Goal: Task Accomplishment & Management: Manage account settings

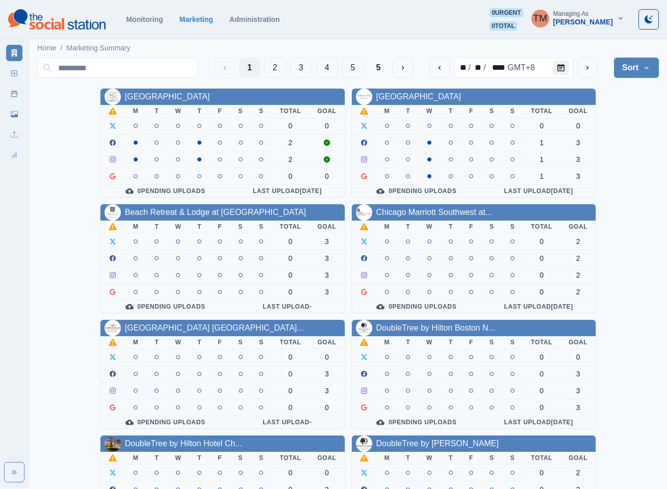
click at [634, 148] on div "AC Hotel Atlanta Downtown M T W T F S S Total Goal 0 0 2 2 0 0 0 Pending Upload…" at bounding box center [347, 432] width 621 height 688
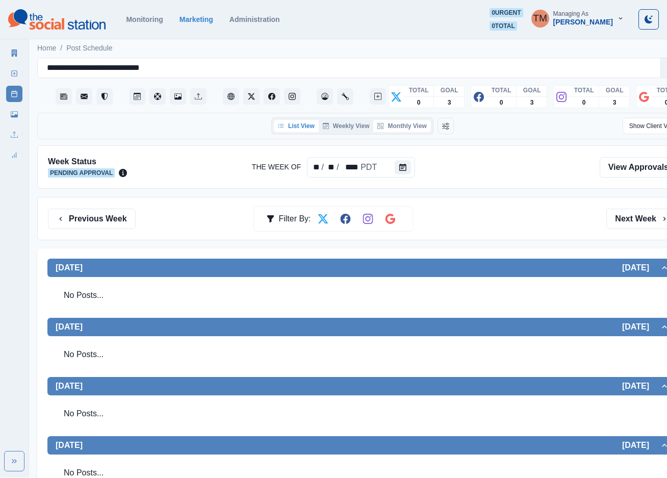
click at [407, 127] on button "Monthly View" at bounding box center [401, 126] width 57 height 12
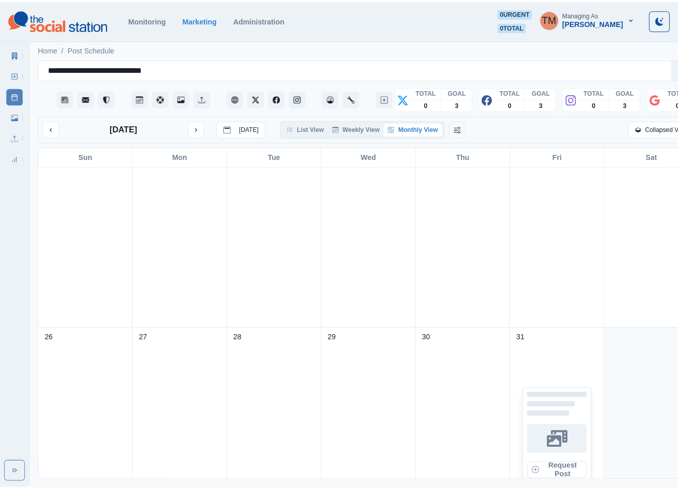
scroll to position [612, 0]
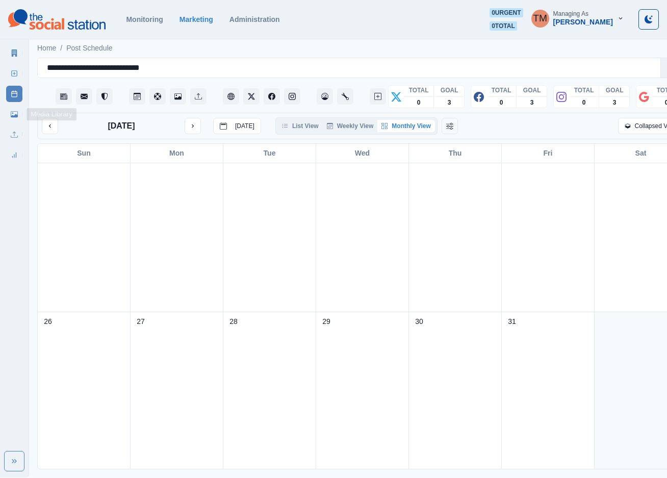
click at [11, 113] on icon at bounding box center [14, 114] width 7 height 7
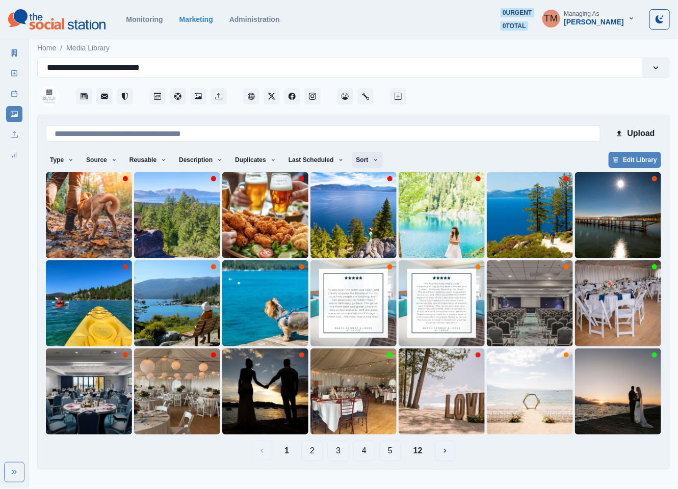
click at [373, 162] on icon "button" at bounding box center [376, 160] width 6 height 6
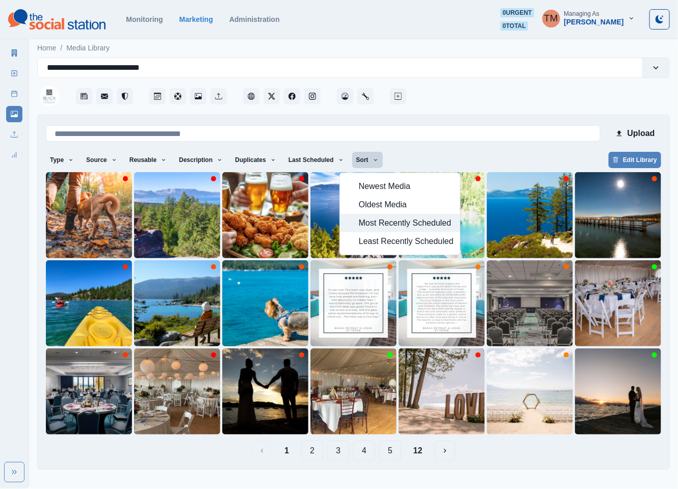
click at [390, 227] on span "Most Recently Scheduled" at bounding box center [406, 223] width 95 height 12
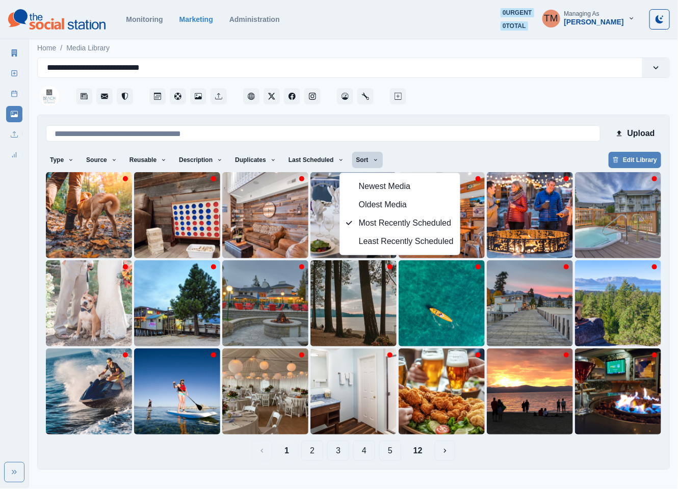
click at [566, 455] on div "1 2 3 4 5 12" at bounding box center [353, 451] width 615 height 20
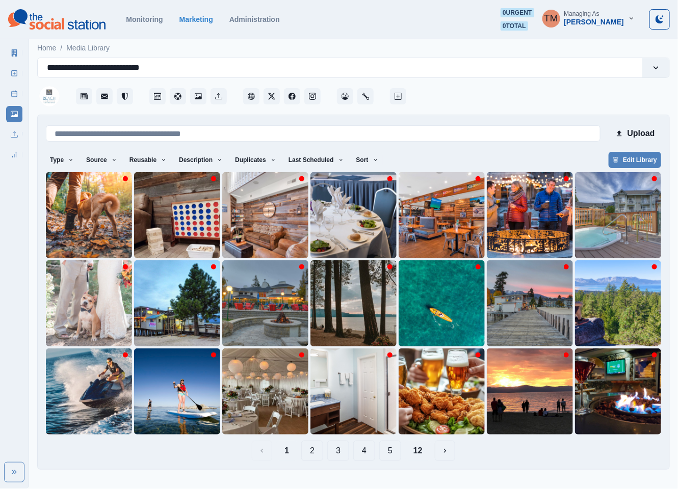
click at [423, 452] on button "12" at bounding box center [417, 451] width 25 height 20
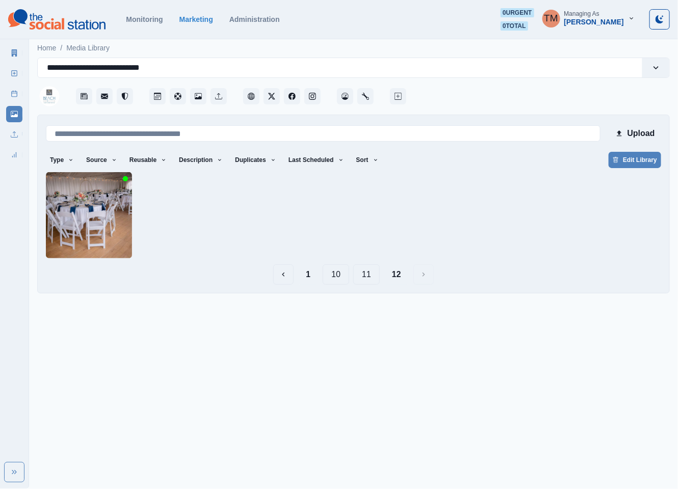
click at [305, 272] on button "1" at bounding box center [308, 275] width 21 height 20
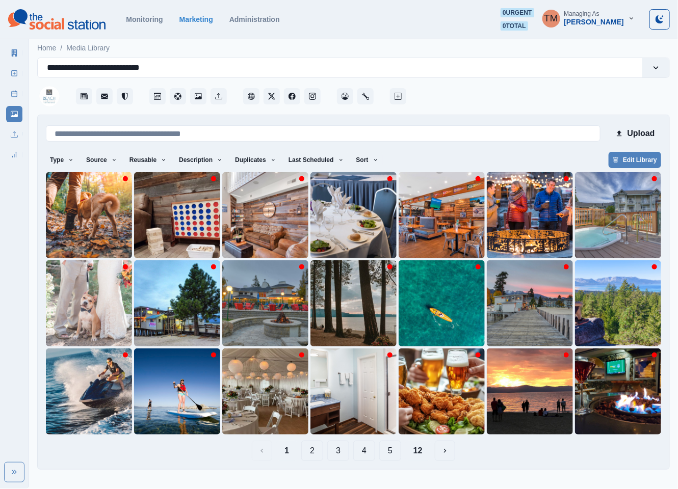
click at [418, 455] on button "12" at bounding box center [417, 451] width 25 height 20
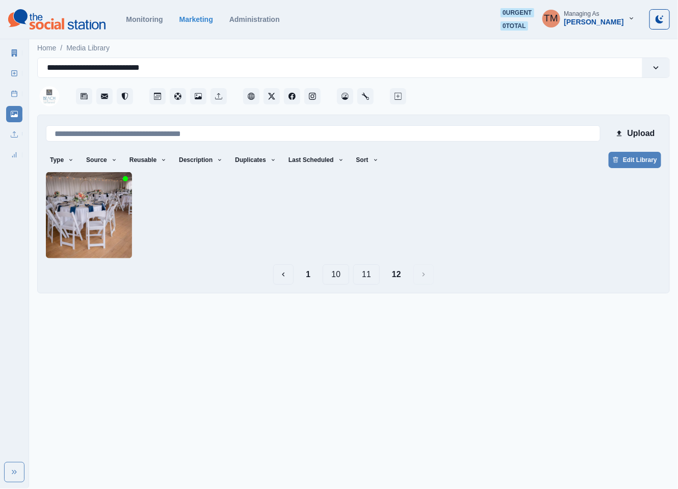
click at [372, 277] on button "11" at bounding box center [366, 275] width 27 height 20
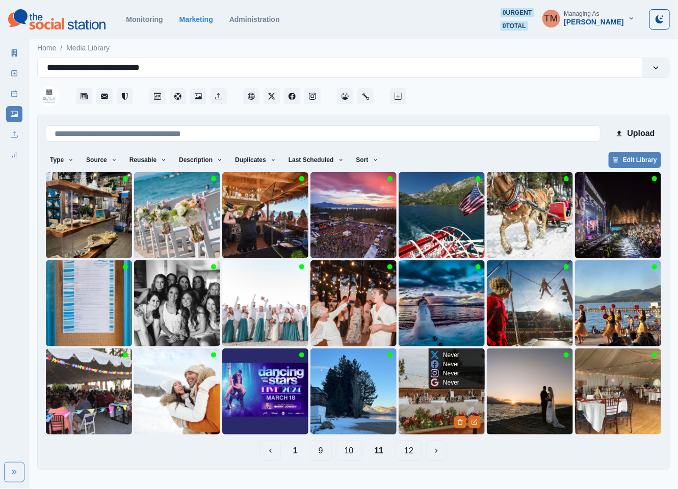
click at [429, 400] on img at bounding box center [442, 392] width 86 height 86
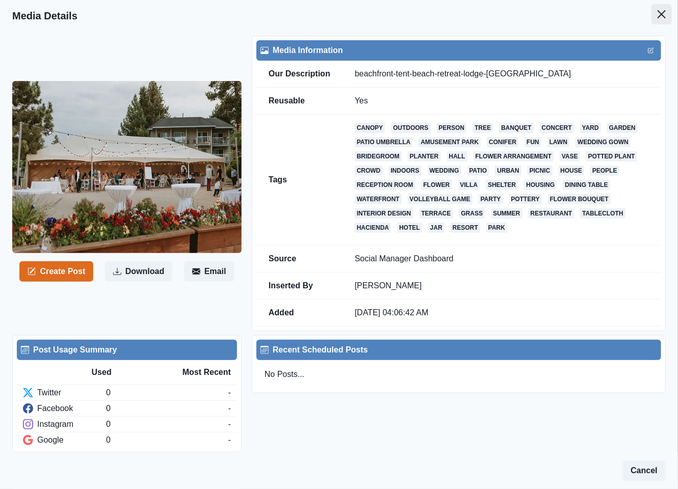
click at [658, 15] on icon "Close" at bounding box center [662, 14] width 8 height 8
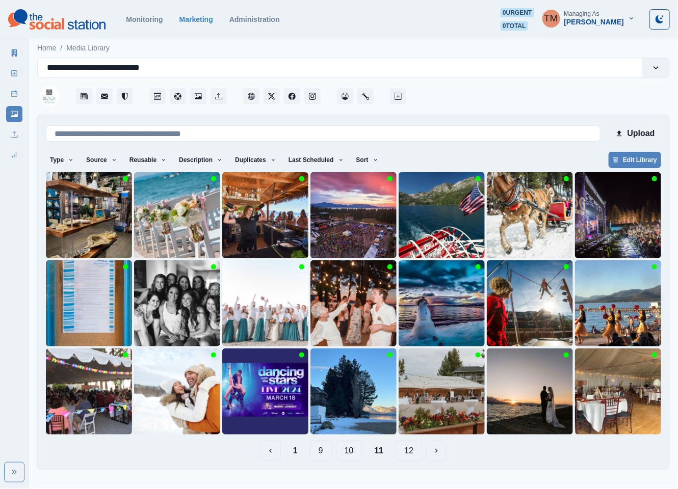
click at [352, 454] on button "10" at bounding box center [349, 451] width 27 height 20
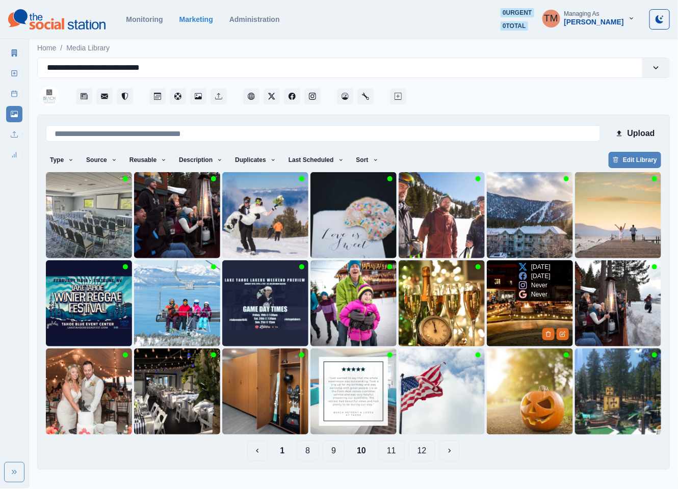
click at [522, 314] on img at bounding box center [530, 304] width 86 height 86
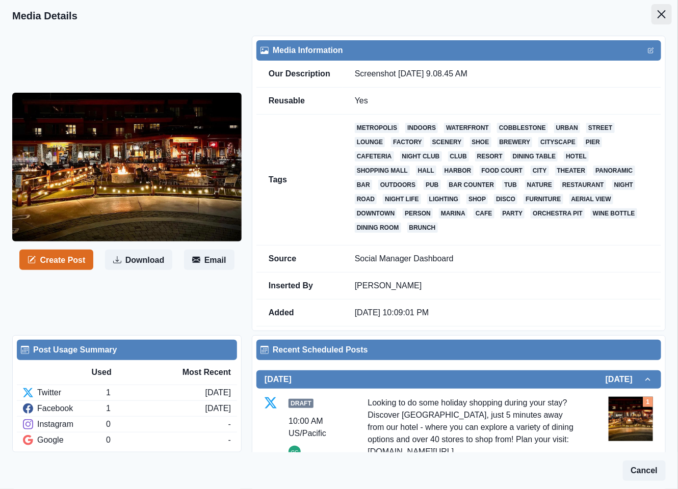
click at [658, 15] on icon "Close" at bounding box center [662, 14] width 8 height 8
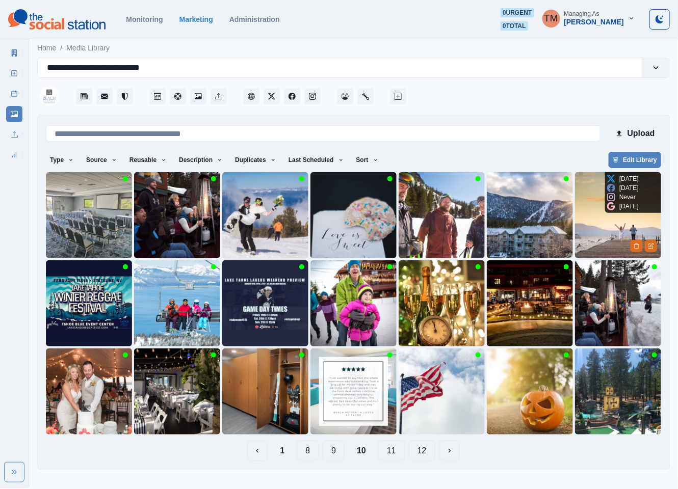
click at [600, 245] on img at bounding box center [618, 215] width 86 height 86
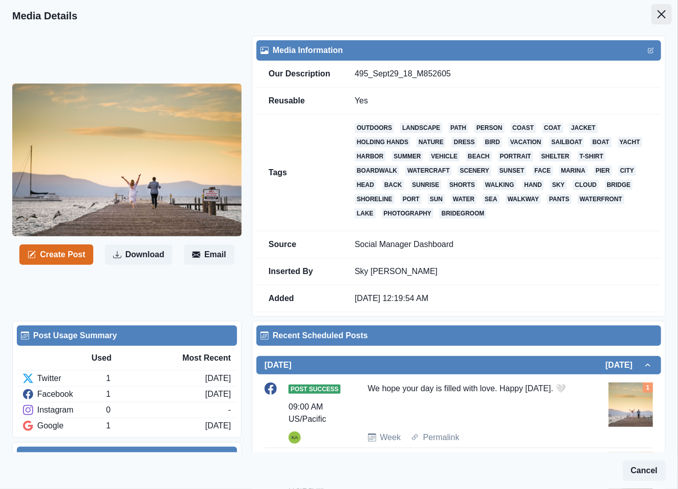
click at [658, 16] on icon "Close" at bounding box center [662, 14] width 8 height 8
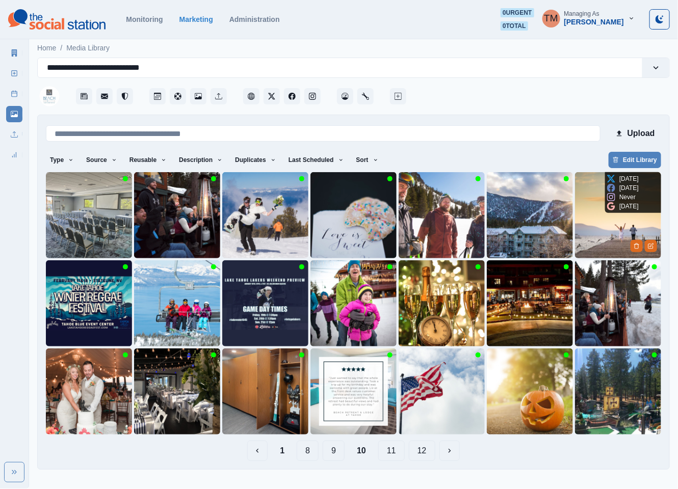
click at [595, 223] on img at bounding box center [618, 215] width 86 height 86
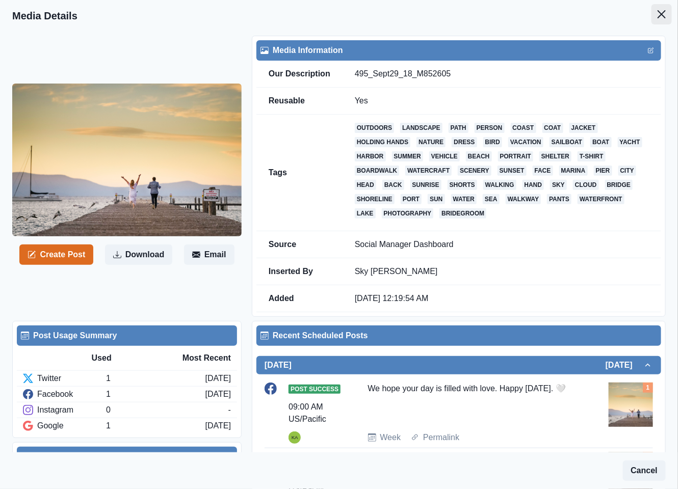
click at [658, 14] on icon "Close" at bounding box center [662, 14] width 8 height 8
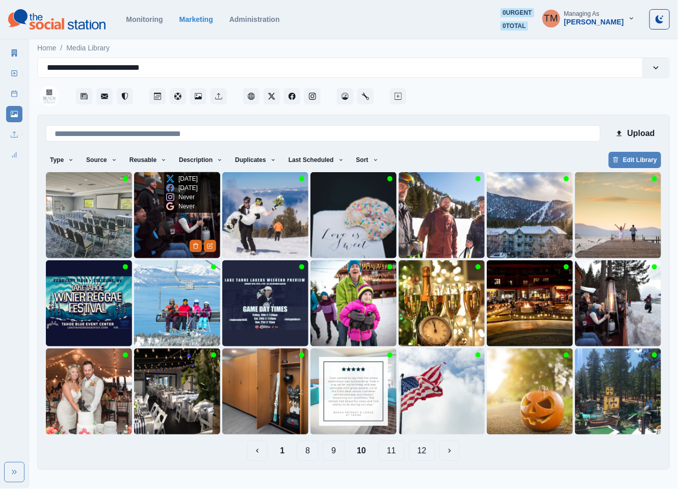
click at [162, 229] on img at bounding box center [177, 215] width 86 height 86
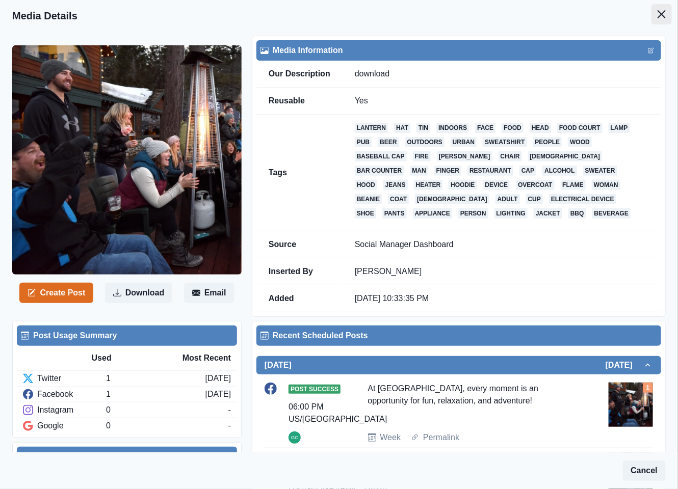
click at [658, 15] on icon "Close" at bounding box center [662, 14] width 8 height 8
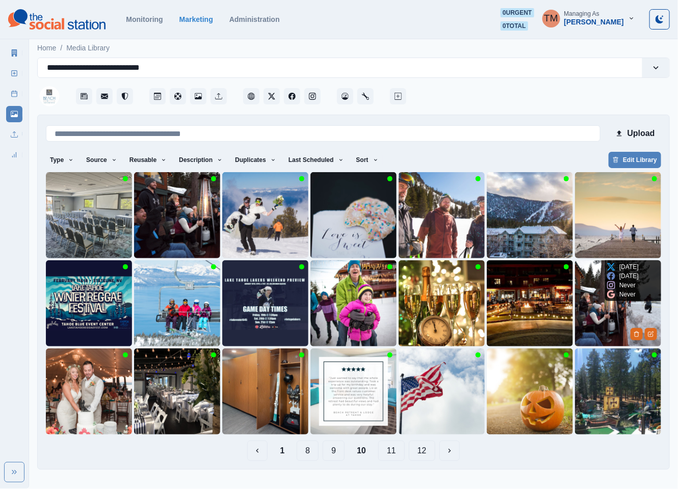
click at [597, 320] on img at bounding box center [618, 304] width 86 height 86
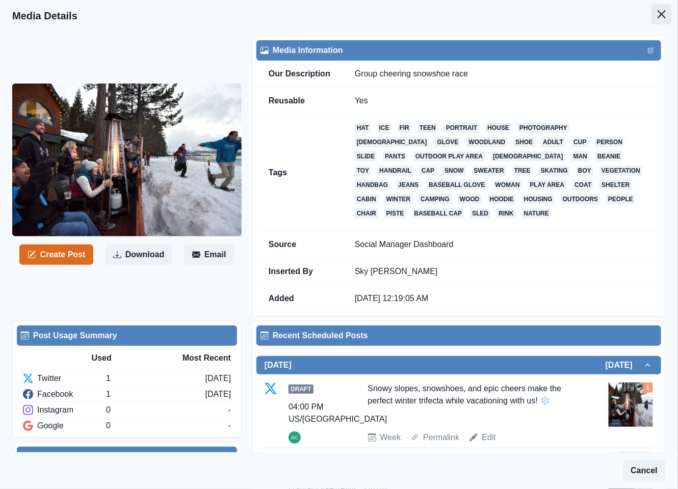
click at [658, 15] on icon "Close" at bounding box center [662, 14] width 8 height 8
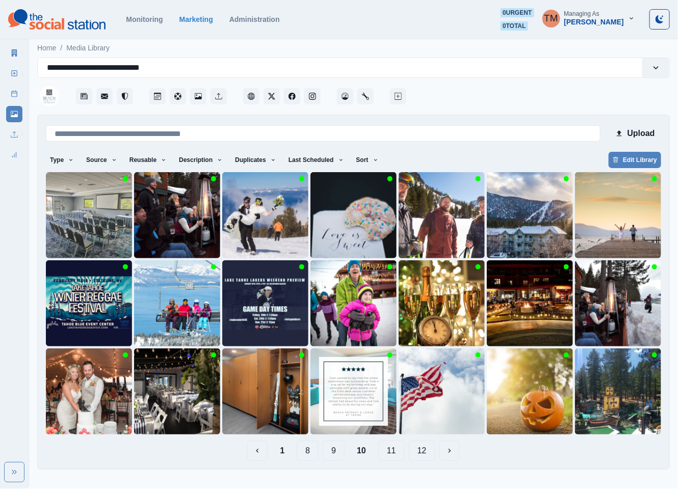
click at [329, 453] on button "9" at bounding box center [334, 451] width 22 height 20
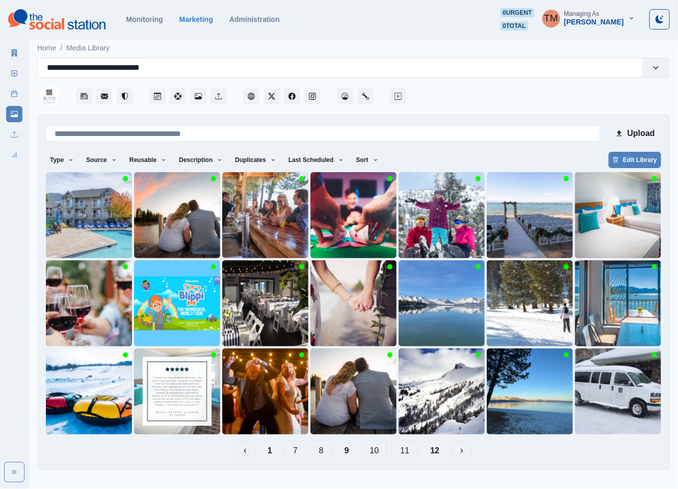
click at [318, 452] on button "8" at bounding box center [321, 451] width 22 height 20
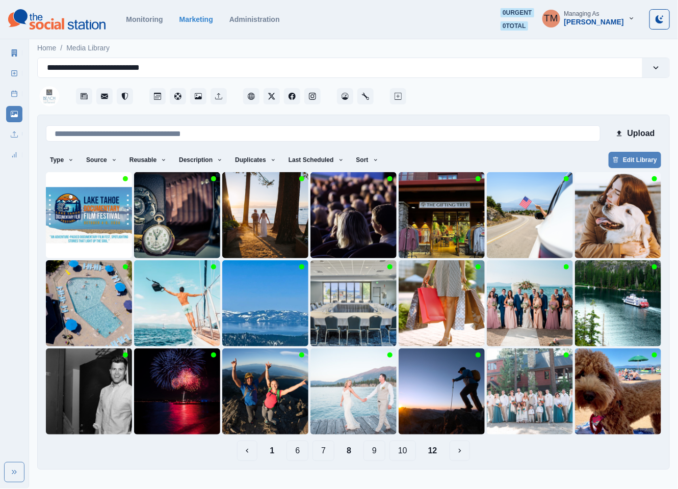
click at [326, 453] on button "7" at bounding box center [324, 451] width 22 height 20
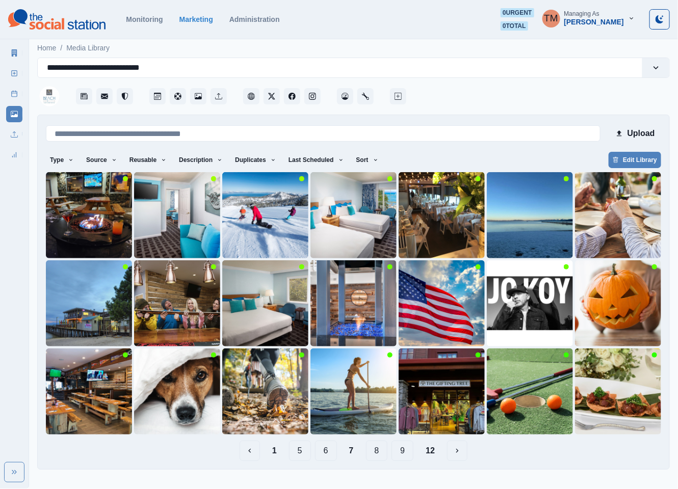
click at [277, 456] on button "1" at bounding box center [274, 451] width 21 height 20
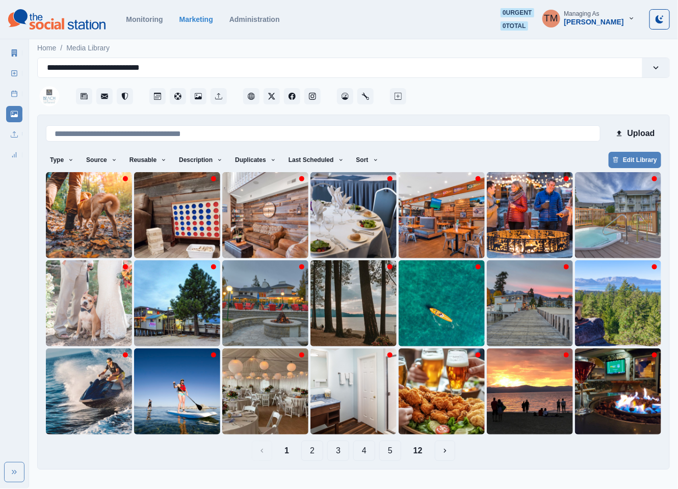
click at [313, 452] on button "2" at bounding box center [312, 451] width 22 height 20
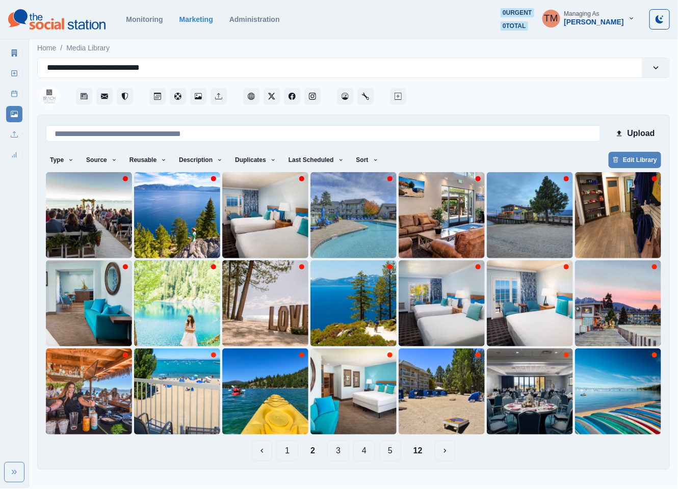
click at [339, 454] on button "3" at bounding box center [338, 451] width 22 height 20
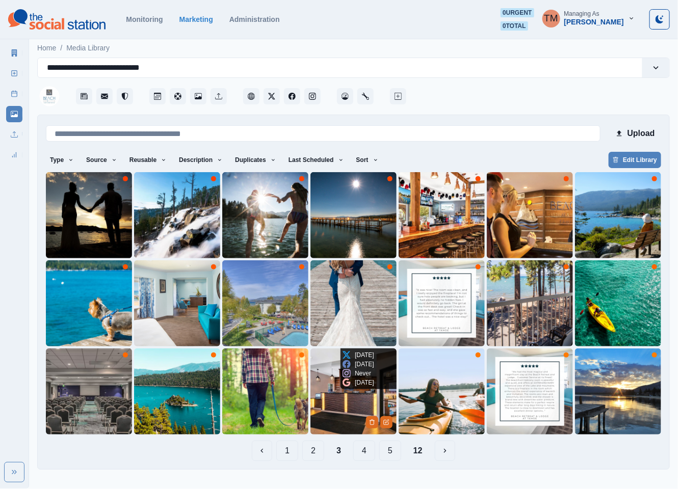
click at [335, 419] on img at bounding box center [353, 392] width 86 height 86
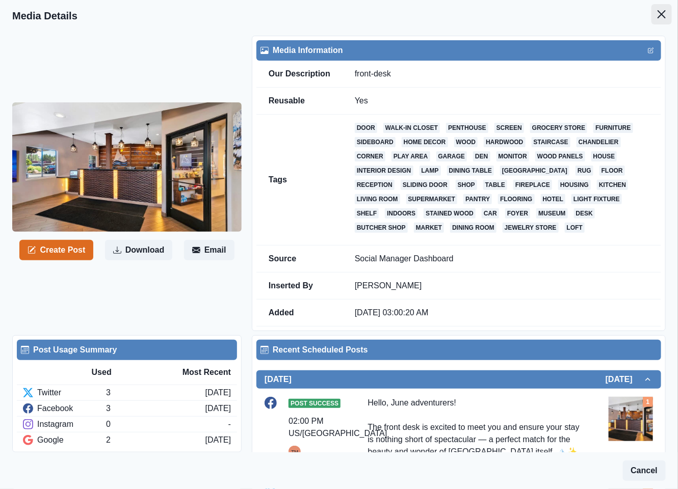
click at [658, 11] on icon "Close" at bounding box center [662, 14] width 8 height 8
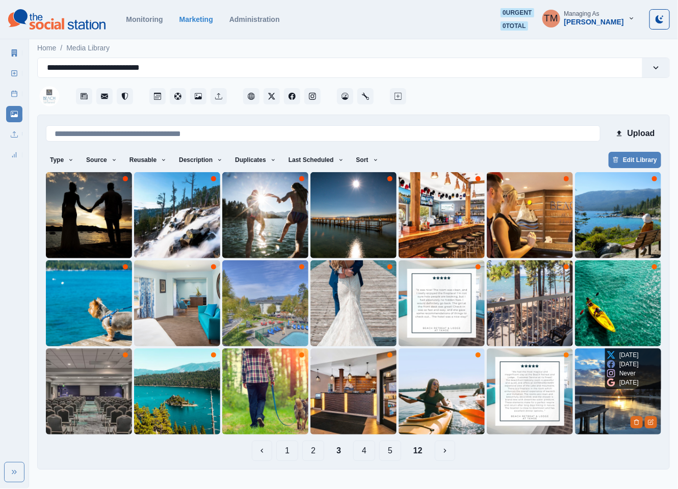
click at [605, 401] on img at bounding box center [618, 392] width 86 height 86
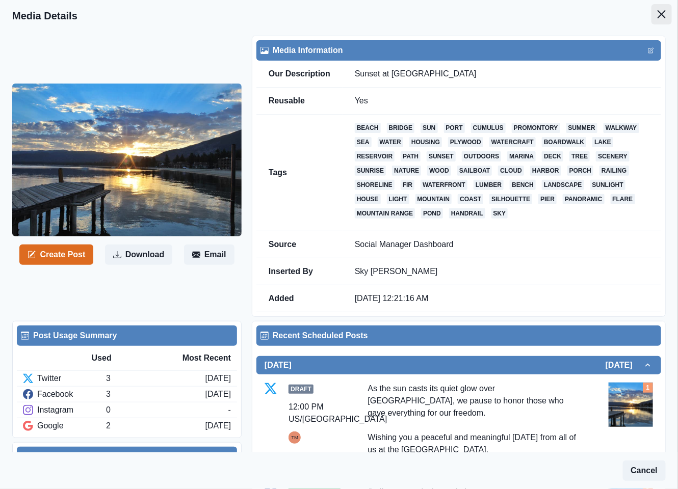
click at [652, 8] on button "Close" at bounding box center [662, 14] width 20 height 20
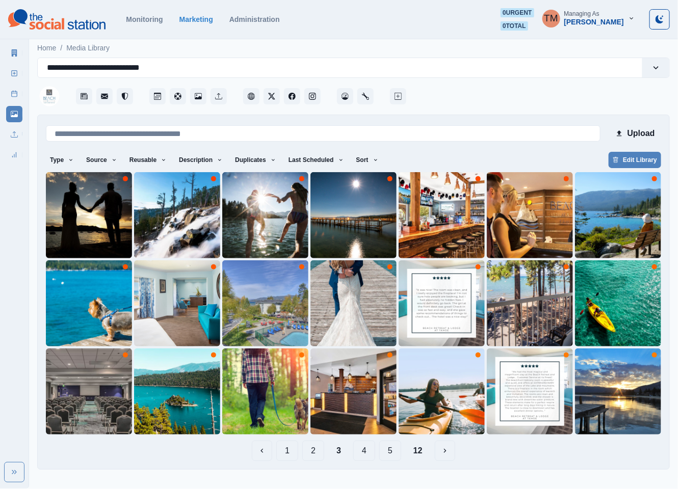
click at [375, 455] on button "4" at bounding box center [364, 451] width 22 height 20
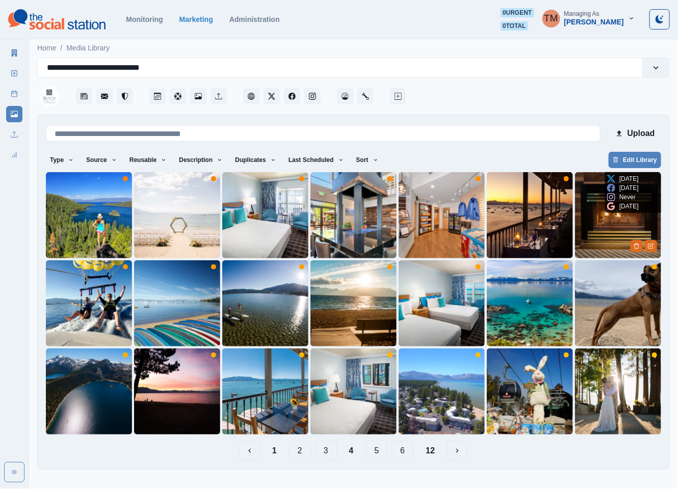
click at [592, 242] on img at bounding box center [618, 215] width 86 height 86
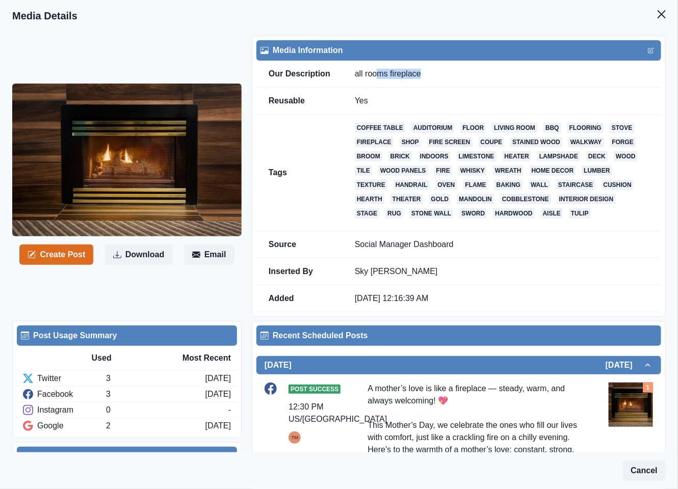
drag, startPoint x: 432, startPoint y: 74, endPoint x: 378, endPoint y: 75, distance: 53.5
click at [378, 75] on td "all rooms fireplace" at bounding box center [502, 74] width 319 height 27
click at [423, 75] on td "all rooms fireplace" at bounding box center [502, 74] width 319 height 27
click at [433, 75] on td "all rooms fireplace" at bounding box center [502, 74] width 319 height 27
drag, startPoint x: 433, startPoint y: 75, endPoint x: 395, endPoint y: 78, distance: 37.8
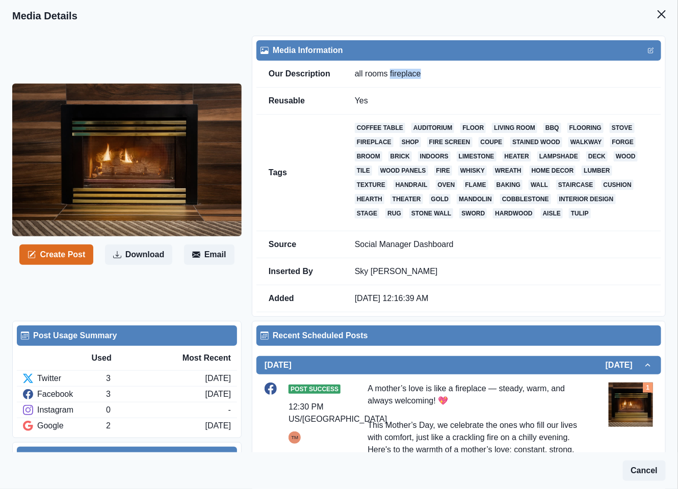
click at [395, 78] on td "all rooms fireplace" at bounding box center [502, 74] width 319 height 27
click at [658, 14] on icon "Close" at bounding box center [662, 14] width 8 height 8
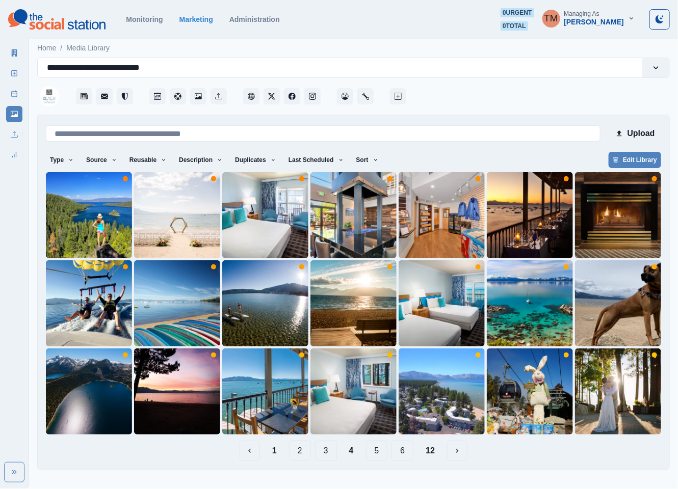
click at [381, 452] on button "5" at bounding box center [377, 451] width 22 height 20
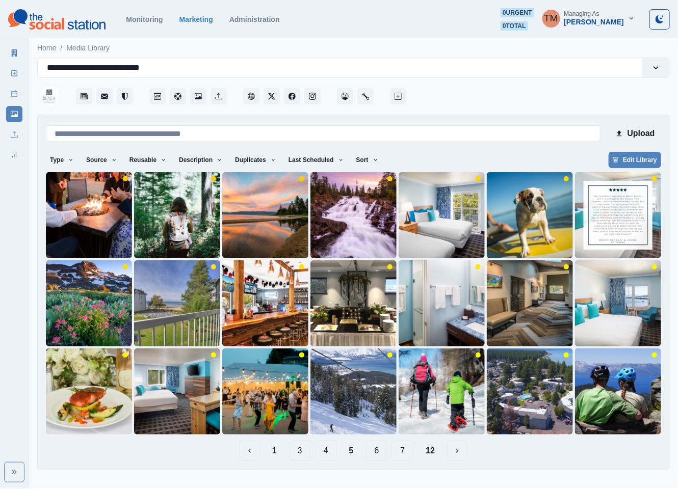
click at [381, 454] on button "6" at bounding box center [377, 451] width 22 height 20
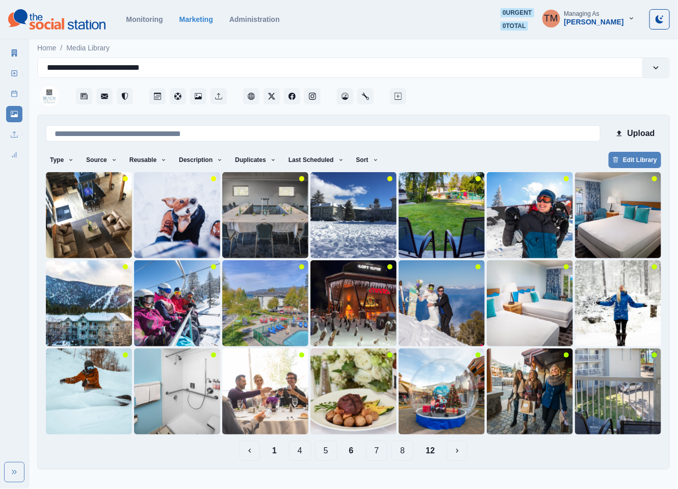
click at [380, 453] on button "7" at bounding box center [377, 451] width 22 height 20
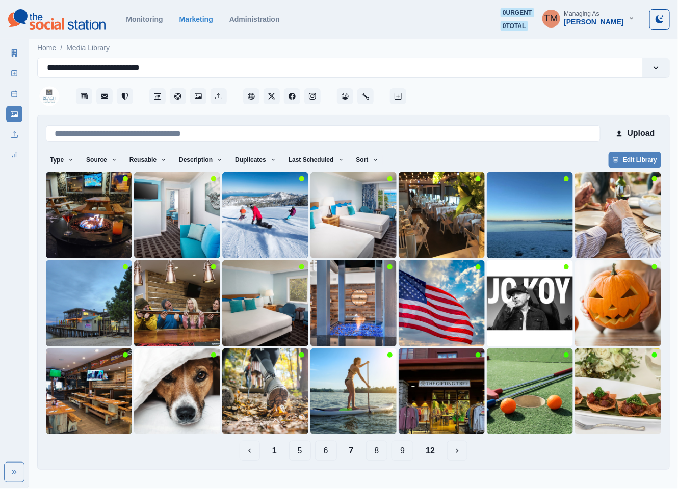
click at [328, 453] on button "6" at bounding box center [326, 451] width 22 height 20
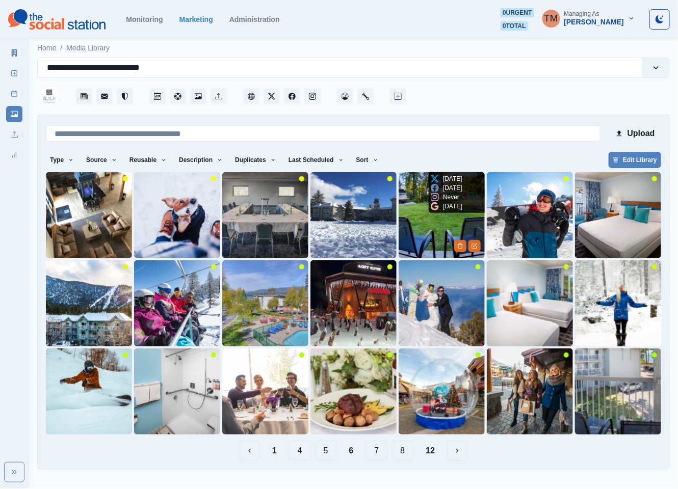
drag, startPoint x: 423, startPoint y: 219, endPoint x: 413, endPoint y: 213, distance: 11.2
click at [413, 213] on img at bounding box center [442, 215] width 86 height 86
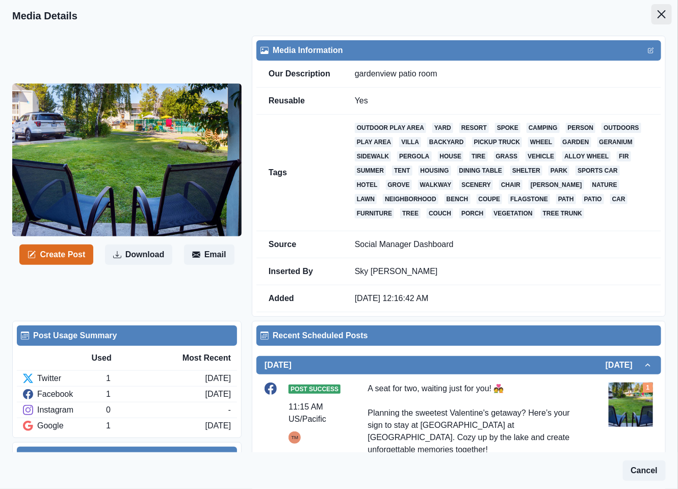
click at [658, 15] on icon "Close" at bounding box center [662, 14] width 8 height 8
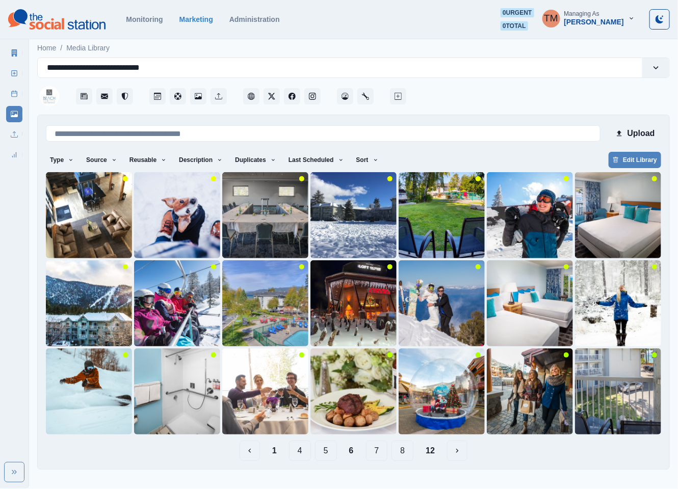
click at [379, 453] on button "7" at bounding box center [377, 451] width 22 height 20
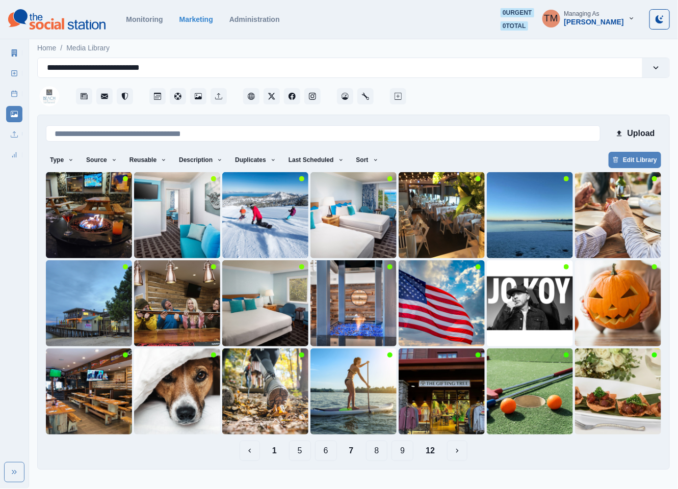
click at [384, 453] on button "8" at bounding box center [377, 451] width 22 height 20
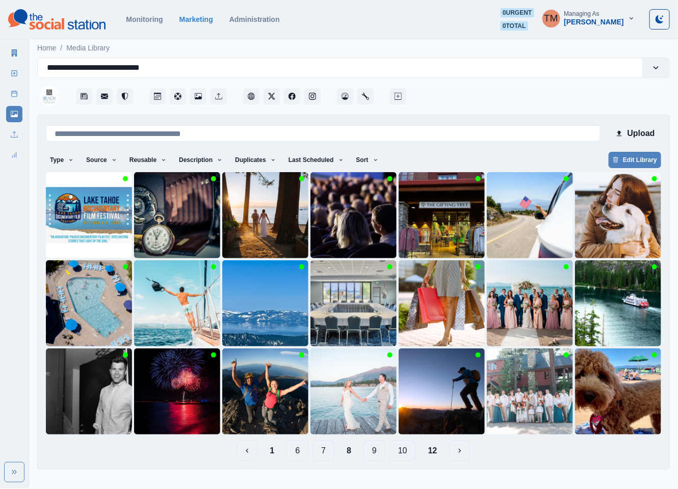
click at [318, 449] on button "7" at bounding box center [324, 451] width 22 height 20
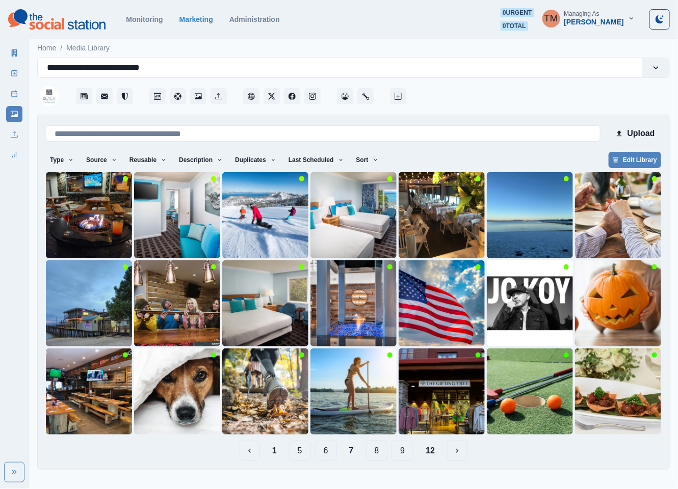
click at [329, 453] on button "6" at bounding box center [326, 451] width 22 height 20
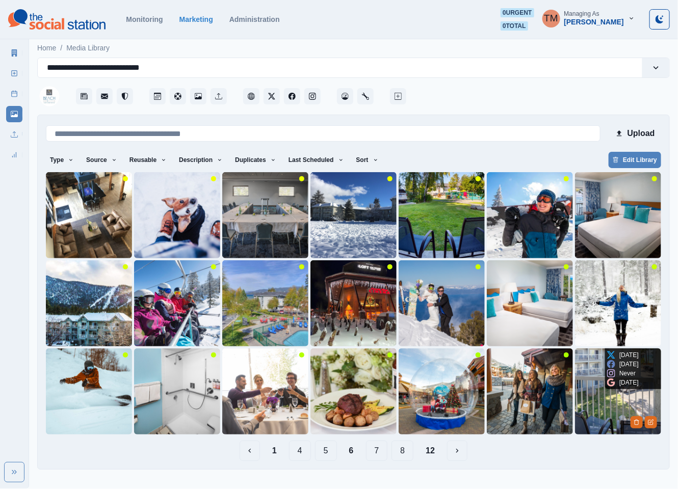
click at [595, 404] on img at bounding box center [618, 392] width 86 height 86
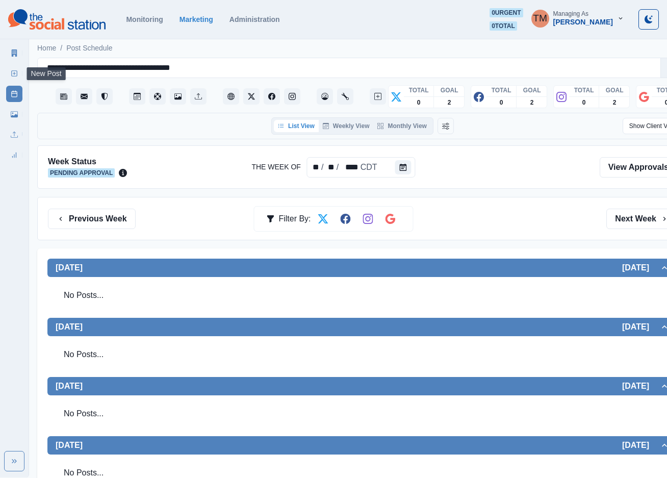
click at [10, 69] on link "New Post" at bounding box center [14, 73] width 16 height 16
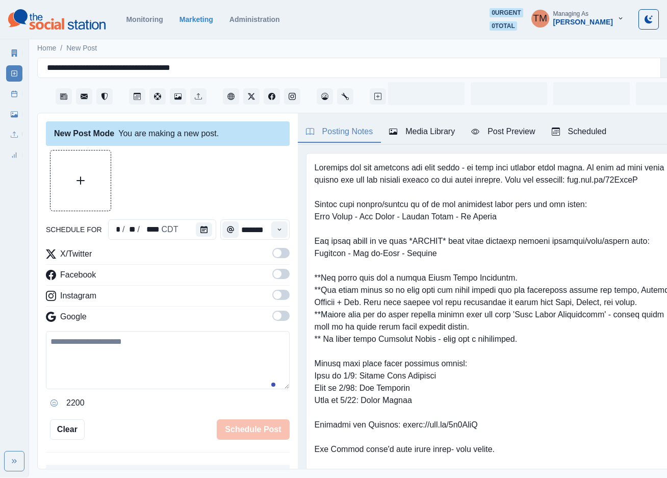
click at [12, 93] on line at bounding box center [15, 93] width 6 height 0
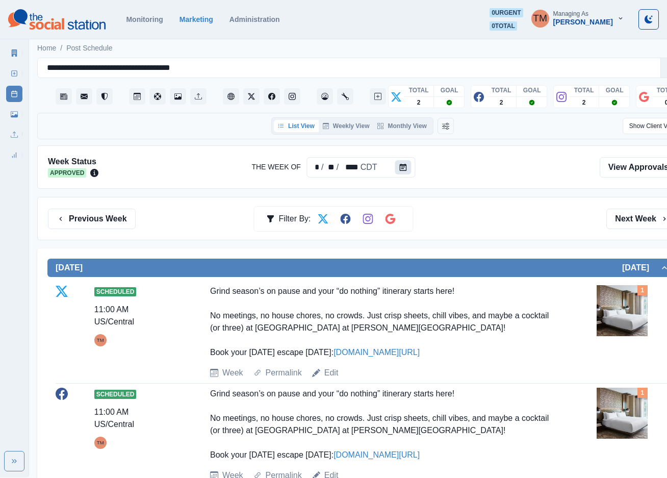
click at [414, 168] on div "Week Status Approved The Week Of * / ** / **** CDT View Approvals" at bounding box center [362, 166] width 650 height 43
click at [514, 220] on div "Previous Week Filter By: Next Week" at bounding box center [362, 219] width 629 height 20
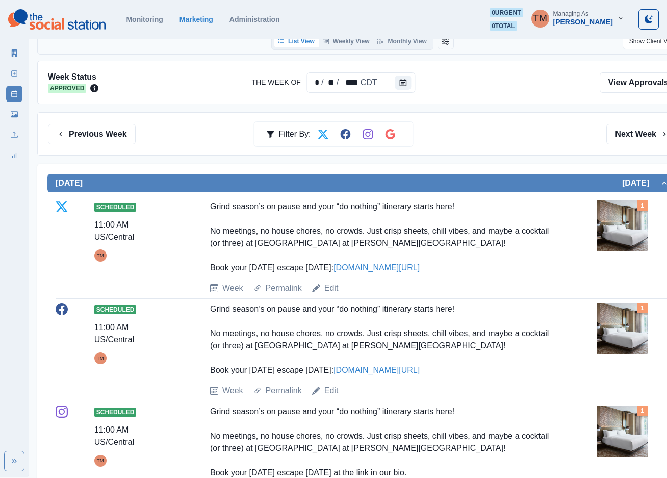
scroll to position [83, 0]
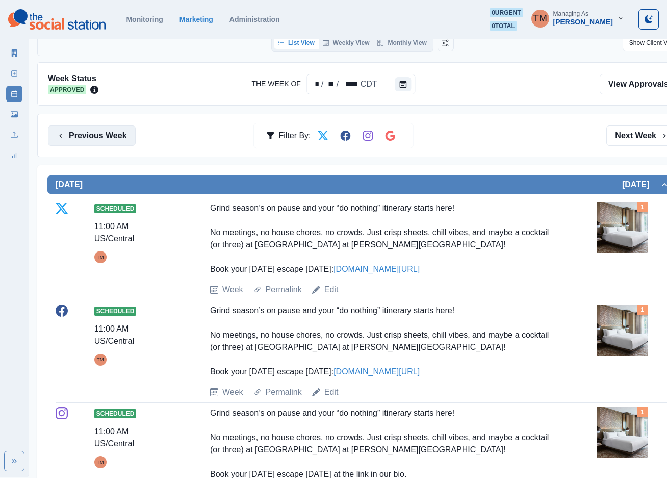
click at [112, 139] on button "Previous Week" at bounding box center [92, 135] width 88 height 20
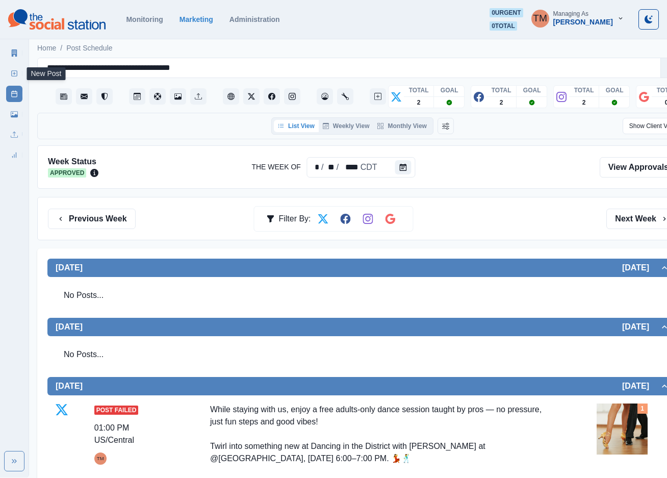
click at [12, 71] on rect at bounding box center [15, 74] width 6 height 6
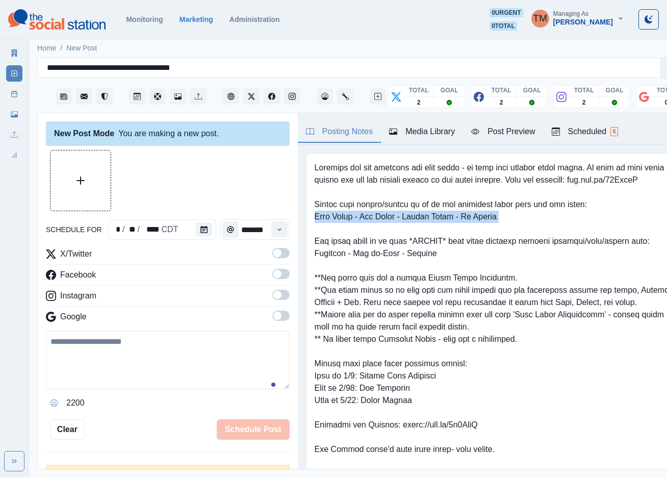
drag, startPoint x: 314, startPoint y: 231, endPoint x: 510, endPoint y: 236, distance: 196.3
click at [510, 236] on div at bounding box center [492, 363] width 373 height 421
copy pre "Burr Ridge - Oak Brook - Willow Brook - La Grange"
click at [14, 118] on link "Media Library" at bounding box center [14, 114] width 16 height 16
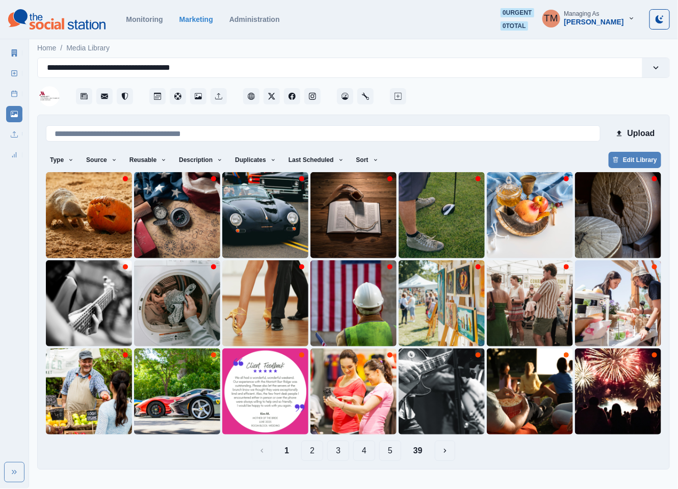
click at [310, 454] on button "2" at bounding box center [312, 451] width 22 height 20
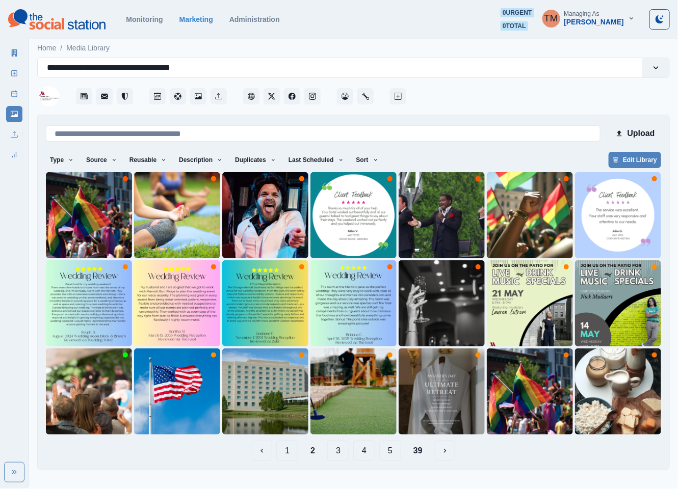
click at [334, 454] on button "3" at bounding box center [338, 451] width 22 height 20
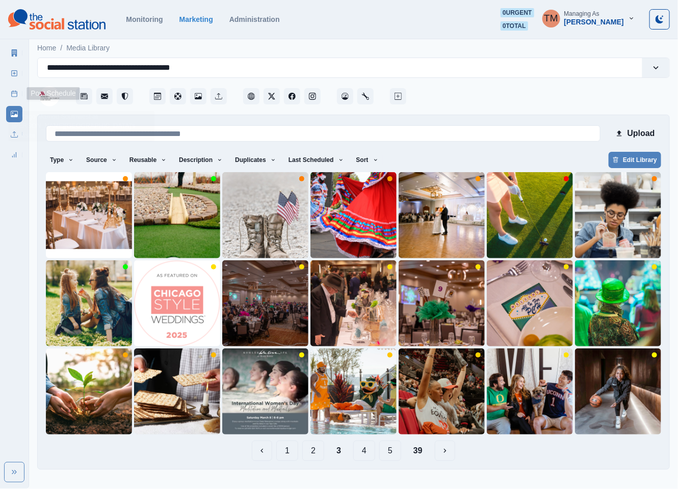
click at [11, 89] on link "Post Schedule" at bounding box center [14, 94] width 16 height 16
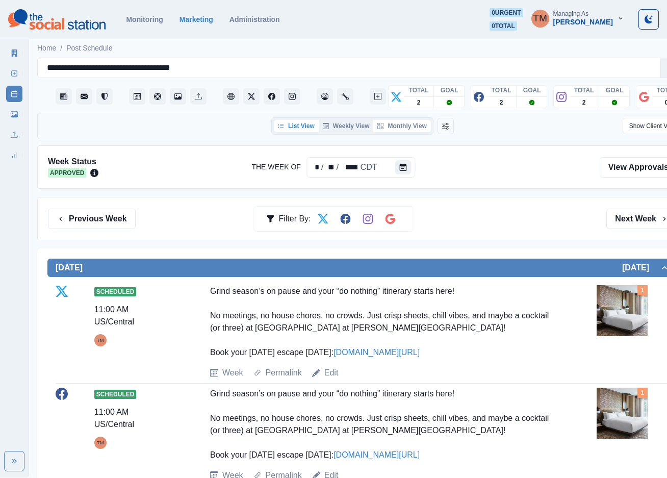
click at [400, 127] on button "Monthly View" at bounding box center [401, 126] width 57 height 12
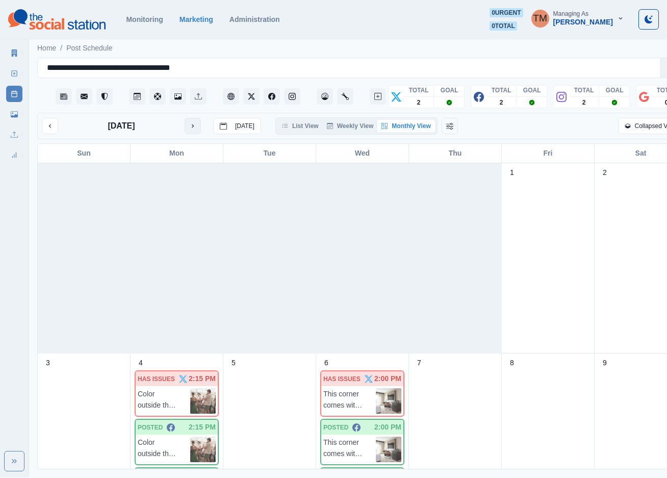
click at [190, 130] on button "next month" at bounding box center [193, 126] width 16 height 16
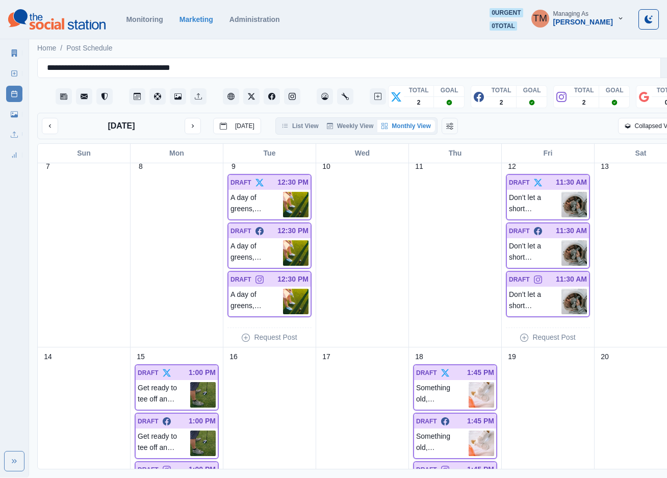
scroll to position [382, 0]
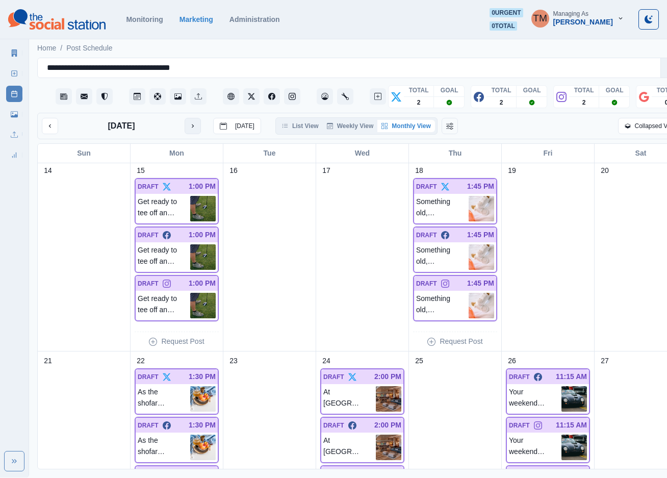
click at [199, 128] on button "next month" at bounding box center [193, 126] width 16 height 16
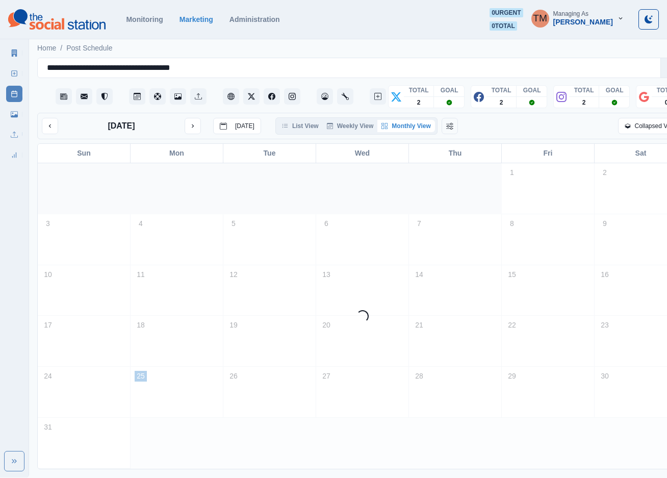
scroll to position [0, 0]
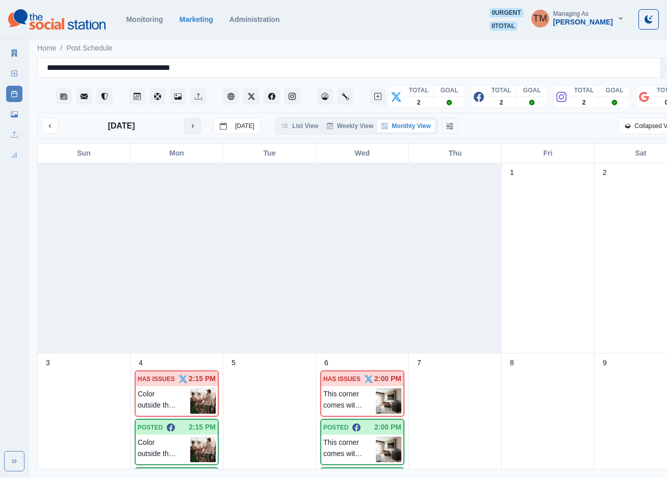
click at [191, 126] on icon "next month" at bounding box center [192, 125] width 7 height 7
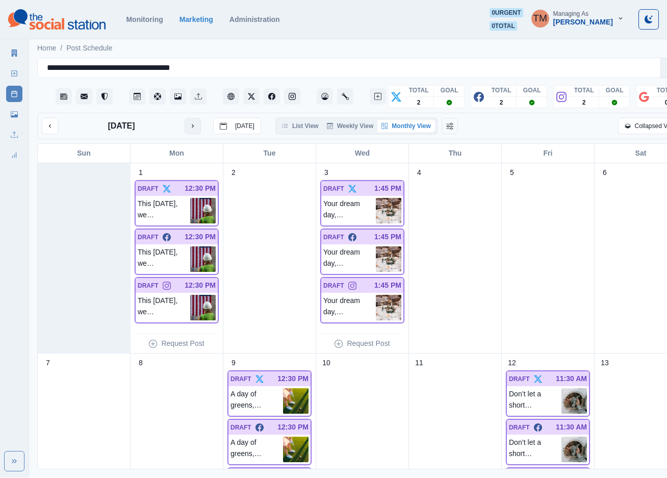
click at [191, 126] on icon "next month" at bounding box center [192, 125] width 7 height 7
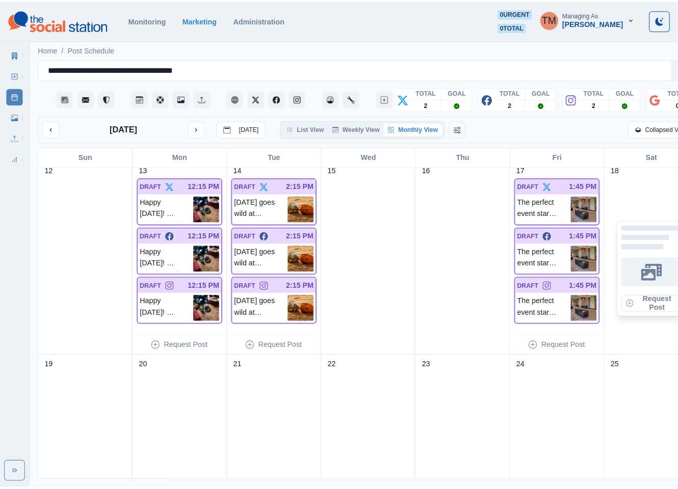
scroll to position [382, 0]
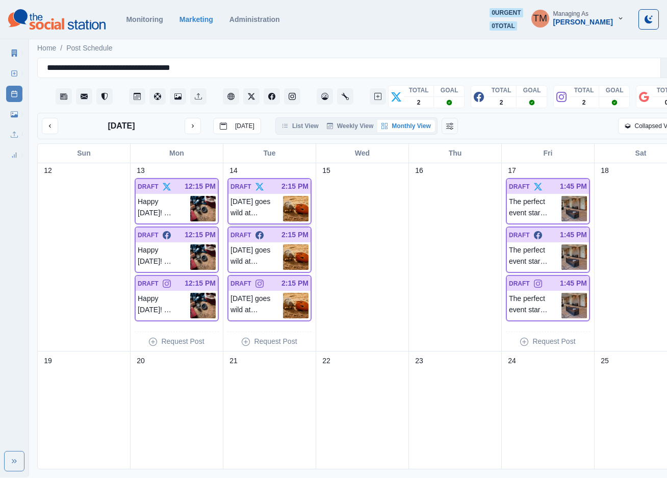
click at [268, 213] on p "Halloween goes wild at @brookfield_zoo! Just 15 minutes away, BOO! at the Zoo b…" at bounding box center [256, 208] width 53 height 25
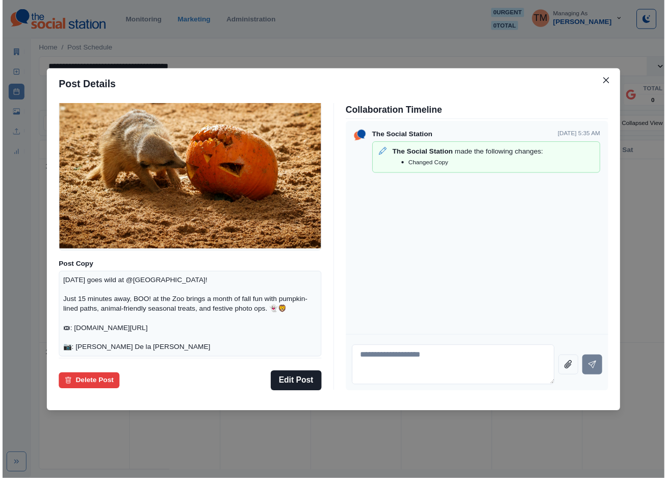
scroll to position [109, 0]
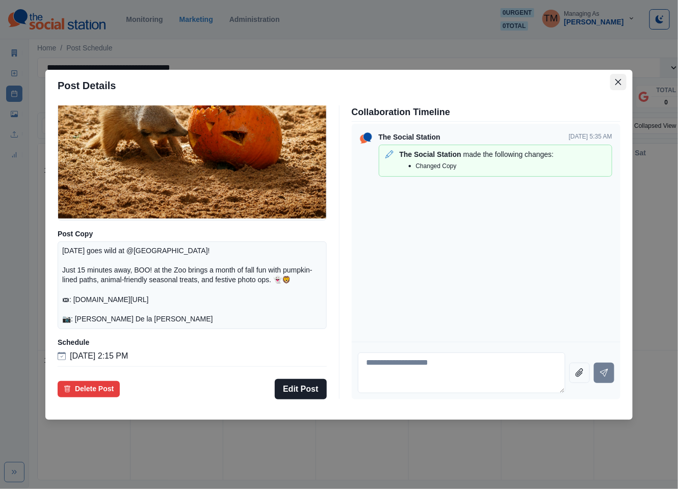
click at [618, 79] on icon "Close" at bounding box center [618, 82] width 6 height 6
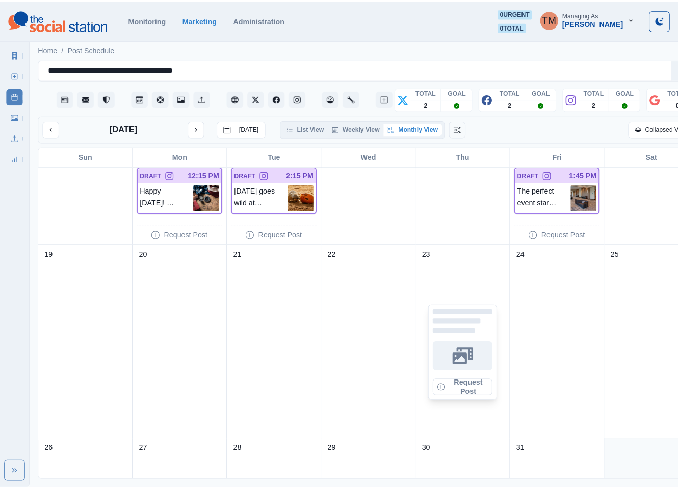
scroll to position [535, 0]
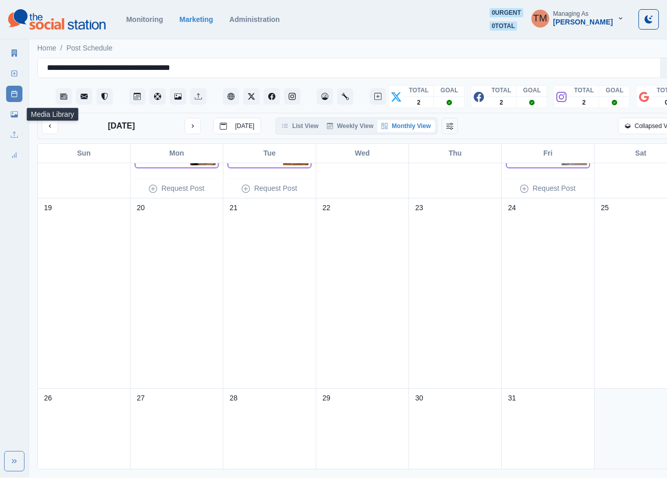
click at [13, 114] on icon at bounding box center [14, 114] width 7 height 7
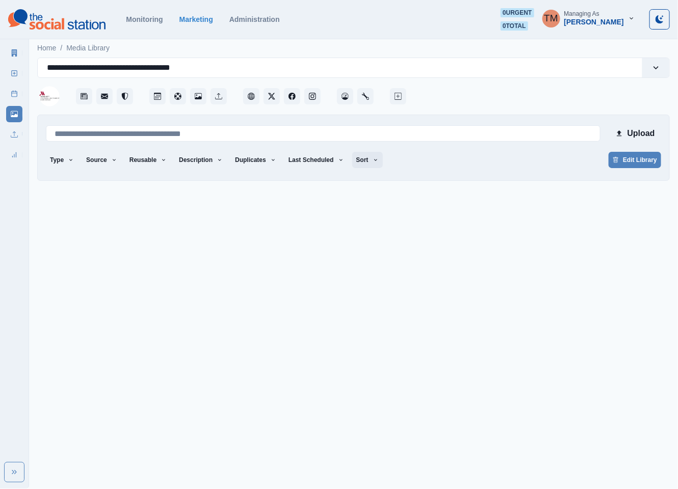
click at [352, 161] on button "Sort" at bounding box center [367, 160] width 31 height 16
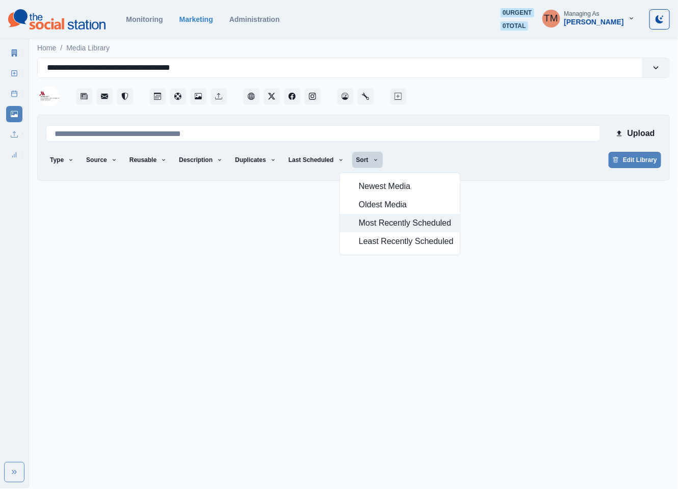
click at [404, 222] on span "Most Recently Scheduled" at bounding box center [406, 223] width 95 height 12
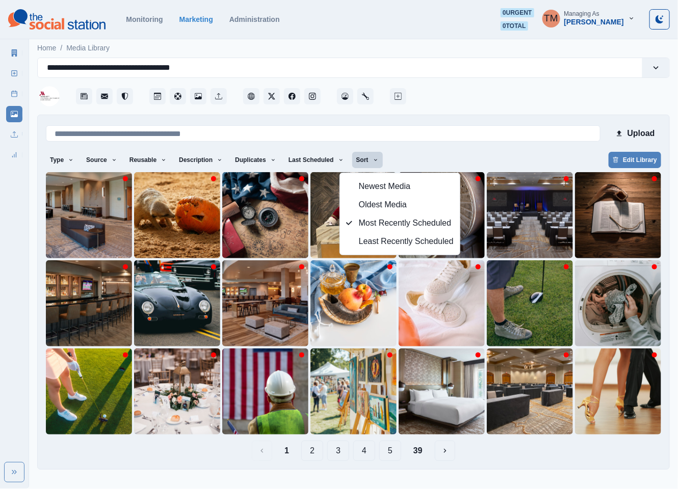
click at [444, 161] on div "Type Any Image Video Source Any Upload Social Manager Found: Instagram Found: G…" at bounding box center [353, 161] width 615 height 18
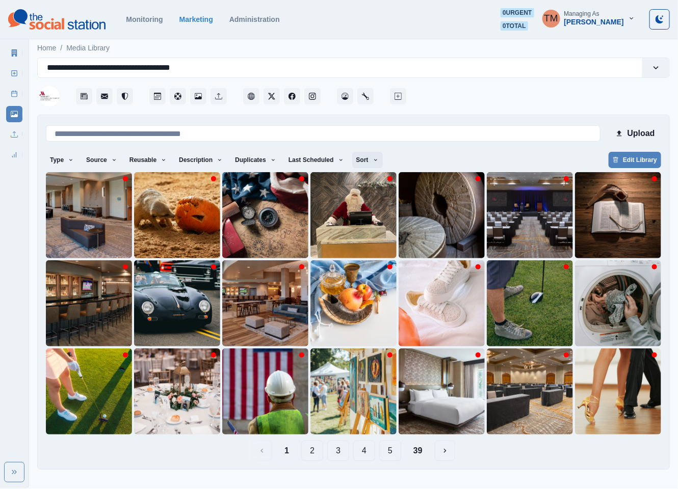
click at [366, 158] on button "Sort" at bounding box center [367, 160] width 31 height 16
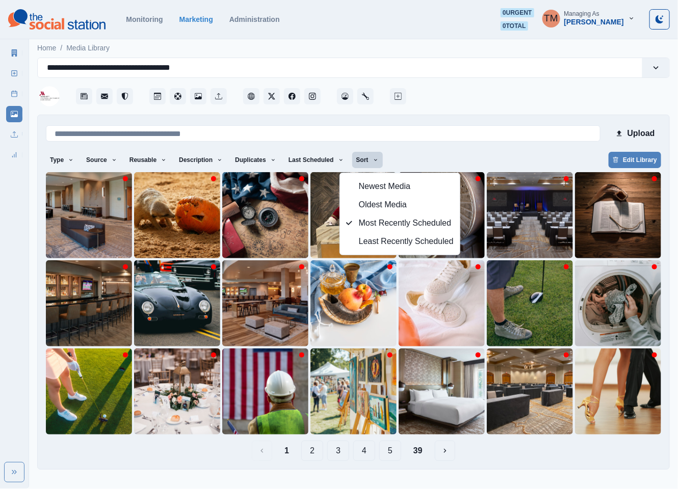
click at [445, 156] on div "Type Any Image Video Source Any Upload Social Manager Found: Instagram Found: G…" at bounding box center [353, 161] width 615 height 18
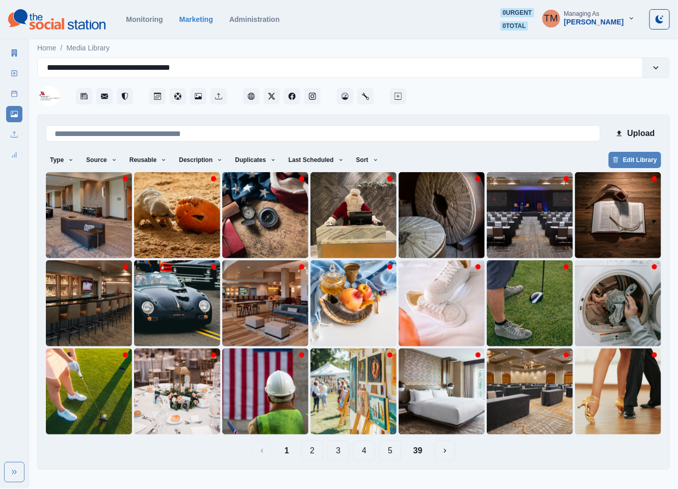
click at [316, 452] on button "2" at bounding box center [312, 451] width 22 height 20
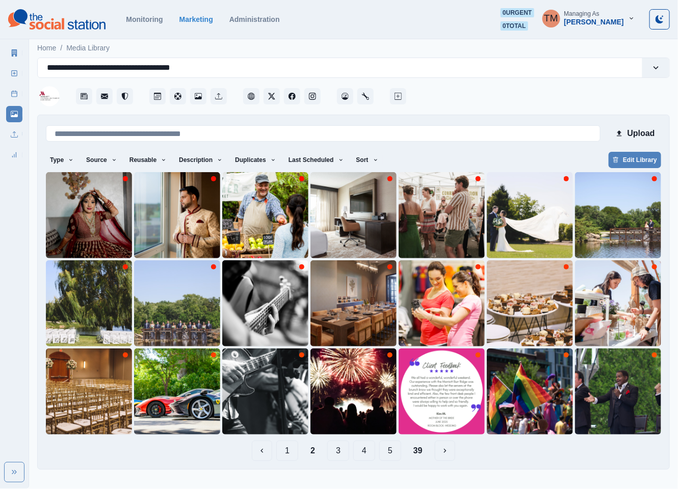
click at [336, 451] on button "3" at bounding box center [338, 451] width 22 height 20
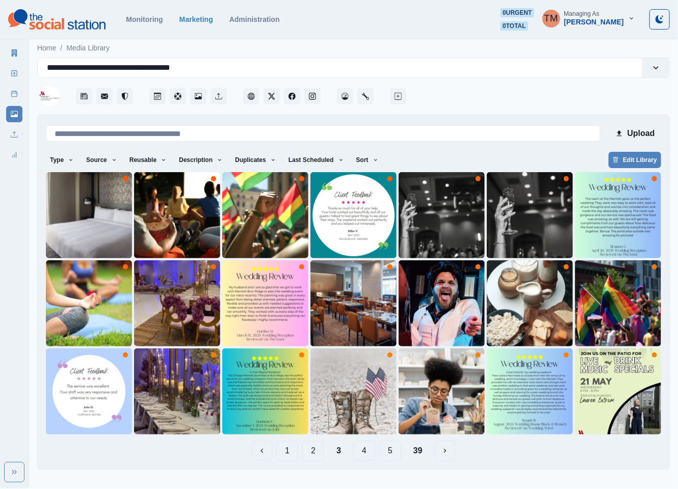
click at [363, 450] on button "4" at bounding box center [364, 451] width 22 height 20
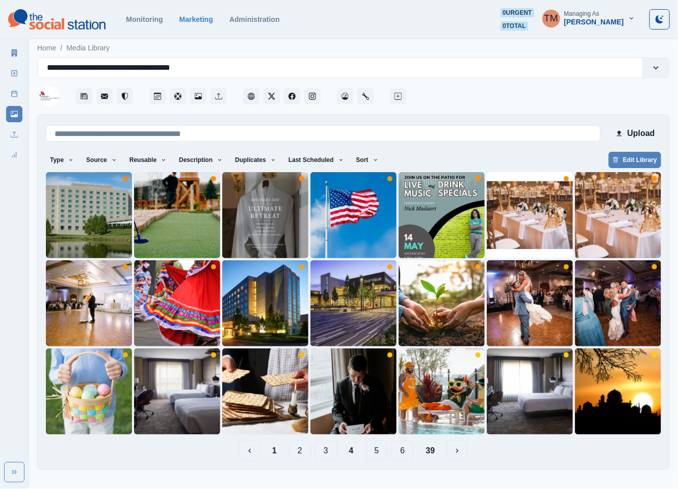
click at [378, 452] on button "5" at bounding box center [377, 451] width 22 height 20
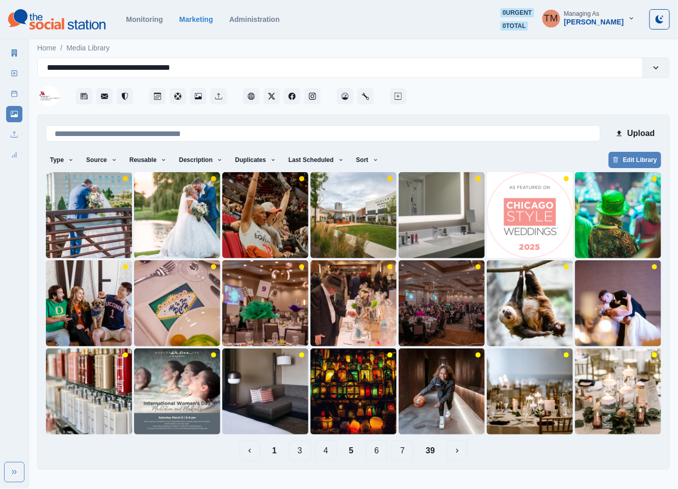
click at [401, 445] on button "7" at bounding box center [403, 451] width 22 height 20
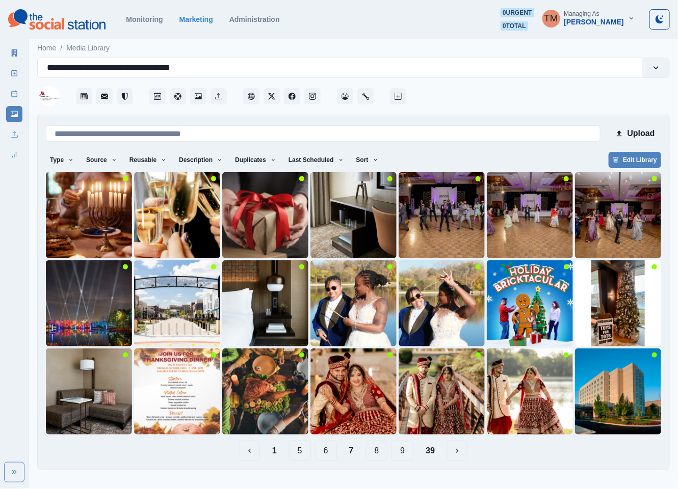
click at [409, 452] on button "9" at bounding box center [403, 451] width 22 height 20
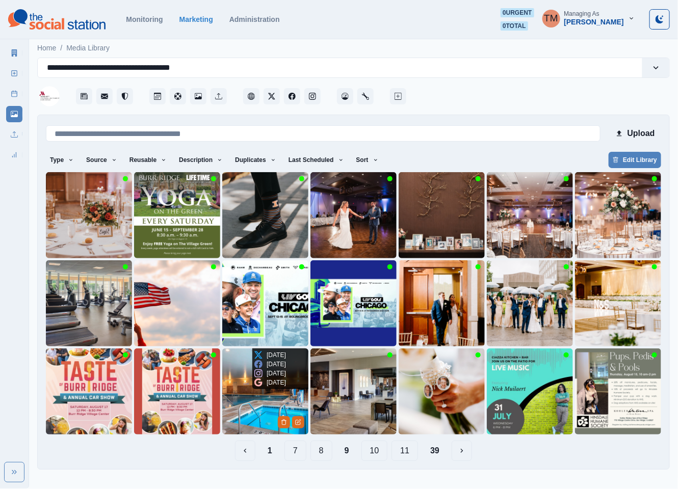
click at [248, 401] on img at bounding box center [265, 392] width 86 height 86
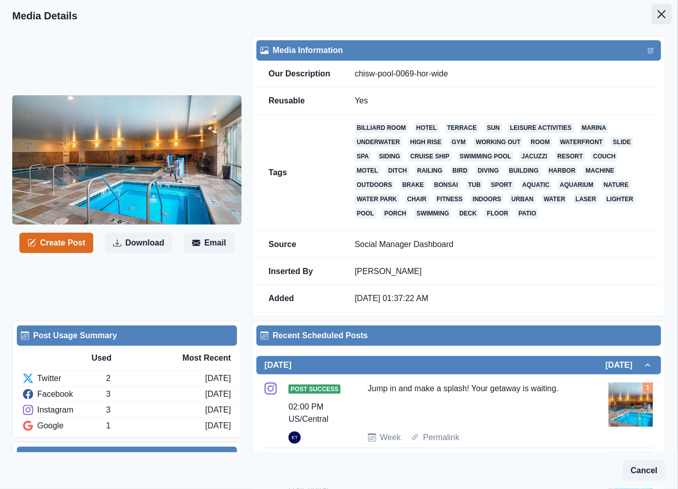
click at [658, 13] on icon "Close" at bounding box center [662, 14] width 8 height 8
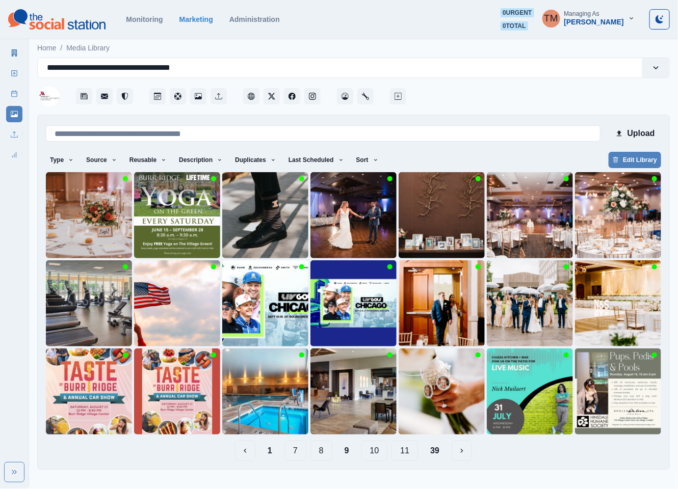
click at [374, 444] on button "10" at bounding box center [374, 451] width 27 height 20
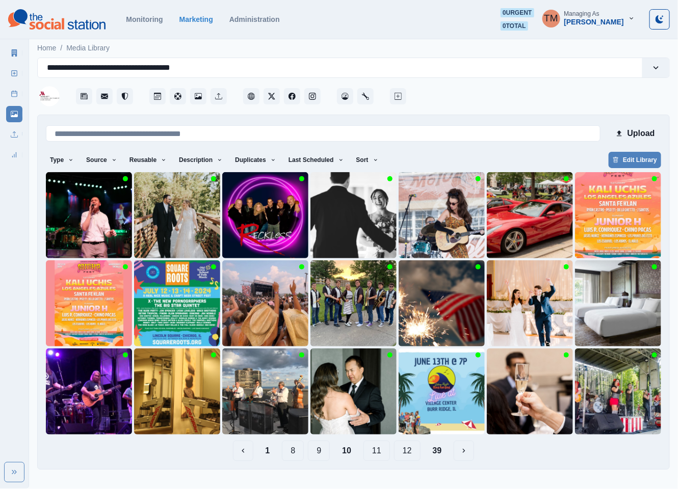
click at [378, 454] on button "11" at bounding box center [376, 451] width 27 height 20
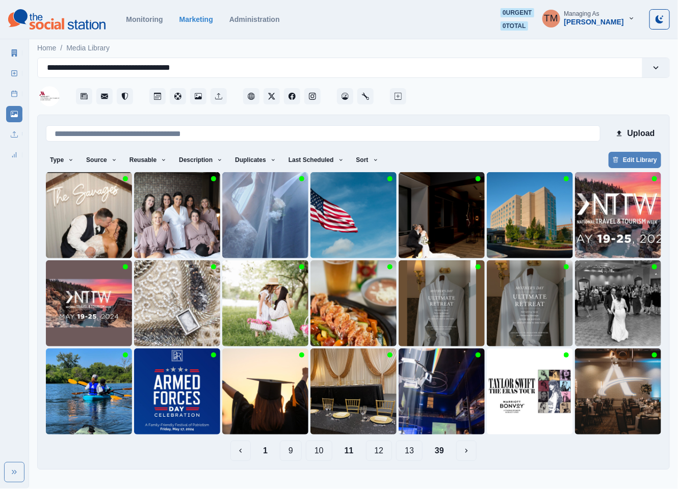
click at [381, 451] on button "12" at bounding box center [379, 451] width 27 height 20
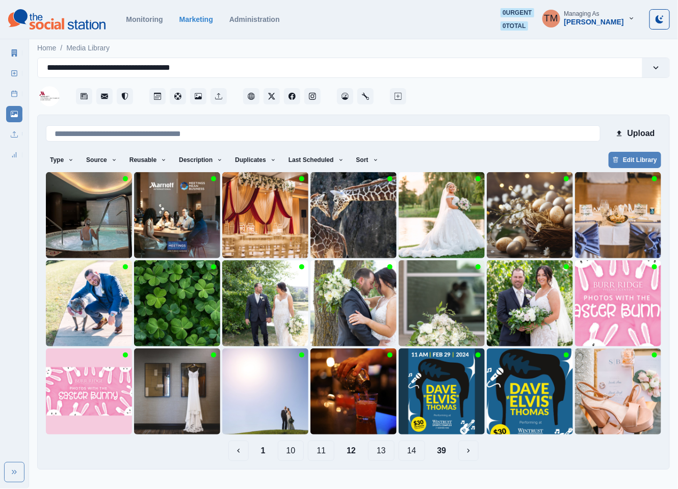
click at [382, 451] on button "13" at bounding box center [381, 451] width 27 height 20
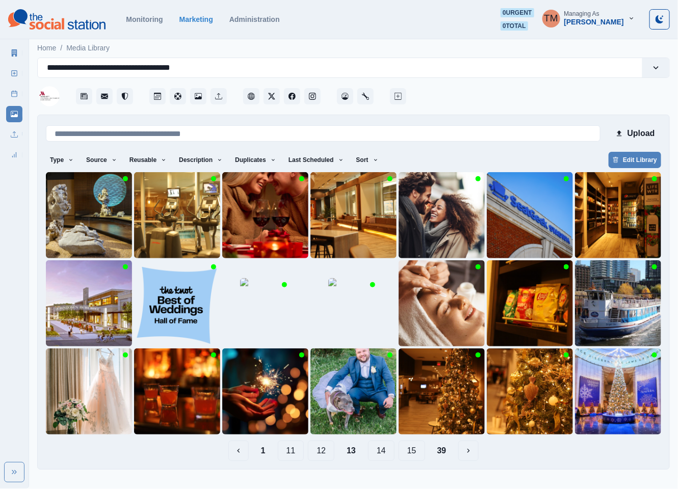
click at [377, 452] on button "14" at bounding box center [381, 451] width 27 height 20
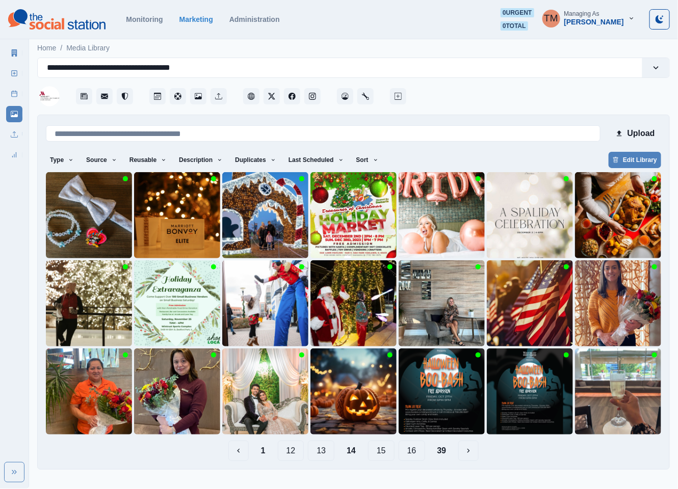
click at [385, 453] on button "15" at bounding box center [381, 451] width 27 height 20
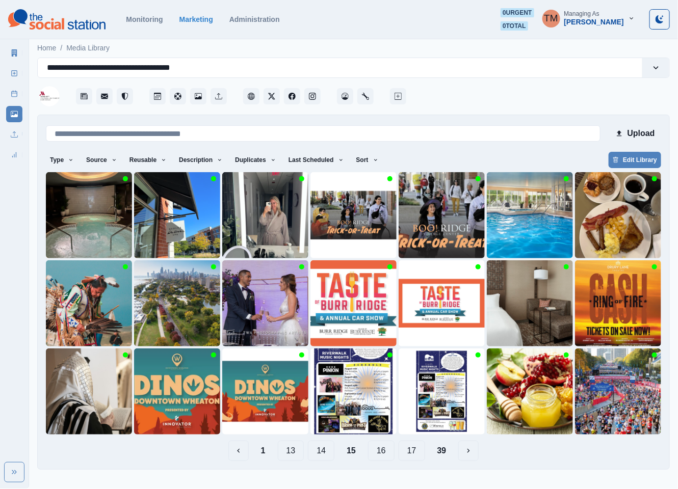
click at [442, 451] on button "39" at bounding box center [441, 451] width 25 height 20
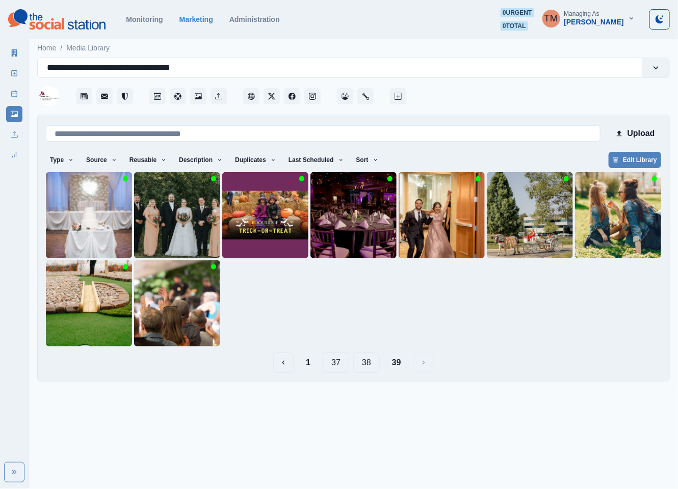
click at [364, 364] on button "38" at bounding box center [366, 363] width 27 height 20
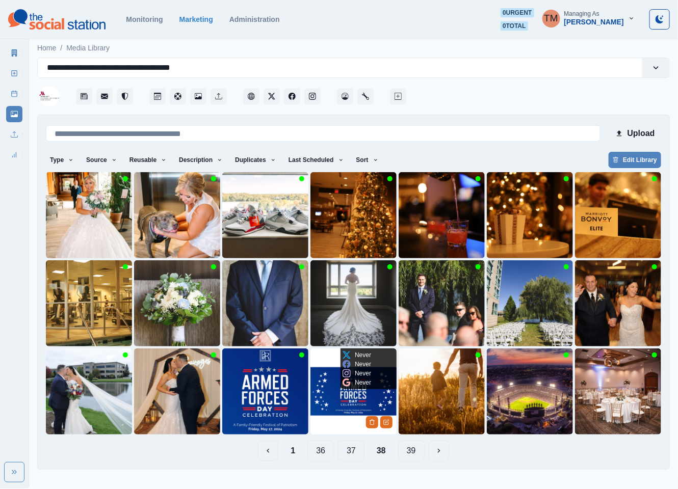
click at [352, 366] on div "Never" at bounding box center [357, 364] width 29 height 9
click at [353, 455] on button "37" at bounding box center [351, 451] width 27 height 20
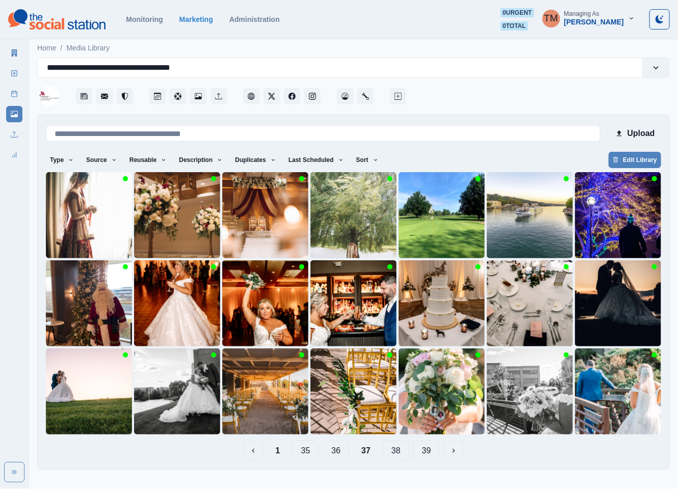
click at [338, 455] on button "36" at bounding box center [336, 451] width 27 height 20
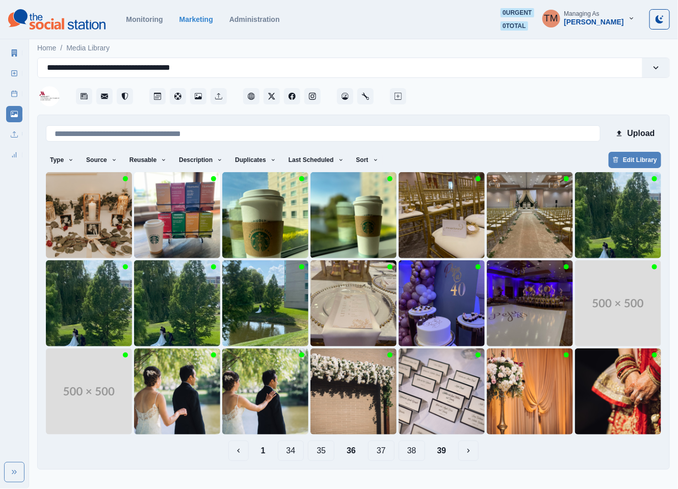
click at [326, 453] on button "35" at bounding box center [321, 451] width 27 height 20
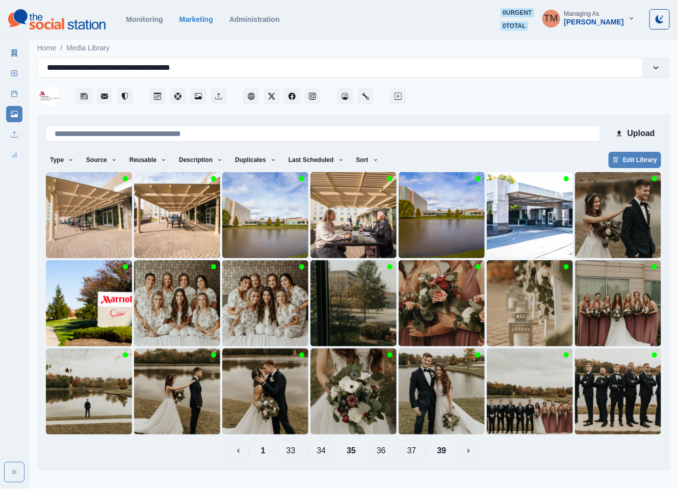
click at [322, 454] on button "34" at bounding box center [321, 451] width 27 height 20
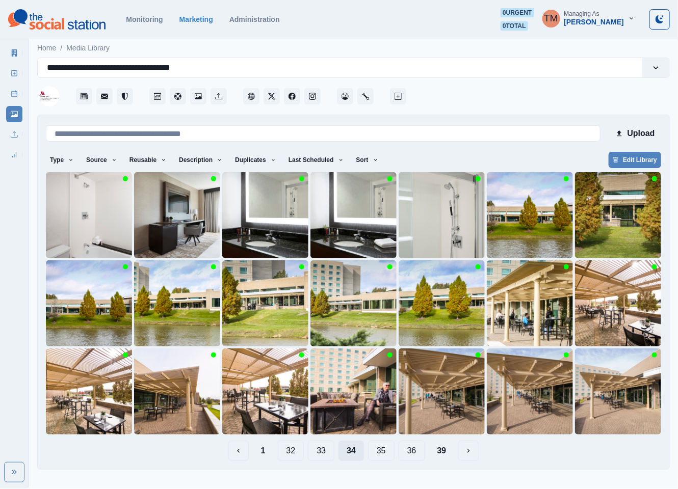
click at [322, 454] on button "33" at bounding box center [321, 451] width 27 height 20
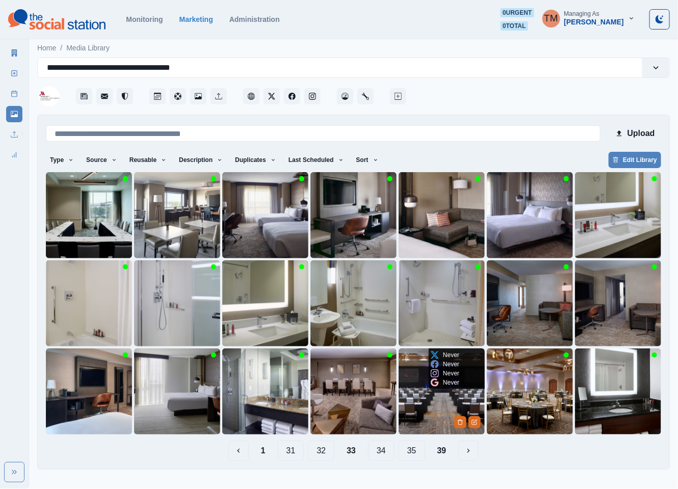
click at [415, 416] on img at bounding box center [442, 392] width 86 height 86
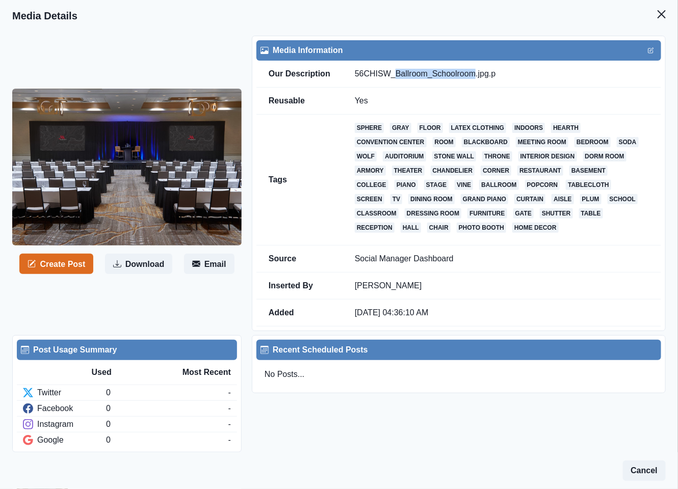
drag, startPoint x: 392, startPoint y: 75, endPoint x: 468, endPoint y: 75, distance: 77.0
click at [468, 75] on td "56CHISW_Ballroom_Schoolroom.jpg.p" at bounding box center [502, 74] width 319 height 27
copy td "Ballroom_Schoolroom"
click at [658, 17] on icon "Close" at bounding box center [662, 14] width 8 height 8
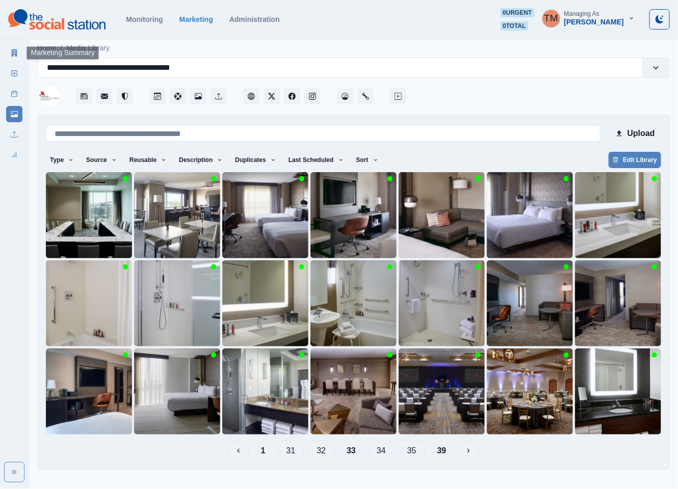
click at [17, 51] on icon at bounding box center [15, 52] width 6 height 7
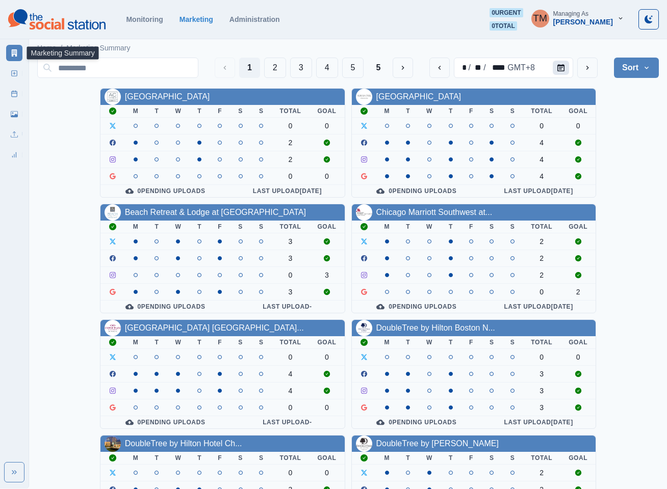
click at [564, 67] on icon "Calendar" at bounding box center [560, 67] width 7 height 7
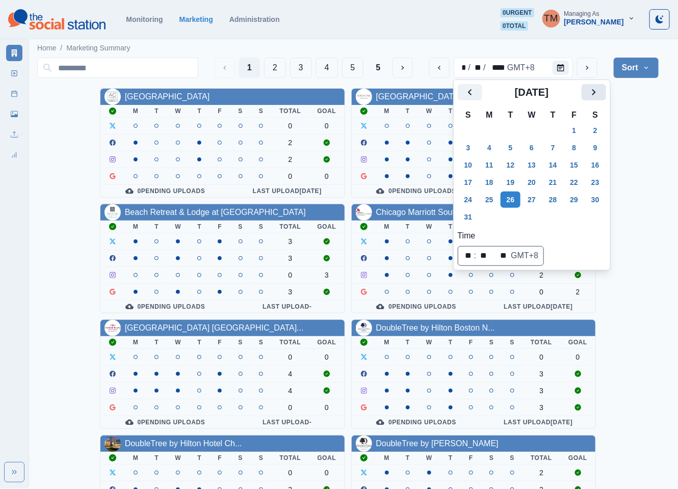
click at [600, 94] on icon "Next" at bounding box center [594, 92] width 12 height 12
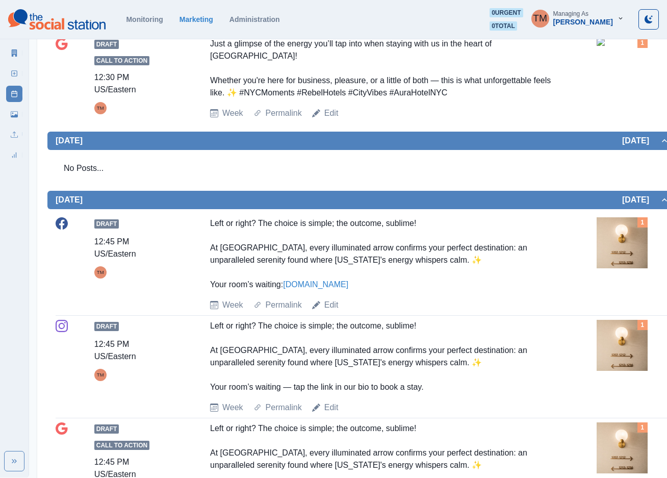
scroll to position [622, 0]
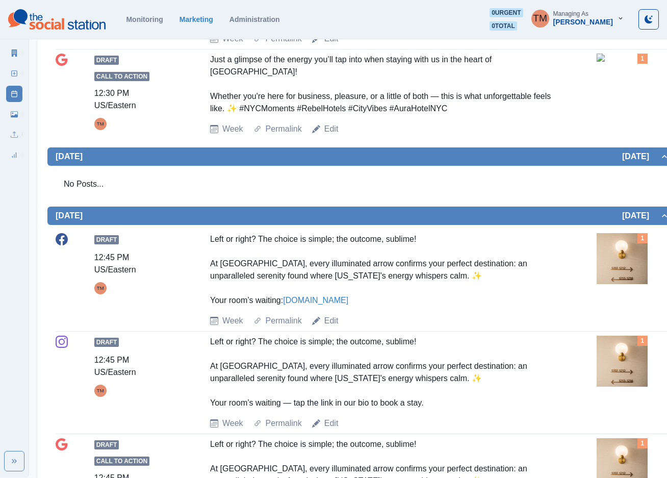
click at [626, 62] on img at bounding box center [621, 58] width 51 height 8
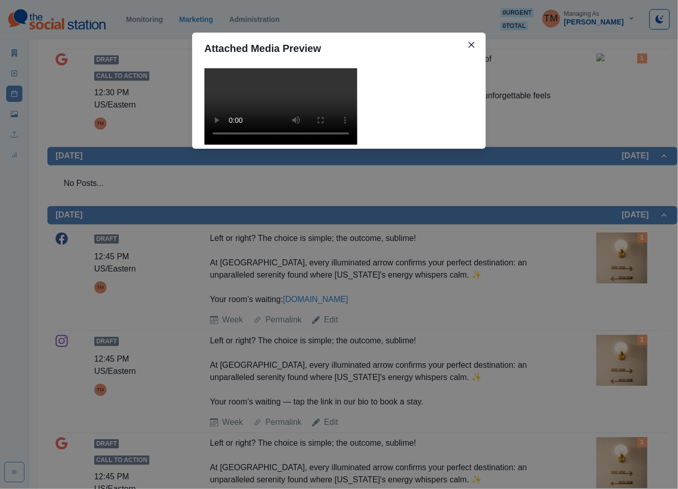
click at [626, 75] on div "Attached Media Preview" at bounding box center [339, 244] width 678 height 489
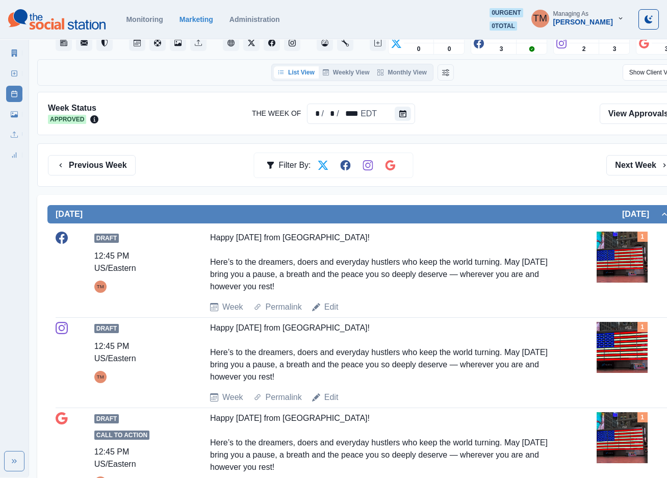
scroll to position [0, 0]
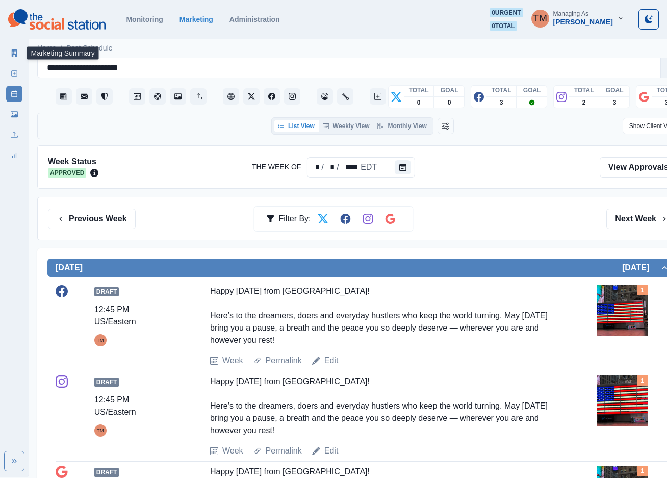
click at [15, 54] on icon at bounding box center [14, 52] width 7 height 7
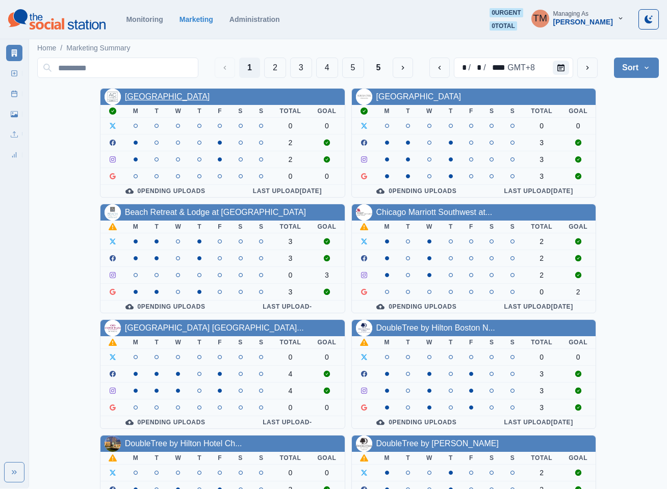
click at [183, 97] on link "[GEOGRAPHIC_DATA]" at bounding box center [167, 96] width 85 height 9
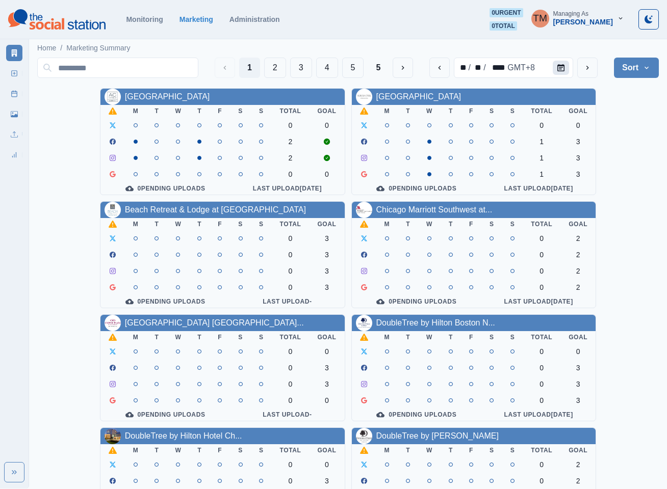
click at [564, 65] on icon "Calendar" at bounding box center [560, 67] width 7 height 7
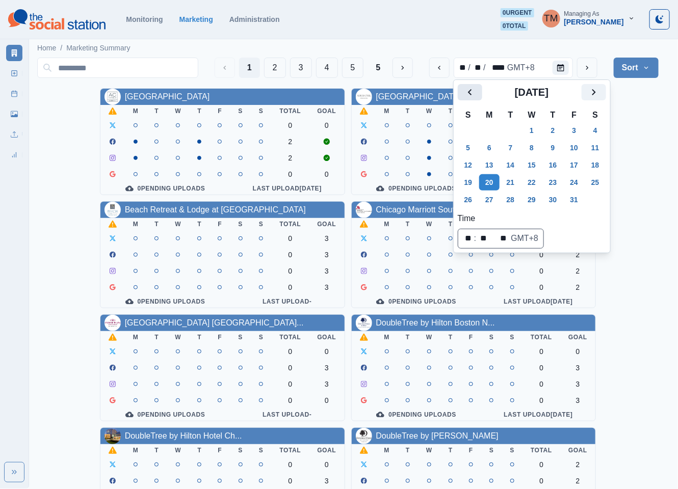
click at [468, 93] on icon "Previous" at bounding box center [470, 92] width 12 height 12
click at [487, 130] on button "1" at bounding box center [489, 130] width 20 height 16
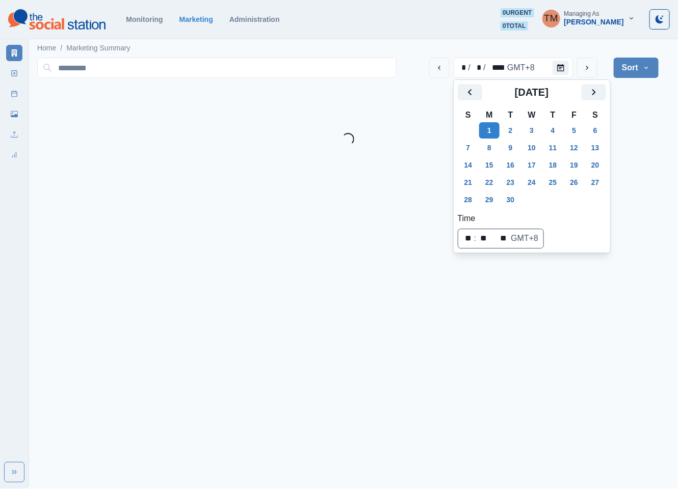
click at [639, 123] on div "* / * / **** GMT+8 Sort Client Name Uploads Pending Post Approval Loading..." at bounding box center [347, 100] width 621 height 92
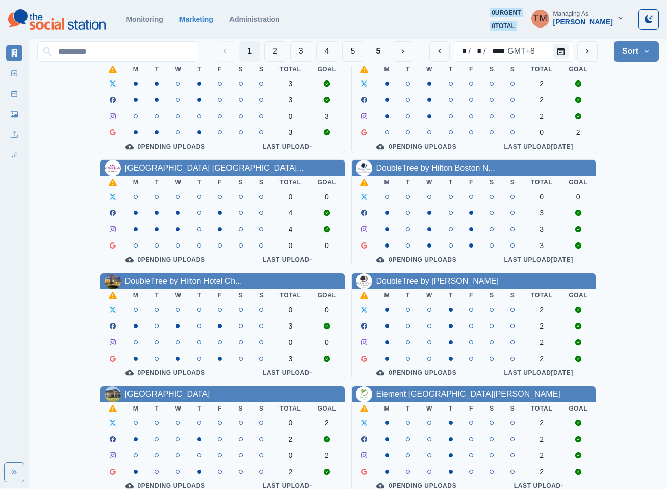
scroll to position [306, 0]
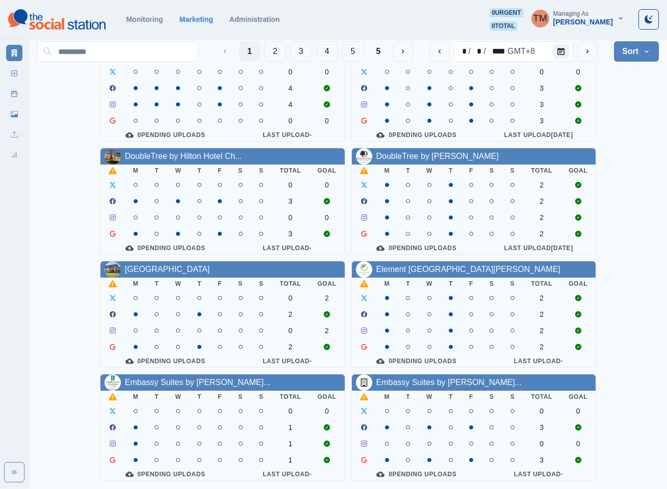
drag, startPoint x: 148, startPoint y: 261, endPoint x: 186, endPoint y: 137, distance: 129.3
drag, startPoint x: 186, startPoint y: 137, endPoint x: 158, endPoint y: 145, distance: 29.3
drag, startPoint x: 412, startPoint y: 149, endPoint x: 422, endPoint y: 146, distance: 10.6
click at [277, 47] on button "2" at bounding box center [275, 51] width 22 height 20
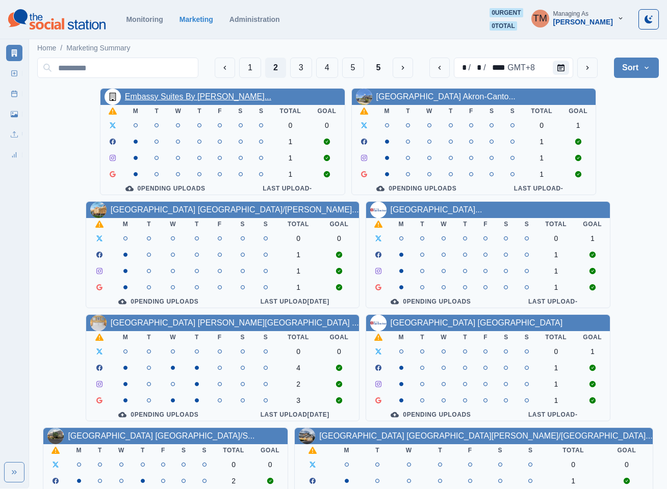
drag, startPoint x: 202, startPoint y: 95, endPoint x: 210, endPoint y: 95, distance: 7.1
drag, startPoint x: 219, startPoint y: 213, endPoint x: 225, endPoint y: 213, distance: 6.1
click at [251, 70] on button "1" at bounding box center [250, 68] width 22 height 20
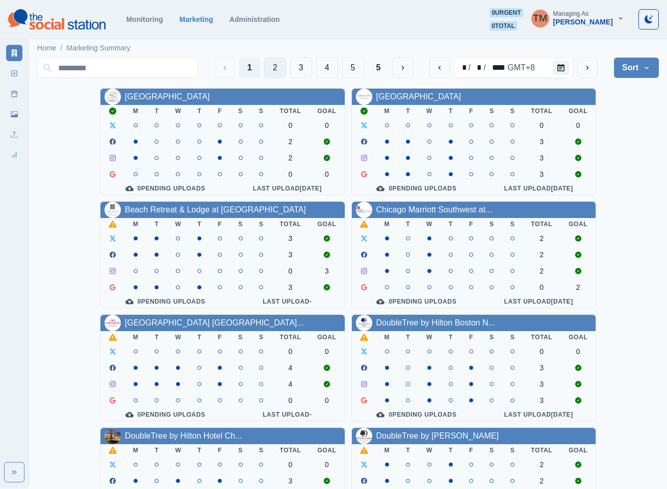
click at [273, 67] on button "2" at bounding box center [275, 68] width 22 height 20
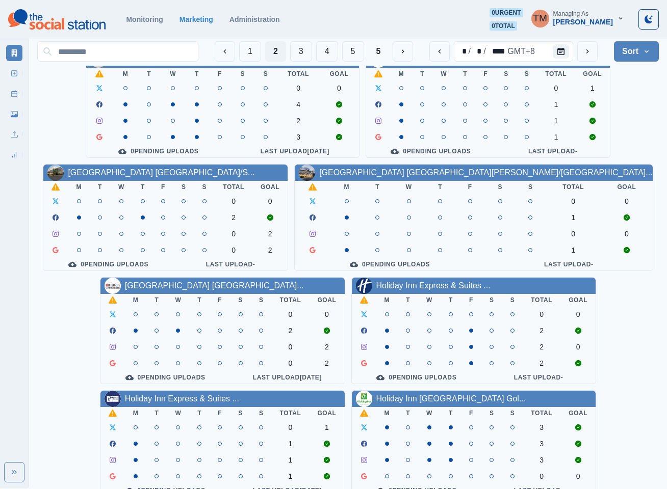
scroll to position [306, 0]
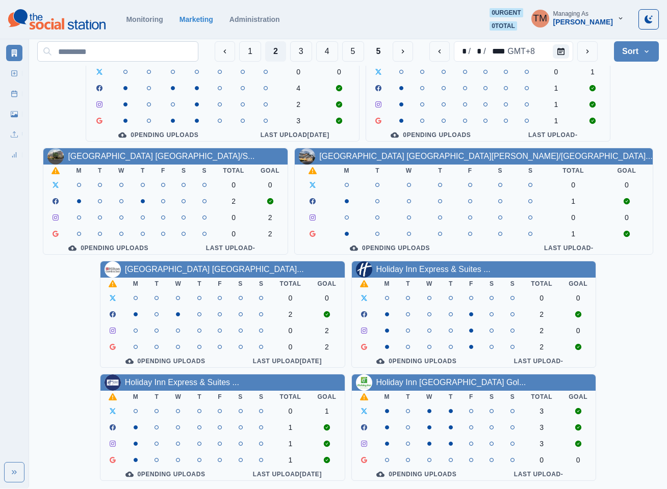
click at [293, 54] on button "3" at bounding box center [301, 51] width 22 height 20
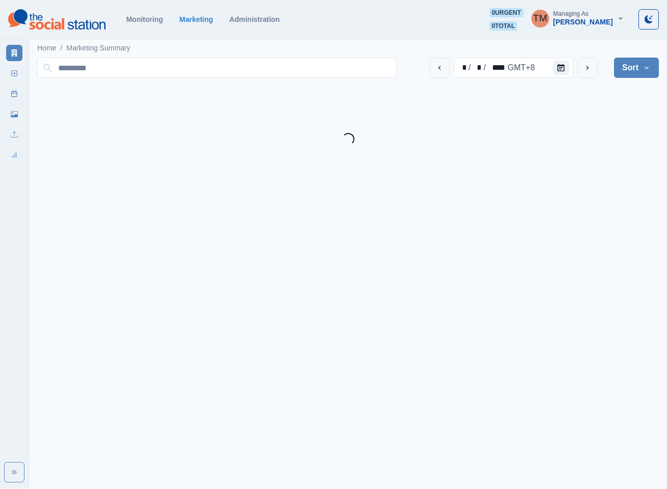
scroll to position [0, 0]
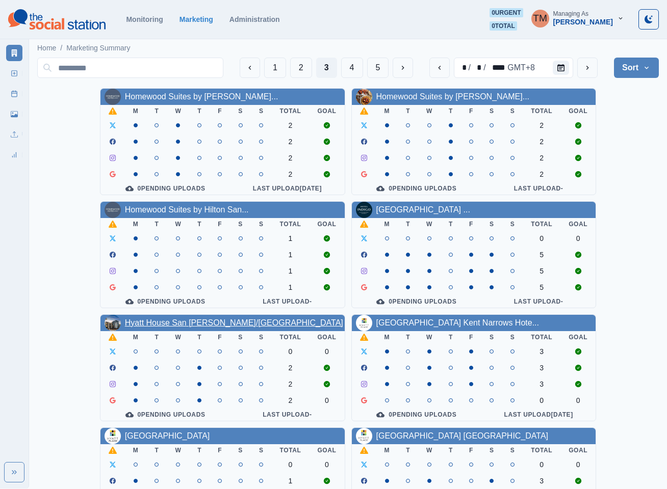
drag, startPoint x: 212, startPoint y: 337, endPoint x: 190, endPoint y: 336, distance: 21.4
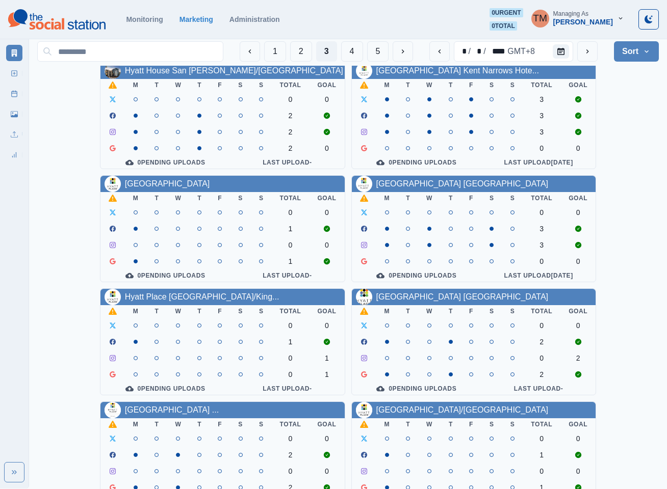
scroll to position [306, 0]
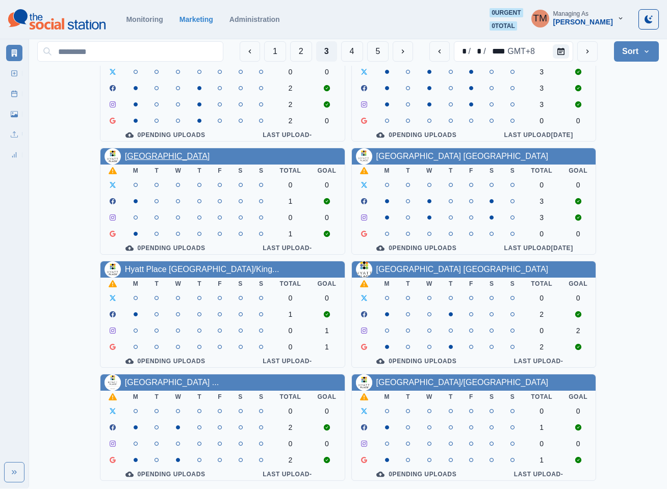
drag, startPoint x: 199, startPoint y: 152, endPoint x: 202, endPoint y: 146, distance: 7.1
click at [354, 52] on button "4" at bounding box center [352, 51] width 22 height 20
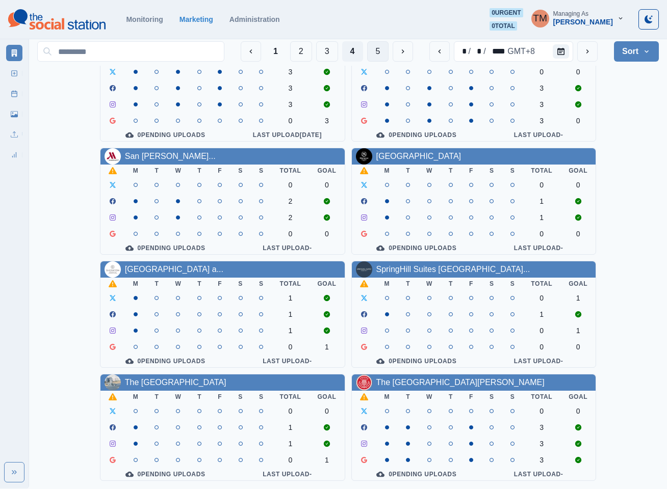
click at [377, 51] on button "5" at bounding box center [378, 51] width 22 height 20
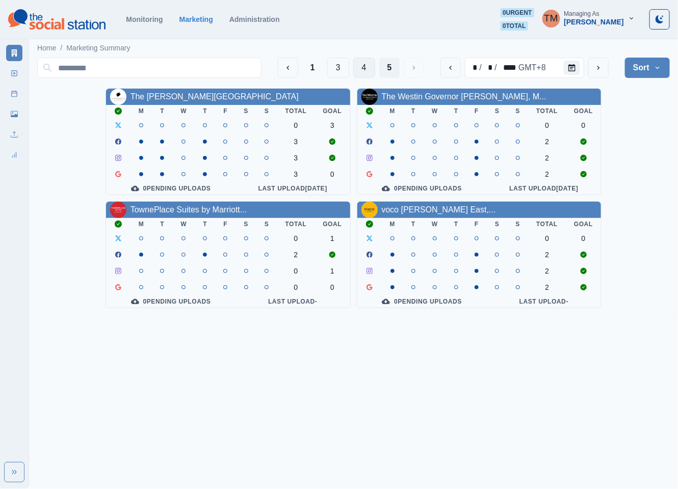
click at [360, 70] on button "4" at bounding box center [364, 68] width 22 height 20
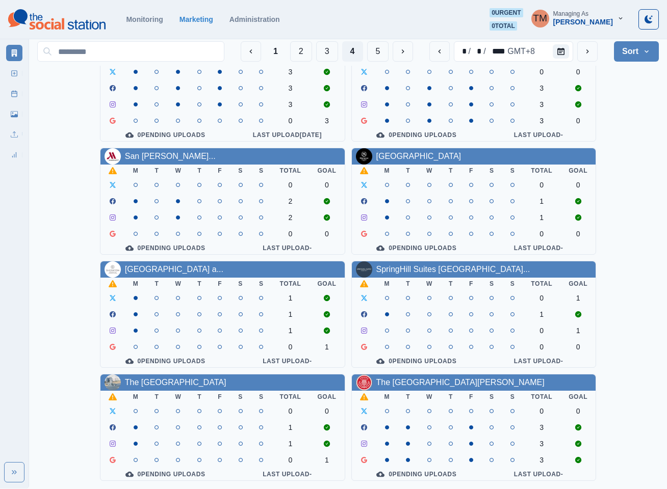
scroll to position [229, 0]
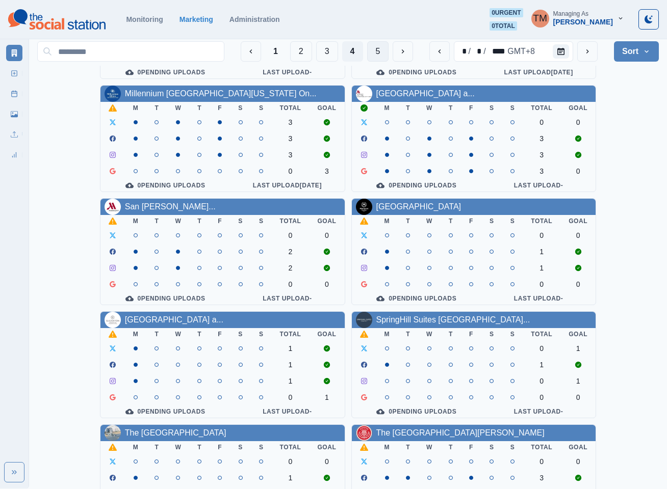
click at [376, 51] on button "5" at bounding box center [378, 51] width 22 height 20
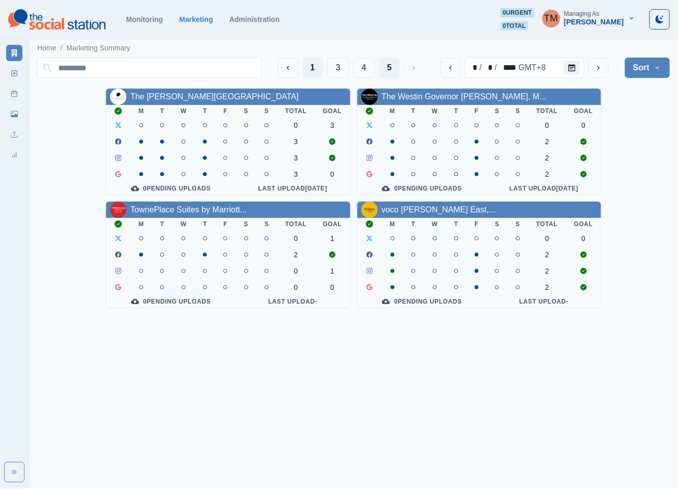
click at [308, 66] on button "1" at bounding box center [312, 68] width 21 height 20
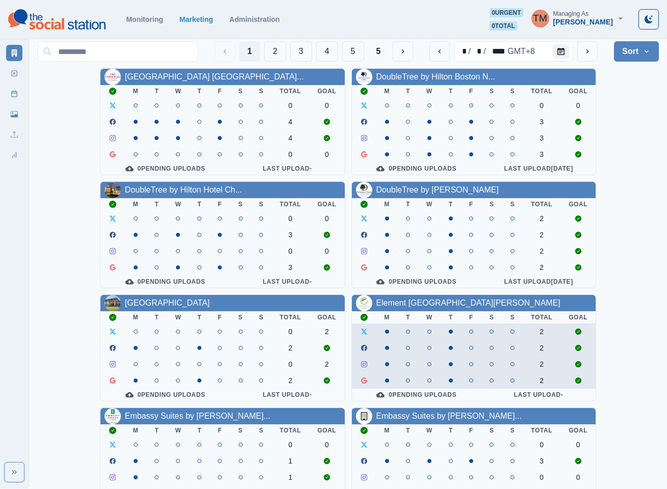
scroll to position [306, 0]
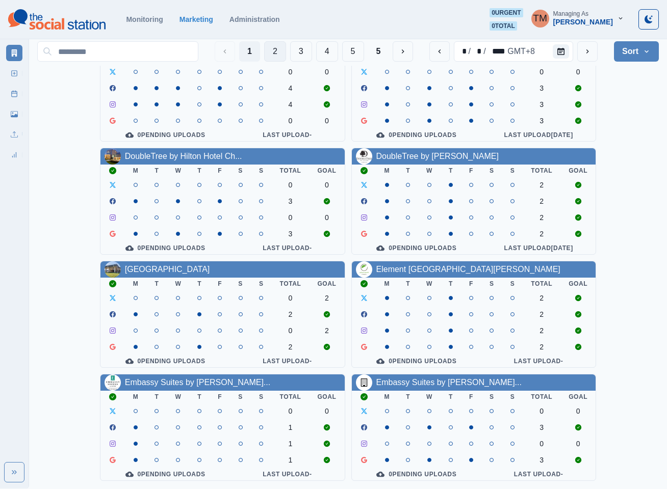
click at [268, 52] on button "2" at bounding box center [275, 51] width 22 height 20
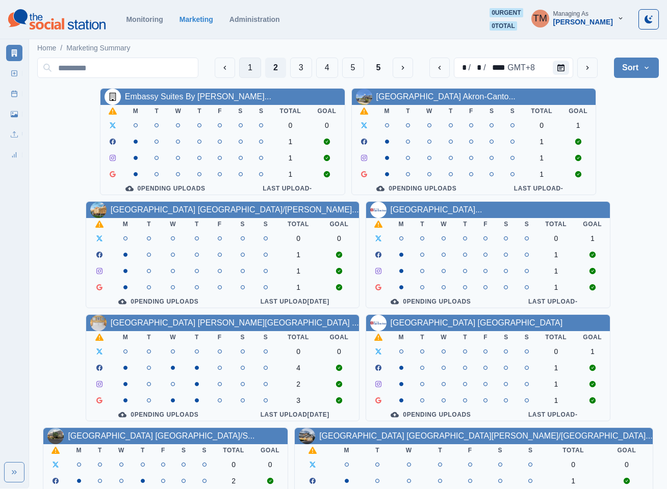
click at [249, 69] on button "1" at bounding box center [250, 68] width 22 height 20
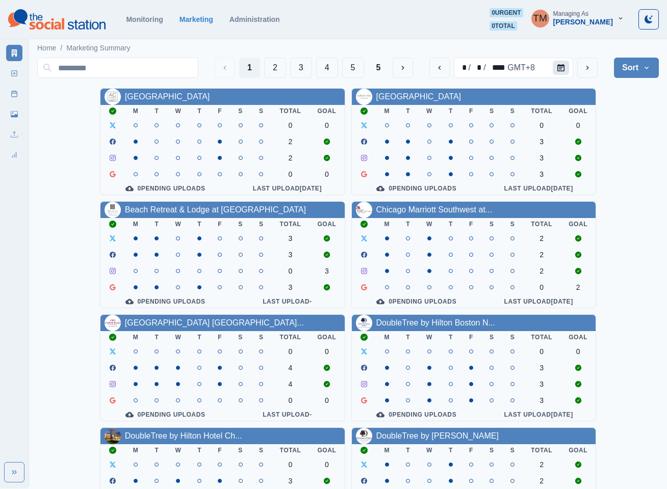
click at [563, 67] on icon "Calendar" at bounding box center [560, 67] width 7 height 7
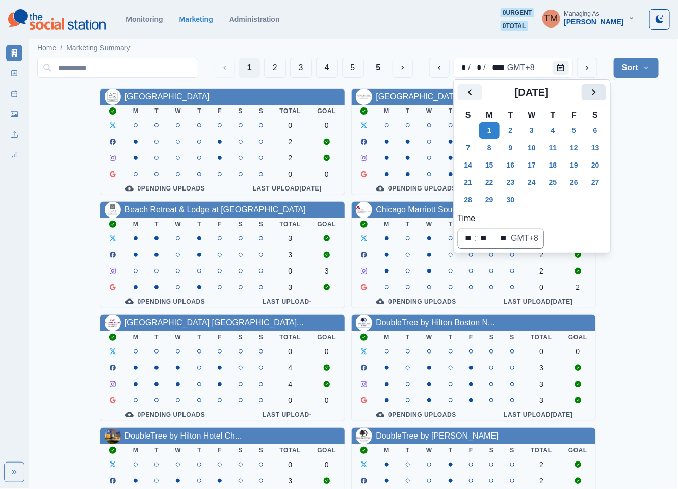
click at [593, 90] on icon "Next" at bounding box center [594, 92] width 4 height 6
click at [488, 183] on button "20" at bounding box center [489, 182] width 20 height 16
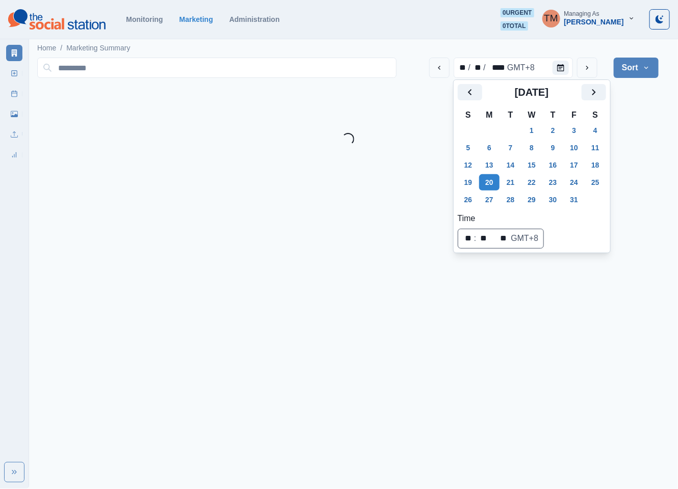
click at [666, 135] on html "October 2025 Selected Date: Monday, October 20, 2025 Monitoring Marketing Admin…" at bounding box center [339, 76] width 678 height 153
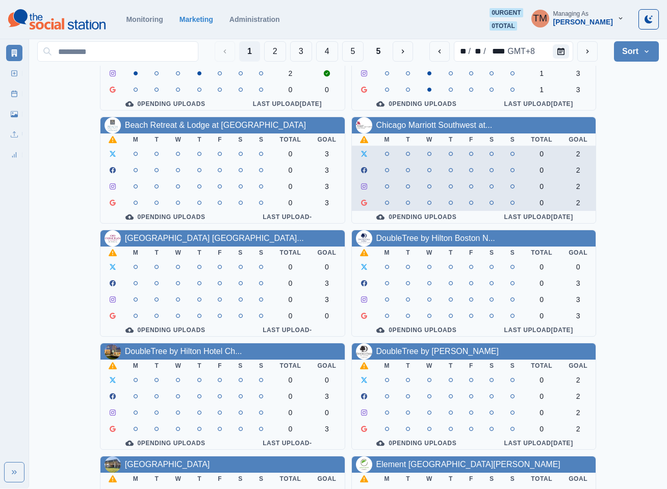
scroll to position [76, 0]
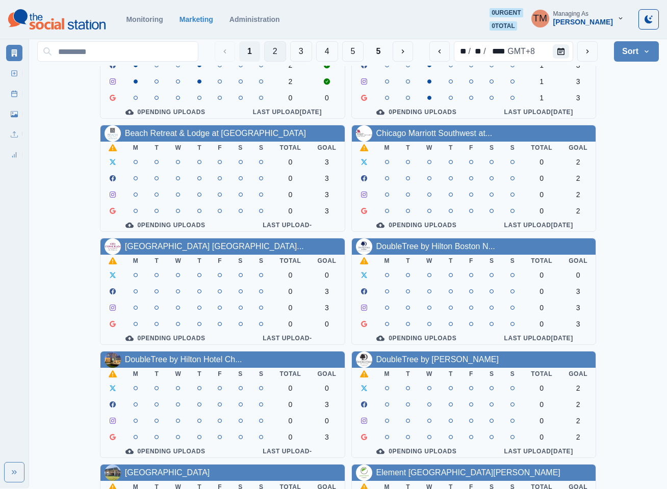
click at [274, 51] on button "2" at bounding box center [275, 51] width 22 height 20
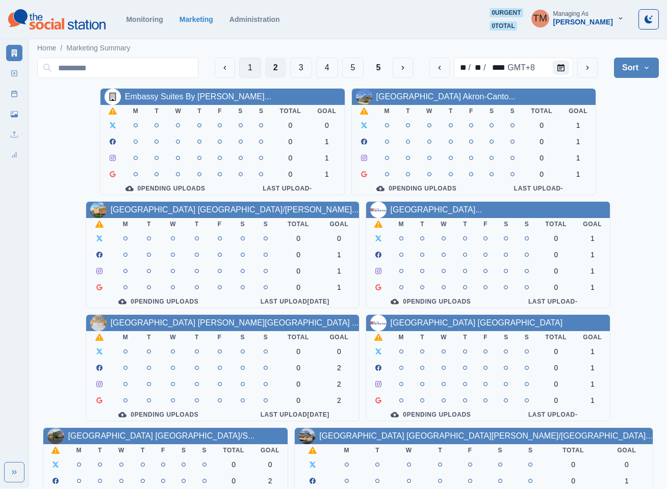
click at [248, 69] on button "1" at bounding box center [250, 68] width 22 height 20
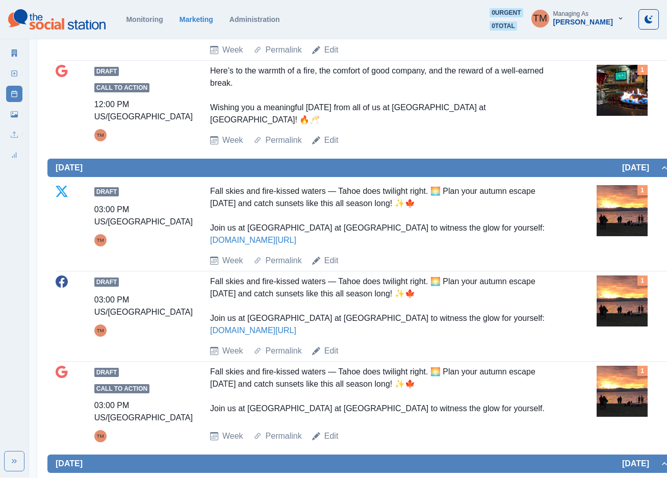
scroll to position [726, 0]
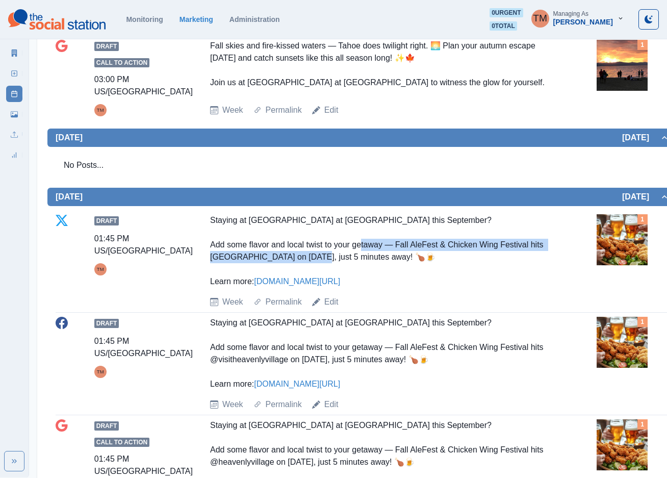
drag, startPoint x: 396, startPoint y: 179, endPoint x: 339, endPoint y: 190, distance: 58.7
click at [339, 214] on div "Staying at [GEOGRAPHIC_DATA] at [GEOGRAPHIC_DATA] this September? Add some flav…" at bounding box center [382, 250] width 344 height 73
copy div "Fall AleFest & Chicken Wing Festival hits [GEOGRAPHIC_DATA] on [DATE]"
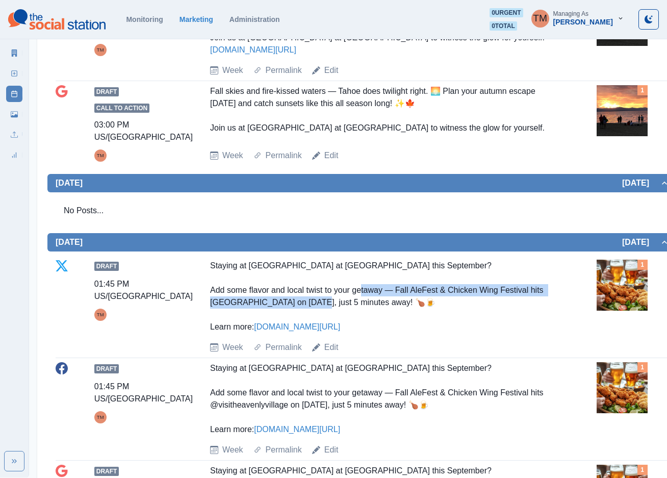
scroll to position [688, 0]
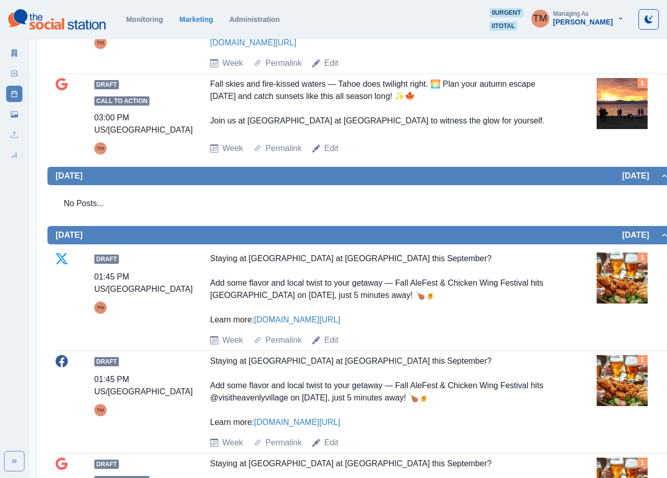
click at [479, 257] on div "Staying at [GEOGRAPHIC_DATA] at [GEOGRAPHIC_DATA] this September? Add some flav…" at bounding box center [382, 288] width 344 height 73
click at [329, 334] on link "Edit" at bounding box center [331, 340] width 14 height 12
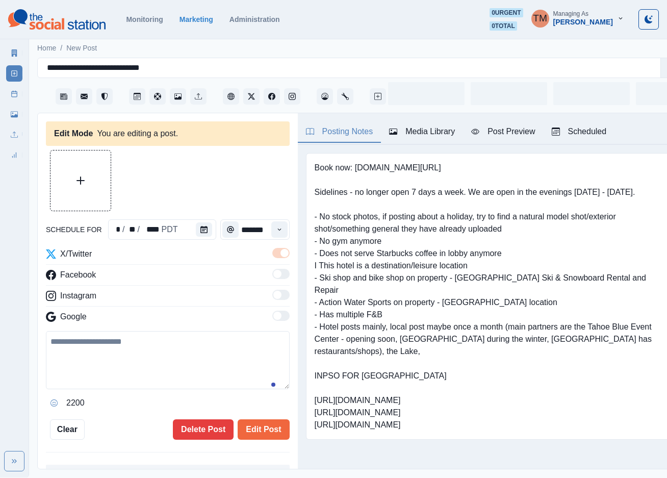
type input "*******"
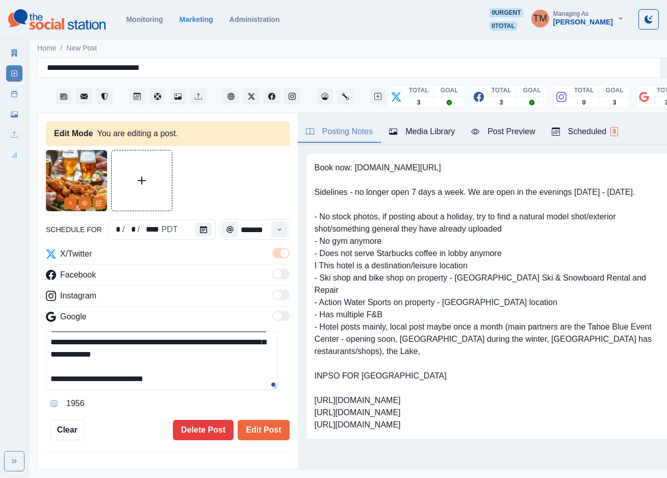
scroll to position [49, 0]
drag, startPoint x: 96, startPoint y: 368, endPoint x: 182, endPoint y: 369, distance: 85.7
click at [182, 369] on textarea "**********" at bounding box center [162, 360] width 232 height 59
paste textarea "***"
type textarea "**********"
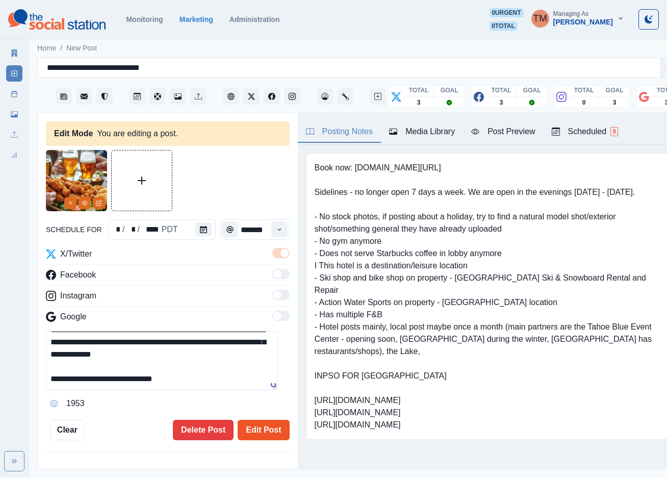
click at [249, 421] on button "Edit Post" at bounding box center [263, 430] width 51 height 20
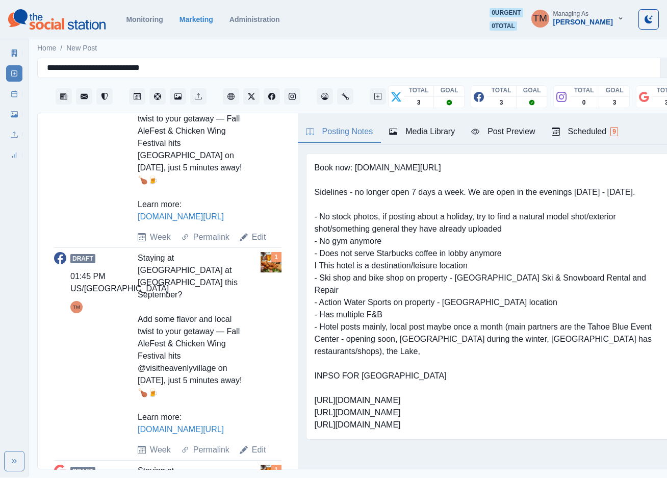
scroll to position [535, 0]
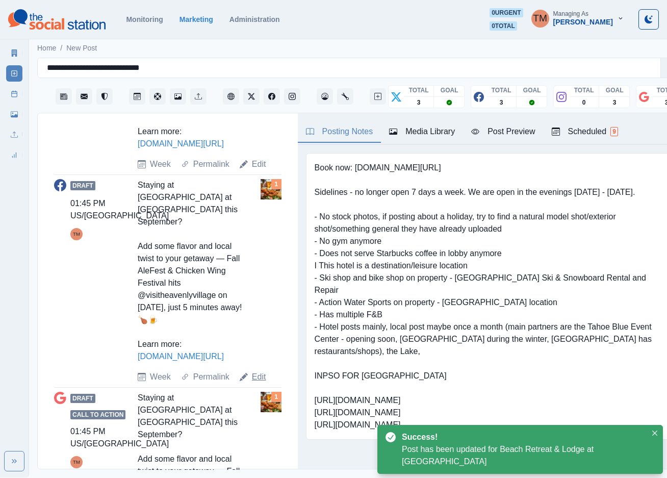
click at [252, 371] on link "Edit" at bounding box center [259, 377] width 14 height 12
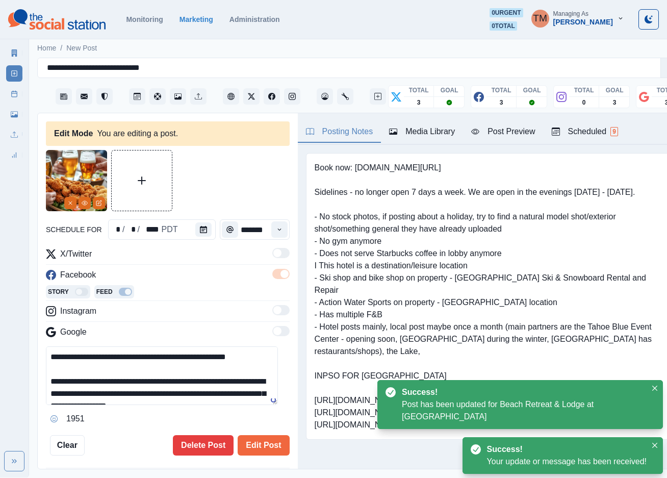
scroll to position [48, 0]
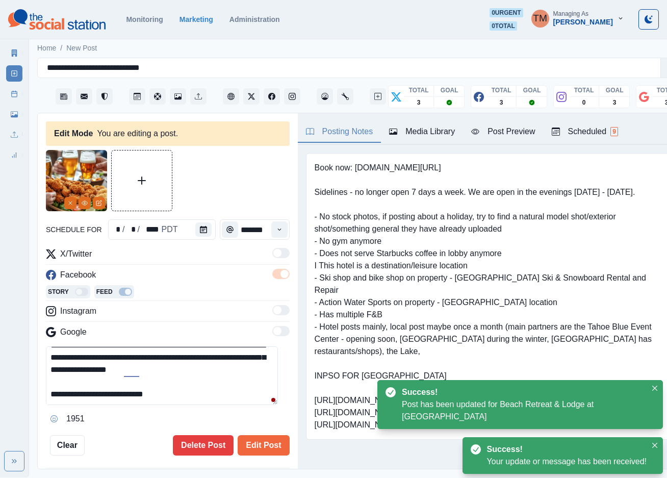
drag, startPoint x: 97, startPoint y: 386, endPoint x: 245, endPoint y: 386, distance: 147.8
click at [245, 386] on textarea "**********" at bounding box center [162, 375] width 232 height 59
paste textarea "***"
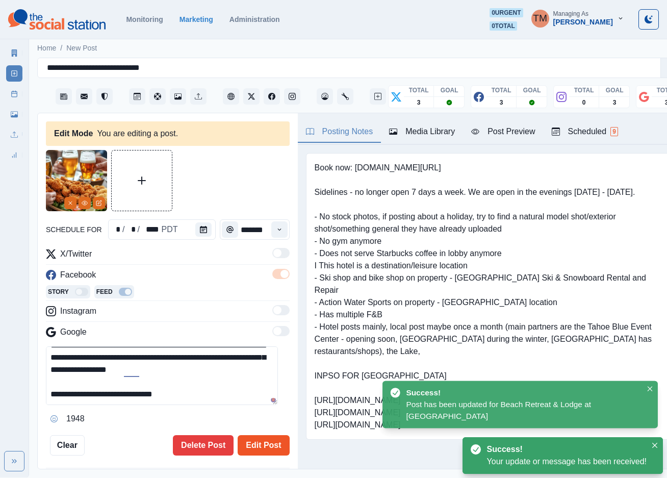
type textarea "**********"
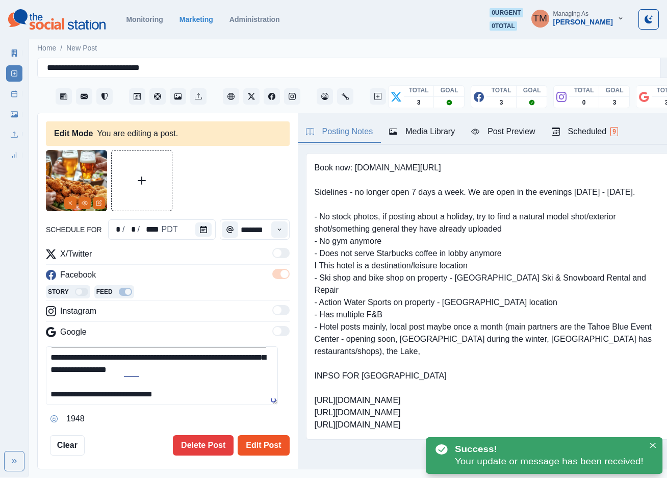
click at [251, 435] on button "Edit Post" at bounding box center [263, 445] width 51 height 20
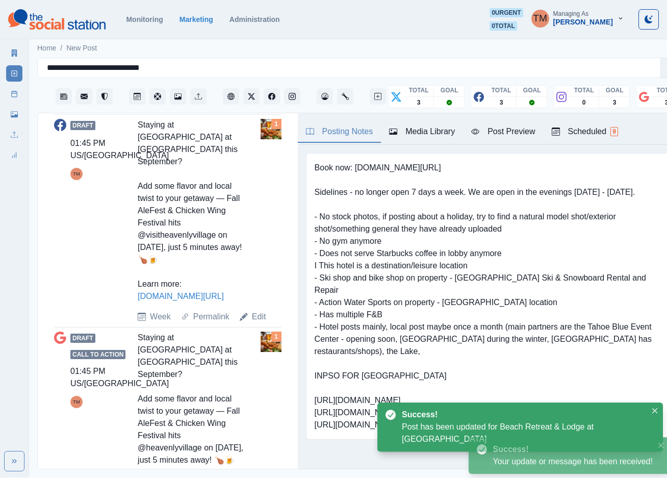
click at [253, 474] on link "Edit" at bounding box center [259, 480] width 14 height 12
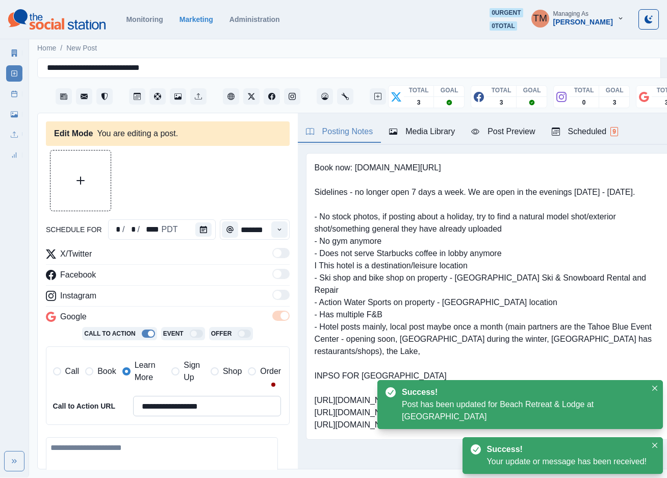
type textarea "**********"
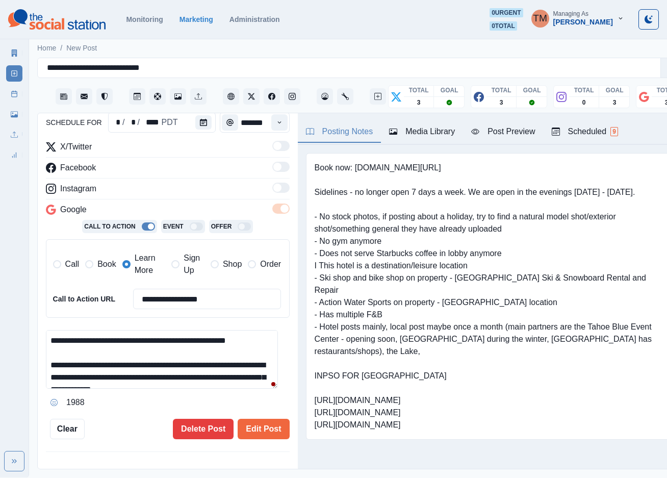
scroll to position [76, 0]
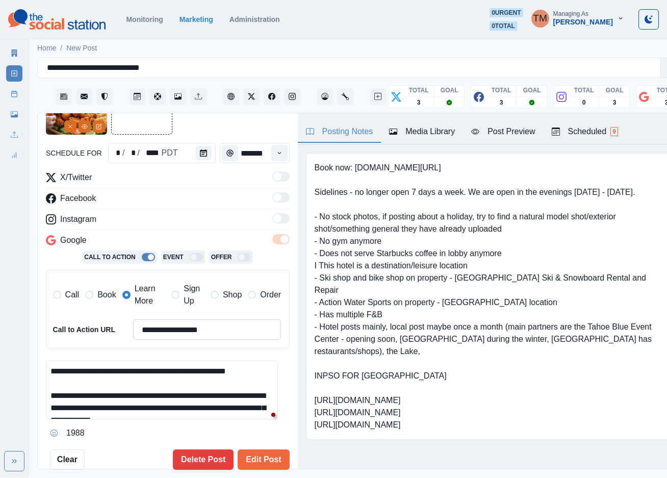
click at [234, 319] on input "**********" at bounding box center [207, 329] width 148 height 20
paste input "***"
type input "**********"
click at [261, 451] on button "Edit Post" at bounding box center [263, 459] width 51 height 20
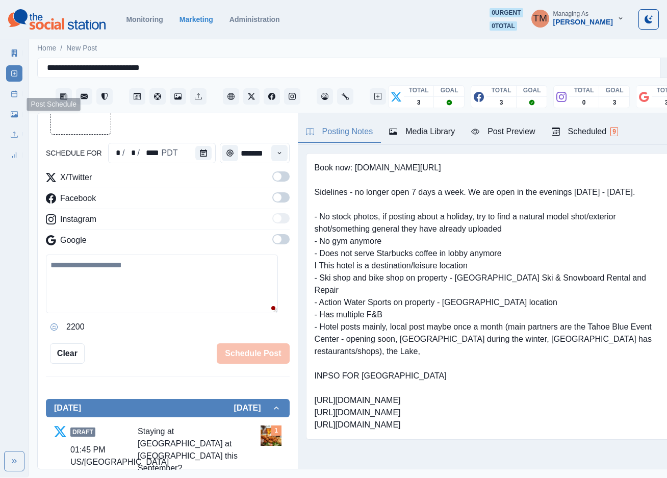
click at [11, 93] on icon at bounding box center [14, 93] width 7 height 7
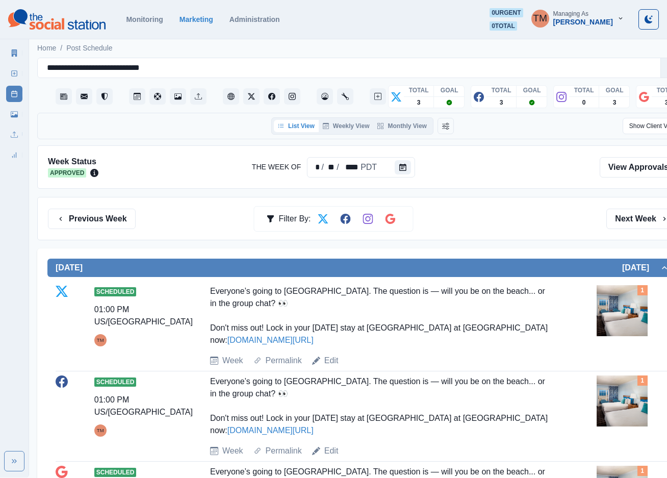
click at [621, 220] on button "Next Week" at bounding box center [641, 219] width 71 height 20
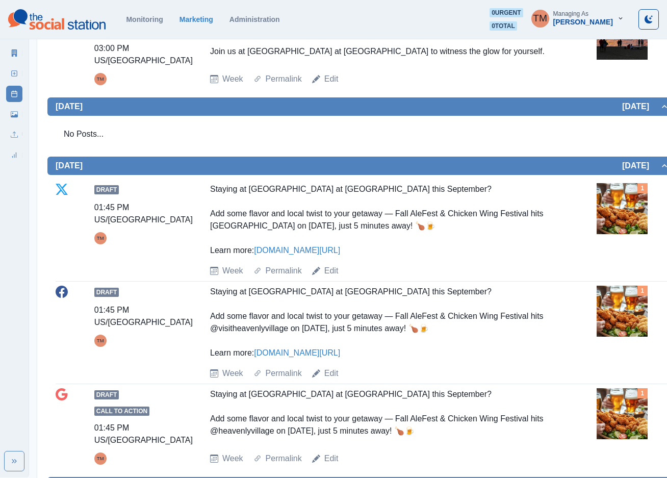
scroll to position [765, 0]
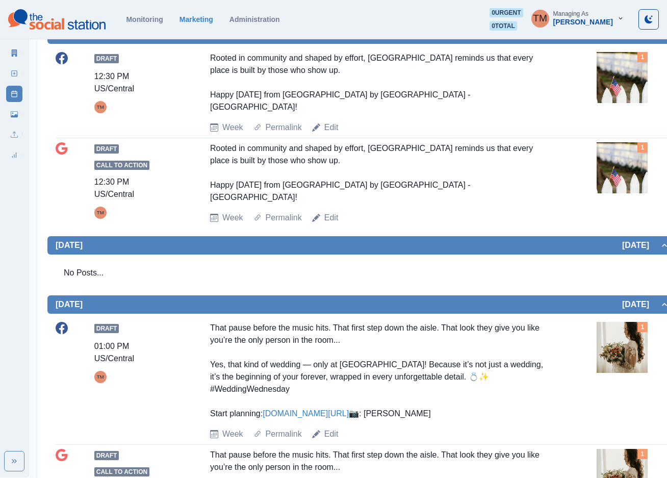
scroll to position [382, 0]
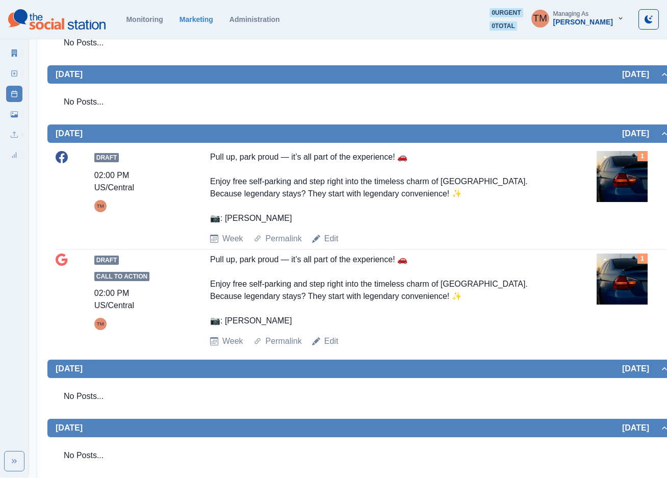
scroll to position [459, 0]
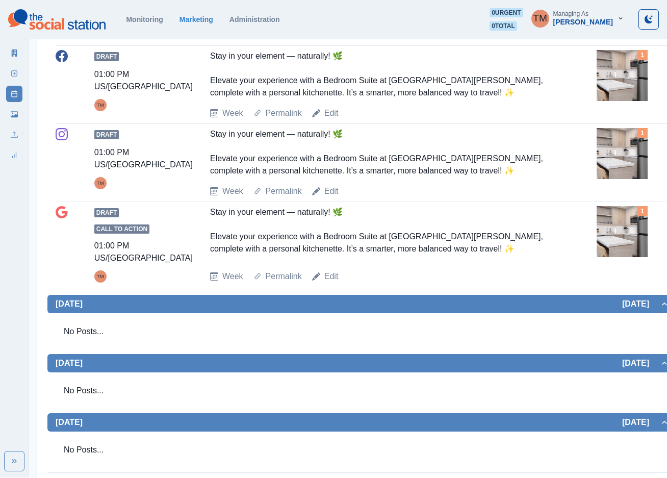
scroll to position [782, 0]
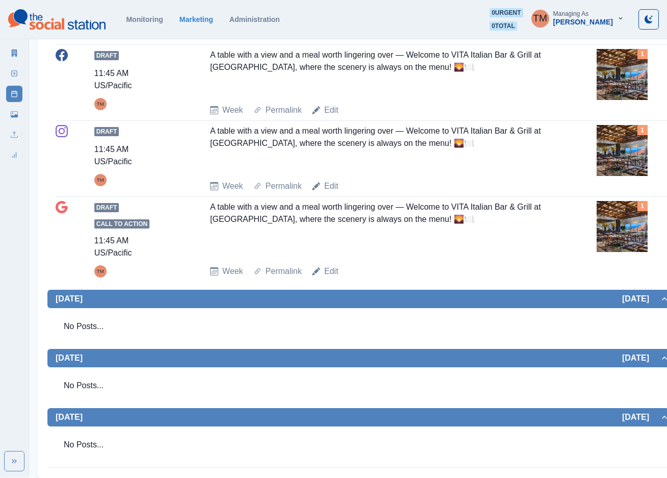
scroll to position [920, 0]
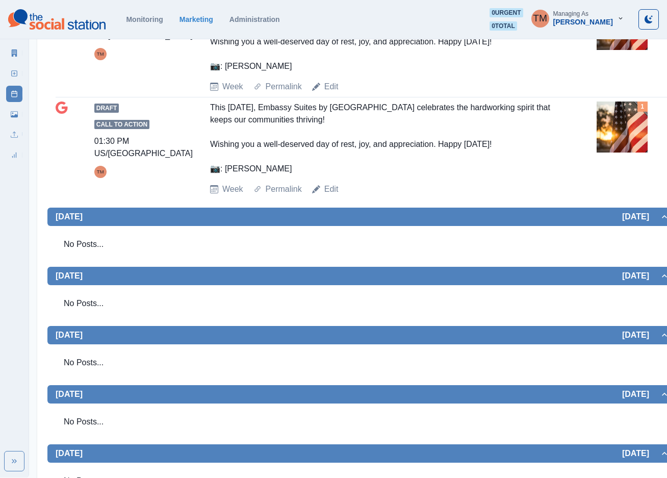
scroll to position [187, 0]
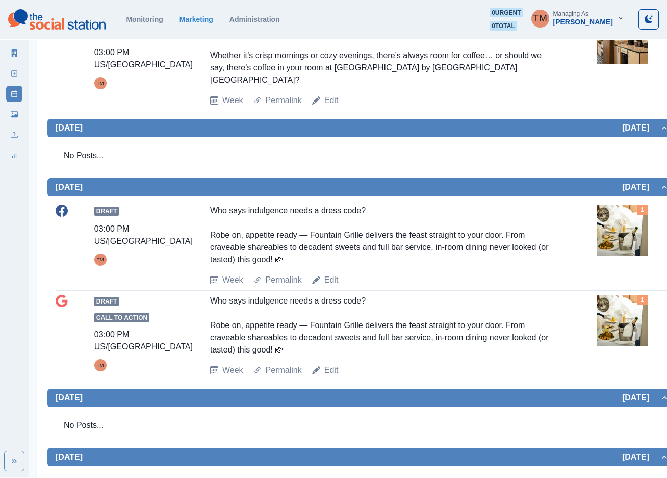
scroll to position [644, 0]
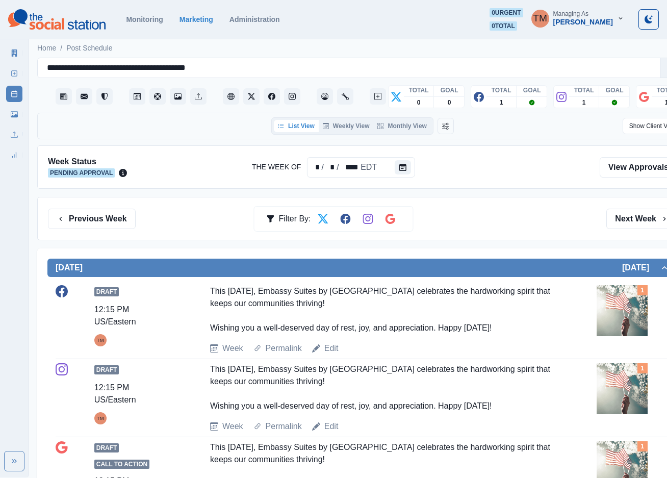
scroll to position [76, 0]
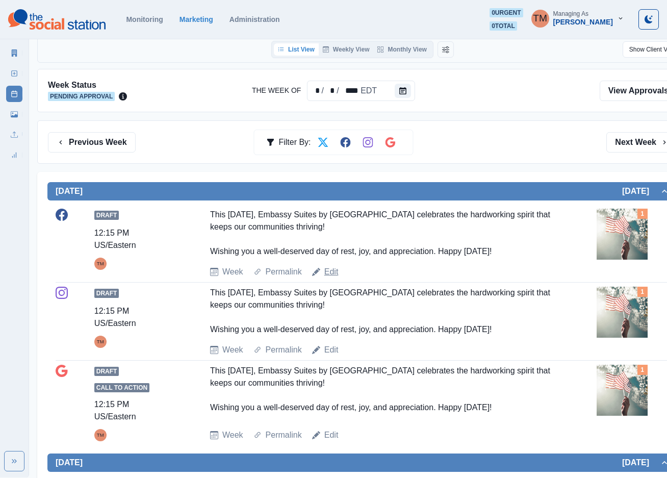
click at [328, 273] on link "Edit" at bounding box center [331, 272] width 14 height 12
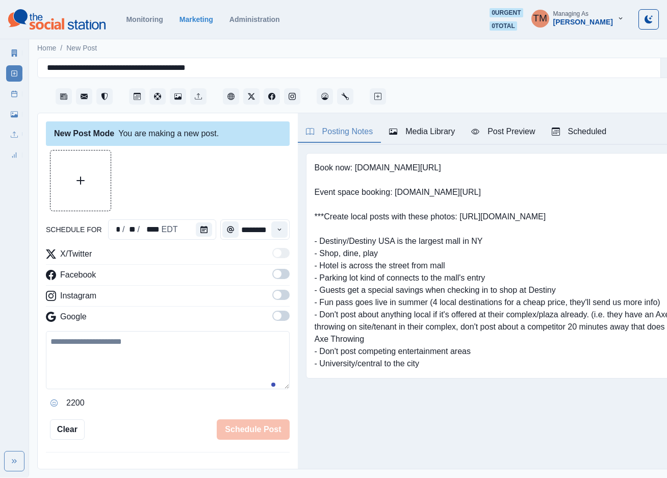
scroll to position [11, 0]
click at [221, 61] on div "**********" at bounding box center [349, 68] width 604 height 14
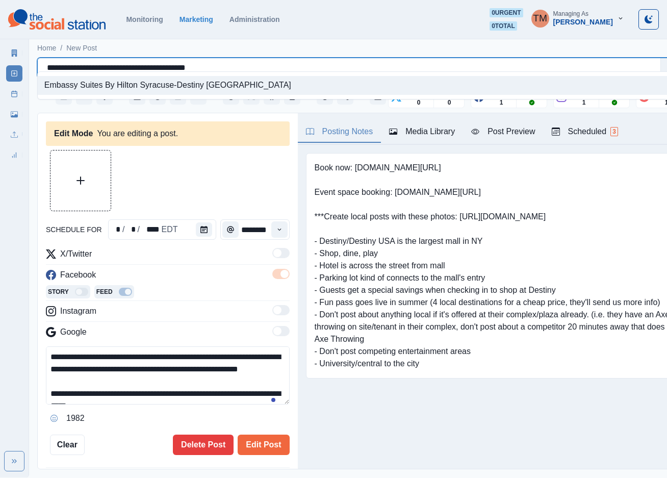
type input "********"
type textarea "**********"
drag, startPoint x: 49, startPoint y: 55, endPoint x: 241, endPoint y: 60, distance: 191.7
click at [241, 61] on div "**********" at bounding box center [349, 68] width 604 height 14
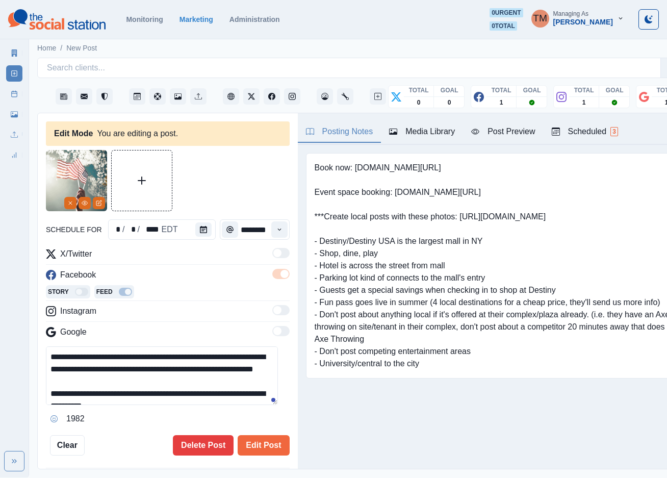
drag, startPoint x: 109, startPoint y: 346, endPoint x: 107, endPoint y: 355, distance: 9.8
click at [107, 355] on textarea "**********" at bounding box center [162, 375] width 232 height 59
paste textarea
type textarea "**********"
click at [253, 435] on button "Edit Post" at bounding box center [263, 445] width 51 height 20
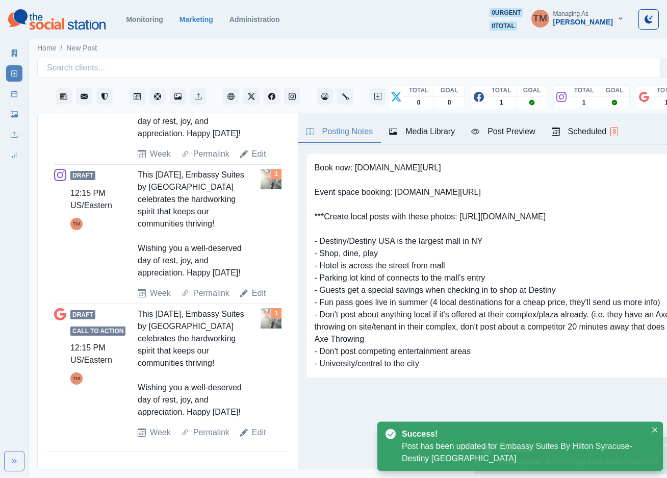
scroll to position [534, 0]
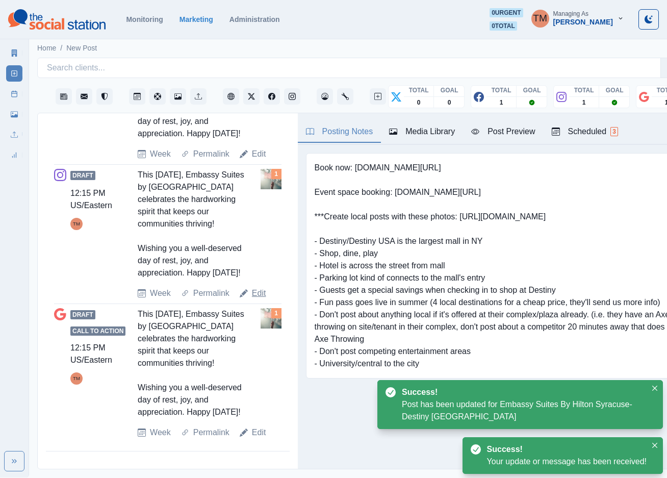
click at [254, 287] on link "Edit" at bounding box center [259, 293] width 14 height 12
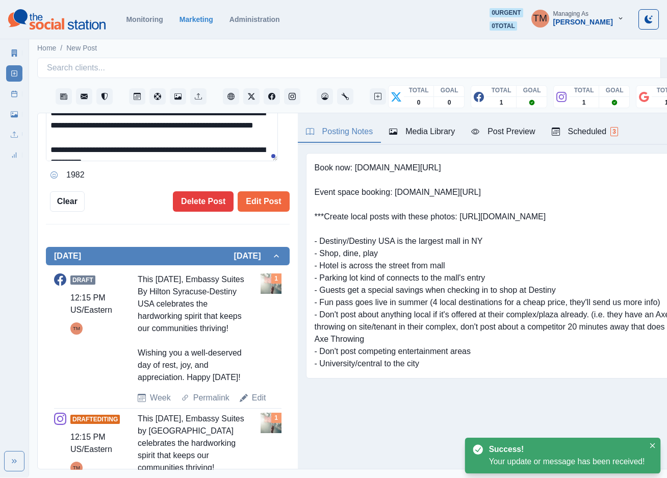
click at [163, 149] on textarea "**********" at bounding box center [162, 131] width 232 height 59
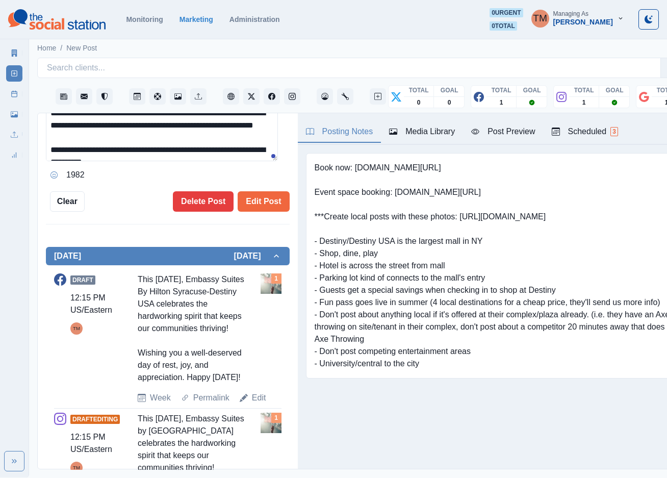
paste textarea
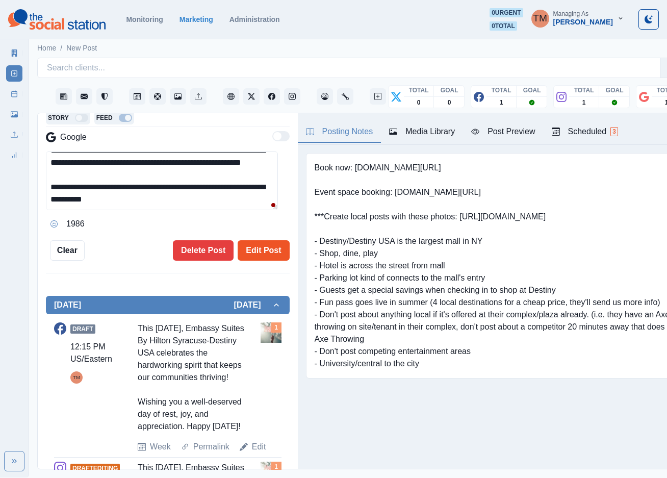
type textarea "**********"
click at [258, 253] on button "Edit Post" at bounding box center [263, 250] width 51 height 20
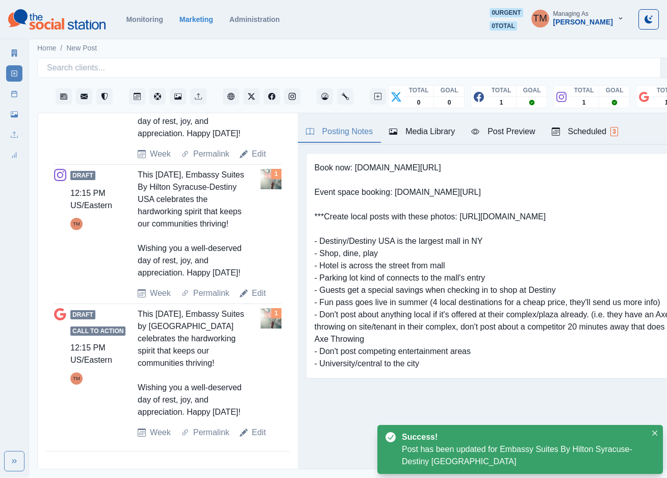
scroll to position [534, 0]
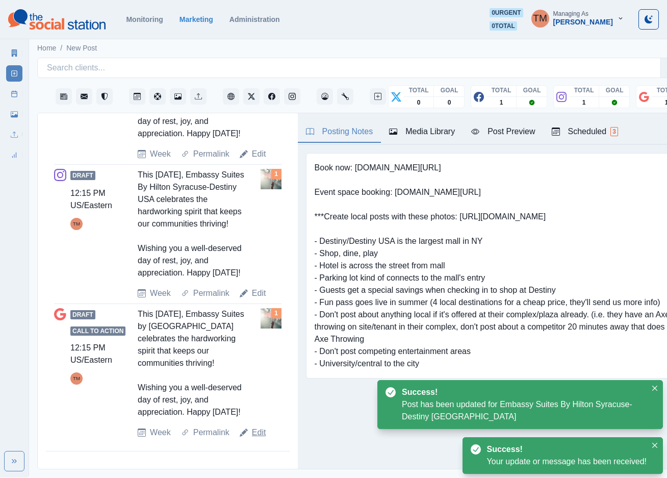
drag, startPoint x: 257, startPoint y: 446, endPoint x: 246, endPoint y: 413, distance: 34.3
click at [257, 438] on link "Edit" at bounding box center [259, 432] width 14 height 12
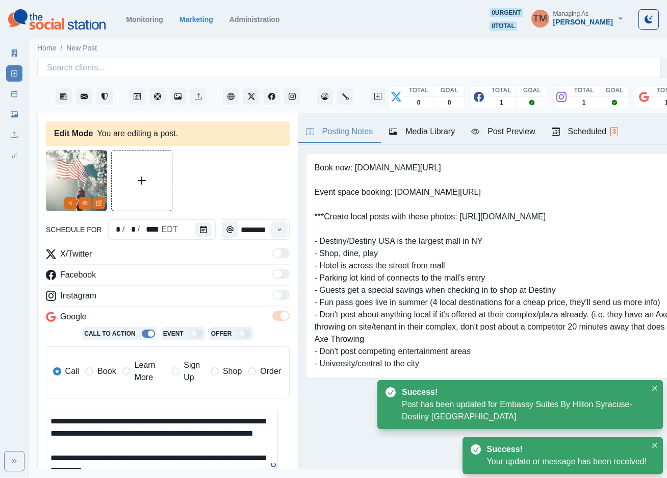
click at [132, 434] on textarea "**********" at bounding box center [162, 439] width 232 height 59
paste textarea
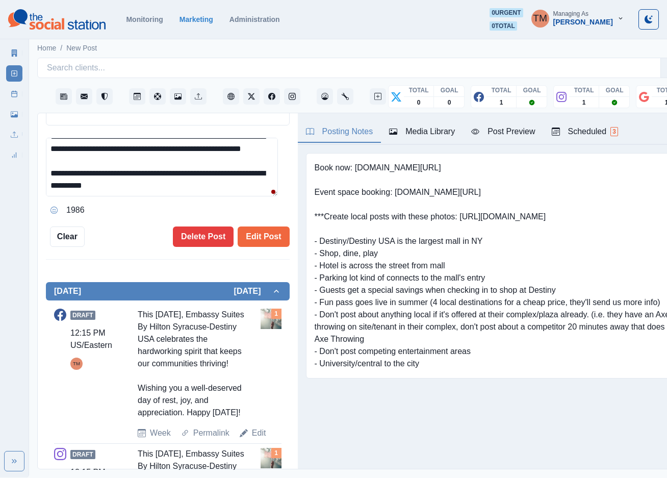
scroll to position [306, 0]
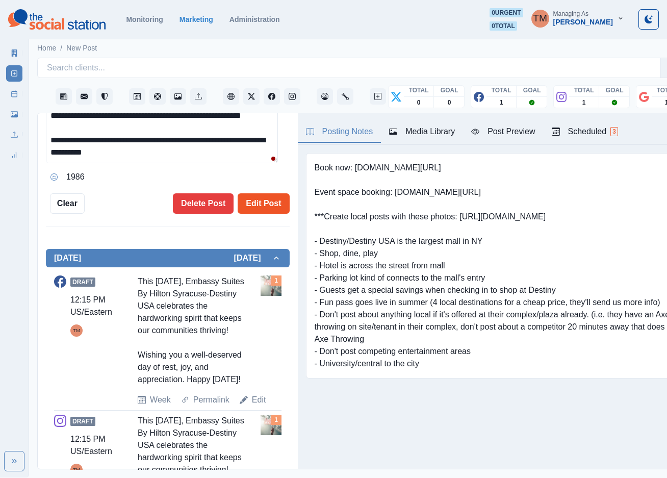
type textarea "**********"
click at [257, 204] on button "Edit Post" at bounding box center [263, 203] width 51 height 20
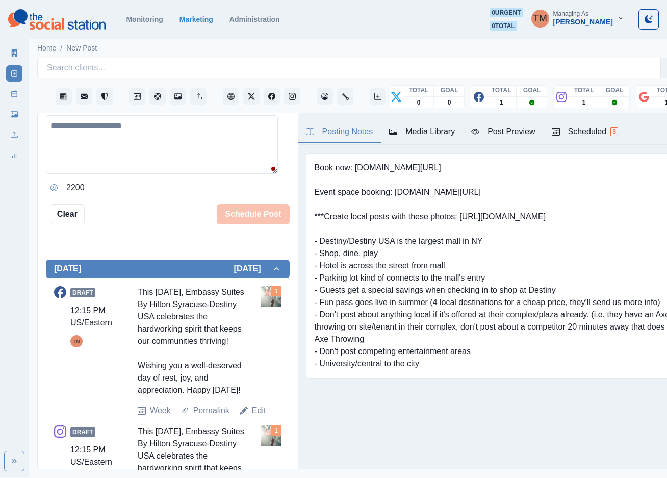
scroll to position [229, 0]
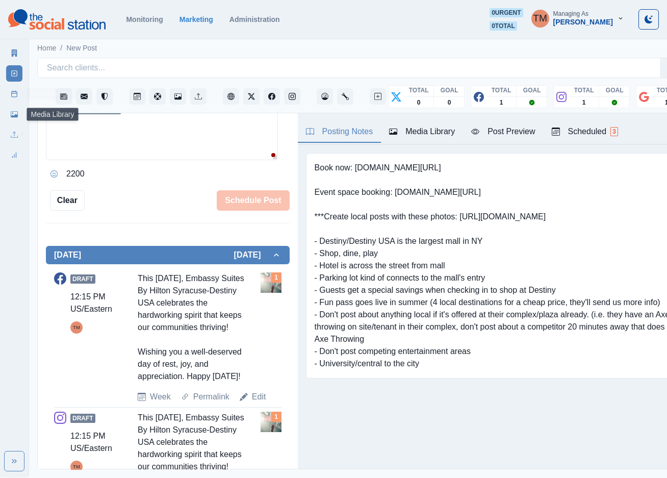
click at [14, 98] on link "Post Schedule" at bounding box center [14, 94] width 16 height 16
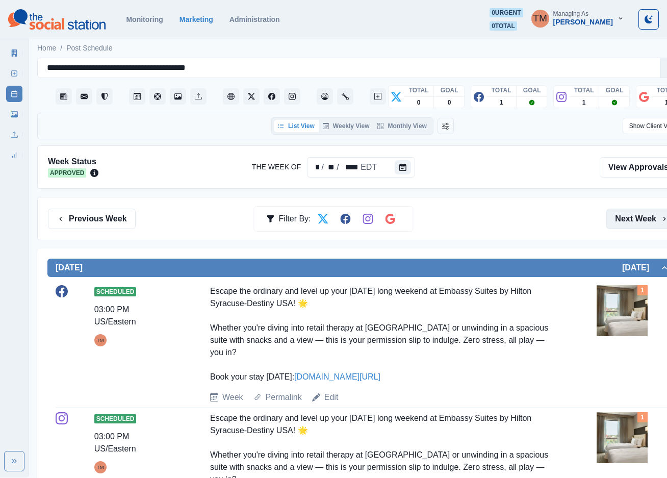
click at [636, 222] on button "Next Week" at bounding box center [641, 219] width 71 height 20
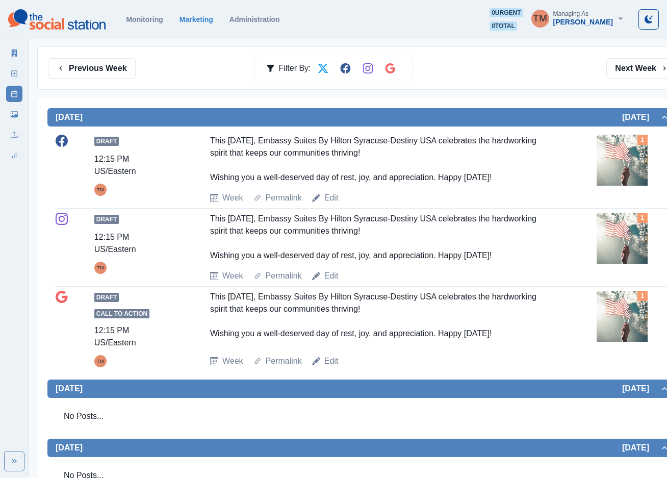
scroll to position [153, 0]
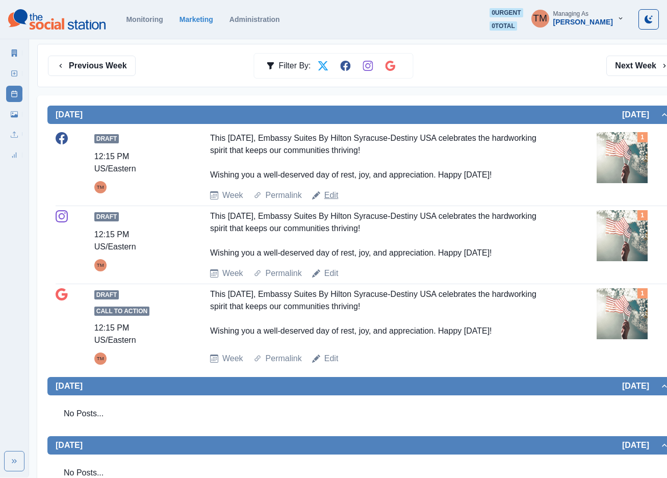
click at [327, 197] on link "Edit" at bounding box center [331, 195] width 14 height 12
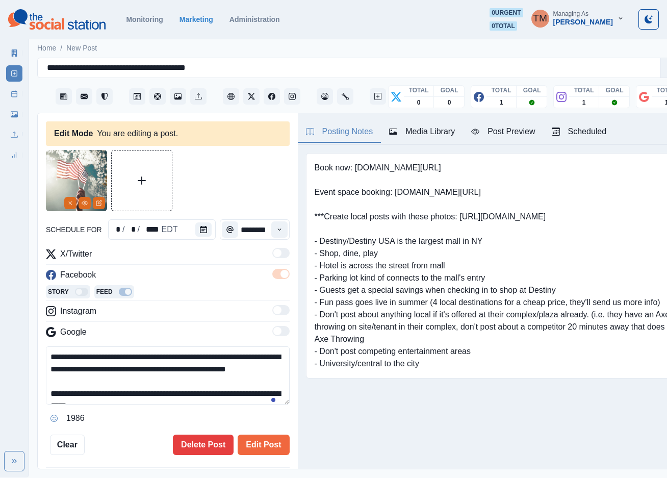
scroll to position [11, 0]
click at [109, 366] on textarea "**********" at bounding box center [162, 375] width 232 height 59
paste textarea "**********"
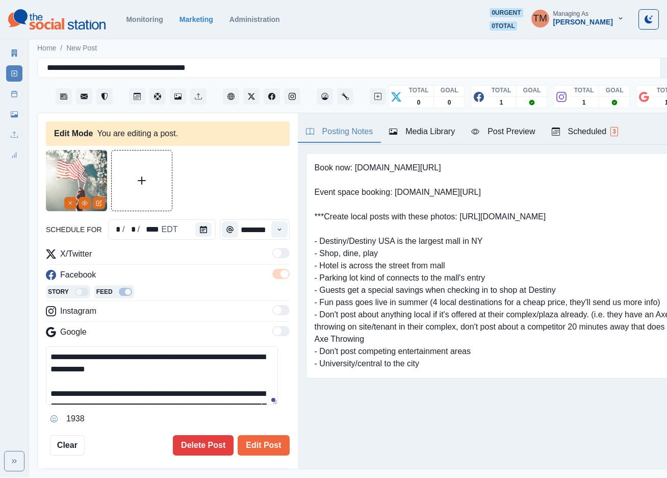
scroll to position [33, 0]
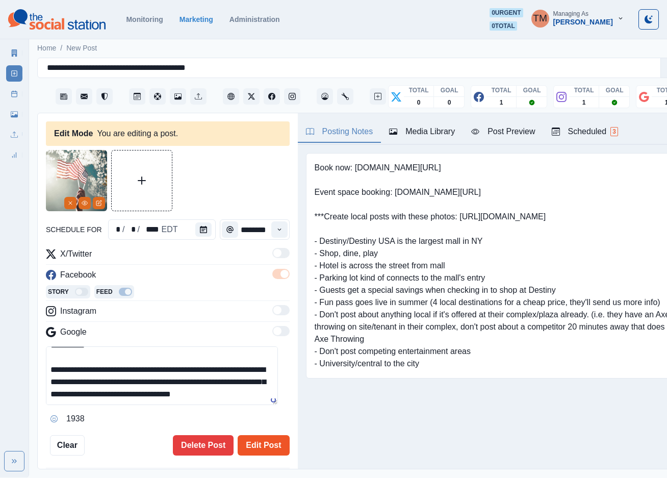
type textarea "**********"
click at [252, 435] on button "Edit Post" at bounding box center [263, 445] width 51 height 20
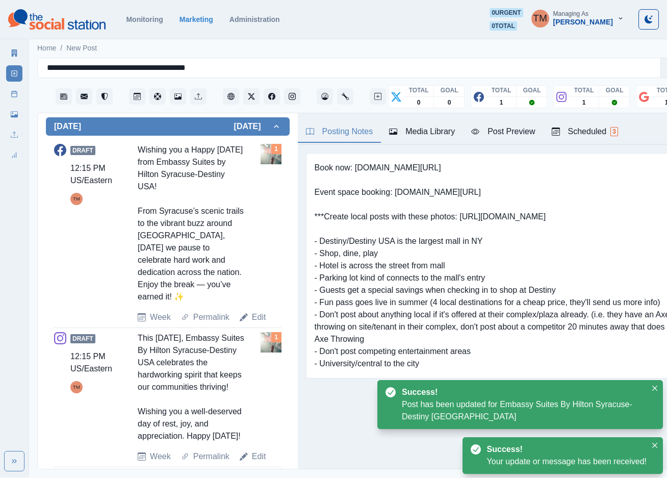
scroll to position [367, 0]
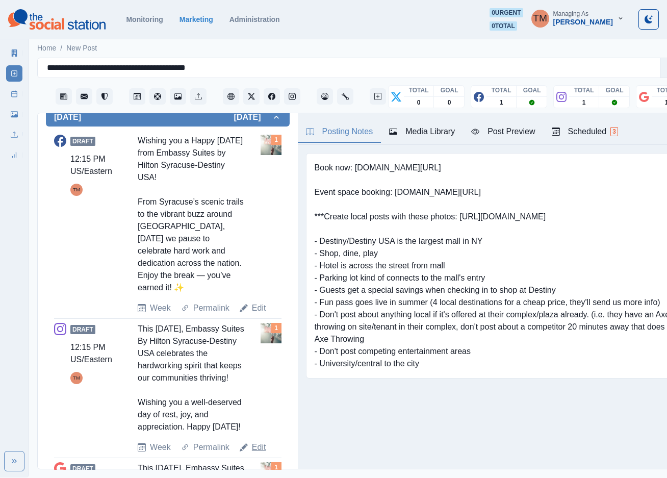
click at [256, 450] on link "Edit" at bounding box center [259, 447] width 14 height 12
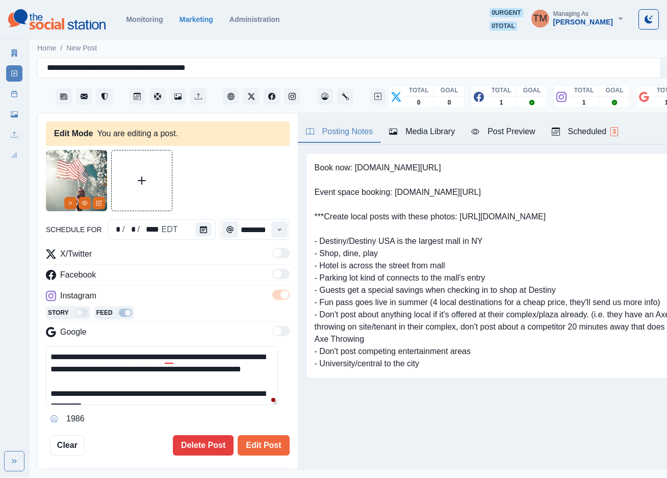
click at [138, 368] on textarea "**********" at bounding box center [162, 375] width 232 height 59
paste textarea "**********"
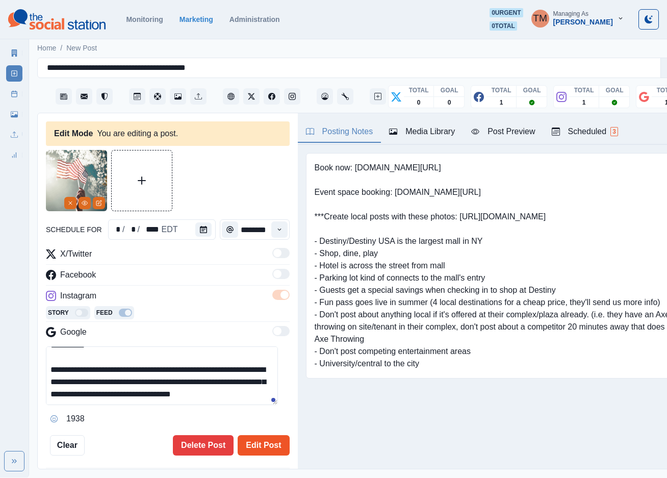
type textarea "**********"
click at [258, 436] on button "Edit Post" at bounding box center [263, 445] width 51 height 20
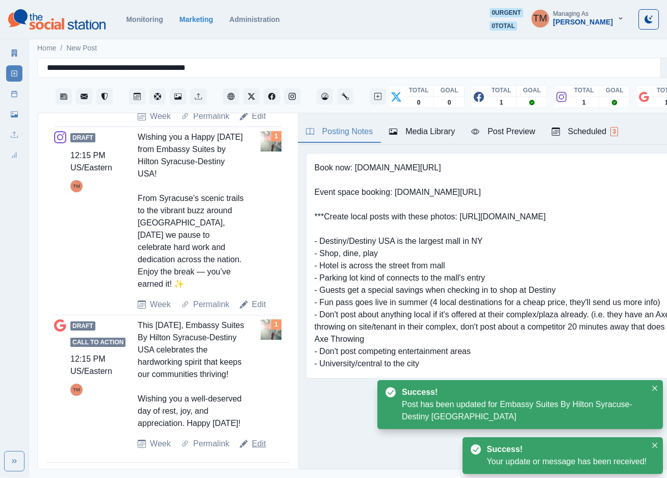
click at [254, 437] on link "Edit" at bounding box center [259, 443] width 14 height 12
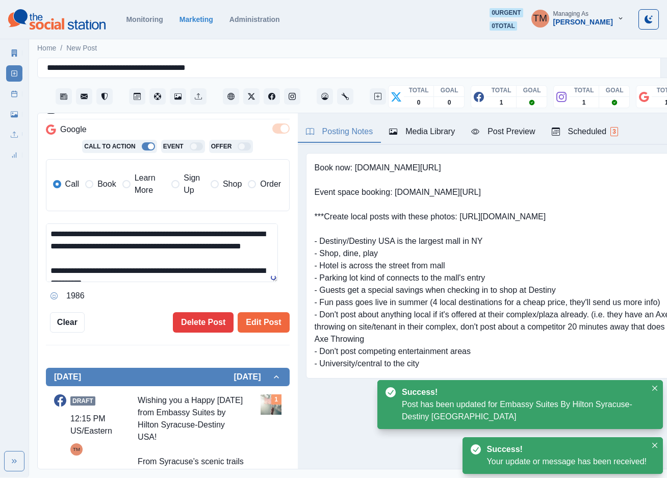
scroll to position [103, 0]
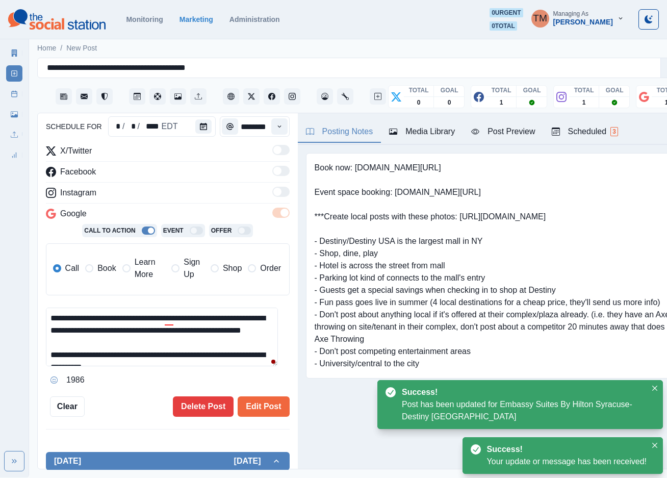
click at [139, 335] on textarea "**********" at bounding box center [162, 336] width 232 height 59
paste textarea "**********"
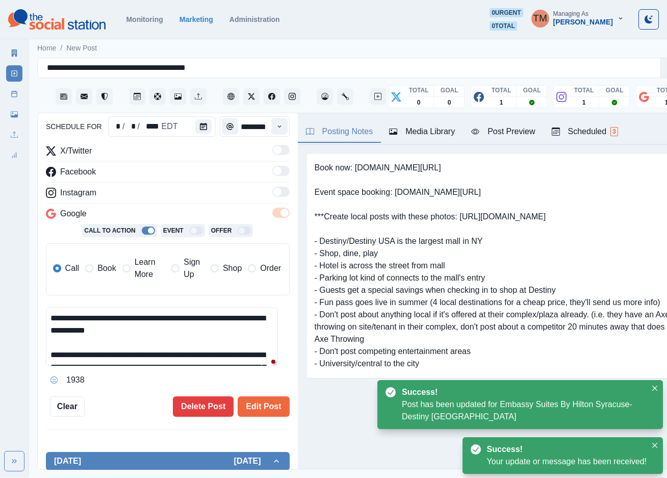
scroll to position [32, 0]
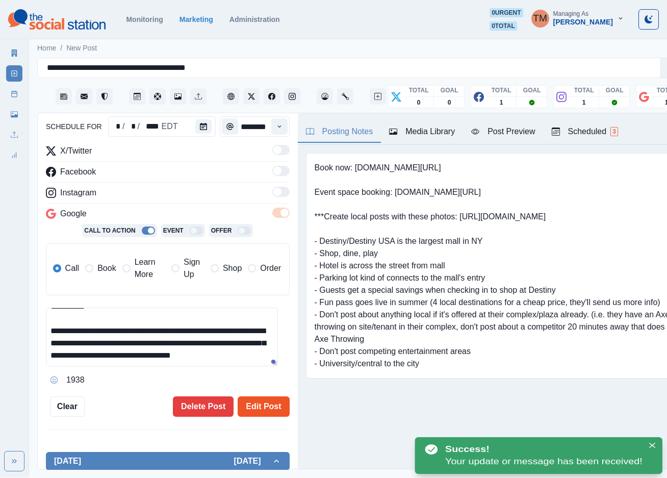
type textarea "**********"
click at [249, 396] on button "Edit Post" at bounding box center [263, 406] width 51 height 20
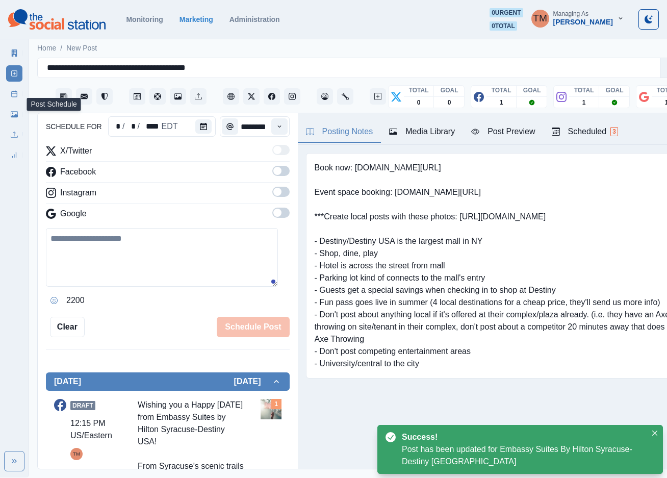
click at [15, 93] on line at bounding box center [15, 93] width 6 height 0
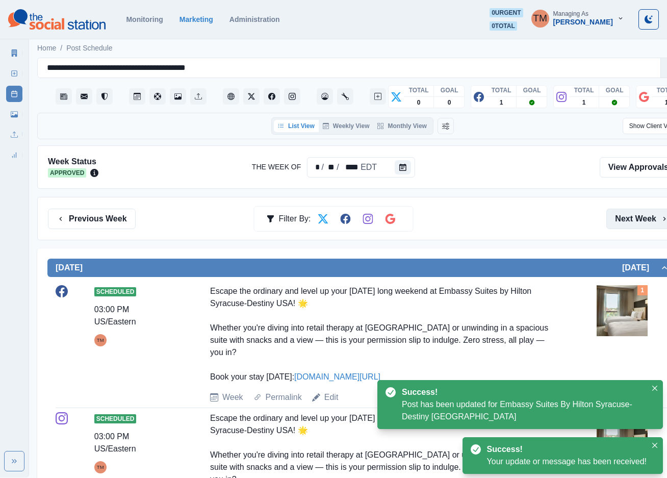
click at [628, 216] on button "Next Week" at bounding box center [641, 219] width 71 height 20
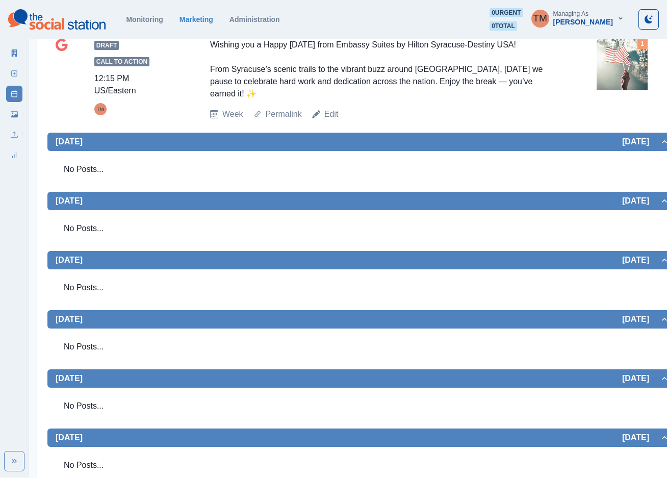
scroll to position [197, 0]
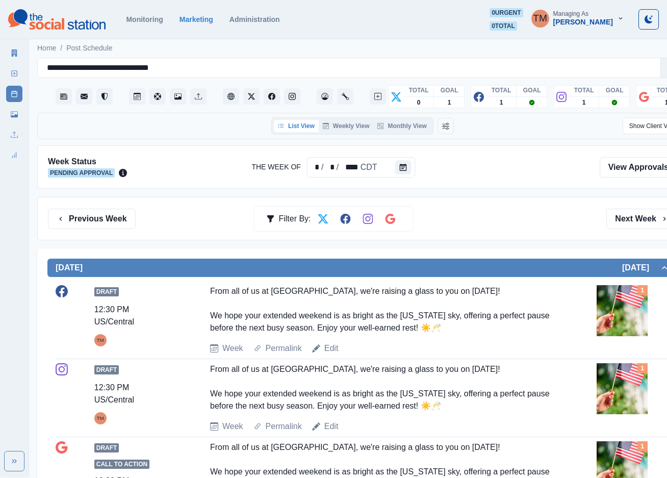
scroll to position [76, 0]
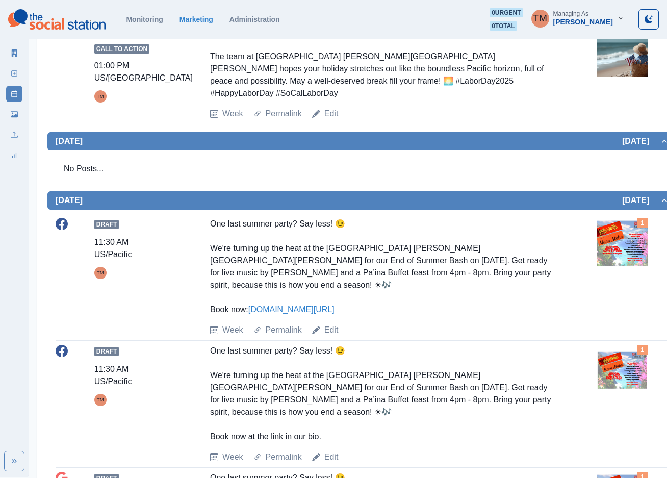
scroll to position [459, 0]
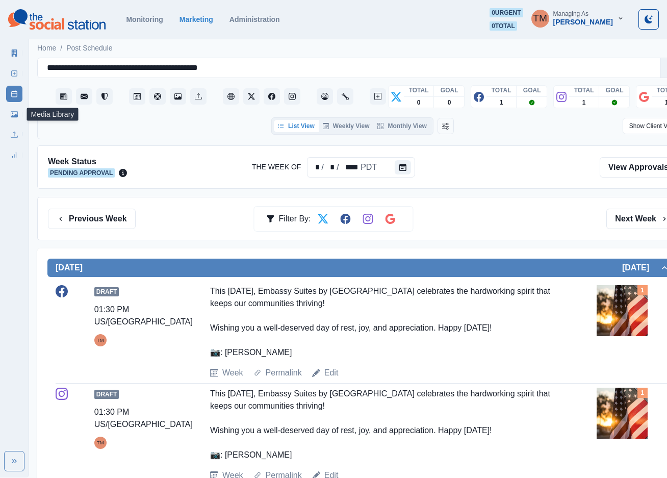
click at [16, 115] on icon at bounding box center [14, 114] width 7 height 6
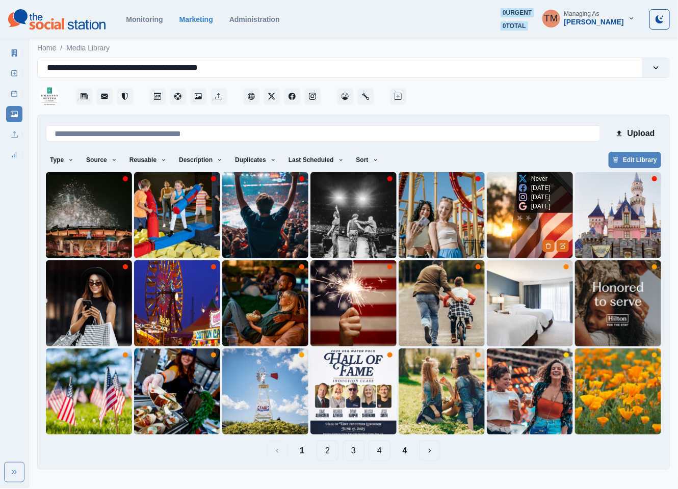
click at [504, 222] on img at bounding box center [530, 215] width 86 height 86
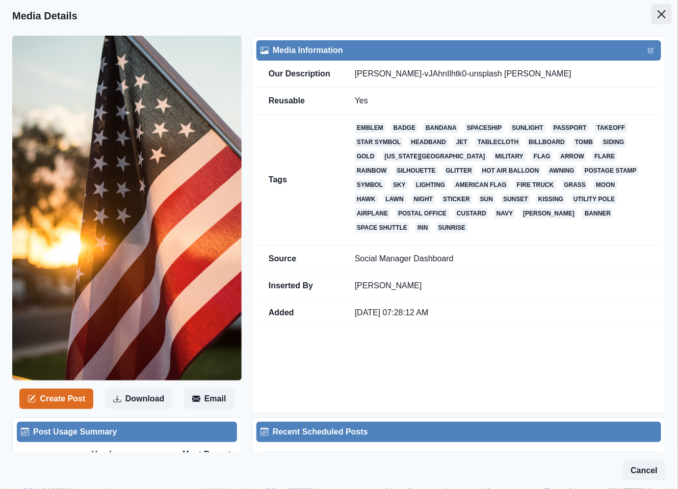
drag, startPoint x: 647, startPoint y: 15, endPoint x: 517, endPoint y: 2, distance: 130.7
click at [652, 12] on button "Close" at bounding box center [662, 14] width 20 height 20
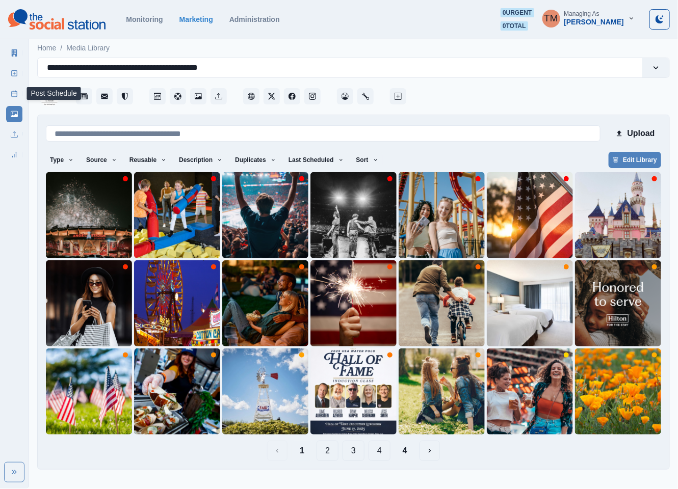
click at [10, 95] on link "Post Schedule" at bounding box center [14, 94] width 16 height 16
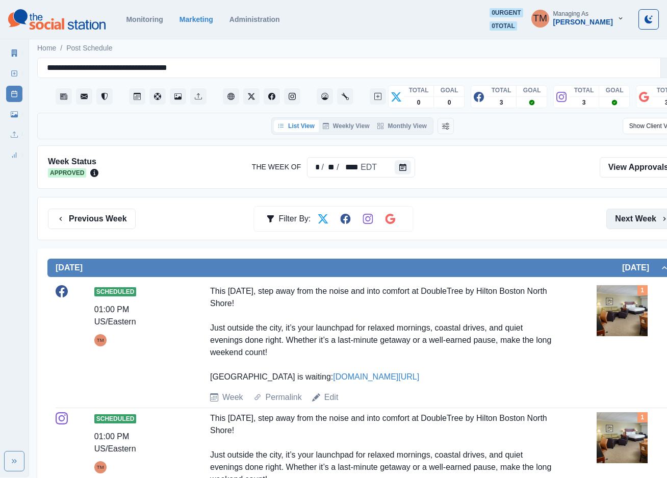
drag, startPoint x: 627, startPoint y: 221, endPoint x: 620, endPoint y: 219, distance: 7.3
click at [627, 220] on button "Next Week" at bounding box center [641, 219] width 71 height 20
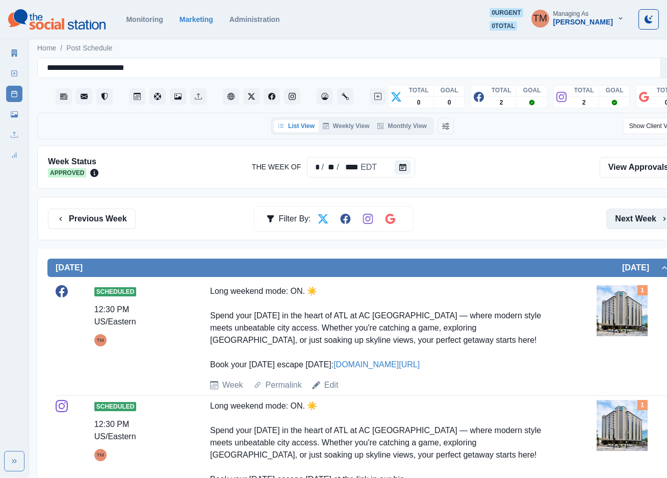
click at [623, 221] on button "Next Week" at bounding box center [641, 219] width 71 height 20
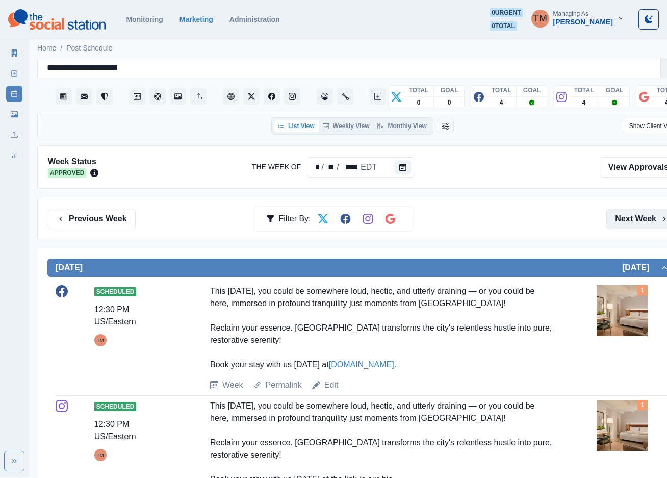
click at [636, 219] on button "Next Week" at bounding box center [641, 219] width 71 height 20
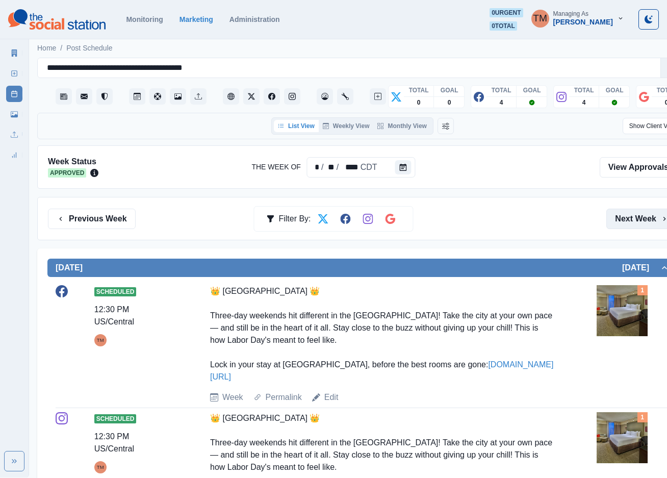
click at [626, 213] on button "Next Week" at bounding box center [641, 219] width 71 height 20
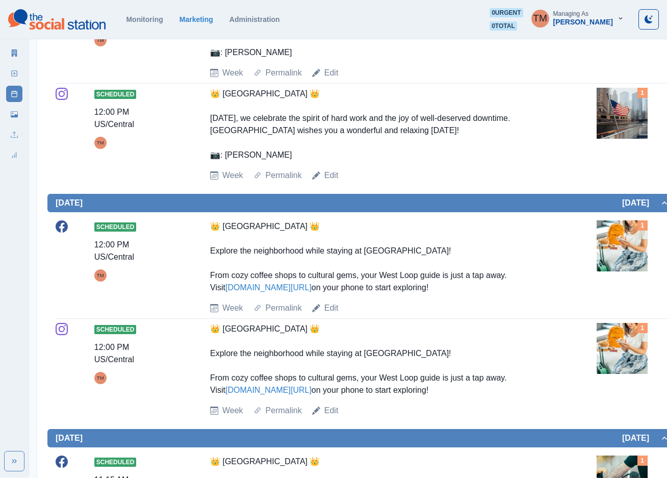
scroll to position [153, 0]
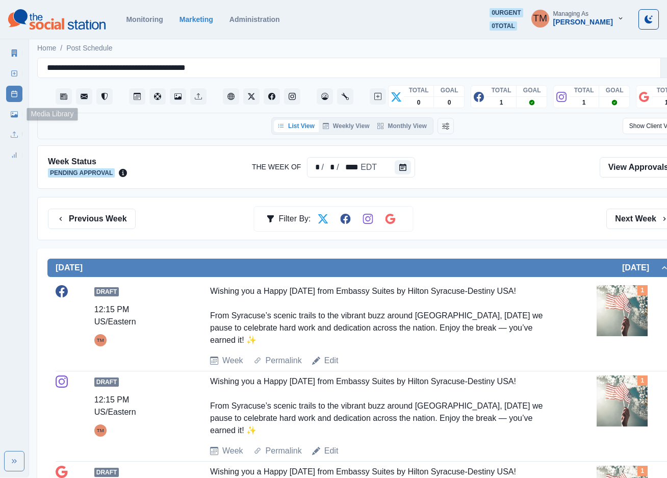
click at [13, 112] on icon at bounding box center [14, 114] width 7 height 7
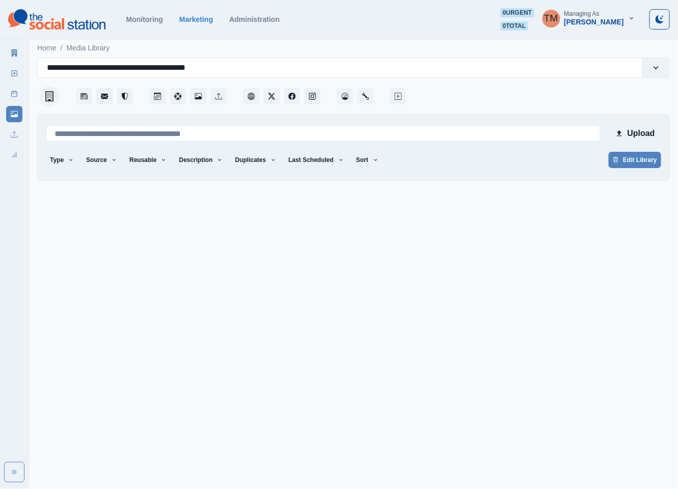
click at [16, 95] on icon at bounding box center [14, 93] width 7 height 7
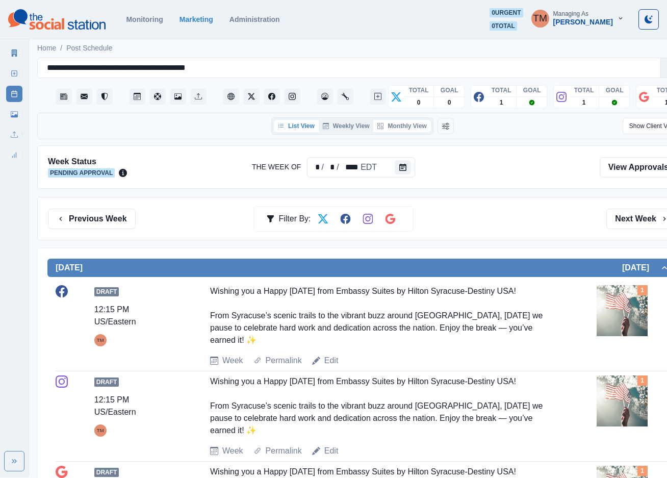
click at [409, 126] on button "Monthly View" at bounding box center [401, 126] width 57 height 12
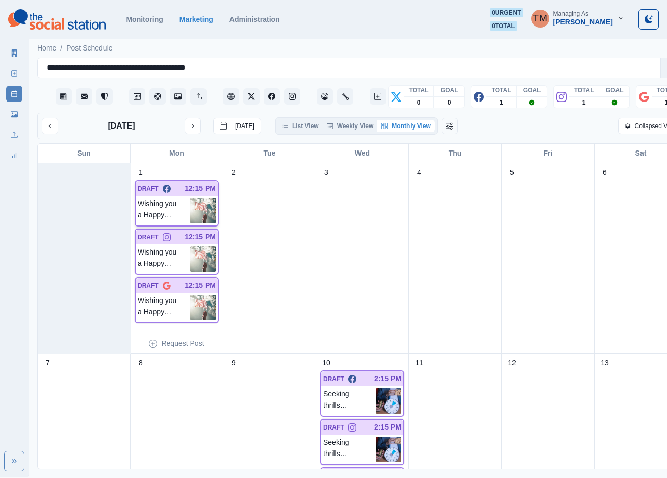
click at [176, 210] on p "Wishing you a Happy Labor Day from Embassy Suites by Hilton Syracuse-Destiny US…" at bounding box center [164, 210] width 53 height 25
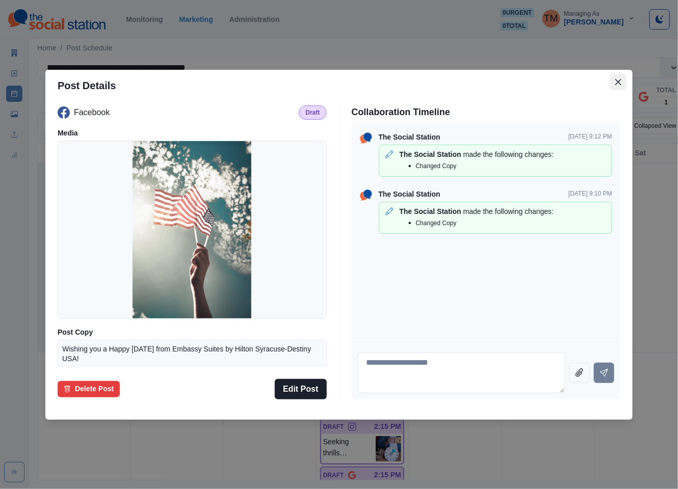
click at [618, 80] on icon "Close" at bounding box center [618, 82] width 6 height 6
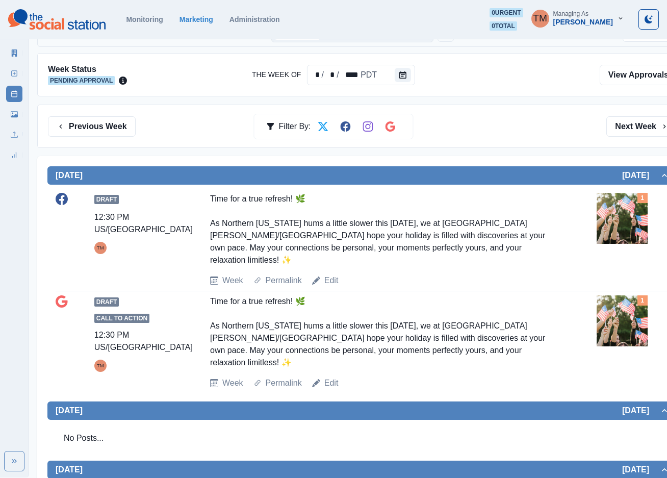
scroll to position [306, 0]
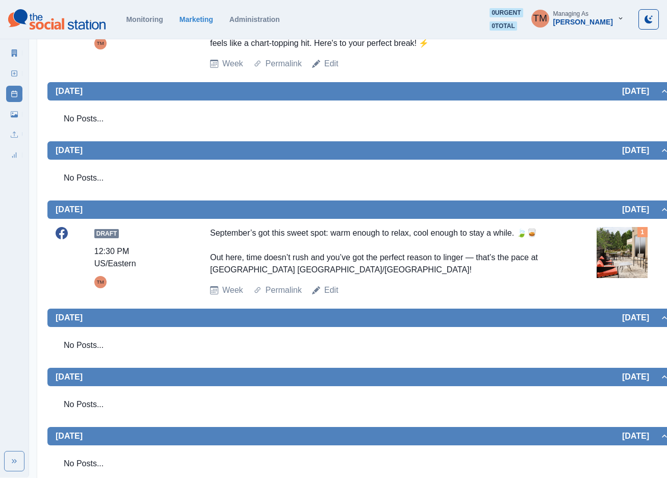
scroll to position [306, 0]
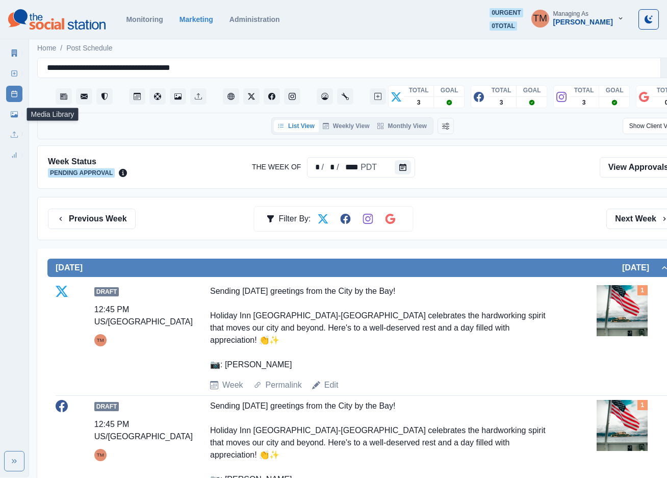
click at [11, 115] on icon at bounding box center [14, 114] width 7 height 7
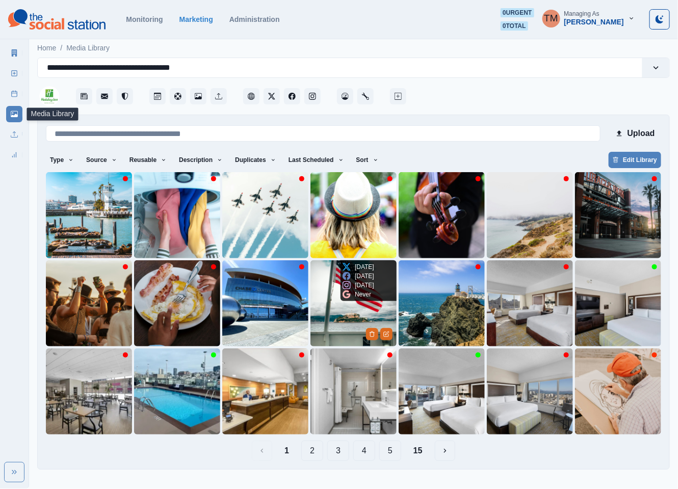
click at [346, 324] on img at bounding box center [353, 304] width 86 height 86
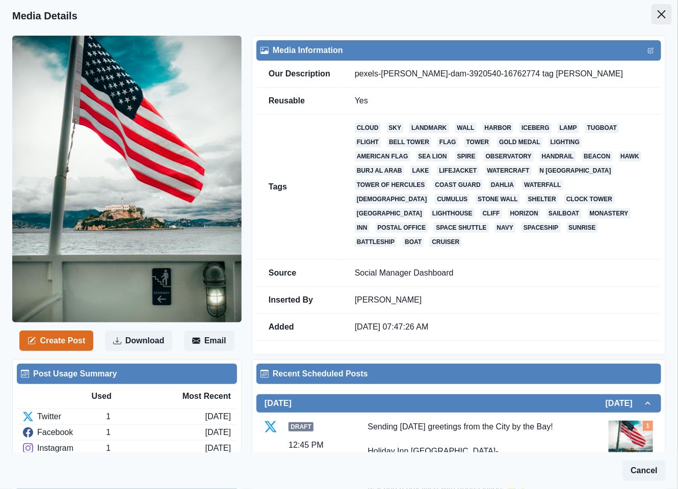
click at [658, 17] on icon "Close" at bounding box center [662, 14] width 8 height 8
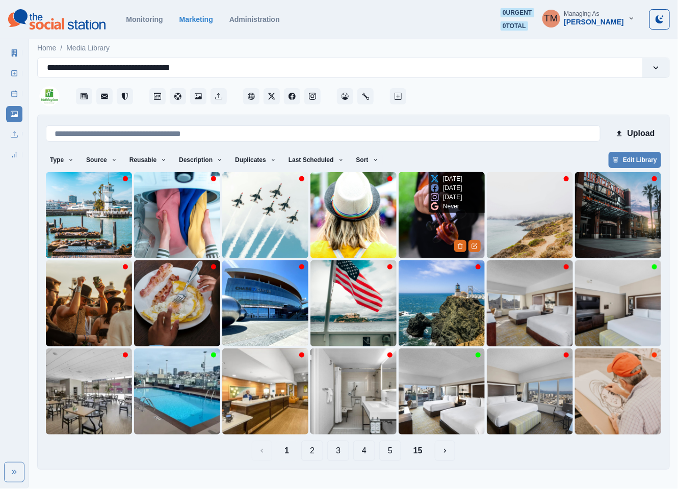
click at [419, 217] on img at bounding box center [442, 215] width 86 height 86
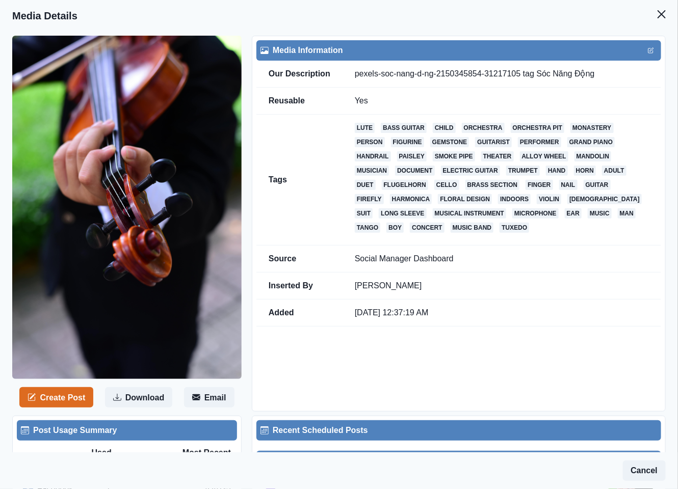
drag, startPoint x: 646, startPoint y: 14, endPoint x: 613, endPoint y: 14, distance: 32.6
click at [652, 14] on button "Close" at bounding box center [662, 14] width 20 height 20
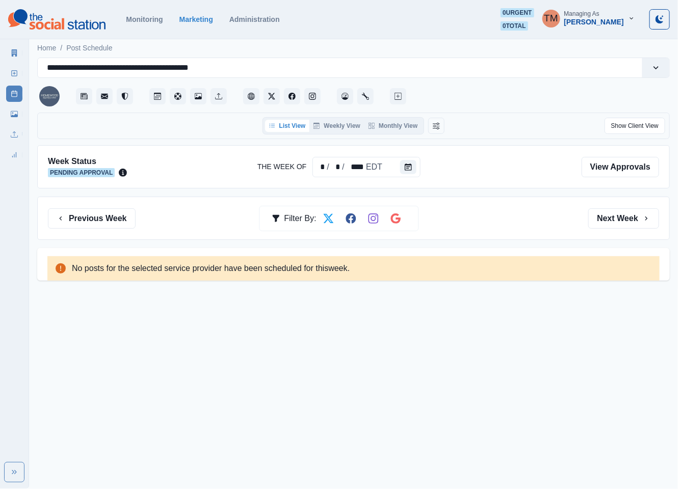
drag, startPoint x: 112, startPoint y: 217, endPoint x: 543, endPoint y: 251, distance: 432.1
click at [138, 222] on div "Previous Week Filter By: Next Week" at bounding box center [353, 219] width 611 height 20
click at [616, 222] on button "Next Week" at bounding box center [623, 219] width 71 height 20
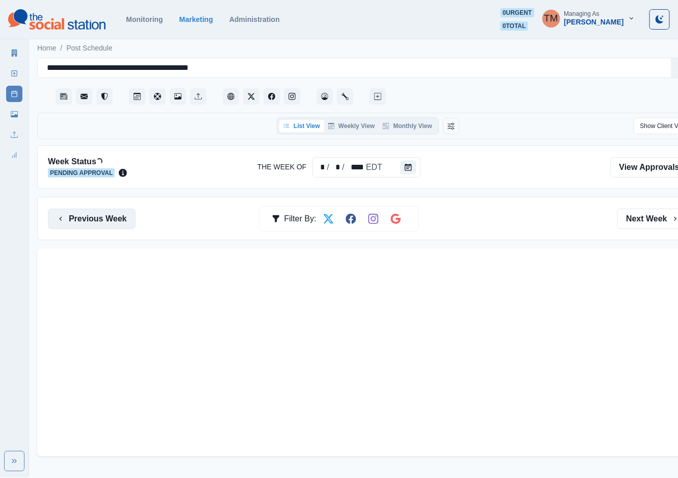
click at [98, 227] on button "Previous Week" at bounding box center [92, 219] width 88 height 20
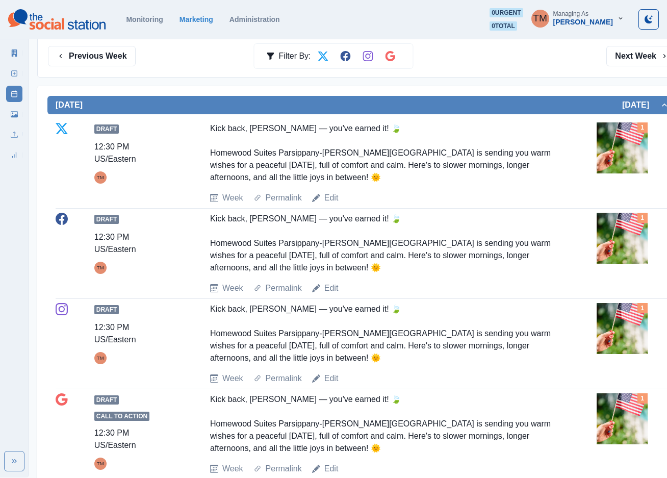
scroll to position [164, 0]
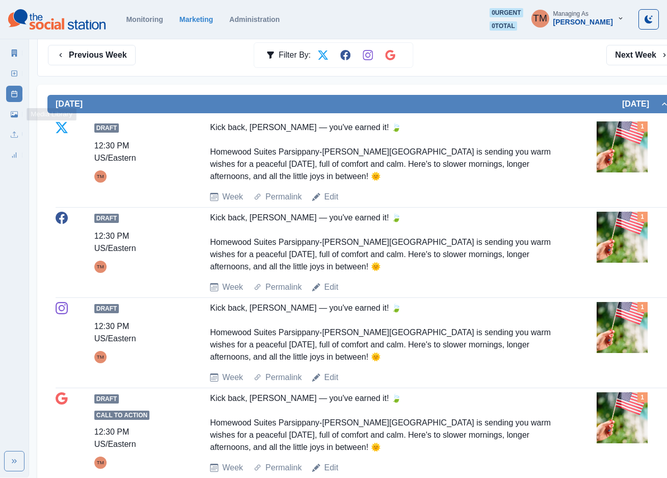
click at [13, 117] on icon at bounding box center [14, 114] width 7 height 6
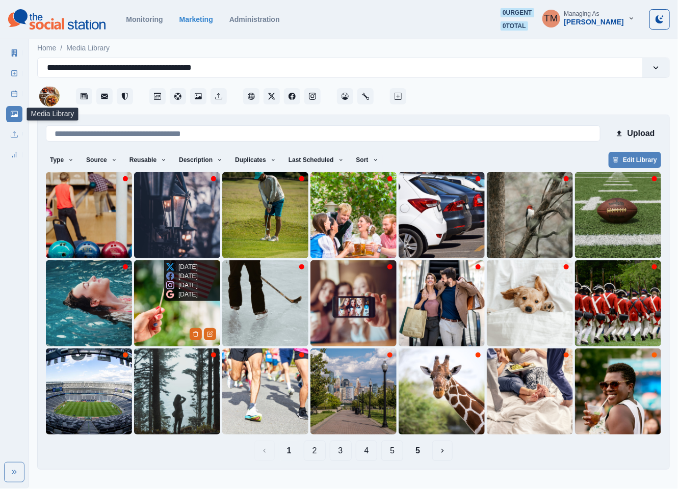
click at [143, 306] on img at bounding box center [177, 304] width 86 height 86
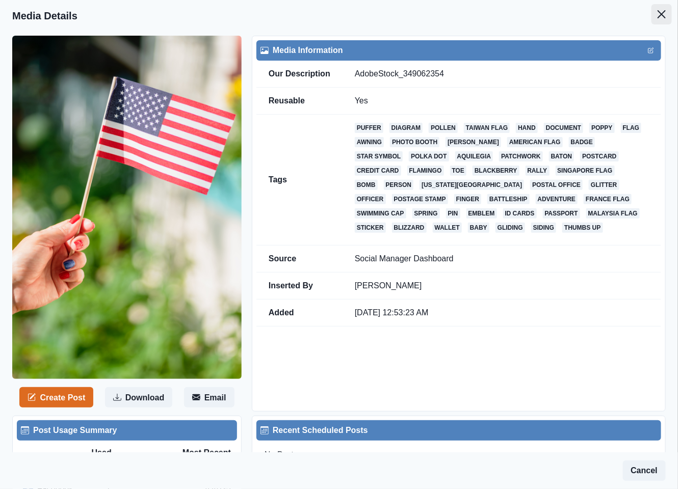
click at [658, 16] on icon "Close" at bounding box center [662, 14] width 8 height 8
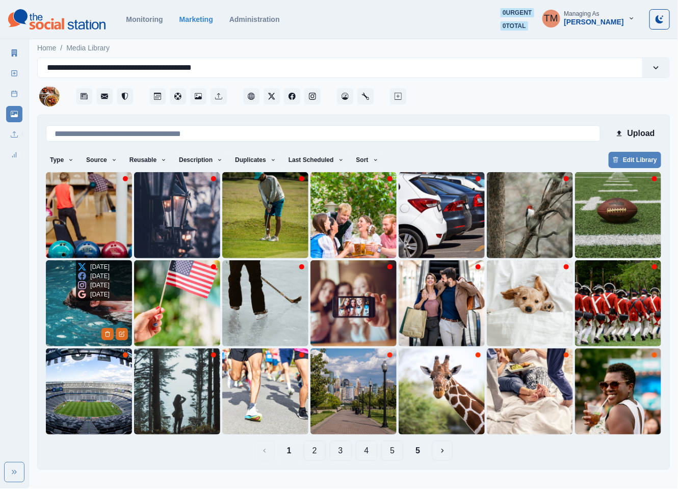
click at [63, 317] on img at bounding box center [89, 304] width 86 height 86
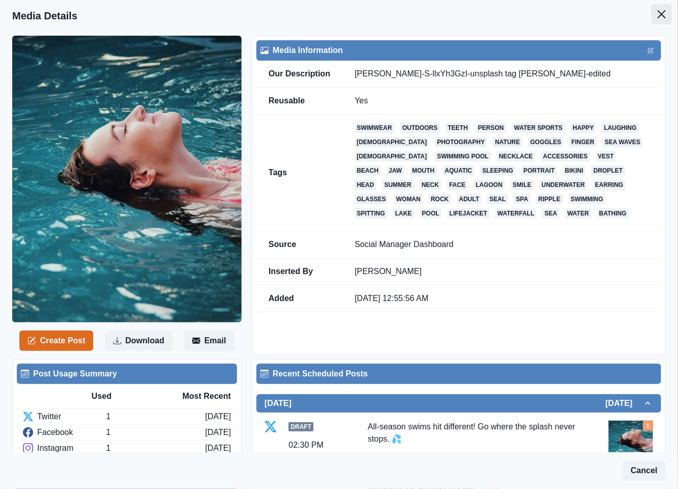
click at [652, 19] on button "Close" at bounding box center [662, 14] width 20 height 20
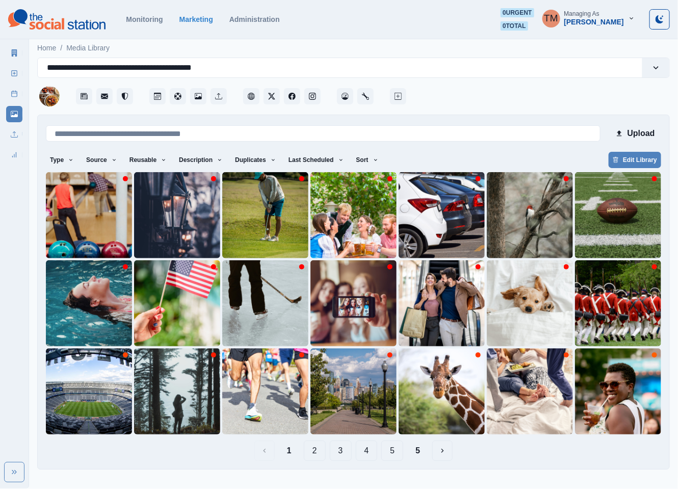
click at [14, 95] on icon at bounding box center [14, 93] width 7 height 7
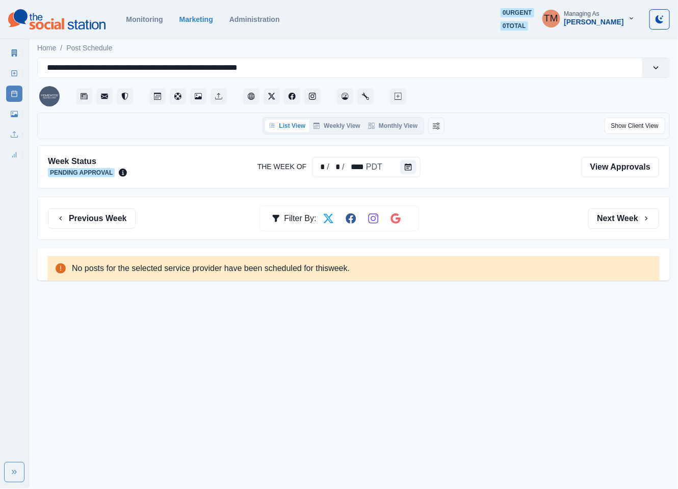
drag, startPoint x: 609, startPoint y: 216, endPoint x: 172, endPoint y: 219, distance: 436.9
click at [602, 216] on button "Next Week" at bounding box center [623, 219] width 71 height 20
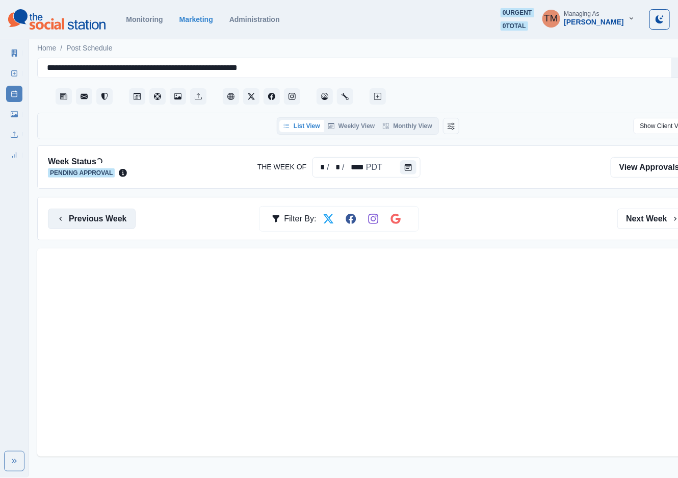
click at [101, 218] on button "Previous Week" at bounding box center [92, 219] width 88 height 20
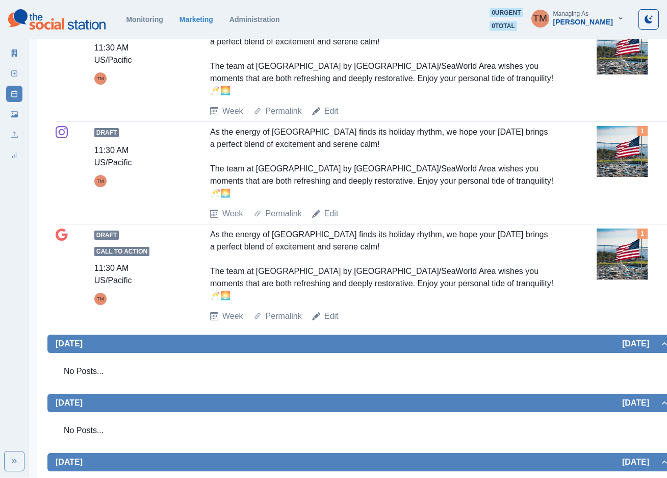
scroll to position [201, 0]
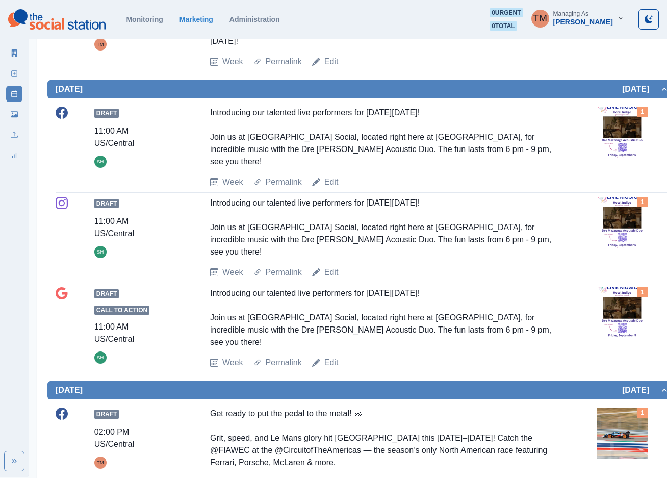
scroll to position [535, 0]
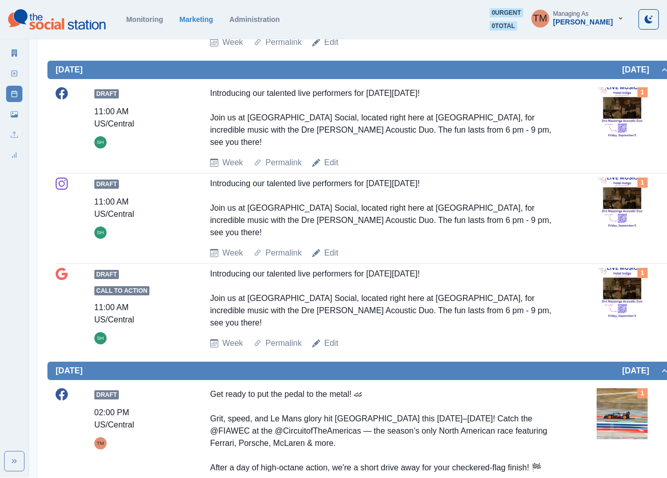
click at [624, 116] on img at bounding box center [621, 112] width 51 height 51
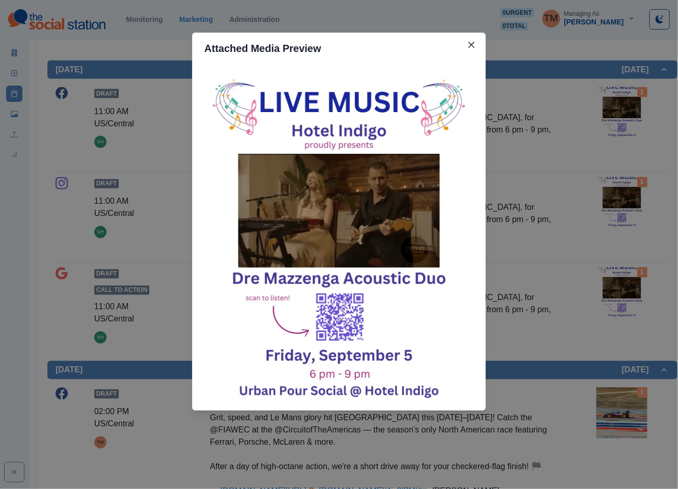
click at [624, 116] on div "Attached Media Preview" at bounding box center [339, 244] width 678 height 489
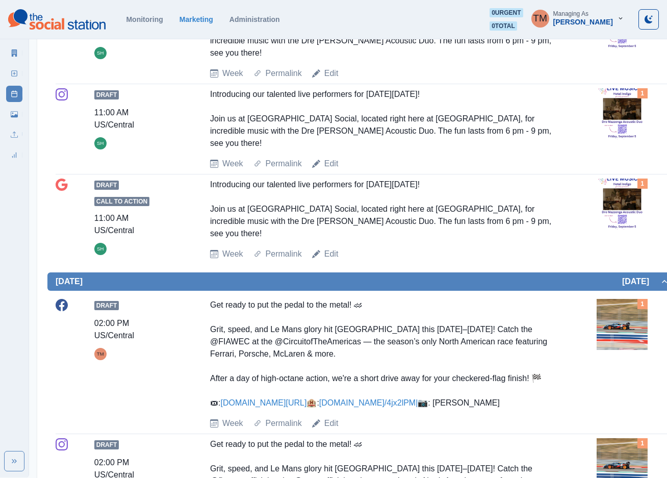
scroll to position [612, 0]
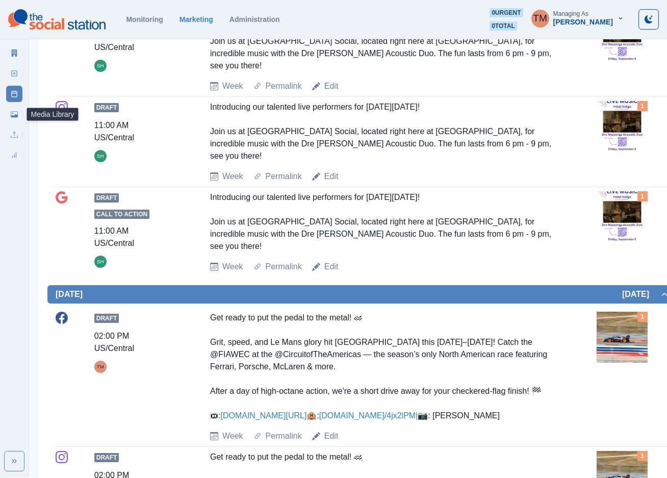
click at [16, 118] on link "Media Library" at bounding box center [14, 114] width 16 height 16
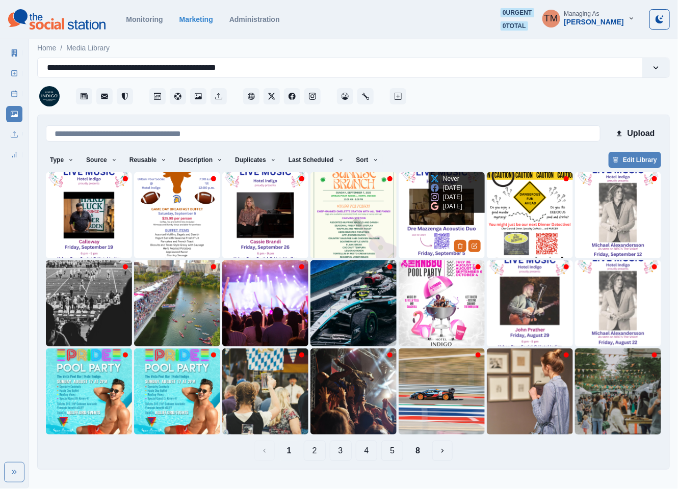
click at [419, 231] on img at bounding box center [442, 215] width 86 height 86
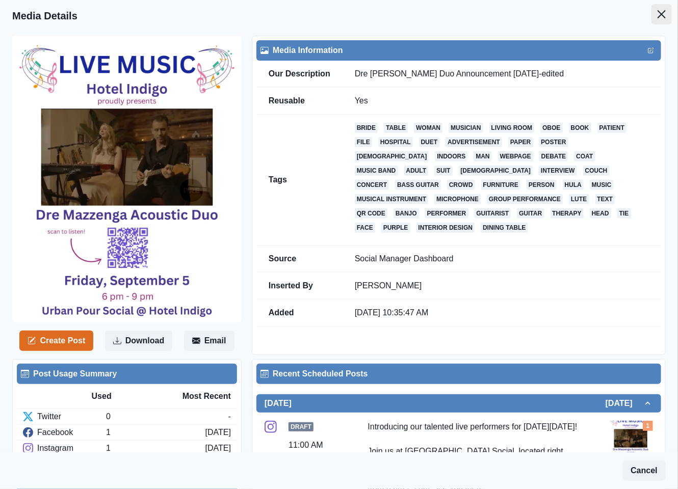
click at [658, 17] on icon "Close" at bounding box center [662, 14] width 8 height 8
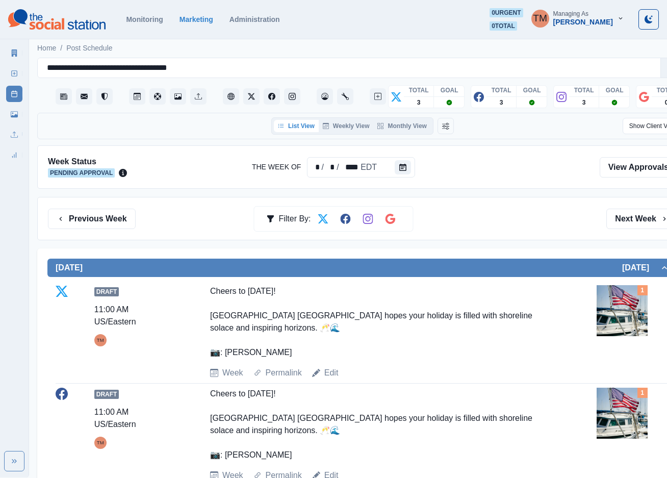
click at [12, 116] on icon at bounding box center [14, 114] width 7 height 6
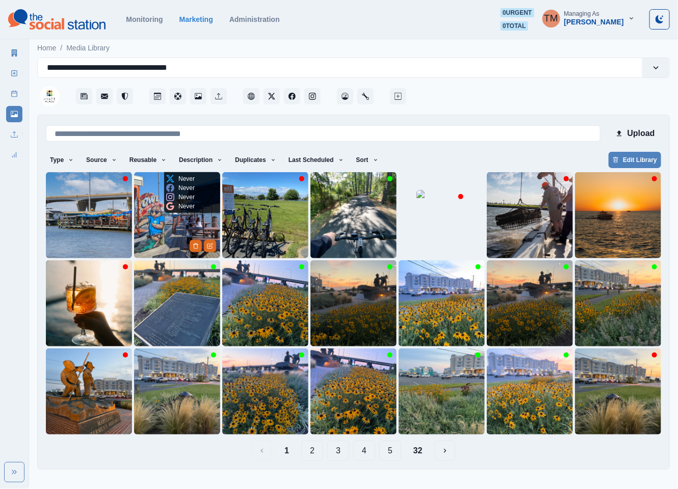
click at [146, 222] on img at bounding box center [177, 215] width 86 height 86
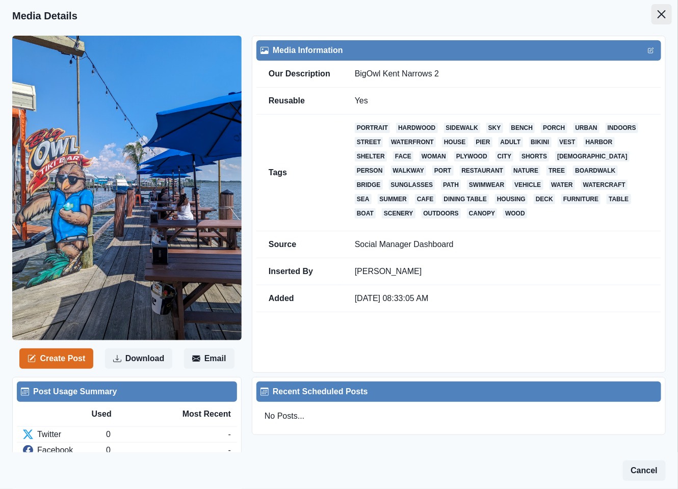
click at [658, 10] on icon "Close" at bounding box center [662, 14] width 8 height 8
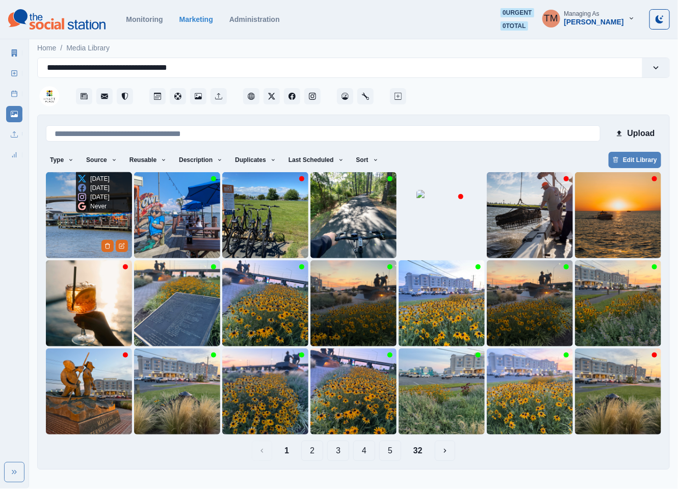
click at [60, 229] on img at bounding box center [89, 215] width 86 height 86
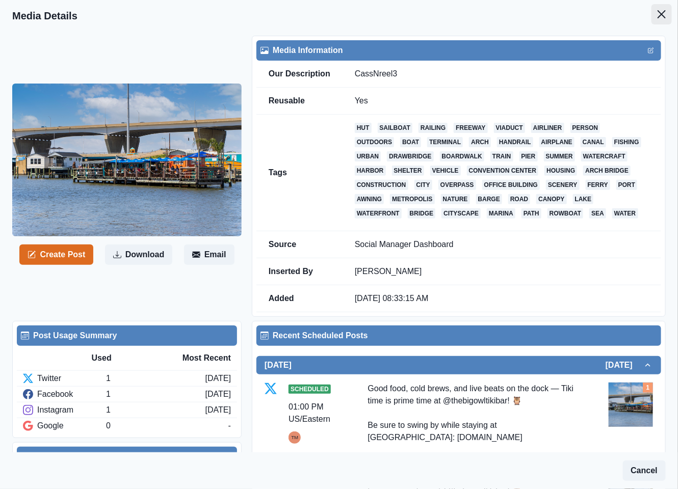
click at [652, 18] on button "Close" at bounding box center [662, 14] width 20 height 20
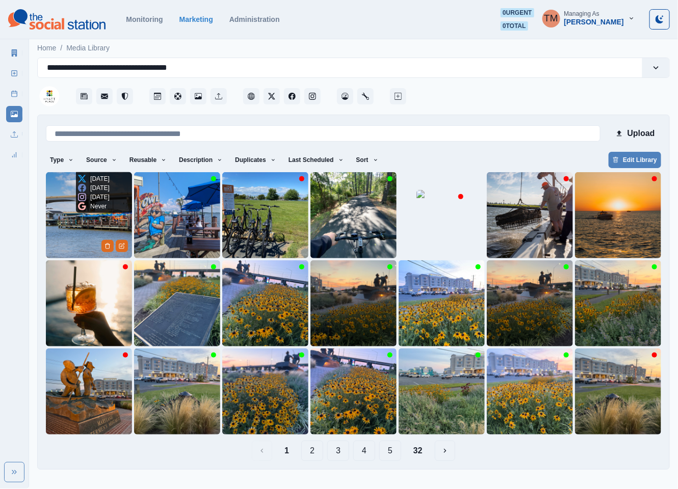
click at [88, 226] on img at bounding box center [89, 215] width 86 height 86
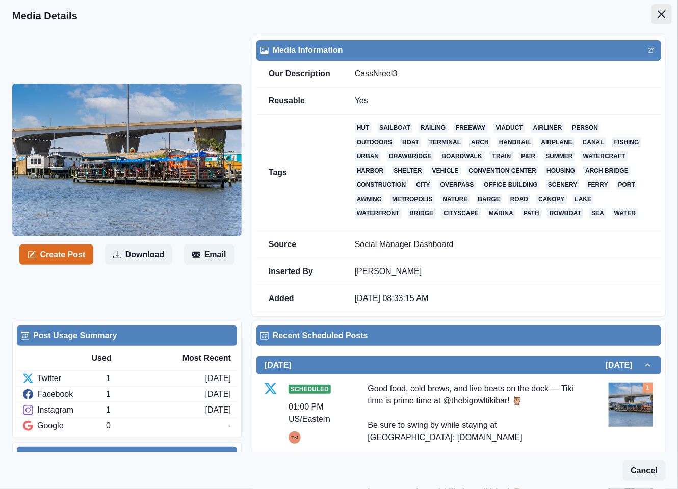
click at [658, 12] on icon "Close" at bounding box center [662, 14] width 8 height 8
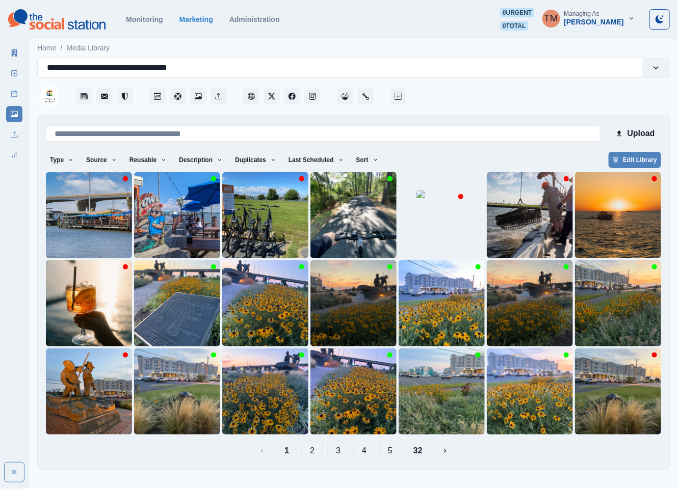
click at [309, 456] on button "2" at bounding box center [312, 451] width 22 height 20
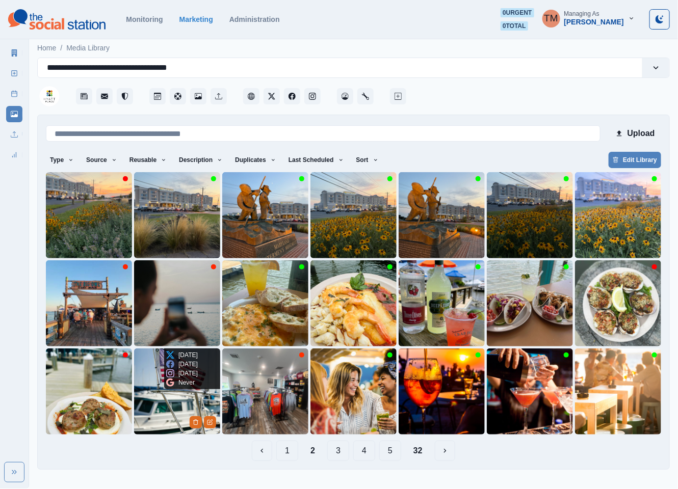
click at [158, 406] on img at bounding box center [177, 392] width 86 height 86
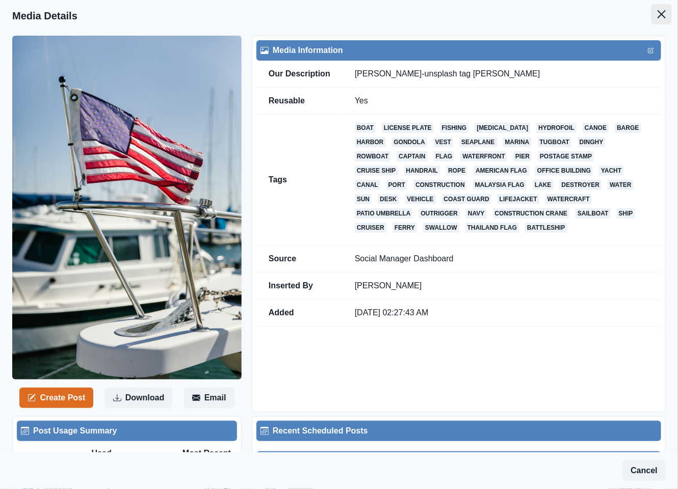
click at [658, 14] on icon "Close" at bounding box center [662, 14] width 8 height 8
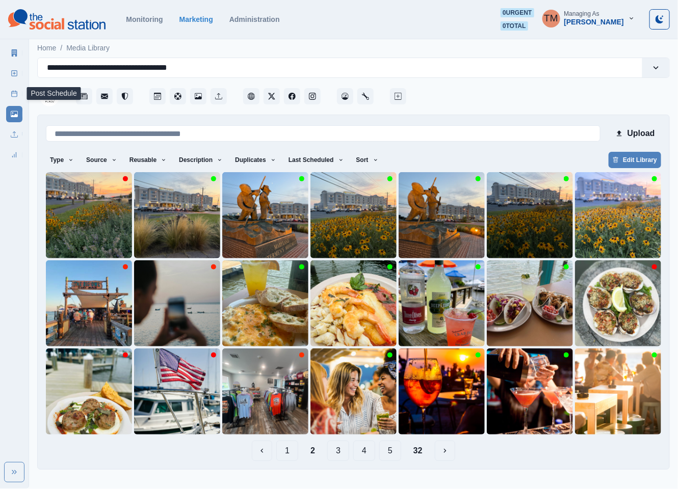
drag, startPoint x: 14, startPoint y: 93, endPoint x: 20, endPoint y: 106, distance: 14.4
click at [14, 94] on icon at bounding box center [14, 93] width 7 height 7
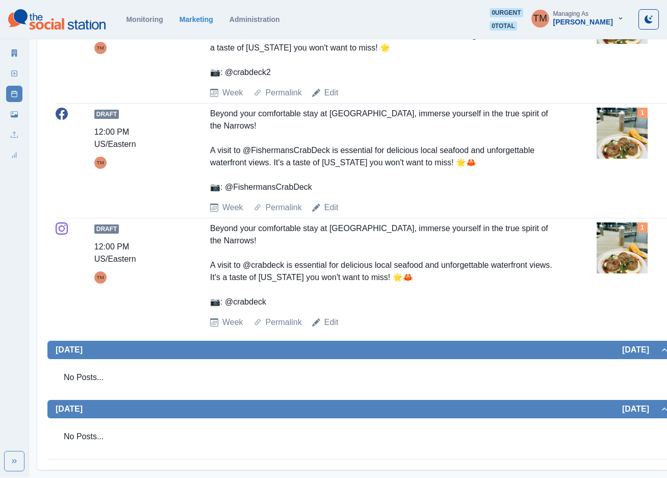
scroll to position [1008, 0]
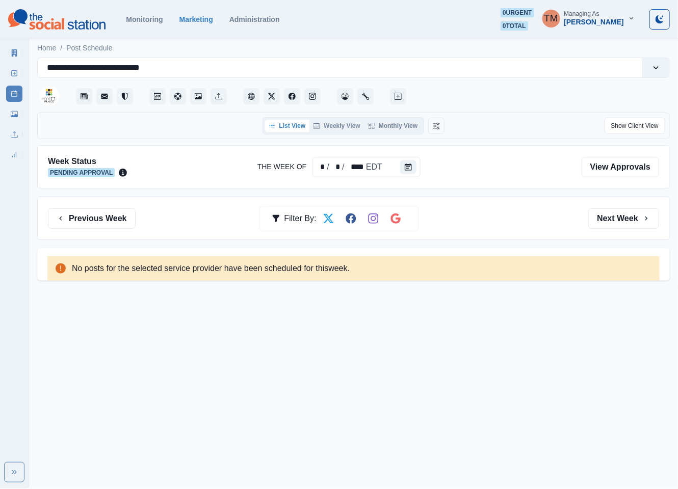
drag, startPoint x: 640, startPoint y: 220, endPoint x: 213, endPoint y: 213, distance: 427.3
click at [629, 219] on button "Next Week" at bounding box center [623, 219] width 71 height 20
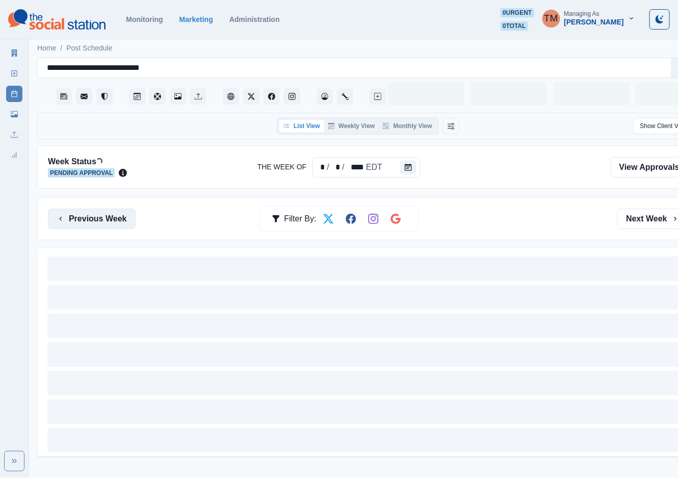
click at [109, 217] on button "Previous Week" at bounding box center [92, 219] width 88 height 20
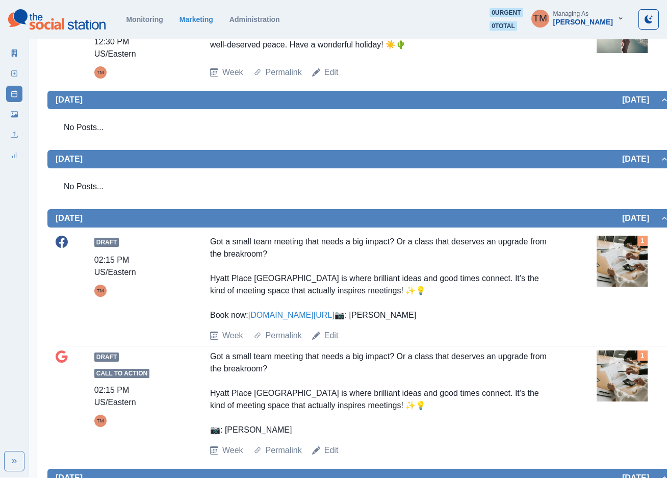
scroll to position [344, 0]
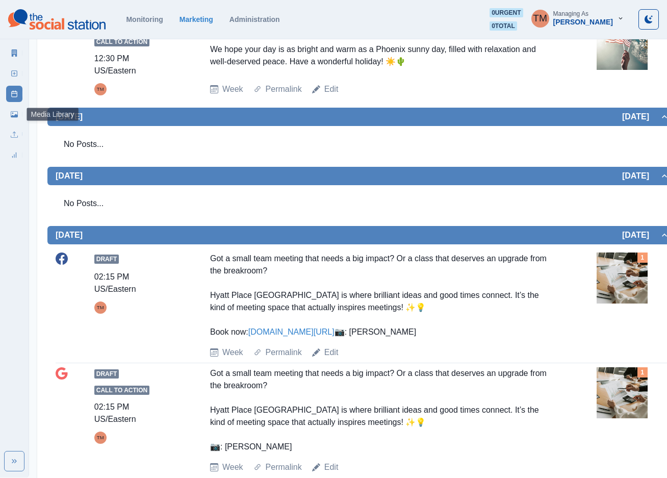
click at [11, 115] on icon at bounding box center [14, 114] width 7 height 7
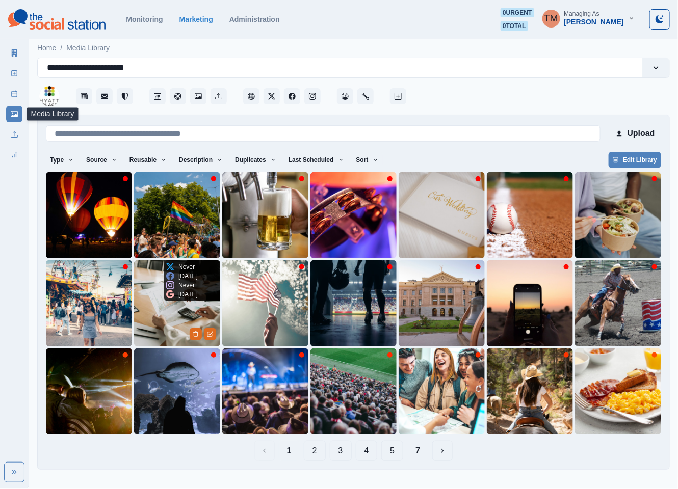
click at [159, 309] on img at bounding box center [177, 304] width 86 height 86
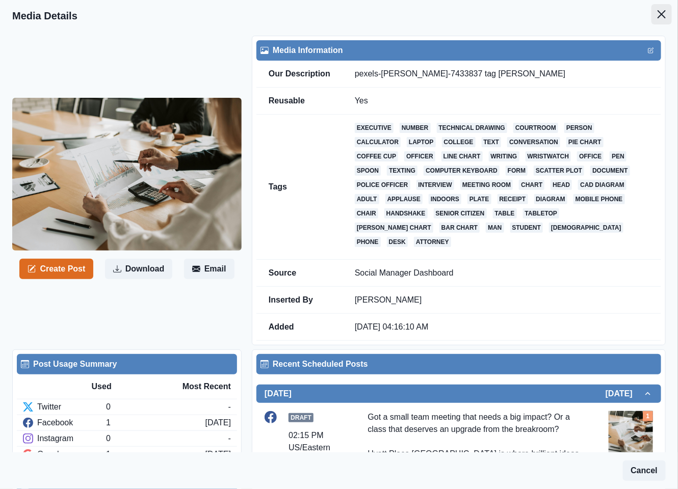
click at [658, 14] on icon "Close" at bounding box center [662, 14] width 8 height 8
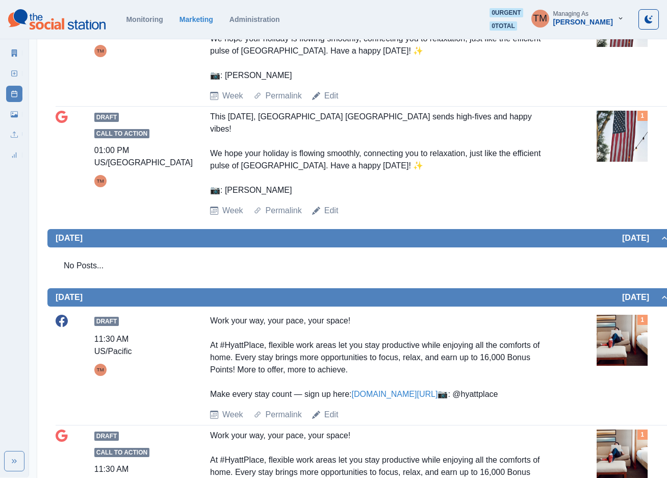
scroll to position [153, 0]
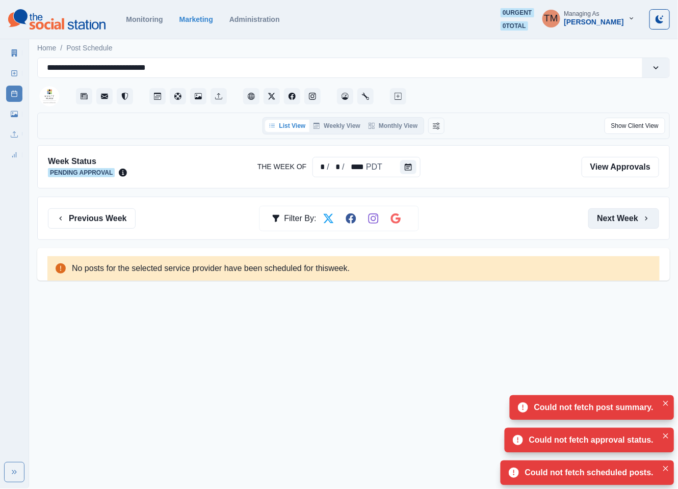
click at [605, 215] on button "Next Week" at bounding box center [623, 219] width 71 height 20
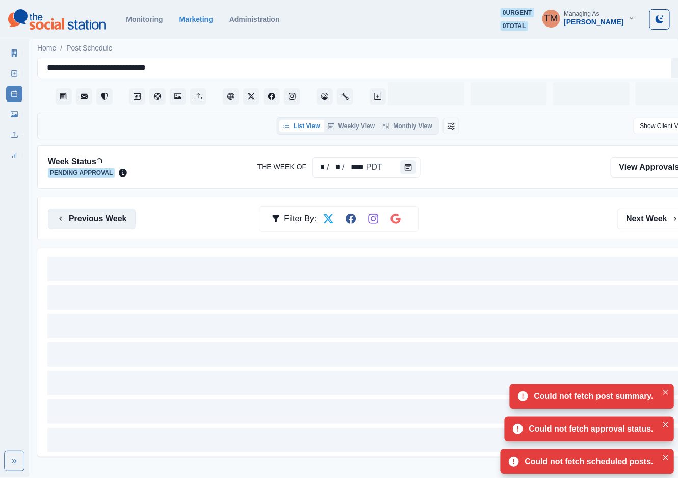
click at [115, 221] on button "Previous Week" at bounding box center [92, 219] width 88 height 20
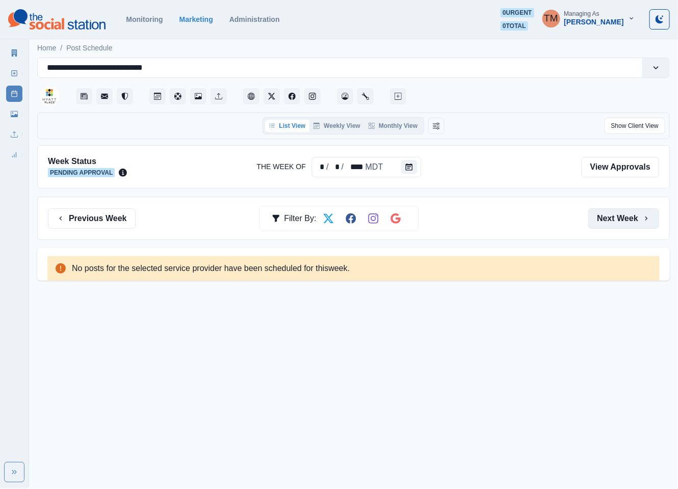
click at [612, 216] on button "Next Week" at bounding box center [623, 219] width 71 height 20
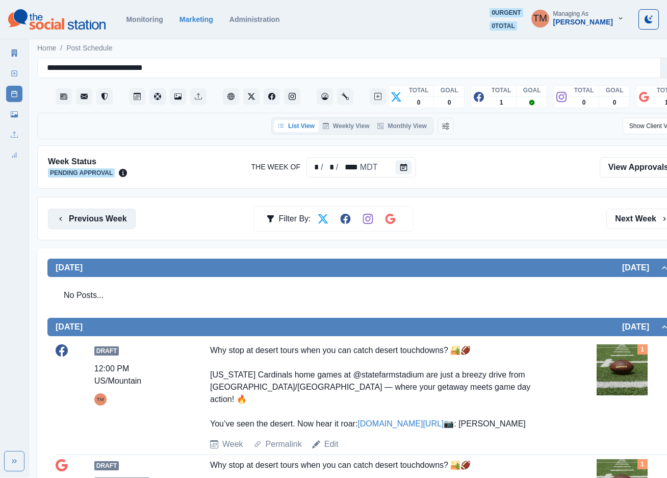
click at [89, 225] on button "Previous Week" at bounding box center [92, 219] width 88 height 20
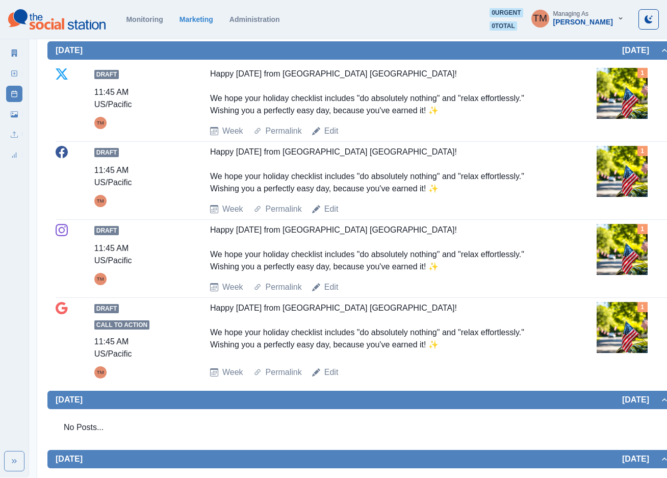
scroll to position [39, 0]
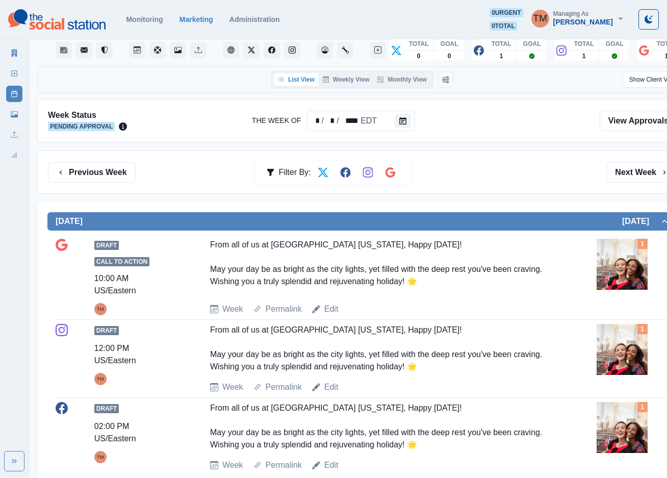
scroll to position [44, 0]
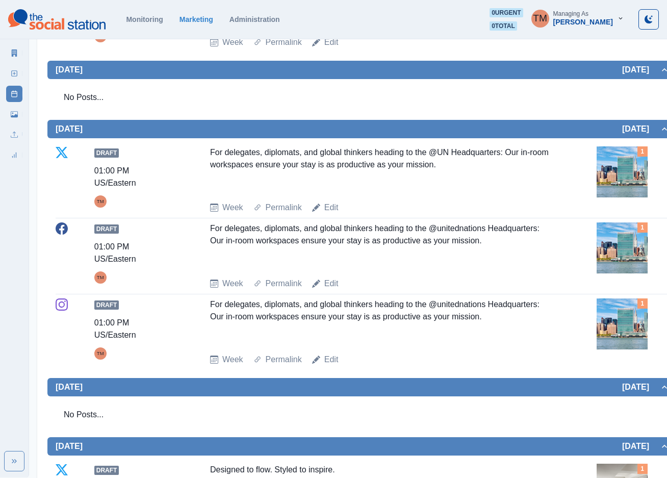
scroll to position [306, 0]
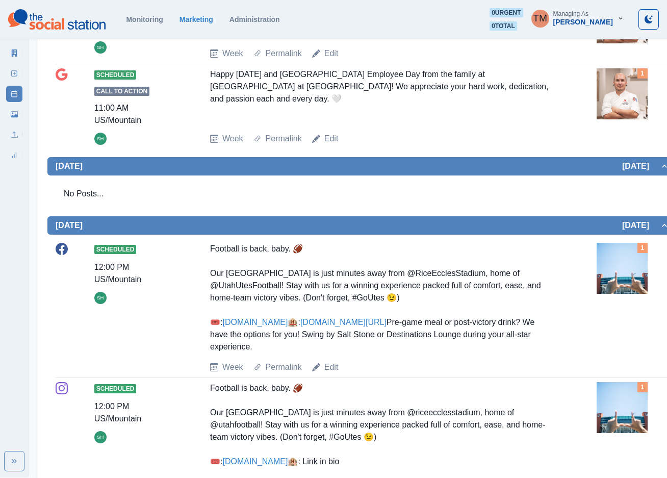
scroll to position [229, 0]
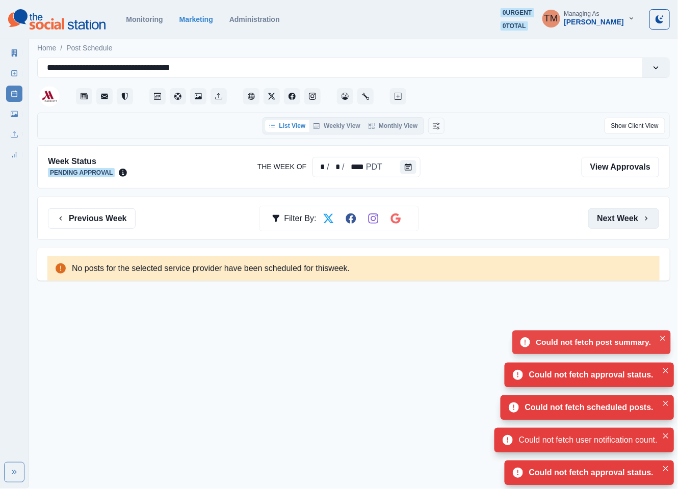
drag, startPoint x: 620, startPoint y: 221, endPoint x: 615, endPoint y: 219, distance: 5.3
click at [615, 219] on button "Next Week" at bounding box center [623, 219] width 71 height 20
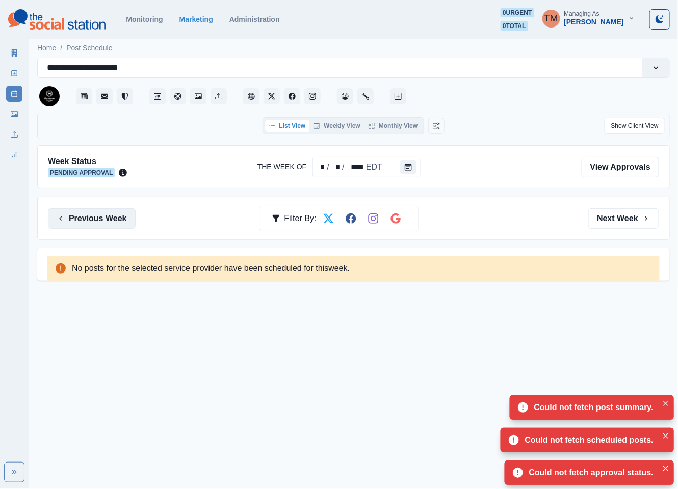
drag, startPoint x: 92, startPoint y: 217, endPoint x: 477, endPoint y: 231, distance: 385.2
click at [97, 217] on button "Previous Week" at bounding box center [92, 219] width 88 height 20
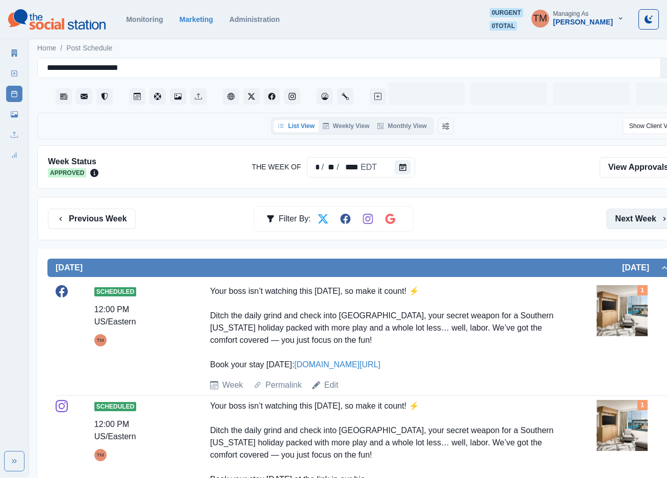
click at [626, 218] on button "Next Week" at bounding box center [641, 219] width 71 height 20
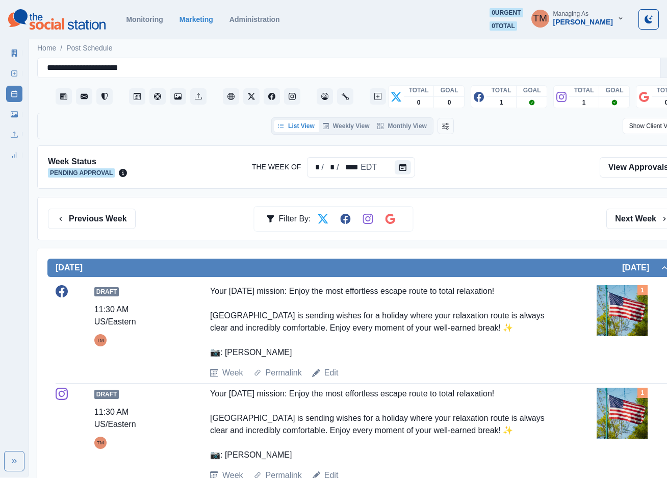
scroll to position [229, 0]
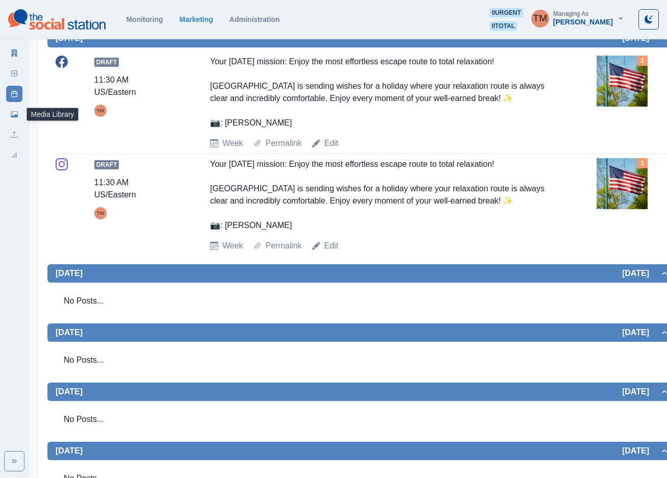
click at [8, 115] on link "Media Library" at bounding box center [14, 114] width 16 height 16
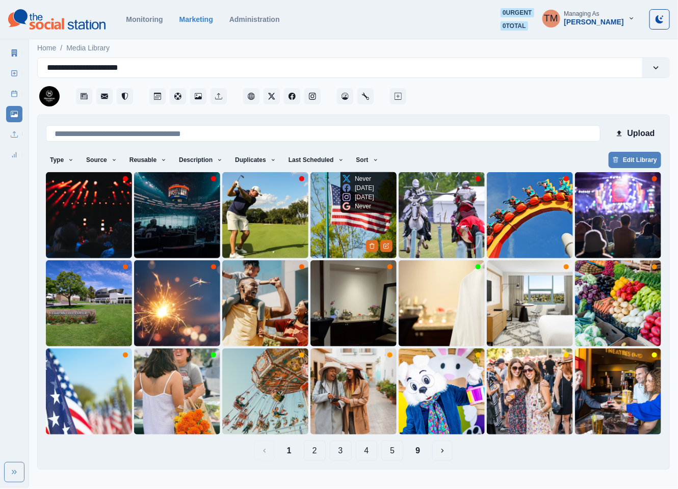
click at [347, 228] on img at bounding box center [353, 215] width 86 height 86
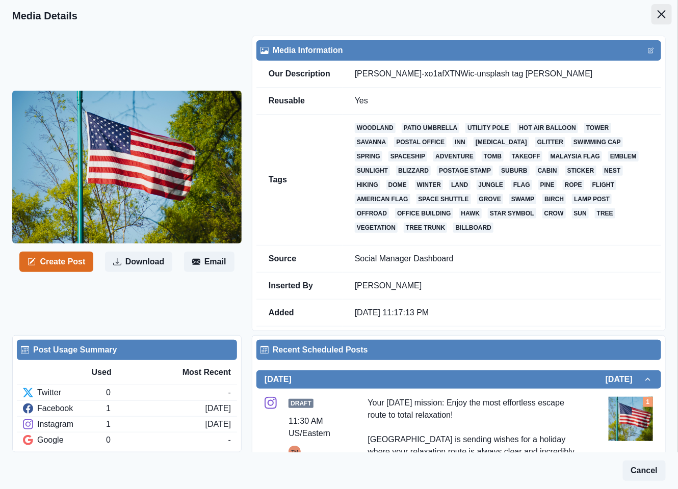
click at [661, 14] on header "Media Details" at bounding box center [339, 16] width 678 height 32
click at [658, 15] on icon "Close" at bounding box center [662, 14] width 8 height 8
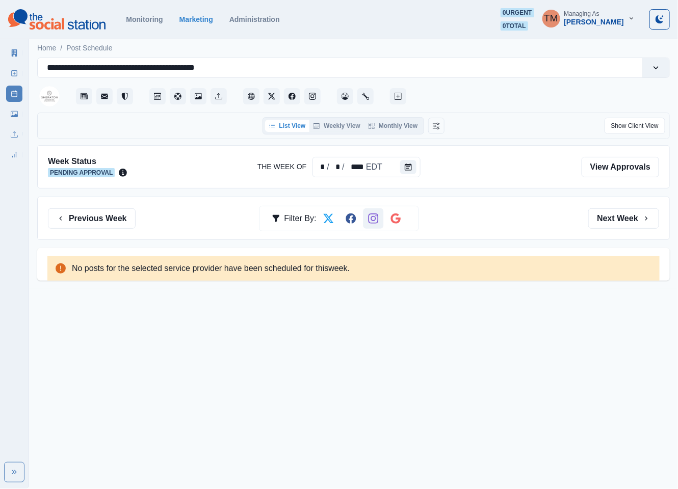
drag, startPoint x: 66, startPoint y: 217, endPoint x: 372, endPoint y: 219, distance: 305.4
click at [98, 218] on button "Previous Week" at bounding box center [92, 219] width 88 height 20
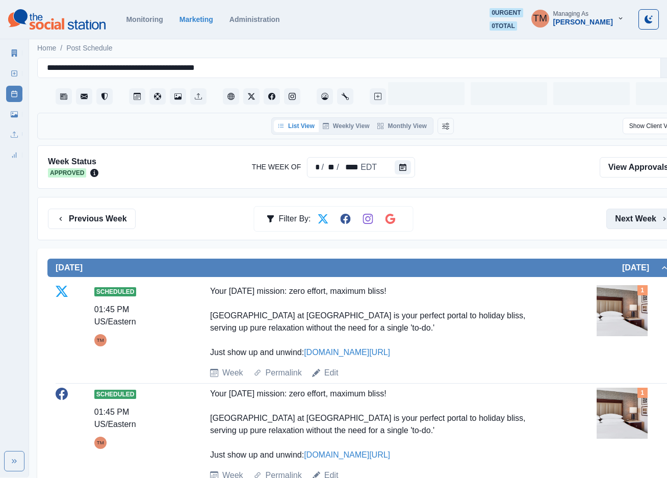
click at [635, 218] on button "Next Week" at bounding box center [641, 219] width 71 height 20
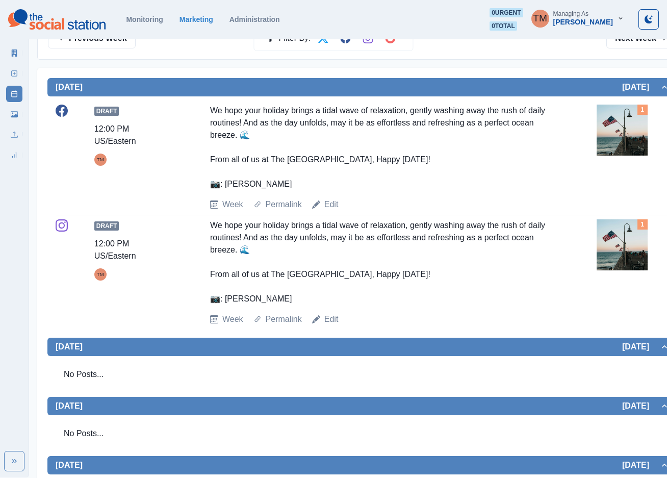
scroll to position [229, 0]
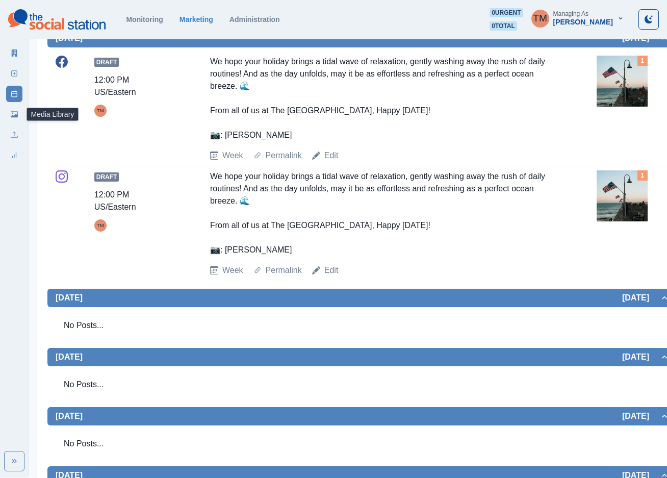
click at [13, 118] on link "Media Library" at bounding box center [14, 114] width 16 height 16
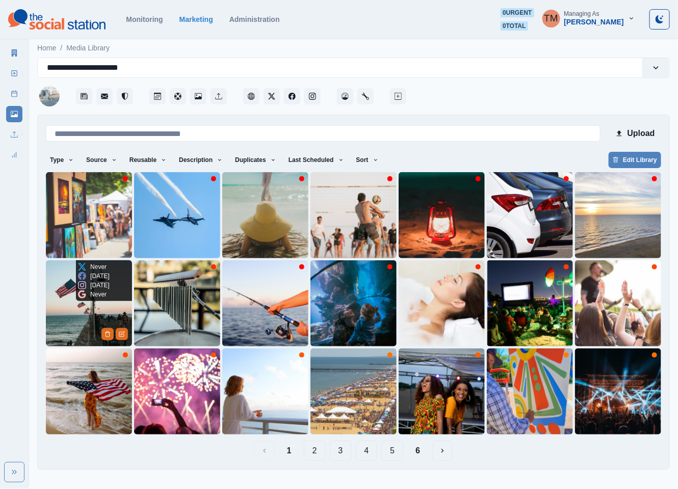
click at [71, 296] on img at bounding box center [89, 304] width 86 height 86
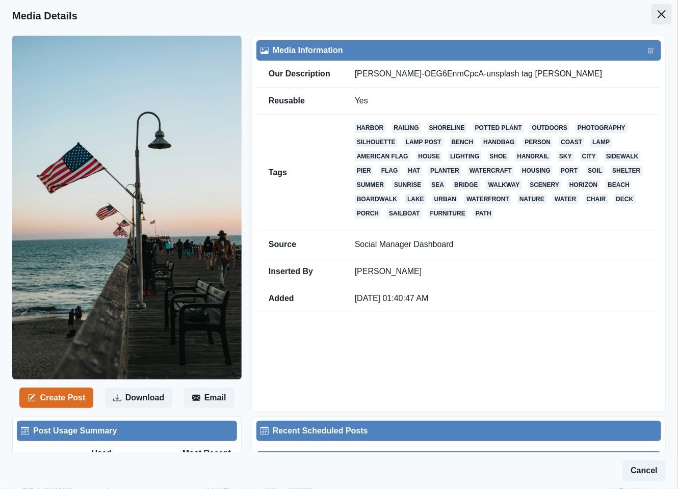
click at [652, 20] on button "Close" at bounding box center [662, 14] width 20 height 20
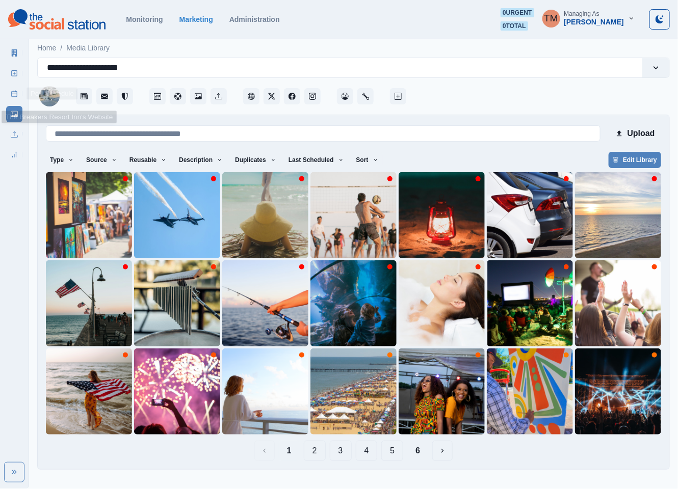
click at [9, 97] on link "Post Schedule" at bounding box center [14, 94] width 16 height 16
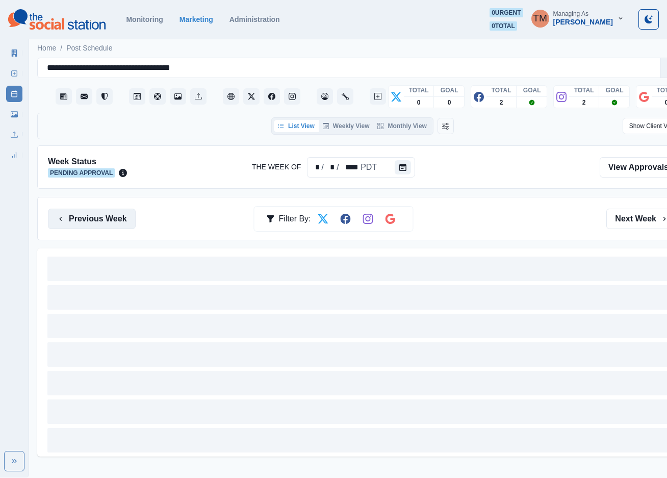
click at [108, 219] on button "Previous Week" at bounding box center [92, 219] width 88 height 20
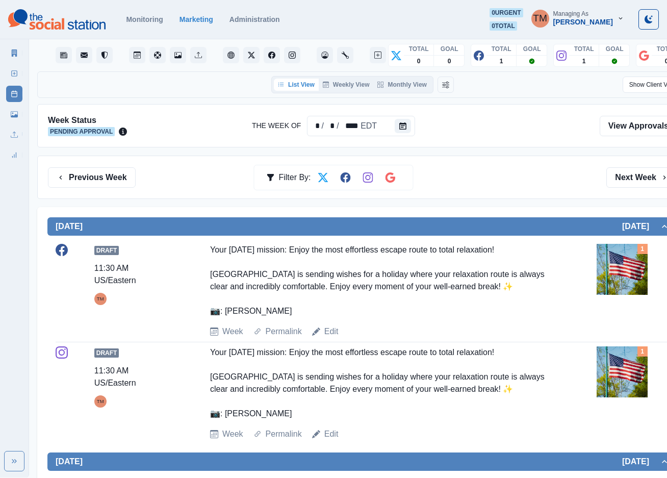
scroll to position [76, 0]
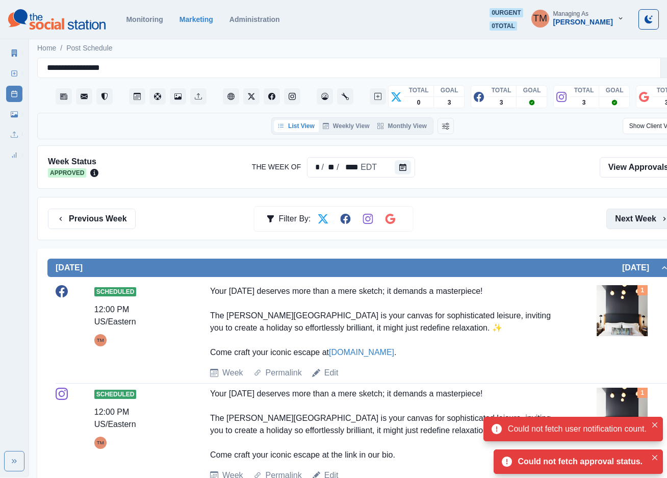
click at [628, 220] on button "Next Week" at bounding box center [641, 219] width 71 height 20
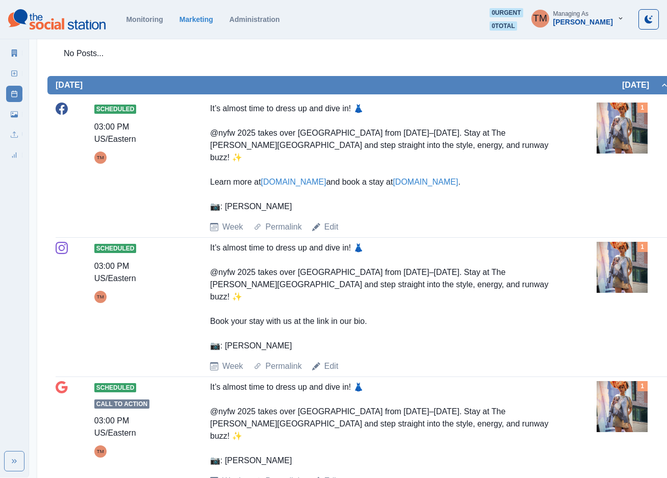
scroll to position [841, 0]
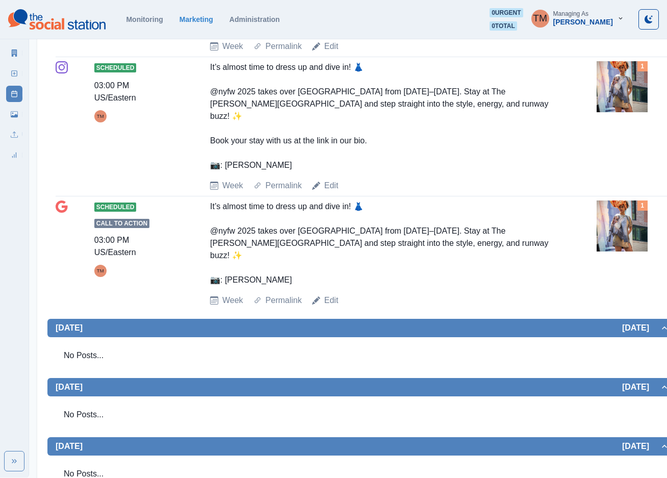
click at [624, 201] on img at bounding box center [621, 225] width 51 height 51
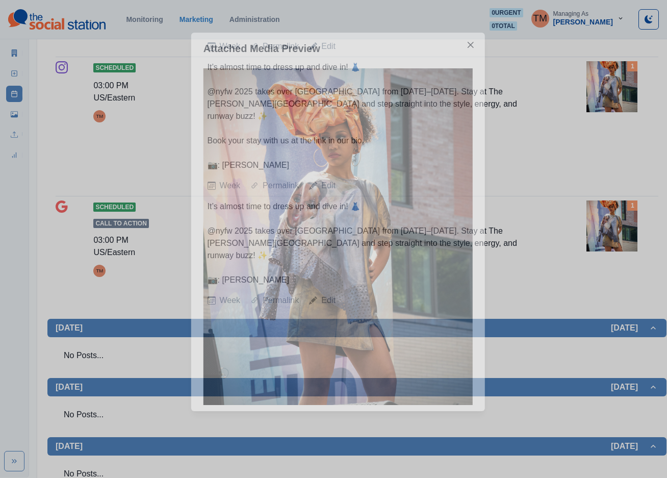
scroll to position [985, 0]
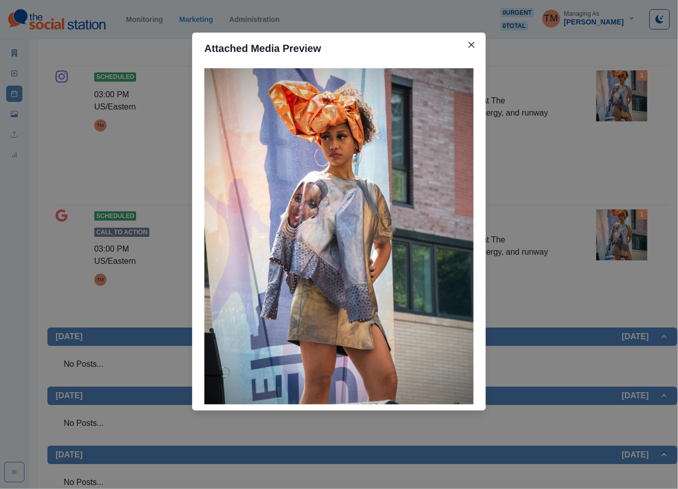
click at [626, 209] on div "Attached Media Preview" at bounding box center [339, 244] width 678 height 489
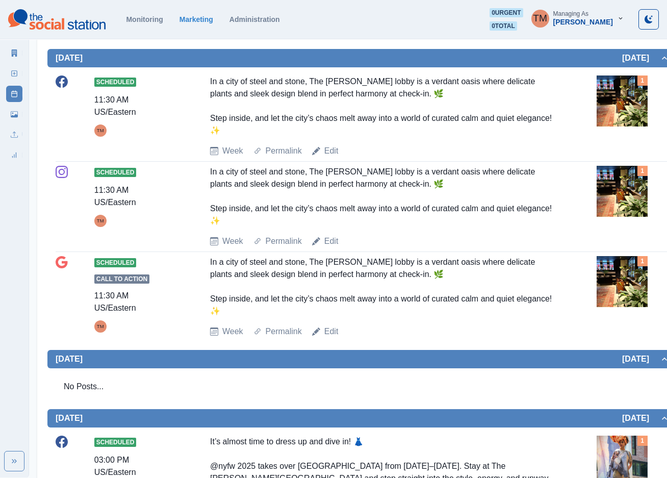
scroll to position [220, 0]
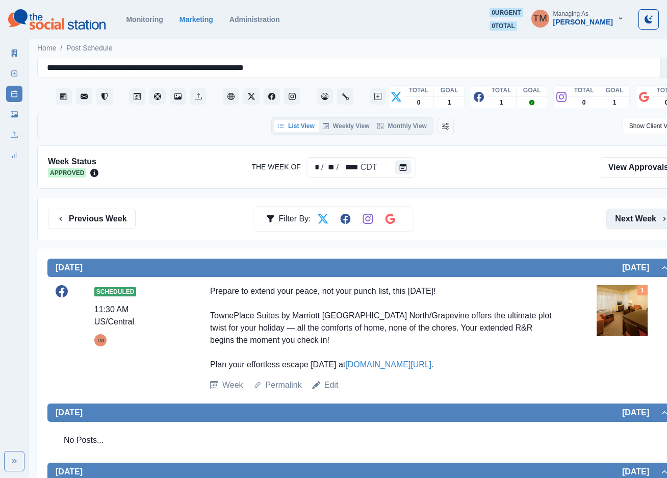
click at [621, 222] on button "Next Week" at bounding box center [641, 219] width 71 height 20
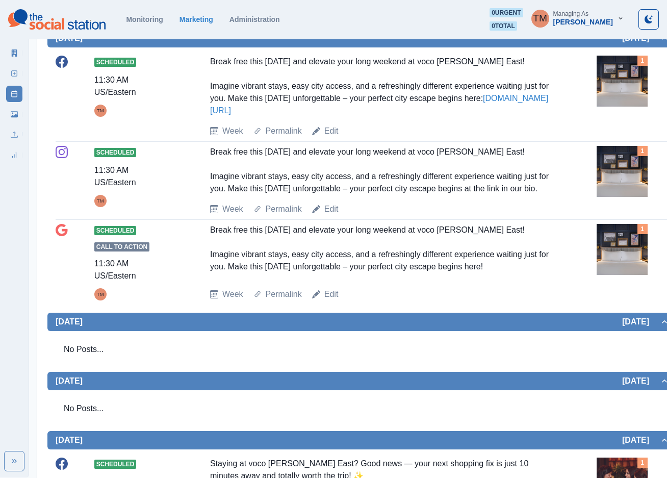
scroll to position [192, 0]
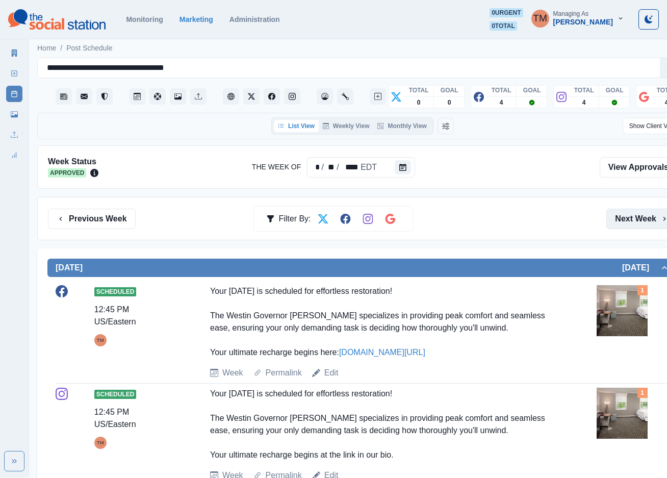
click at [635, 220] on button "Next Week" at bounding box center [641, 219] width 71 height 20
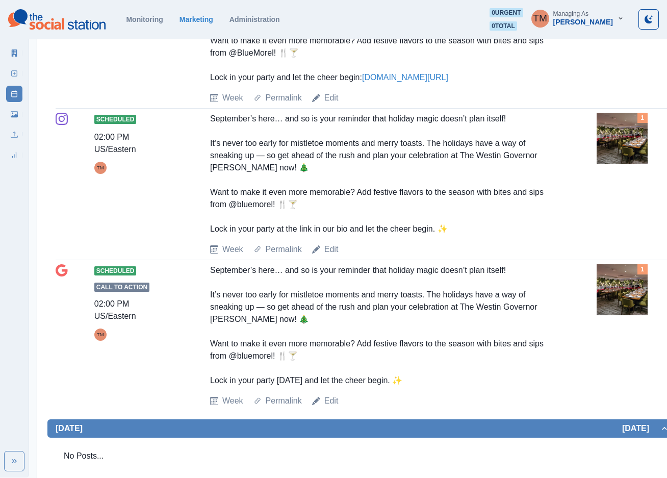
scroll to position [841, 0]
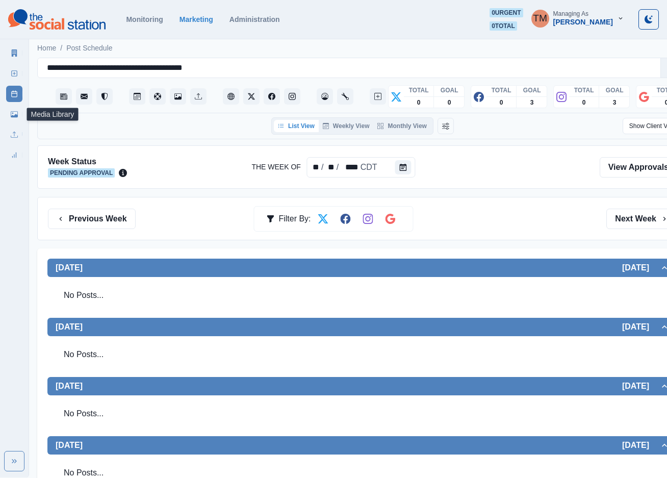
click at [16, 117] on icon at bounding box center [14, 114] width 7 height 6
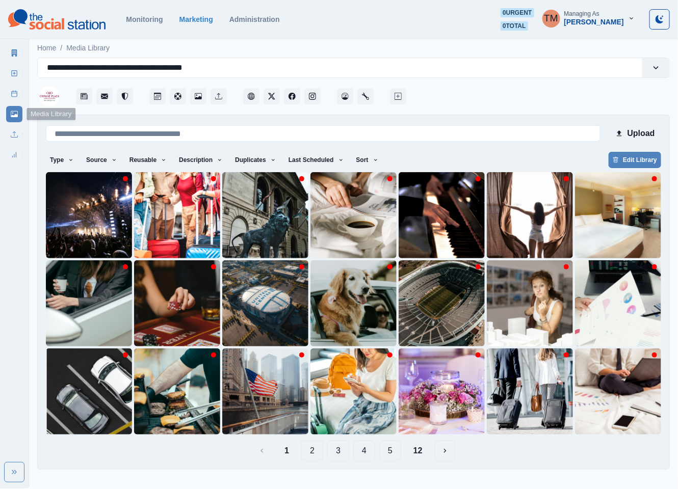
click at [311, 456] on button "2" at bounding box center [312, 451] width 22 height 20
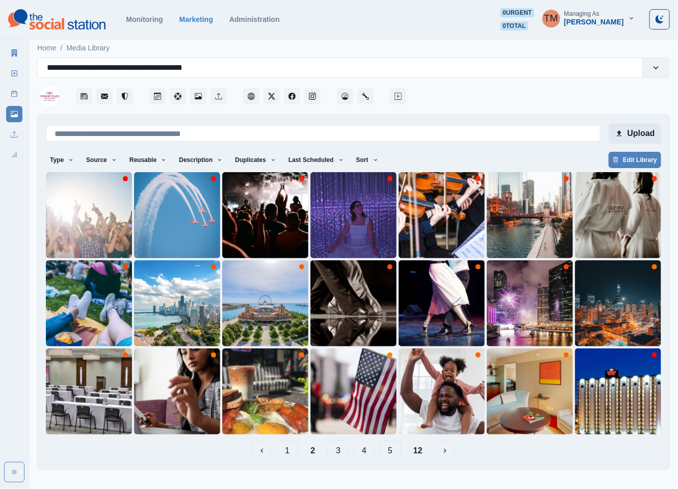
click at [634, 132] on button "Upload" at bounding box center [635, 133] width 53 height 20
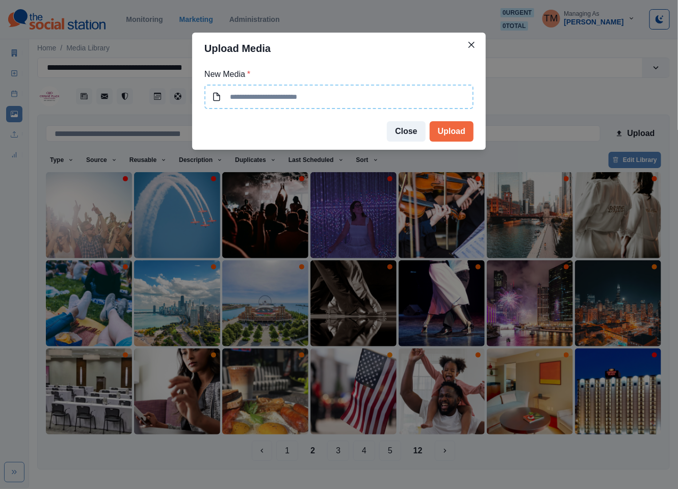
click at [320, 98] on input at bounding box center [338, 97] width 269 height 24
click at [472, 46] on icon "Close" at bounding box center [471, 45] width 6 height 6
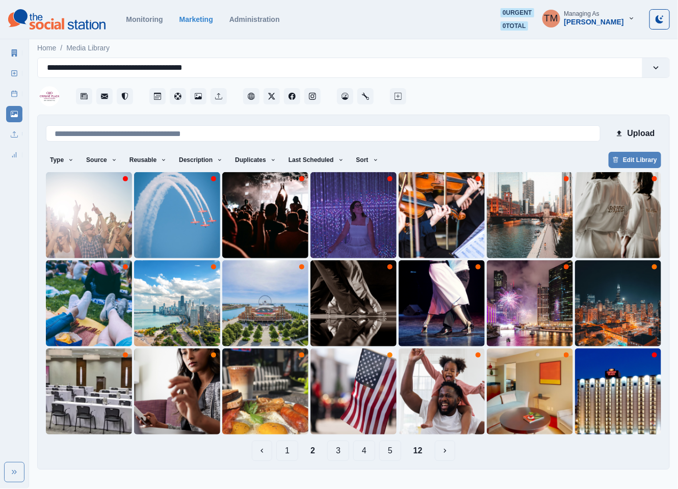
drag, startPoint x: 283, startPoint y: 452, endPoint x: 375, endPoint y: 225, distance: 244.4
click at [284, 450] on button "1" at bounding box center [287, 451] width 22 height 20
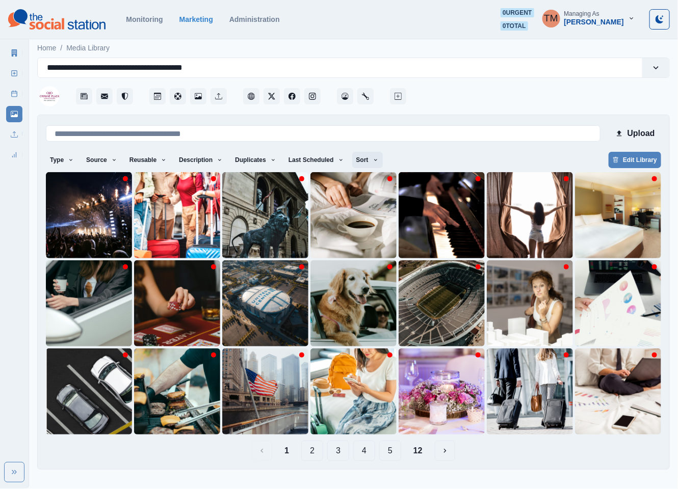
click at [366, 164] on button "Sort" at bounding box center [367, 160] width 31 height 16
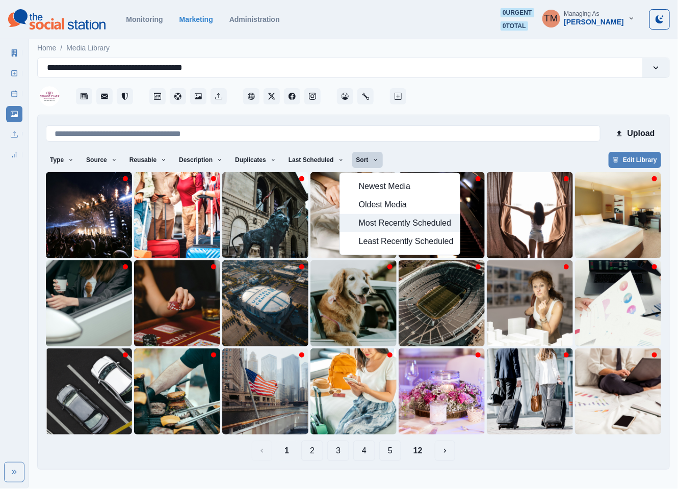
click at [381, 223] on span "Most Recently Scheduled" at bounding box center [406, 223] width 95 height 12
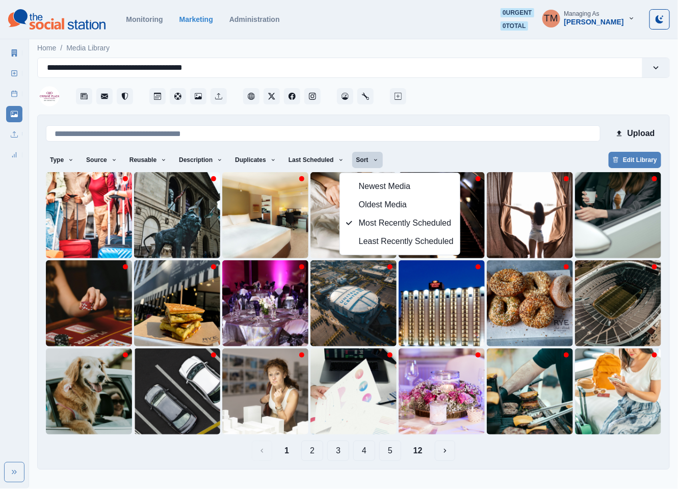
click at [518, 459] on div "1 2 3 4 5 12" at bounding box center [353, 451] width 615 height 20
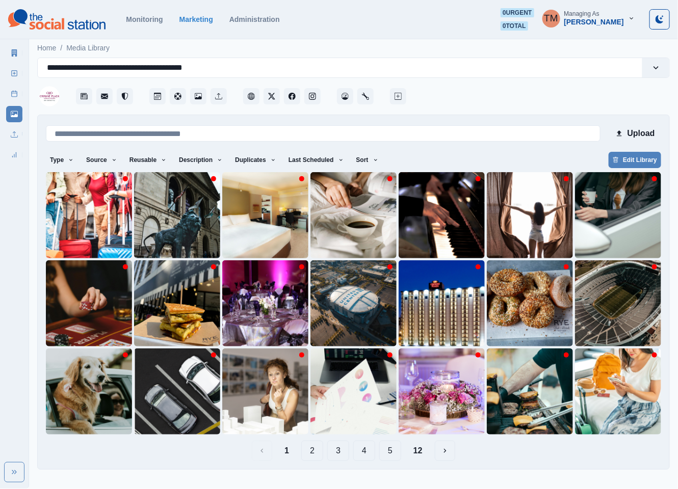
click at [317, 456] on button "2" at bounding box center [312, 451] width 22 height 20
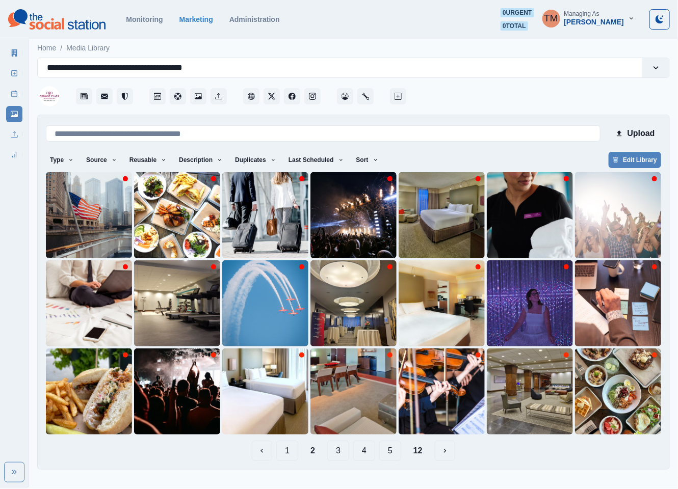
click at [338, 454] on button "3" at bounding box center [338, 451] width 22 height 20
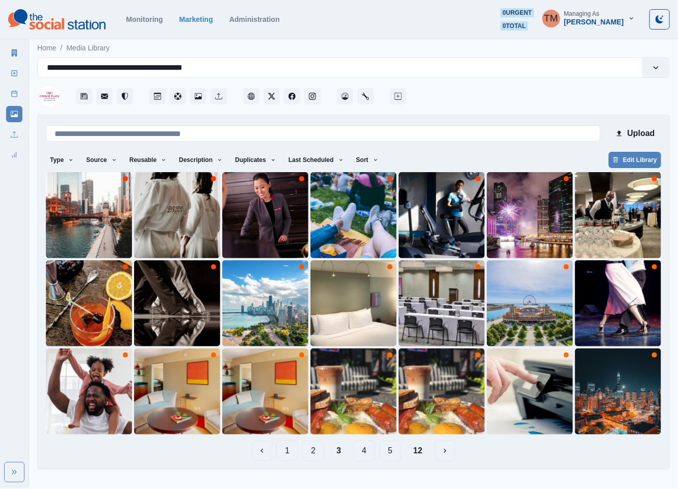
click at [290, 453] on button "1" at bounding box center [287, 451] width 22 height 20
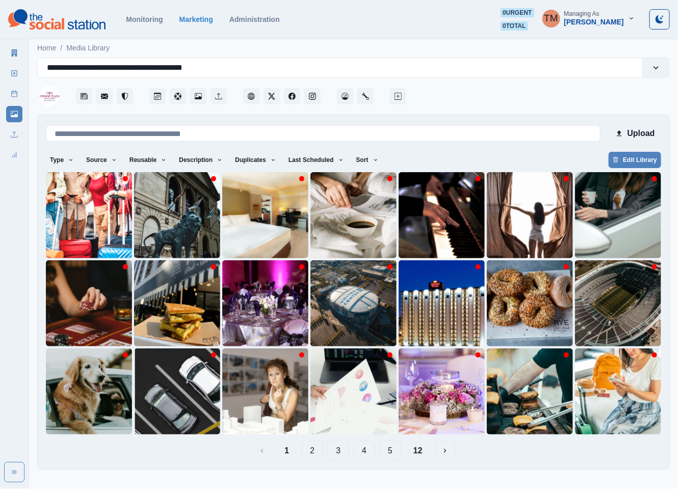
click at [314, 456] on button "2" at bounding box center [312, 451] width 22 height 20
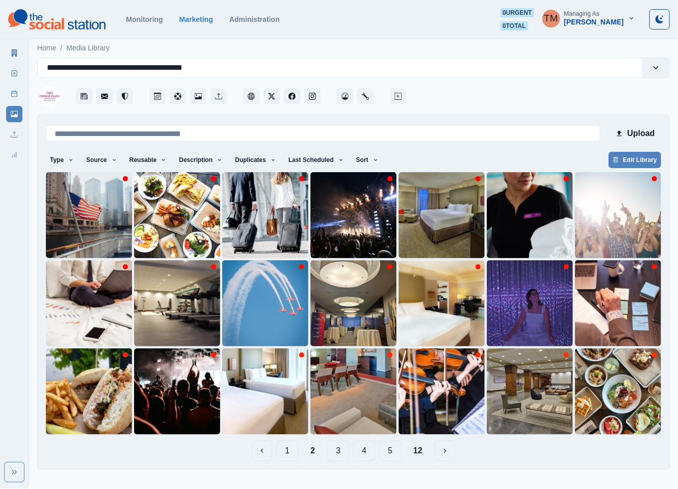
click at [335, 456] on button "3" at bounding box center [338, 451] width 22 height 20
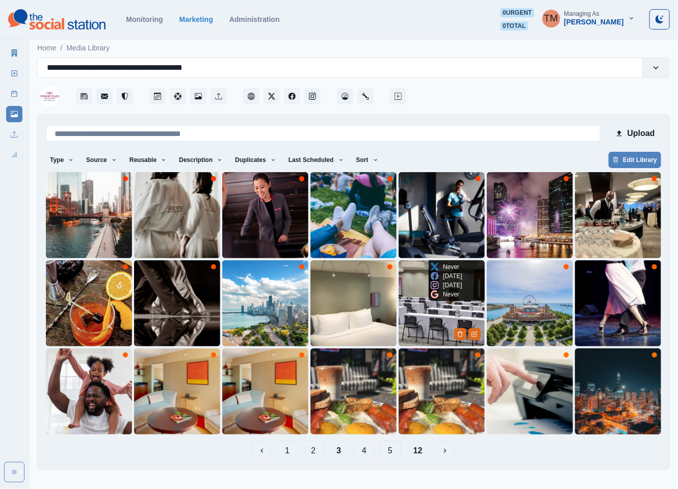
click at [430, 327] on img at bounding box center [442, 304] width 86 height 86
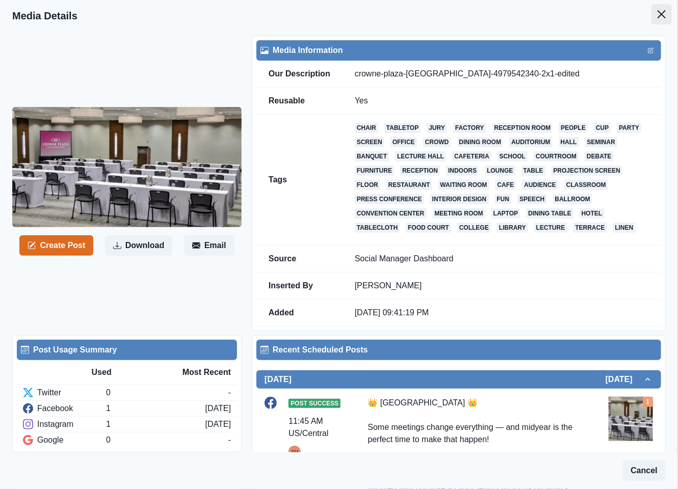
click at [652, 19] on button "Close" at bounding box center [662, 14] width 20 height 20
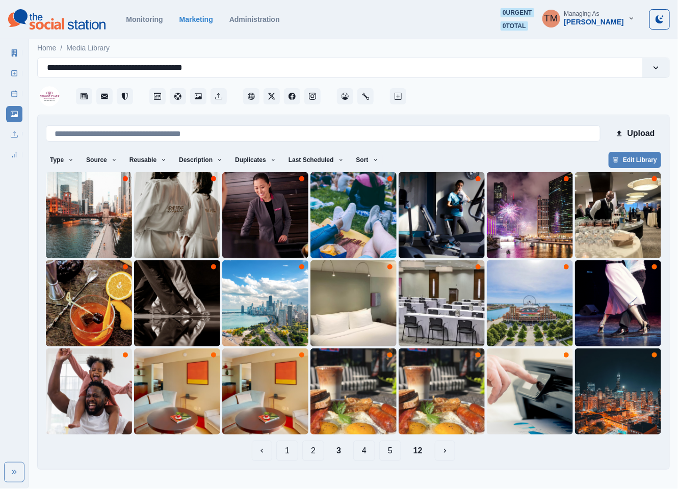
click at [360, 453] on button "4" at bounding box center [364, 451] width 22 height 20
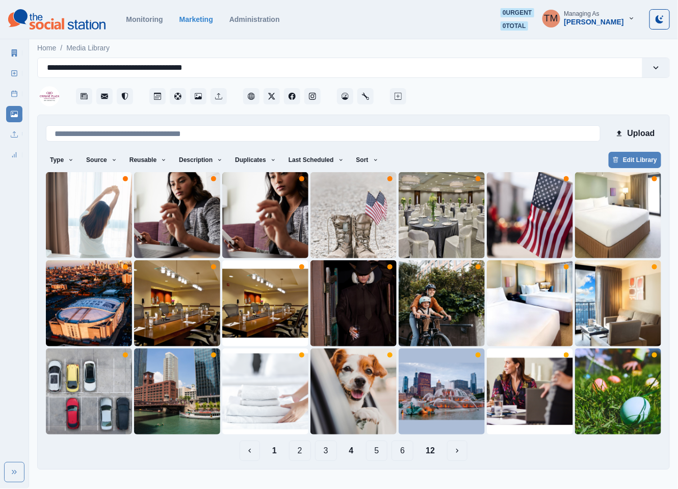
click at [379, 456] on button "5" at bounding box center [377, 451] width 22 height 20
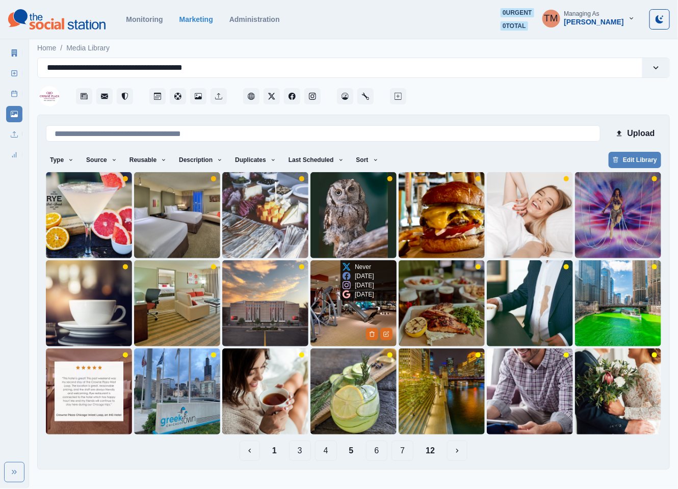
click at [328, 323] on img at bounding box center [353, 304] width 86 height 86
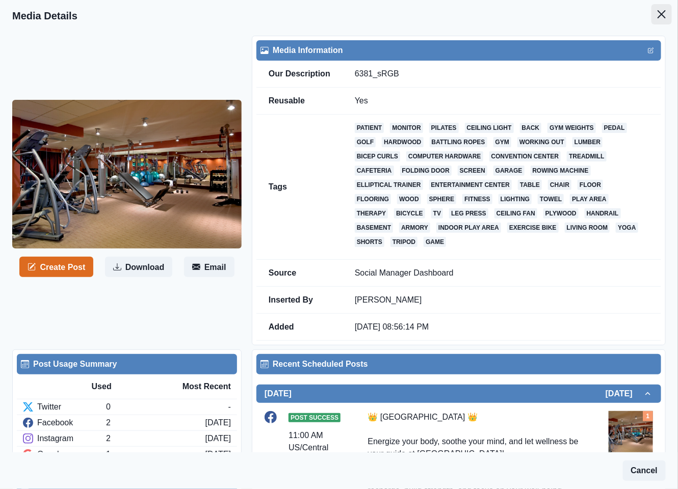
click at [658, 11] on icon "Close" at bounding box center [662, 14] width 8 height 8
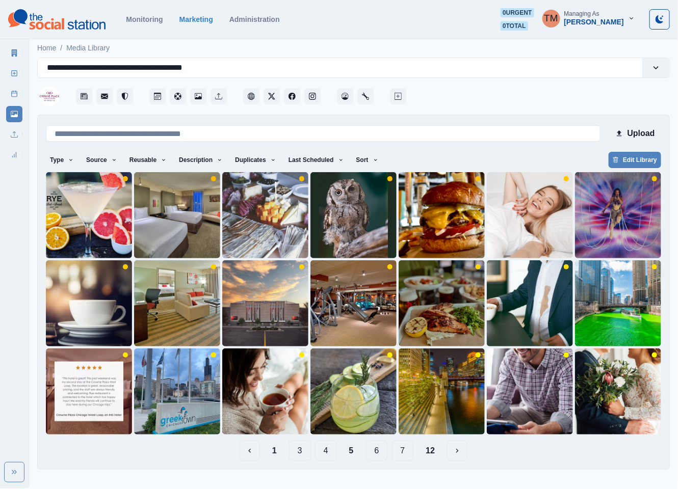
click at [377, 453] on button "6" at bounding box center [377, 451] width 22 height 20
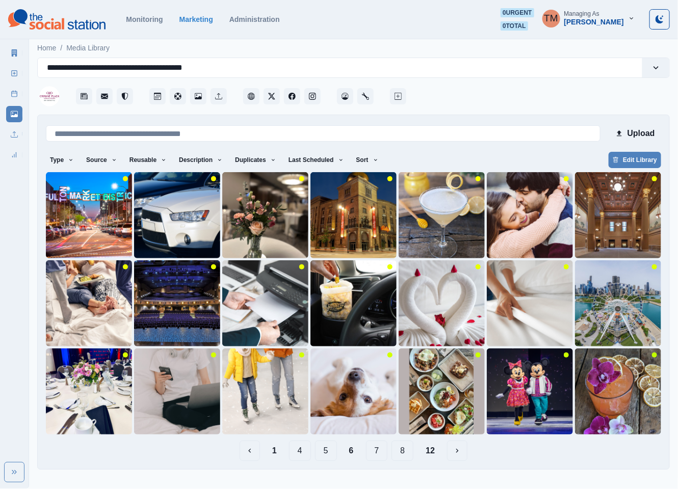
click at [375, 454] on button "7" at bounding box center [377, 451] width 22 height 20
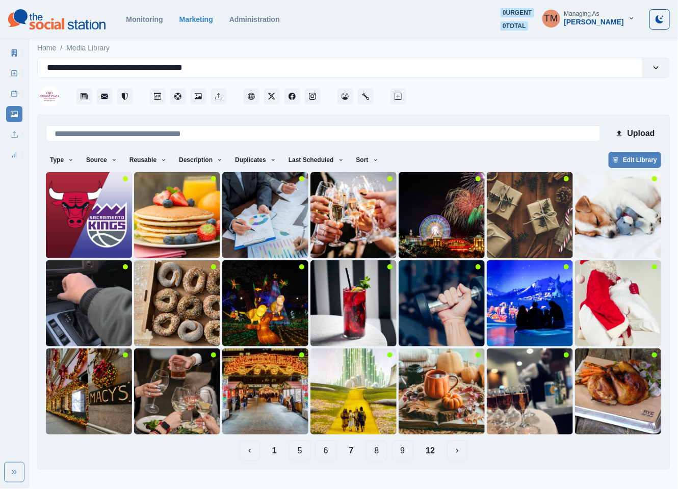
click at [375, 450] on button "8" at bounding box center [377, 451] width 22 height 20
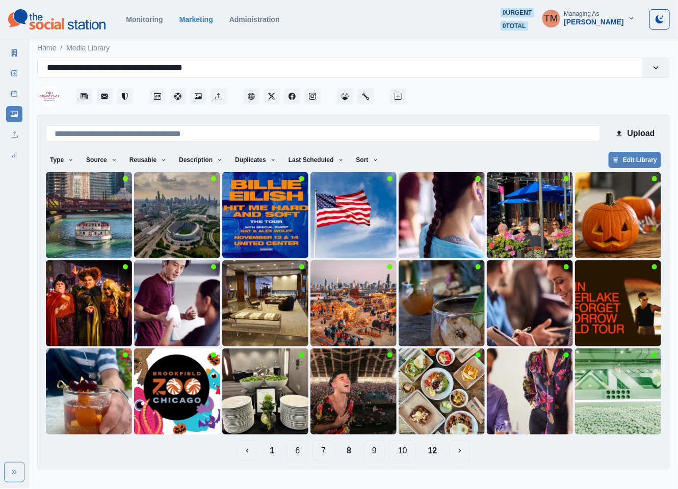
click at [378, 453] on button "9" at bounding box center [374, 451] width 22 height 20
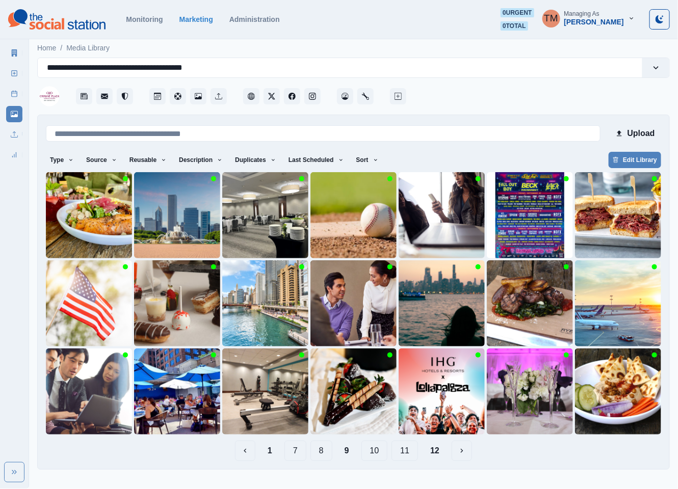
click at [271, 455] on button "1" at bounding box center [269, 451] width 21 height 20
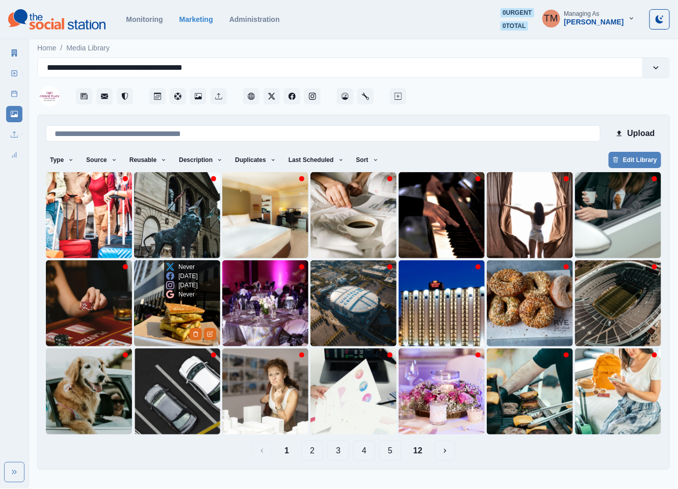
click at [146, 311] on img at bounding box center [177, 304] width 86 height 86
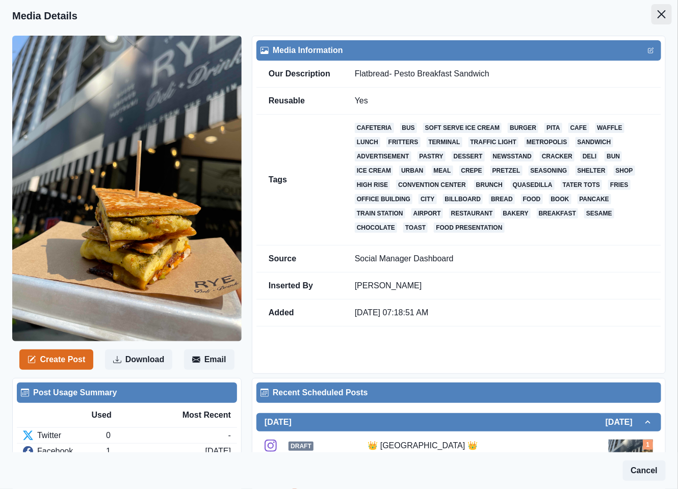
click at [658, 14] on icon "Close" at bounding box center [662, 14] width 8 height 8
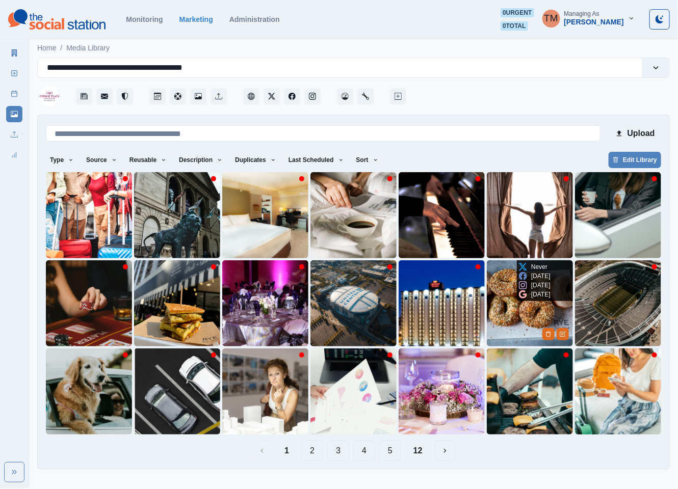
click at [528, 323] on img at bounding box center [530, 304] width 86 height 86
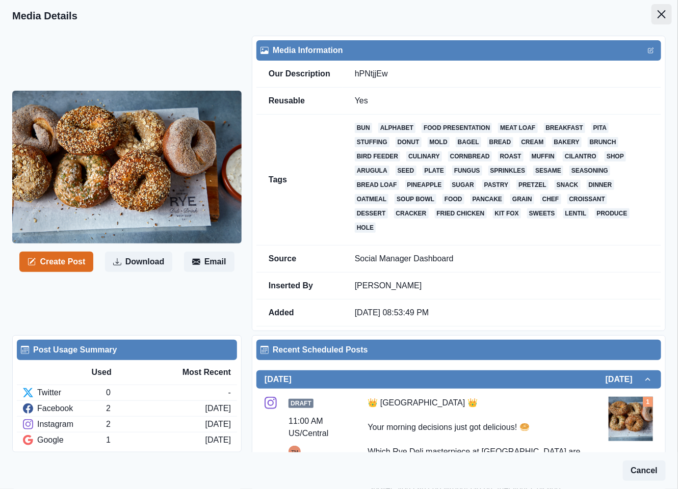
click at [652, 18] on button "Close" at bounding box center [662, 14] width 20 height 20
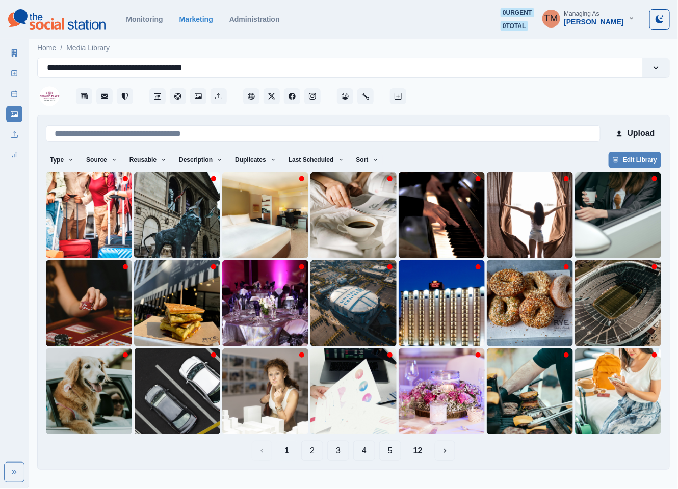
click at [392, 454] on button "5" at bounding box center [390, 451] width 22 height 20
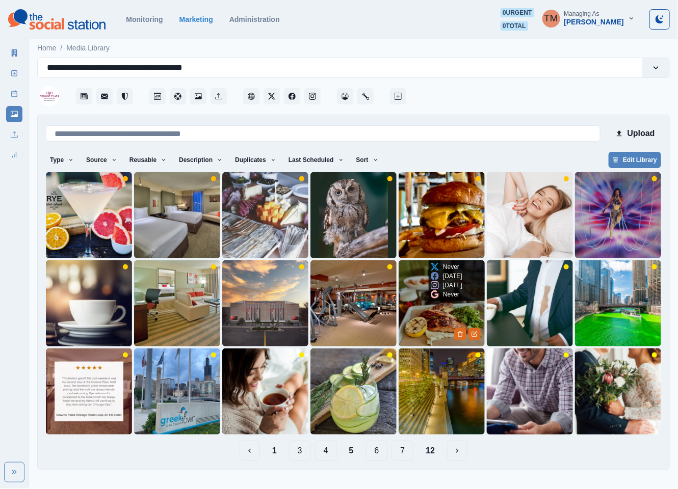
click at [424, 326] on img at bounding box center [442, 304] width 86 height 86
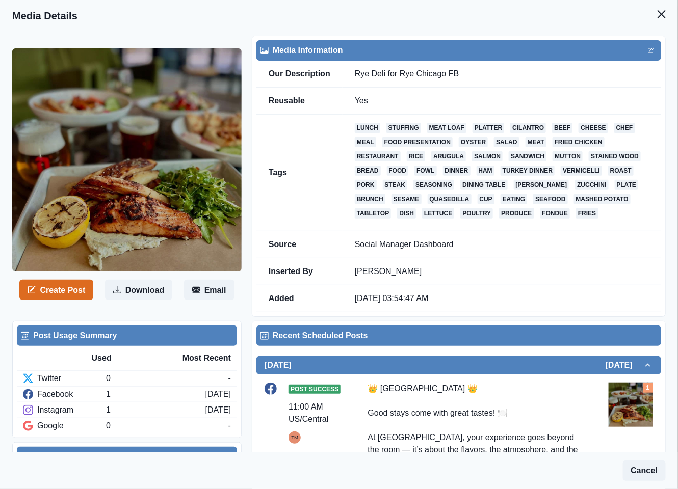
scroll to position [153, 0]
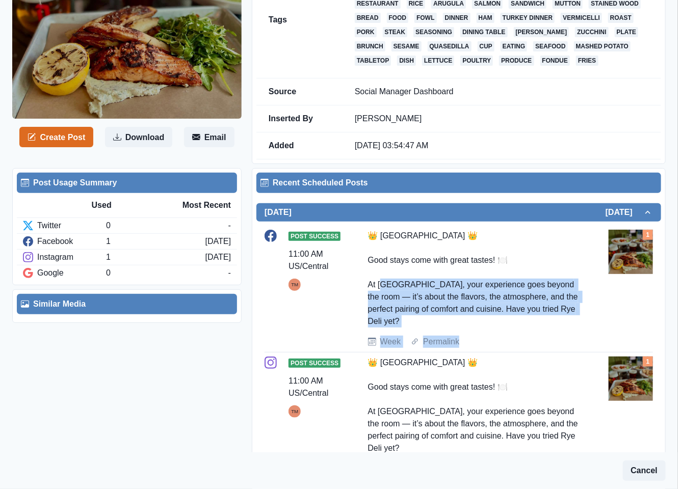
drag, startPoint x: 522, startPoint y: 350, endPoint x: 464, endPoint y: 320, distance: 65.2
click at [403, 285] on div "Post Success 11:00 AM US/Central TM 👑 Crowne Plaza West Loop 👑 Good stays come …" at bounding box center [459, 289] width 388 height 118
click at [534, 345] on div "Post Success 11:00 AM US/Central TM 👑 Crowne Plaza West Loop 👑 Good stays come …" at bounding box center [459, 289] width 388 height 118
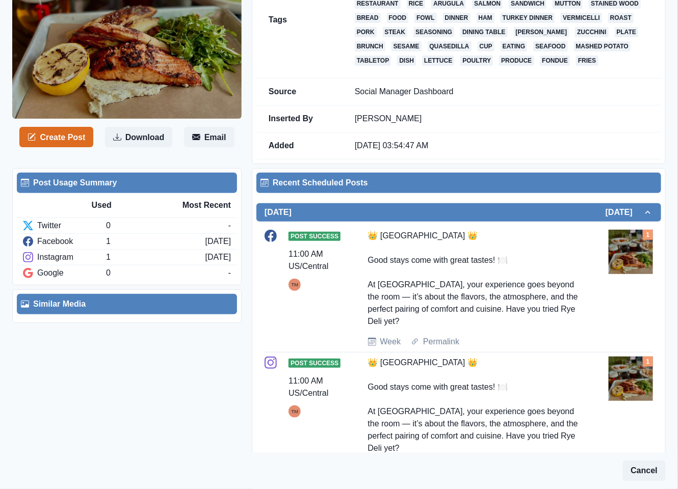
drag, startPoint x: 505, startPoint y: 338, endPoint x: 366, endPoint y: 249, distance: 165.5
click at [366, 249] on div "Post Success 11:00 AM US/Central TM 👑 Crowne Plaza West Loop 👑 Good stays come …" at bounding box center [459, 289] width 388 height 118
copy div "👑 Crowne Plaza West Loop 👑 Good stays come with great tastes! 🍽️ At Crowne Plaz…"
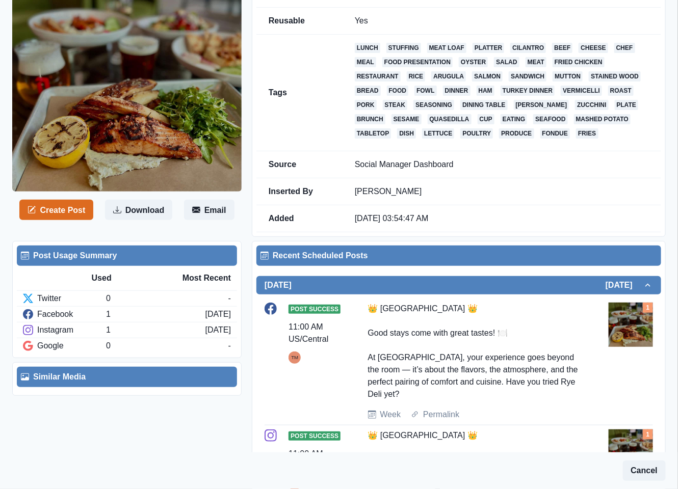
scroll to position [0, 0]
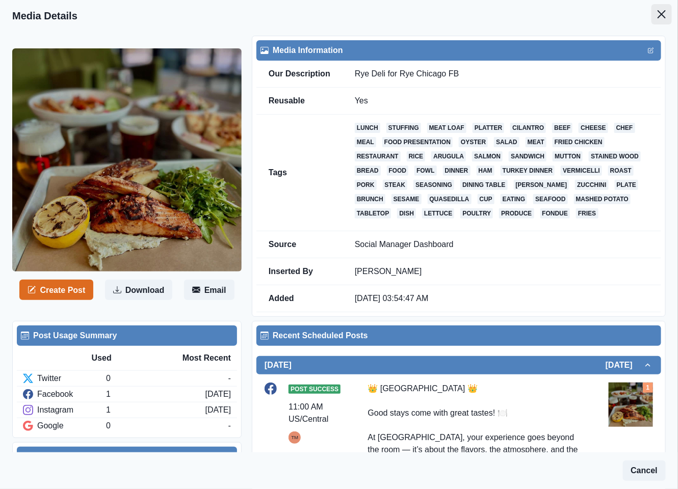
click at [658, 16] on icon "Close" at bounding box center [662, 14] width 8 height 8
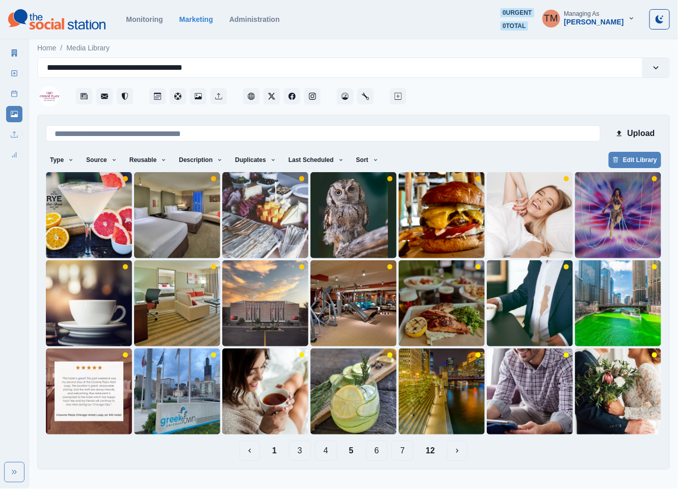
click at [381, 454] on button "6" at bounding box center [377, 451] width 22 height 20
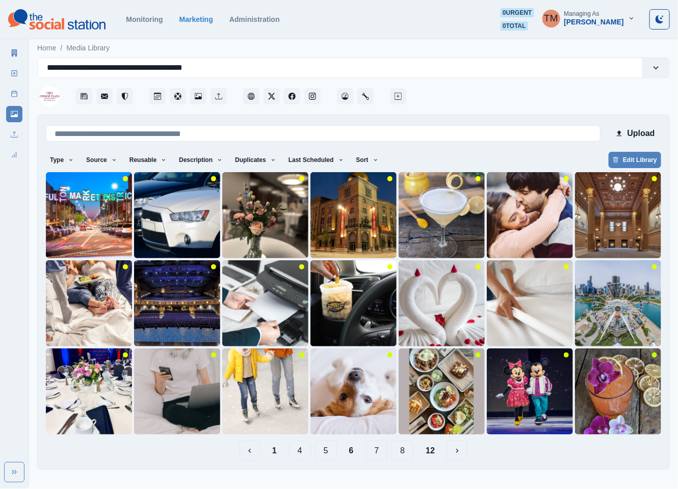
click at [377, 452] on button "7" at bounding box center [377, 451] width 22 height 20
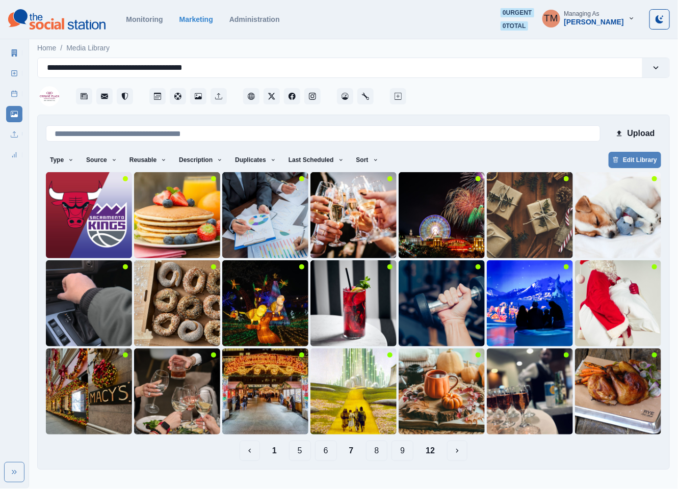
click at [384, 453] on button "8" at bounding box center [377, 451] width 22 height 20
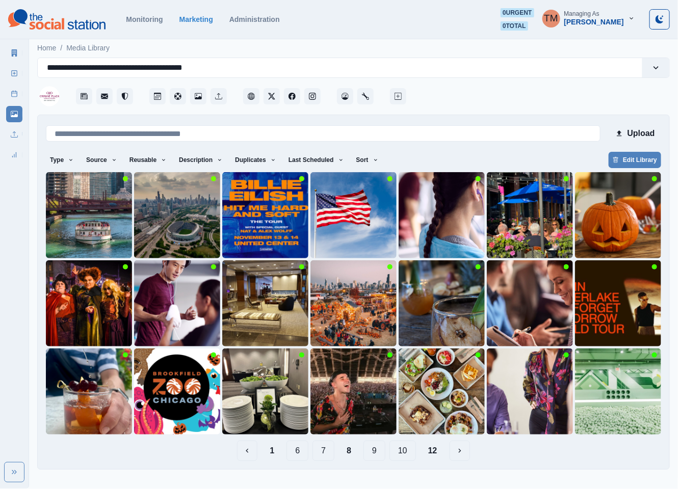
click at [374, 454] on button "9" at bounding box center [374, 451] width 22 height 20
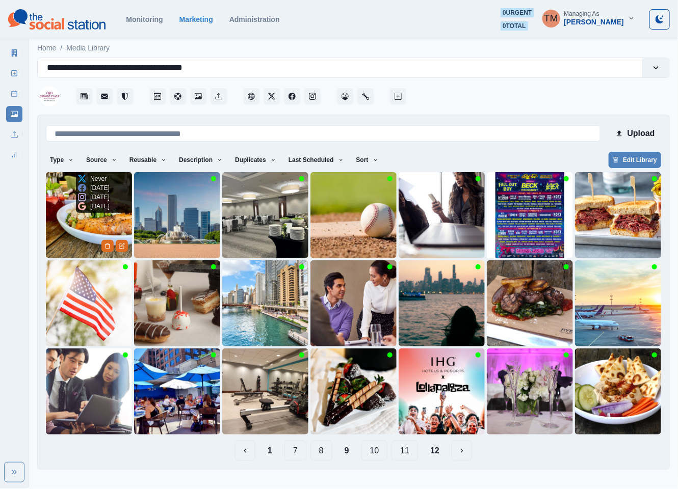
click at [51, 225] on img at bounding box center [89, 215] width 86 height 86
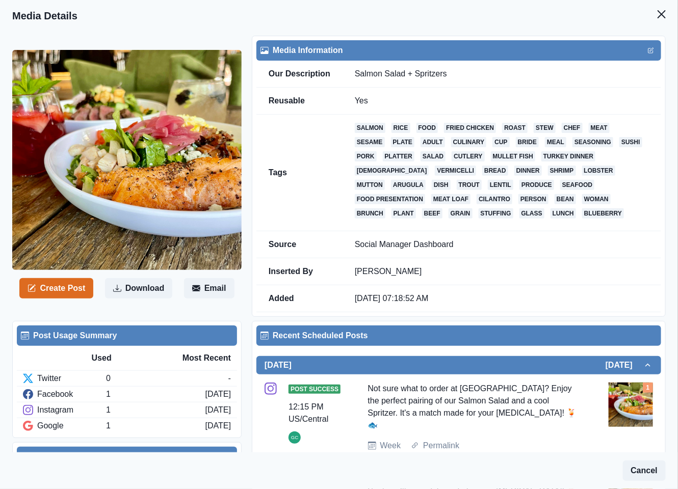
drag, startPoint x: 652, startPoint y: 20, endPoint x: 533, endPoint y: 0, distance: 120.4
click at [636, 15] on section "Media Details Create Post Download Email Media Information Our Description Salm…" at bounding box center [339, 336] width 678 height 672
click at [658, 14] on icon "Close" at bounding box center [662, 14] width 8 height 8
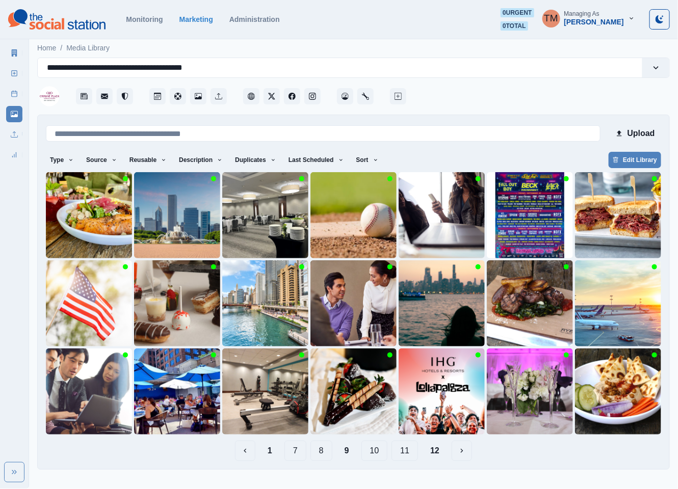
click at [320, 451] on button "8" at bounding box center [321, 451] width 22 height 20
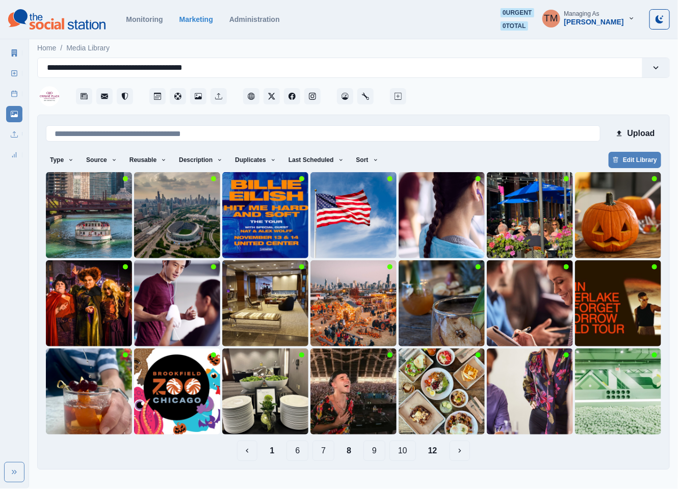
click at [321, 451] on button "7" at bounding box center [324, 451] width 22 height 20
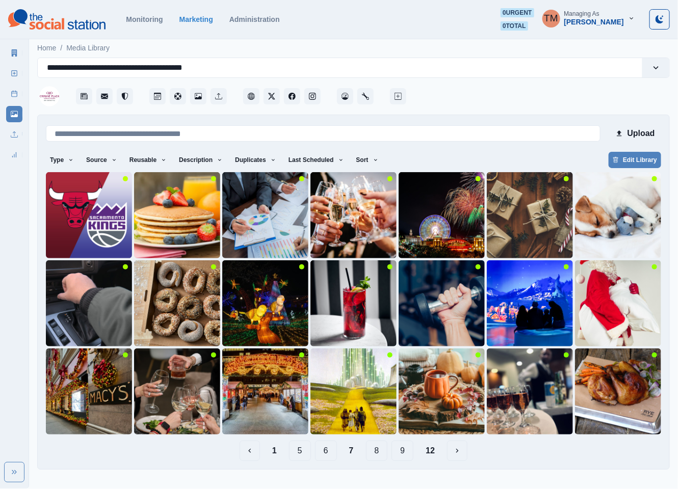
click at [322, 451] on button "6" at bounding box center [326, 451] width 22 height 20
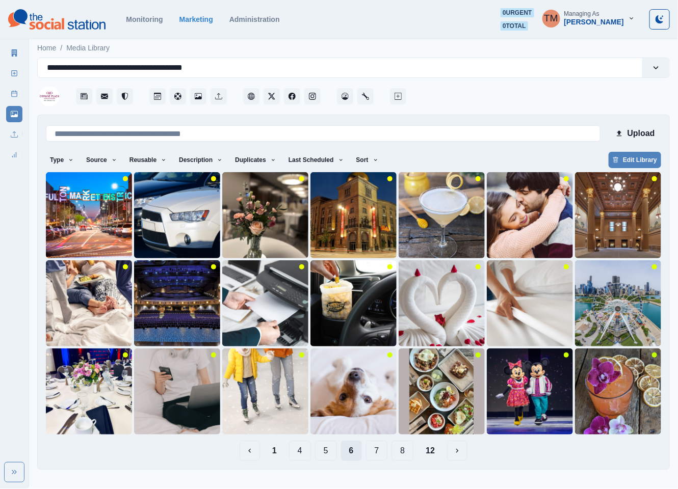
click at [322, 451] on button "5" at bounding box center [326, 451] width 22 height 20
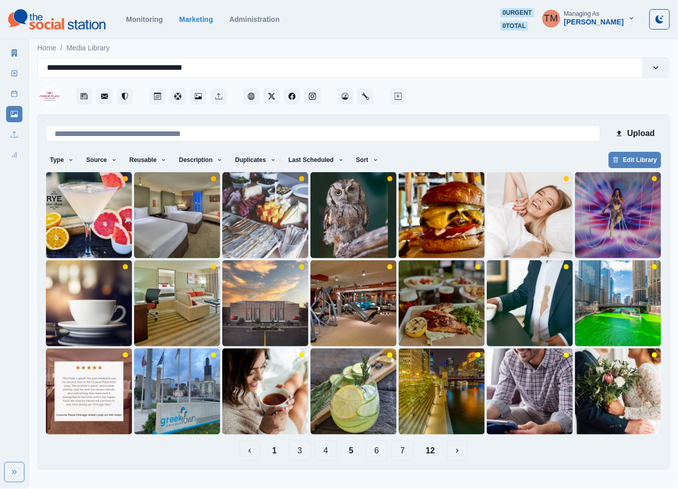
click at [322, 451] on button "4" at bounding box center [326, 451] width 22 height 20
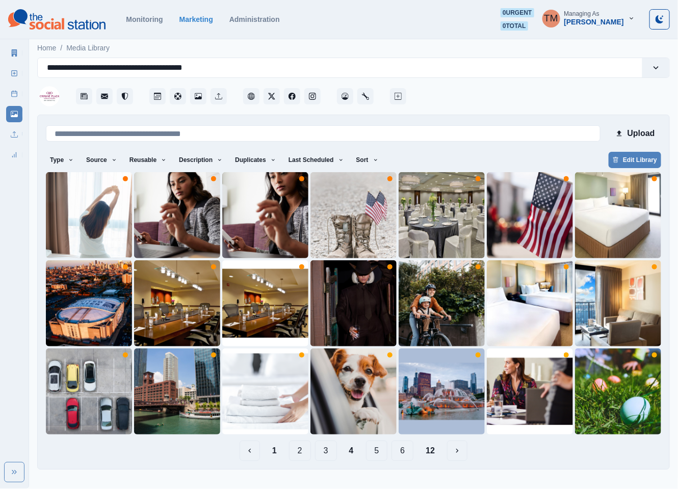
click at [322, 451] on button "3" at bounding box center [326, 451] width 22 height 20
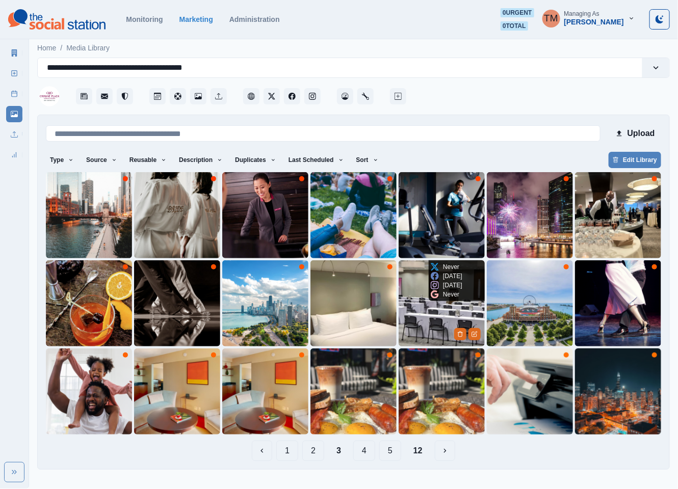
click at [416, 320] on img at bounding box center [442, 304] width 86 height 86
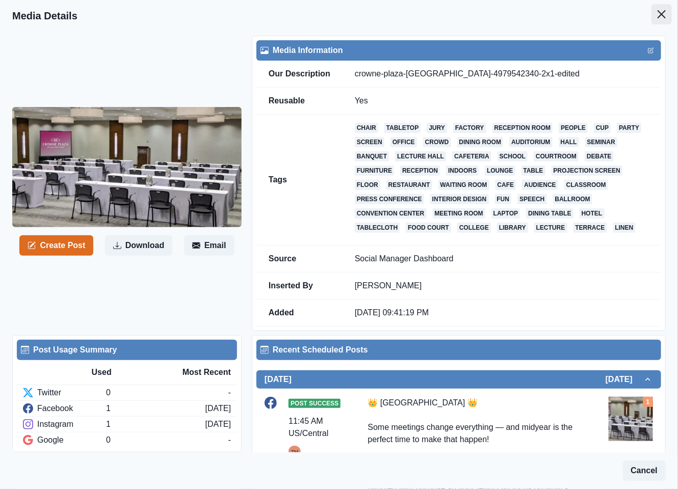
click at [658, 16] on icon "Close" at bounding box center [662, 14] width 8 height 8
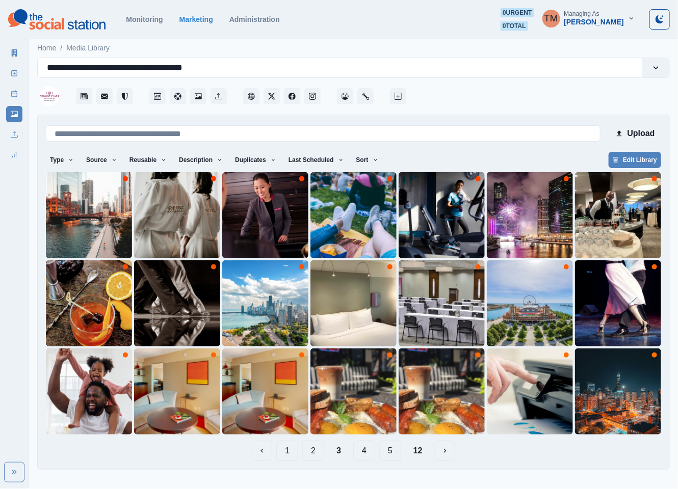
click at [370, 453] on button "4" at bounding box center [364, 451] width 22 height 20
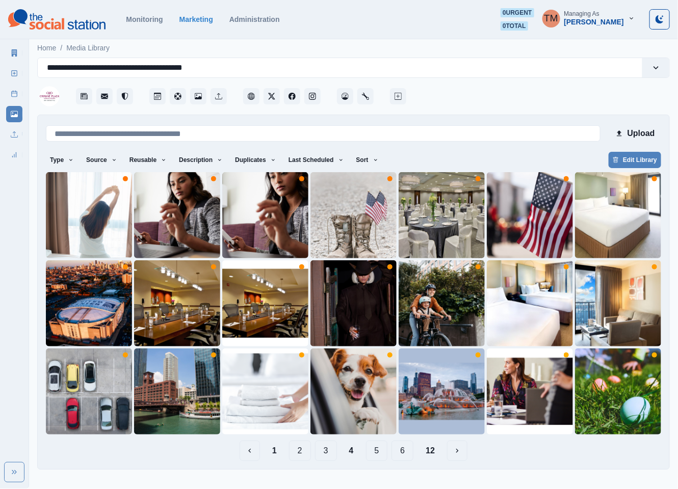
click at [379, 455] on button "5" at bounding box center [377, 451] width 22 height 20
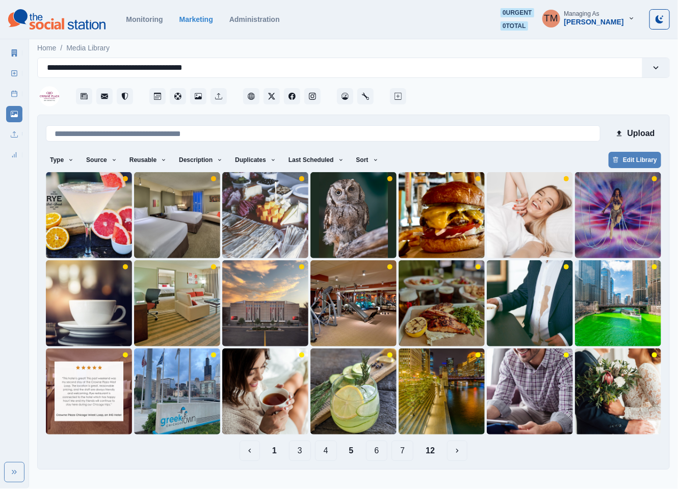
drag, startPoint x: 279, startPoint y: 452, endPoint x: 274, endPoint y: 457, distance: 7.2
click at [277, 452] on button "1" at bounding box center [274, 451] width 21 height 20
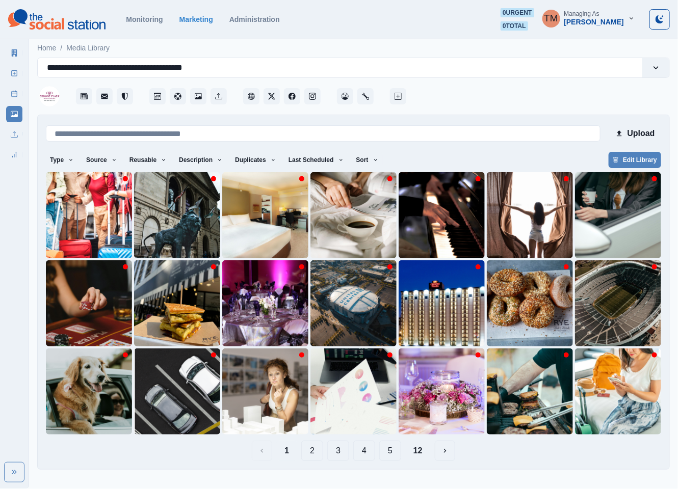
click at [320, 456] on button "2" at bounding box center [312, 451] width 22 height 20
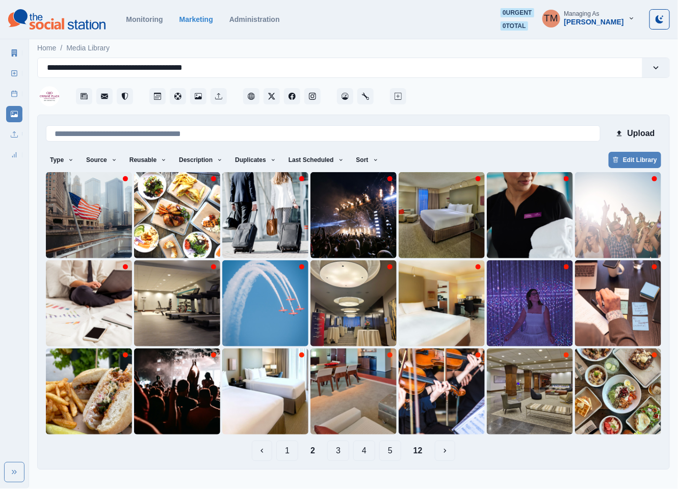
click at [337, 450] on button "3" at bounding box center [338, 451] width 22 height 20
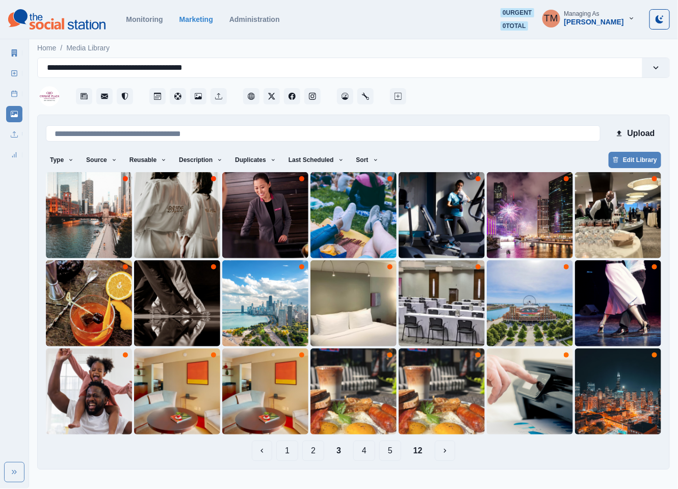
click at [366, 453] on button "4" at bounding box center [364, 451] width 22 height 20
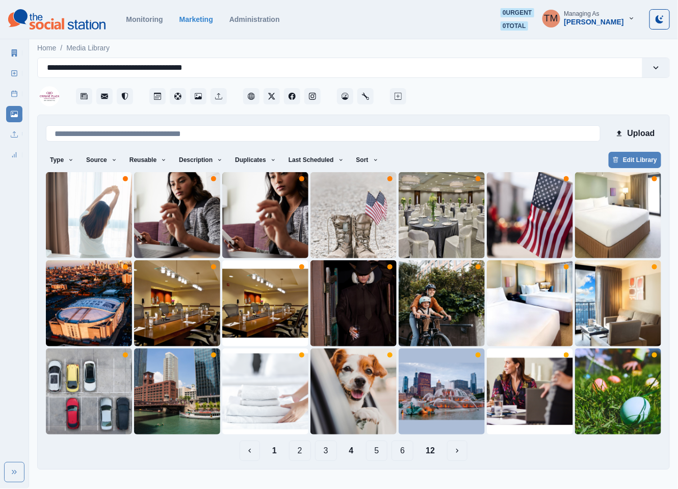
click at [375, 454] on button "5" at bounding box center [377, 451] width 22 height 20
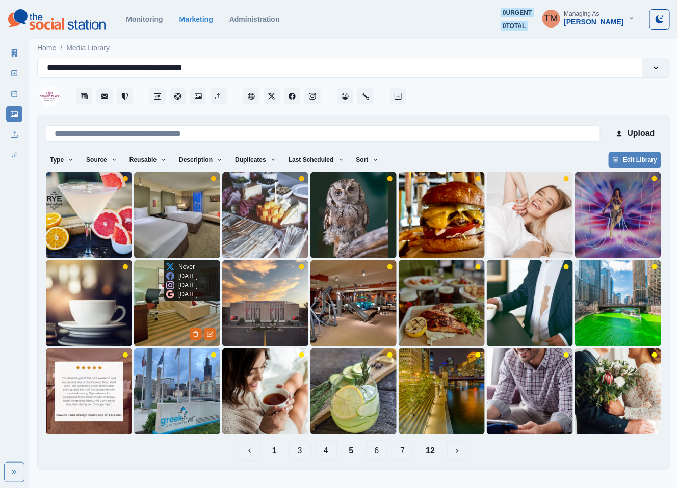
click at [176, 330] on img at bounding box center [177, 304] width 86 height 86
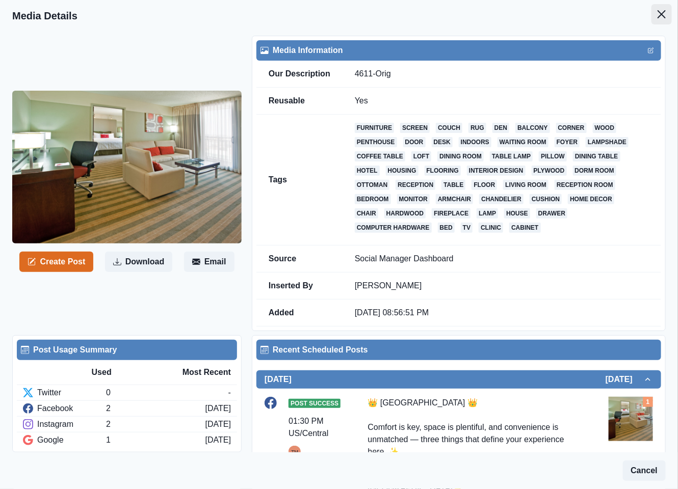
click at [658, 11] on icon "Close" at bounding box center [662, 14] width 8 height 8
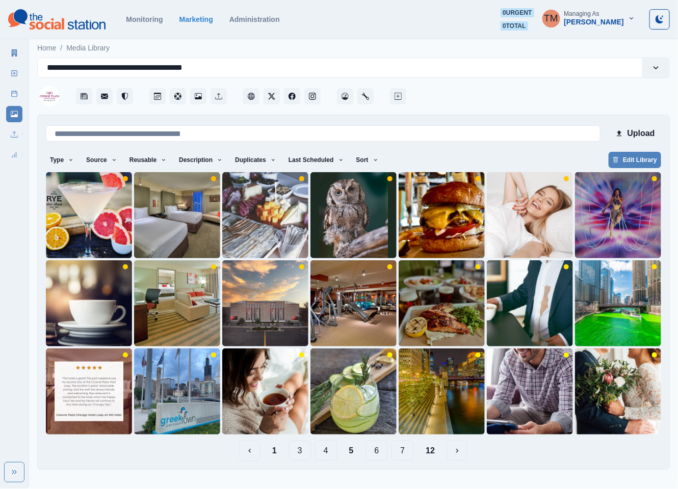
click at [276, 451] on button "1" at bounding box center [274, 451] width 21 height 20
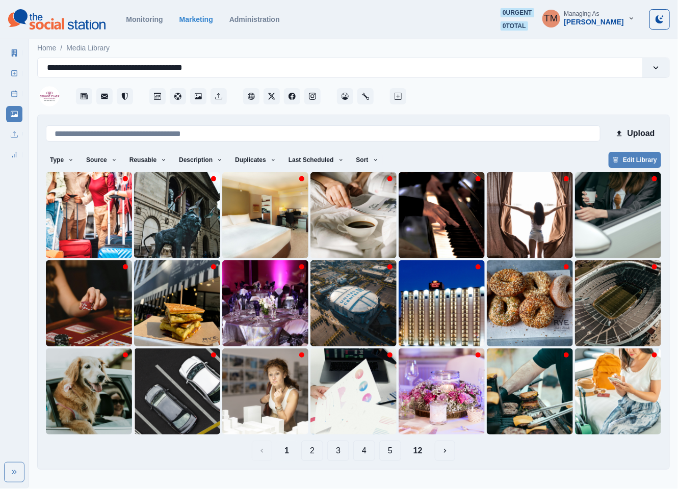
click at [311, 454] on button "2" at bounding box center [312, 451] width 22 height 20
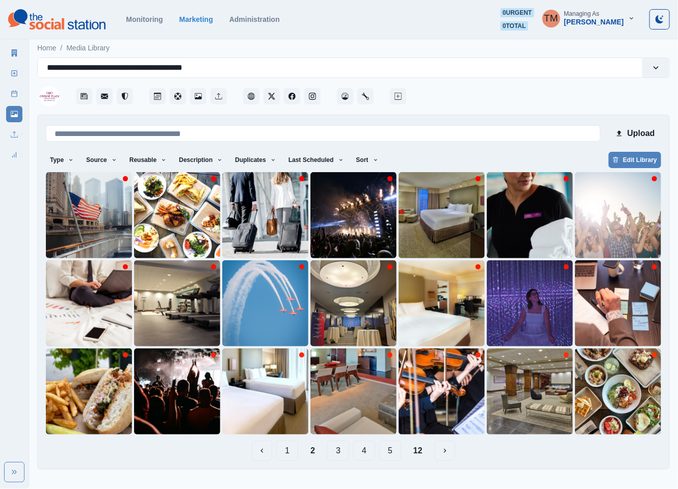
click at [334, 455] on button "3" at bounding box center [338, 451] width 22 height 20
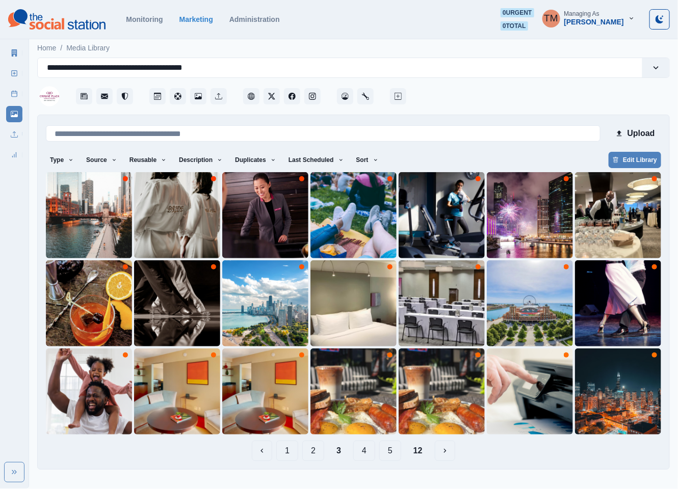
click at [366, 454] on button "4" at bounding box center [364, 451] width 22 height 20
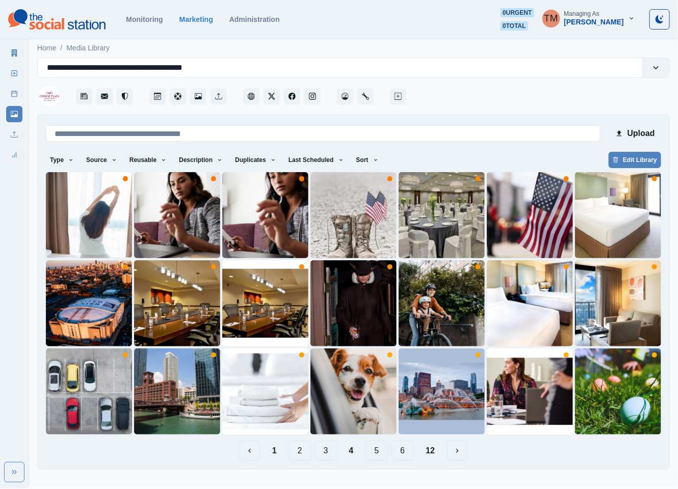
click at [271, 454] on button "1" at bounding box center [274, 451] width 21 height 20
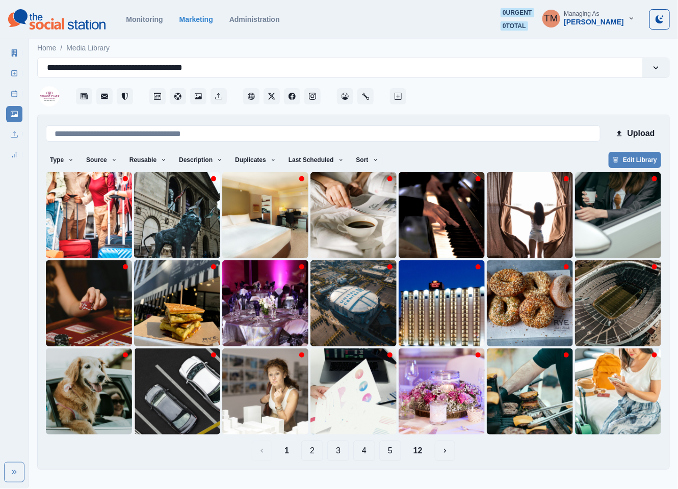
click at [368, 455] on button "4" at bounding box center [364, 451] width 22 height 20
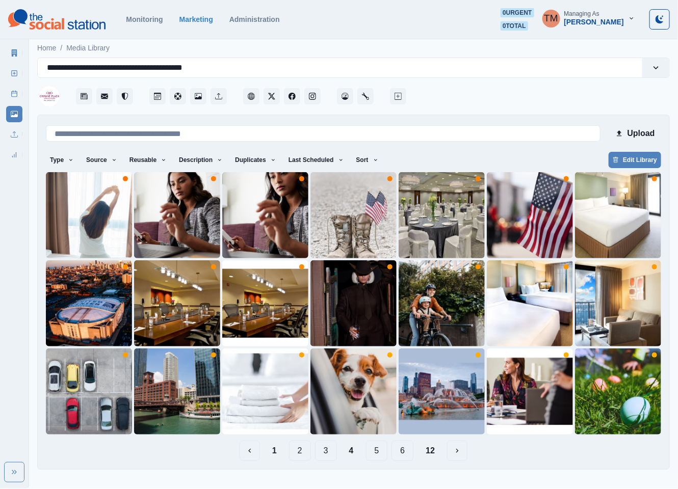
click at [382, 453] on button "5" at bounding box center [377, 451] width 22 height 20
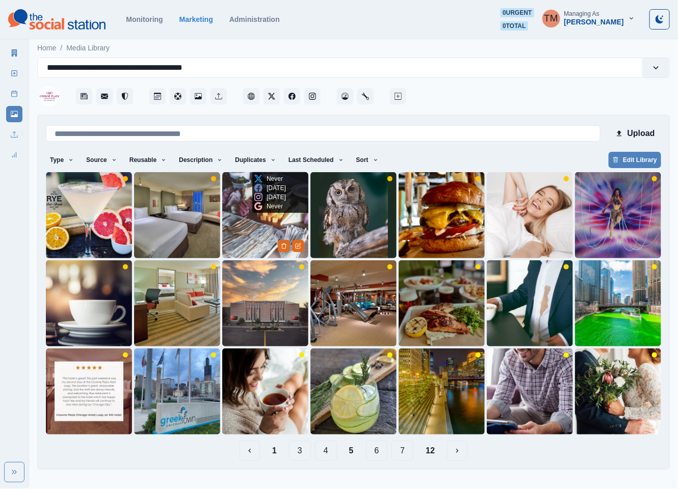
click at [244, 233] on img at bounding box center [265, 215] width 86 height 86
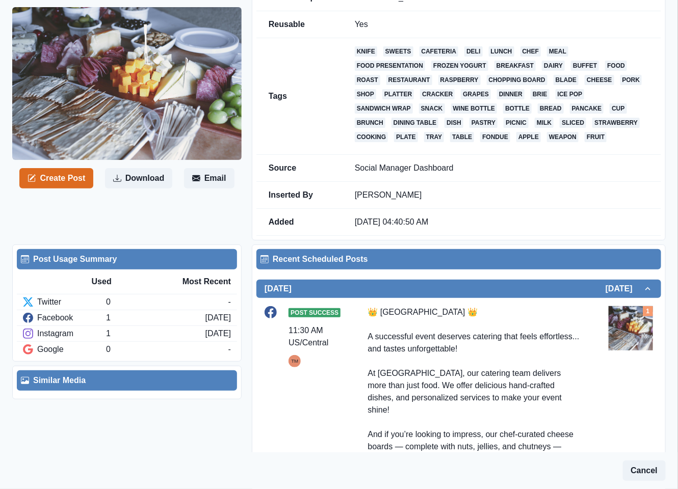
scroll to position [153, 0]
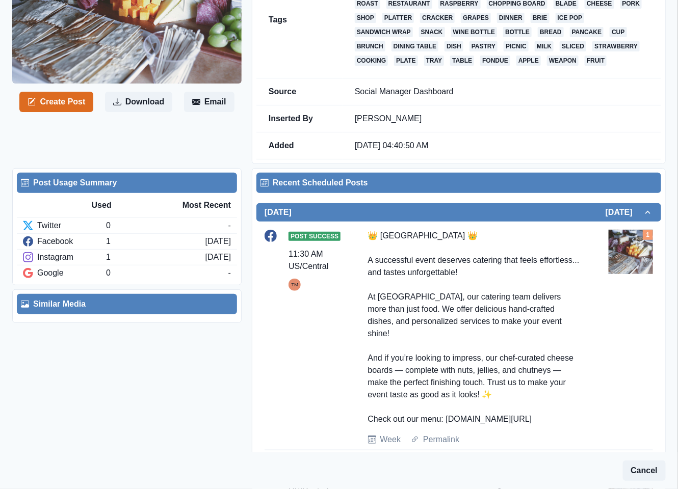
drag, startPoint x: 445, startPoint y: 425, endPoint x: 517, endPoint y: 426, distance: 71.9
click at [517, 426] on div "👑 Crowne Plaza West Loop 👑 A successful event deserves catering that feels effo…" at bounding box center [474, 328] width 213 height 196
copy div "w.bit.ly/4hvTQlP"
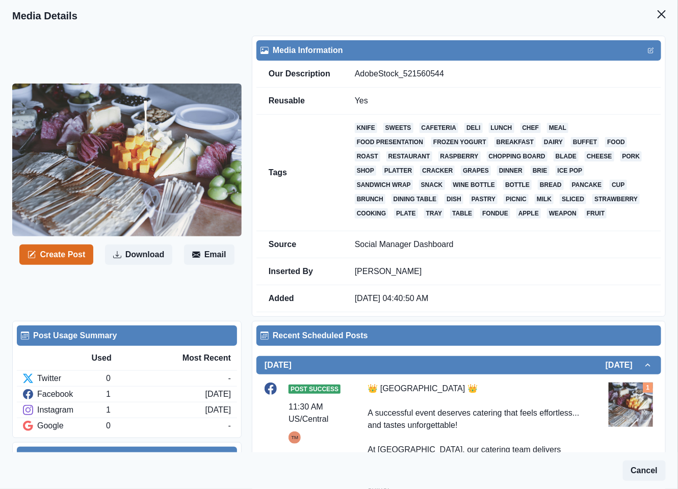
scroll to position [229, 0]
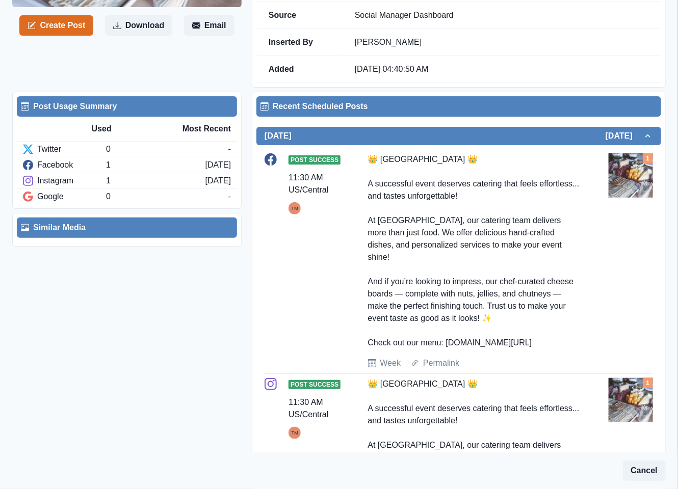
click at [525, 349] on div "👑 Crowne Plaza West Loop 👑 A successful event deserves catering that feels effo…" at bounding box center [474, 251] width 213 height 196
drag, startPoint x: 530, startPoint y: 350, endPoint x: 447, endPoint y: 350, distance: 83.1
click at [447, 349] on div "👑 Crowne Plaza West Loop 👑 A successful event deserves catering that feels effo…" at bounding box center [474, 251] width 213 height 196
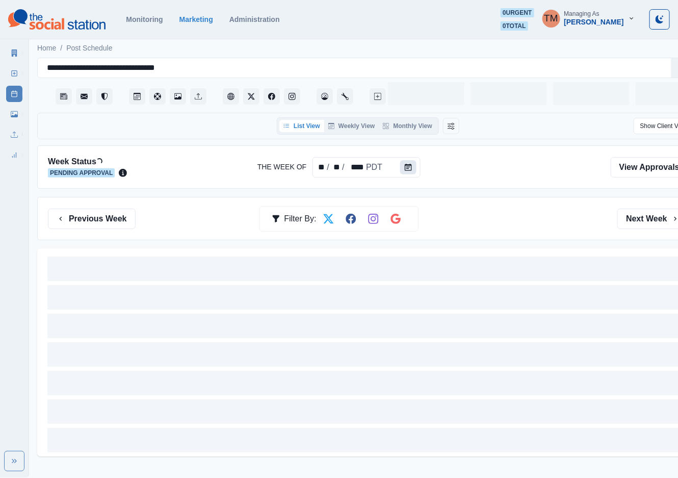
click at [405, 165] on icon "Calendar" at bounding box center [408, 167] width 7 height 7
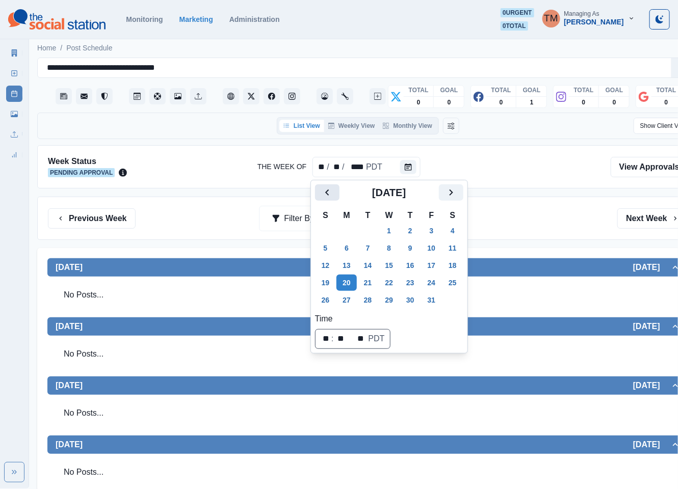
click at [330, 193] on icon "Previous" at bounding box center [327, 193] width 12 height 12
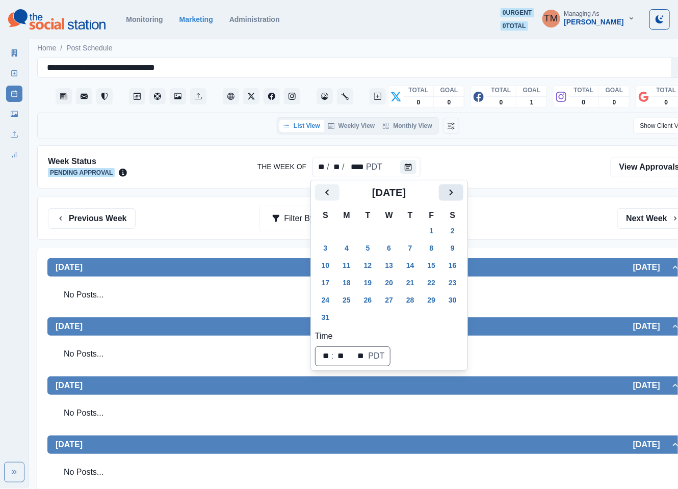
click at [452, 193] on icon "Next" at bounding box center [451, 193] width 4 height 6
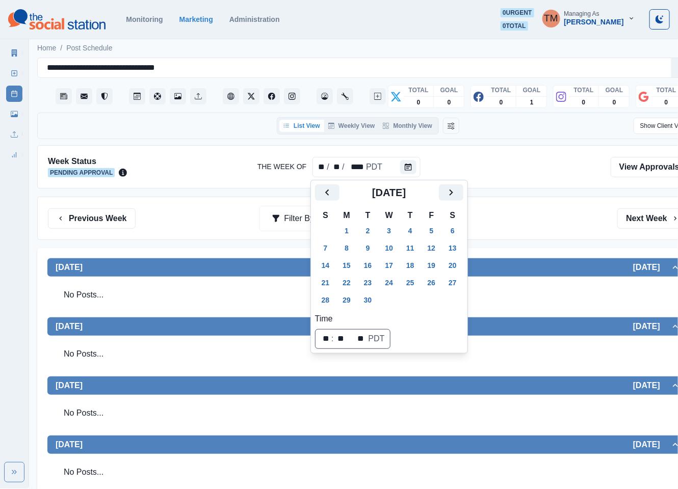
click at [352, 228] on button "1" at bounding box center [346, 231] width 20 height 16
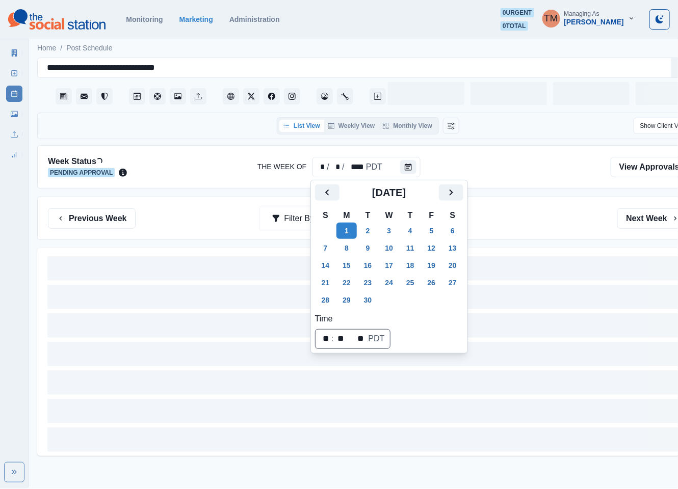
click at [528, 225] on div "Previous Week Filter By: Next Week" at bounding box center [368, 219] width 640 height 20
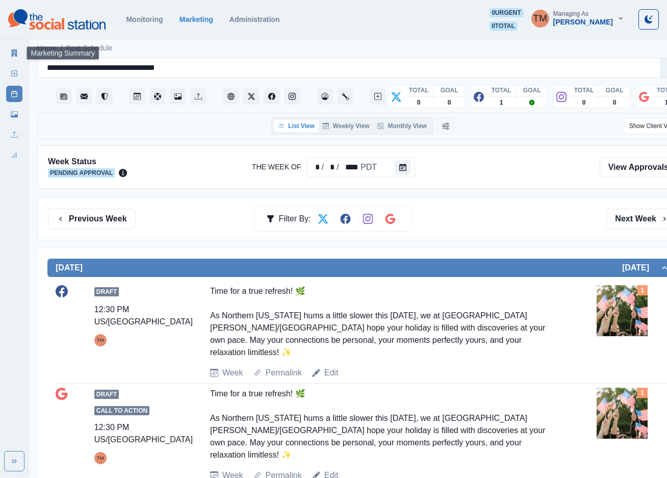
click at [9, 53] on link "Marketing Summary" at bounding box center [14, 53] width 16 height 16
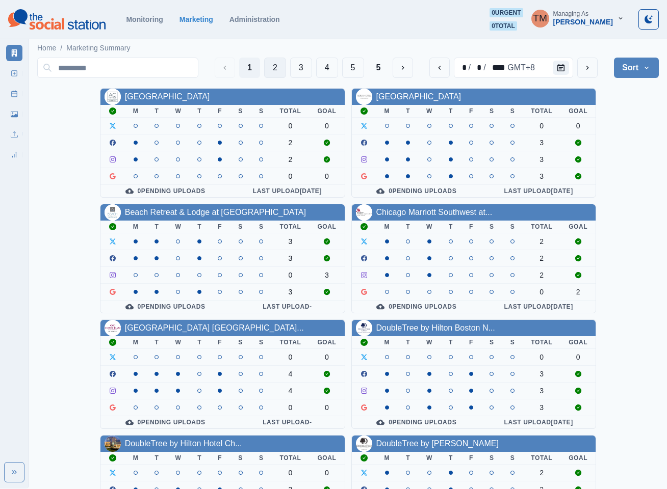
click at [272, 67] on button "2" at bounding box center [275, 68] width 22 height 20
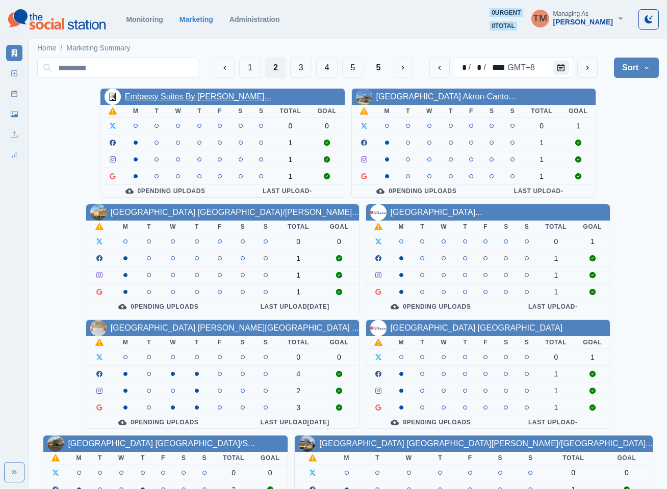
click at [195, 100] on link "Embassy Suites By Hilton Syra..." at bounding box center [198, 96] width 146 height 9
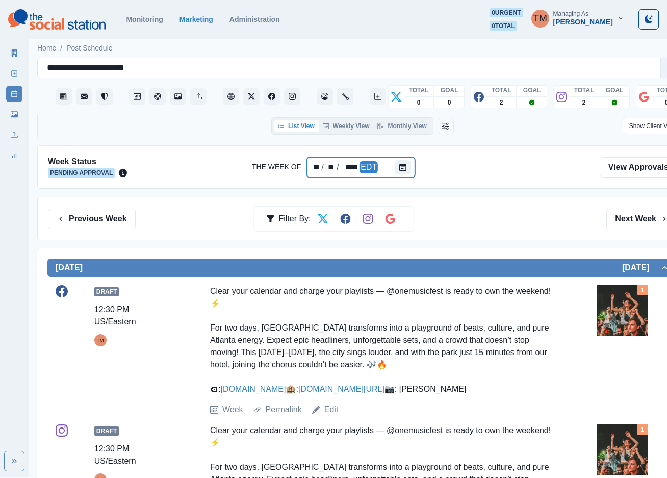
click at [400, 159] on div at bounding box center [405, 167] width 20 height 20
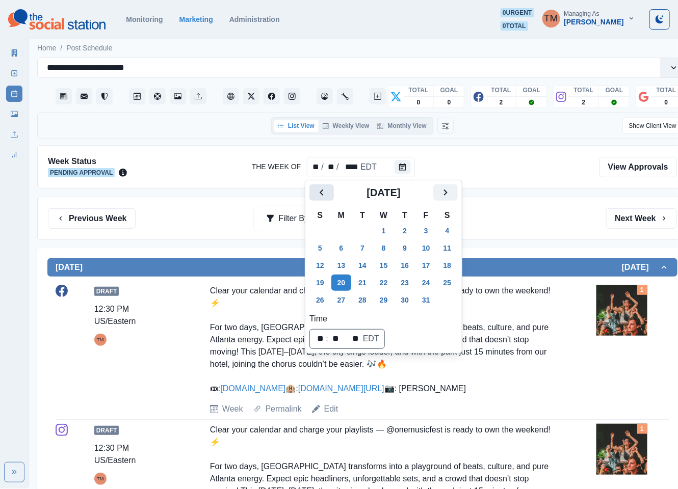
click at [322, 196] on icon "Previous" at bounding box center [322, 193] width 12 height 12
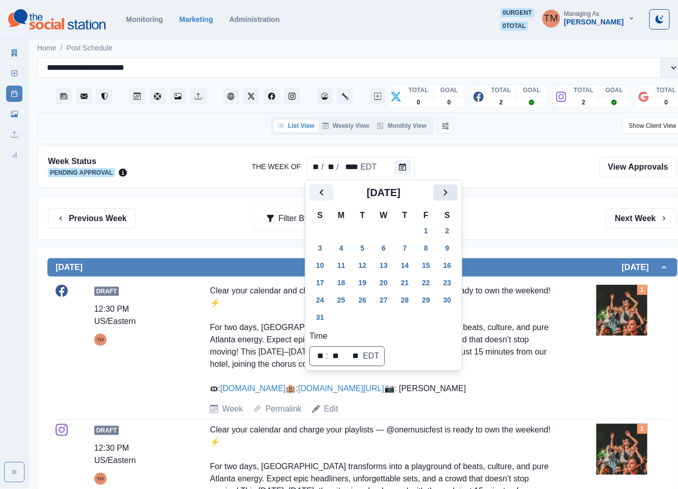
click at [444, 190] on icon "Next" at bounding box center [445, 193] width 12 height 12
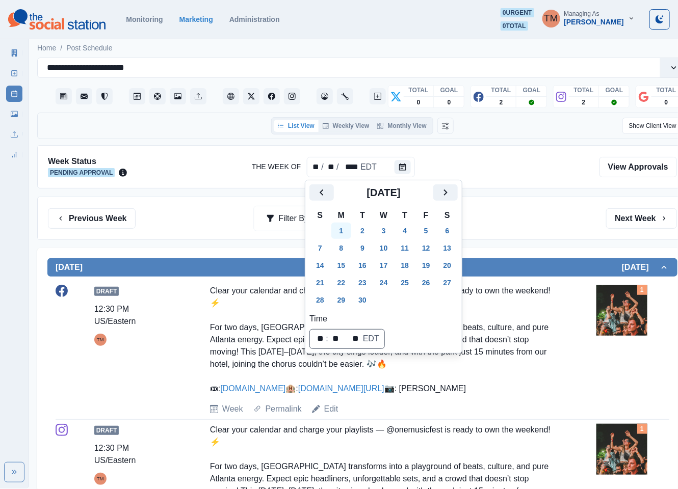
click at [340, 231] on button "1" at bounding box center [341, 231] width 20 height 16
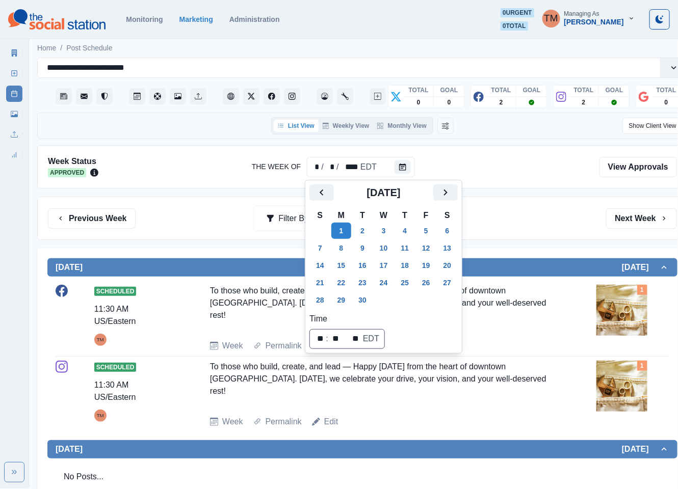
click at [535, 232] on div "Previous Week Filter By: Next Week" at bounding box center [362, 218] width 650 height 43
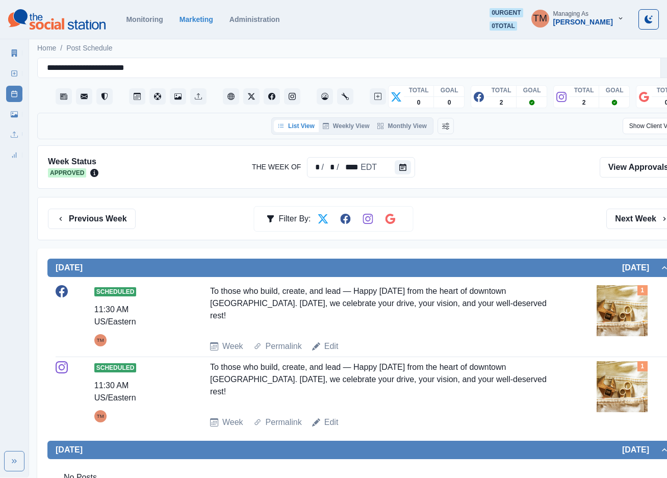
click at [633, 318] on img at bounding box center [621, 310] width 51 height 51
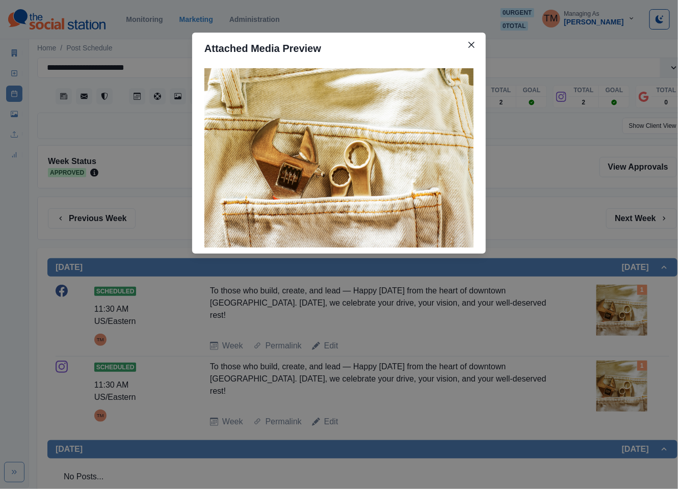
click at [633, 318] on div "Attached Media Preview" at bounding box center [339, 244] width 678 height 489
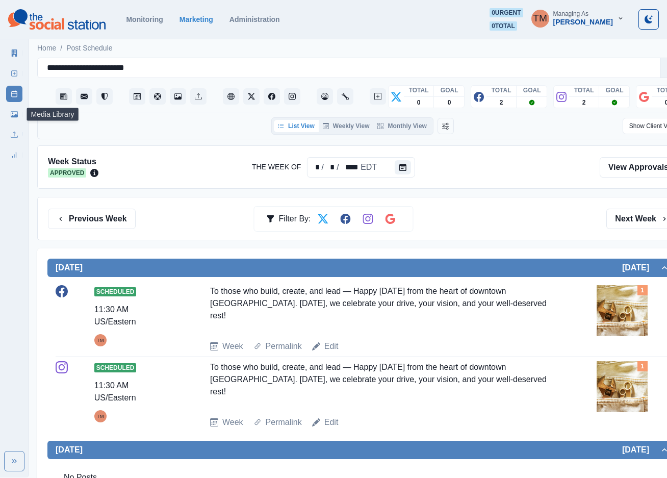
click at [14, 115] on icon at bounding box center [14, 114] width 7 height 6
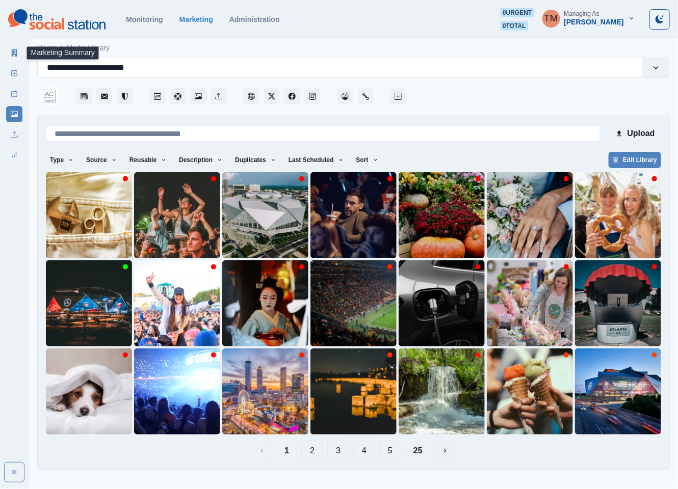
click at [11, 56] on icon at bounding box center [14, 52] width 7 height 7
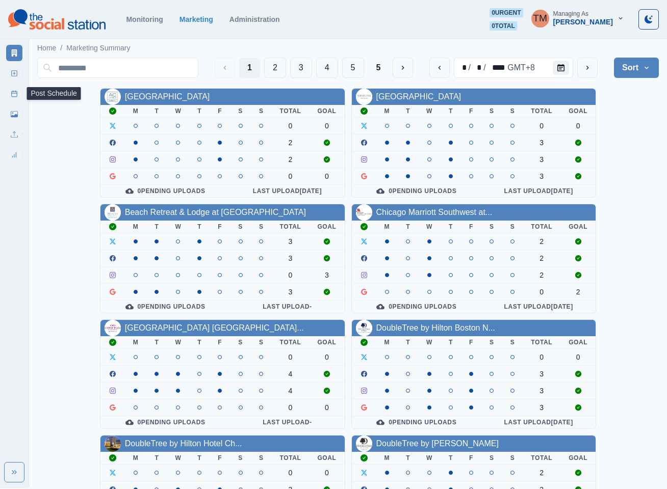
click at [17, 96] on rect at bounding box center [15, 94] width 6 height 6
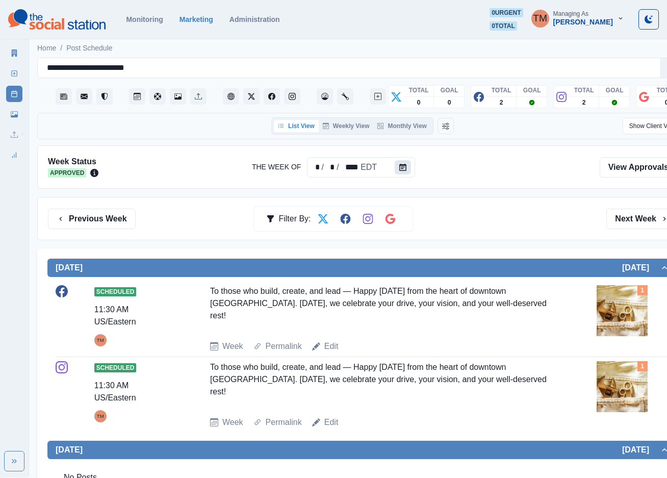
click at [399, 167] on icon "Calendar" at bounding box center [402, 167] width 7 height 7
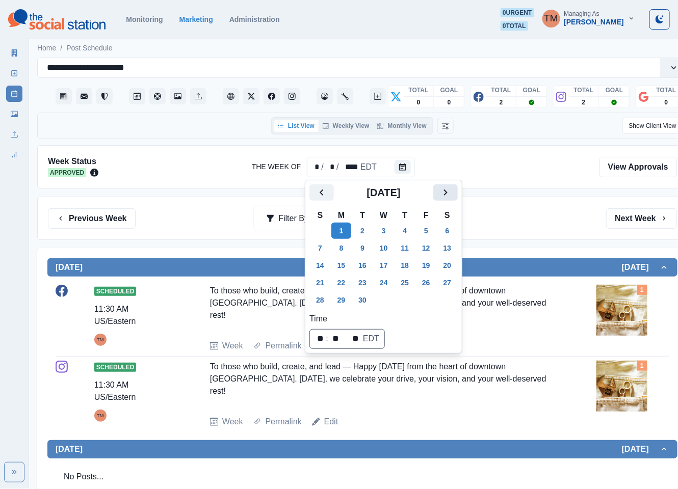
click at [445, 192] on icon "Next" at bounding box center [445, 193] width 12 height 12
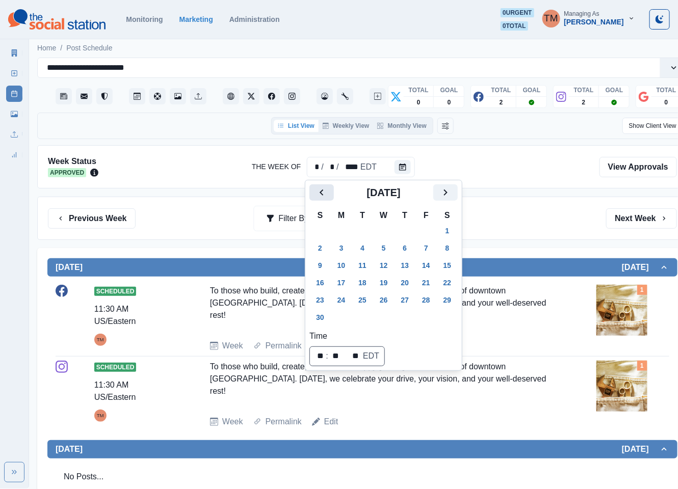
click at [318, 195] on icon "Previous" at bounding box center [322, 193] width 12 height 12
click at [340, 287] on button "20" at bounding box center [341, 283] width 20 height 16
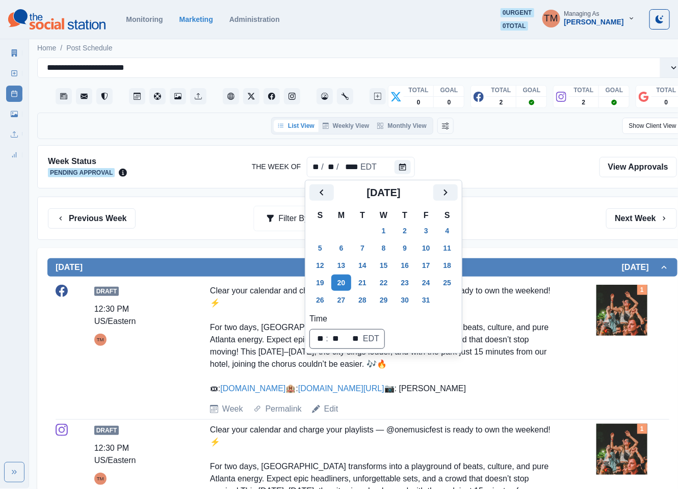
click at [499, 229] on div "Previous Week Filter By: Next Week" at bounding box center [362, 219] width 629 height 20
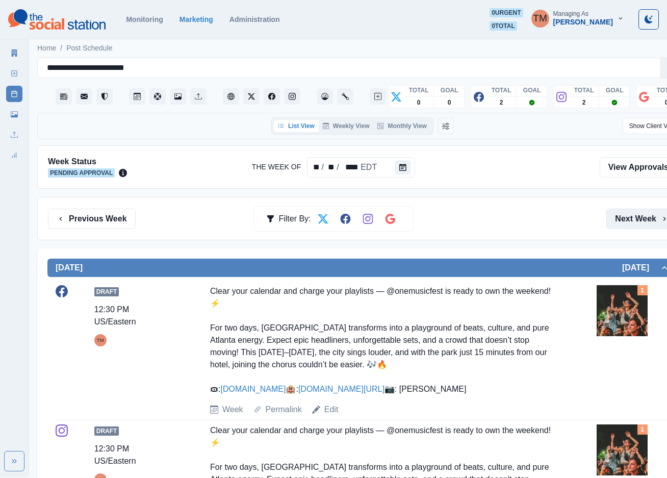
click at [624, 219] on button "Next Week" at bounding box center [641, 219] width 71 height 20
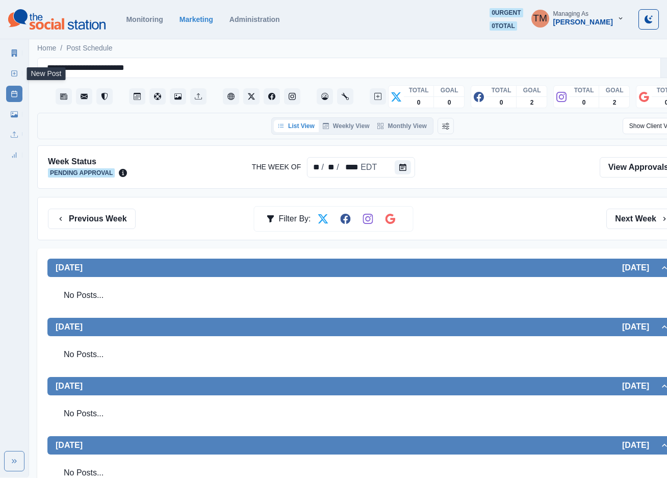
click at [10, 74] on link "New Post" at bounding box center [14, 73] width 16 height 16
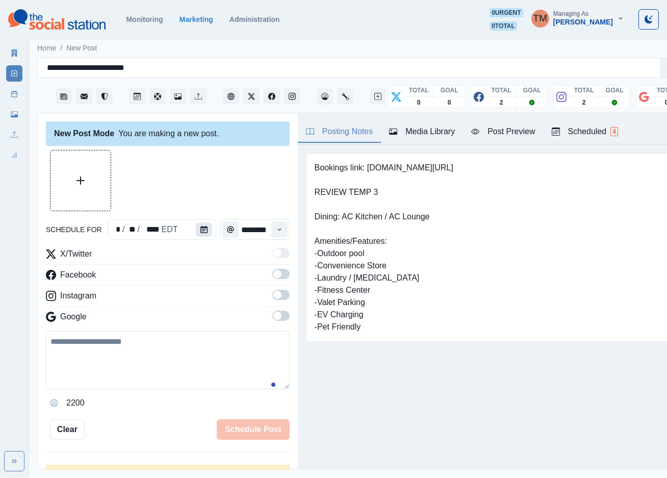
click at [196, 229] on button "Calendar" at bounding box center [204, 229] width 16 height 14
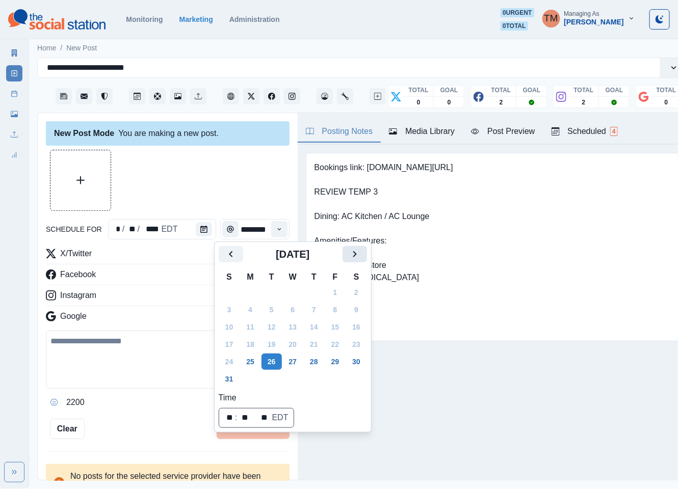
click at [361, 255] on icon "Next" at bounding box center [355, 254] width 12 height 12
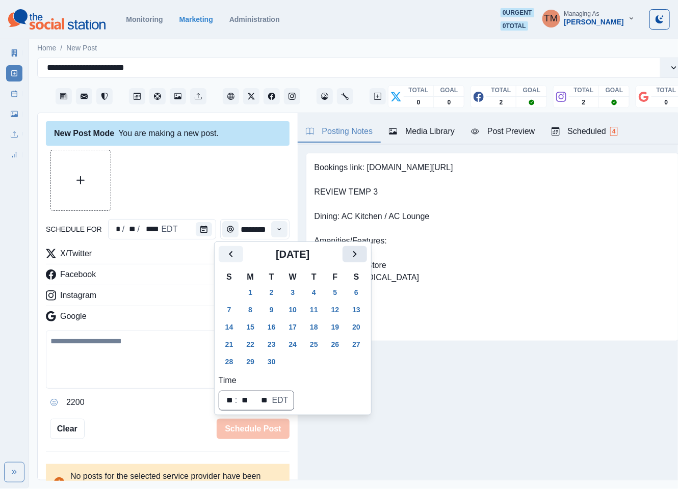
click at [361, 255] on button "Next" at bounding box center [355, 254] width 24 height 16
click at [272, 359] on button "28" at bounding box center [272, 362] width 20 height 16
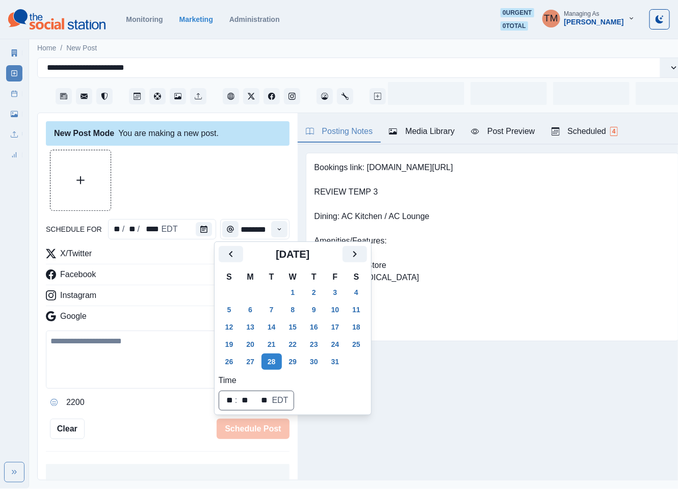
click at [238, 187] on div at bounding box center [168, 180] width 244 height 61
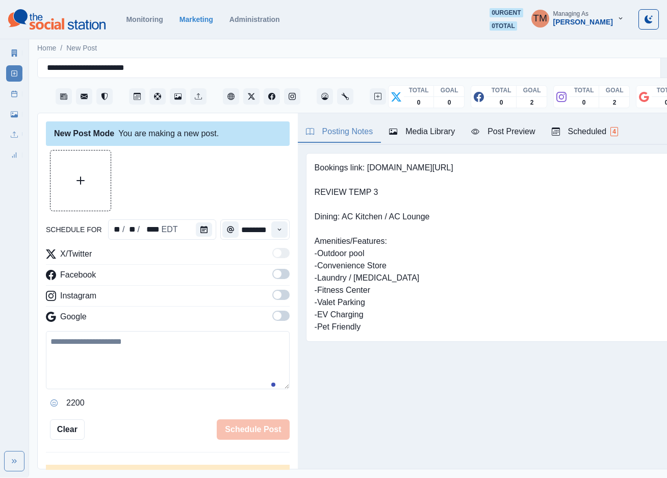
drag, startPoint x: 271, startPoint y: 277, endPoint x: 271, endPoint y: 291, distance: 13.8
click at [272, 278] on span at bounding box center [280, 274] width 17 height 10
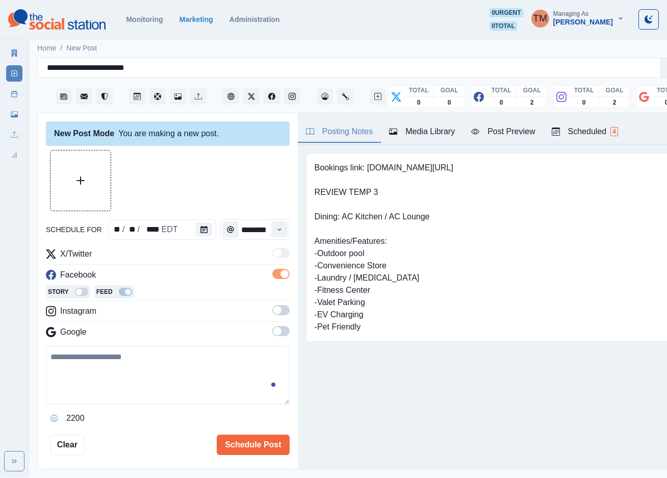
click at [273, 312] on span at bounding box center [280, 310] width 17 height 10
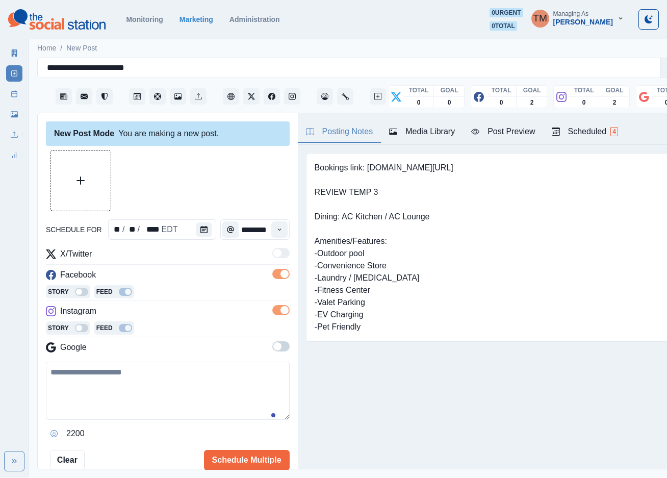
click at [96, 393] on textarea at bounding box center [168, 390] width 244 height 58
paste textarea "**********"
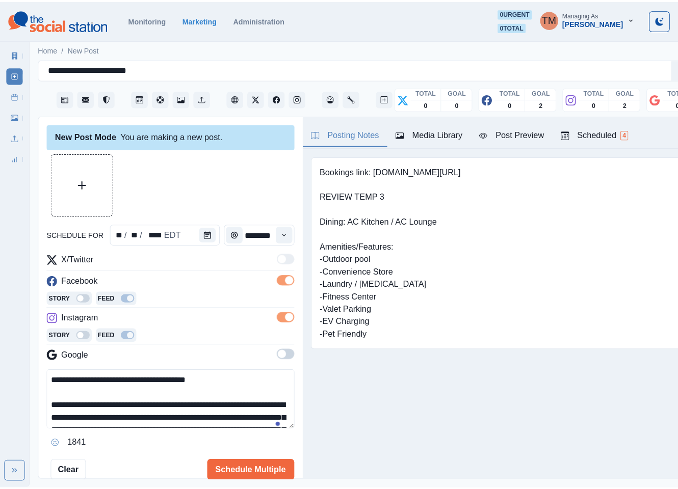
scroll to position [94, 0]
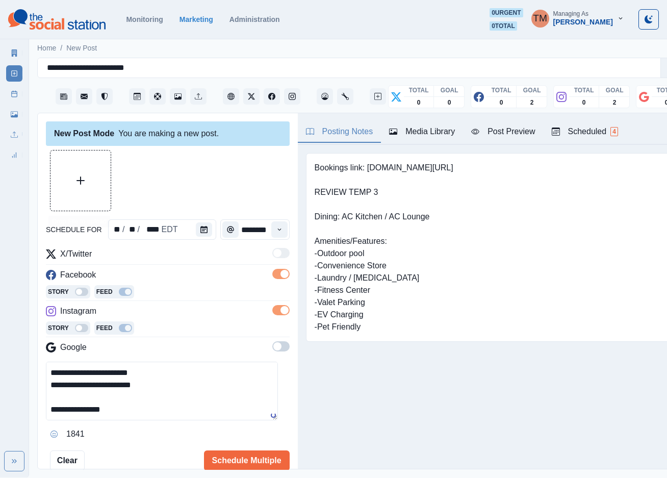
type textarea "**********"
click at [86, 193] on button "Upload Media" at bounding box center [80, 180] width 60 height 60
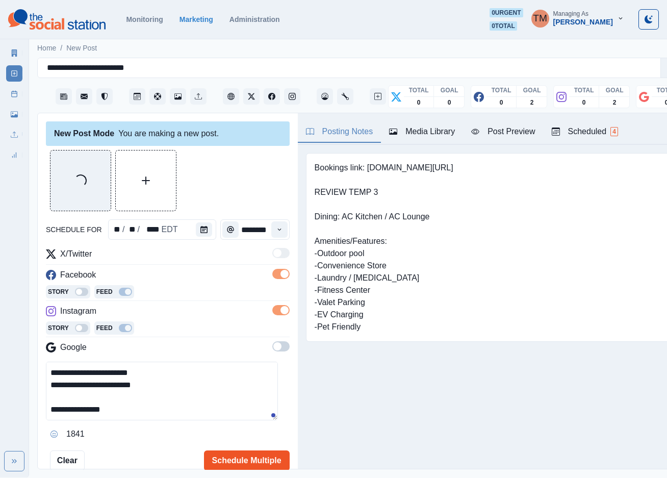
click at [222, 461] on button "Schedule Multiple" at bounding box center [247, 460] width 86 height 20
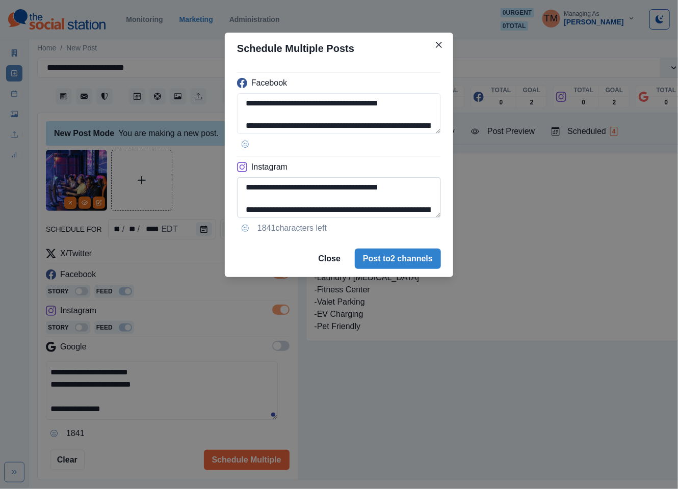
click at [294, 212] on textarea "**********" at bounding box center [339, 197] width 204 height 41
paste textarea
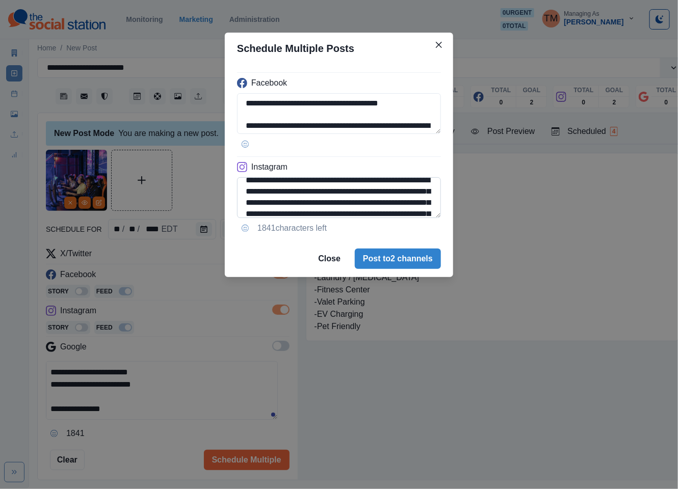
scroll to position [31, 0]
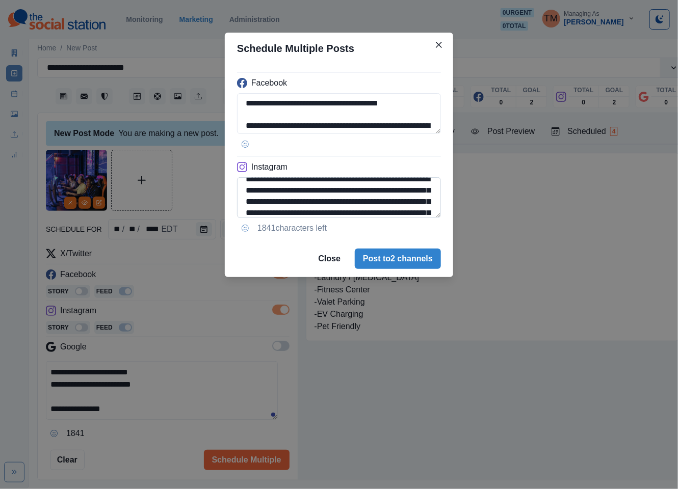
drag, startPoint x: 328, startPoint y: 193, endPoint x: 248, endPoint y: 195, distance: 80.1
click at [248, 195] on textarea "**********" at bounding box center [339, 197] width 204 height 41
click at [293, 196] on textarea "**********" at bounding box center [339, 197] width 204 height 41
drag, startPoint x: 244, startPoint y: 194, endPoint x: 329, endPoint y: 193, distance: 85.1
click at [329, 193] on textarea "**********" at bounding box center [339, 197] width 204 height 41
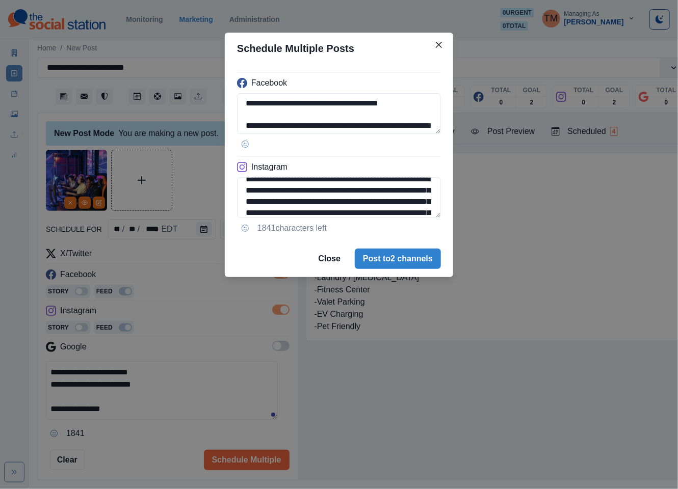
paste textarea
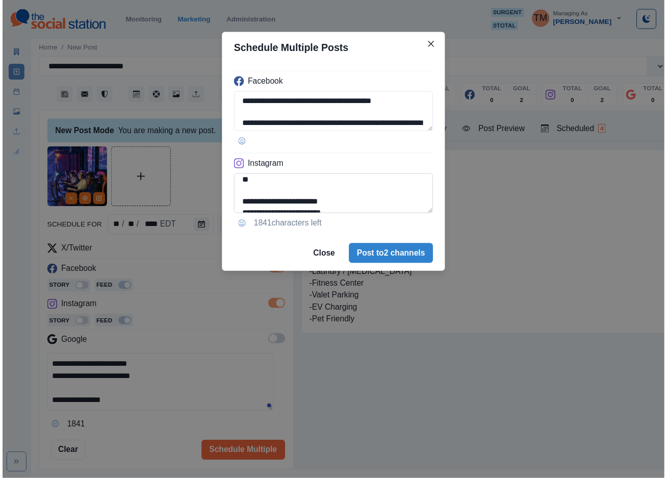
scroll to position [115, 0]
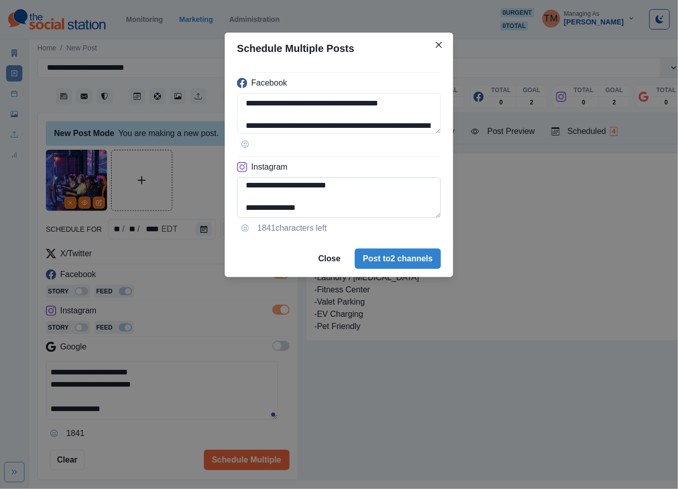
click at [262, 187] on textarea "**********" at bounding box center [339, 197] width 204 height 41
type textarea "**********"
click at [202, 192] on div "**********" at bounding box center [339, 244] width 678 height 489
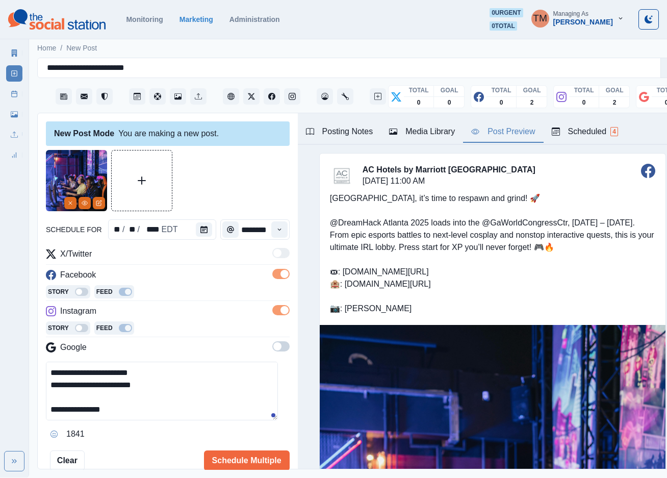
click at [514, 140] on button "Post Preview" at bounding box center [503, 131] width 80 height 21
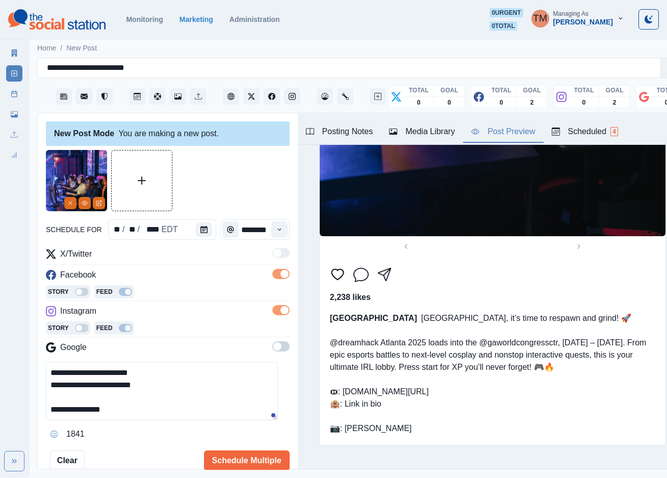
scroll to position [1252, 0]
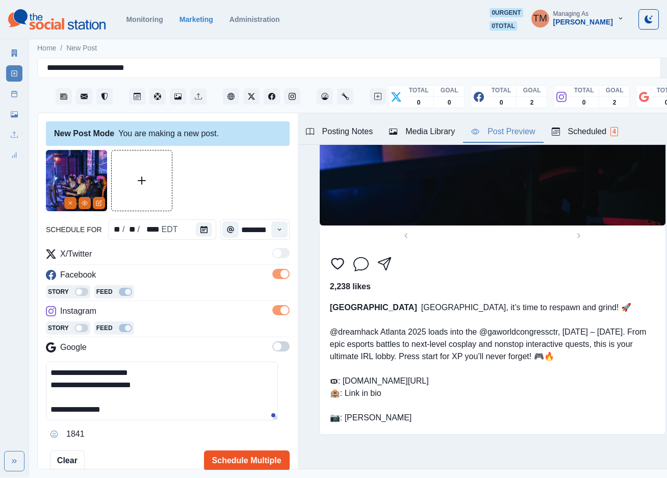
click at [245, 461] on button "Schedule Multiple" at bounding box center [247, 460] width 86 height 20
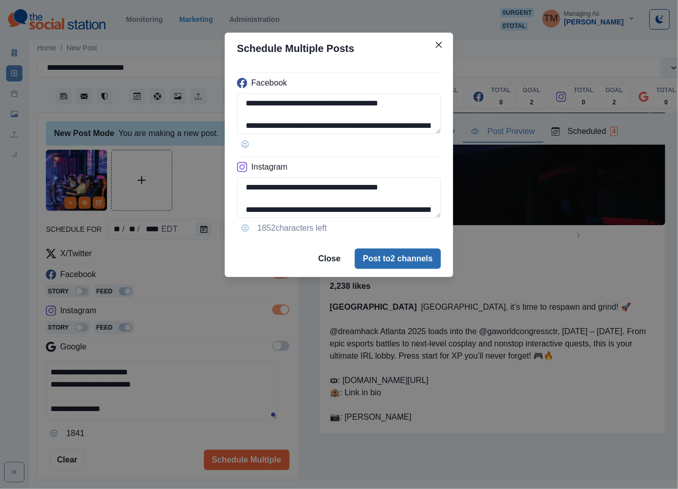
click at [418, 263] on button "Post to 2 channels" at bounding box center [398, 259] width 86 height 20
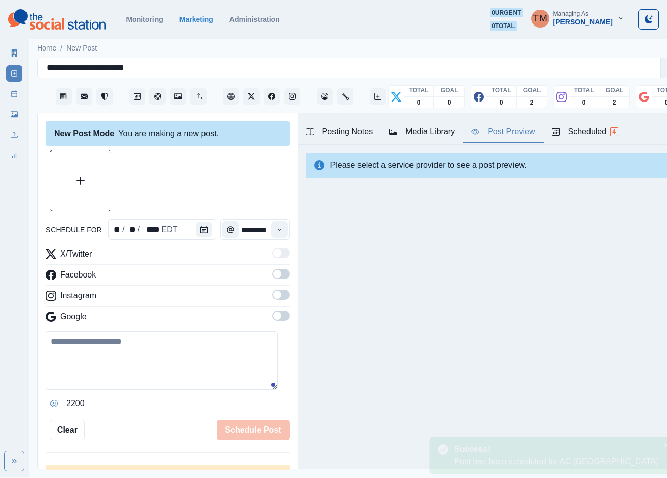
scroll to position [0, 0]
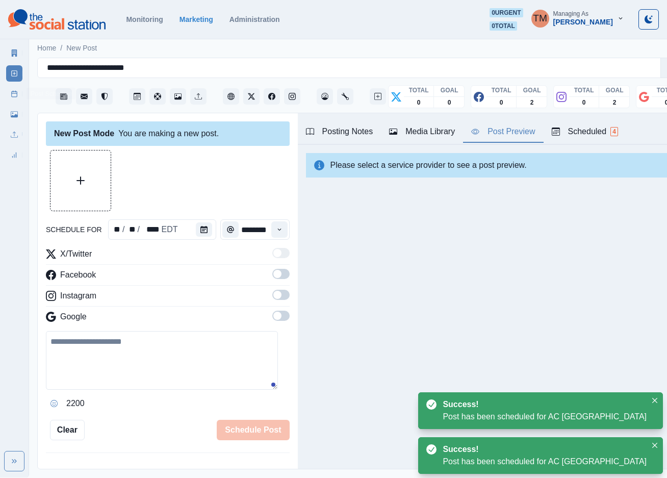
drag, startPoint x: 20, startPoint y: 96, endPoint x: 4, endPoint y: 101, distance: 16.9
click at [19, 96] on link "Post Schedule" at bounding box center [14, 94] width 16 height 16
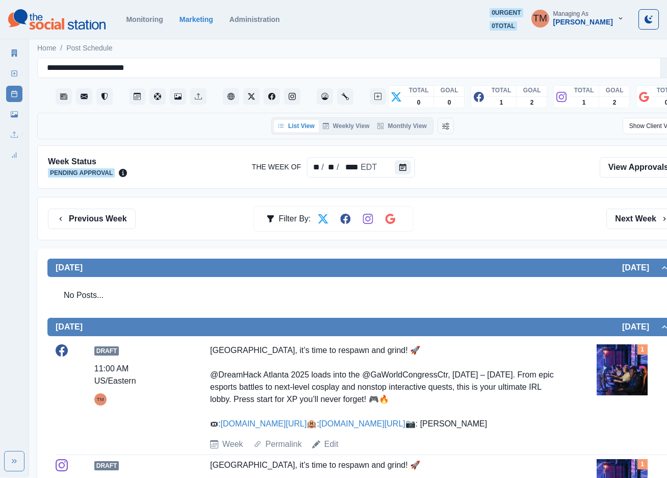
drag, startPoint x: 456, startPoint y: 278, endPoint x: 451, endPoint y: 280, distance: 5.5
click at [456, 278] on div "No Posts..." at bounding box center [362, 297] width 630 height 41
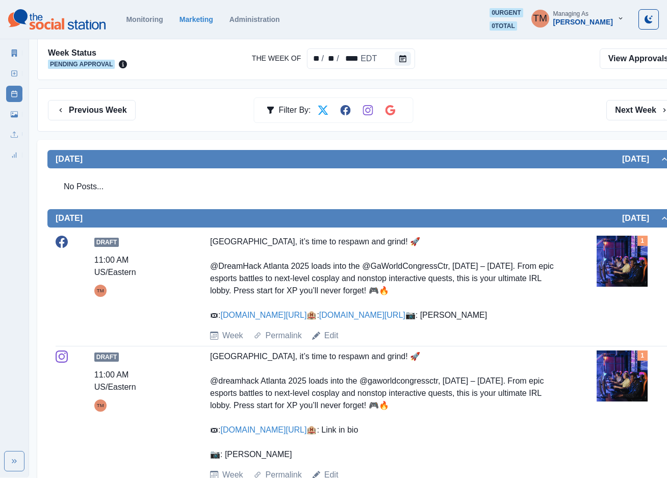
scroll to position [229, 0]
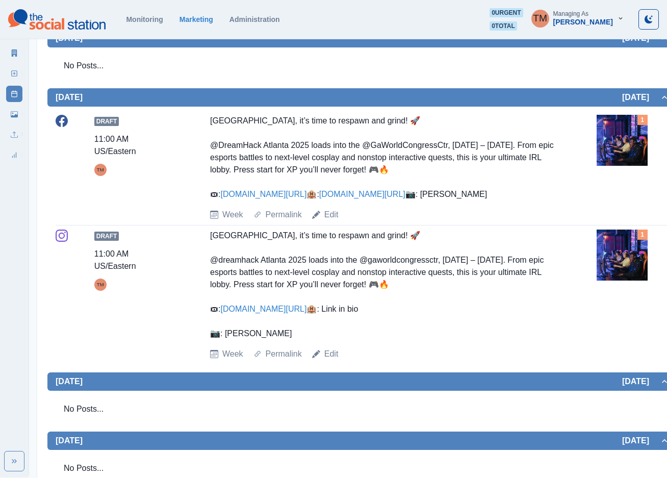
drag, startPoint x: 271, startPoint y: 346, endPoint x: 248, endPoint y: 190, distance: 158.3
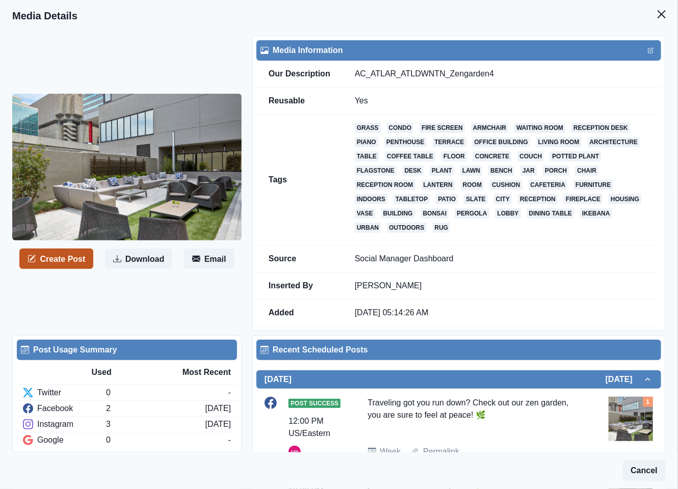
click at [68, 264] on button "Create Post" at bounding box center [56, 259] width 74 height 20
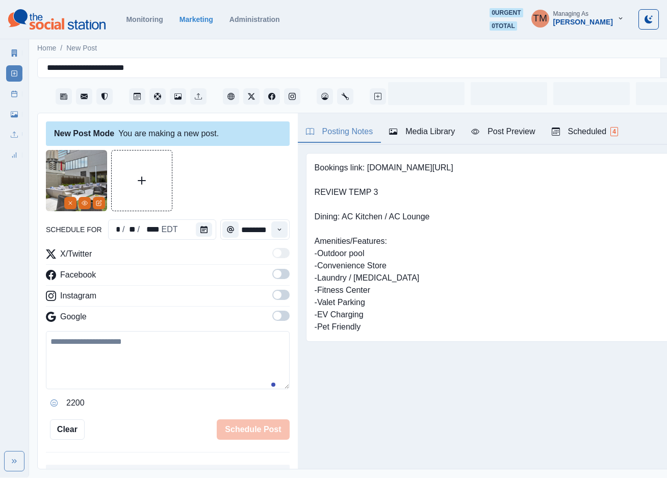
click at [95, 359] on textarea at bounding box center [168, 360] width 244 height 58
paste textarea "**********"
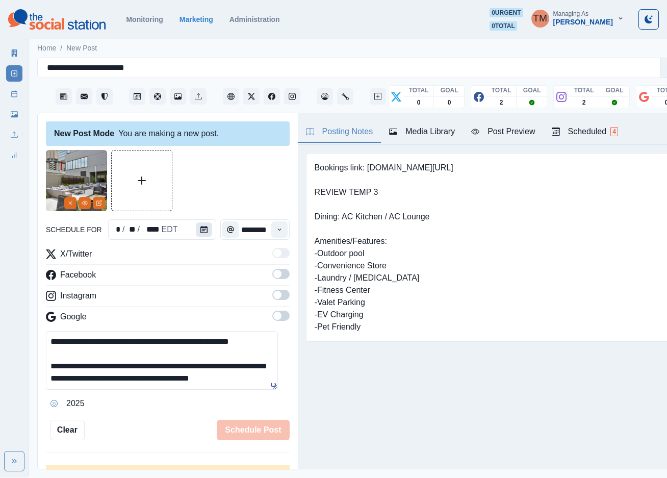
type textarea "**********"
click at [200, 228] on icon "Calendar" at bounding box center [203, 229] width 7 height 7
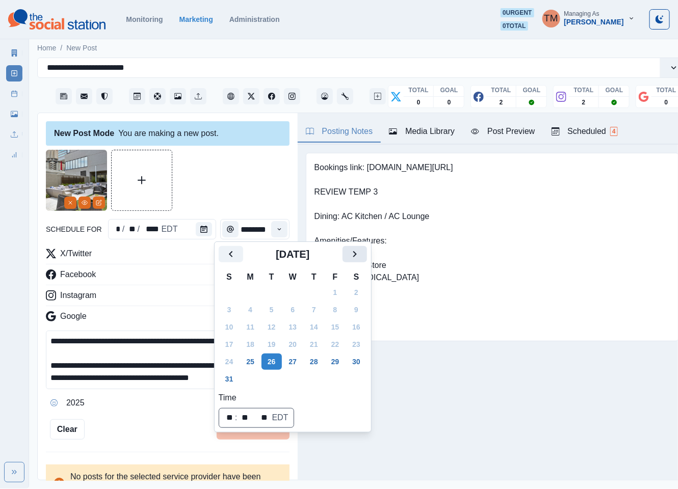
click at [358, 254] on icon "Next" at bounding box center [355, 254] width 12 height 12
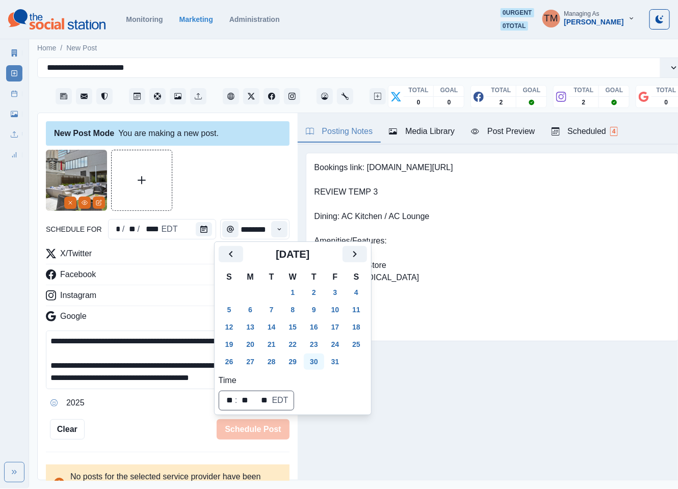
click at [316, 362] on button "30" at bounding box center [314, 362] width 20 height 16
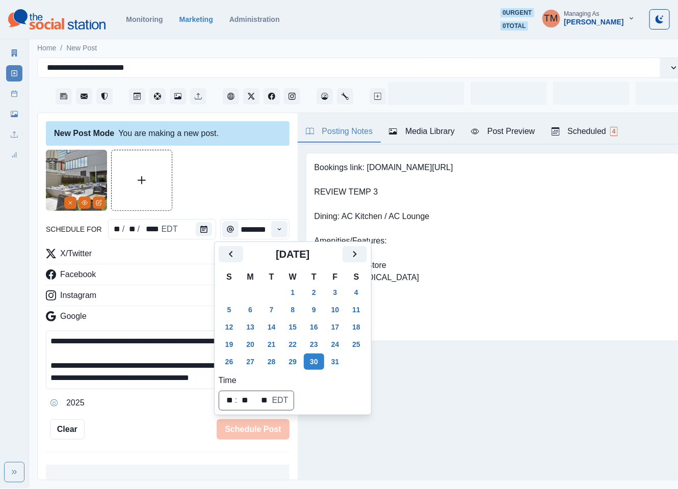
click at [224, 184] on div at bounding box center [168, 180] width 244 height 61
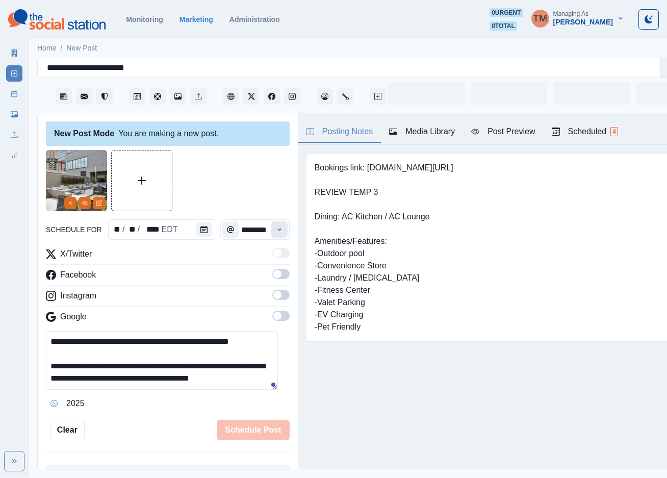
click at [276, 229] on icon "Time" at bounding box center [279, 229] width 7 height 7
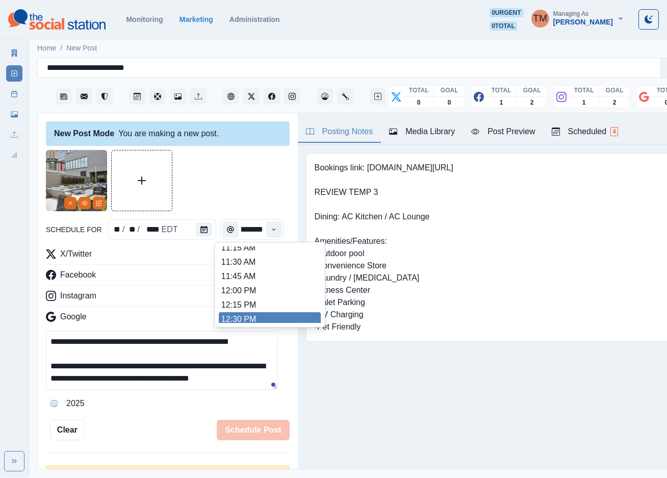
scroll to position [195, 0]
click at [262, 316] on li "12:30 PM" at bounding box center [270, 315] width 102 height 14
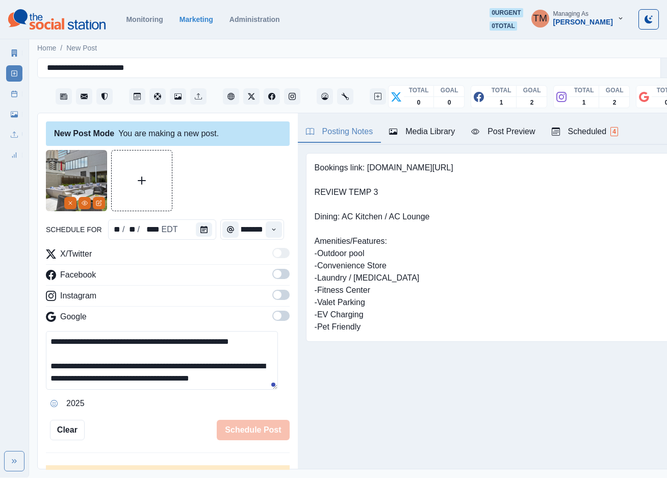
scroll to position [0, 12]
click at [253, 176] on div at bounding box center [168, 180] width 244 height 61
click at [275, 279] on label at bounding box center [280, 277] width 17 height 16
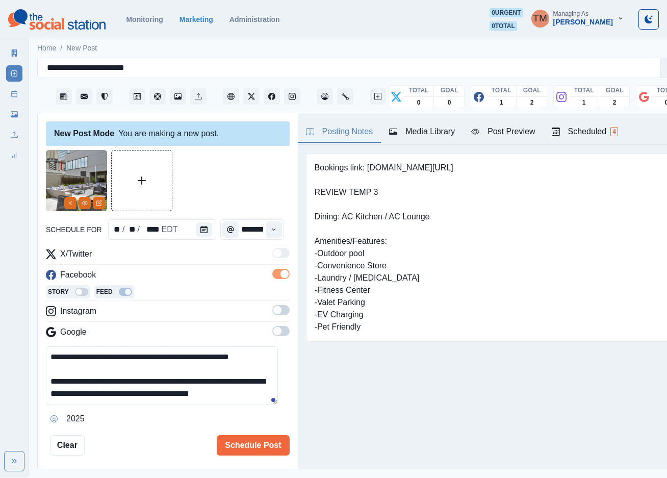
drag, startPoint x: 271, startPoint y: 309, endPoint x: 278, endPoint y: 330, distance: 22.7
click at [272, 311] on span at bounding box center [280, 310] width 17 height 10
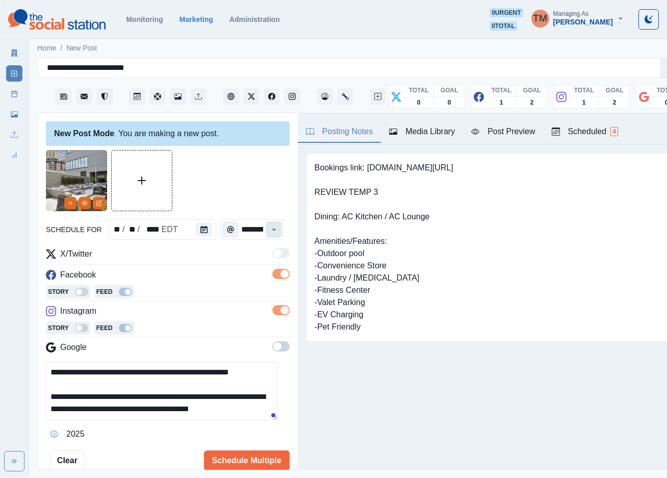
click at [270, 230] on icon "Time" at bounding box center [273, 229] width 7 height 7
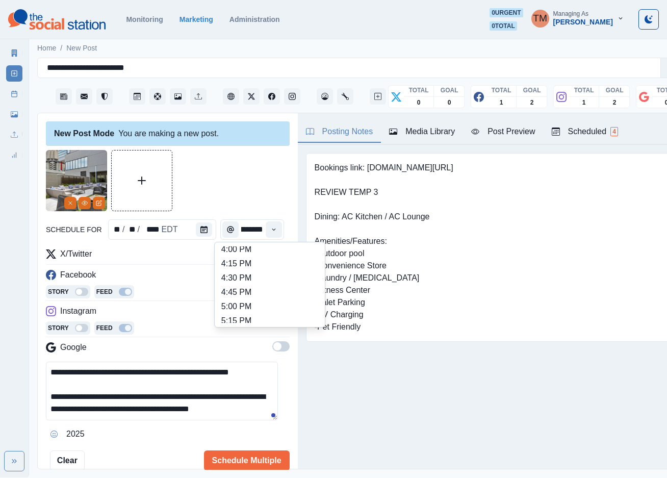
scroll to position [384, 0]
click at [260, 265] on li "3:00 PM" at bounding box center [270, 269] width 102 height 14
type input "*******"
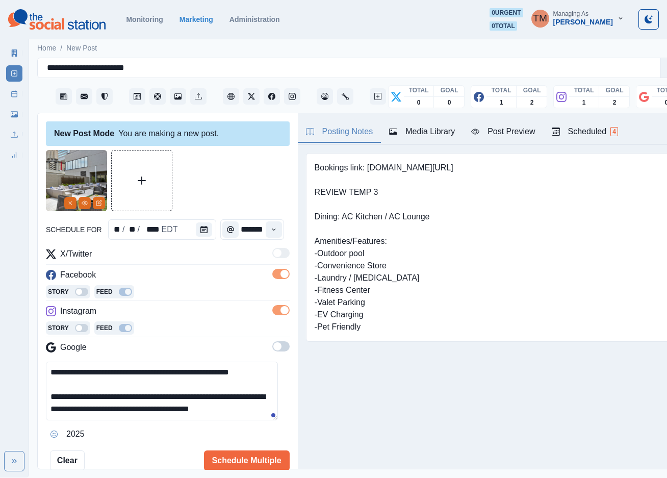
click at [254, 181] on div at bounding box center [168, 180] width 244 height 61
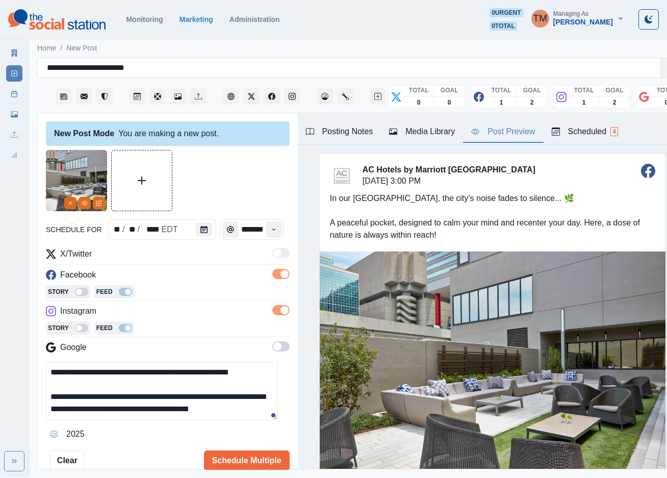
click at [514, 135] on div "Post Preview" at bounding box center [503, 131] width 64 height 12
click at [239, 462] on button "Schedule Multiple" at bounding box center [247, 460] width 86 height 20
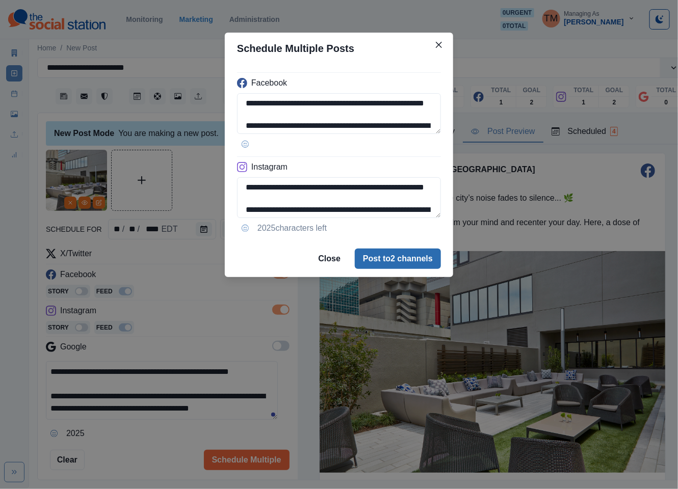
click at [416, 257] on button "Post to 2 channels" at bounding box center [398, 259] width 86 height 20
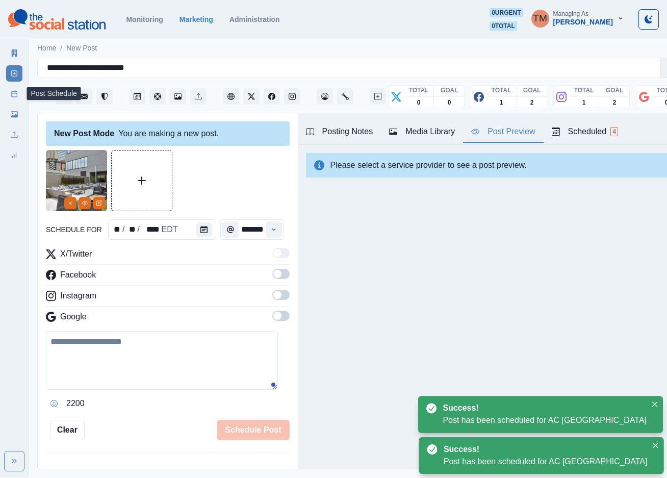
click at [12, 94] on rect at bounding box center [15, 94] width 6 height 6
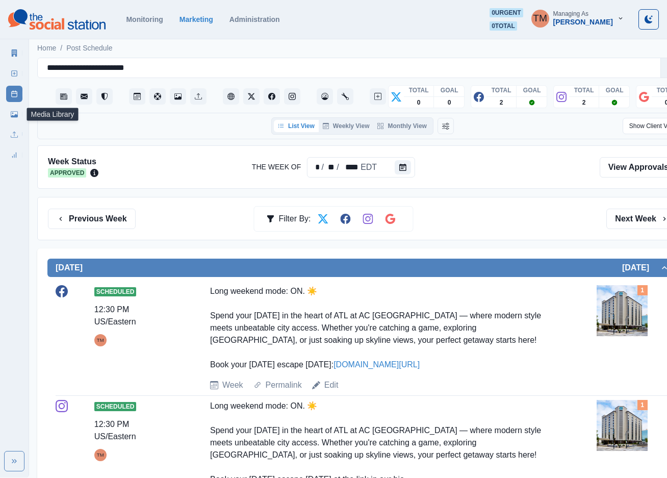
click at [10, 115] on link "Media Library" at bounding box center [14, 114] width 16 height 16
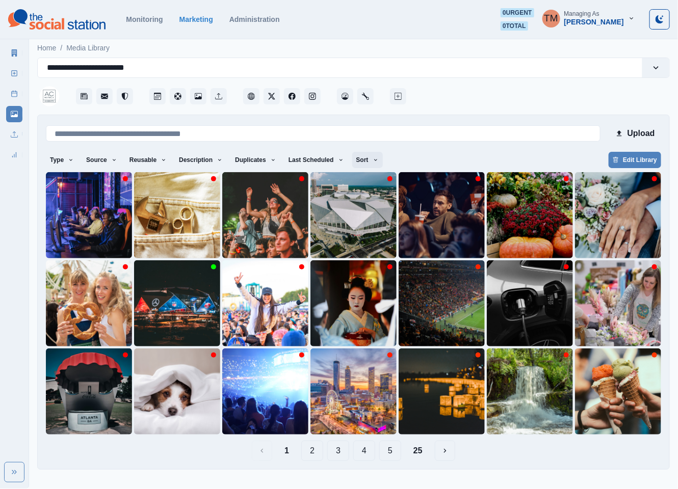
click at [357, 159] on button "Sort" at bounding box center [367, 160] width 31 height 16
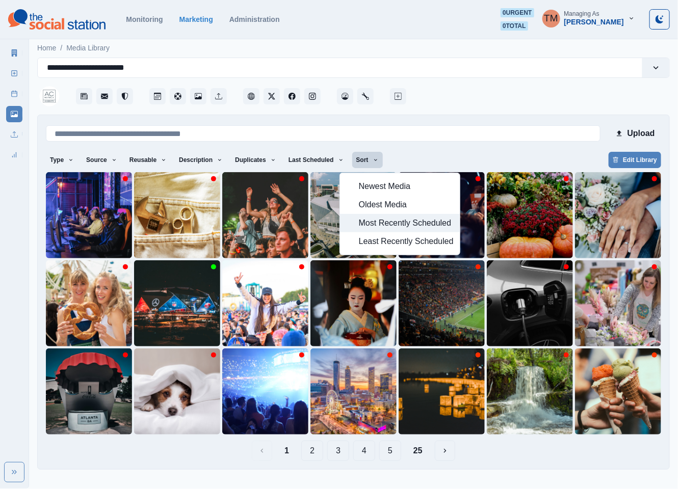
click at [388, 225] on span "Most Recently Scheduled" at bounding box center [406, 223] width 95 height 12
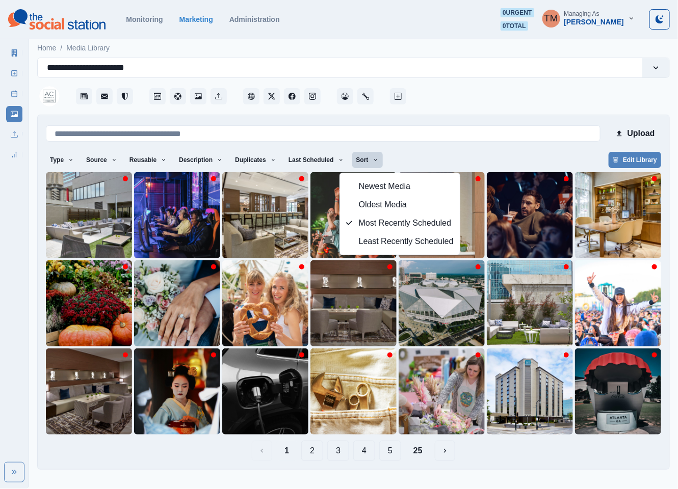
click at [470, 157] on div "Type Any Image Video Source Any Upload Social Manager Found: Instagram Found: G…" at bounding box center [353, 161] width 615 height 18
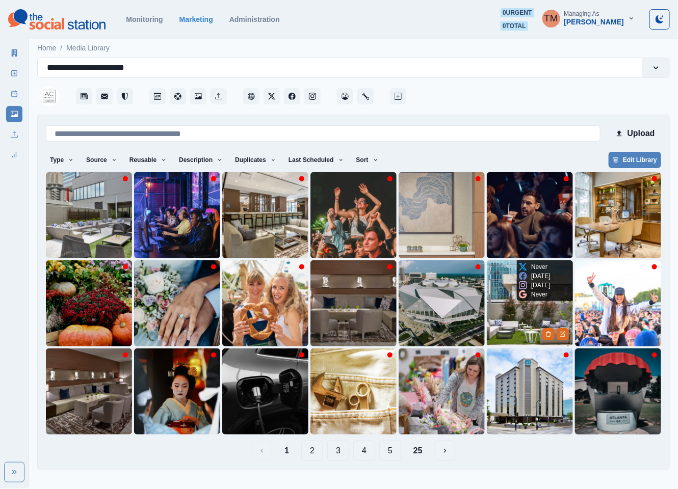
click at [516, 311] on img at bounding box center [530, 304] width 86 height 86
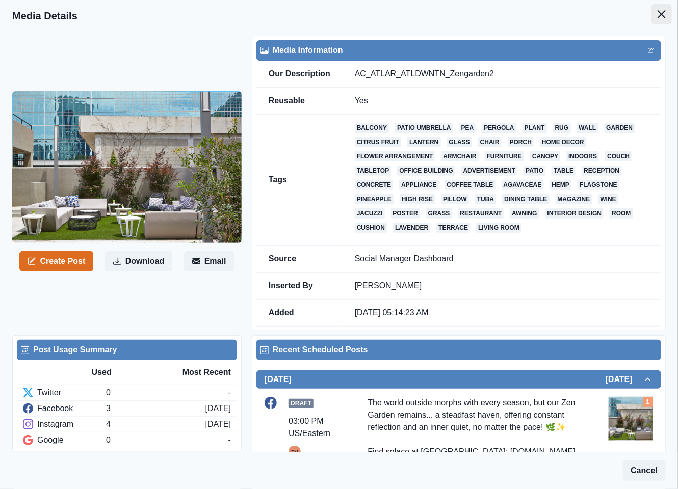
click at [652, 18] on button "Close" at bounding box center [662, 14] width 20 height 20
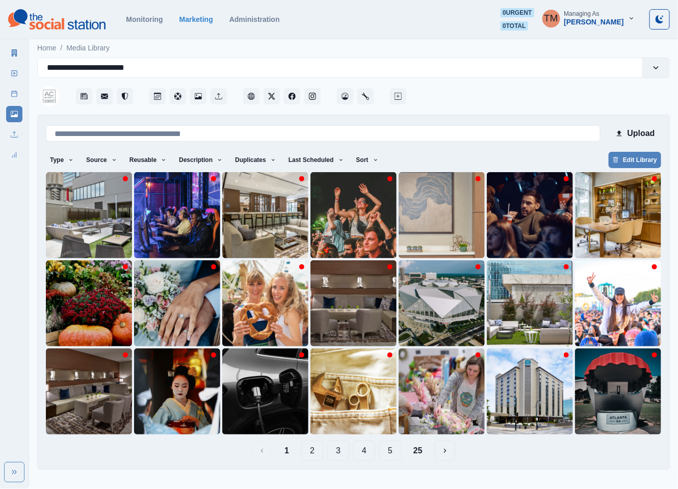
click at [386, 455] on button "5" at bounding box center [390, 451] width 22 height 20
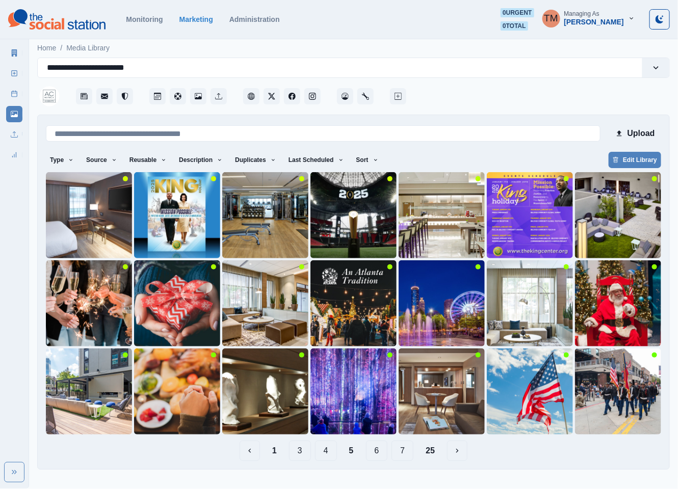
click at [271, 453] on button "1" at bounding box center [274, 451] width 21 height 20
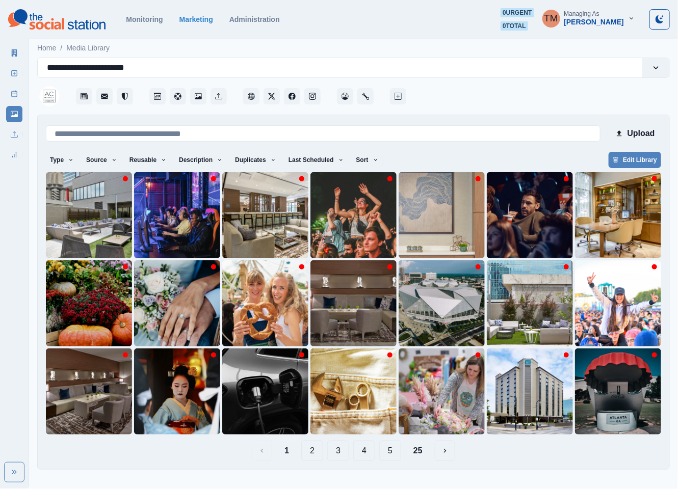
click at [342, 453] on button "3" at bounding box center [338, 451] width 22 height 20
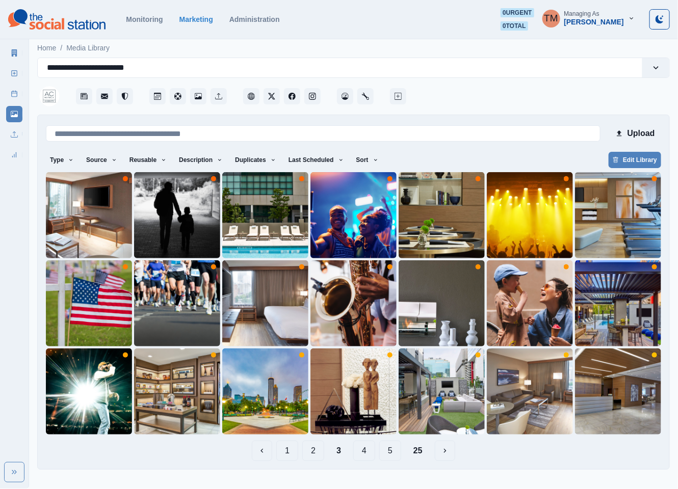
click at [390, 453] on button "5" at bounding box center [390, 451] width 22 height 20
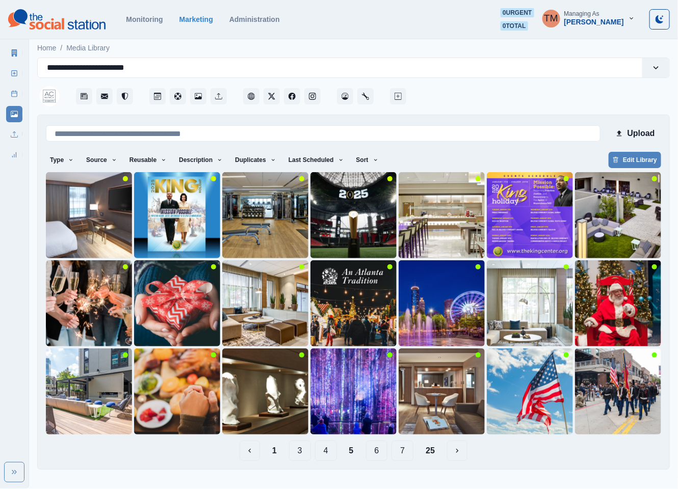
click at [404, 452] on button "7" at bounding box center [403, 451] width 22 height 20
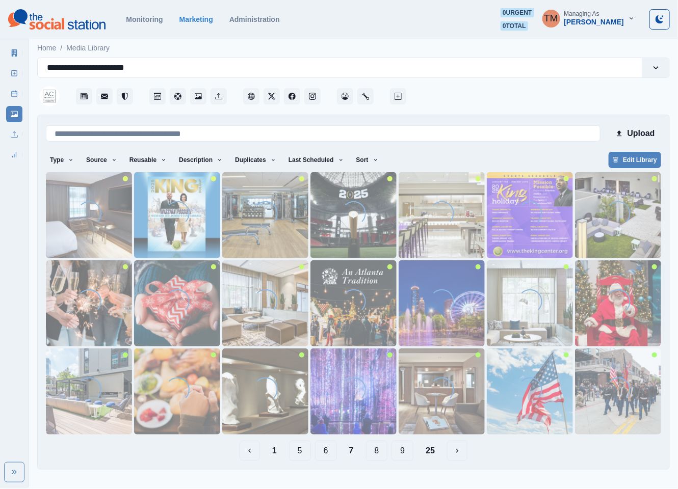
click at [406, 452] on button "9" at bounding box center [403, 451] width 22 height 20
click at [405, 456] on button "11" at bounding box center [405, 451] width 27 height 20
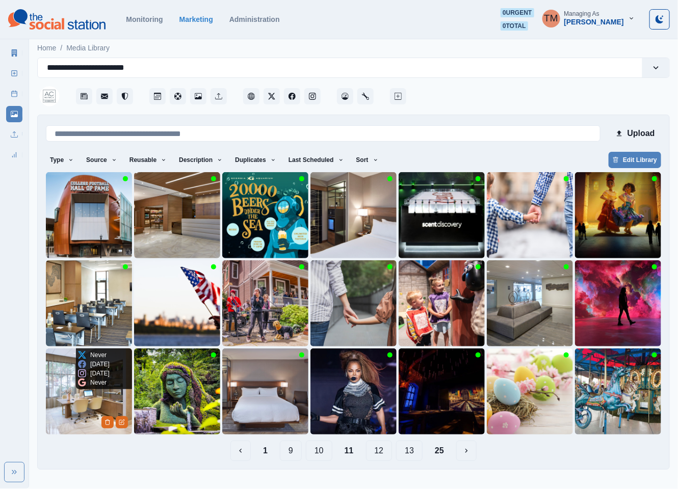
click at [80, 407] on img at bounding box center [89, 392] width 86 height 86
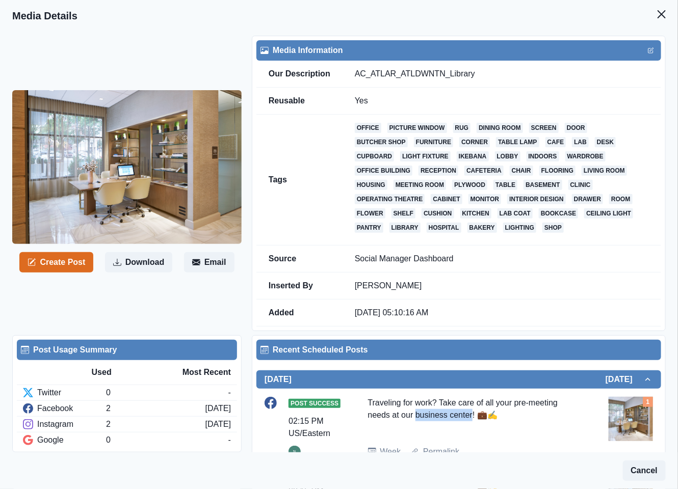
drag, startPoint x: 468, startPoint y: 418, endPoint x: 415, endPoint y: 418, distance: 53.0
click at [415, 418] on div "Traveling for work? Take care of all your pre-meeting needs at our business cen…" at bounding box center [474, 417] width 213 height 41
copy div "business center"
click at [658, 11] on icon "Close" at bounding box center [662, 14] width 8 height 8
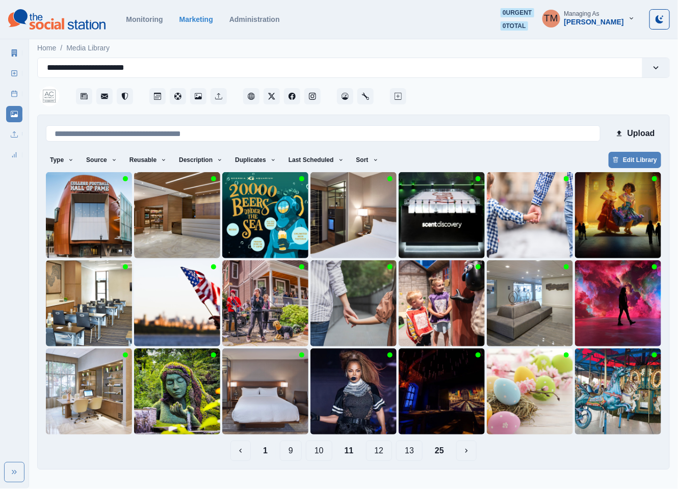
click at [264, 453] on button "1" at bounding box center [265, 451] width 21 height 20
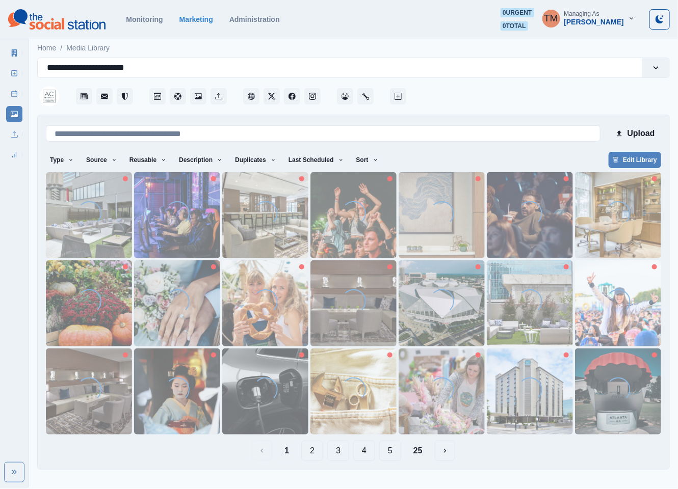
click at [313, 451] on button "2" at bounding box center [312, 451] width 22 height 20
click at [603, 233] on img at bounding box center [618, 215] width 86 height 86
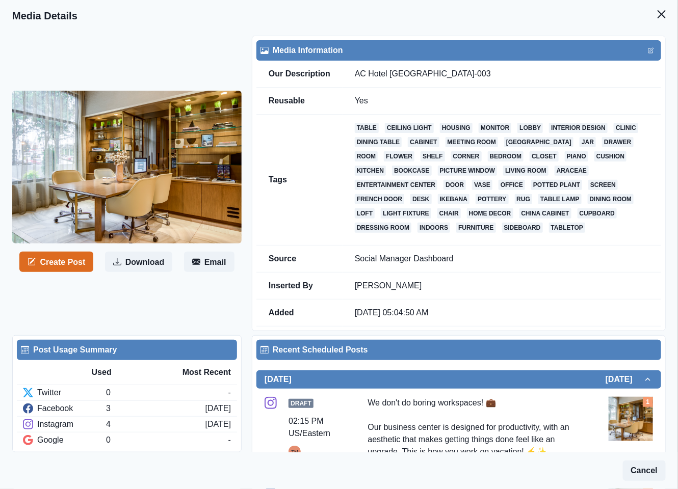
drag, startPoint x: 650, startPoint y: 17, endPoint x: 640, endPoint y: 24, distance: 12.4
click at [658, 17] on icon "Close" at bounding box center [662, 14] width 8 height 8
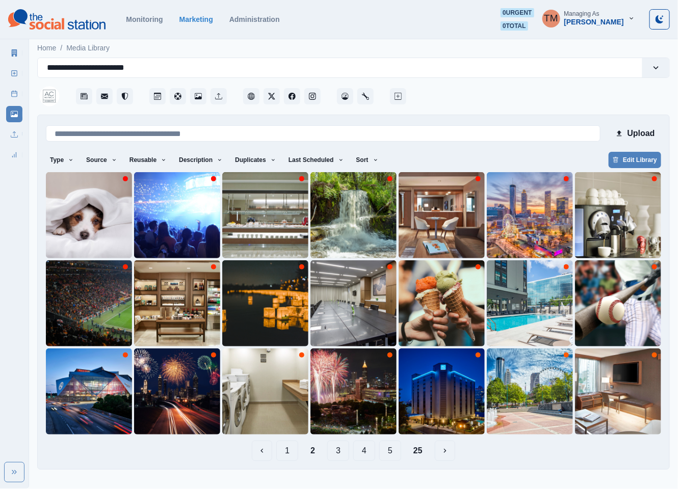
click at [399, 454] on button "5" at bounding box center [390, 451] width 22 height 20
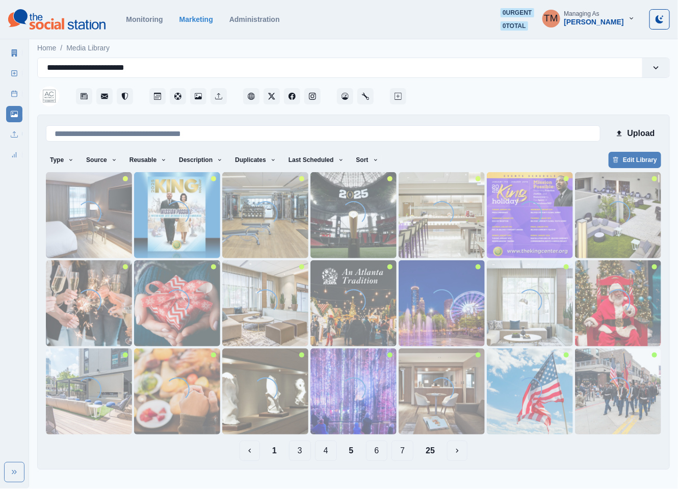
click at [399, 454] on button "7" at bounding box center [403, 451] width 22 height 20
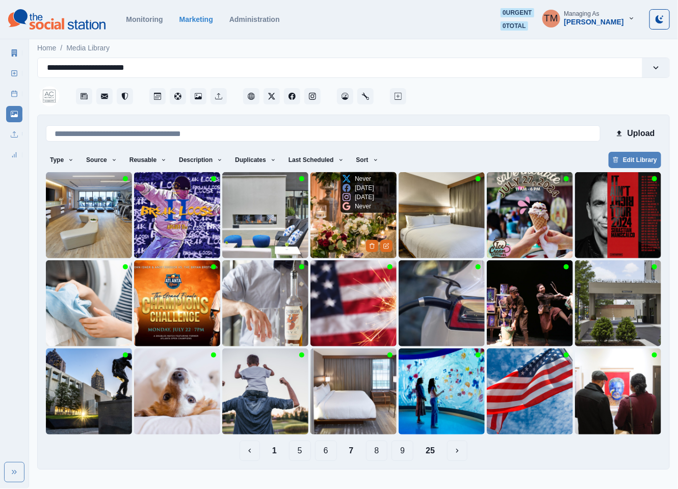
click at [342, 238] on img at bounding box center [353, 215] width 86 height 86
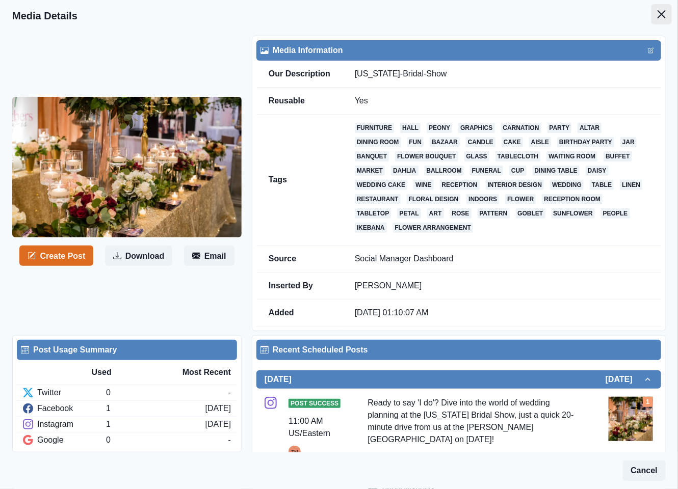
click at [658, 13] on icon "Close" at bounding box center [662, 14] width 8 height 8
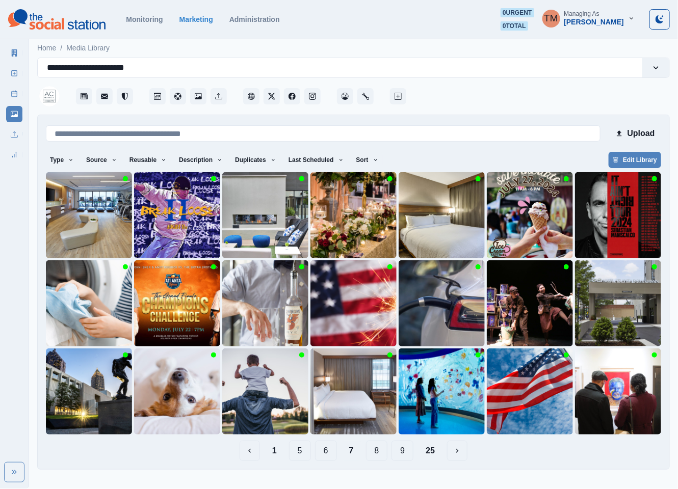
click at [381, 456] on button "8" at bounding box center [377, 451] width 22 height 20
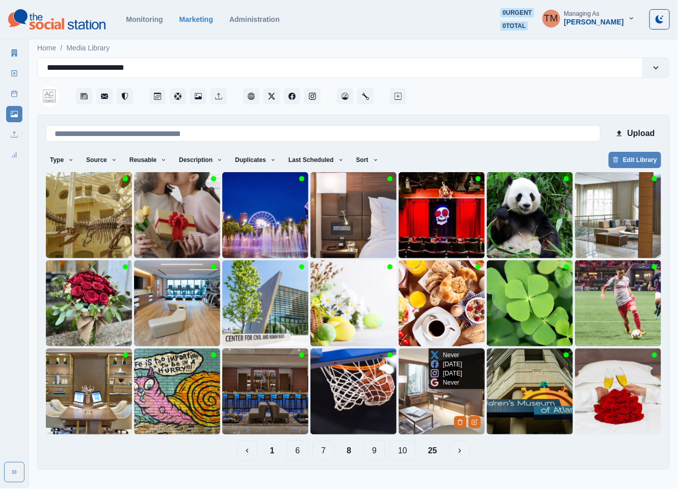
click at [421, 421] on img at bounding box center [442, 392] width 86 height 86
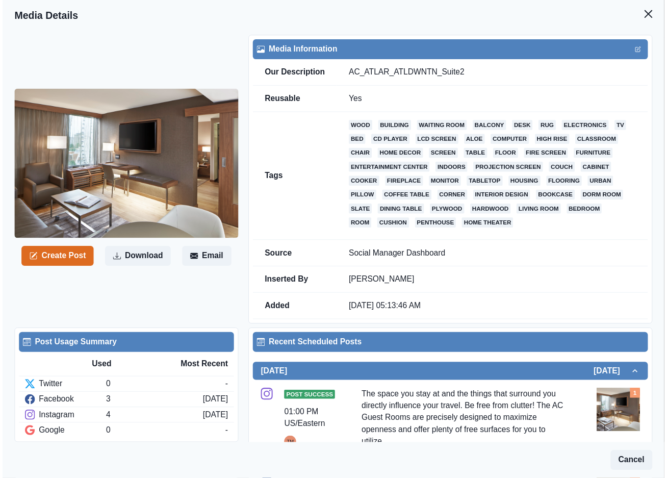
scroll to position [76, 0]
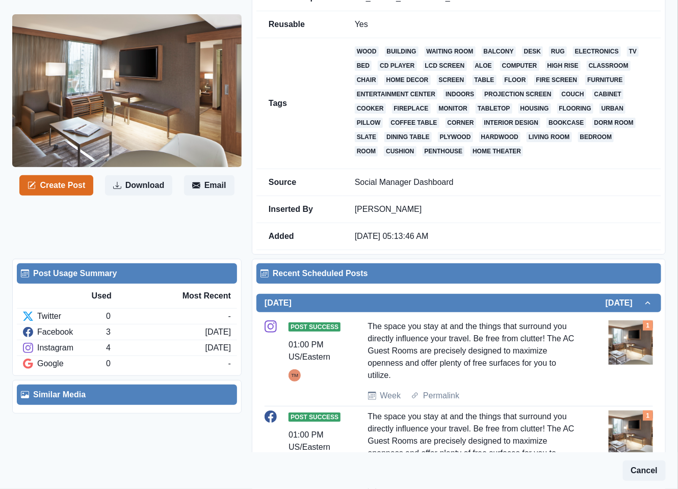
click at [401, 379] on div "The space you stay at and the things that surround you directly influence your …" at bounding box center [474, 351] width 213 height 61
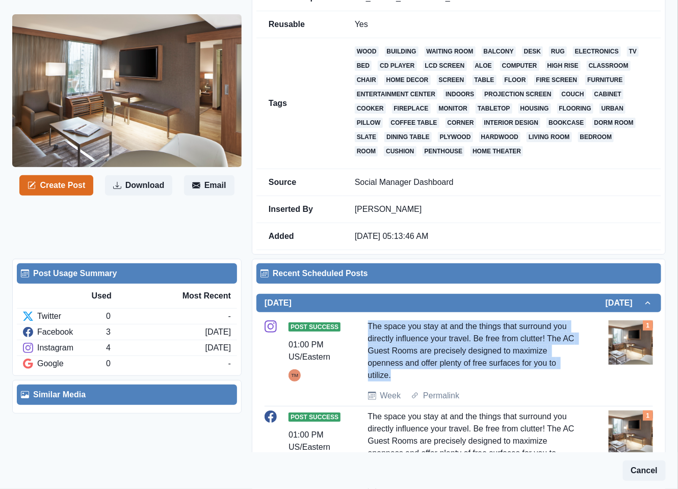
drag, startPoint x: 366, startPoint y: 329, endPoint x: 404, endPoint y: 384, distance: 67.0
click at [404, 384] on div "Post Success 01:00 PM US/Eastern TM The space you stay at and the things that s…" at bounding box center [459, 362] width 388 height 82
copy div "The space you stay at and the things that surround you directly influence your …"
click at [65, 186] on button "Create Post" at bounding box center [56, 185] width 74 height 20
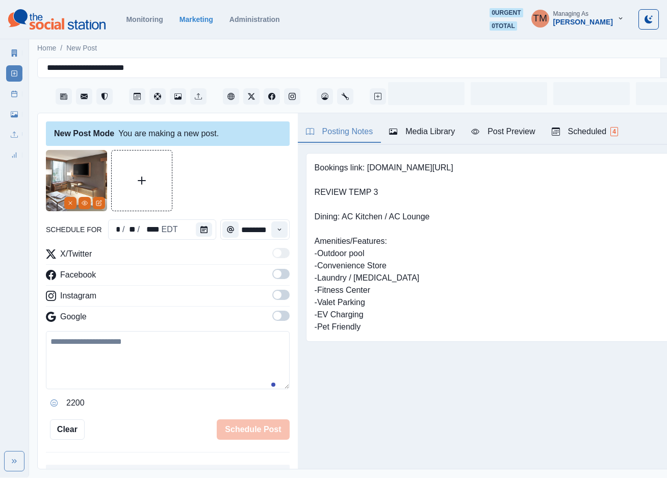
click at [135, 357] on textarea at bounding box center [168, 360] width 244 height 58
paste textarea "**********"
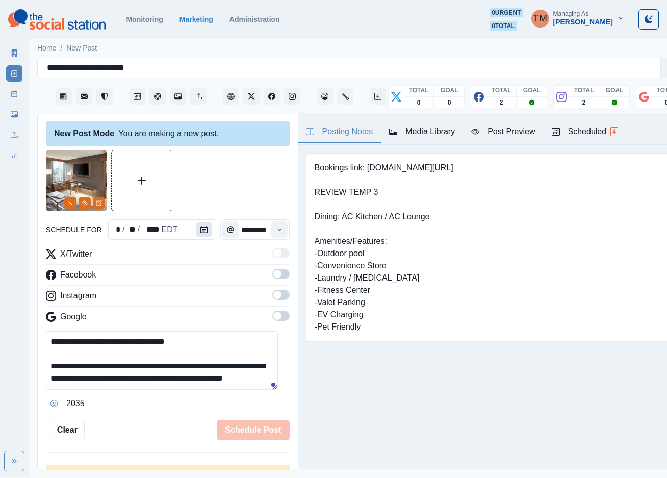
scroll to position [8, 0]
type textarea "**********"
click at [200, 232] on icon "Calendar" at bounding box center [203, 229] width 7 height 7
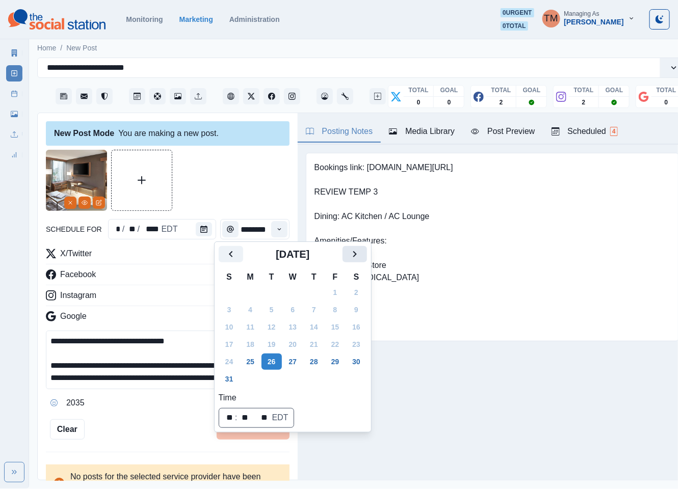
click at [360, 252] on icon "Next" at bounding box center [355, 254] width 12 height 12
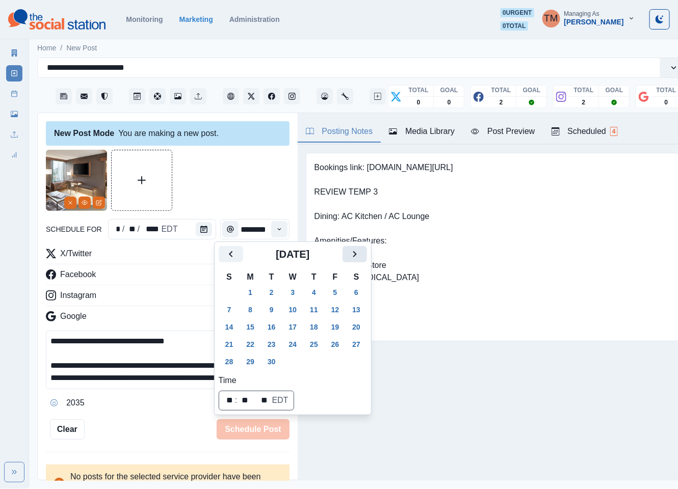
click at [360, 252] on icon "Next" at bounding box center [355, 254] width 12 height 12
click at [316, 361] on button "30" at bounding box center [314, 362] width 20 height 16
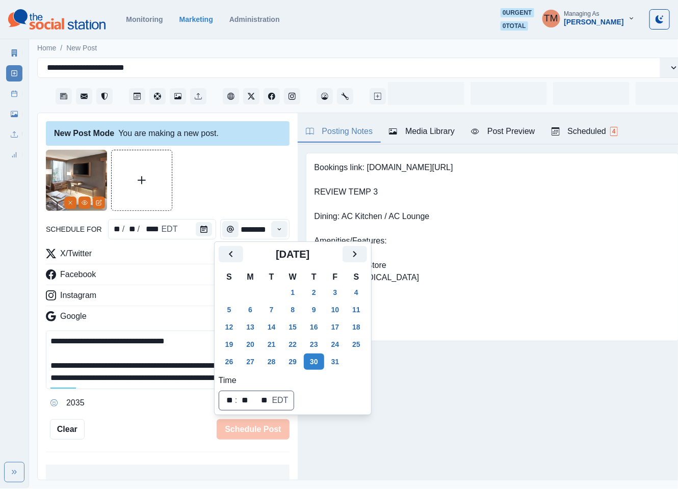
click at [236, 193] on div at bounding box center [168, 180] width 244 height 61
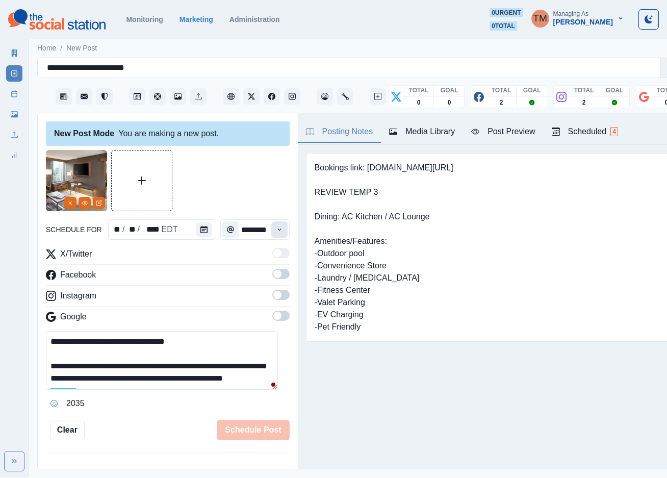
click at [276, 230] on icon "Time" at bounding box center [279, 229] width 7 height 7
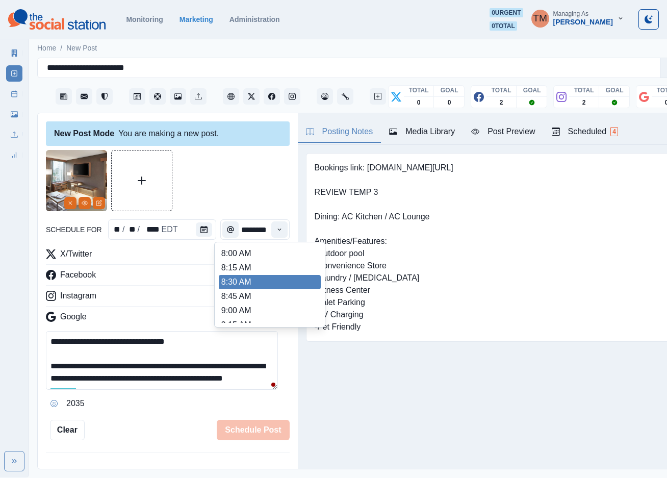
scroll to position [91, 0]
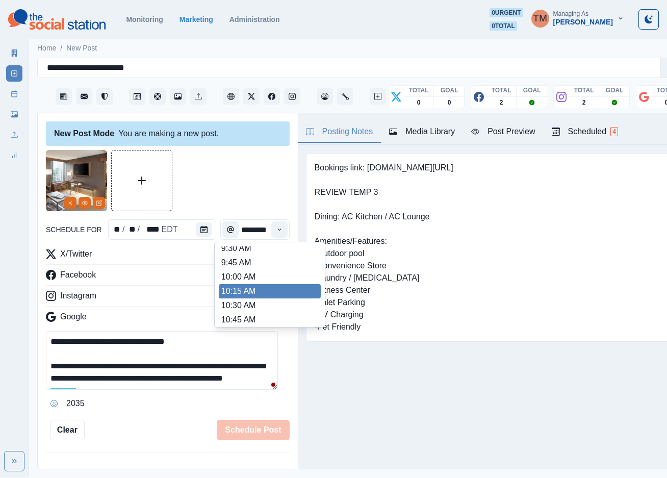
click at [245, 313] on li "10:45 AM" at bounding box center [270, 320] width 102 height 14
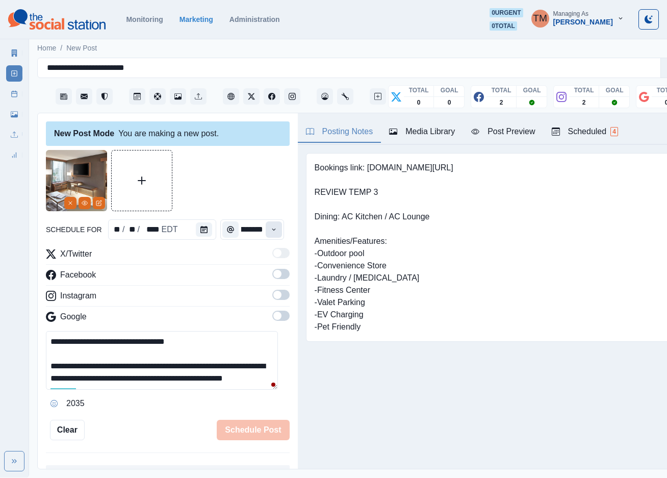
click at [267, 233] on button "Time" at bounding box center [274, 229] width 16 height 16
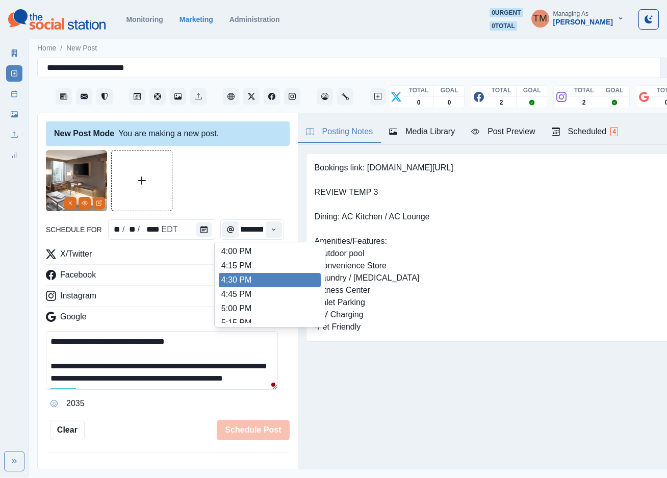
scroll to position [229, 0]
click at [259, 284] on li "12:30 PM" at bounding box center [270, 281] width 102 height 14
type input "********"
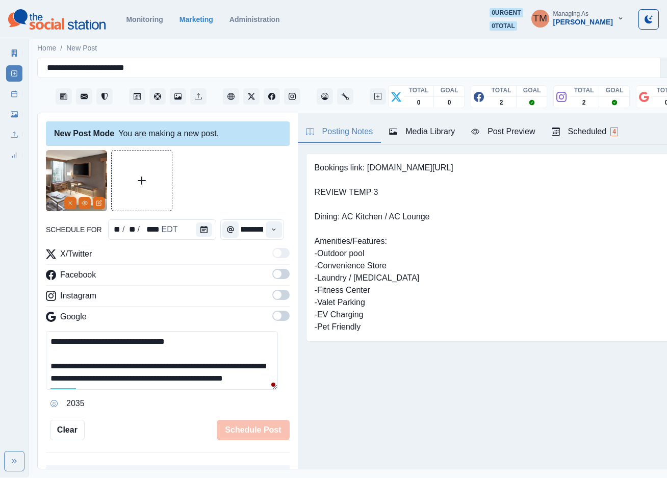
drag, startPoint x: 273, startPoint y: 274, endPoint x: 274, endPoint y: 297, distance: 22.5
click at [274, 274] on span at bounding box center [280, 274] width 17 height 10
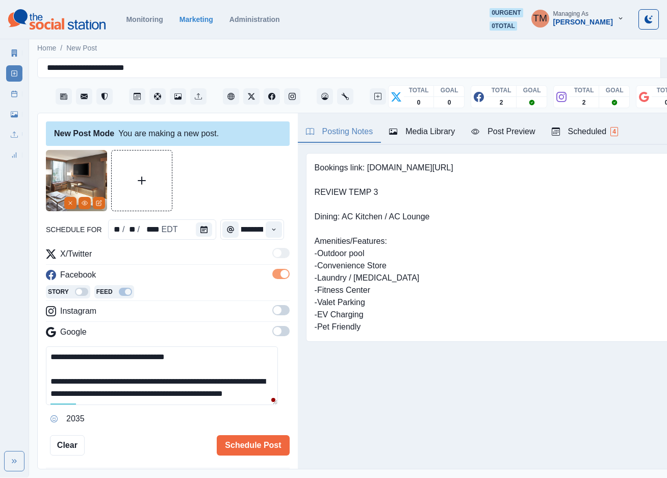
scroll to position [0, 0]
click at [272, 309] on span at bounding box center [280, 310] width 17 height 10
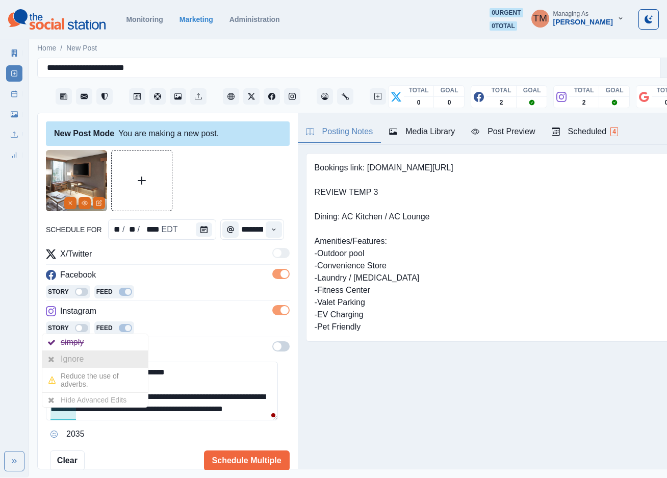
click at [111, 356] on div "Ignore" at bounding box center [95, 359] width 106 height 16
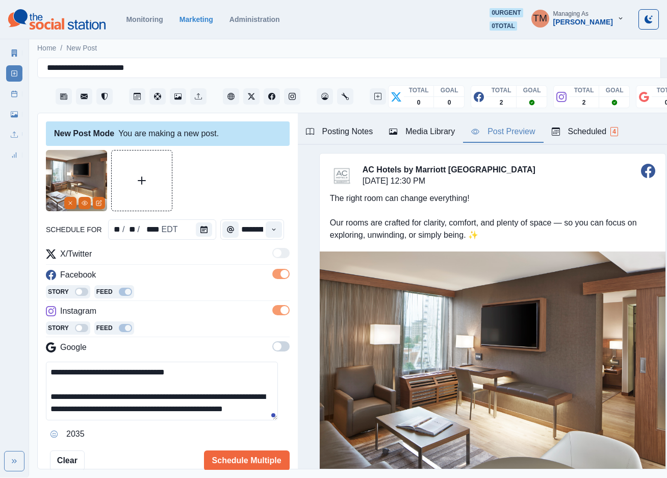
click at [514, 135] on div "Post Preview" at bounding box center [503, 131] width 64 height 12
click at [220, 170] on div at bounding box center [168, 180] width 244 height 61
drag, startPoint x: 55, startPoint y: 385, endPoint x: 28, endPoint y: 388, distance: 27.7
click at [28, 388] on div "**********" at bounding box center [333, 238] width 667 height 477
paste textarea "**********"
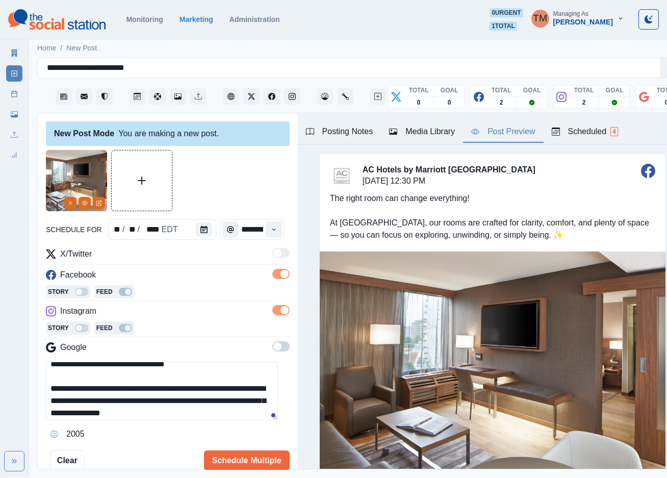
click at [158, 395] on textarea "**********" at bounding box center [162, 390] width 232 height 59
type textarea "**********"
click at [252, 462] on button "Schedule Multiple" at bounding box center [247, 460] width 86 height 20
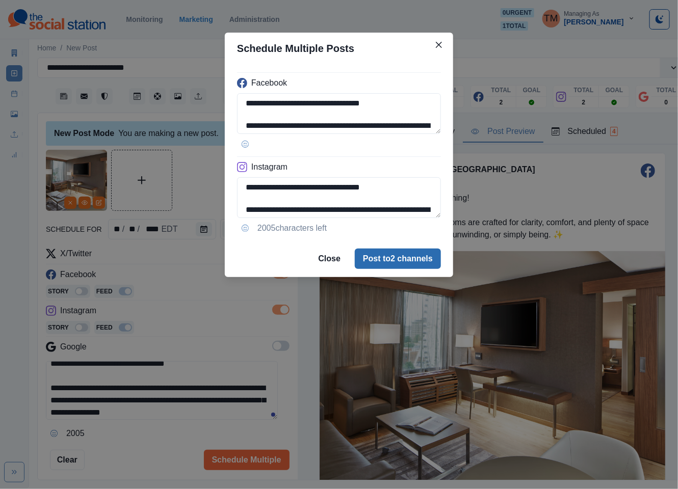
click at [404, 267] on button "Post to 2 channels" at bounding box center [398, 259] width 86 height 20
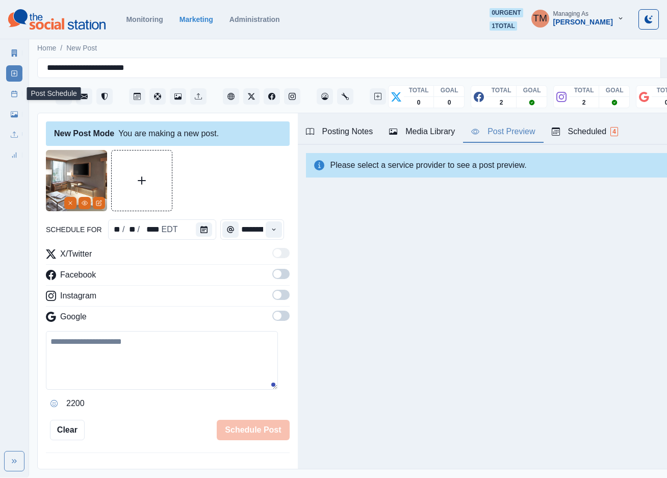
drag, startPoint x: 12, startPoint y: 97, endPoint x: 7, endPoint y: 98, distance: 5.8
click at [12, 97] on icon at bounding box center [14, 93] width 7 height 7
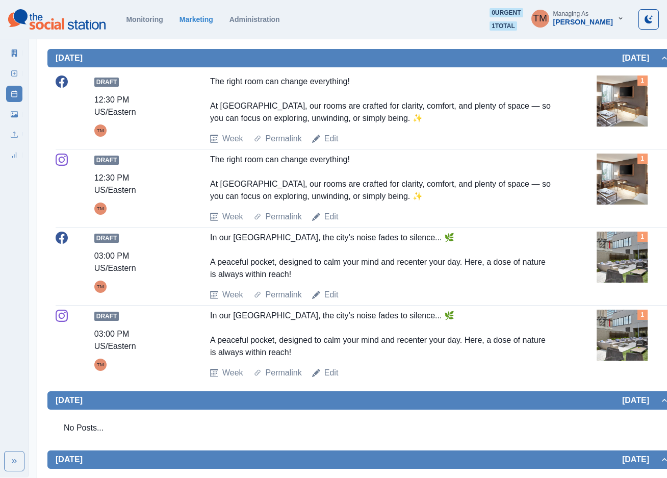
scroll to position [688, 0]
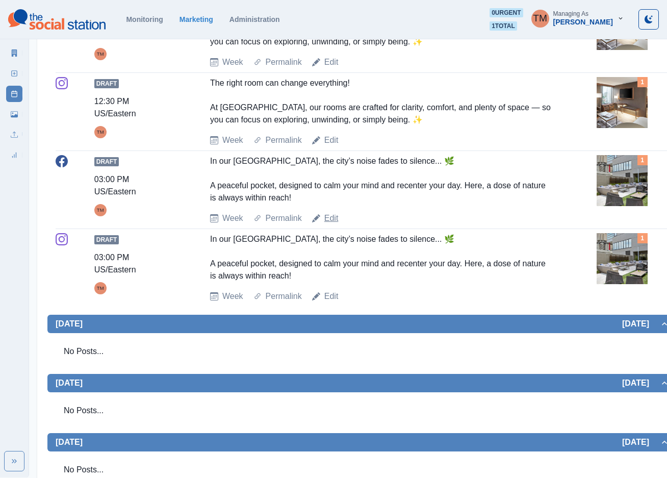
click at [332, 224] on link "Edit" at bounding box center [331, 218] width 14 height 12
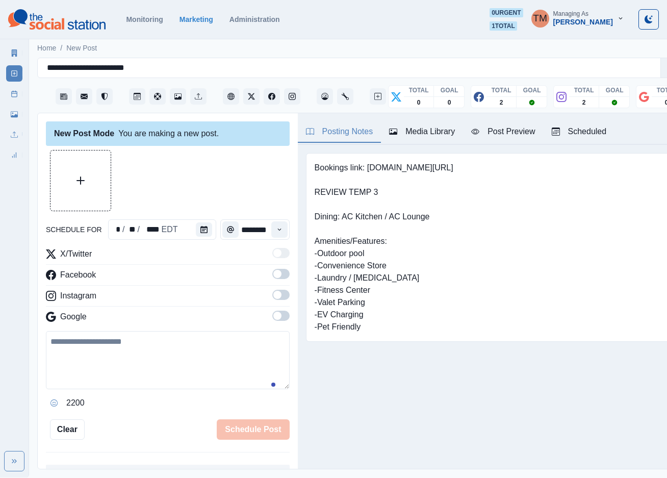
scroll to position [11, 0]
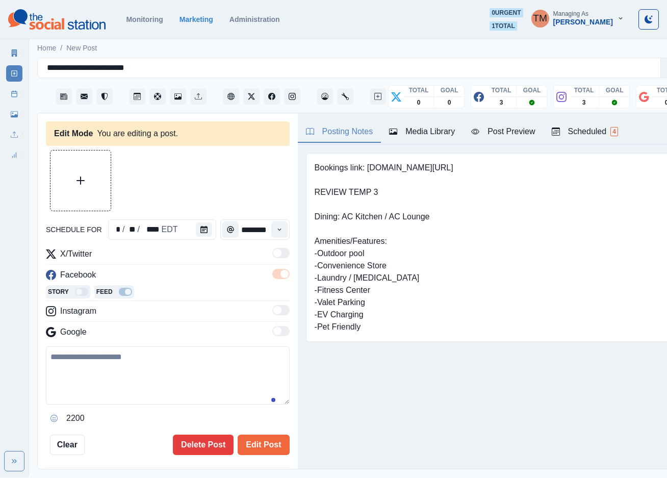
type input "*******"
type textarea "**********"
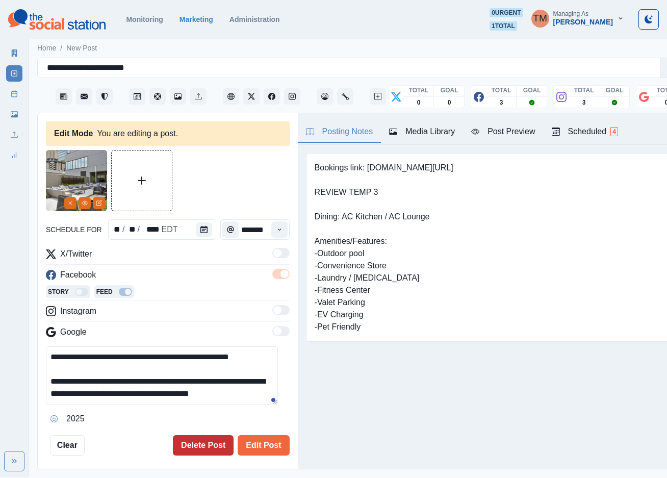
click at [181, 435] on button "Delete Post" at bounding box center [203, 445] width 61 height 20
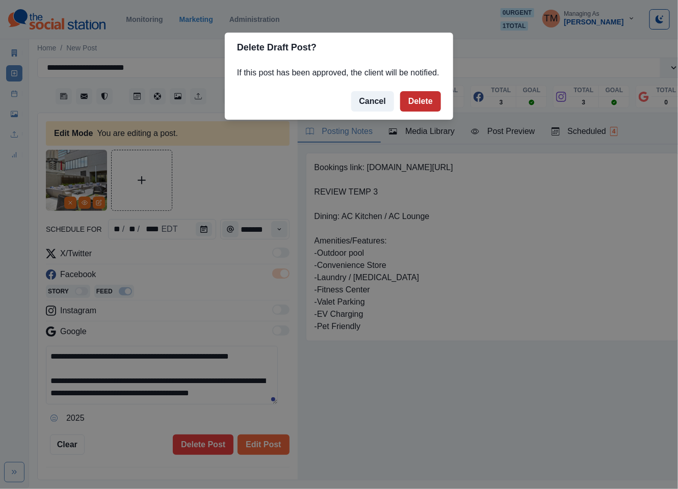
click at [414, 104] on button "Delete" at bounding box center [420, 101] width 41 height 20
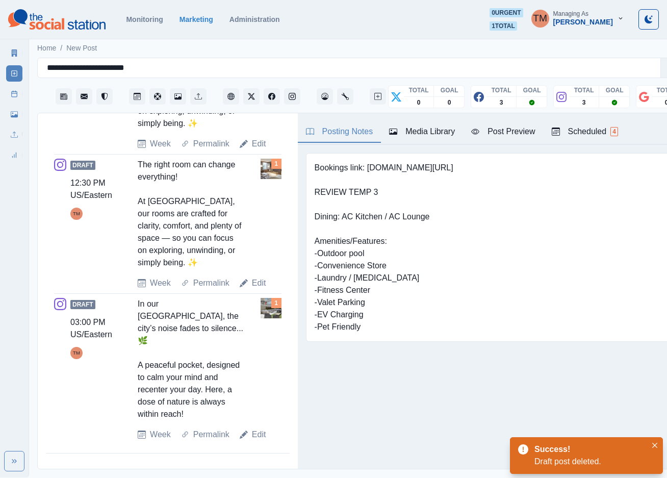
scroll to position [485, 0]
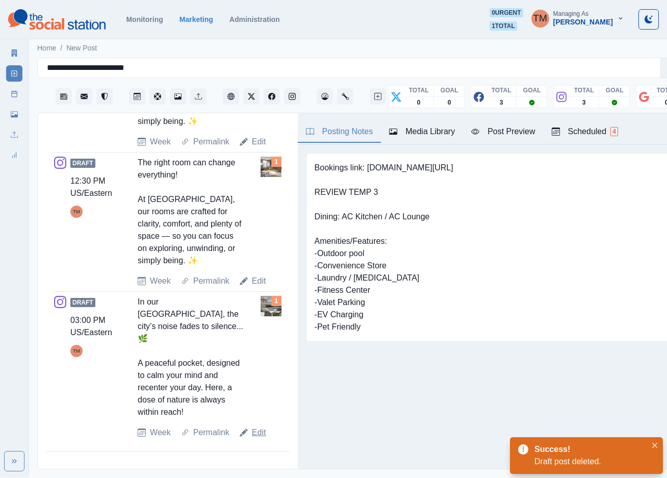
click at [254, 438] on link "Edit" at bounding box center [259, 432] width 14 height 12
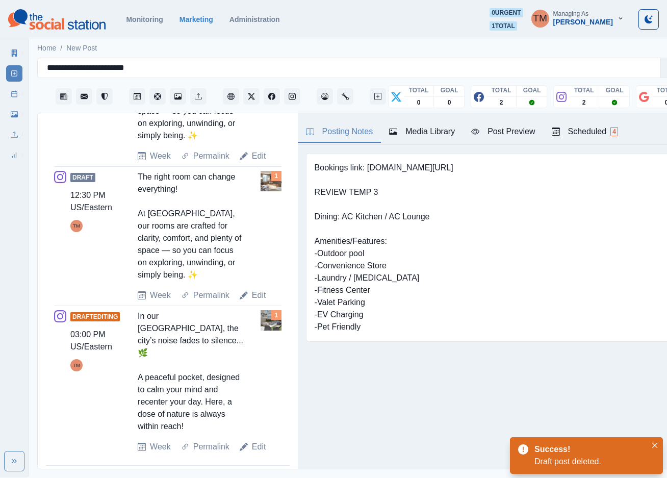
scroll to position [195, 0]
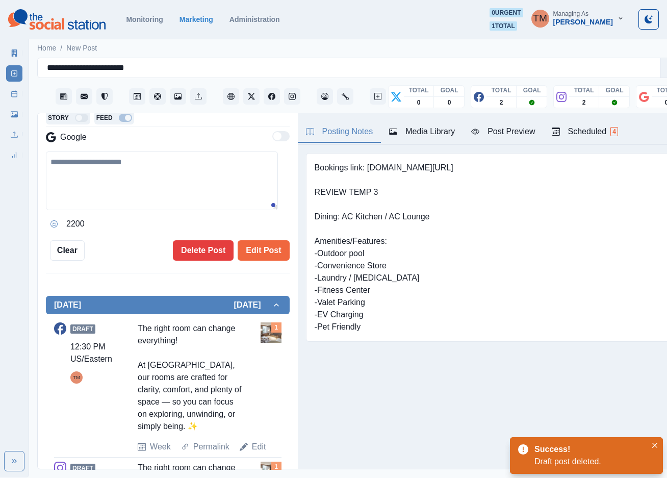
type textarea "**********"
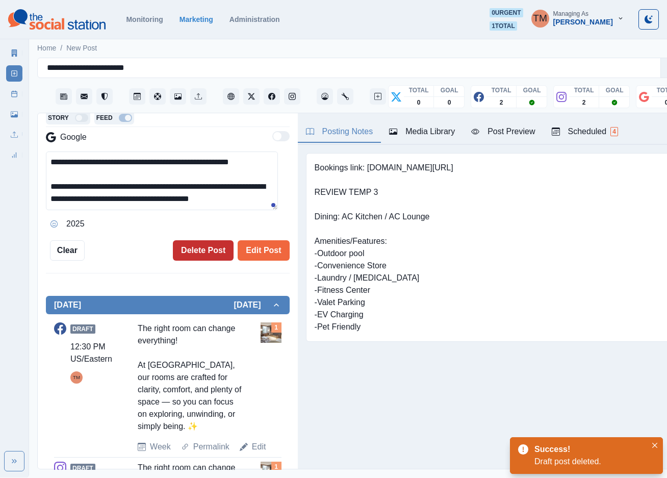
click at [184, 257] on button "Delete Post" at bounding box center [203, 250] width 61 height 20
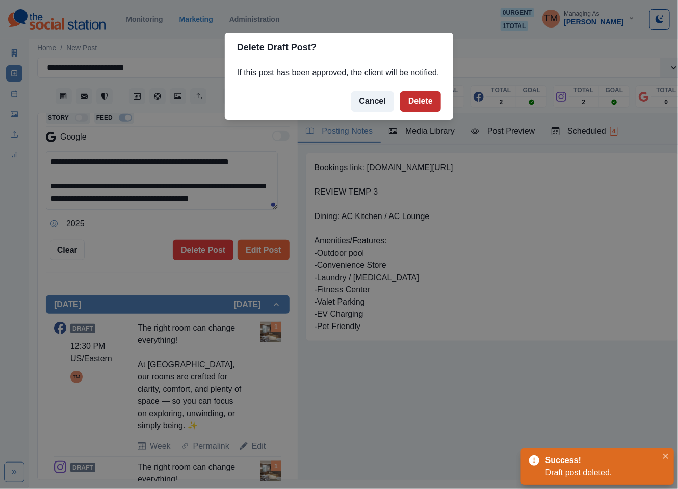
click at [425, 97] on button "Delete" at bounding box center [420, 101] width 41 height 20
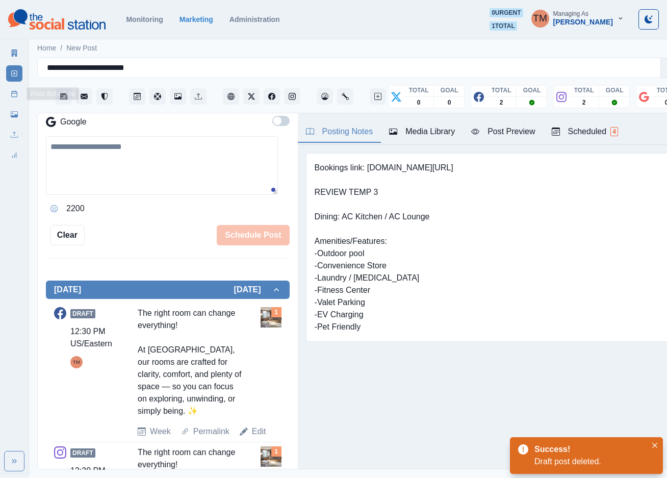
click at [12, 94] on icon at bounding box center [14, 93] width 7 height 7
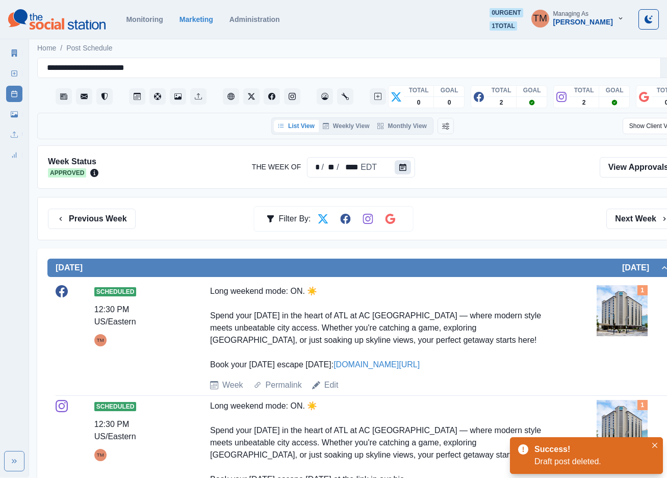
click at [404, 164] on icon "Calendar" at bounding box center [402, 167] width 7 height 7
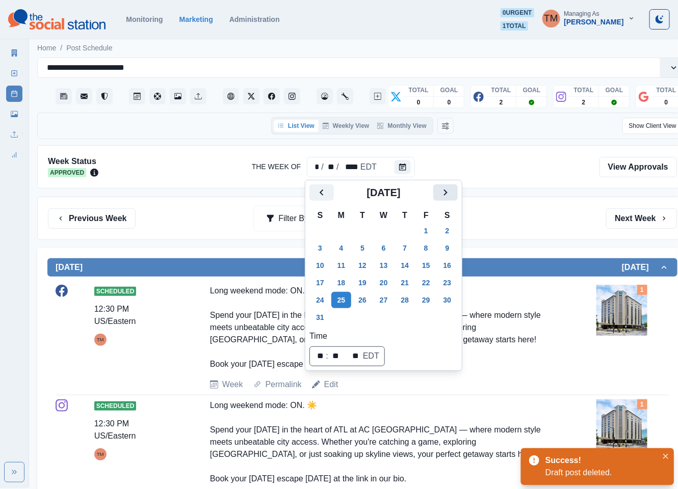
click at [435, 196] on button "Next" at bounding box center [445, 193] width 24 height 16
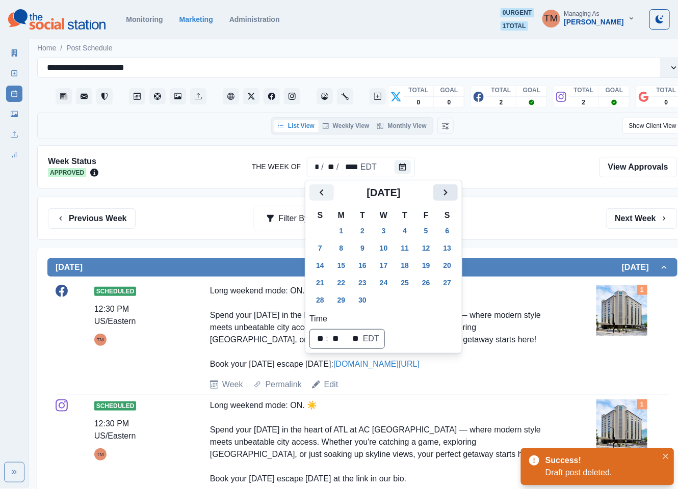
click at [435, 196] on button "Next" at bounding box center [445, 193] width 24 height 16
click at [410, 302] on button "30" at bounding box center [405, 300] width 20 height 16
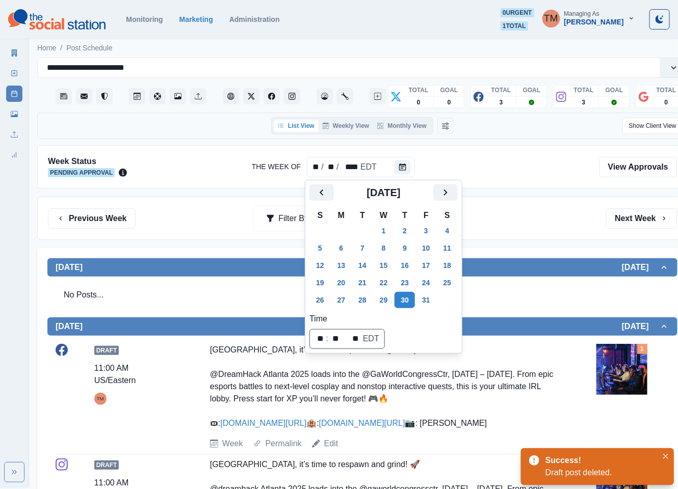
click at [542, 236] on div "Previous Week Filter By: Next Week" at bounding box center [362, 218] width 650 height 43
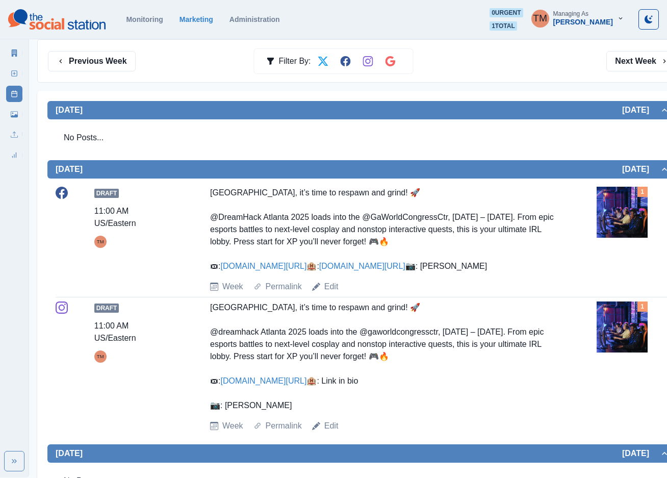
scroll to position [157, 0]
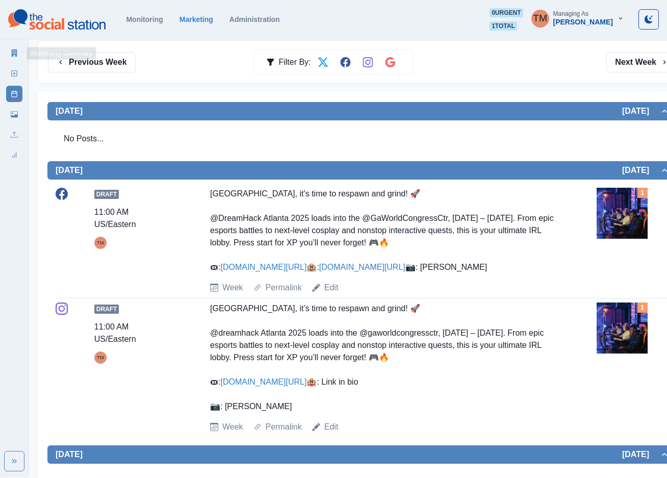
click at [11, 50] on icon at bounding box center [14, 52] width 7 height 7
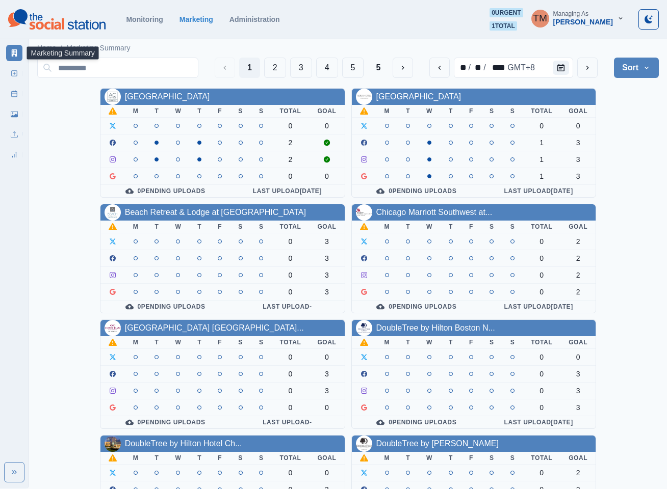
click at [413, 107] on th "T" at bounding box center [408, 111] width 20 height 13
click at [517, 24] on span "1 total" at bounding box center [503, 25] width 28 height 9
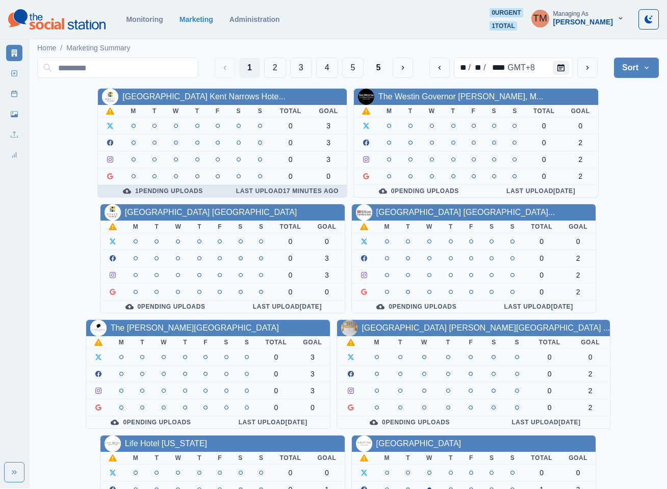
click at [182, 191] on div "1 Pending Uploads" at bounding box center [163, 191] width 114 height 8
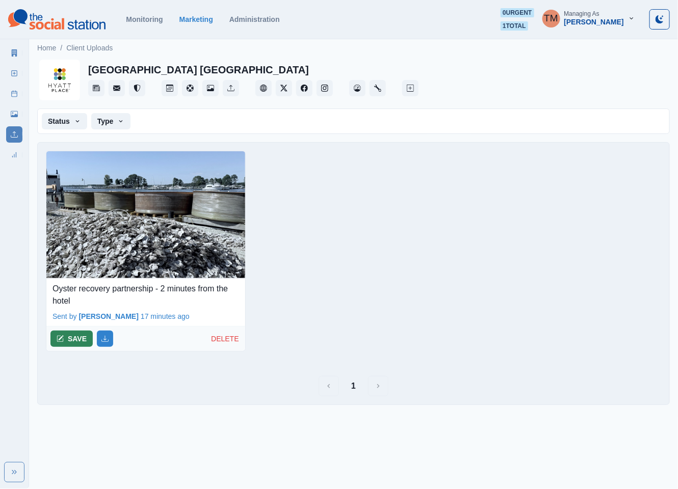
click at [74, 342] on button "SAVE" at bounding box center [71, 339] width 42 height 16
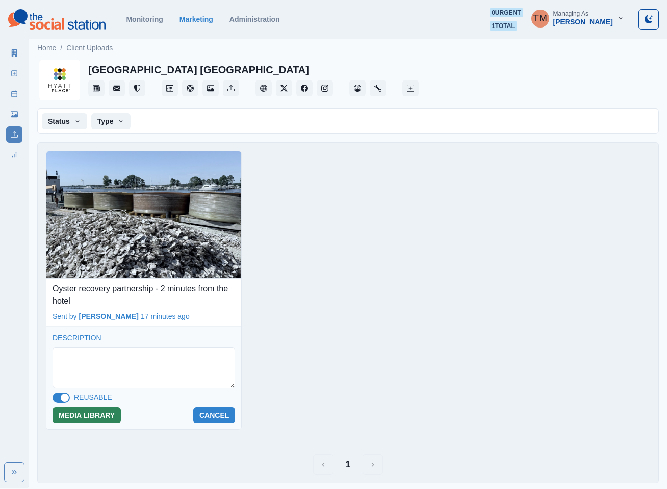
click at [102, 421] on button "MEDIA LIBRARY" at bounding box center [87, 415] width 68 height 16
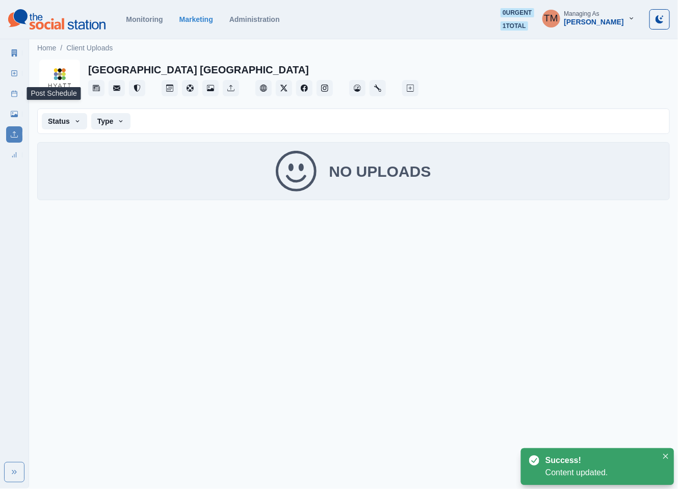
click at [13, 92] on icon at bounding box center [14, 93] width 7 height 7
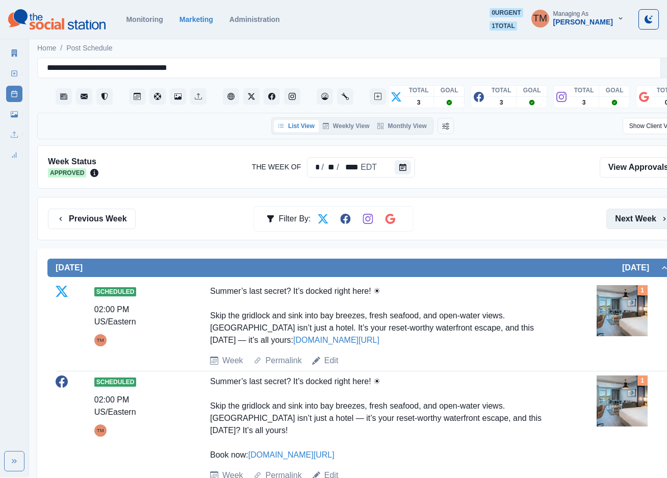
click at [629, 221] on button "Next Week" at bounding box center [641, 219] width 71 height 20
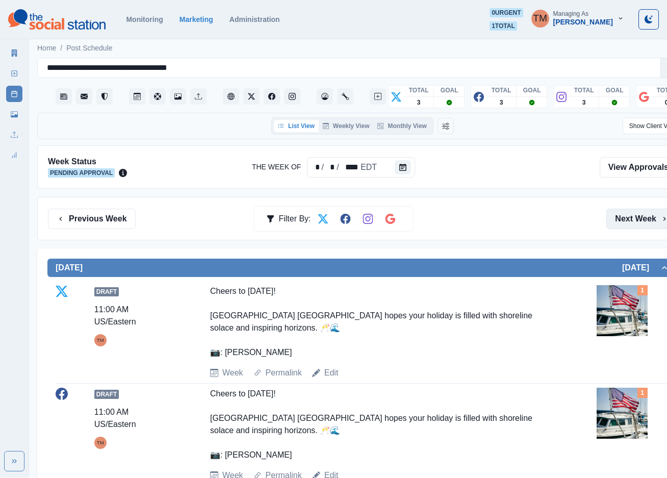
click at [634, 224] on button "Next Week" at bounding box center [641, 219] width 71 height 20
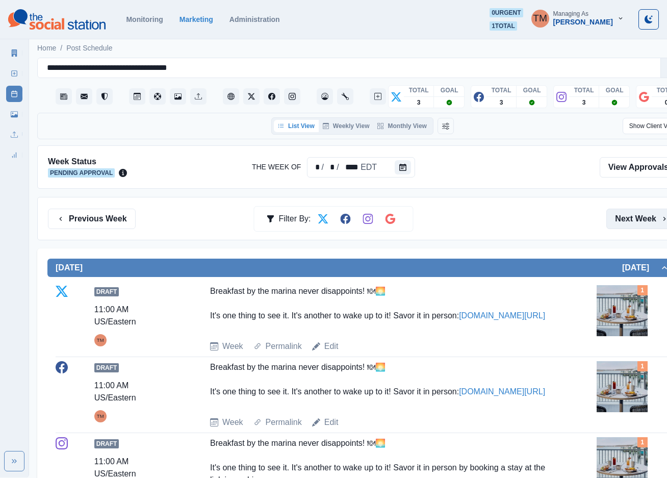
click at [635, 220] on button "Next Week" at bounding box center [641, 219] width 71 height 20
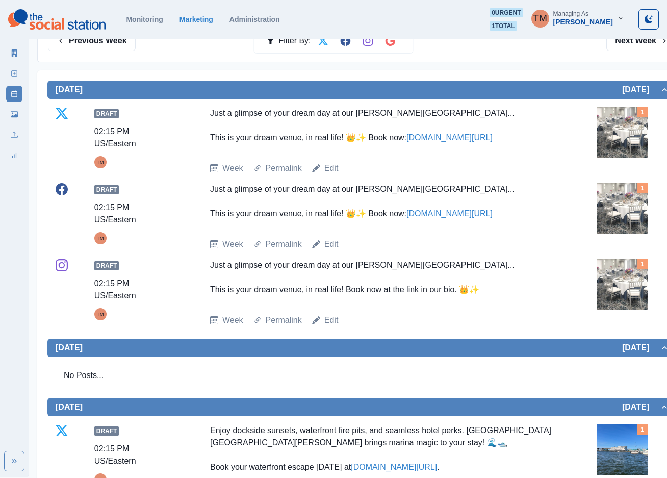
scroll to position [153, 0]
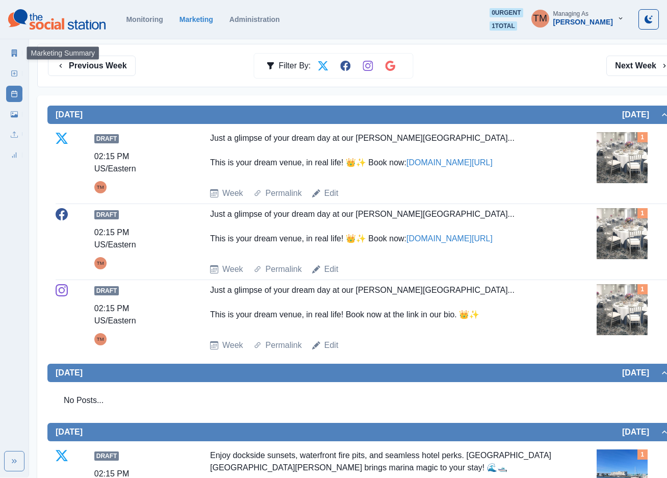
click at [13, 51] on icon at bounding box center [15, 52] width 6 height 7
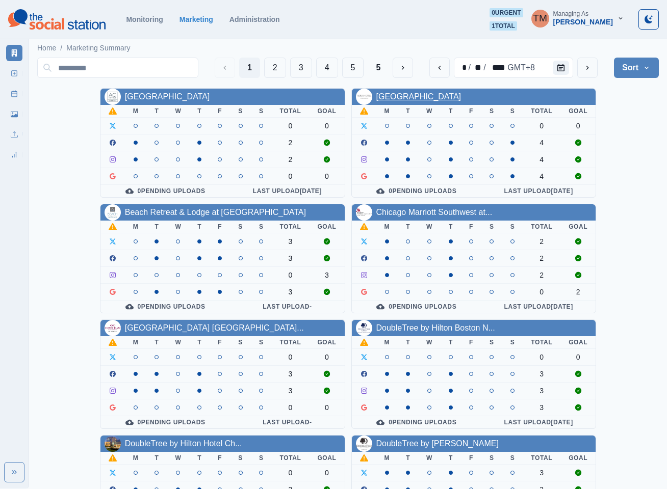
click at [437, 95] on link "[GEOGRAPHIC_DATA]" at bounding box center [418, 96] width 85 height 9
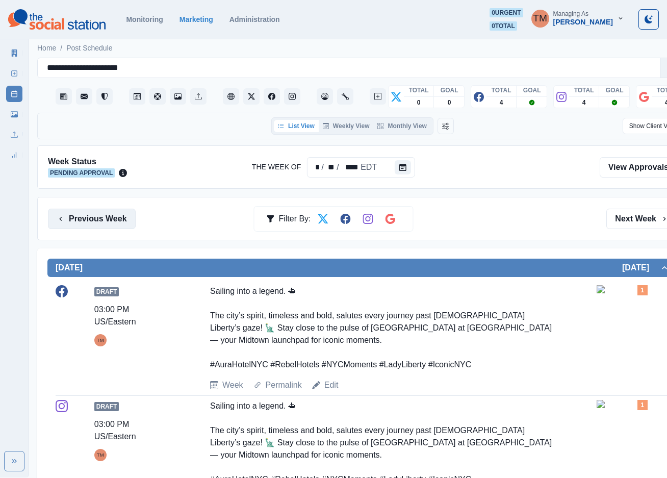
click at [97, 223] on button "Previous Week" at bounding box center [92, 219] width 88 height 20
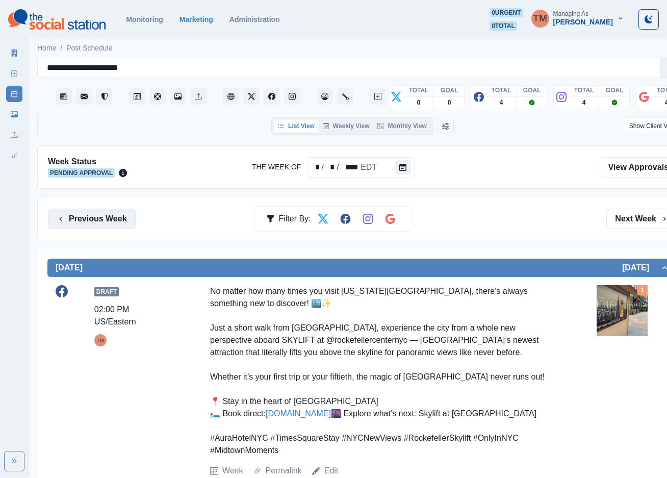
click at [101, 222] on button "Previous Week" at bounding box center [92, 219] width 88 height 20
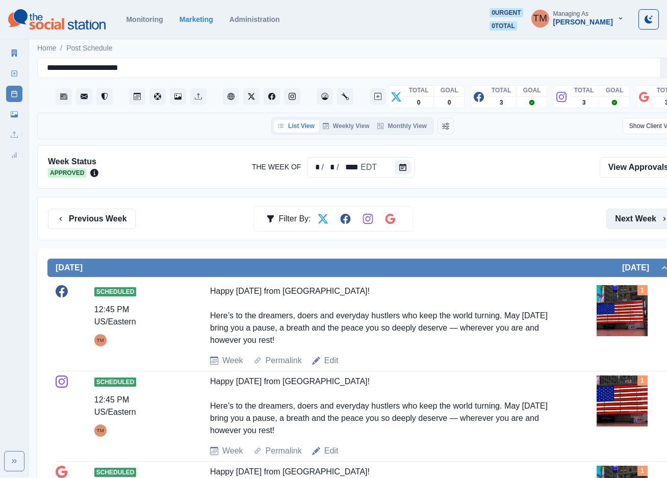
click at [635, 218] on button "Next Week" at bounding box center [641, 219] width 71 height 20
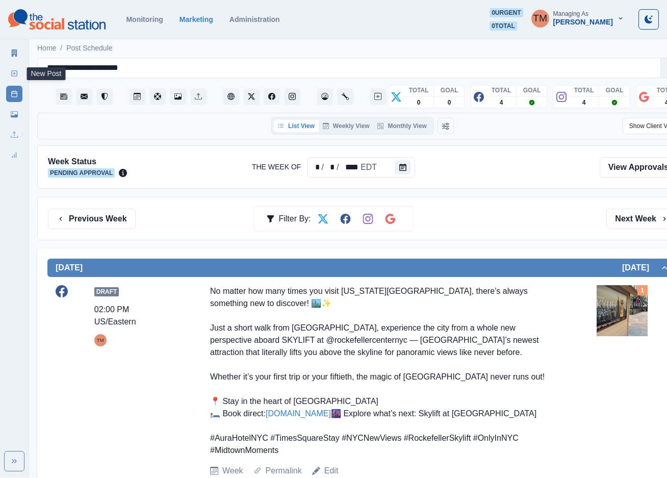
click at [11, 71] on icon at bounding box center [14, 73] width 7 height 7
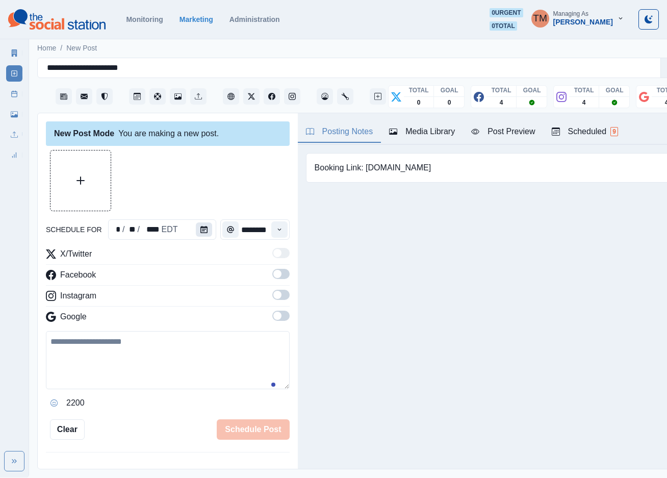
click at [202, 230] on button "Calendar" at bounding box center [204, 229] width 16 height 14
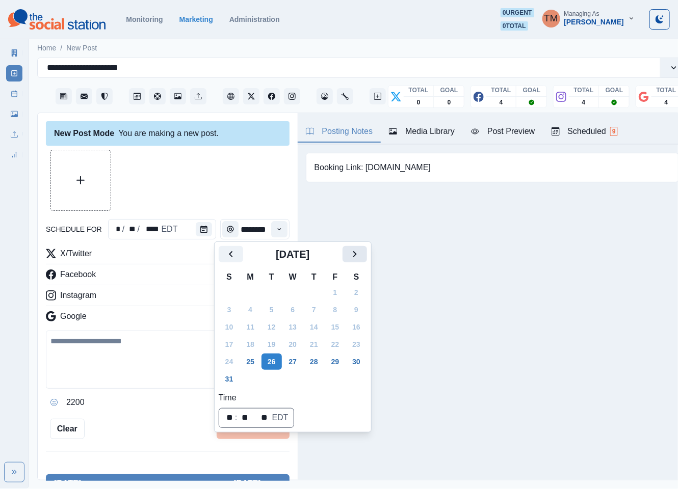
click at [357, 258] on icon "Next" at bounding box center [355, 254] width 12 height 12
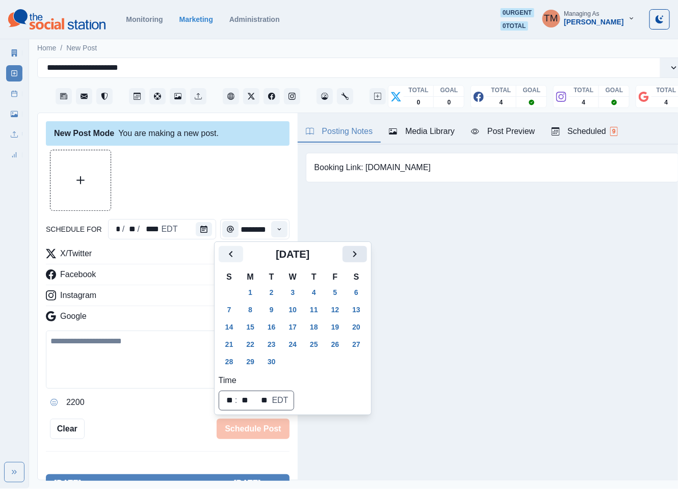
click at [357, 258] on icon "Next" at bounding box center [355, 254] width 12 height 12
click at [253, 345] on button "20" at bounding box center [250, 344] width 20 height 16
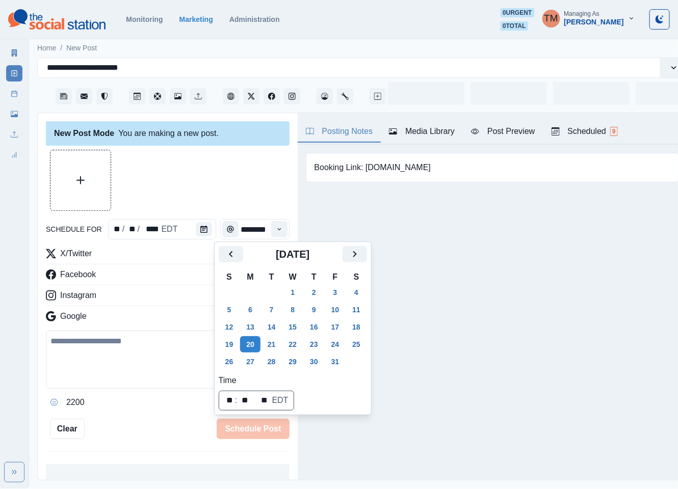
click at [222, 174] on div at bounding box center [168, 180] width 244 height 61
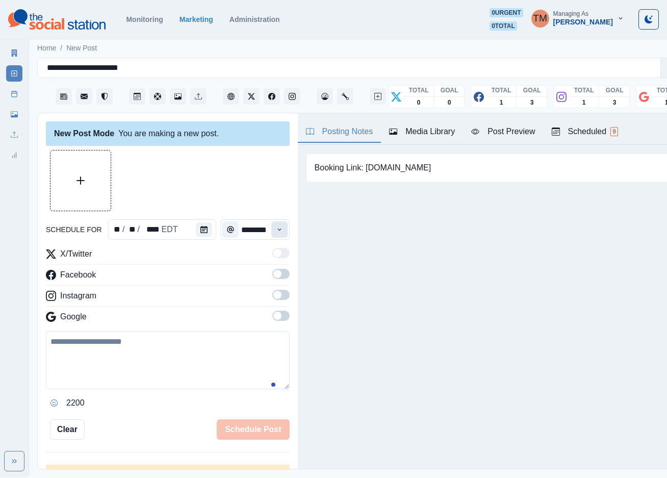
click at [276, 232] on icon "Time" at bounding box center [279, 229] width 7 height 7
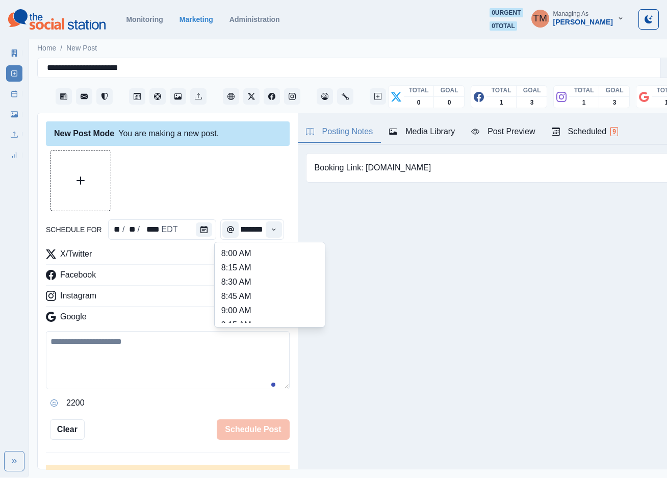
scroll to position [153, 0]
click at [258, 296] on li "11:30 AM" at bounding box center [270, 300] width 102 height 14
type input "********"
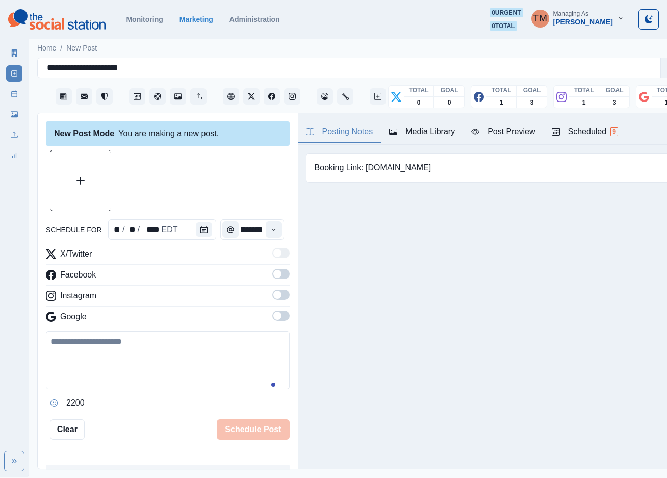
drag, startPoint x: 269, startPoint y: 274, endPoint x: 277, endPoint y: 308, distance: 35.1
click at [272, 274] on span at bounding box center [280, 274] width 17 height 10
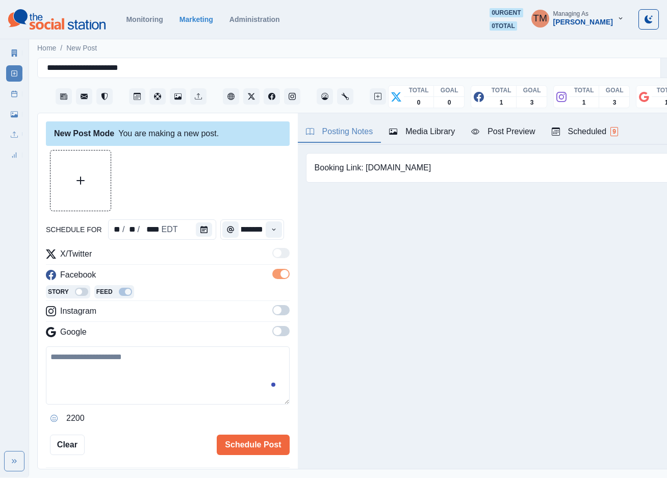
scroll to position [0, 0]
click at [272, 314] on span at bounding box center [280, 310] width 17 height 10
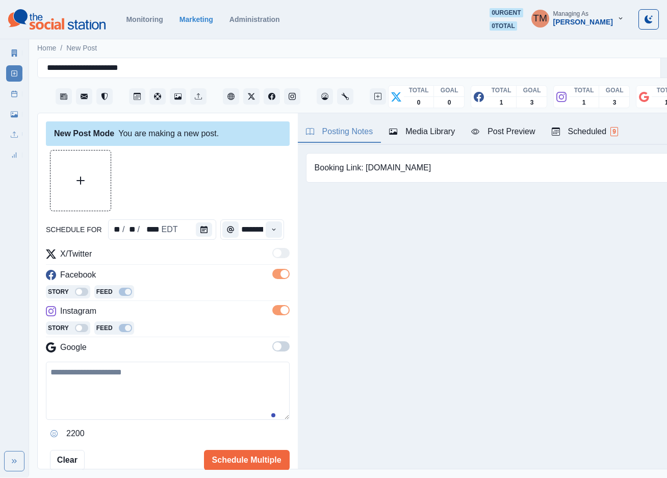
click at [272, 346] on span at bounding box center [280, 346] width 17 height 10
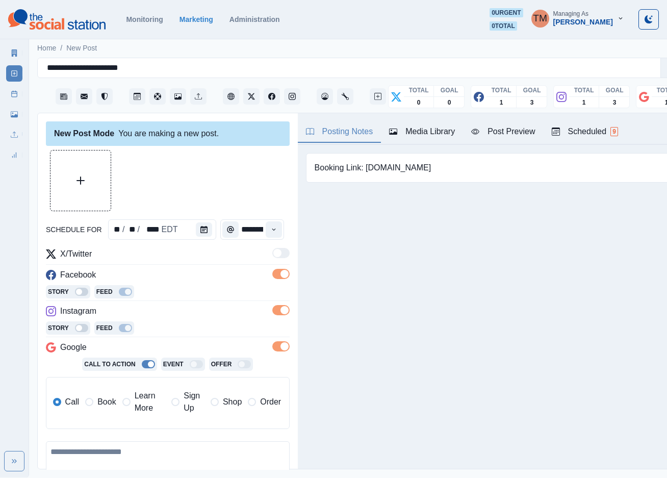
click at [142, 407] on span "Learn More" at bounding box center [150, 401] width 31 height 24
click at [181, 440] on input "**********" at bounding box center [207, 436] width 148 height 20
paste input
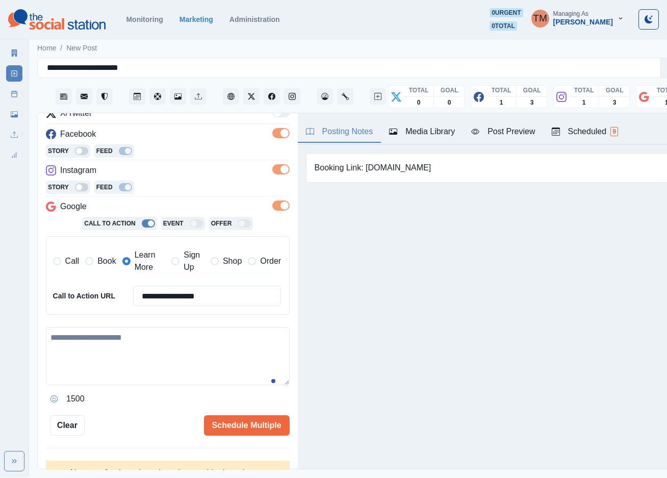
scroll to position [153, 0]
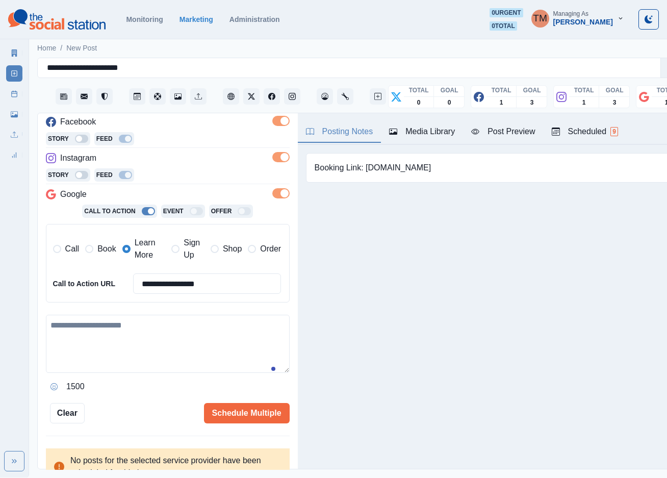
type input "**********"
click at [164, 360] on textarea at bounding box center [168, 344] width 244 height 58
click at [190, 348] on textarea at bounding box center [168, 344] width 244 height 58
paste textarea "**********"
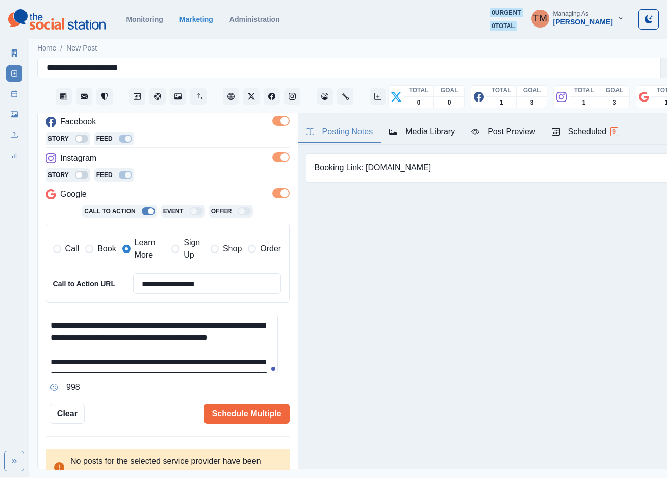
scroll to position [142, 0]
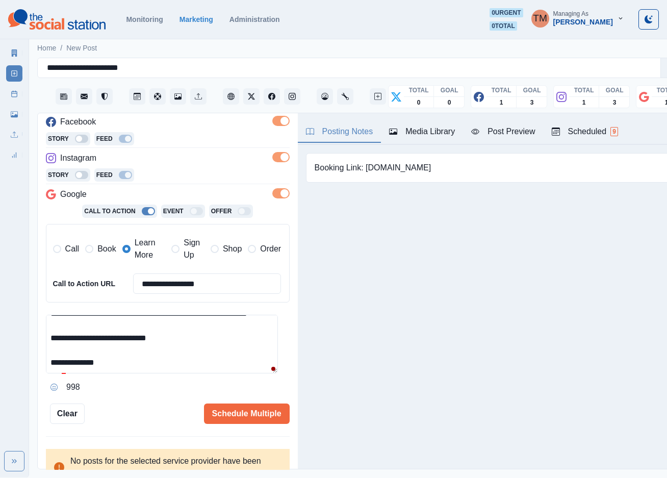
click at [506, 133] on div "Post Preview" at bounding box center [503, 131] width 64 height 12
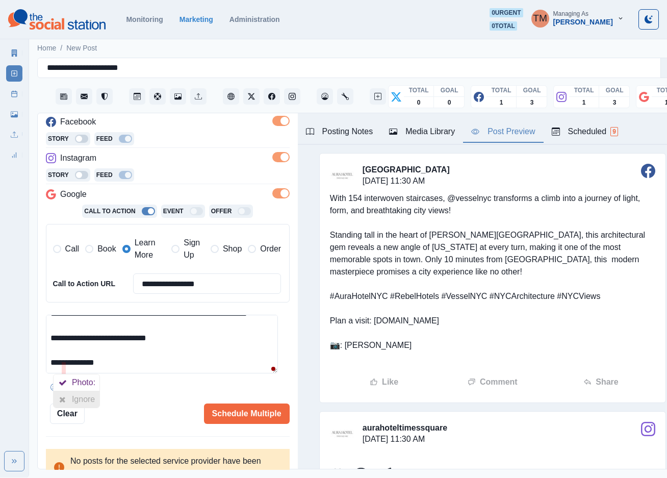
click at [67, 392] on div "Photo: Ignore Hide Advanced Edits Your trial ends in 1 day" at bounding box center [76, 391] width 47 height 34
click at [68, 392] on div at bounding box center [63, 399] width 18 height 16
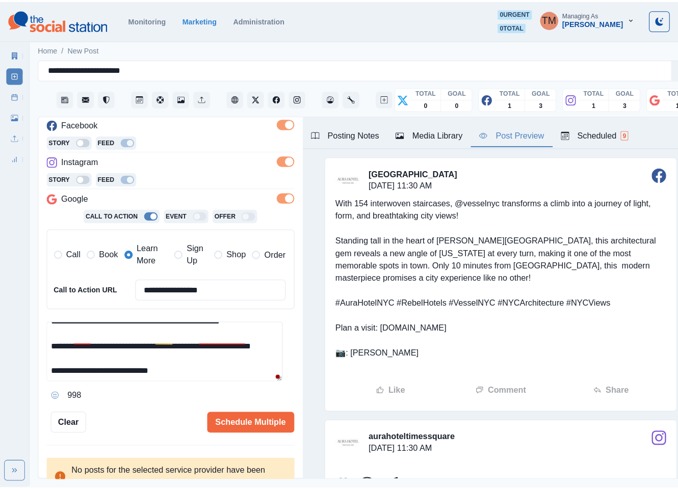
scroll to position [81, 0]
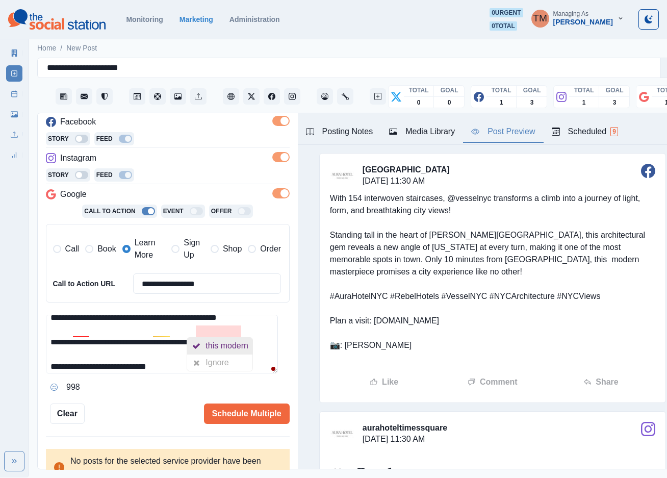
click at [233, 349] on div "this modern" at bounding box center [228, 345] width 47 height 16
click at [91, 363] on div "Ignore" at bounding box center [96, 362] width 27 height 16
click at [169, 361] on div "Ignore" at bounding box center [176, 362] width 27 height 16
click at [90, 361] on div "Ignore" at bounding box center [96, 362] width 27 height 16
type textarea "**********"
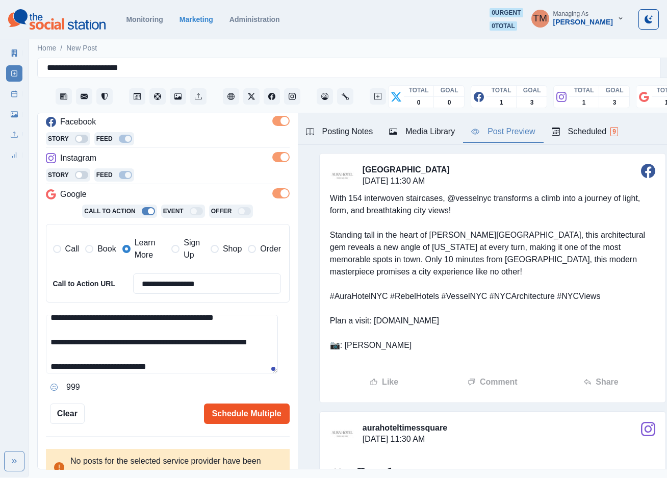
click at [232, 416] on button "Schedule Multiple" at bounding box center [247, 413] width 86 height 20
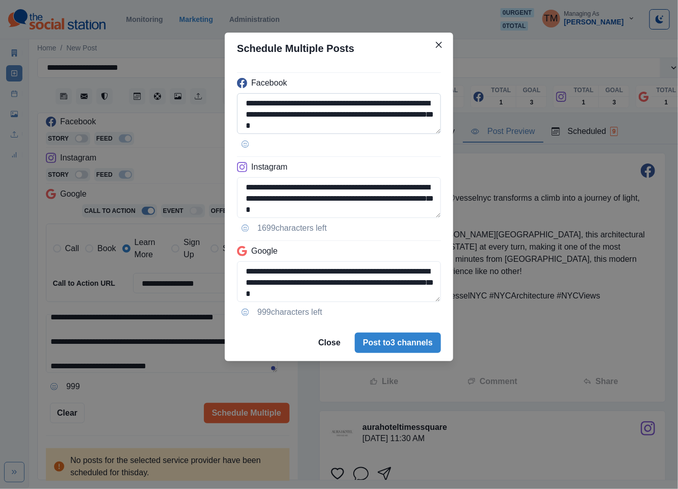
drag, startPoint x: 362, startPoint y: 105, endPoint x: 401, endPoint y: 104, distance: 38.7
click at [401, 104] on textarea "**********" at bounding box center [339, 113] width 204 height 41
paste textarea "****"
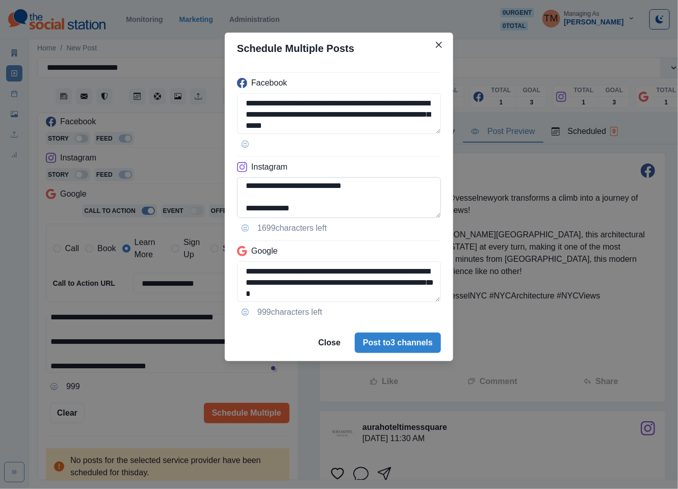
scroll to position [160, 0]
type textarea "**********"
drag, startPoint x: 243, startPoint y: 184, endPoint x: 257, endPoint y: 190, distance: 15.3
click at [243, 184] on textarea "**********" at bounding box center [339, 197] width 204 height 41
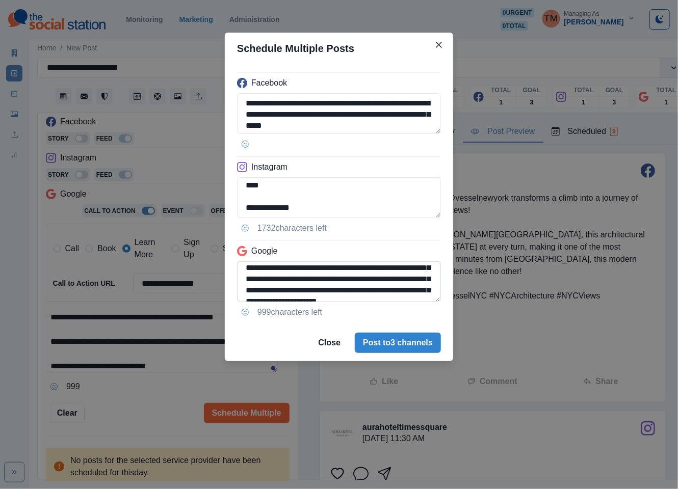
scroll to position [76, 0]
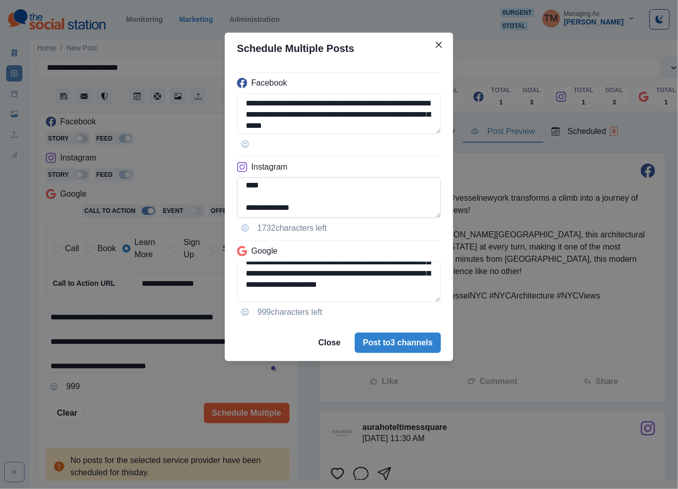
click at [305, 199] on textarea "**********" at bounding box center [339, 197] width 204 height 41
type textarea "**********"
click at [294, 280] on textarea "**********" at bounding box center [339, 282] width 204 height 41
paste textarea
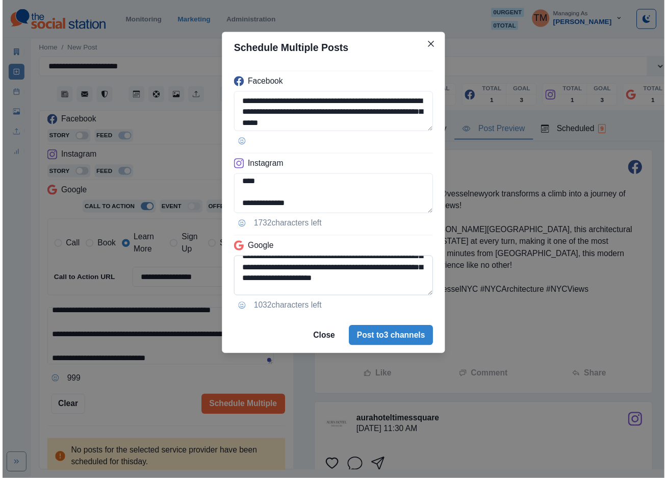
scroll to position [133, 0]
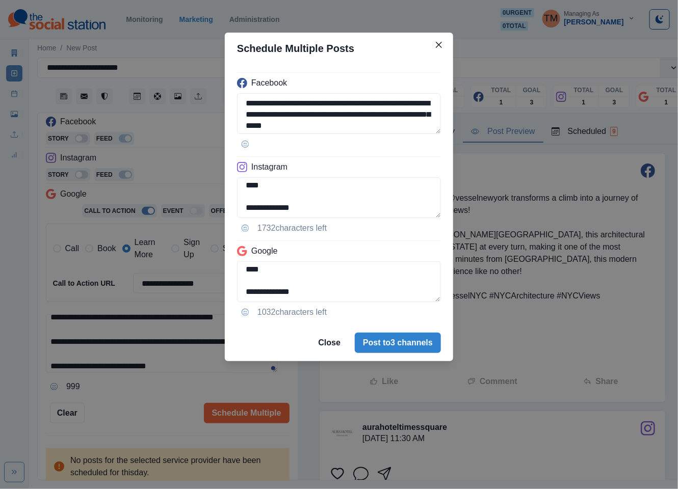
type textarea "**********"
drag, startPoint x: 155, startPoint y: 406, endPoint x: 148, endPoint y: 404, distance: 6.8
click at [155, 407] on div "**********" at bounding box center [339, 244] width 678 height 489
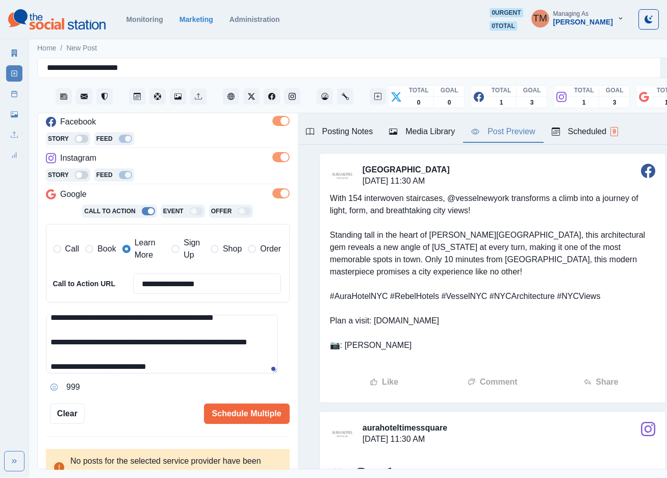
scroll to position [0, 0]
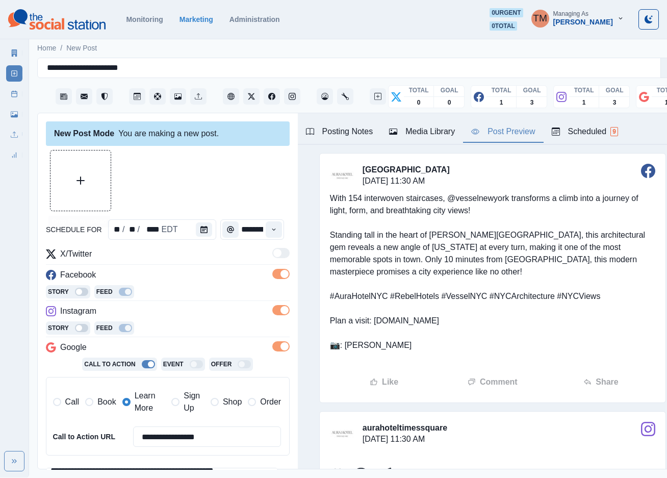
click at [101, 168] on button "Upload Media" at bounding box center [80, 180] width 60 height 60
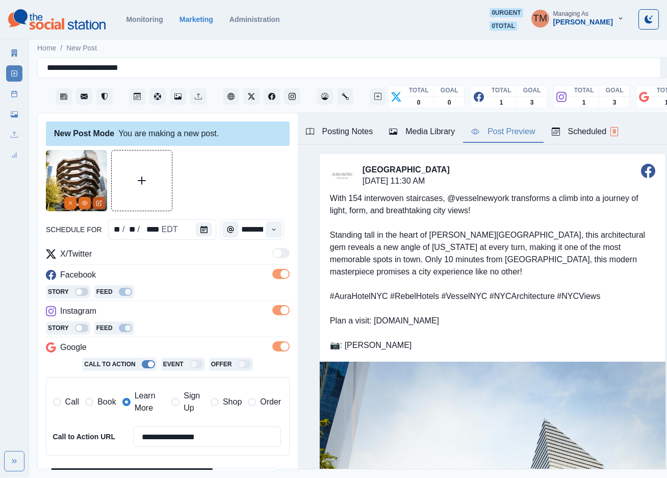
click at [101, 205] on icon "Edit Media" at bounding box center [99, 203] width 6 height 6
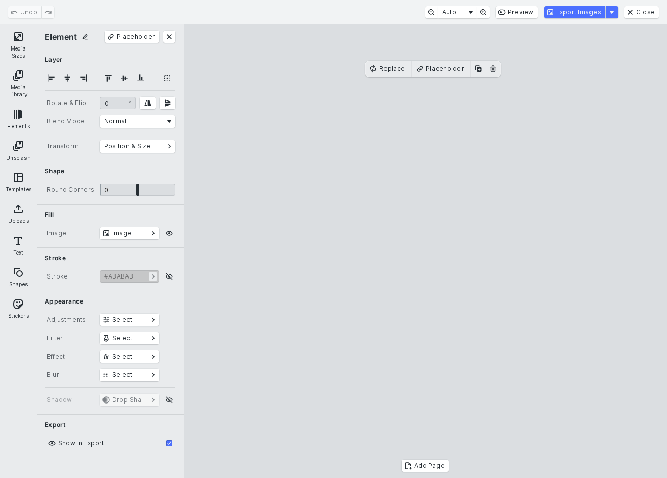
click at [20, 42] on button "Media Sizes" at bounding box center [18, 45] width 33 height 37
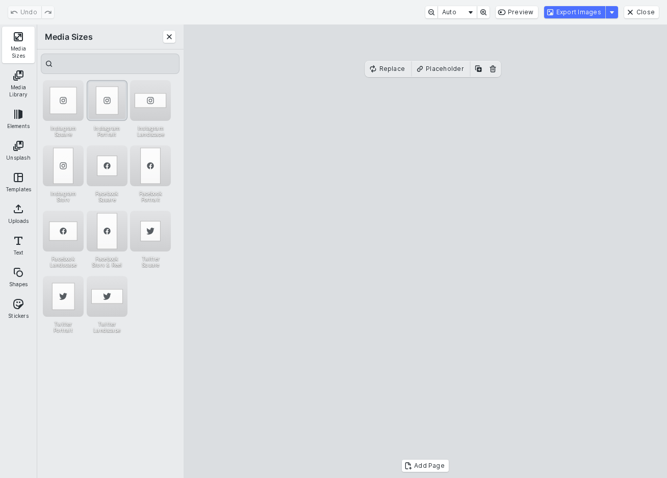
click at [109, 105] on div "Instagram Portrait" at bounding box center [107, 100] width 41 height 41
click at [425, 251] on cesdk-canvas "Editor canvas" at bounding box center [425, 251] width 0 height 0
drag, startPoint x: 572, startPoint y: 96, endPoint x: 608, endPoint y: 60, distance: 50.5
click at [425, 251] on cesdk-canvas "Editor canvas" at bounding box center [425, 251] width 0 height 0
drag, startPoint x: 504, startPoint y: 241, endPoint x: 490, endPoint y: 234, distance: 15.3
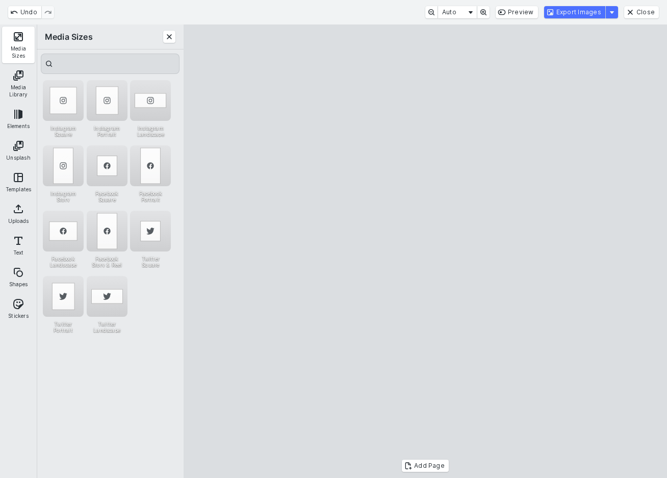
click at [425, 251] on cesdk-canvas "Editor canvas" at bounding box center [425, 251] width 0 height 0
drag, startPoint x: 430, startPoint y: 436, endPoint x: 431, endPoint y: 442, distance: 6.8
click at [425, 251] on cesdk-canvas "Editor canvas" at bounding box center [425, 251] width 0 height 0
drag, startPoint x: 277, startPoint y: 53, endPoint x: 272, endPoint y: 45, distance: 8.9
click at [425, 251] on cesdk-canvas "Editor canvas" at bounding box center [425, 251] width 0 height 0
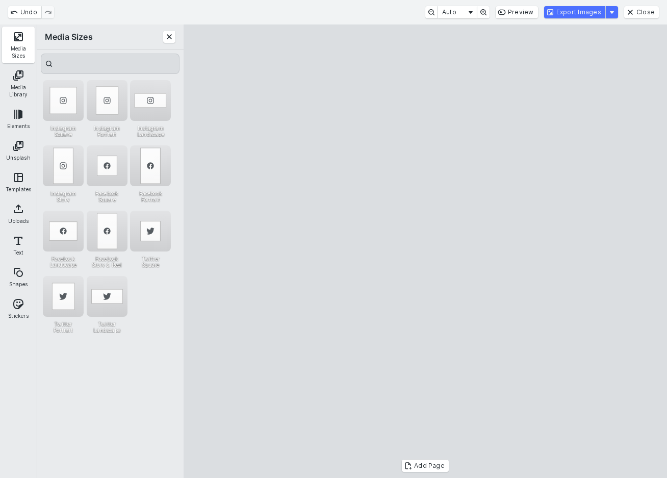
drag, startPoint x: 508, startPoint y: 43, endPoint x: 505, endPoint y: 95, distance: 52.1
click at [425, 251] on cesdk-canvas "Editor canvas" at bounding box center [425, 251] width 0 height 0
drag, startPoint x: 584, startPoint y: 271, endPoint x: 522, endPoint y: 271, distance: 62.2
click at [425, 251] on cesdk-canvas "Editor canvas" at bounding box center [425, 251] width 0 height 0
drag, startPoint x: 272, startPoint y: 270, endPoint x: 292, endPoint y: 271, distance: 19.9
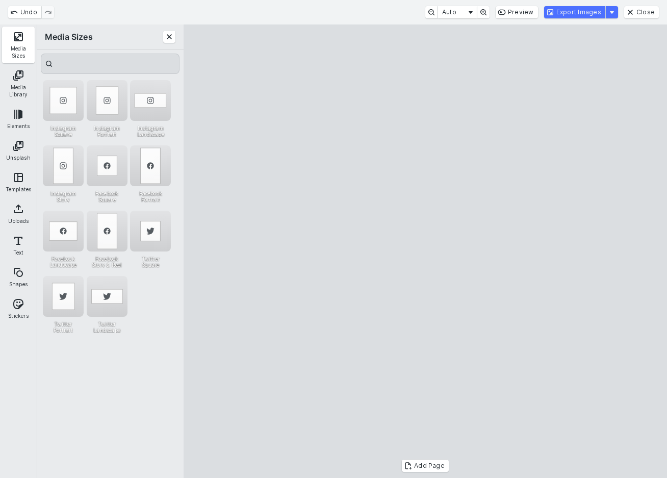
click at [425, 251] on cesdk-canvas "Editor canvas" at bounding box center [425, 251] width 0 height 0
drag, startPoint x: 604, startPoint y: 17, endPoint x: 624, endPoint y: 336, distance: 320.3
click at [624, 336] on div "Undo Auto Preview Export Images Close Media Sizes Media Library Elements Unspla…" at bounding box center [333, 239] width 667 height 478
click at [425, 251] on cesdk-canvas "Editor canvas" at bounding box center [425, 251] width 0 height 0
click at [588, 16] on button "Export Images" at bounding box center [574, 12] width 61 height 12
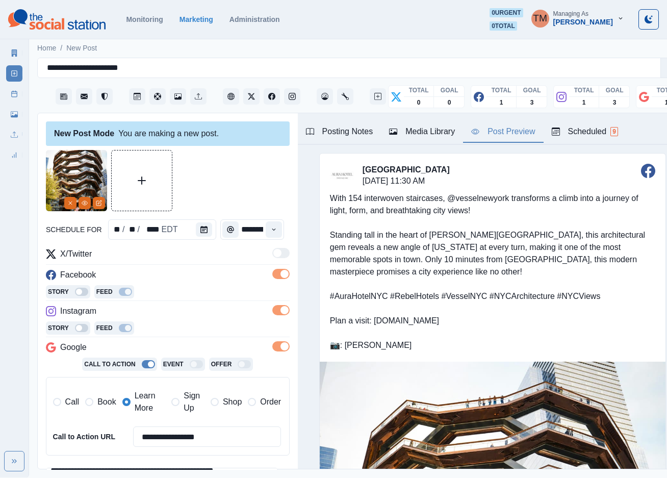
click at [432, 132] on div "Media Library" at bounding box center [422, 131] width 66 height 12
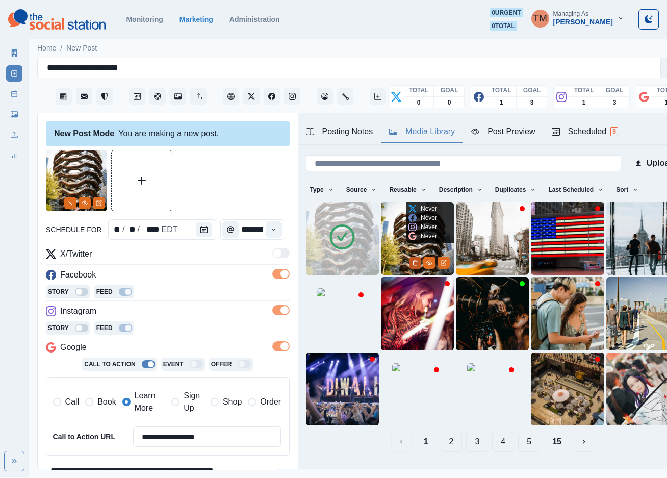
click at [409, 258] on button "Delete Media" at bounding box center [415, 262] width 12 height 12
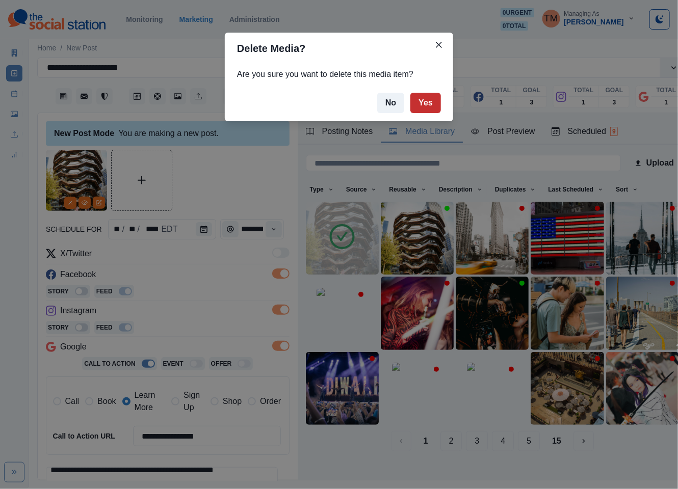
click at [430, 103] on button "Yes" at bounding box center [425, 103] width 31 height 20
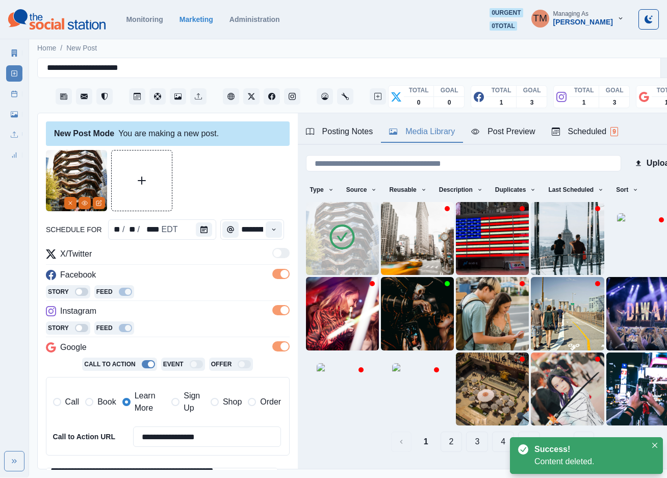
click at [511, 135] on div "Post Preview" at bounding box center [503, 131] width 64 height 12
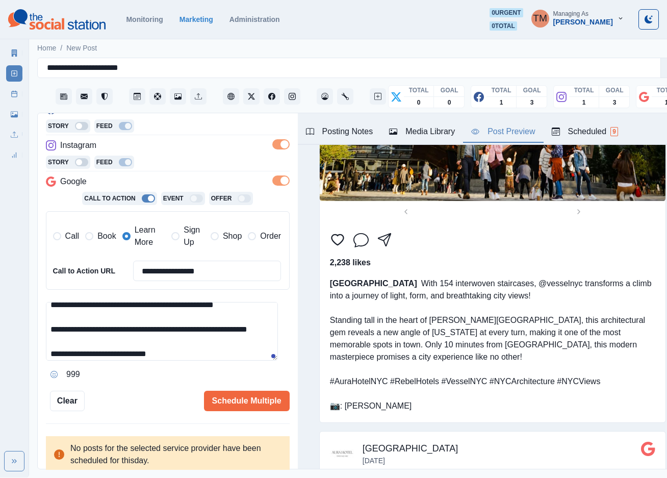
scroll to position [1147, 0]
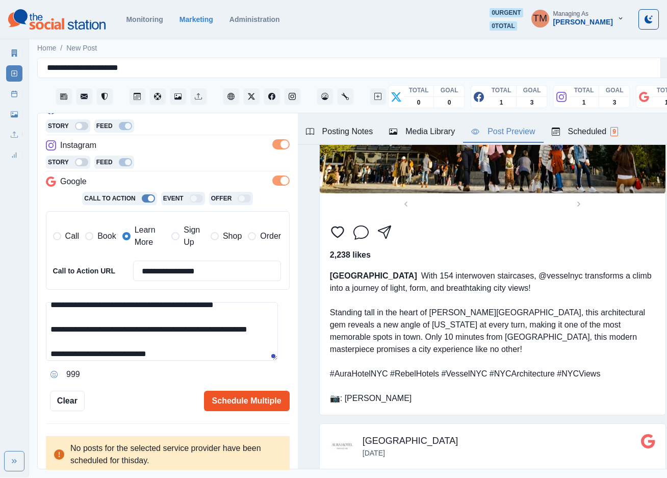
click at [244, 399] on button "Schedule Multiple" at bounding box center [247, 400] width 86 height 20
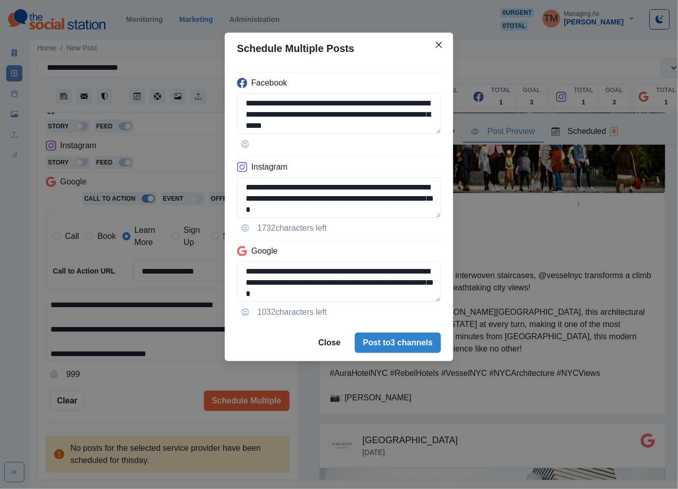
click at [132, 389] on div "**********" at bounding box center [339, 244] width 678 height 489
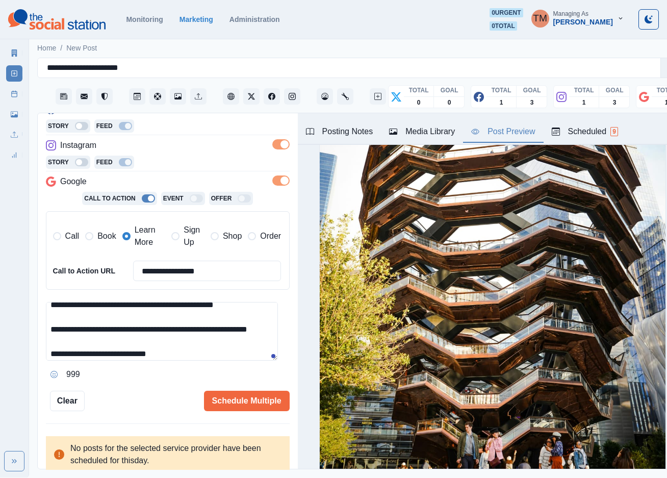
scroll to position [535, 0]
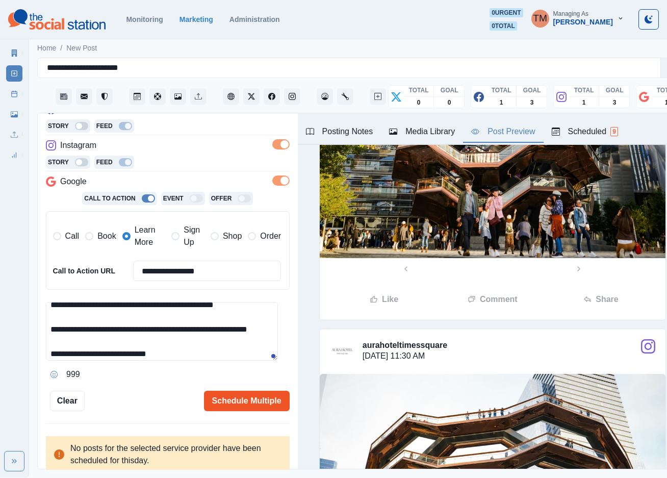
click at [240, 403] on button "Schedule Multiple" at bounding box center [247, 400] width 86 height 20
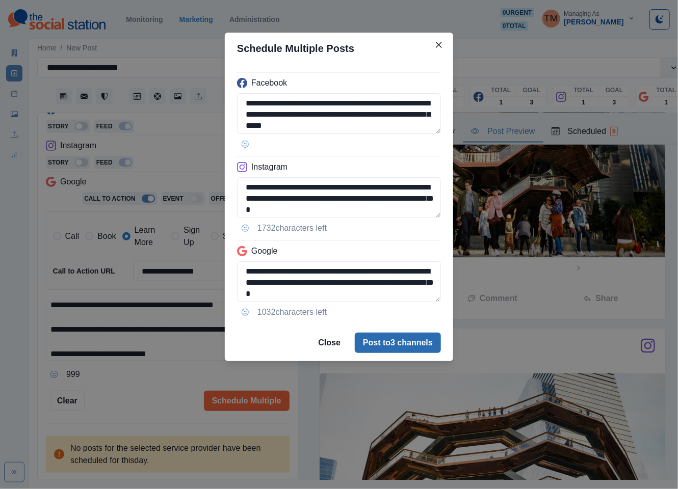
click at [410, 340] on button "Post to 3 channels" at bounding box center [398, 343] width 86 height 20
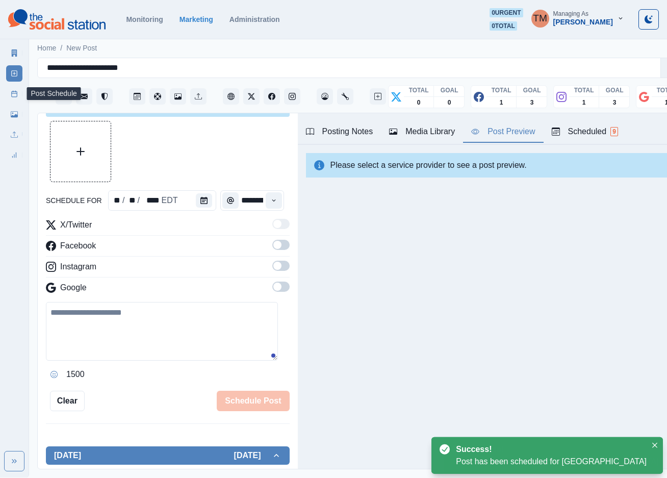
scroll to position [166, 0]
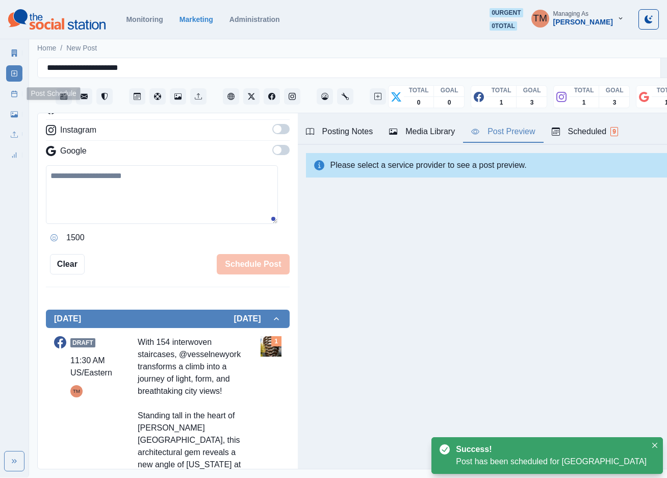
click at [18, 100] on link "Post Schedule" at bounding box center [14, 94] width 16 height 16
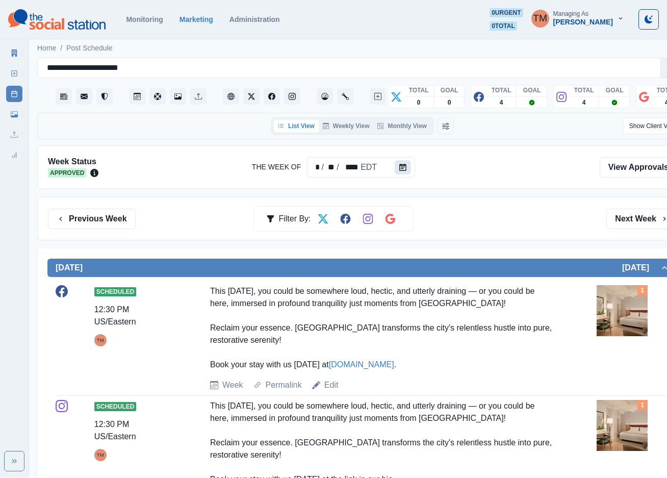
click at [399, 167] on icon "Calendar" at bounding box center [402, 167] width 7 height 7
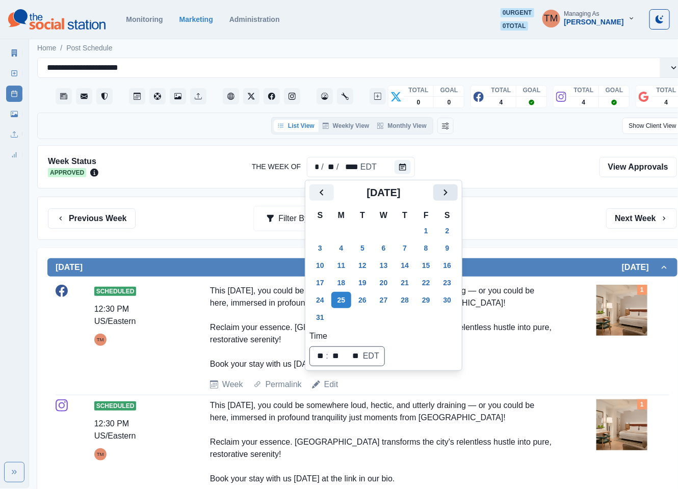
click at [444, 199] on button "Next" at bounding box center [445, 193] width 24 height 16
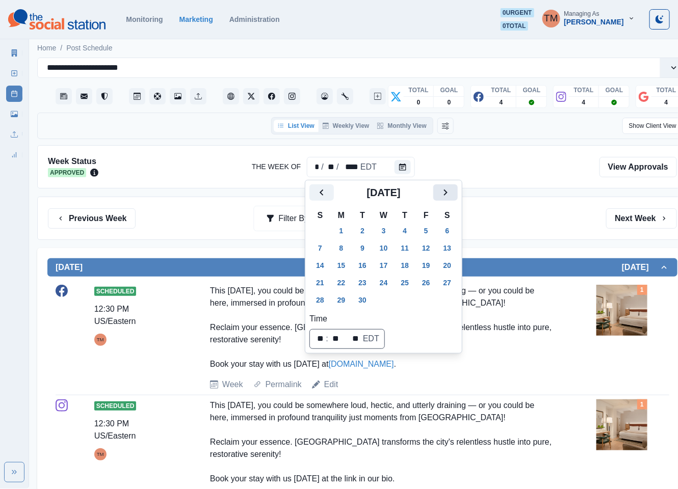
click at [444, 199] on button "Next" at bounding box center [445, 193] width 24 height 16
click at [344, 284] on button "20" at bounding box center [341, 283] width 20 height 16
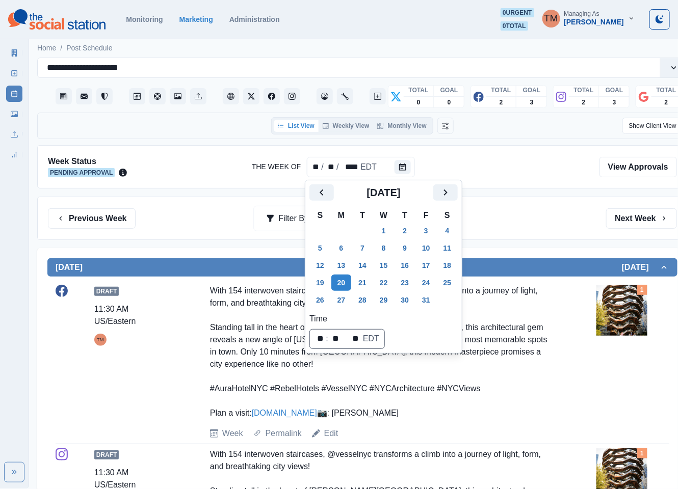
click at [534, 225] on div "Previous Week Filter By: Next Week" at bounding box center [362, 219] width 629 height 20
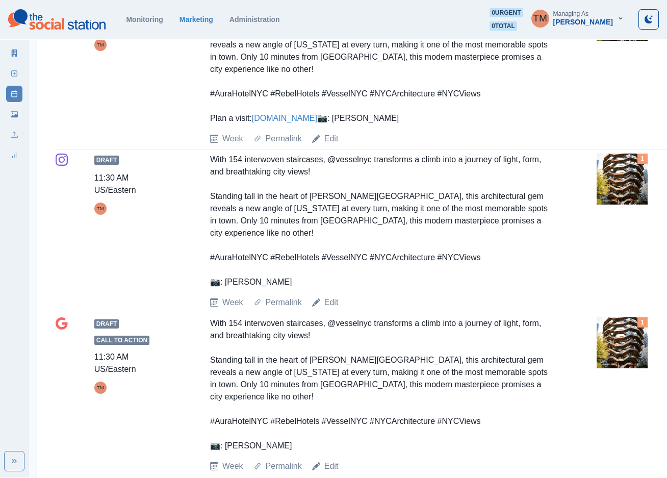
scroll to position [306, 0]
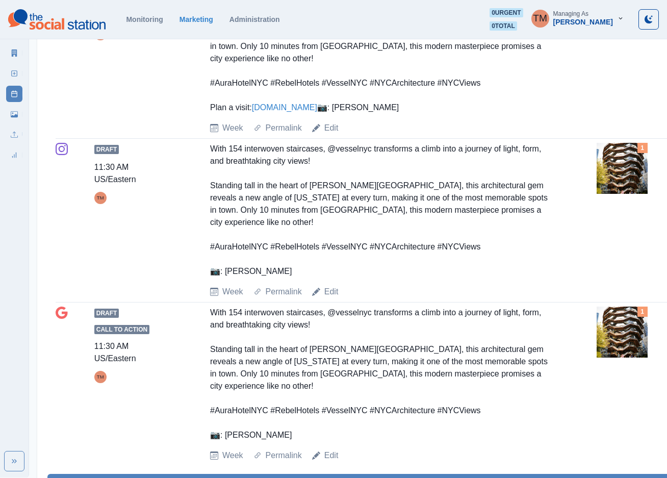
click at [618, 184] on img at bounding box center [621, 168] width 51 height 51
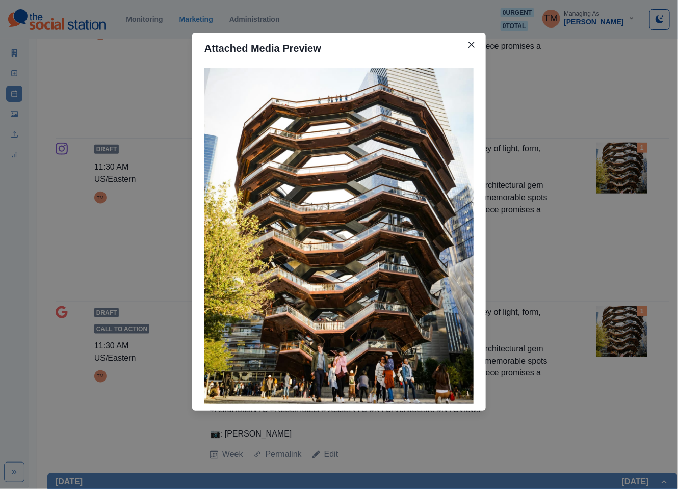
click at [618, 184] on div "Attached Media Preview" at bounding box center [339, 244] width 678 height 489
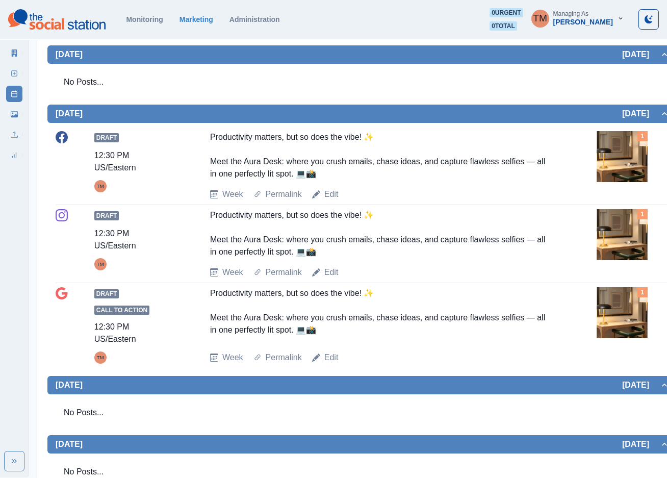
scroll to position [765, 0]
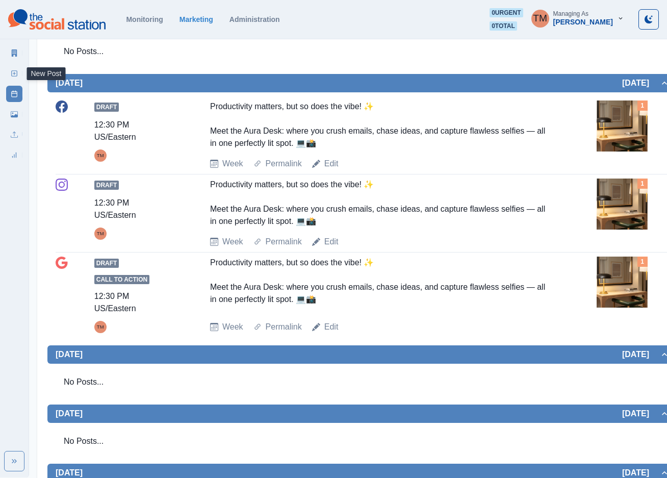
click at [13, 75] on icon at bounding box center [14, 73] width 7 height 7
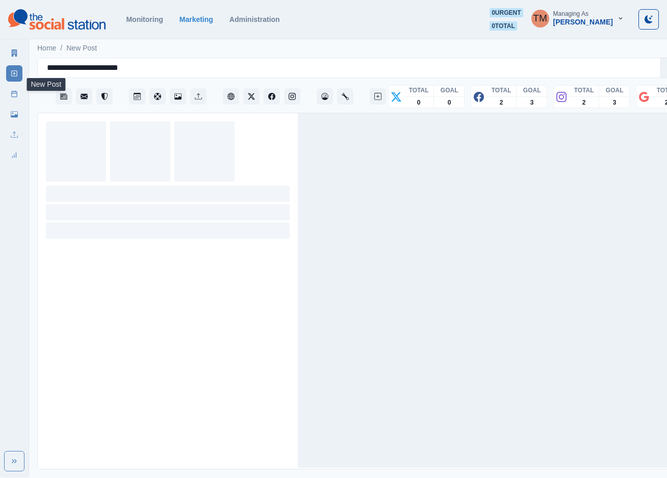
scroll to position [11, 0]
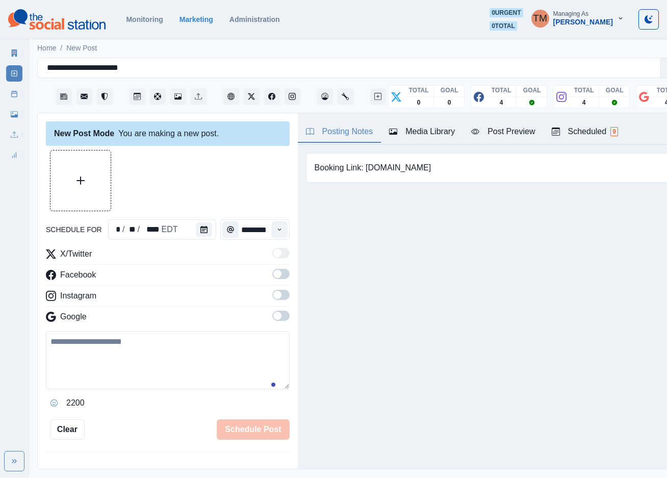
click at [141, 348] on textarea at bounding box center [168, 360] width 244 height 58
paste textarea "**********"
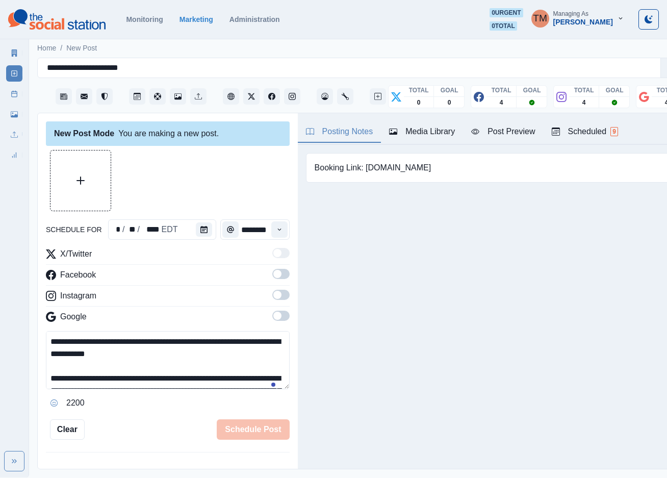
scroll to position [167, 0]
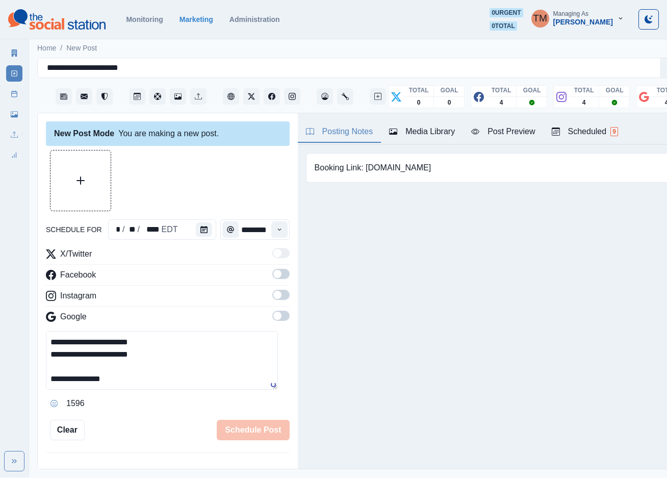
type textarea "**********"
click at [272, 269] on span at bounding box center [280, 274] width 17 height 10
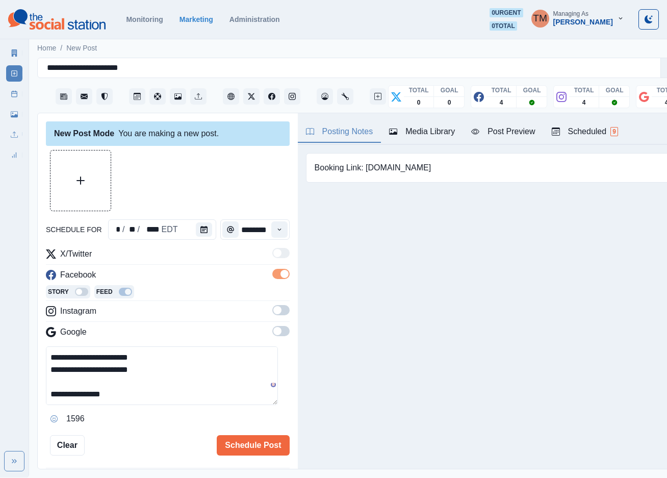
drag, startPoint x: 272, startPoint y: 299, endPoint x: 289, endPoint y: 330, distance: 35.8
click at [274, 305] on span at bounding box center [280, 310] width 17 height 10
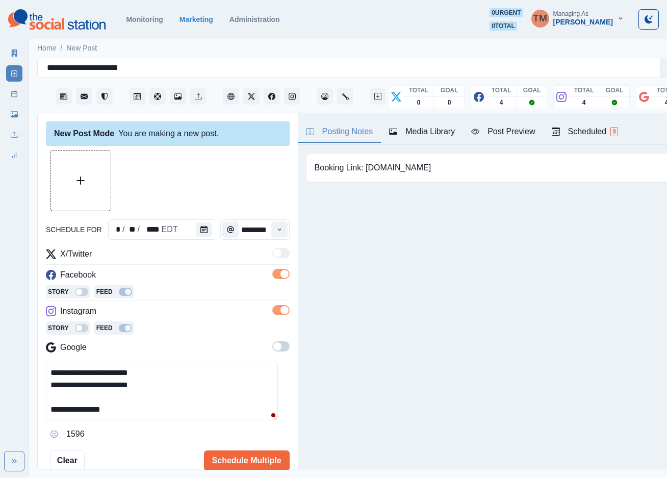
click at [275, 341] on span at bounding box center [280, 346] width 17 height 10
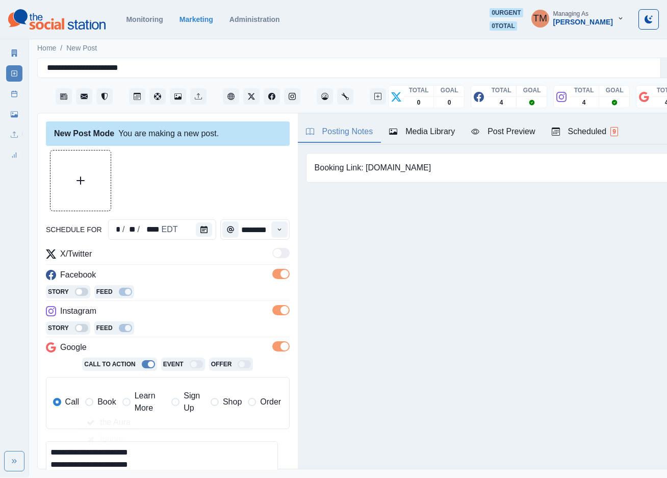
click at [102, 396] on span "Book" at bounding box center [106, 402] width 18 height 12
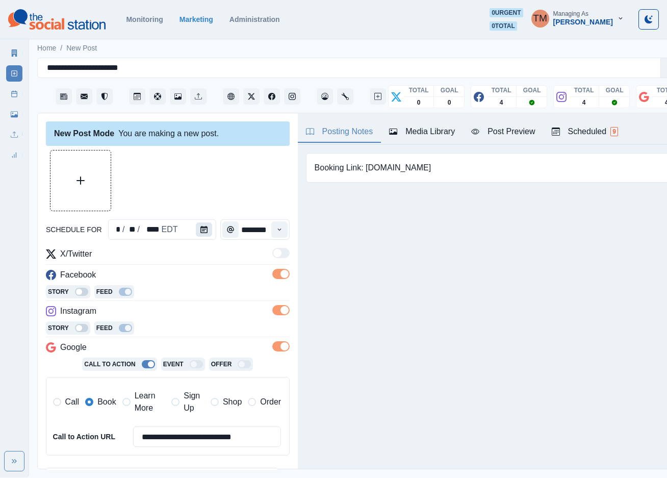
click at [200, 226] on icon "Calendar" at bounding box center [203, 229] width 7 height 7
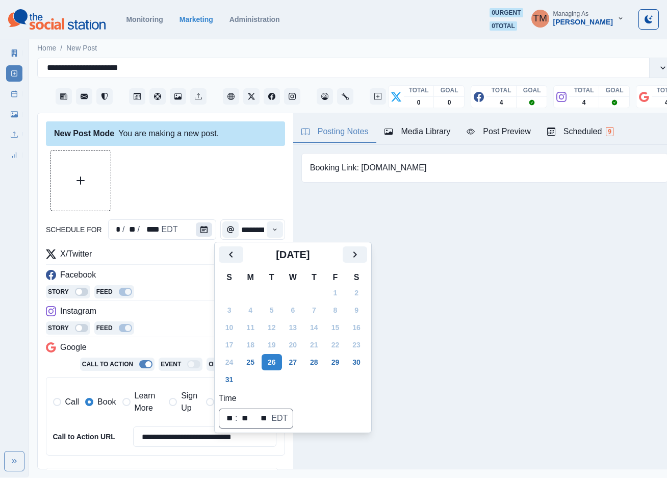
scroll to position [0, 0]
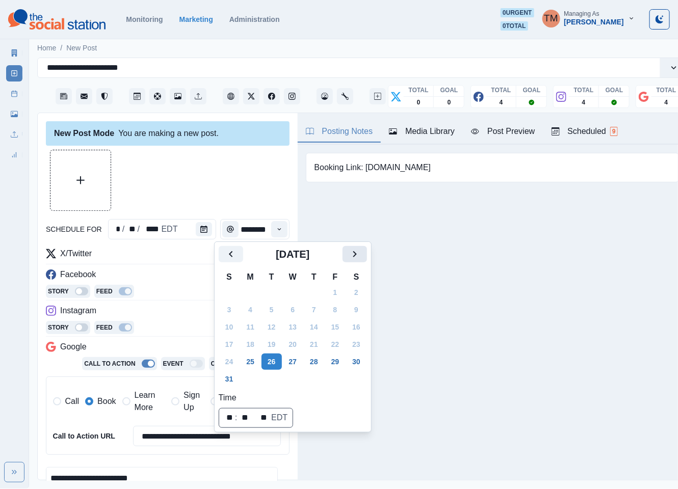
click at [348, 254] on button "Next" at bounding box center [355, 254] width 24 height 16
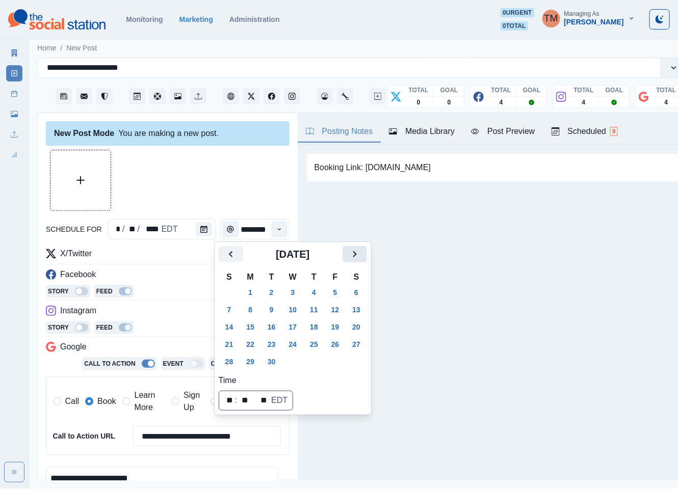
click at [348, 254] on button "Next" at bounding box center [355, 254] width 24 height 16
click at [334, 346] on button "24" at bounding box center [335, 344] width 20 height 16
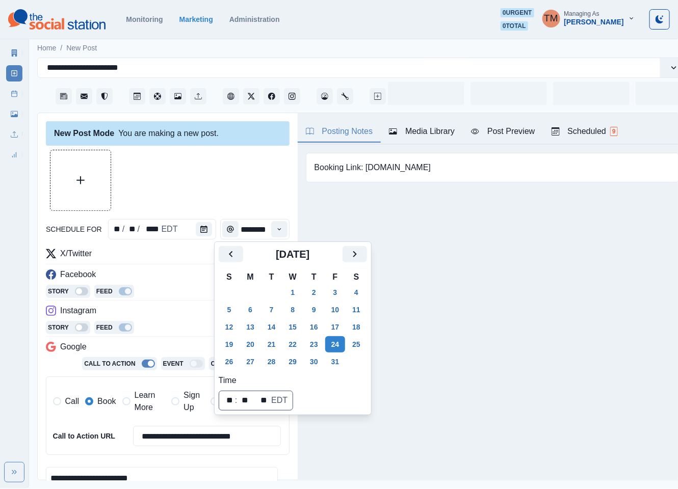
click at [187, 173] on div at bounding box center [168, 180] width 244 height 61
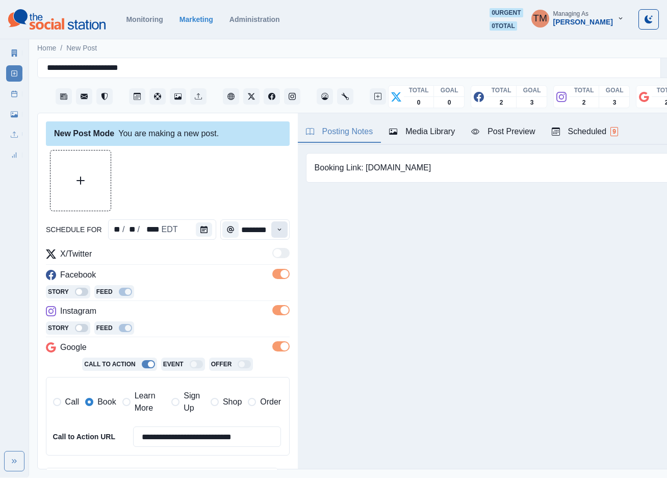
click at [271, 232] on button "Time" at bounding box center [279, 229] width 16 height 16
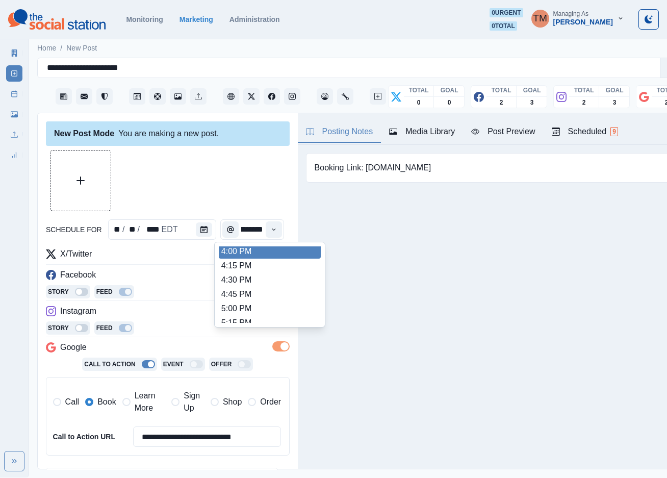
scroll to position [456, 0]
click at [266, 242] on div "8:00 AM 8:15 AM 8:30 AM 8:45 AM 9:00 AM 9:15 AM 9:30 AM 9:45 AM 10:00 AM 10:15 …" at bounding box center [269, 285] width 111 height 86
click at [264, 267] on ul "8:00 AM 8:15 AM 8:30 AM 8:45 AM 9:00 AM 9:15 AM 9:30 AM 9:45 AM 10:00 AM 10:15 …" at bounding box center [270, 284] width 102 height 76
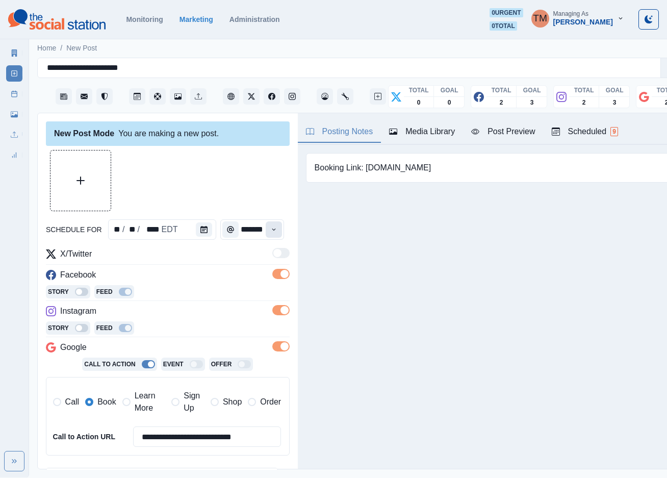
click at [270, 227] on icon "Time" at bounding box center [273, 229] width 7 height 7
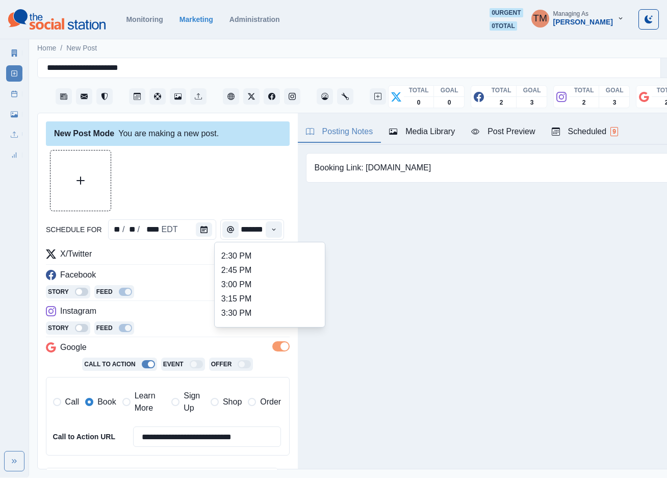
scroll to position [382, 0]
click at [277, 257] on li "2:45 PM" at bounding box center [270, 256] width 102 height 14
type input "*******"
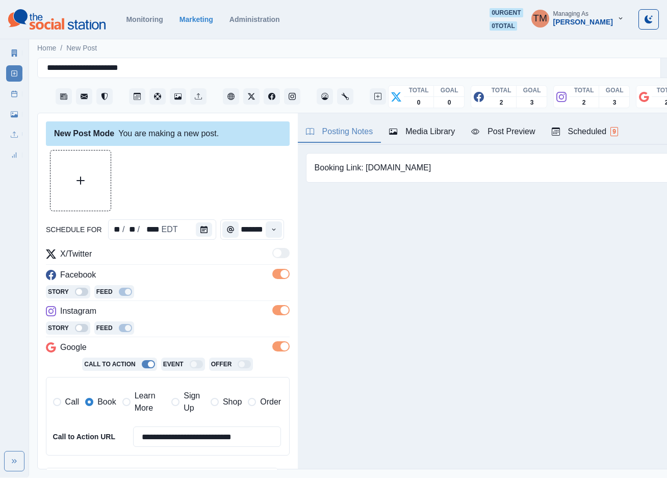
click at [237, 164] on div at bounding box center [168, 180] width 244 height 61
click at [499, 133] on div "Post Preview" at bounding box center [503, 131] width 64 height 12
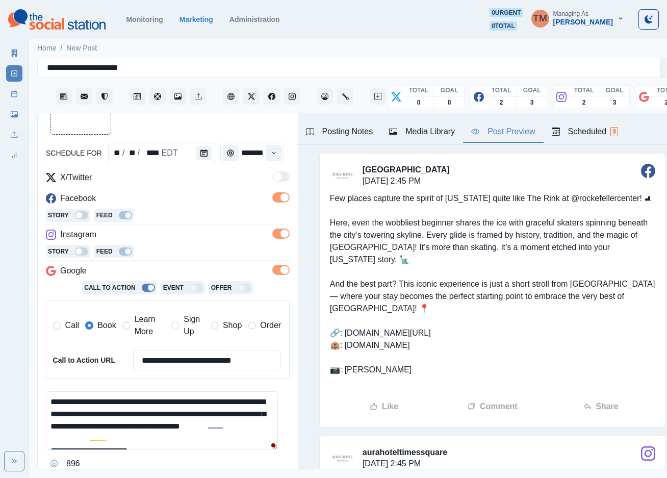
scroll to position [91, 0]
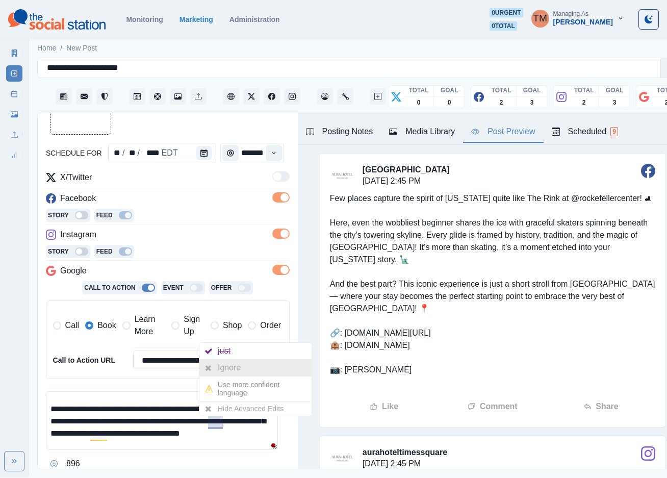
click at [233, 370] on div "Ignore" at bounding box center [231, 367] width 27 height 16
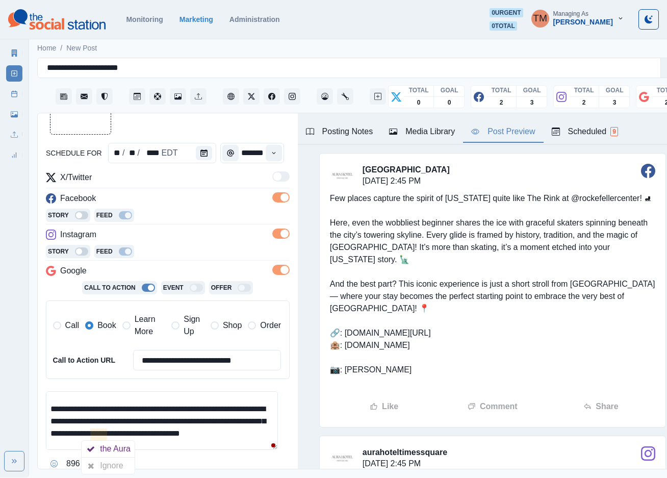
click at [111, 471] on div "Ignore" at bounding box center [113, 465] width 27 height 16
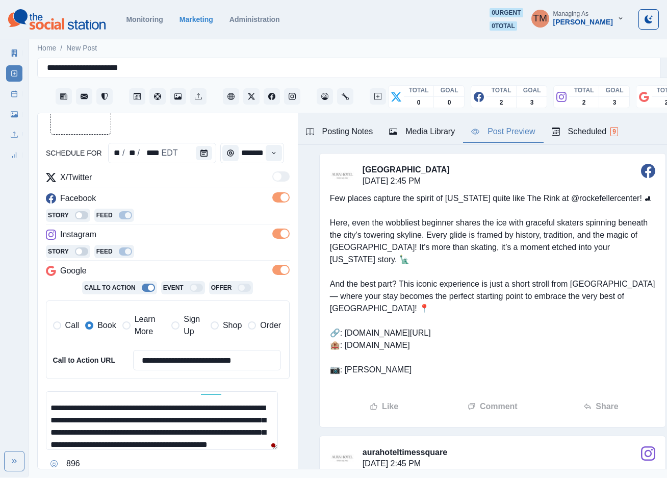
scroll to position [14, 0]
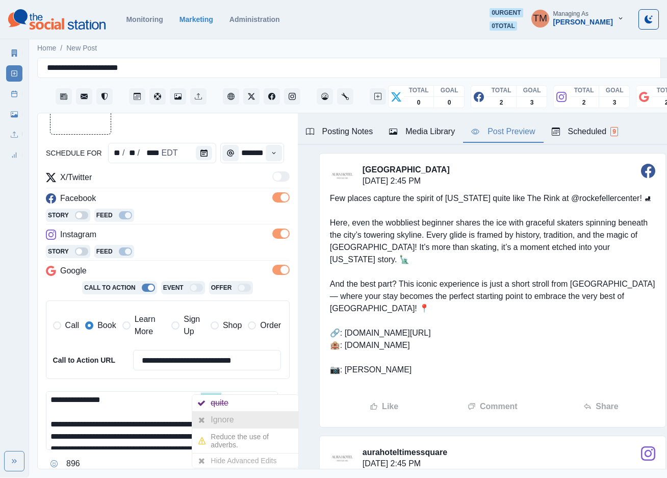
click at [217, 420] on div "Ignore" at bounding box center [224, 419] width 27 height 16
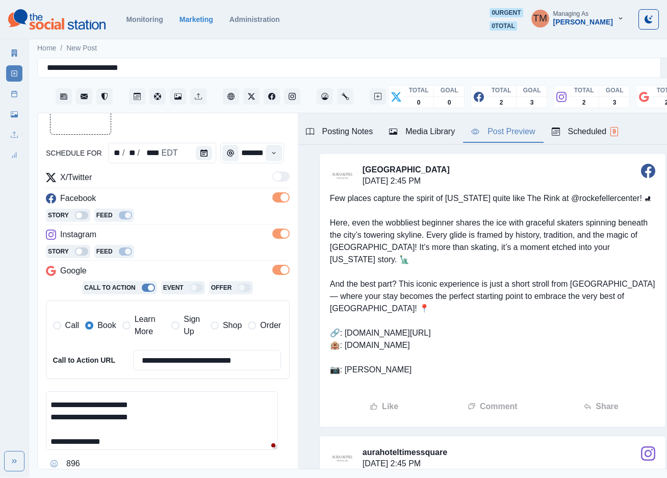
scroll to position [141, 0]
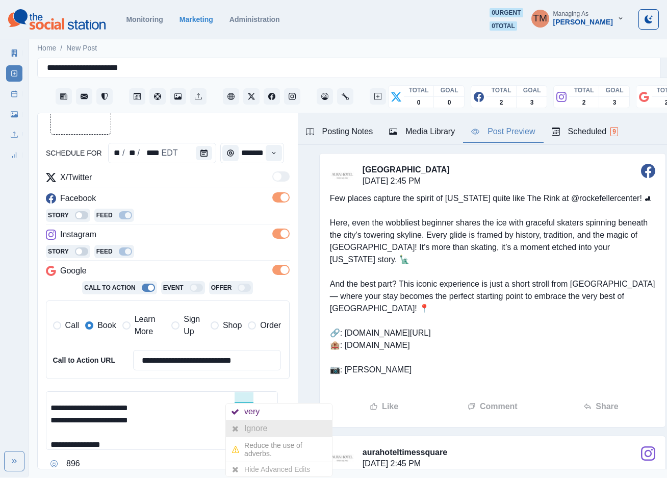
click at [238, 429] on icon at bounding box center [235, 428] width 7 height 8
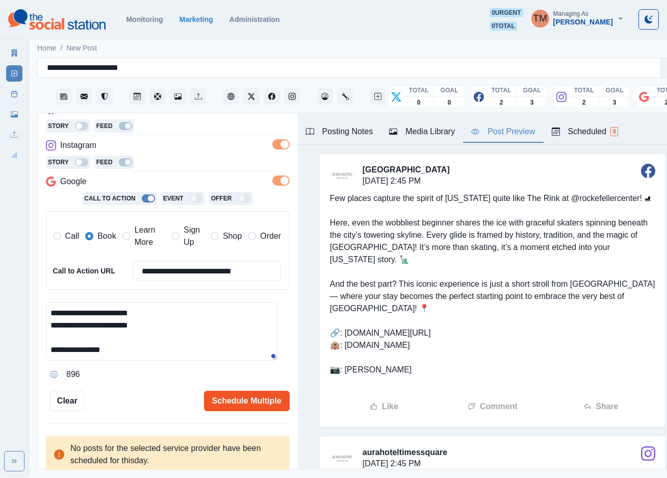
click at [243, 399] on button "Schedule Multiple" at bounding box center [247, 400] width 86 height 20
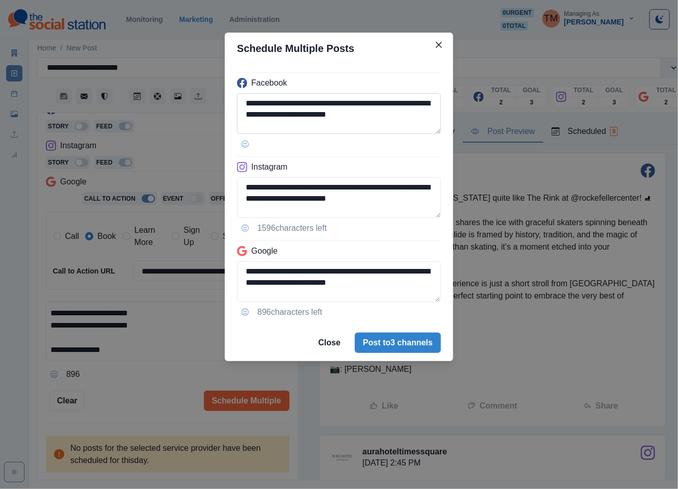
drag, startPoint x: 305, startPoint y: 116, endPoint x: 370, endPoint y: 116, distance: 65.3
click at [370, 116] on textarea "**********" at bounding box center [339, 113] width 204 height 41
paste textarea "***"
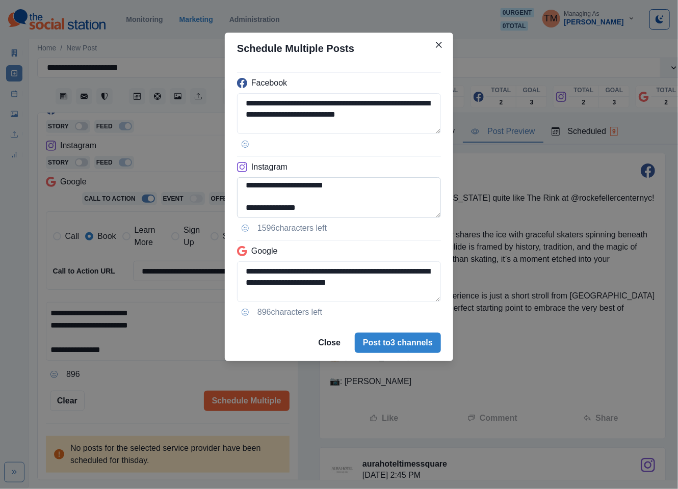
type textarea "**********"
click at [440, 188] on textarea "**********" at bounding box center [339, 197] width 204 height 41
click at [263, 189] on textarea "**********" at bounding box center [339, 197] width 204 height 41
click at [244, 204] on textarea "**********" at bounding box center [339, 197] width 204 height 41
type textarea "**********"
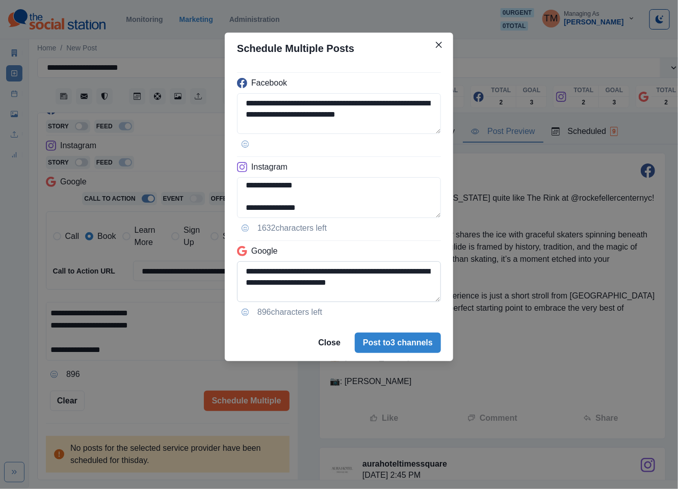
click at [314, 289] on textarea "**********" at bounding box center [339, 282] width 204 height 41
click at [247, 289] on textarea "**********" at bounding box center [339, 282] width 204 height 41
type textarea "**********"
drag, startPoint x: 151, startPoint y: 395, endPoint x: 146, endPoint y: 396, distance: 5.8
click at [152, 395] on div "**********" at bounding box center [339, 244] width 678 height 489
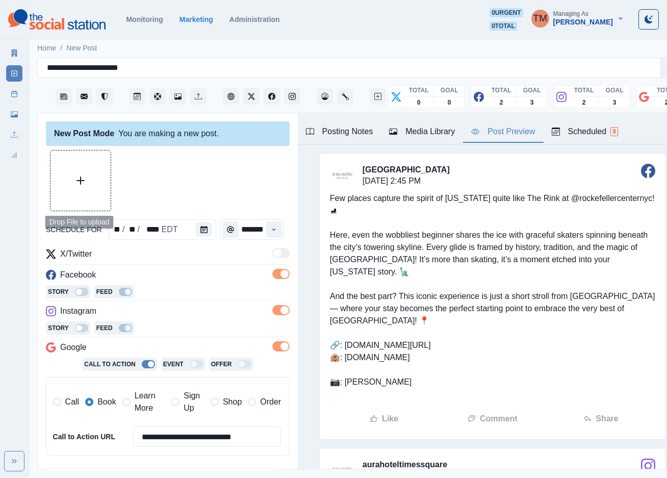
click at [82, 188] on button "Upload Media" at bounding box center [80, 180] width 60 height 60
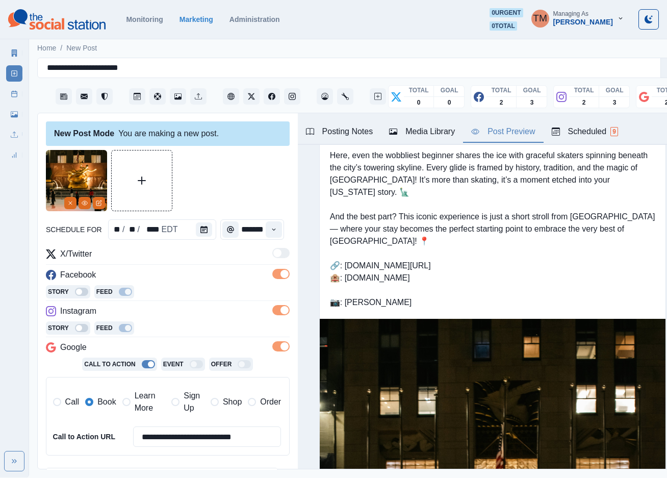
scroll to position [76, 0]
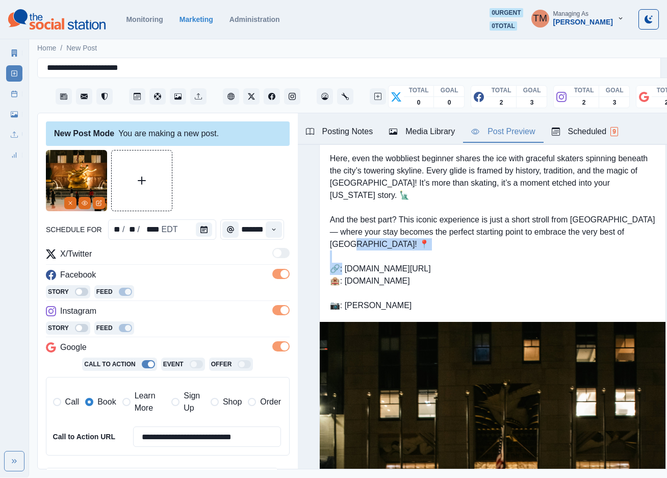
drag, startPoint x: 426, startPoint y: 242, endPoint x: 335, endPoint y: 248, distance: 90.9
click at [335, 248] on div "Few places capture the spirit of New York quite like The Rink at @rockefellerce…" at bounding box center [493, 214] width 346 height 216
copy div ".shorturl.at/5aSPi 🏨:"
click at [98, 202] on icon "Edit Media" at bounding box center [99, 203] width 6 height 6
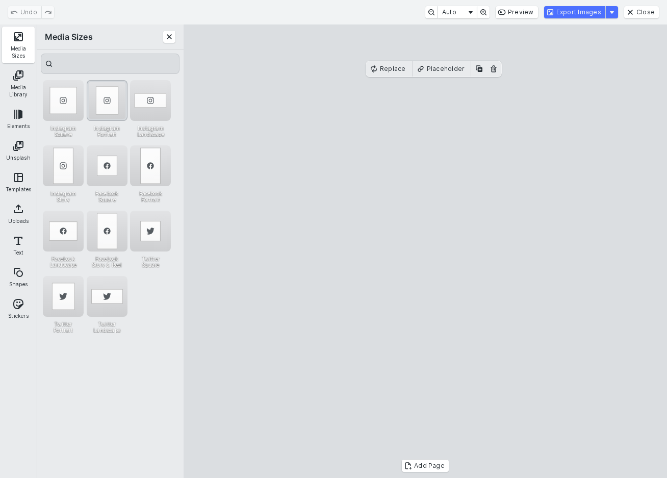
click at [105, 106] on div "Instagram Portrait" at bounding box center [107, 100] width 41 height 41
click at [425, 251] on cesdk-canvas "Editor canvas" at bounding box center [425, 251] width 0 height 0
drag, startPoint x: 473, startPoint y: 330, endPoint x: 470, endPoint y: 307, distance: 23.1
click at [425, 251] on cesdk-canvas "Editor canvas" at bounding box center [425, 251] width 0 height 0
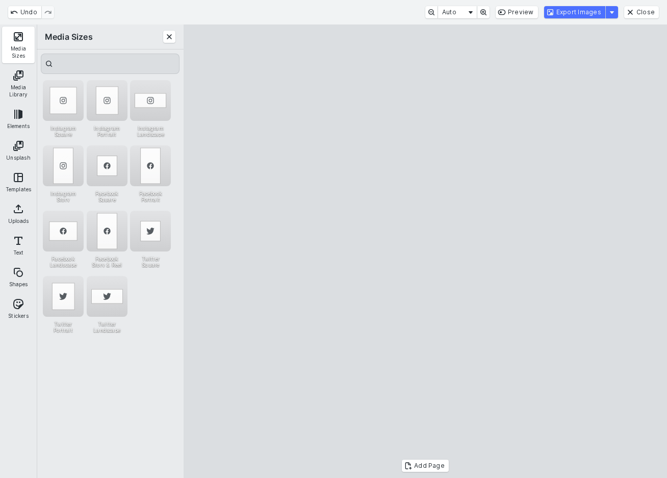
drag, startPoint x: 433, startPoint y: 419, endPoint x: 435, endPoint y: 450, distance: 30.6
click at [425, 251] on cesdk-canvas "Editor canvas" at bounding box center [425, 251] width 0 height 0
drag, startPoint x: 456, startPoint y: 387, endPoint x: 456, endPoint y: 372, distance: 15.3
click at [425, 251] on cesdk-canvas "Editor canvas" at bounding box center [425, 251] width 0 height 0
drag, startPoint x: 432, startPoint y: 436, endPoint x: 434, endPoint y: 456, distance: 19.5
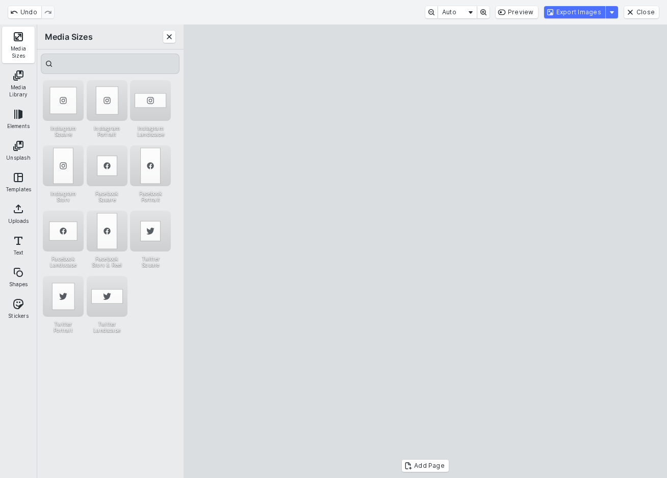
click at [425, 251] on cesdk-canvas "Editor canvas" at bounding box center [425, 251] width 0 height 0
drag, startPoint x: 448, startPoint y: 415, endPoint x: 447, endPoint y: 407, distance: 8.3
click at [425, 251] on cesdk-canvas "Editor canvas" at bounding box center [425, 251] width 0 height 0
drag, startPoint x: 430, startPoint y: 52, endPoint x: 430, endPoint y: 98, distance: 45.9
click at [425, 251] on cesdk-canvas "Editor canvas" at bounding box center [425, 251] width 0 height 0
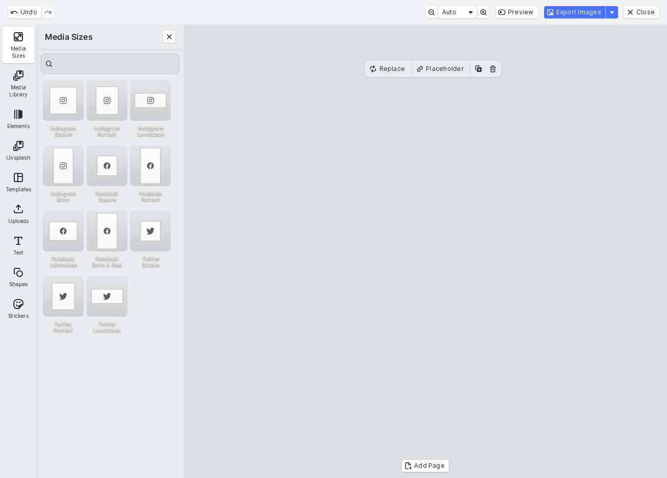
click at [425, 251] on cesdk-canvas "Editor canvas" at bounding box center [425, 251] width 0 height 0
click at [590, 17] on button "Export Images" at bounding box center [574, 12] width 61 height 12
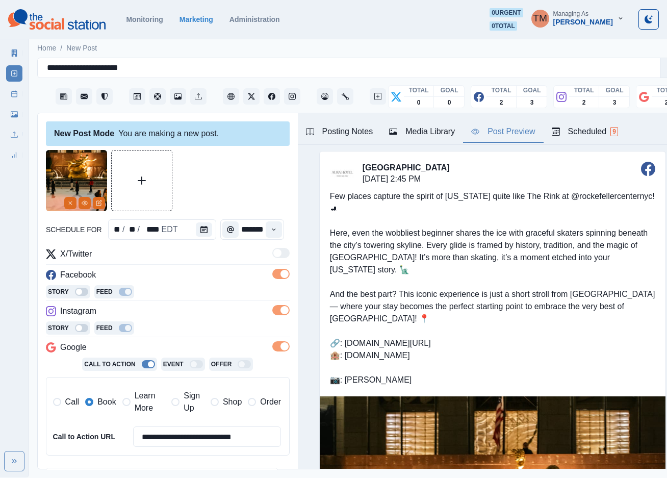
scroll to position [0, 0]
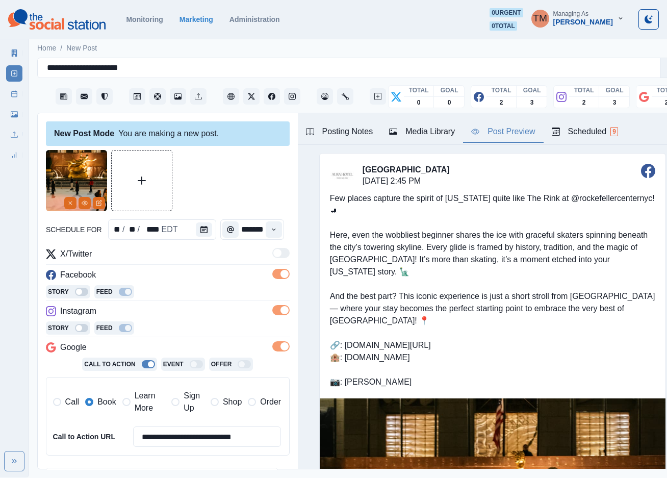
click at [430, 133] on div "Media Library" at bounding box center [422, 131] width 66 height 12
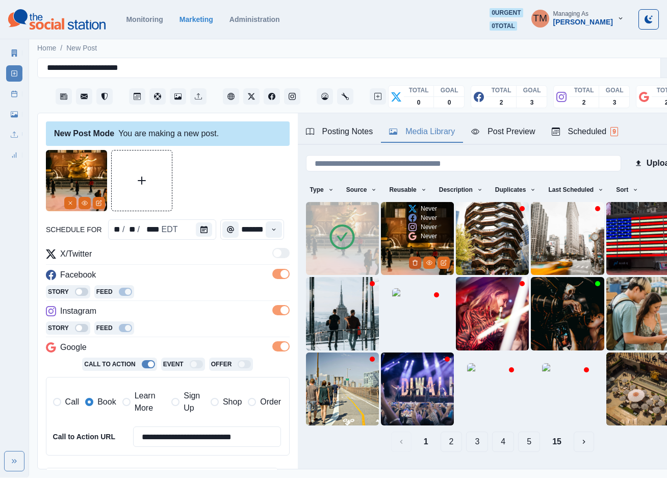
click at [413, 261] on polyline "Delete Media" at bounding box center [415, 261] width 5 height 0
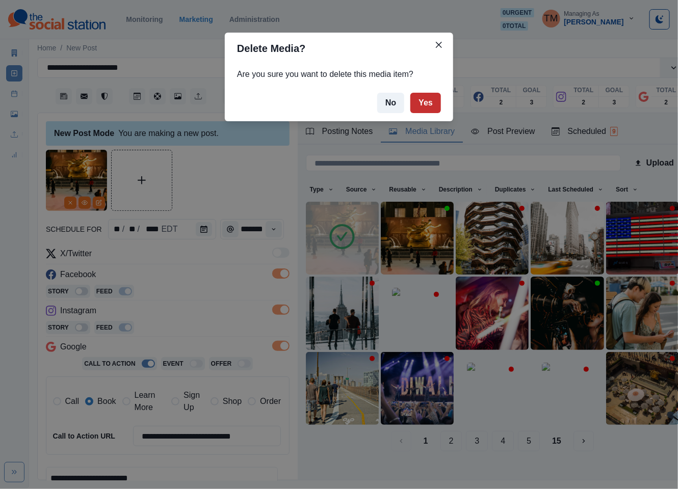
click at [431, 106] on button "Yes" at bounding box center [425, 103] width 31 height 20
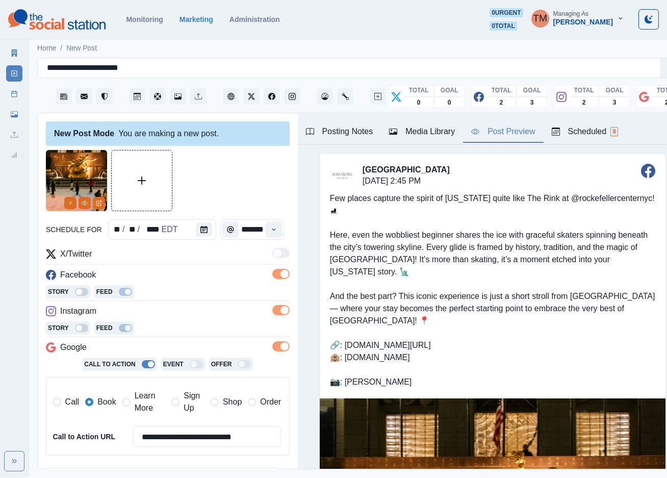
click at [510, 130] on div "Post Preview" at bounding box center [503, 131] width 64 height 12
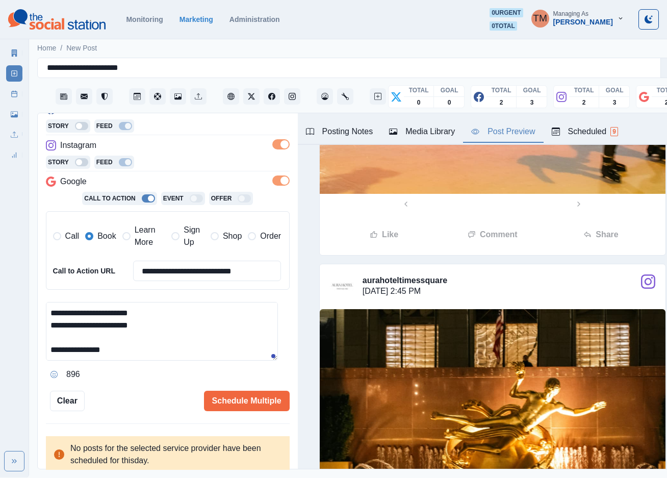
scroll to position [612, 0]
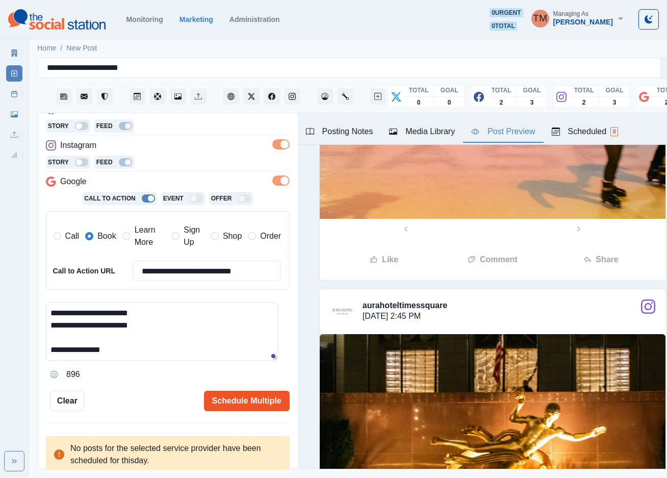
click at [215, 401] on button "Schedule Multiple" at bounding box center [247, 400] width 86 height 20
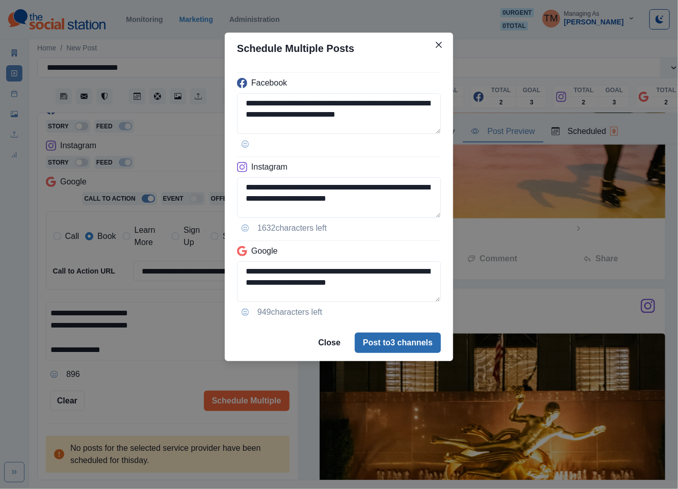
click at [398, 337] on button "Post to 3 channels" at bounding box center [398, 343] width 86 height 20
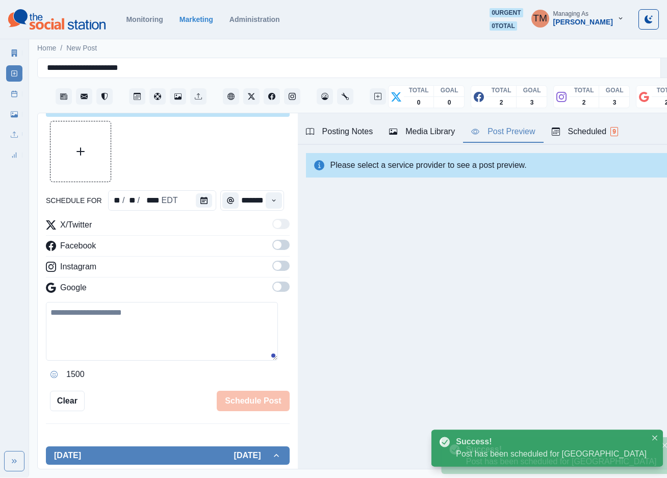
scroll to position [166, 0]
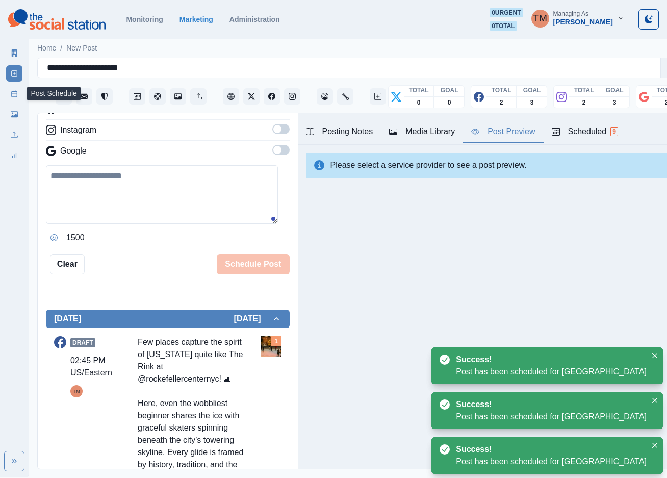
click at [14, 93] on line at bounding box center [15, 93] width 6 height 0
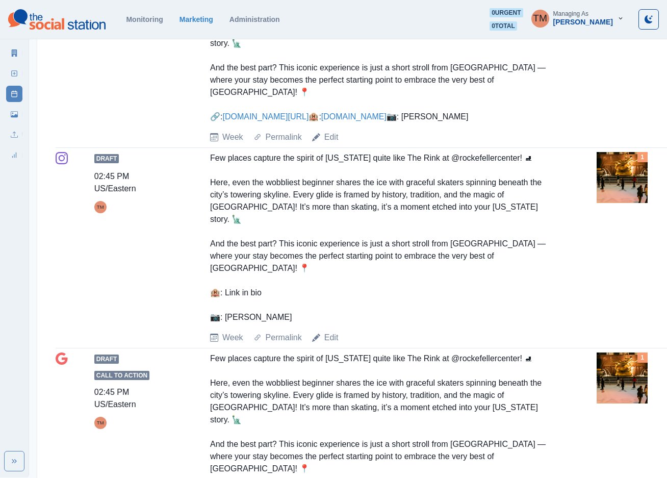
scroll to position [1057, 0]
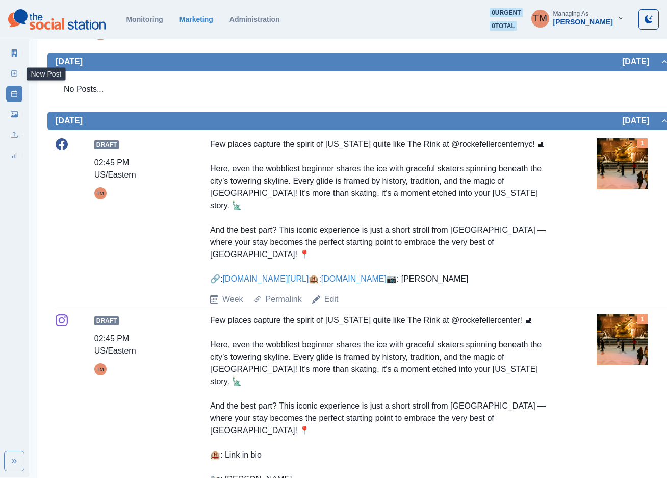
click at [16, 72] on icon at bounding box center [14, 73] width 7 height 7
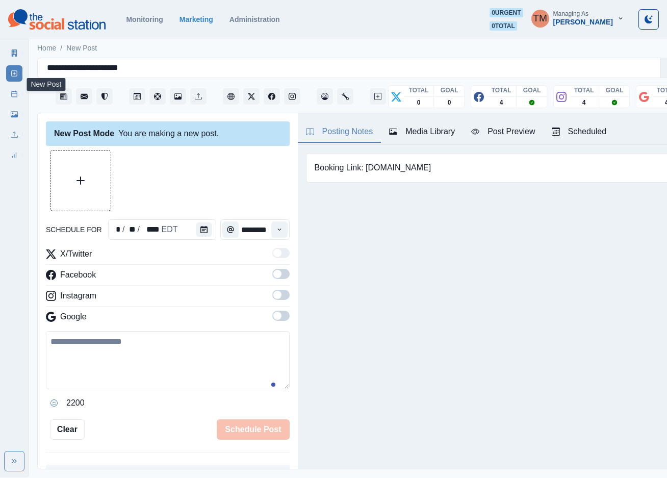
scroll to position [11, 0]
click at [196, 222] on button "Calendar" at bounding box center [204, 229] width 16 height 14
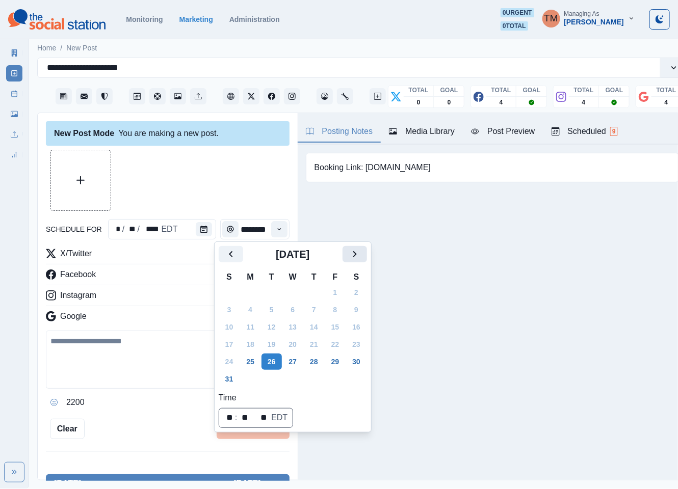
click at [355, 256] on icon "Next" at bounding box center [355, 254] width 12 height 12
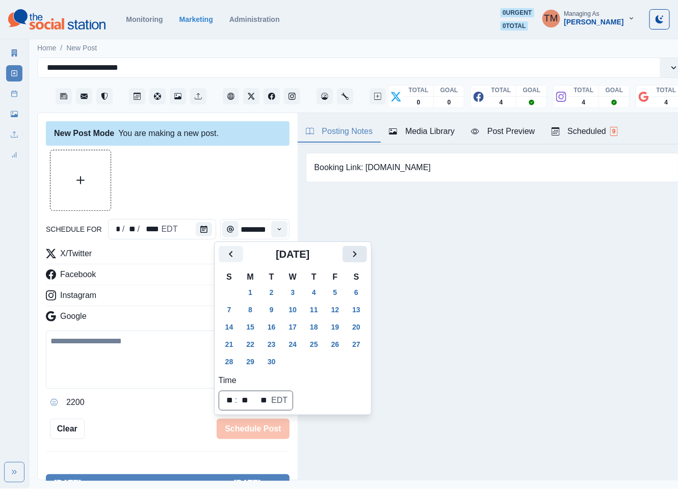
click at [355, 256] on icon "Next" at bounding box center [355, 254] width 12 height 12
click at [251, 364] on button "27" at bounding box center [250, 362] width 20 height 16
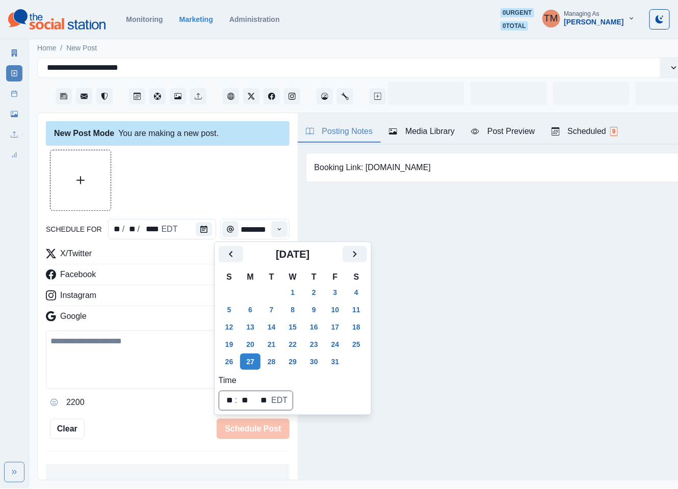
click at [225, 183] on div at bounding box center [168, 180] width 244 height 61
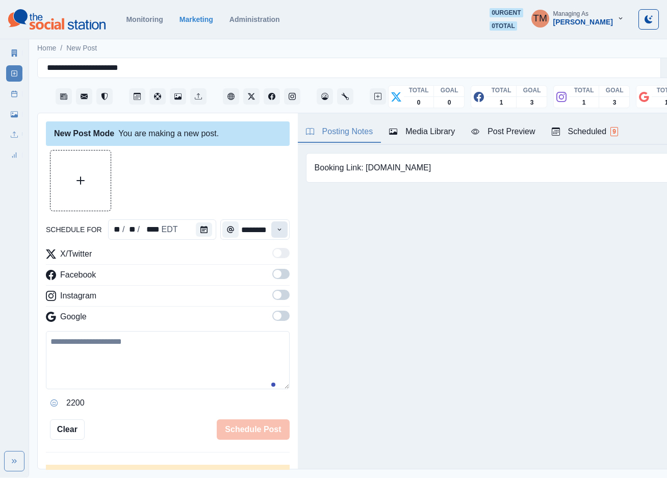
click at [276, 228] on icon "Time" at bounding box center [279, 229] width 7 height 7
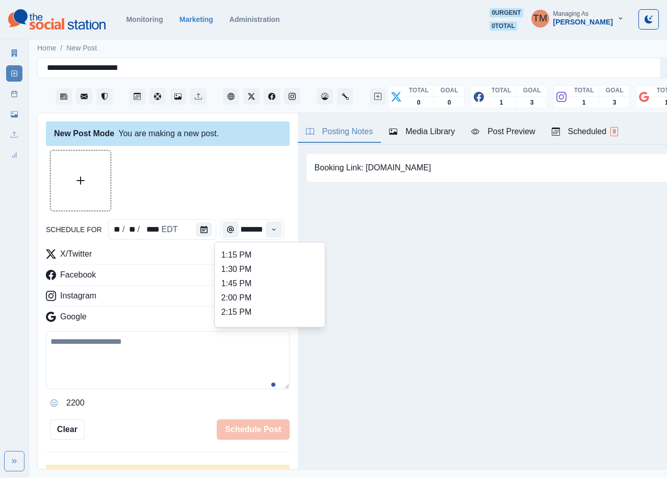
scroll to position [306, 0]
click at [248, 278] on li "1:45 PM" at bounding box center [270, 276] width 102 height 14
type input "*******"
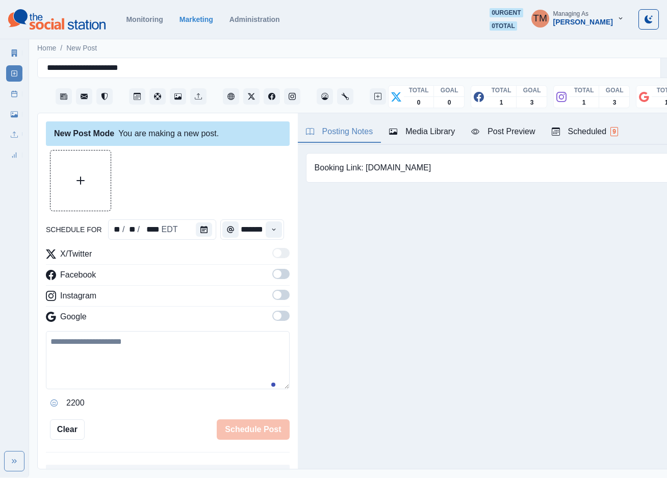
scroll to position [0, 8]
click at [274, 278] on span at bounding box center [280, 274] width 17 height 10
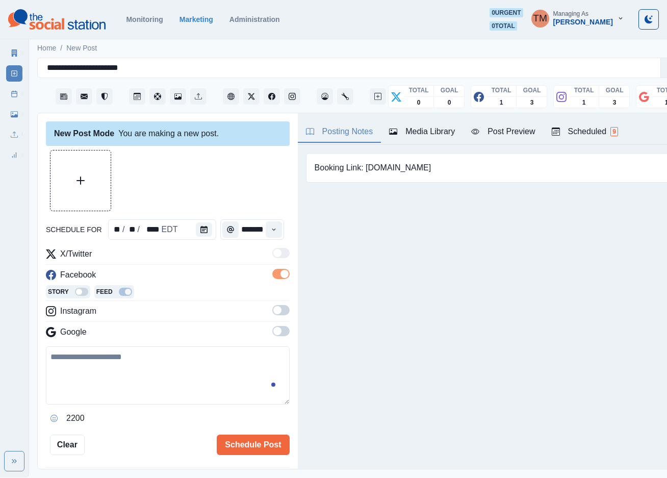
click at [272, 313] on span at bounding box center [280, 310] width 17 height 10
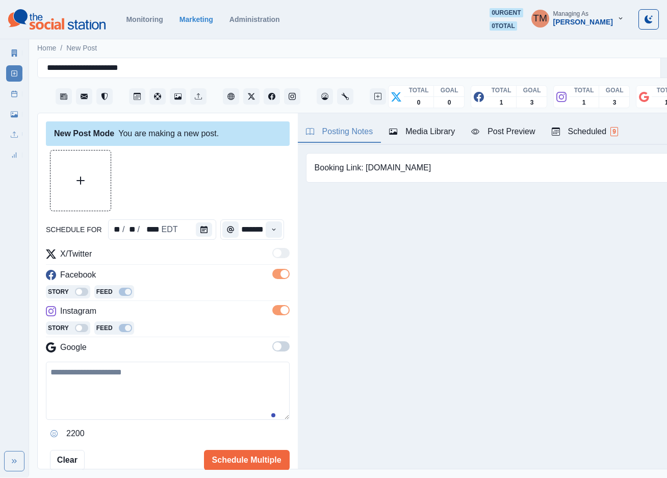
click at [272, 346] on span at bounding box center [280, 346] width 17 height 10
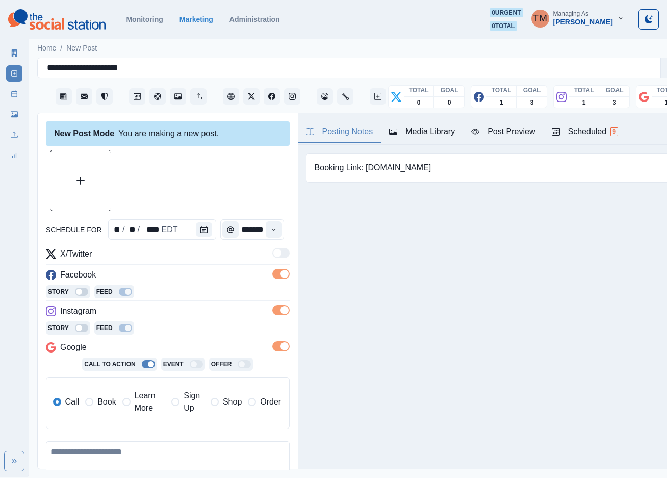
click at [102, 402] on span "Book" at bounding box center [106, 402] width 18 height 12
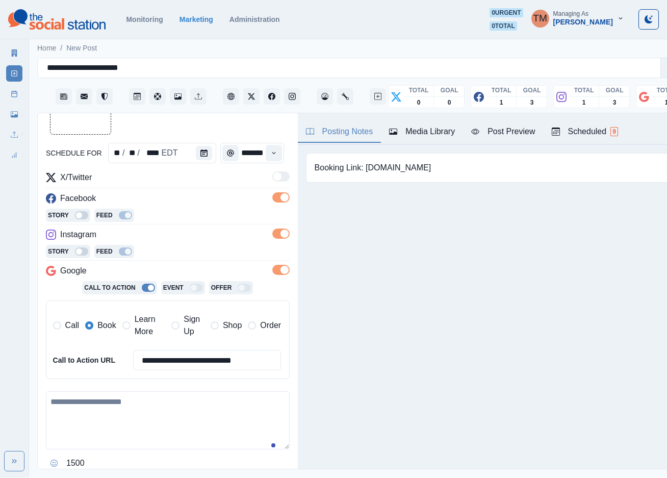
click at [95, 426] on textarea at bounding box center [168, 420] width 244 height 58
paste textarea "**********"
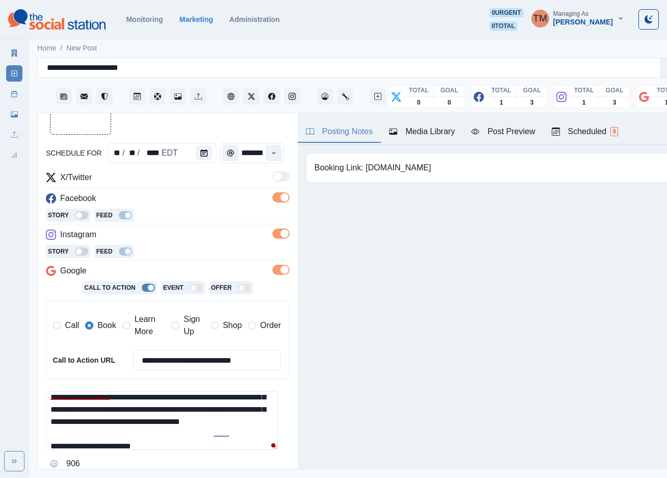
scroll to position [70, 0]
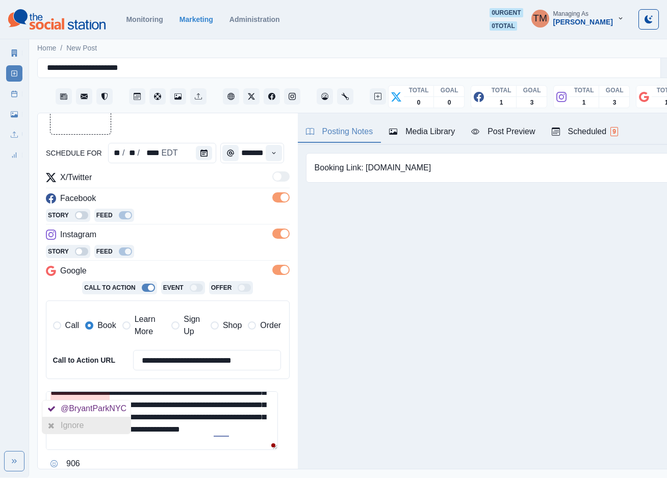
click at [92, 426] on div "Ignore" at bounding box center [86, 425] width 88 height 16
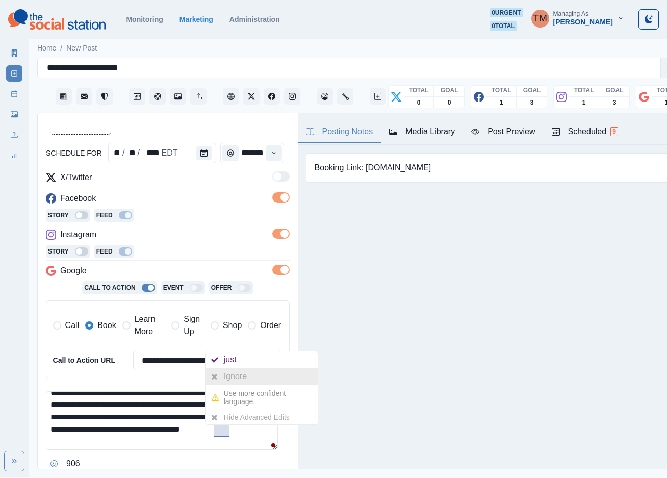
click at [236, 375] on div "Ignore" at bounding box center [237, 376] width 27 height 16
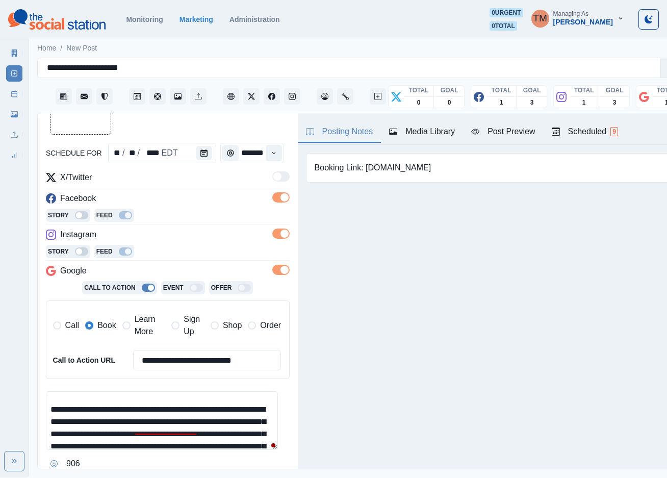
scroll to position [31, 0]
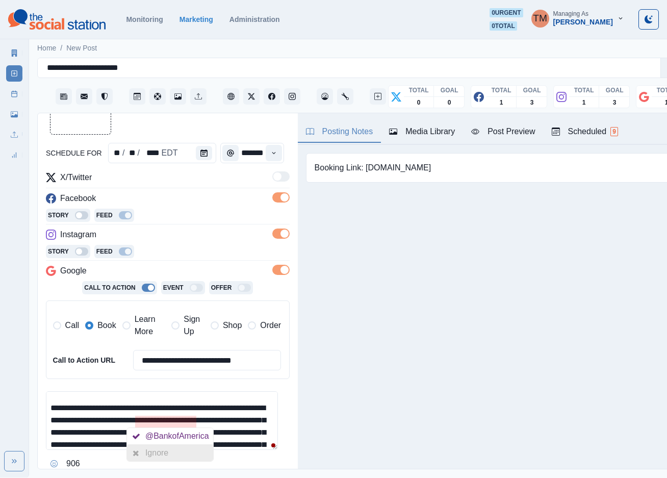
drag, startPoint x: 175, startPoint y: 455, endPoint x: 205, endPoint y: 454, distance: 30.6
click at [176, 456] on div "Ignore" at bounding box center [170, 453] width 86 height 16
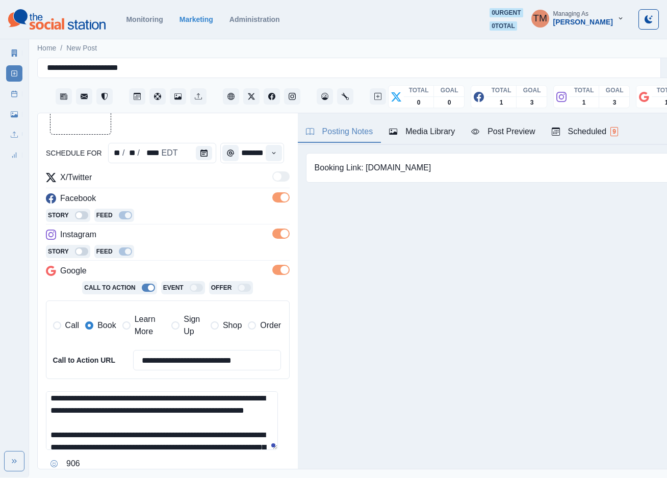
scroll to position [0, 0]
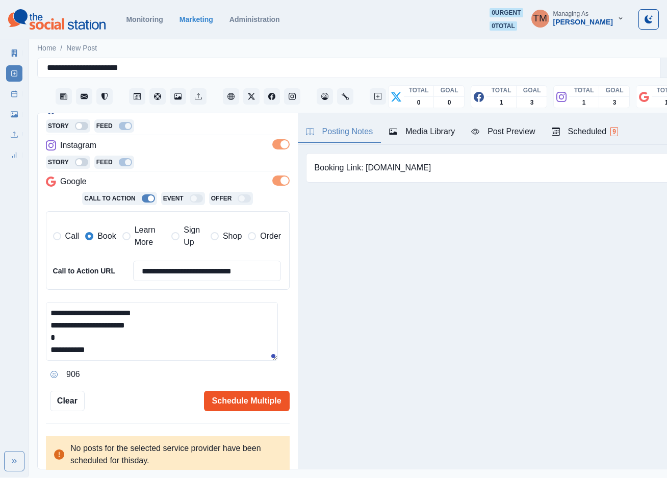
type textarea "**********"
click at [251, 402] on button "Schedule Multiple" at bounding box center [247, 400] width 86 height 20
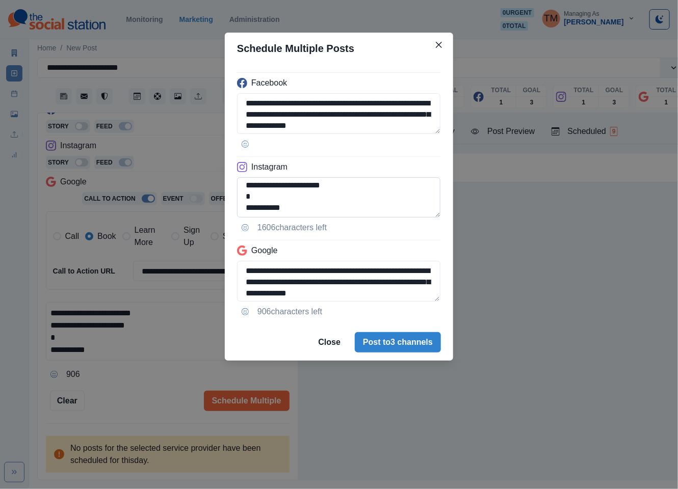
click at [242, 190] on textarea "**********" at bounding box center [338, 197] width 203 height 41
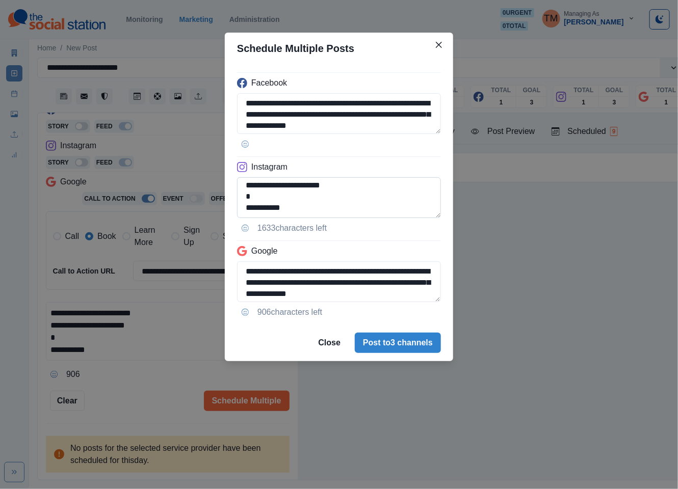
click at [262, 203] on textarea "**********" at bounding box center [339, 197] width 204 height 41
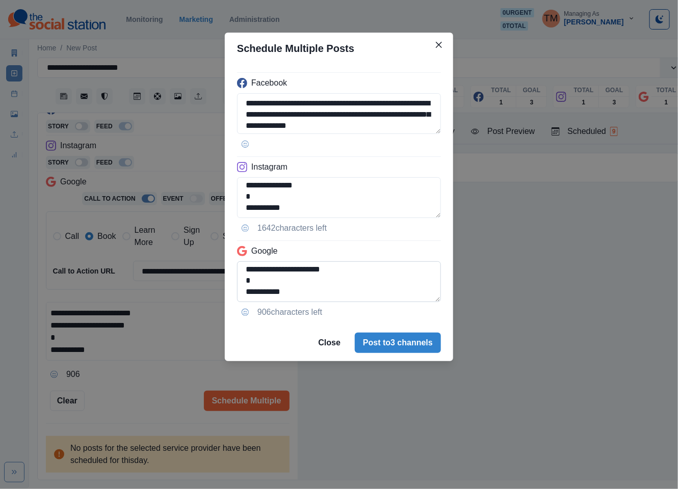
type textarea "**********"
drag, startPoint x: 247, startPoint y: 280, endPoint x: 288, endPoint y: 280, distance: 41.3
click at [248, 280] on textarea "**********" at bounding box center [339, 282] width 204 height 41
type textarea "**********"
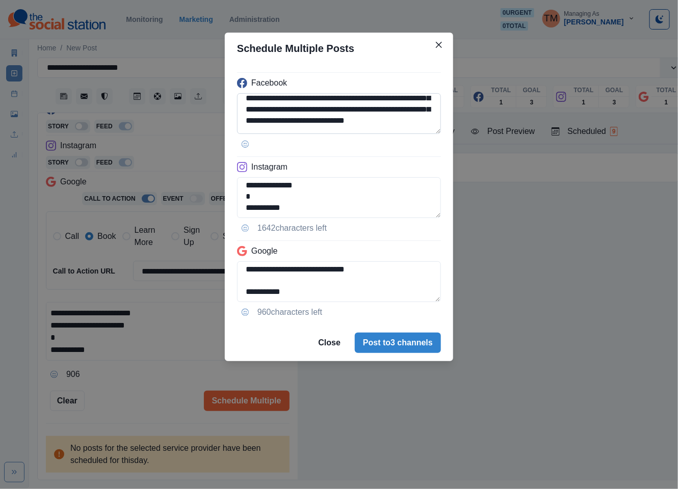
drag, startPoint x: 332, startPoint y: 118, endPoint x: 372, endPoint y: 121, distance: 39.4
click at [372, 121] on textarea "**********" at bounding box center [339, 113] width 204 height 41
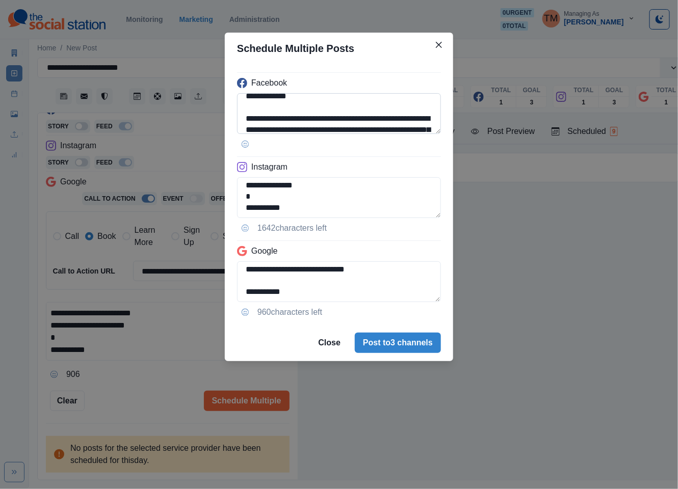
drag, startPoint x: 372, startPoint y: 109, endPoint x: 346, endPoint y: 121, distance: 28.1
click at [371, 113] on textarea "**********" at bounding box center [339, 113] width 204 height 41
click at [336, 121] on textarea "**********" at bounding box center [339, 113] width 204 height 41
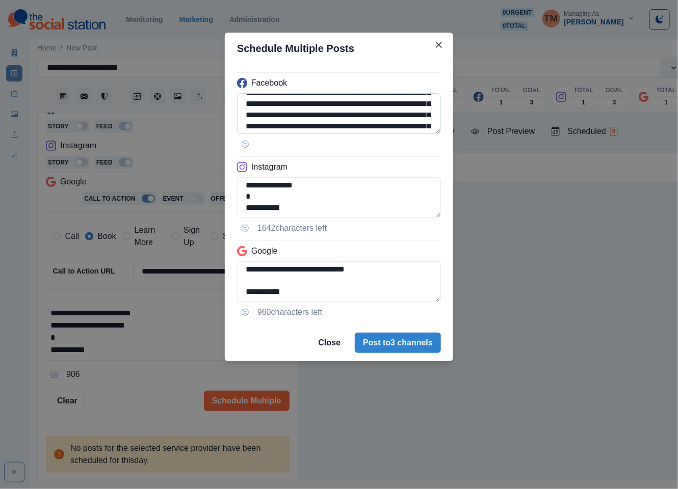
drag, startPoint x: 334, startPoint y: 120, endPoint x: 354, endPoint y: 120, distance: 19.9
click at [354, 120] on textarea "**********" at bounding box center [339, 113] width 204 height 41
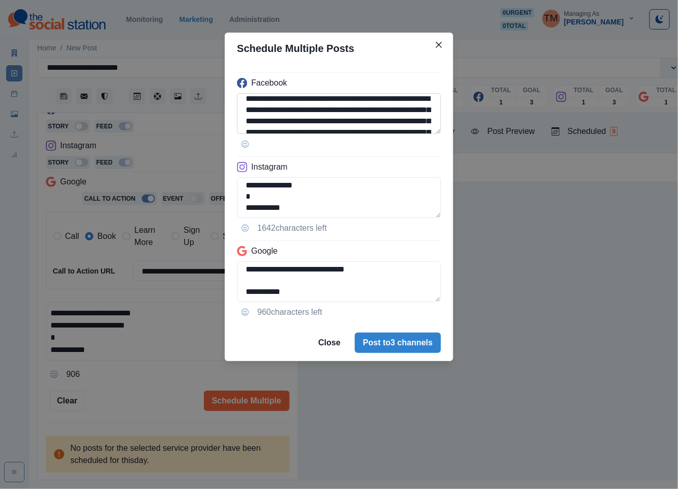
click at [340, 104] on textarea "**********" at bounding box center [339, 113] width 204 height 41
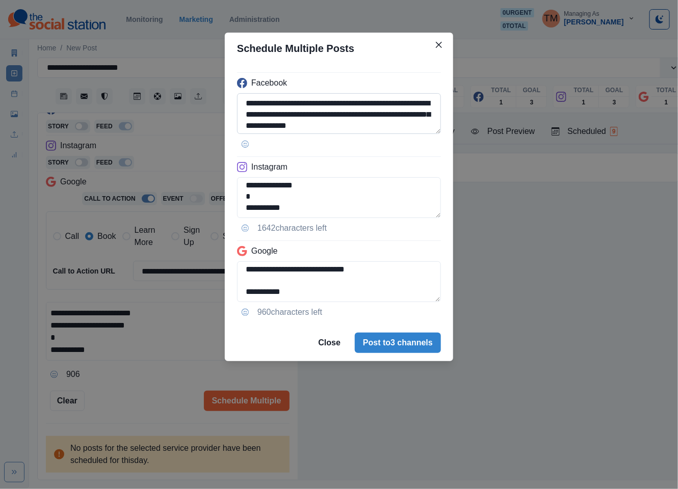
drag, startPoint x: 335, startPoint y: 100, endPoint x: 347, endPoint y: 100, distance: 11.7
click at [347, 100] on textarea "**********" at bounding box center [339, 113] width 204 height 41
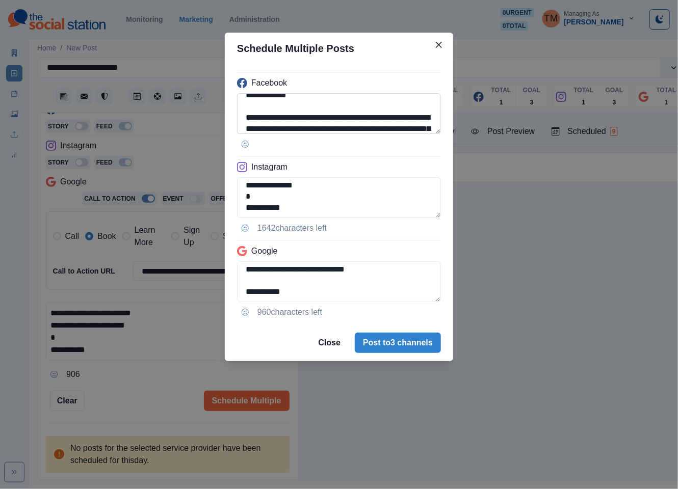
click at [352, 114] on textarea "**********" at bounding box center [339, 113] width 204 height 41
click at [352, 115] on textarea "**********" at bounding box center [339, 113] width 204 height 41
paste textarea "**********"
type textarea "**********"
click at [138, 397] on div "**********" at bounding box center [339, 244] width 678 height 489
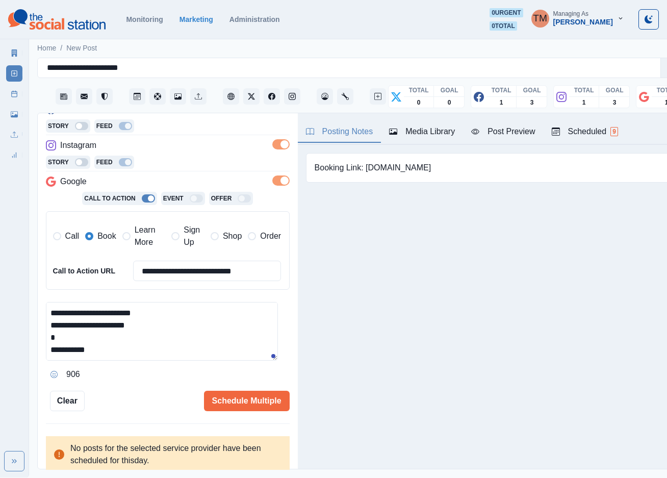
click at [516, 135] on div "Post Preview" at bounding box center [503, 131] width 64 height 12
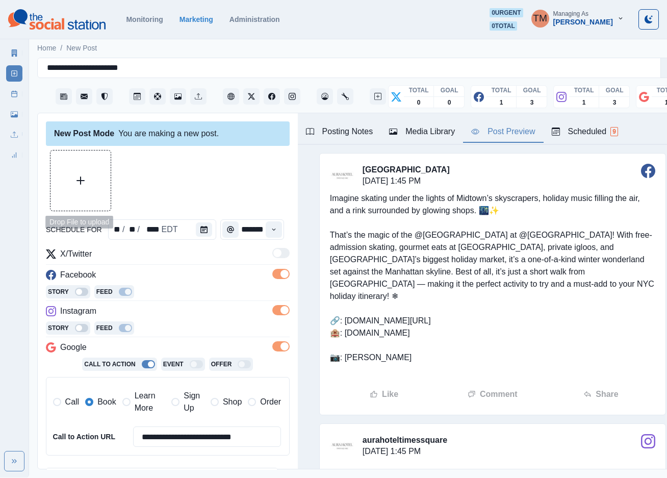
click at [80, 173] on button "Upload Media" at bounding box center [80, 180] width 60 height 60
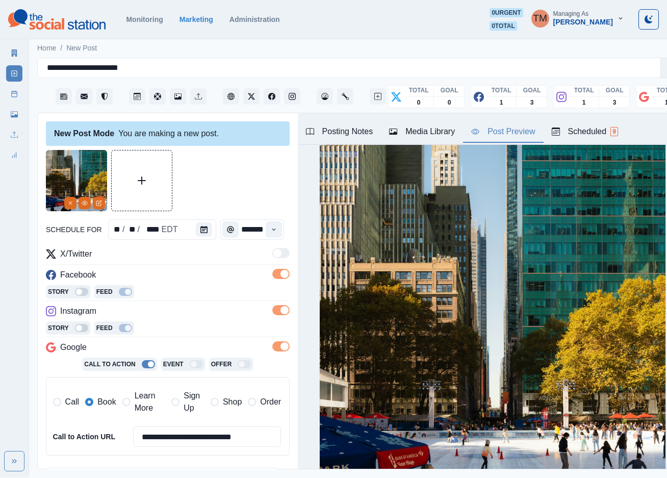
scroll to position [459, 0]
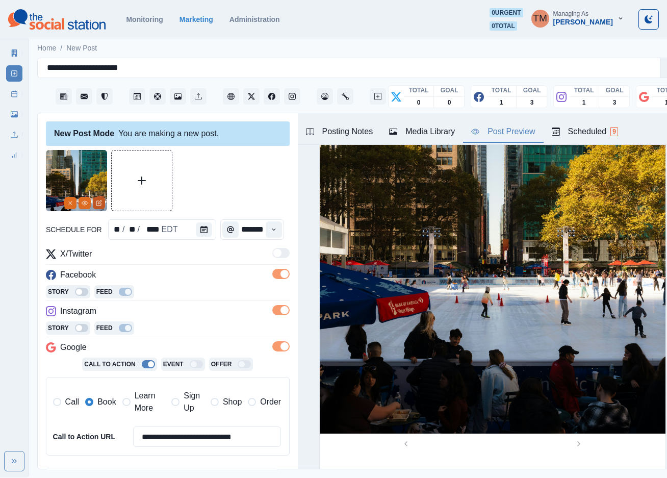
click at [102, 206] on button "Edit Media" at bounding box center [99, 203] width 12 height 12
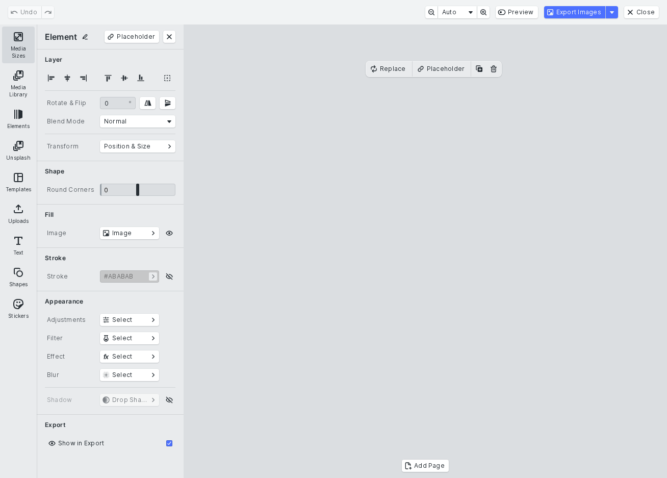
click at [16, 44] on button "Media Sizes" at bounding box center [18, 45] width 33 height 37
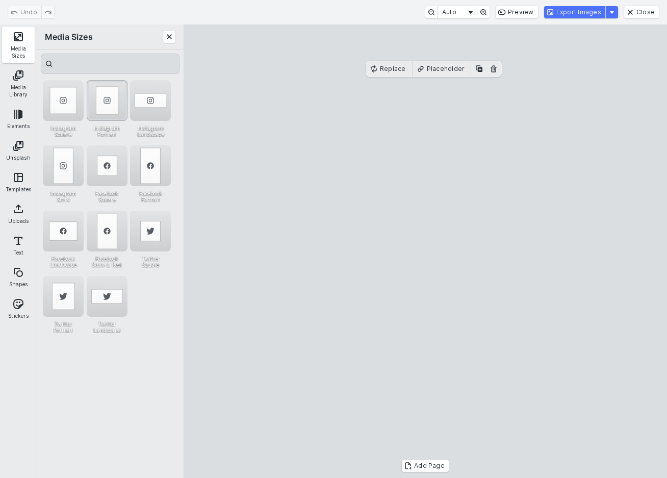
click at [102, 92] on div "Instagram Portrait" at bounding box center [107, 100] width 41 height 41
drag, startPoint x: 433, startPoint y: 288, endPoint x: 433, endPoint y: 266, distance: 21.4
click at [425, 251] on cesdk-canvas "Editor canvas" at bounding box center [425, 251] width 0 height 0
drag, startPoint x: 434, startPoint y: 424, endPoint x: 436, endPoint y: 439, distance: 15.9
click at [425, 251] on cesdk-canvas "Editor canvas" at bounding box center [425, 251] width 0 height 0
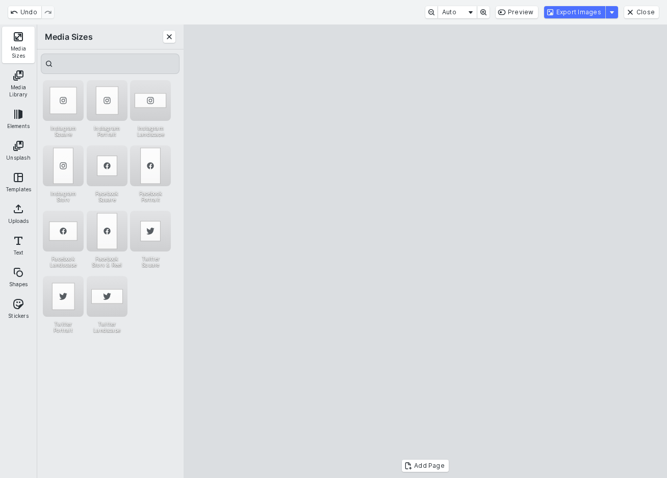
drag, startPoint x: 449, startPoint y: 418, endPoint x: 448, endPoint y: 406, distance: 11.7
click at [425, 251] on cesdk-canvas "Editor canvas" at bounding box center [425, 251] width 0 height 0
drag, startPoint x: 432, startPoint y: 432, endPoint x: 436, endPoint y: 440, distance: 9.6
click at [425, 251] on cesdk-canvas "Editor canvas" at bounding box center [425, 251] width 0 height 0
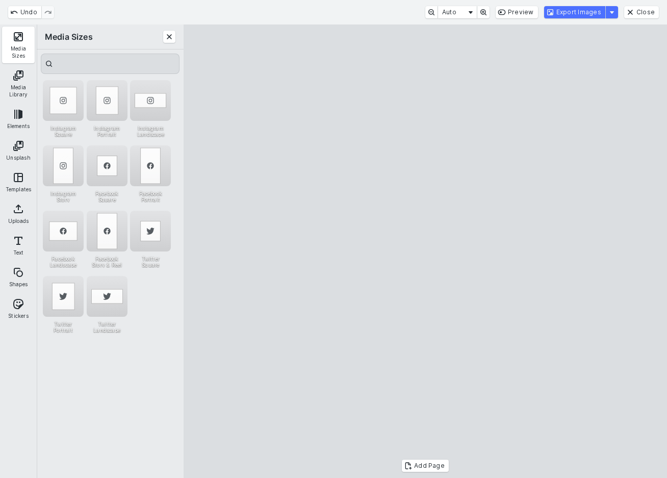
drag, startPoint x: 430, startPoint y: 65, endPoint x: 427, endPoint y: 98, distance: 33.3
click at [425, 251] on cesdk-canvas "Editor canvas" at bounding box center [425, 251] width 0 height 0
click at [584, 14] on button "Export Images" at bounding box center [574, 12] width 61 height 12
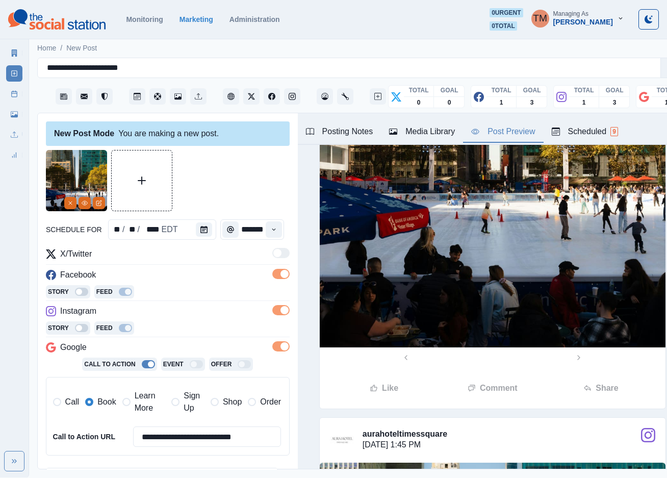
click at [436, 135] on div "Media Library" at bounding box center [422, 131] width 66 height 12
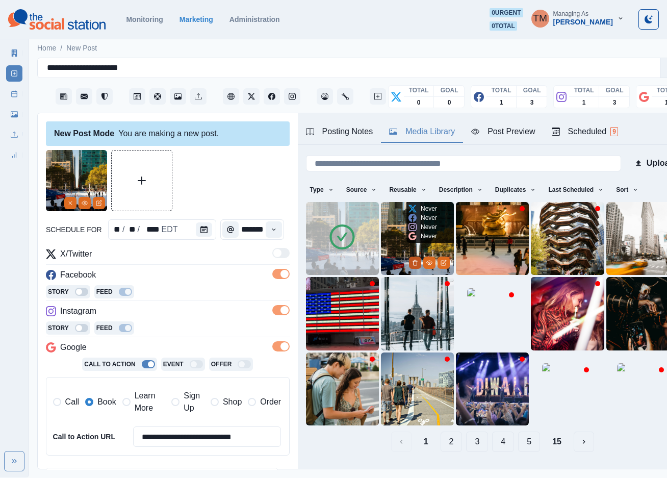
click at [412, 259] on icon "Delete Media" at bounding box center [415, 262] width 6 height 6
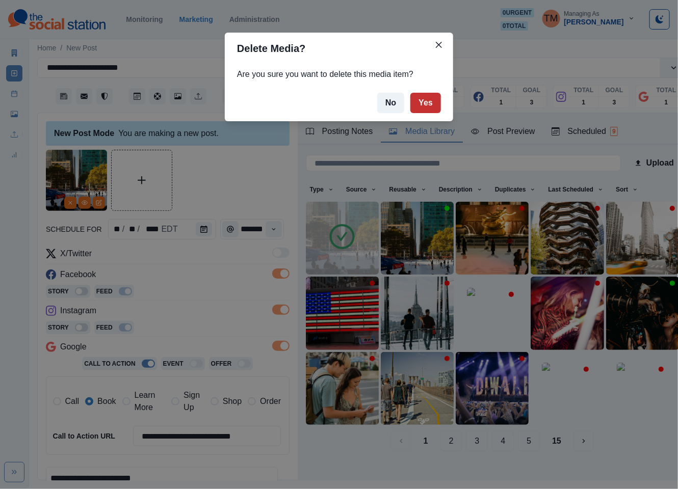
click at [429, 101] on button "Yes" at bounding box center [425, 103] width 31 height 20
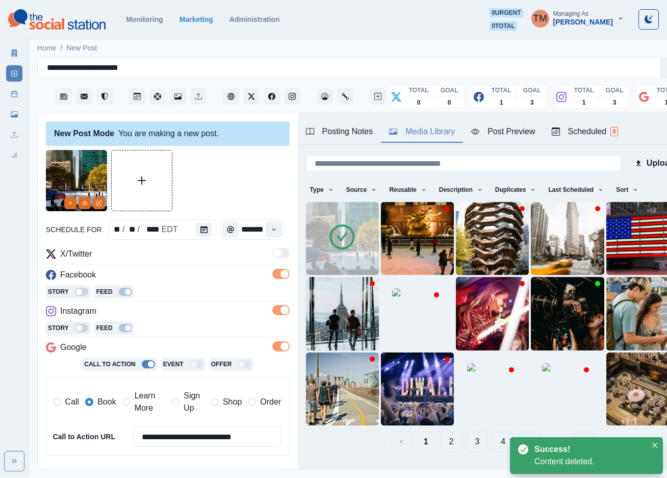
click at [505, 135] on div "Post Preview" at bounding box center [503, 131] width 64 height 12
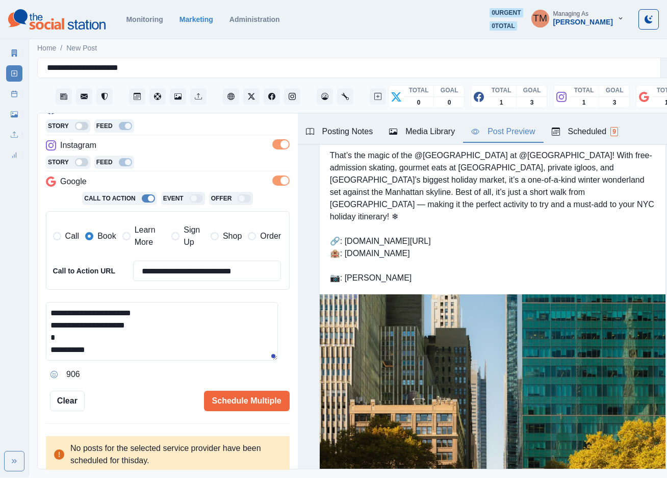
scroll to position [27, 0]
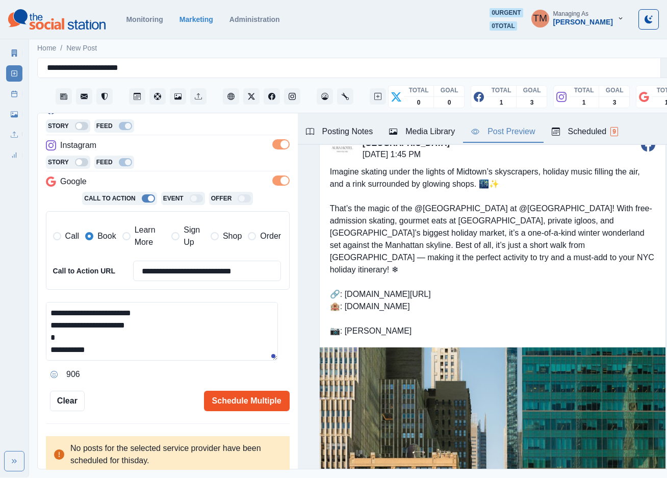
click at [234, 392] on button "Schedule Multiple" at bounding box center [247, 400] width 86 height 20
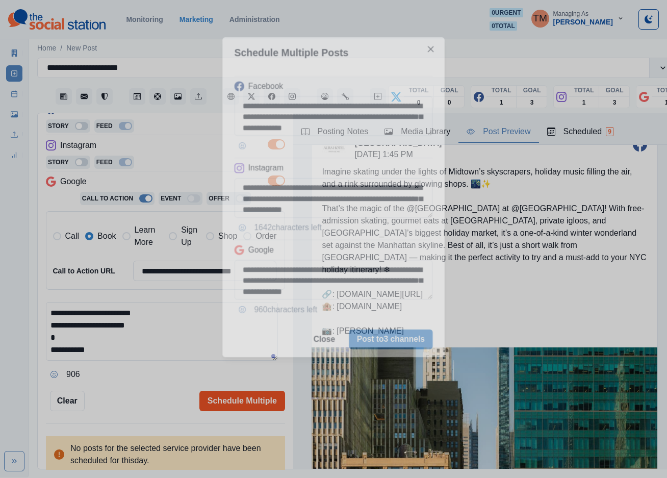
scroll to position [0, 0]
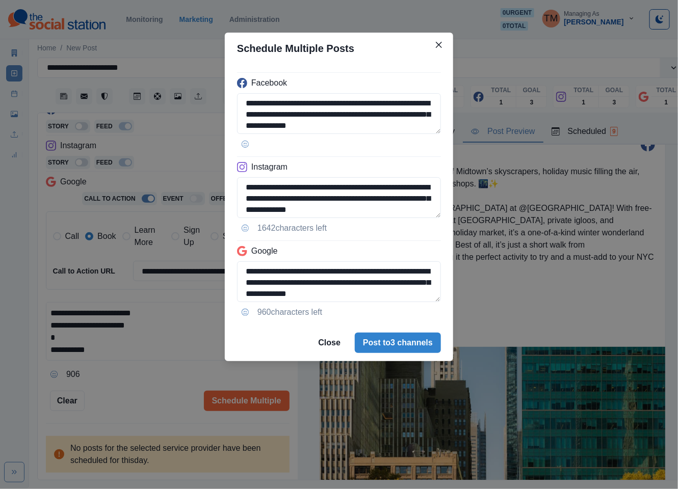
click at [418, 354] on footer "Close Post to 3 channels" at bounding box center [339, 343] width 228 height 37
click at [412, 346] on button "Post to 3 channels" at bounding box center [398, 343] width 86 height 20
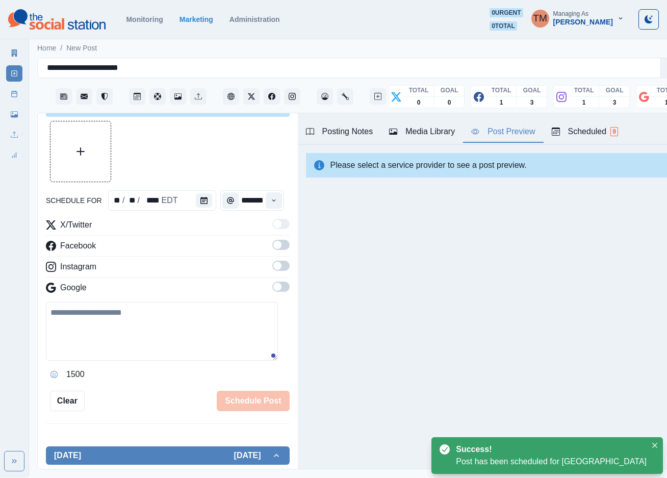
scroll to position [166, 0]
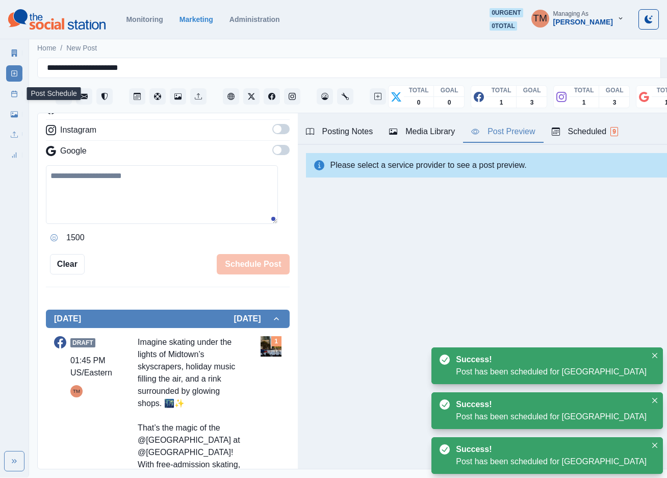
click at [12, 95] on rect at bounding box center [15, 94] width 6 height 6
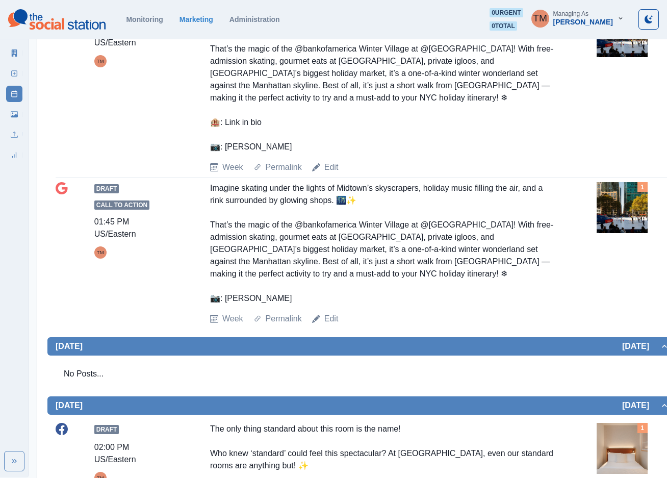
scroll to position [382, 0]
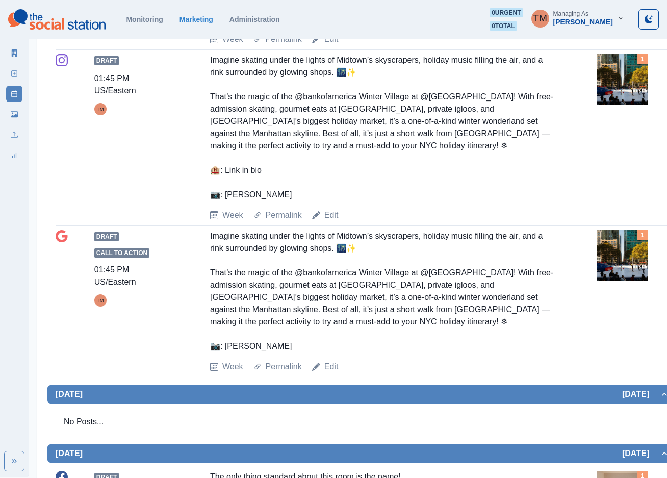
click at [358, 201] on div "Imagine skating under the lights of Midtown’s skyscrapers, holiday music fillin…" at bounding box center [382, 127] width 344 height 147
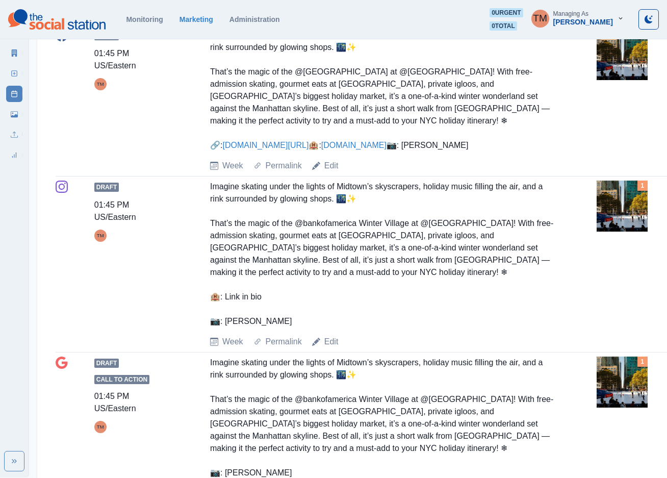
scroll to position [229, 0]
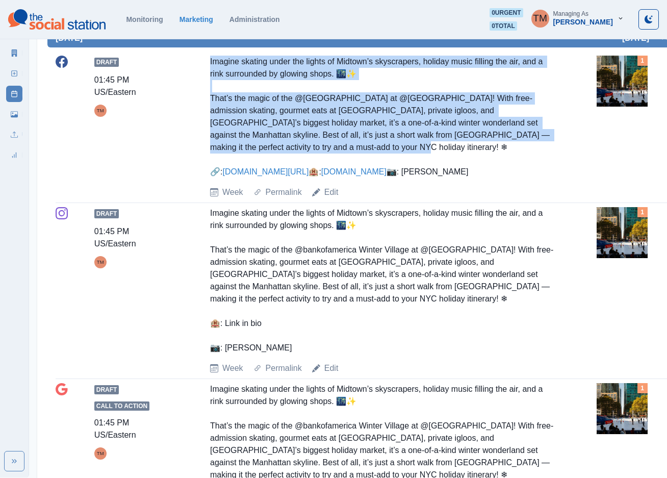
drag, startPoint x: 327, startPoint y: 153, endPoint x: 202, endPoint y: 65, distance: 153.2
click at [202, 65] on div "Draft 01:45 PM US/Eastern TM Imagine skating under the lights of Midtown’s skys…" at bounding box center [363, 127] width 614 height 143
copy div "Imagine skating under the lights of Midtown’s skyscrapers, holiday music fillin…"
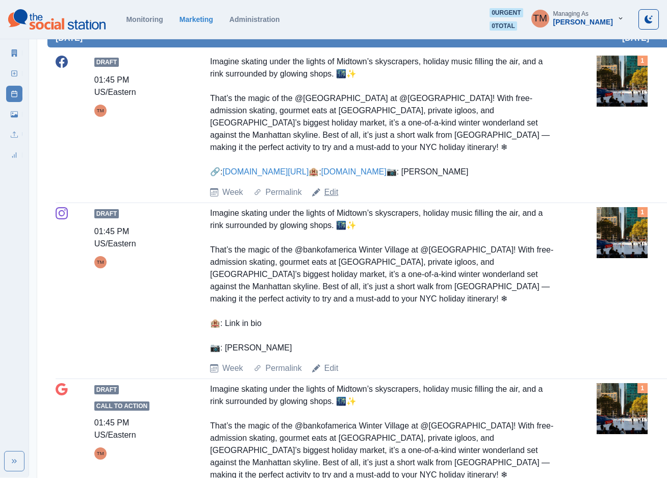
click at [331, 198] on link "Edit" at bounding box center [331, 192] width 14 height 12
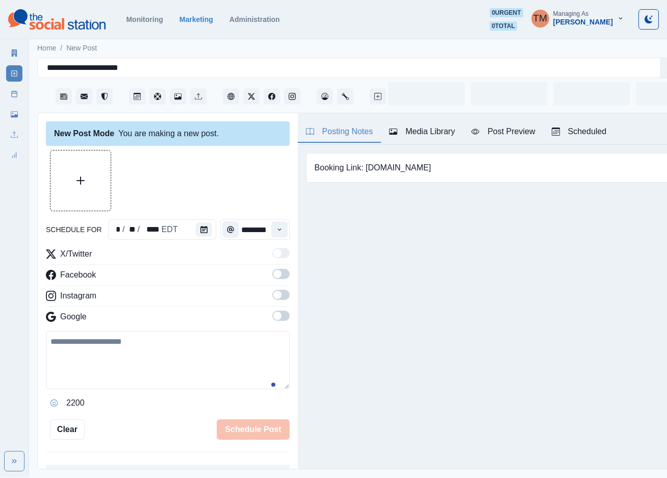
scroll to position [11, 0]
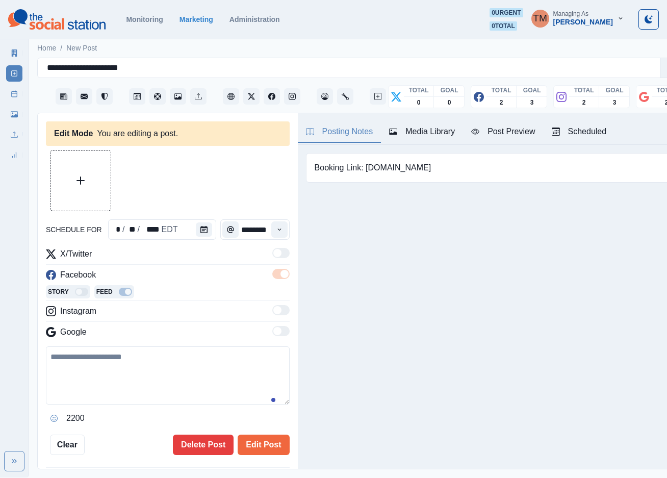
type input "*******"
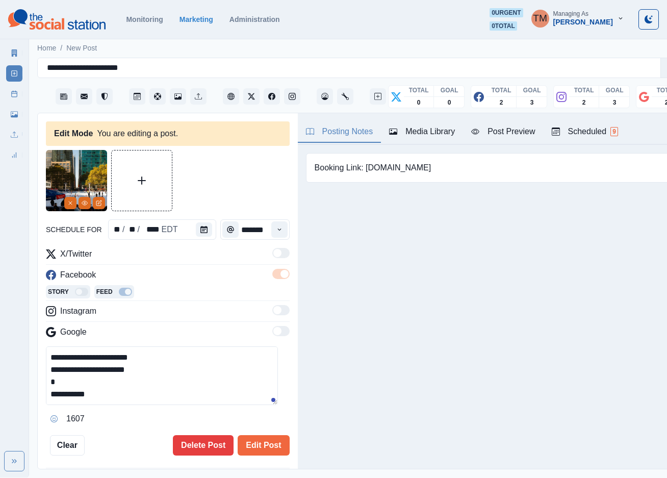
scroll to position [116, 0]
click at [251, 355] on textarea "**********" at bounding box center [162, 375] width 232 height 59
click at [228, 366] on textarea "**********" at bounding box center [162, 375] width 232 height 59
paste textarea "**********"
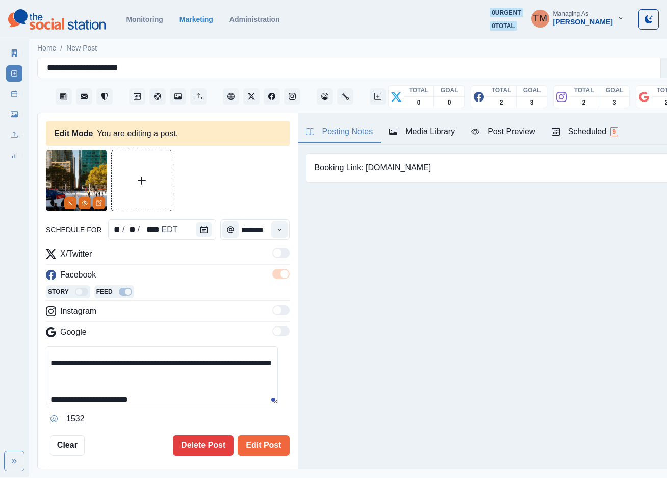
scroll to position [143, 0]
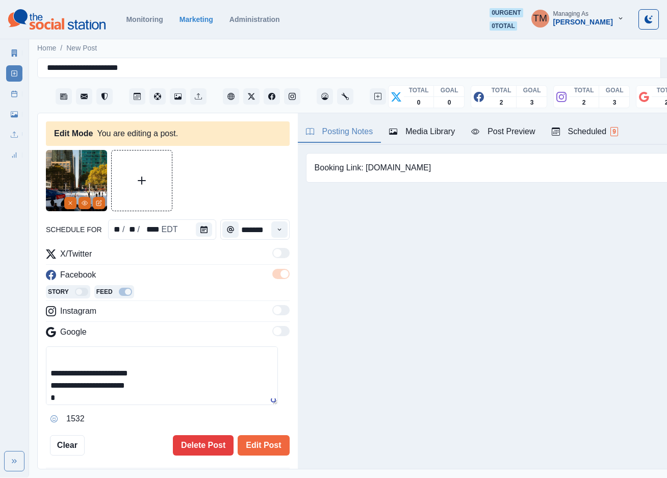
click at [512, 121] on button "Post Preview" at bounding box center [503, 131] width 80 height 21
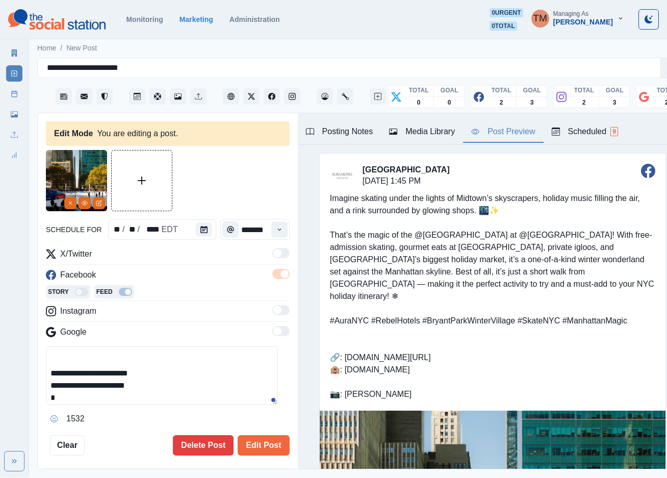
click at [69, 377] on textarea "**********" at bounding box center [162, 375] width 232 height 59
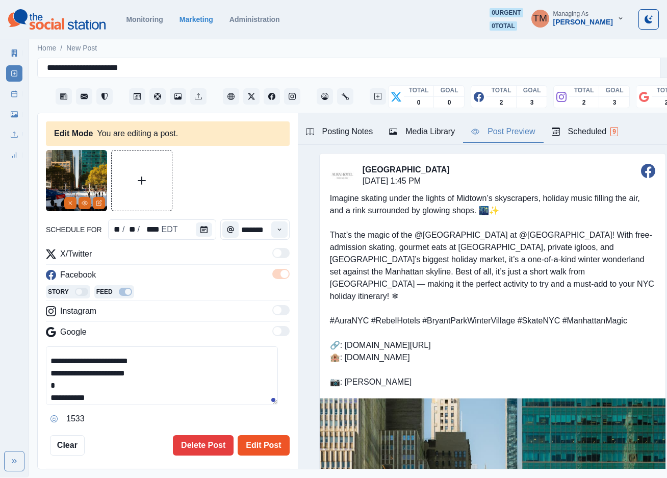
type textarea "**********"
click at [254, 435] on button "Edit Post" at bounding box center [263, 445] width 51 height 20
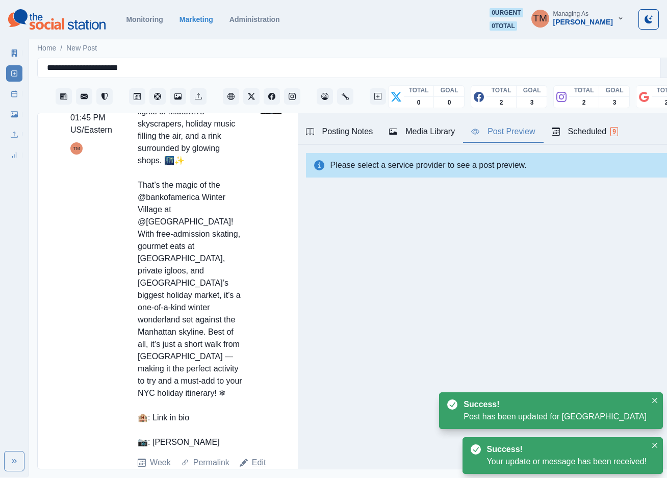
click at [252, 456] on link "Edit" at bounding box center [259, 462] width 14 height 12
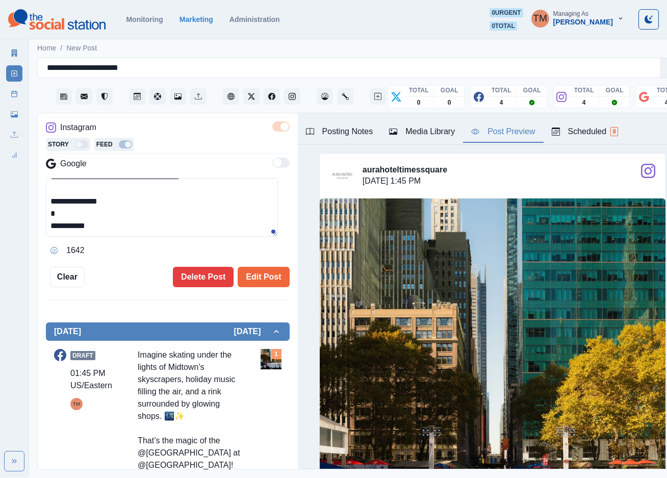
scroll to position [134, 0]
click at [51, 189] on textarea "**********" at bounding box center [162, 207] width 232 height 59
click at [73, 179] on textarea "**********" at bounding box center [162, 207] width 232 height 59
paste textarea "**********"
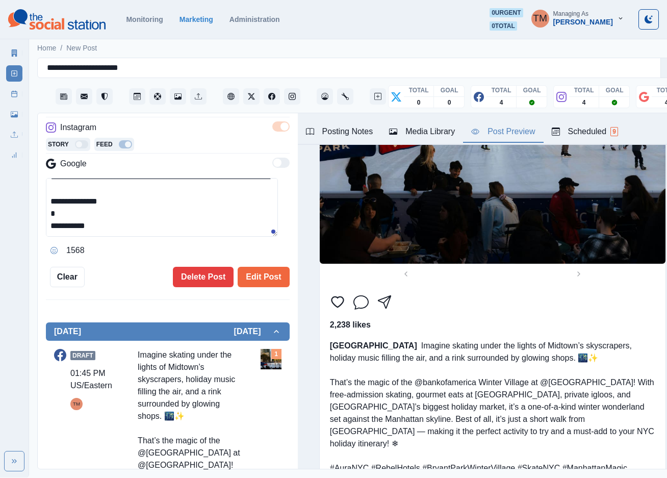
scroll to position [382, 0]
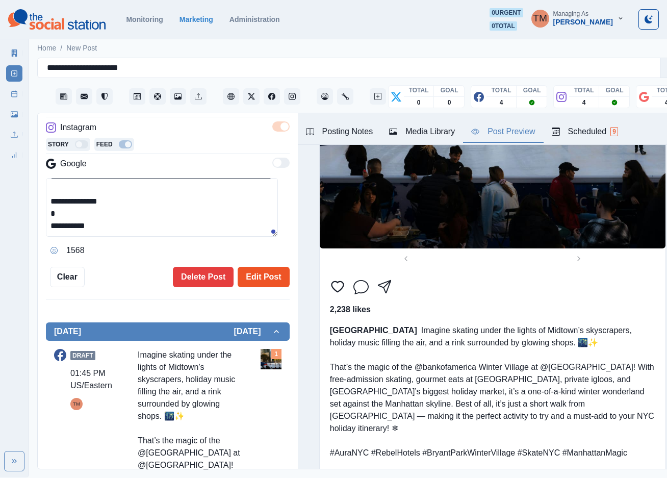
type textarea "**********"
click at [253, 270] on button "Edit Post" at bounding box center [263, 277] width 51 height 20
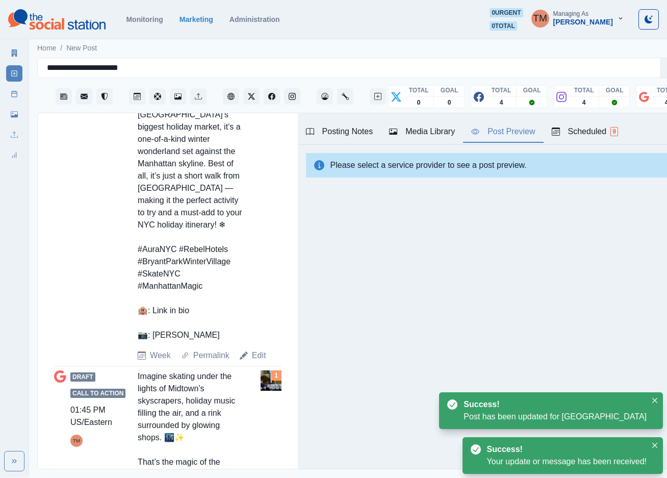
scroll to position [1232, 0]
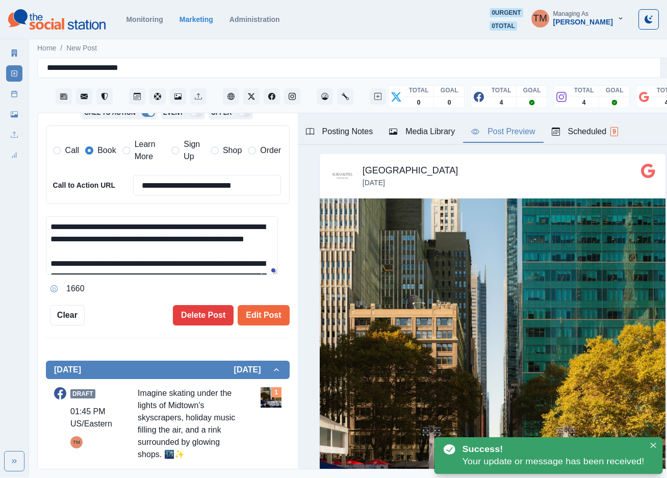
scroll to position [115, 0]
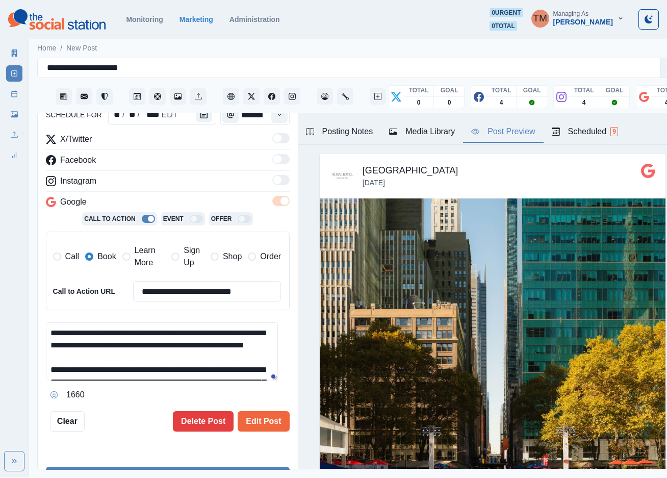
drag, startPoint x: 140, startPoint y: 242, endPoint x: 103, endPoint y: 248, distance: 37.2
click at [140, 244] on span "Learn More" at bounding box center [150, 256] width 31 height 24
click at [101, 250] on span "Book" at bounding box center [106, 256] width 18 height 12
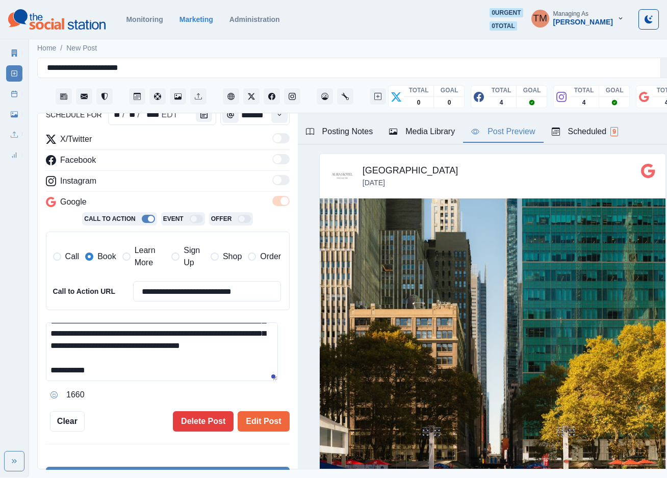
scroll to position [109, 0]
click at [56, 349] on textarea "**********" at bounding box center [162, 351] width 232 height 59
paste textarea "**********"
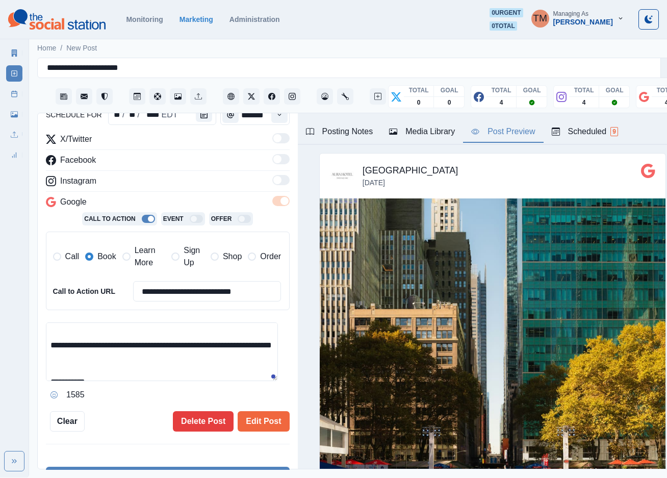
scroll to position [142, 0]
type textarea "**********"
click at [262, 416] on button "Edit Post" at bounding box center [263, 421] width 51 height 20
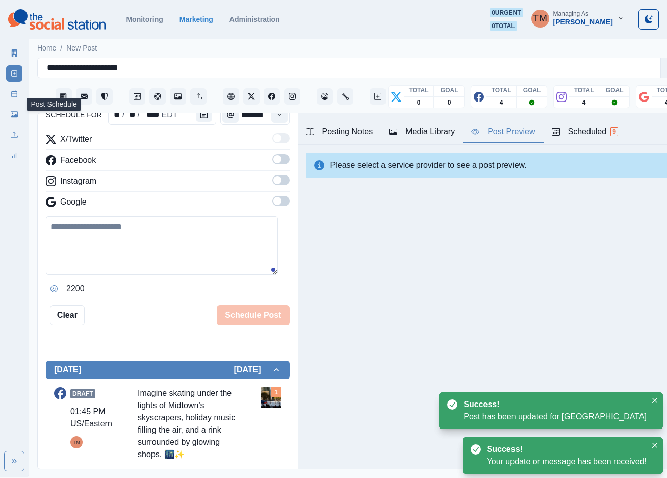
click at [11, 93] on icon at bounding box center [14, 93] width 7 height 7
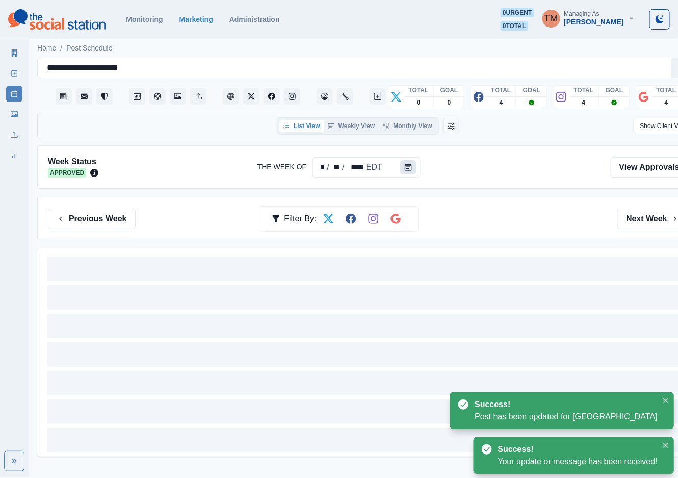
click at [401, 164] on button "Calendar" at bounding box center [408, 167] width 16 height 14
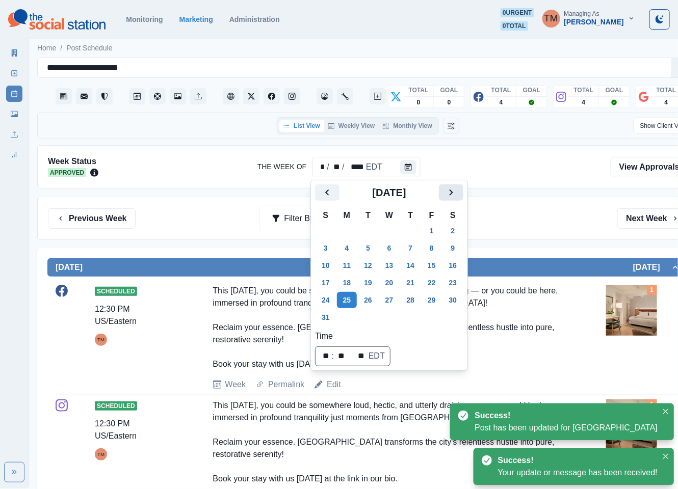
click at [450, 198] on icon "Next" at bounding box center [451, 193] width 12 height 12
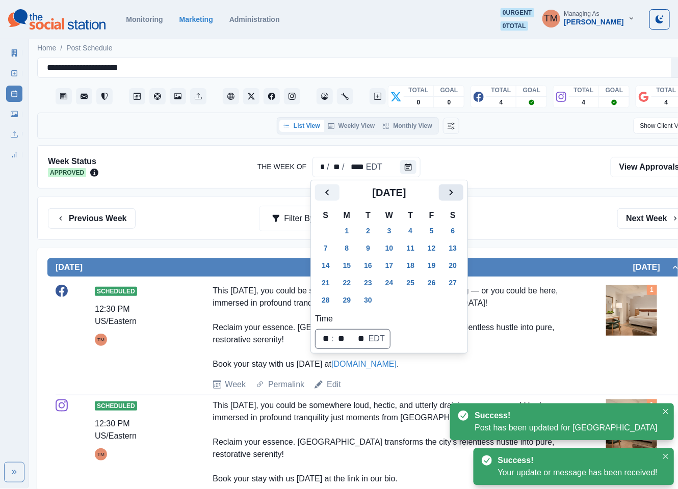
click at [450, 198] on icon "Next" at bounding box center [451, 193] width 12 height 12
click at [342, 306] on button "27" at bounding box center [347, 300] width 20 height 16
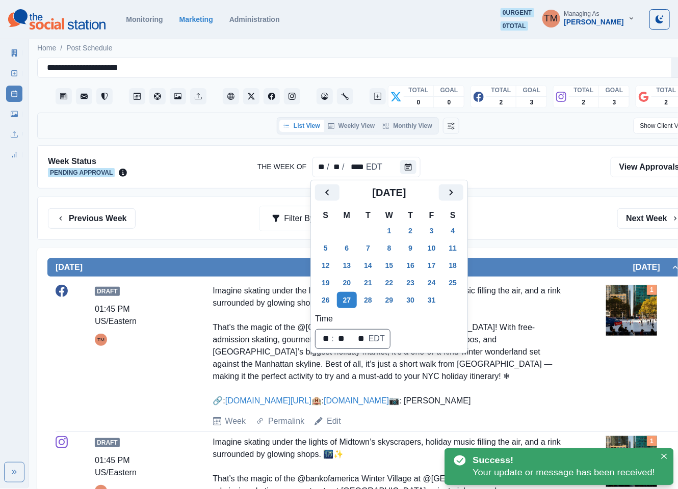
click at [507, 236] on div "Previous Week Filter By: Next Week" at bounding box center [368, 218] width 662 height 43
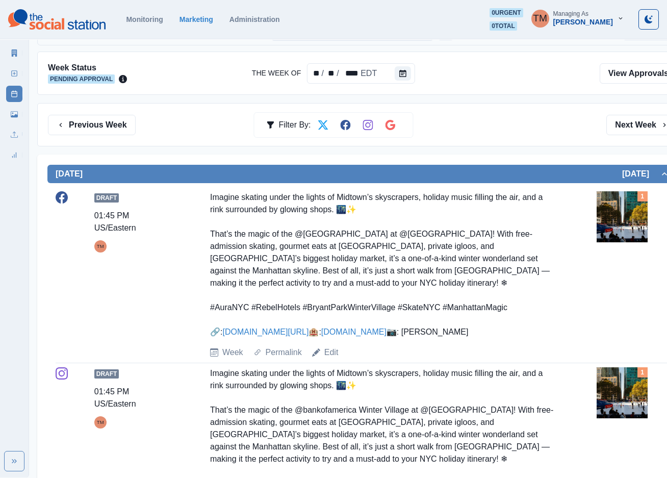
scroll to position [69, 0]
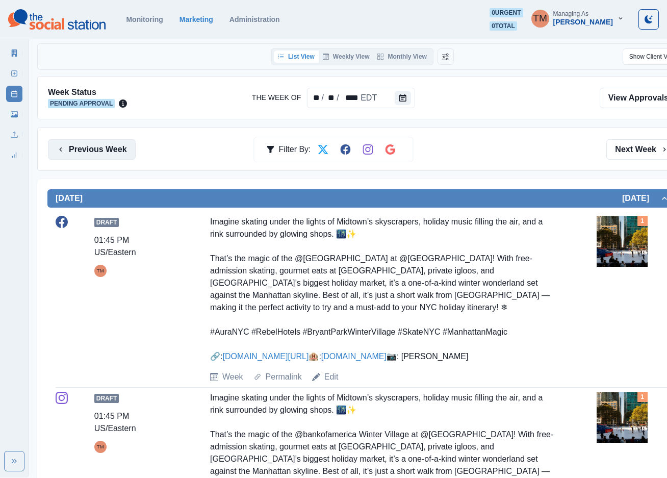
click at [109, 151] on button "Previous Week" at bounding box center [92, 149] width 88 height 20
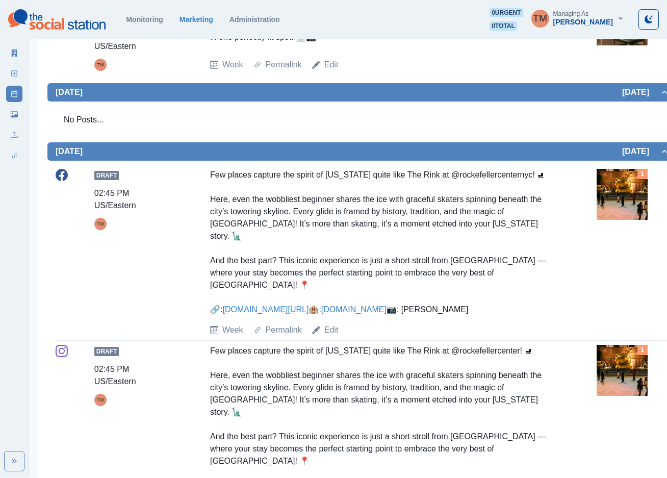
scroll to position [1071, 0]
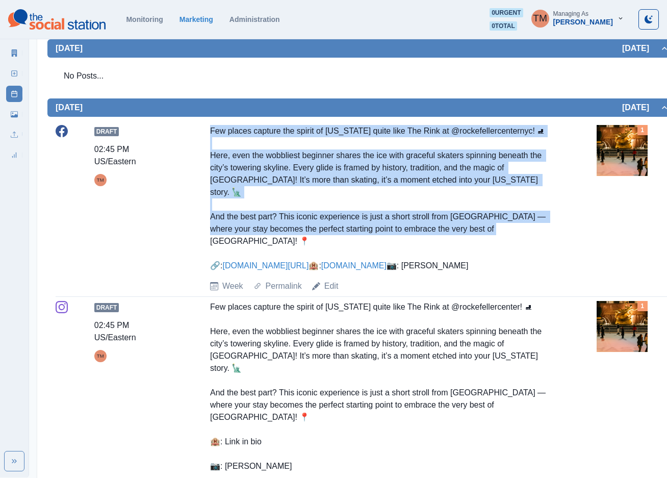
drag, startPoint x: 208, startPoint y: 116, endPoint x: 541, endPoint y: 218, distance: 348.5
click at [541, 218] on div "Draft 02:45 PM US/Eastern TM Few places capture the spirit of New York quite li…" at bounding box center [363, 208] width 614 height 167
copy div "Few places capture the spirit of New York quite like The Rink at @rockefellerce…"
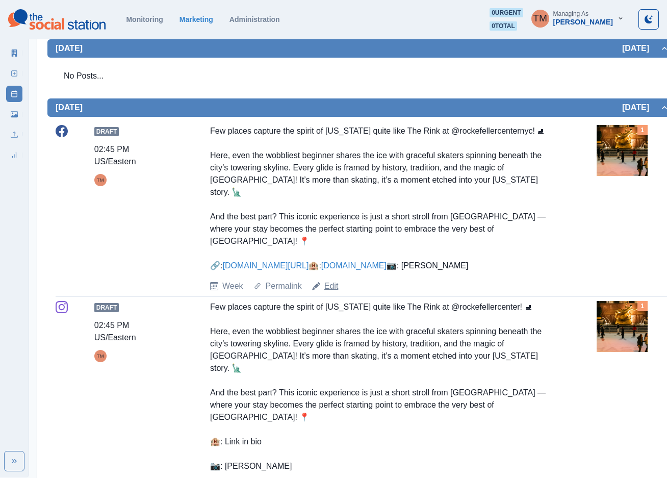
click at [332, 291] on link "Edit" at bounding box center [331, 286] width 14 height 12
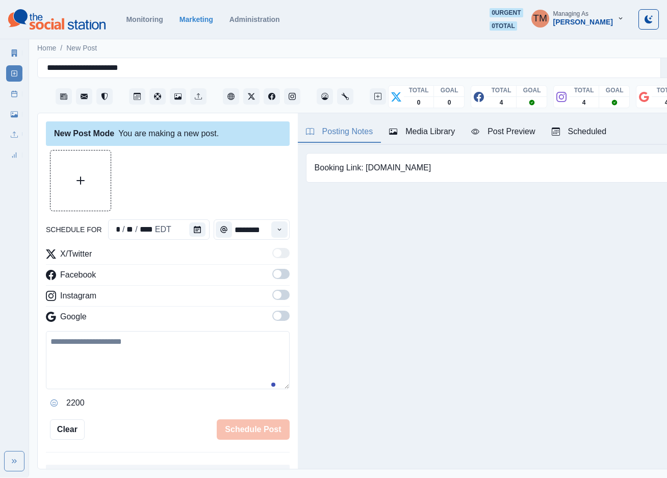
scroll to position [11, 0]
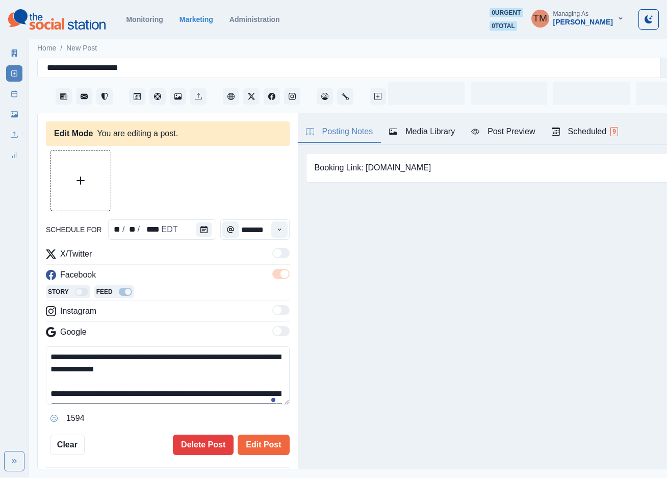
type input "*******"
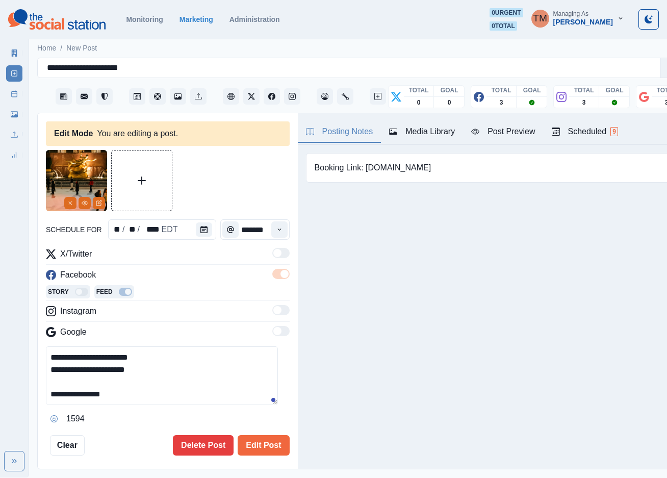
scroll to position [141, 0]
click at [84, 368] on textarea "**********" at bounding box center [162, 375] width 232 height 59
paste textarea "**********"
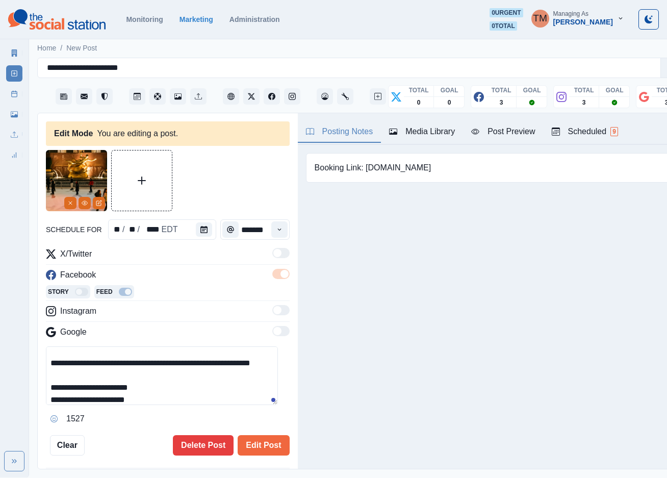
scroll to position [155, 0]
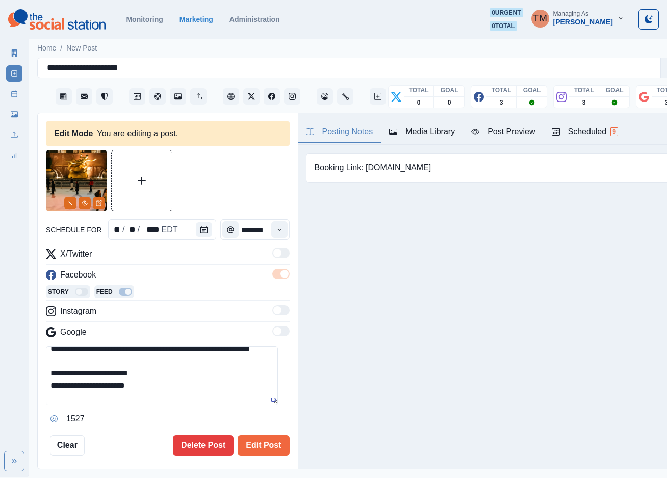
type textarea "**********"
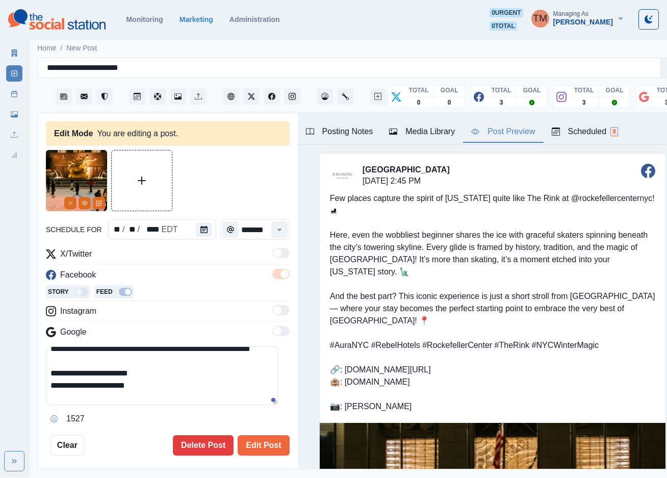
click at [498, 125] on div "Post Preview" at bounding box center [503, 131] width 64 height 12
click at [262, 440] on button "Edit Post" at bounding box center [263, 445] width 51 height 20
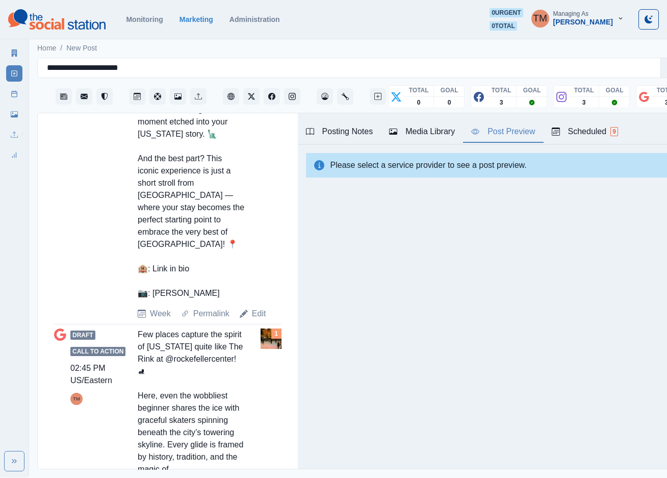
scroll to position [994, 0]
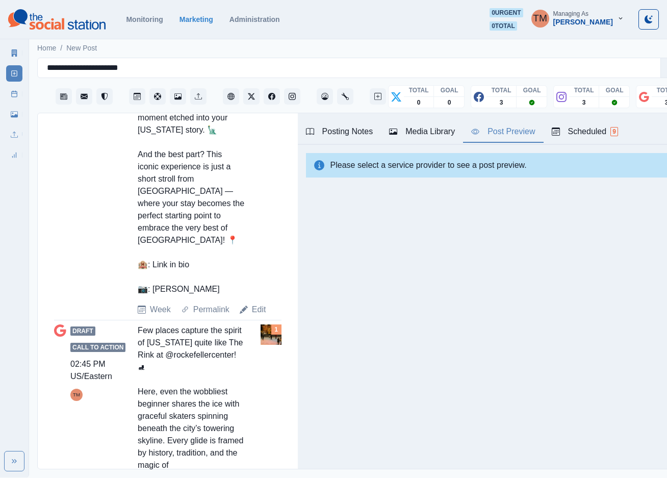
drag, startPoint x: 252, startPoint y: 327, endPoint x: 271, endPoint y: 346, distance: 26.7
click at [252, 316] on link "Edit" at bounding box center [259, 309] width 14 height 12
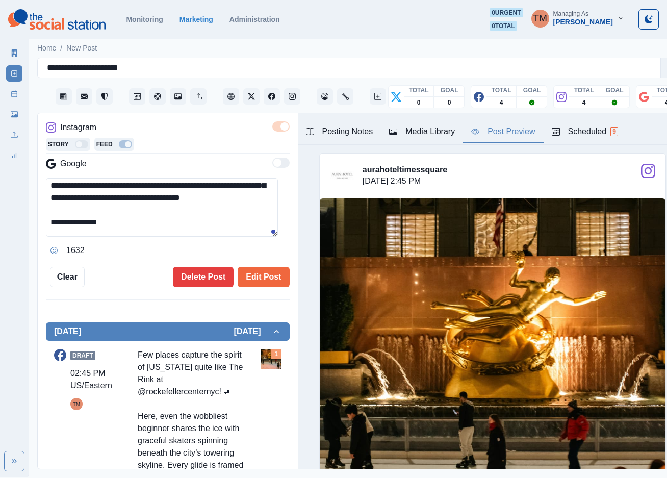
scroll to position [153, 0]
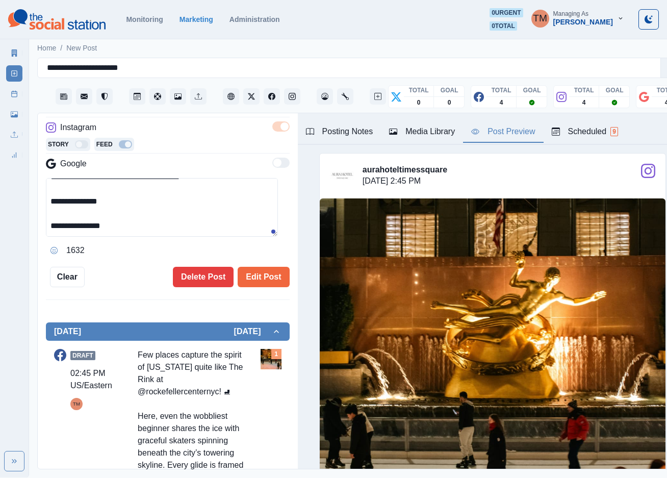
click at [88, 184] on textarea "**********" at bounding box center [162, 207] width 232 height 59
paste textarea "**********"
type textarea "**********"
click at [241, 267] on button "Edit Post" at bounding box center [263, 277] width 51 height 20
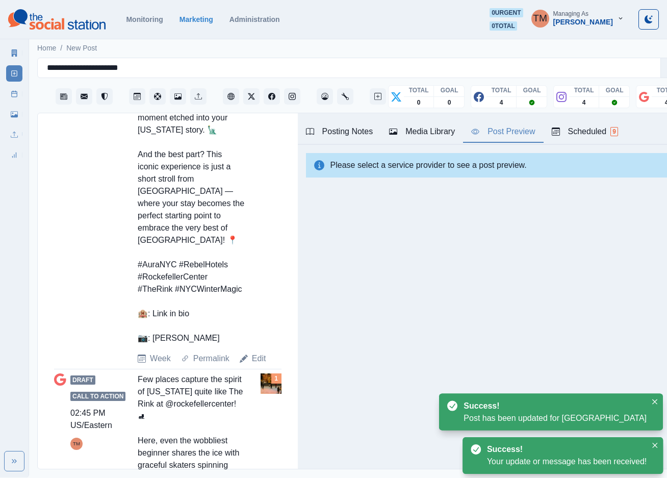
scroll to position [1305, 0]
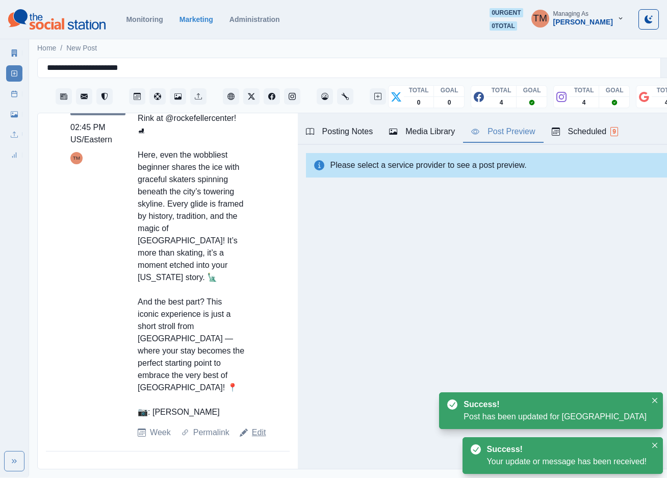
click at [254, 433] on link "Edit" at bounding box center [259, 432] width 14 height 12
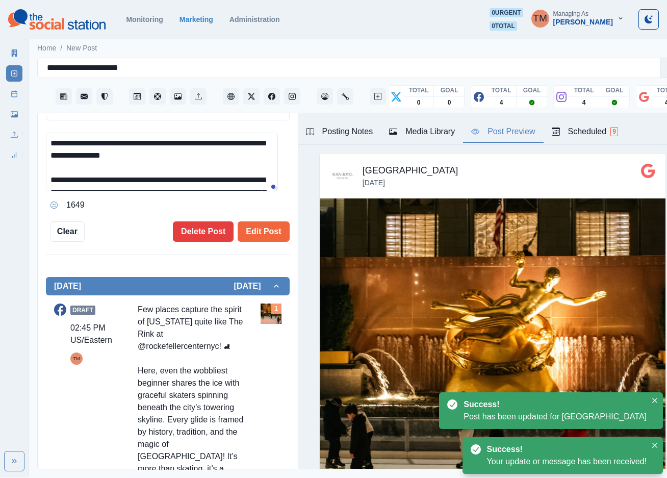
scroll to position [134, 0]
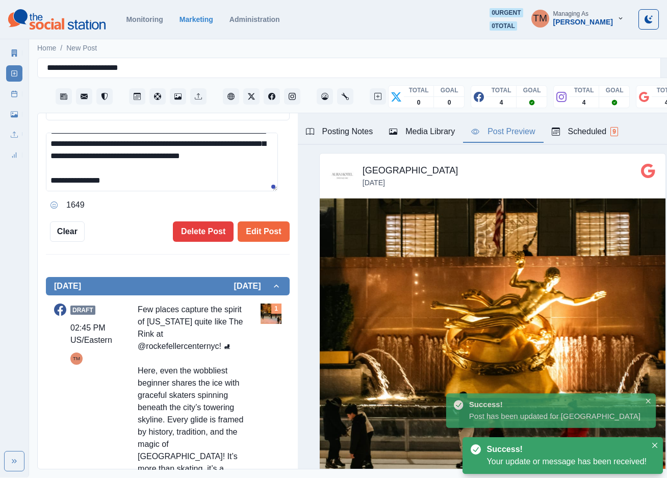
click at [75, 155] on textarea "**********" at bounding box center [162, 162] width 232 height 59
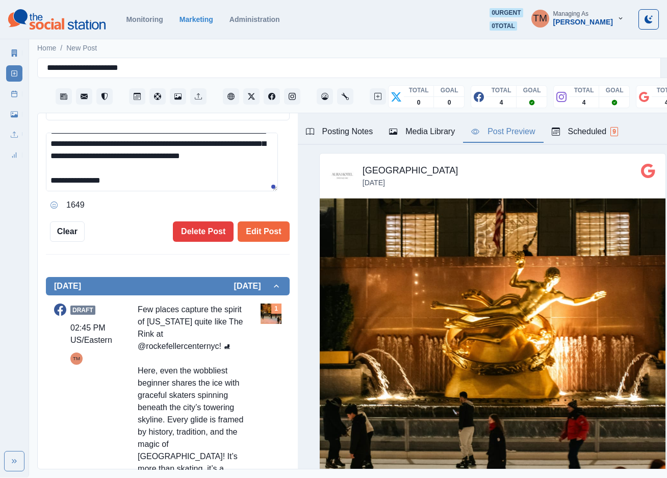
paste textarea "**********"
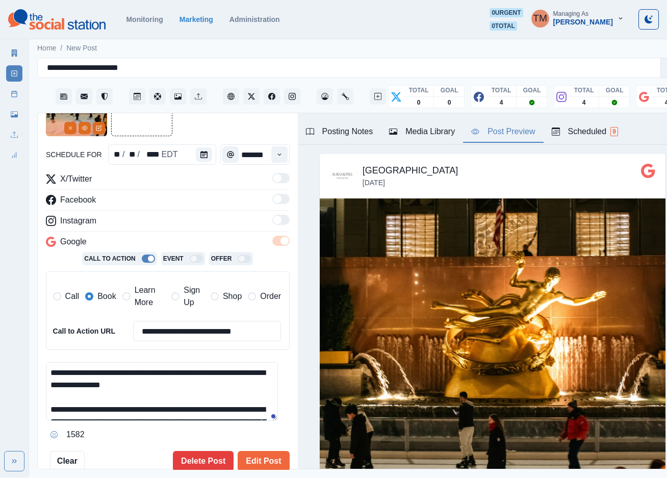
click at [147, 287] on span "Learn More" at bounding box center [150, 296] width 31 height 24
type textarea "**********"
drag, startPoint x: 107, startPoint y: 288, endPoint x: 147, endPoint y: 361, distance: 83.7
click at [106, 290] on span "Book" at bounding box center [106, 296] width 18 height 12
click at [248, 455] on button "Edit Post" at bounding box center [263, 461] width 51 height 20
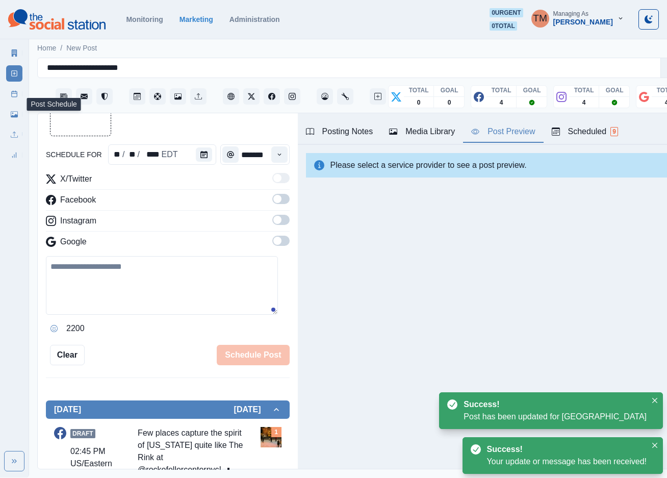
click at [13, 95] on icon at bounding box center [14, 93] width 7 height 7
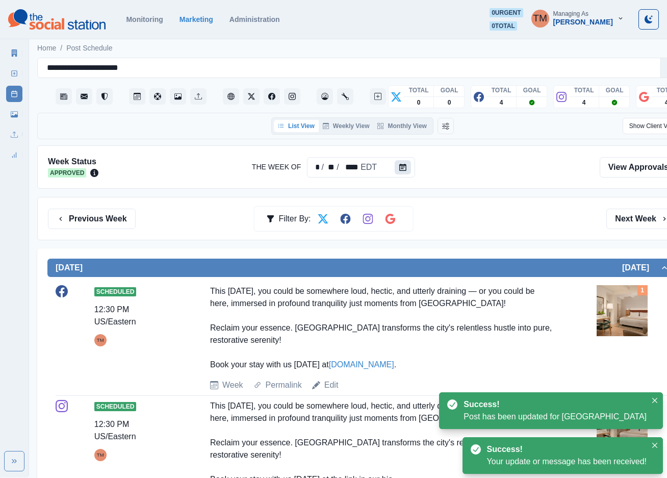
click at [399, 170] on icon "Calendar" at bounding box center [402, 167] width 7 height 7
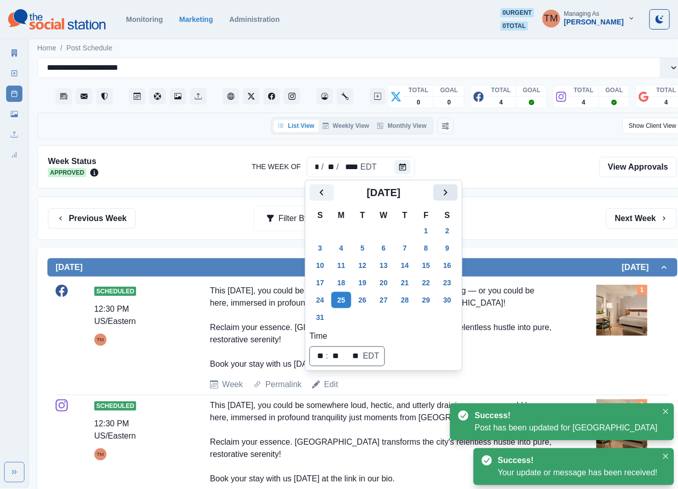
click at [450, 190] on icon "Next" at bounding box center [445, 193] width 12 height 12
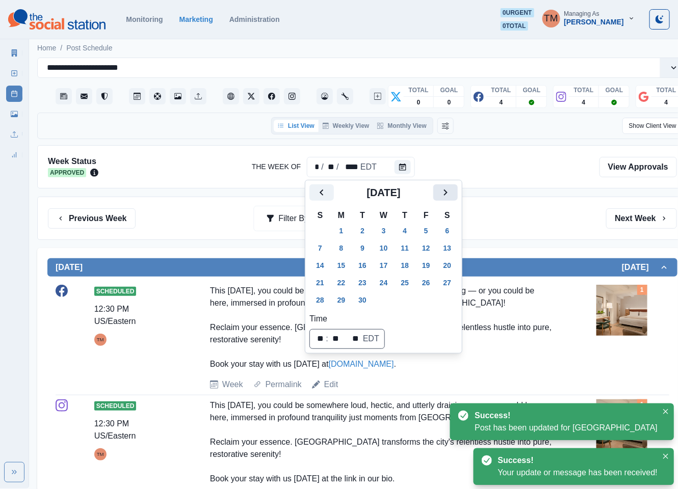
click at [450, 190] on icon "Next" at bounding box center [445, 193] width 12 height 12
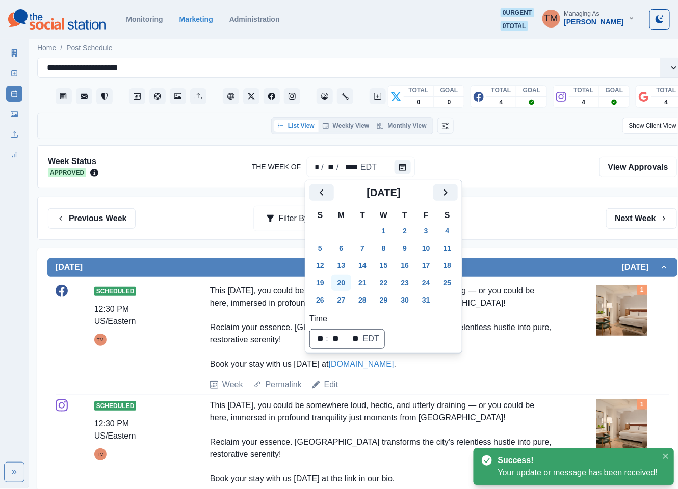
click at [332, 284] on button "20" at bounding box center [341, 283] width 20 height 16
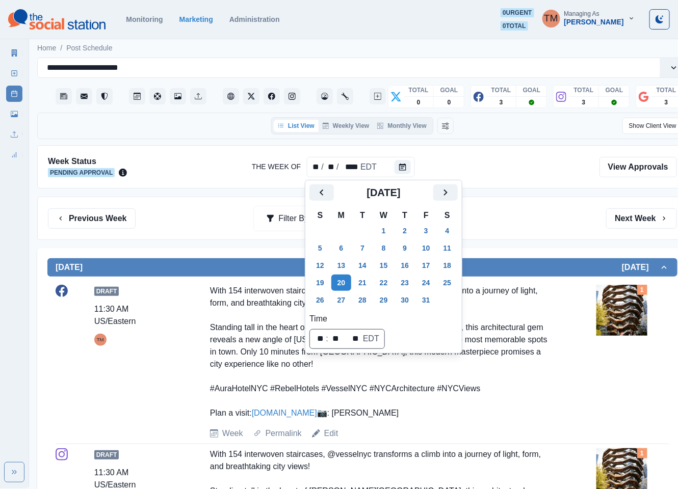
click at [510, 213] on div "Previous Week Filter By: Next Week" at bounding box center [362, 219] width 629 height 20
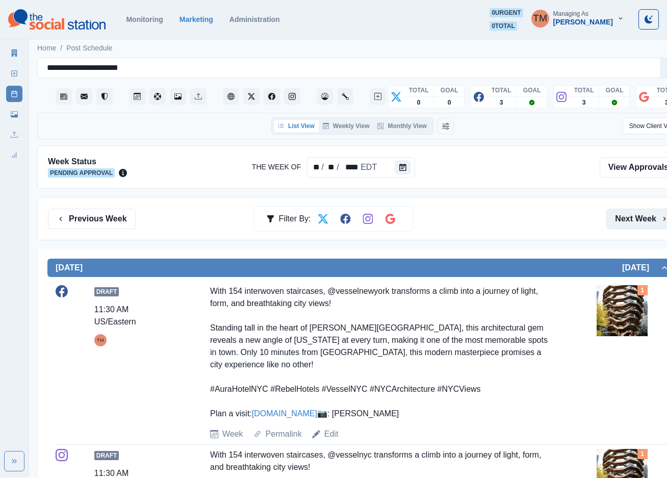
click at [634, 223] on button "Next Week" at bounding box center [641, 219] width 71 height 20
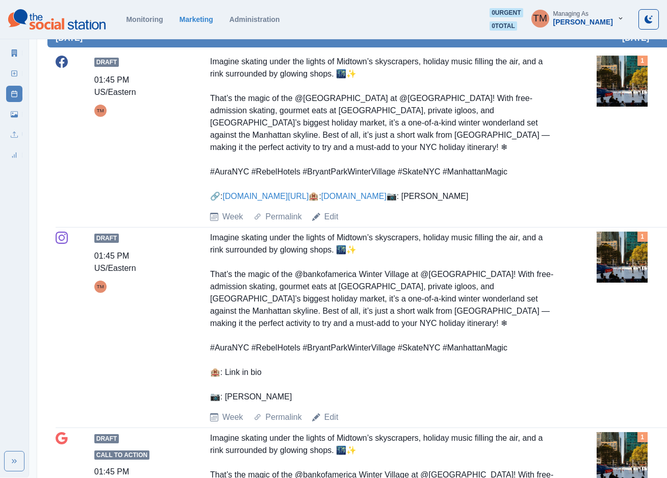
click at [228, 153] on div "Imagine skating under the lights of Midtown’s skyscrapers, holiday music fillin…" at bounding box center [382, 129] width 344 height 147
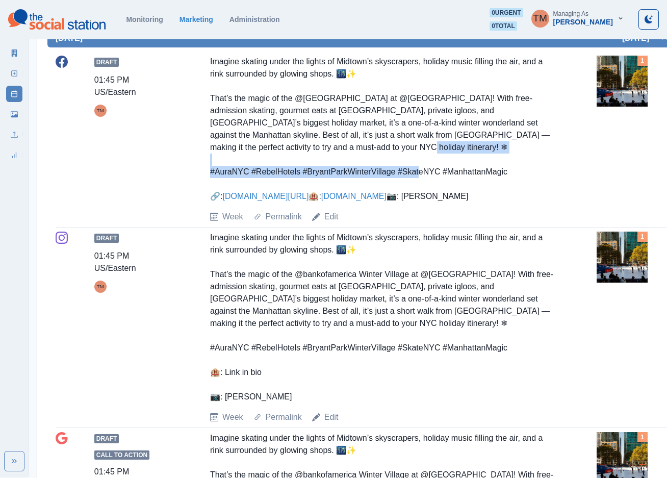
drag, startPoint x: 220, startPoint y: 158, endPoint x: 213, endPoint y: 193, distance: 35.9
click at [211, 196] on div "Imagine skating under the lights of Midtown’s skyscrapers, holiday music fillin…" at bounding box center [382, 129] width 344 height 147
copy div "#AuraNYC #RebelHotels #BryantParkWinterVillage #SkateNYC #ManhattanMagic 🔗"
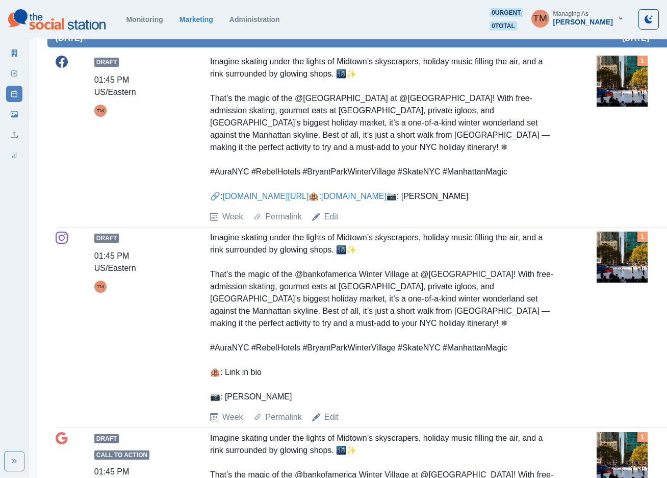
click at [383, 193] on div "Imagine skating under the lights of Midtown’s skyscrapers, holiday music fillin…" at bounding box center [382, 129] width 344 height 147
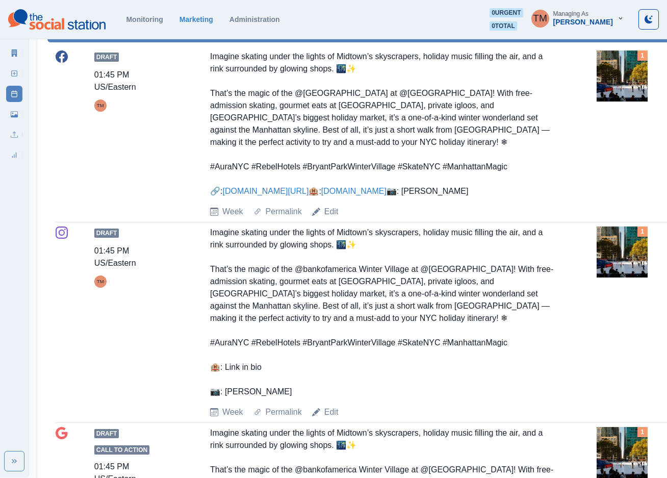
scroll to position [229, 0]
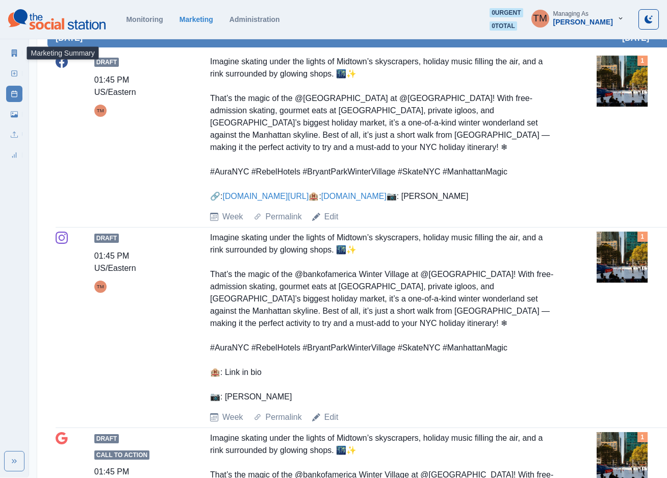
drag, startPoint x: 14, startPoint y: 57, endPoint x: 20, endPoint y: 51, distance: 8.7
click at [14, 57] on link "Marketing Summary" at bounding box center [14, 53] width 16 height 16
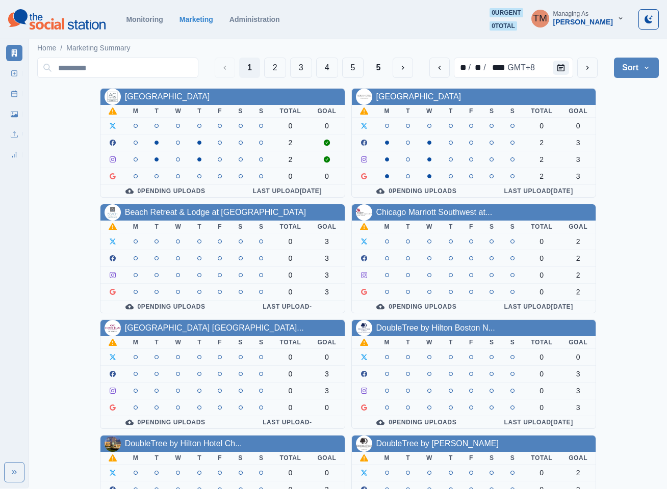
click at [630, 168] on div "AC Hotel Atlanta Downtown M T W T F S S Total Goal 0 0 2 2 0 0 0 Pending Upload…" at bounding box center [347, 432] width 621 height 688
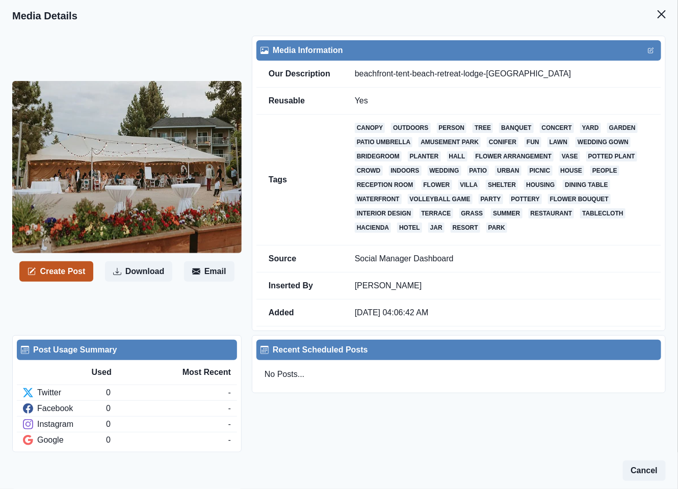
click at [60, 271] on button "Create Post" at bounding box center [56, 272] width 74 height 20
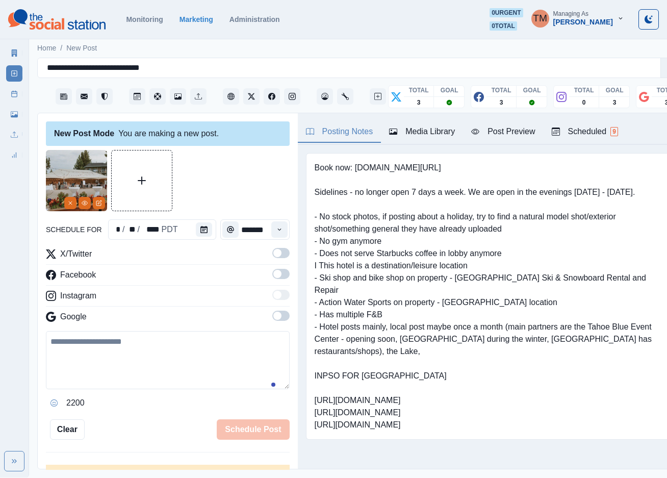
click at [219, 381] on textarea at bounding box center [168, 360] width 244 height 58
paste textarea "**********"
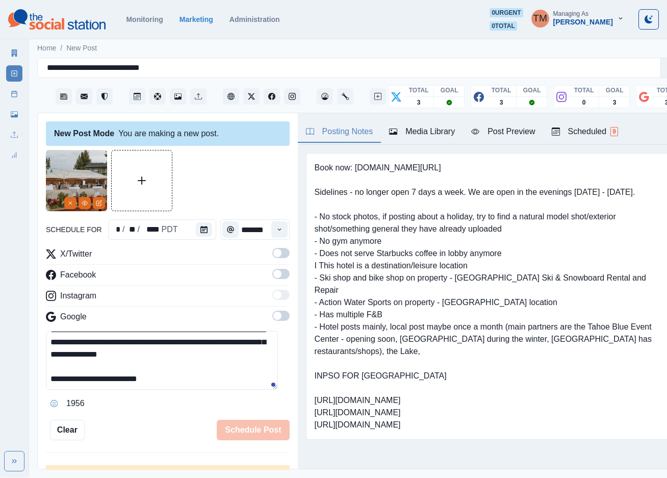
scroll to position [45, 0]
type textarea "**********"
click at [272, 255] on span at bounding box center [280, 253] width 17 height 10
drag, startPoint x: 271, startPoint y: 278, endPoint x: 277, endPoint y: 319, distance: 40.7
click at [272, 279] on span at bounding box center [280, 274] width 17 height 10
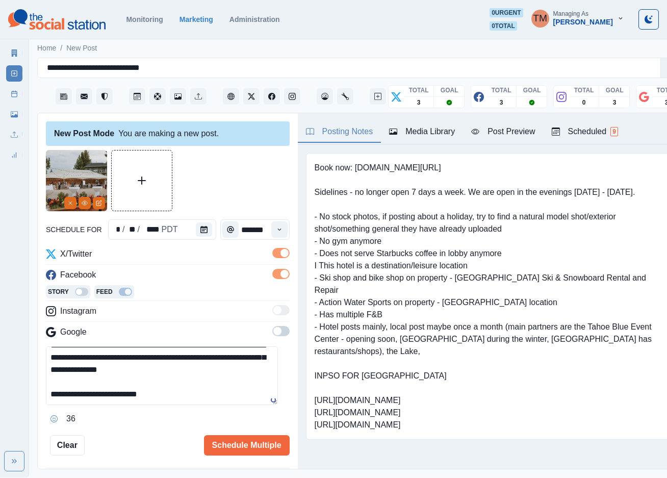
click at [272, 332] on span at bounding box center [280, 331] width 17 height 10
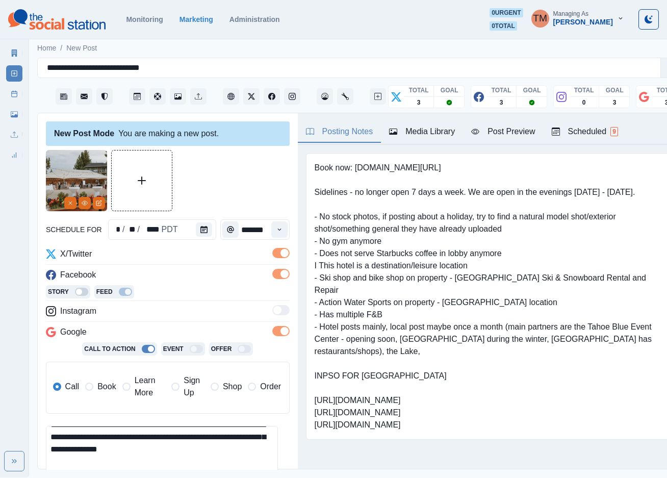
drag, startPoint x: 102, startPoint y: 393, endPoint x: 111, endPoint y: 369, distance: 25.3
click at [102, 392] on span "Book" at bounding box center [106, 386] width 18 height 12
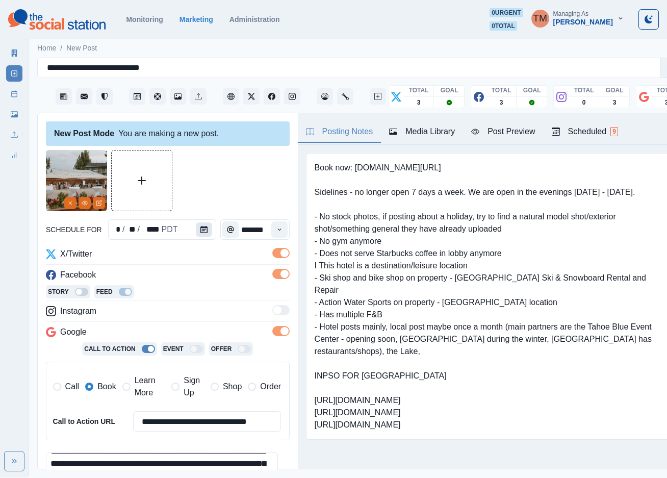
click at [200, 233] on button "Calendar" at bounding box center [204, 229] width 16 height 14
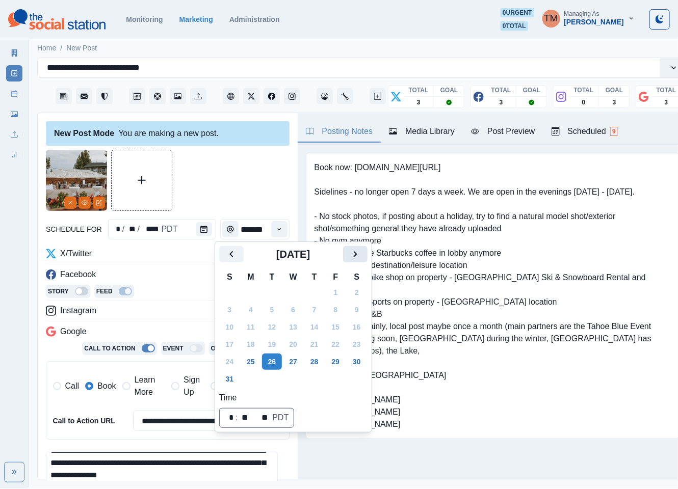
click at [356, 254] on icon "Next" at bounding box center [355, 254] width 4 height 6
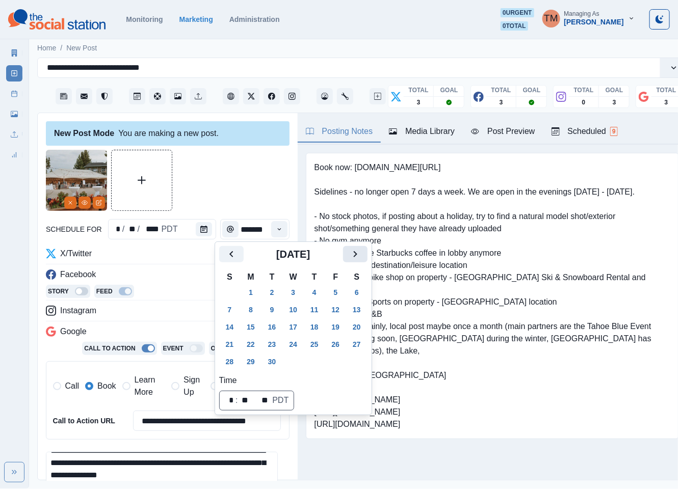
click at [356, 254] on icon "Next" at bounding box center [355, 254] width 4 height 6
click at [249, 344] on button "20" at bounding box center [251, 344] width 20 height 16
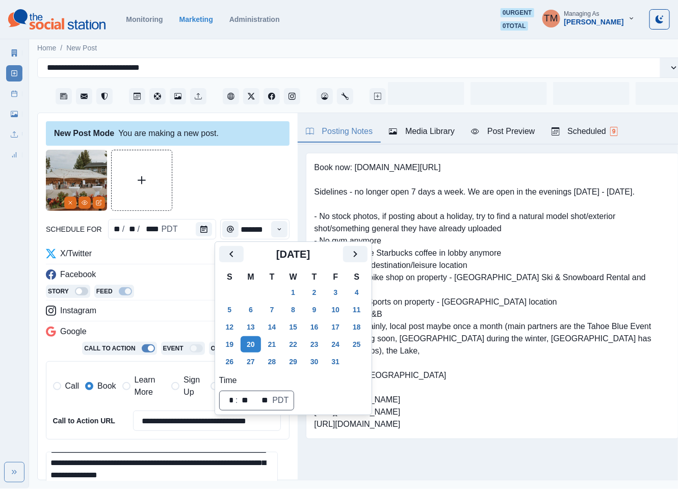
click at [219, 190] on div at bounding box center [168, 180] width 244 height 61
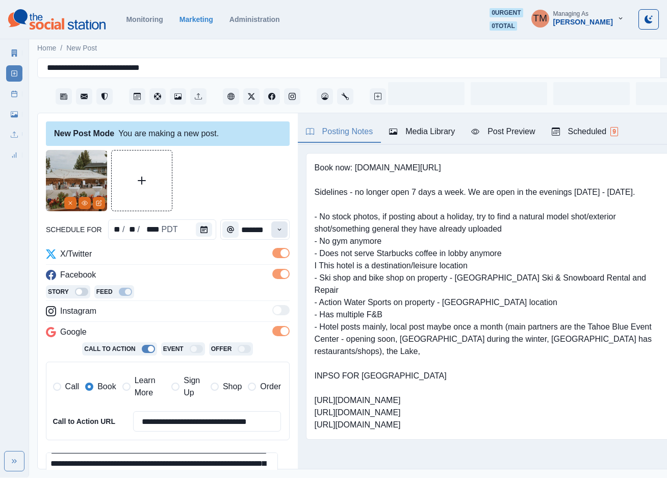
click at [271, 235] on button "Time" at bounding box center [279, 229] width 16 height 16
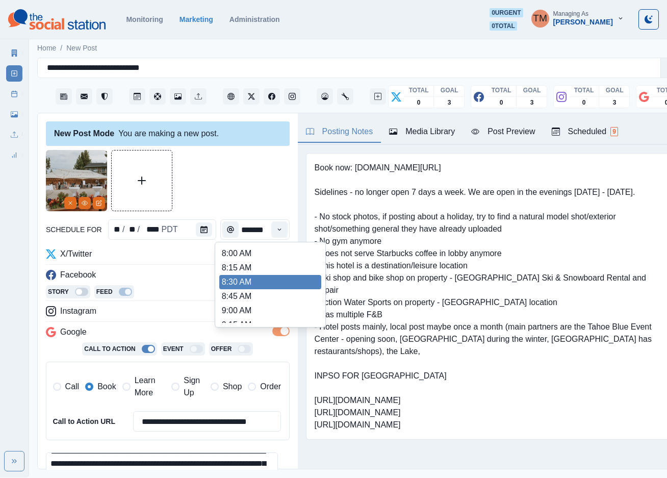
scroll to position [0, 8]
type input "*******"
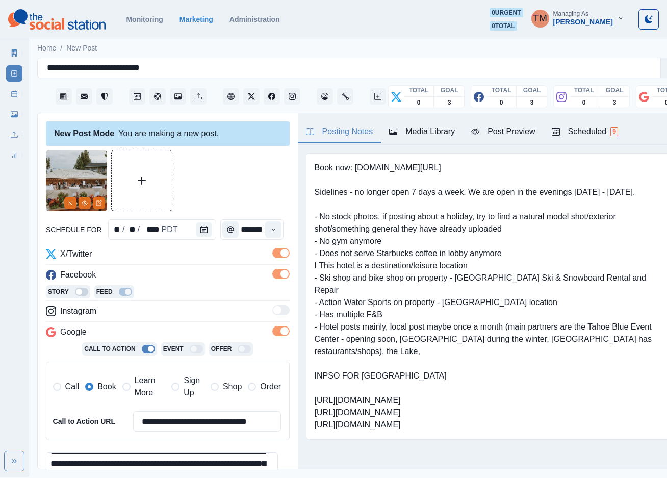
click at [250, 186] on div at bounding box center [168, 180] width 244 height 61
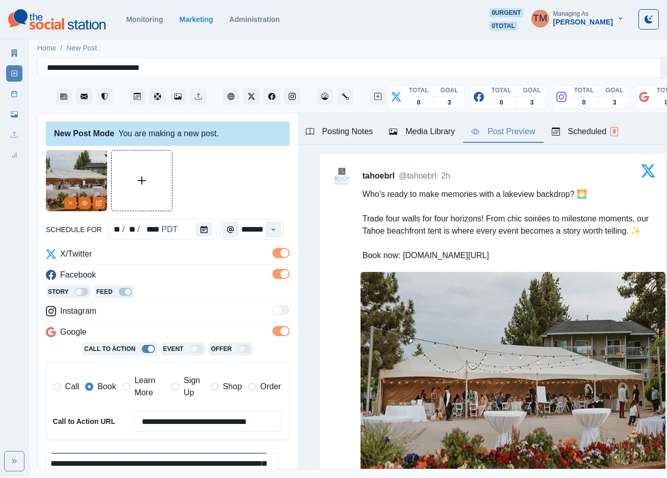
click at [506, 135] on div "Post Preview" at bounding box center [503, 131] width 64 height 12
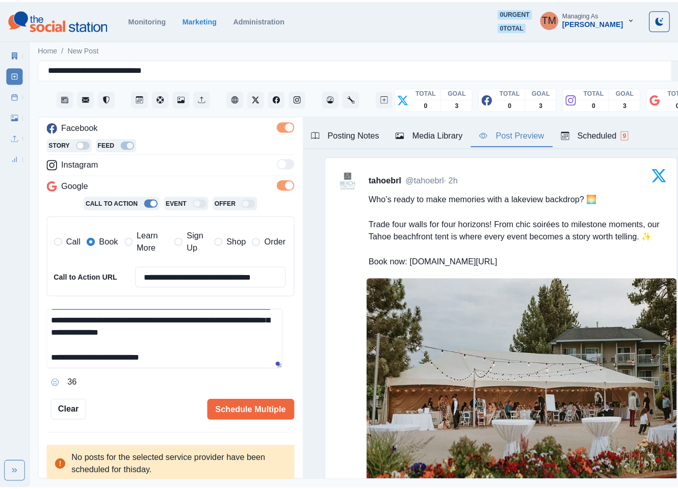
scroll to position [48, 0]
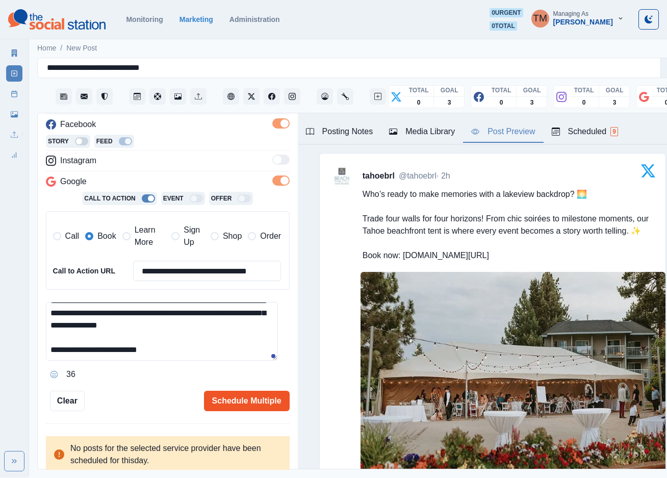
click at [243, 407] on button "Schedule Multiple" at bounding box center [247, 400] width 86 height 20
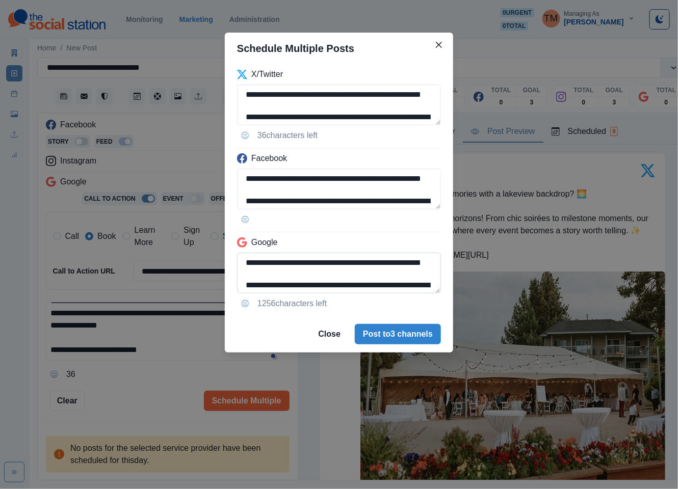
scroll to position [69, 0]
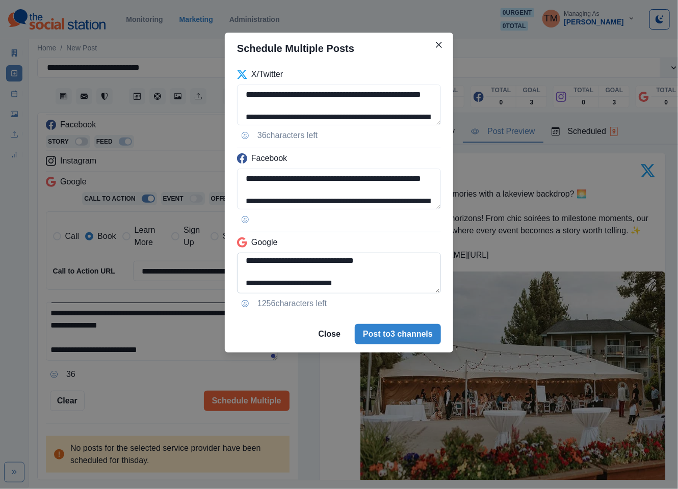
drag, startPoint x: 333, startPoint y: 267, endPoint x: 394, endPoint y: 291, distance: 64.8
click at [394, 291] on textarea "**********" at bounding box center [339, 273] width 204 height 41
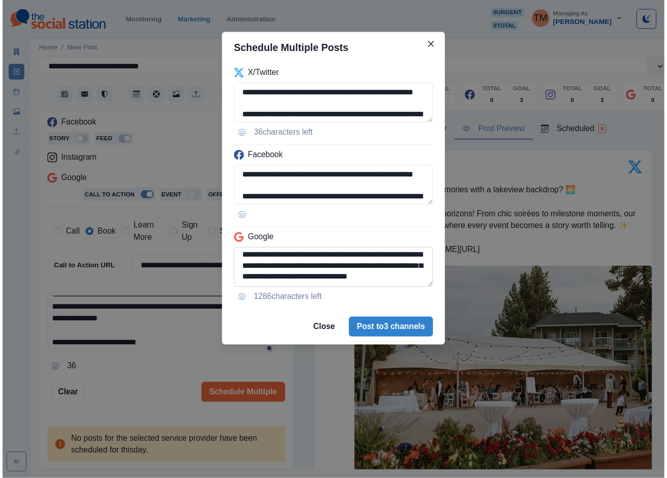
scroll to position [47, 0]
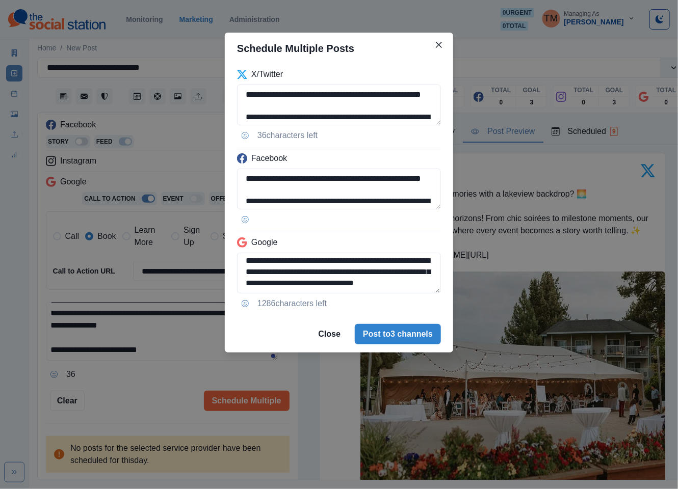
type textarea "**********"
click at [154, 389] on div "**********" at bounding box center [339, 244] width 678 height 489
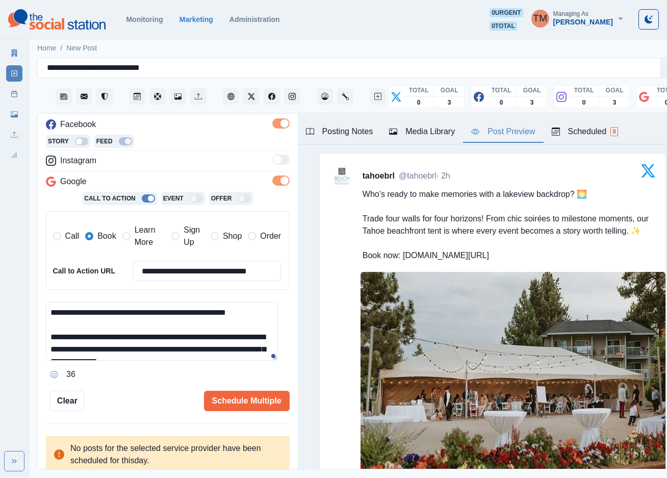
scroll to position [306, 0]
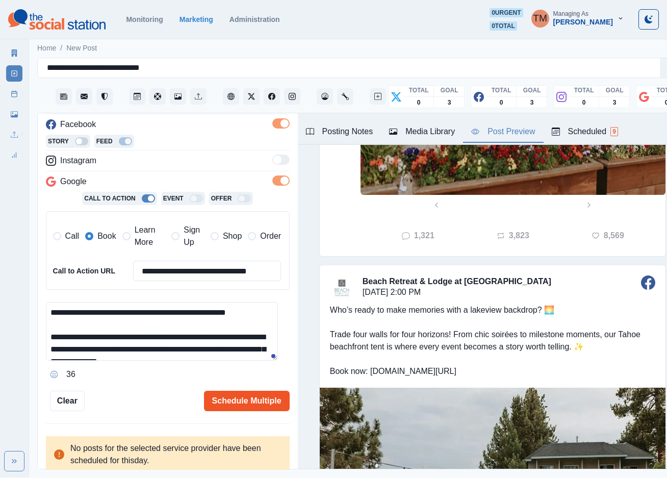
click at [205, 404] on button "Schedule Multiple" at bounding box center [247, 400] width 86 height 20
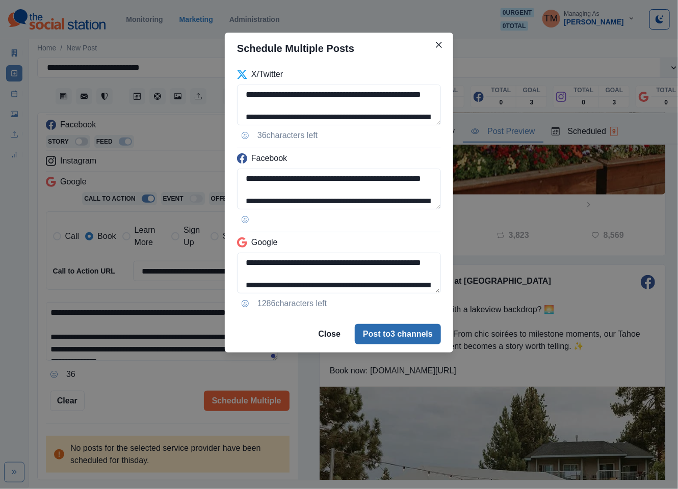
click at [419, 335] on button "Post to 3 channels" at bounding box center [398, 334] width 86 height 20
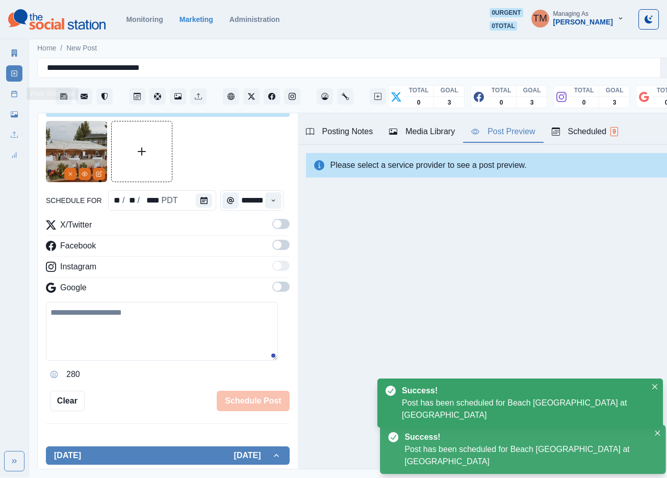
scroll to position [0, 0]
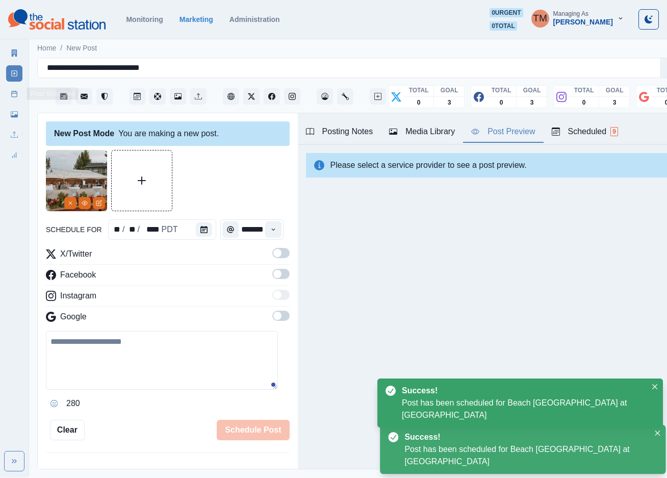
click at [15, 92] on line at bounding box center [15, 91] width 0 height 1
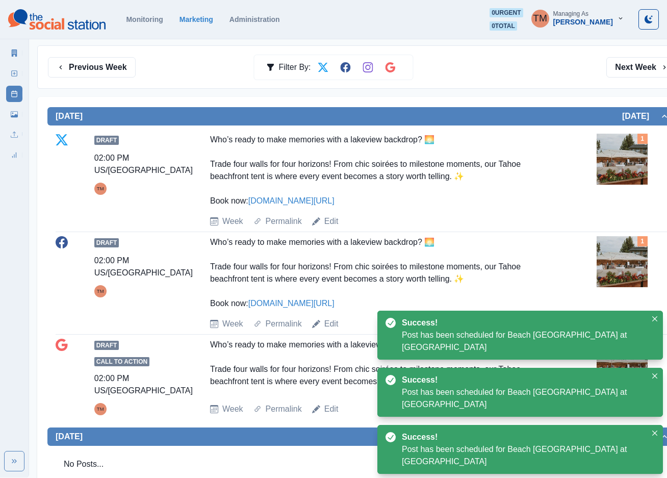
scroll to position [153, 0]
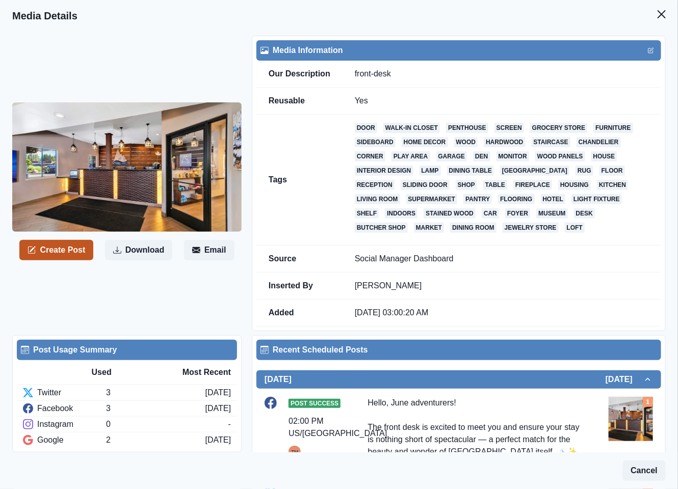
click at [66, 252] on button "Create Post" at bounding box center [56, 250] width 74 height 20
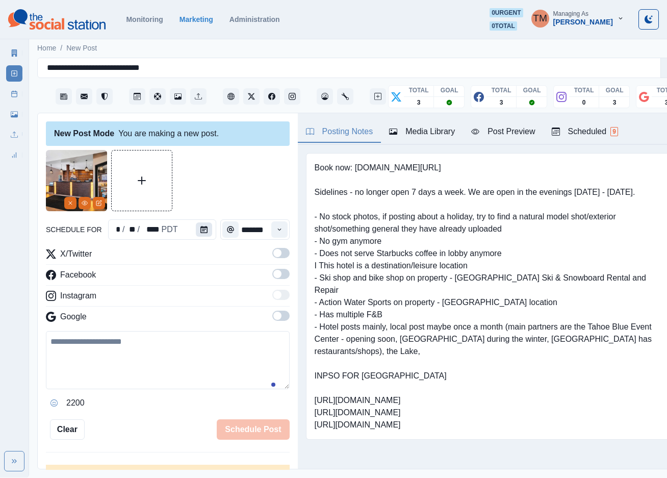
click at [200, 229] on icon "Calendar" at bounding box center [203, 229] width 7 height 7
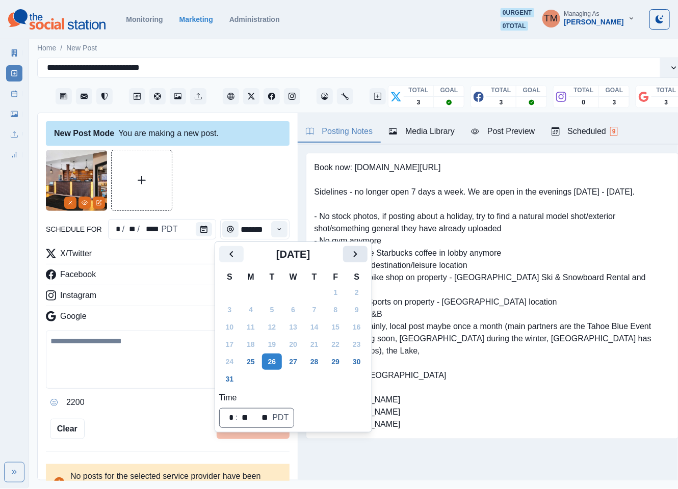
click at [355, 256] on icon "Next" at bounding box center [355, 254] width 4 height 6
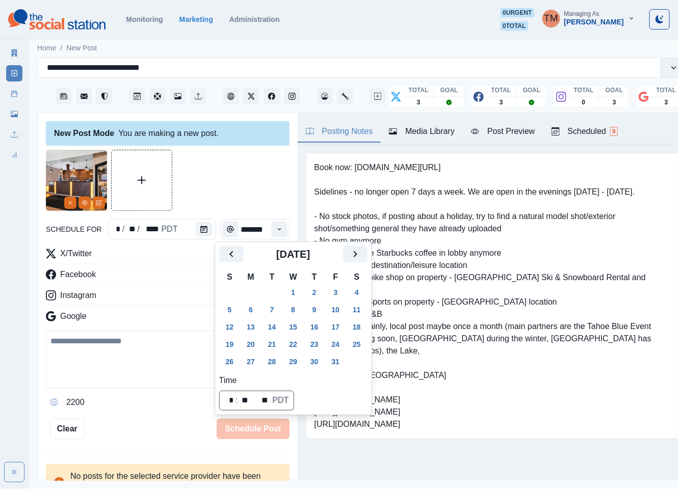
click at [296, 336] on button "22" at bounding box center [293, 344] width 20 height 16
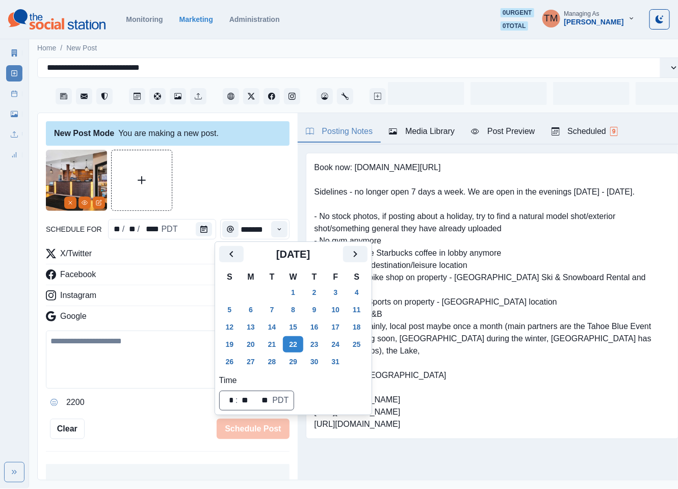
click at [225, 184] on div at bounding box center [168, 180] width 244 height 61
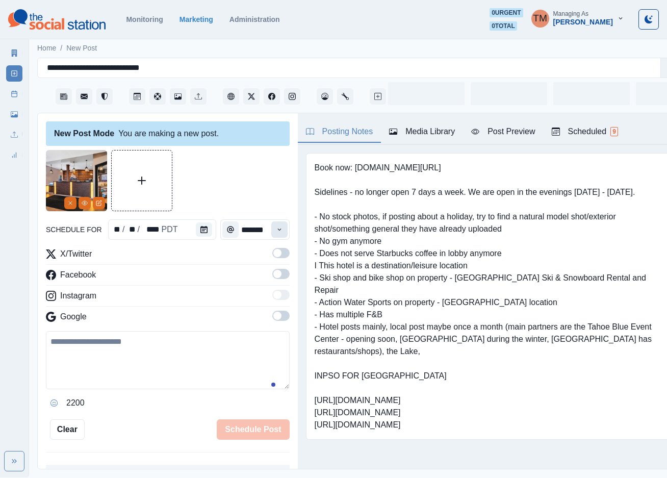
click at [276, 232] on icon "Time" at bounding box center [279, 229] width 7 height 7
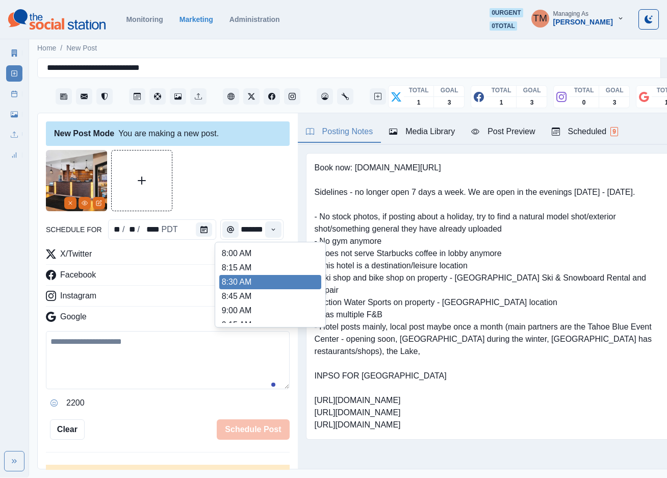
scroll to position [229, 0]
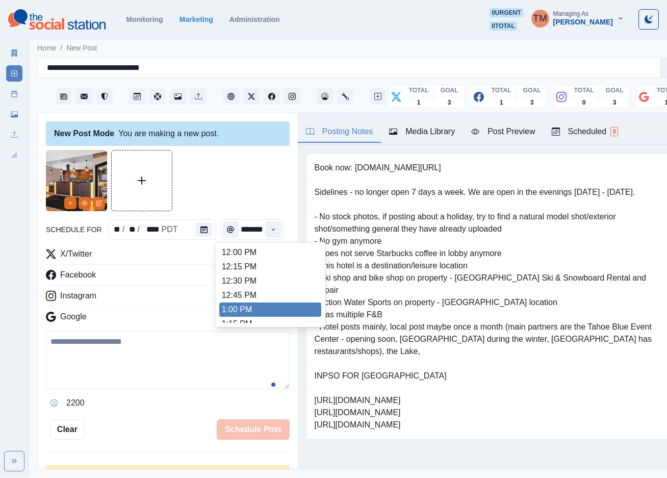
click at [241, 302] on li "1:00 PM" at bounding box center [270, 309] width 102 height 14
type input "*******"
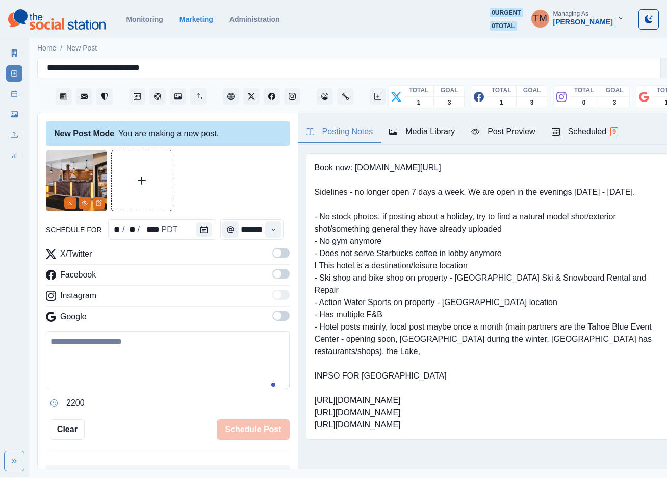
scroll to position [0, 8]
click at [272, 248] on span at bounding box center [280, 253] width 17 height 10
click at [272, 269] on span at bounding box center [280, 274] width 17 height 10
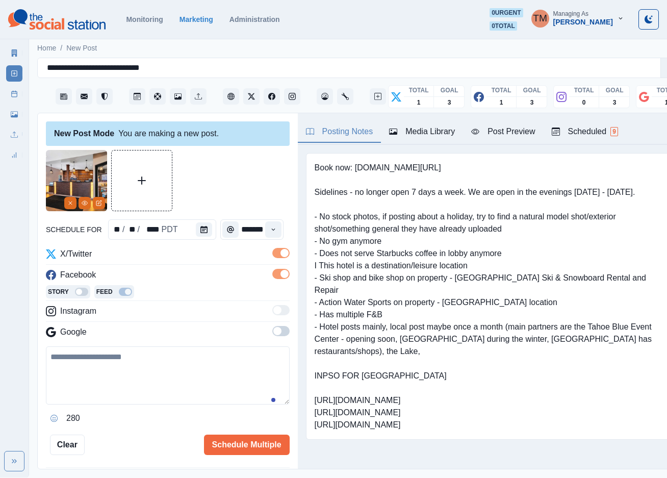
click at [272, 326] on span at bounding box center [280, 331] width 17 height 10
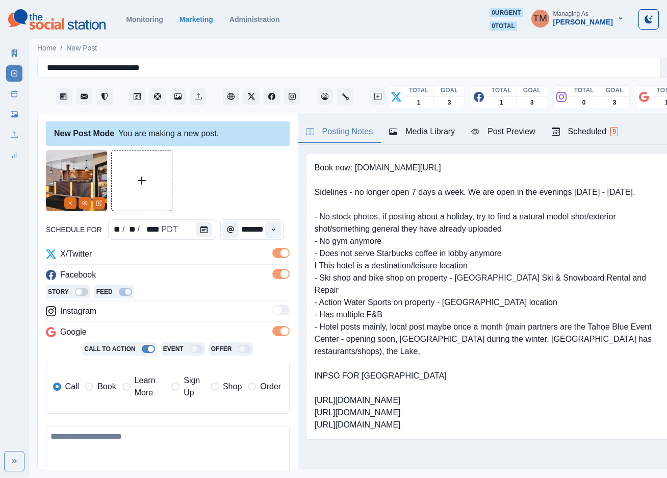
click at [104, 380] on span "Book" at bounding box center [106, 386] width 18 height 12
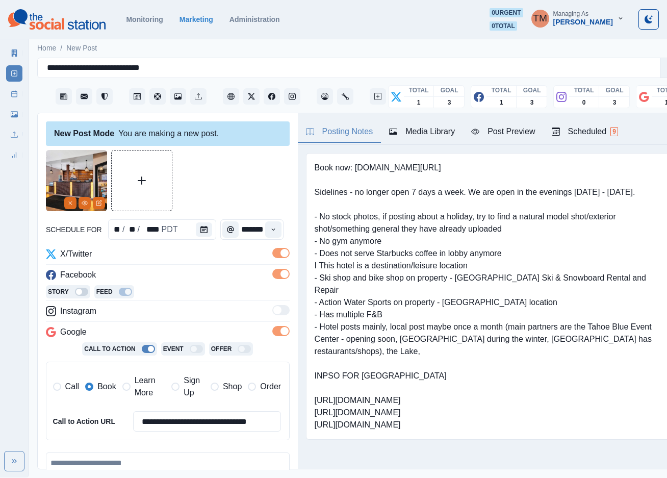
click at [129, 453] on textarea at bounding box center [168, 481] width 244 height 58
paste textarea "**********"
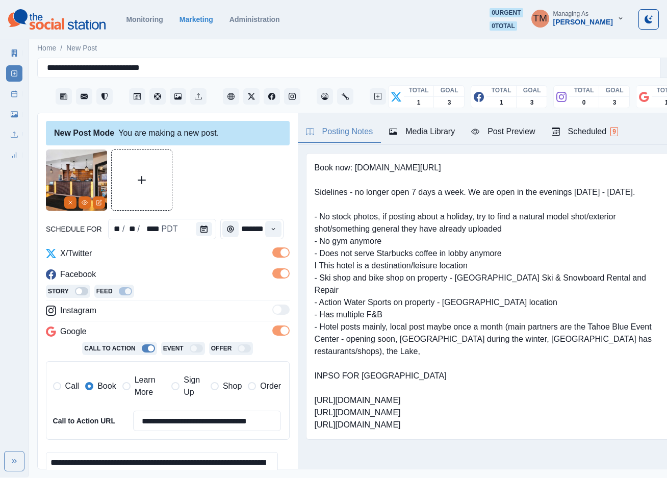
type textarea "**********"
click at [509, 125] on div "Post Preview" at bounding box center [503, 131] width 64 height 12
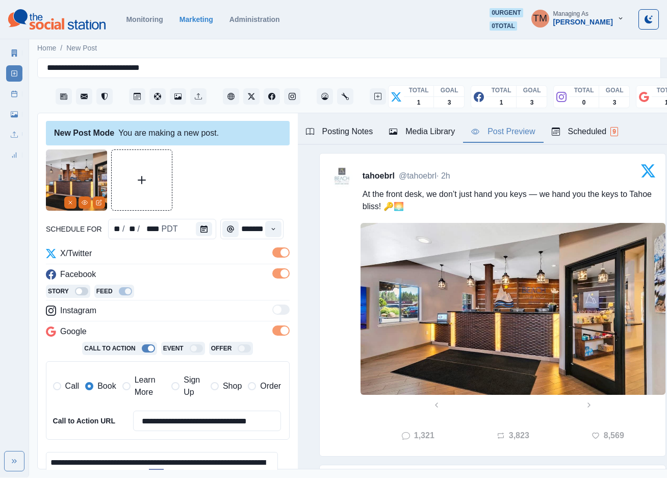
scroll to position [150, 0]
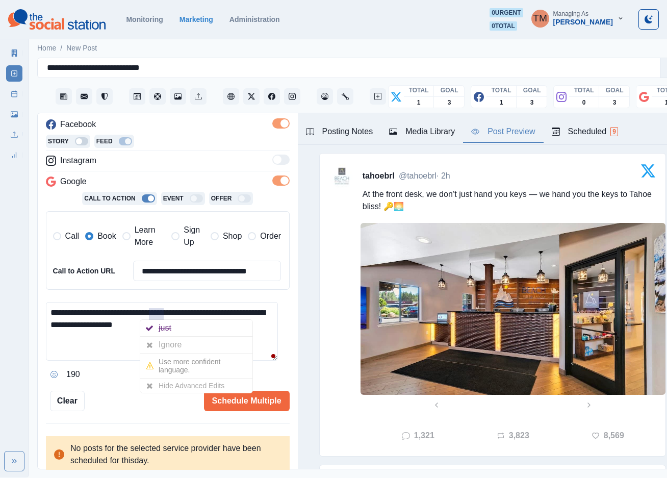
click at [169, 336] on div "Ignore" at bounding box center [172, 344] width 27 height 16
click at [229, 394] on button "Schedule Multiple" at bounding box center [247, 400] width 86 height 20
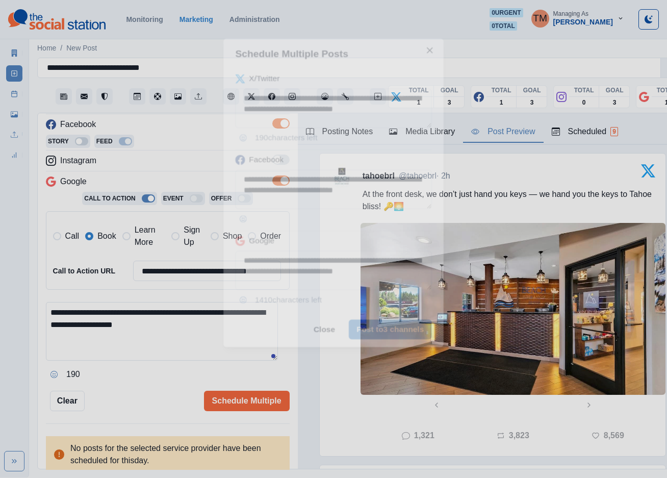
scroll to position [0, 0]
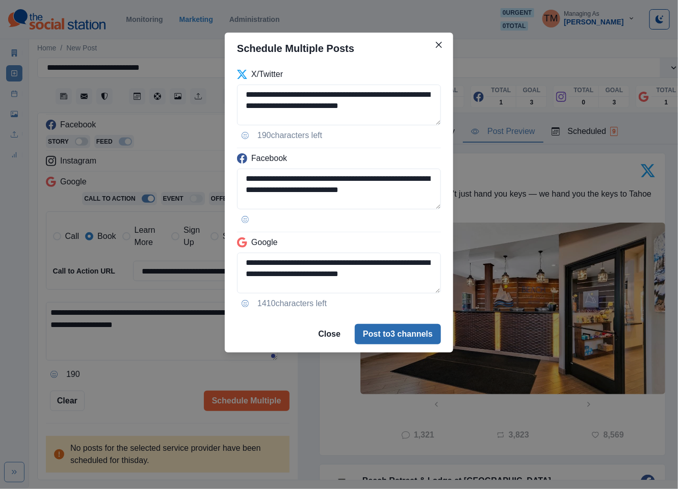
click at [403, 339] on button "Post to 3 channels" at bounding box center [398, 334] width 86 height 20
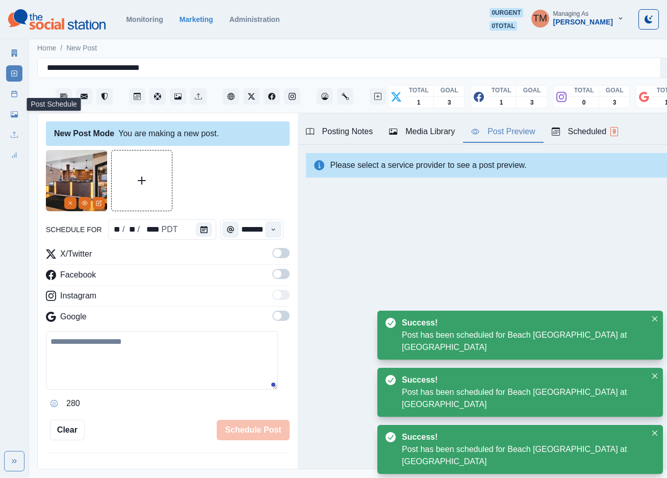
click at [16, 94] on icon at bounding box center [14, 93] width 7 height 7
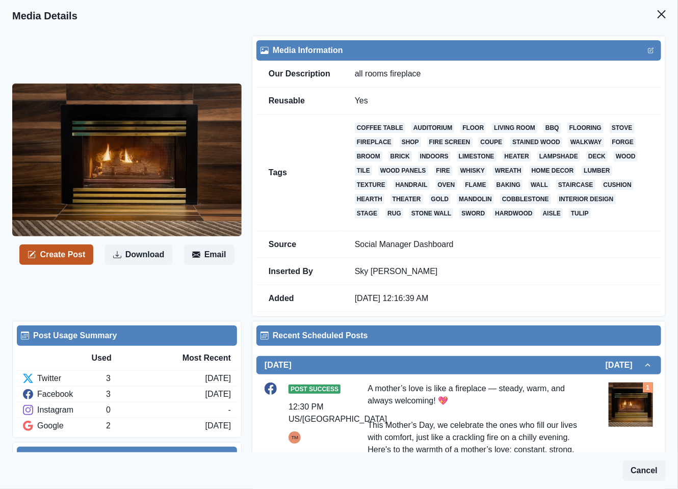
click at [61, 256] on button "Create Post" at bounding box center [56, 255] width 74 height 20
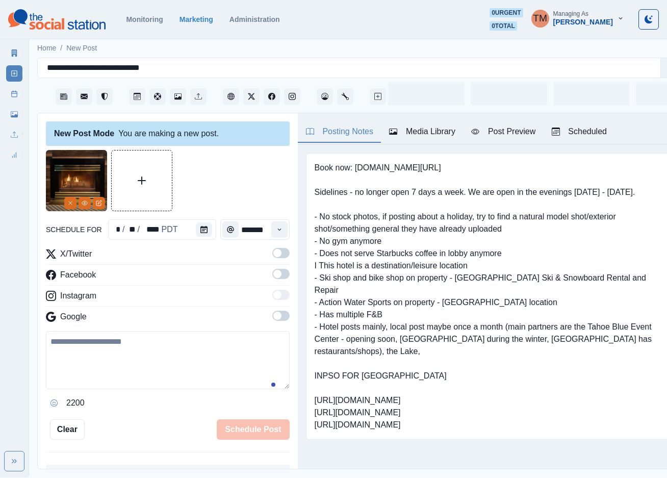
click at [108, 357] on textarea at bounding box center [168, 360] width 244 height 58
paste textarea "**********"
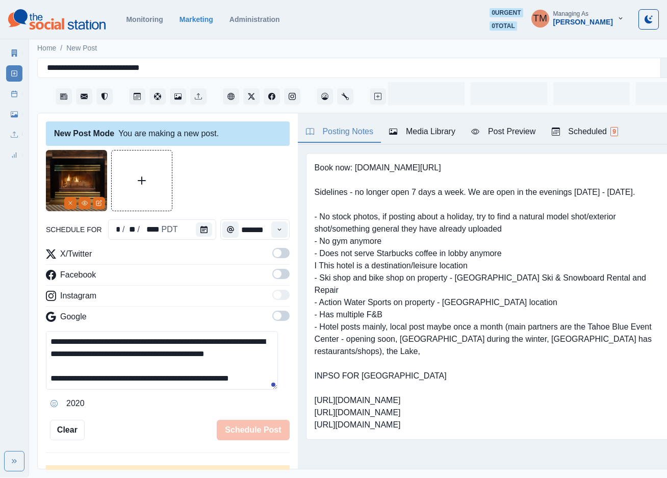
scroll to position [8, 0]
type textarea "**********"
click at [200, 231] on icon "Calendar" at bounding box center [203, 229] width 7 height 7
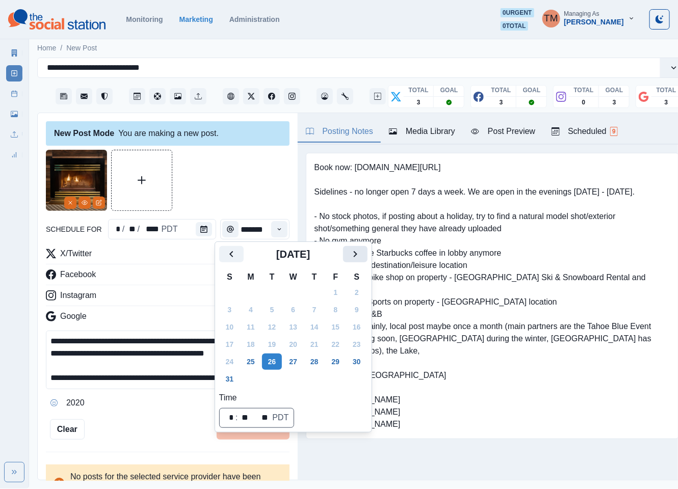
click at [367, 256] on button "Next" at bounding box center [355, 254] width 24 height 16
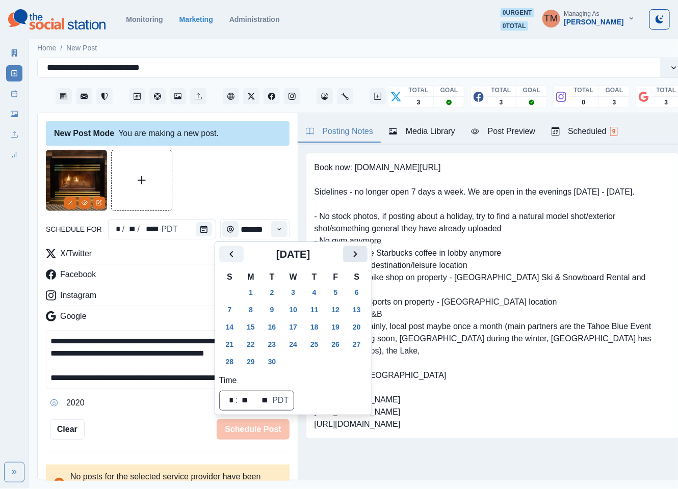
click at [366, 255] on button "Next" at bounding box center [355, 254] width 24 height 16
click at [338, 343] on button "24" at bounding box center [336, 344] width 20 height 16
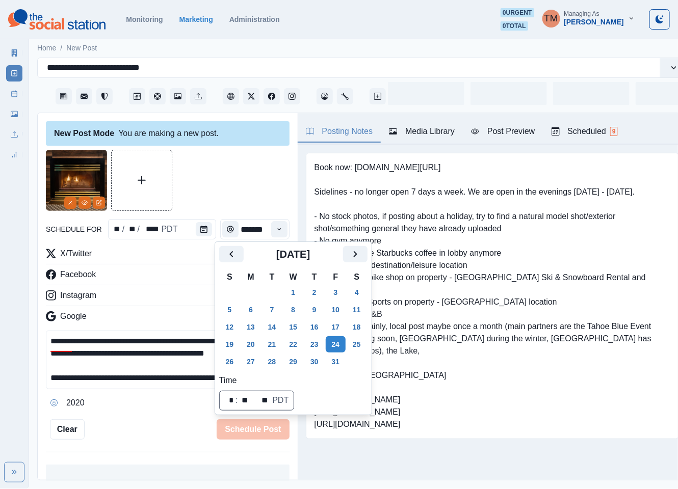
click at [219, 180] on div at bounding box center [168, 180] width 244 height 61
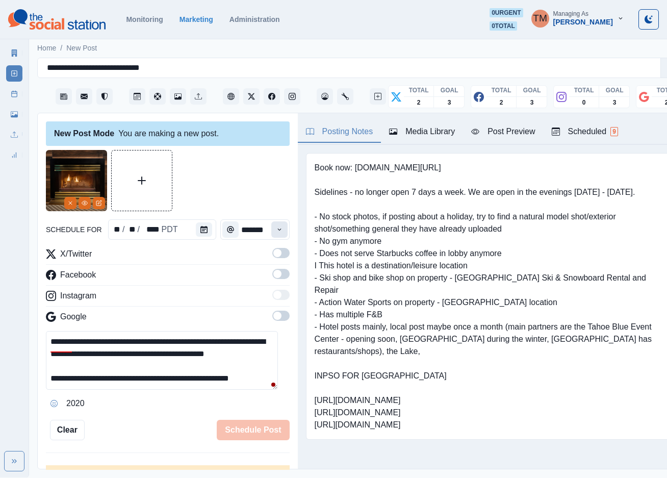
click at [276, 228] on icon "Time" at bounding box center [279, 229] width 7 height 7
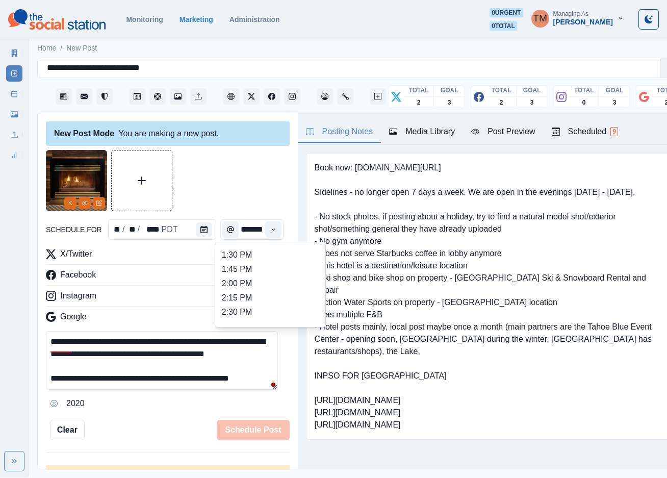
scroll to position [382, 0]
click at [278, 265] on ul "8:00 AM 8:15 AM 8:30 AM 8:45 AM 9:00 AM 9:15 AM 9:30 AM 9:45 AM 10:00 AM 10:15 …" at bounding box center [270, 284] width 102 height 76
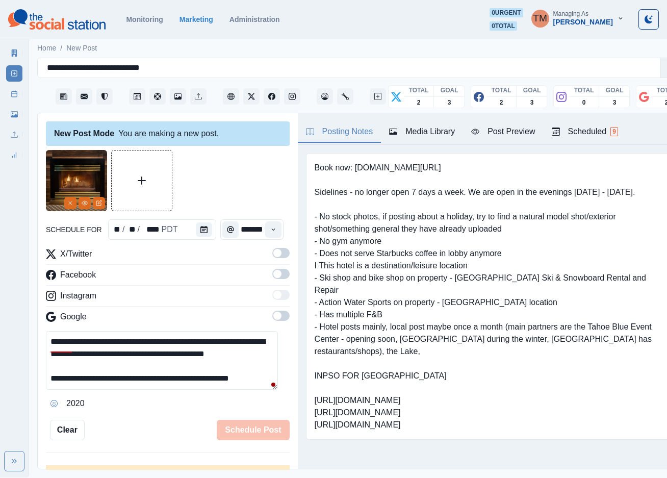
type input "*******"
click at [278, 265] on div "**********" at bounding box center [168, 291] width 260 height 356
click at [274, 254] on span at bounding box center [280, 253] width 17 height 10
click at [272, 277] on span at bounding box center [280, 274] width 17 height 10
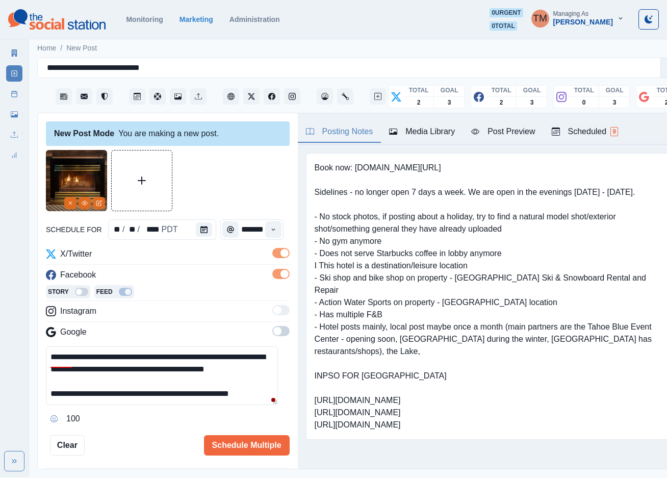
click at [273, 332] on span at bounding box center [280, 331] width 17 height 10
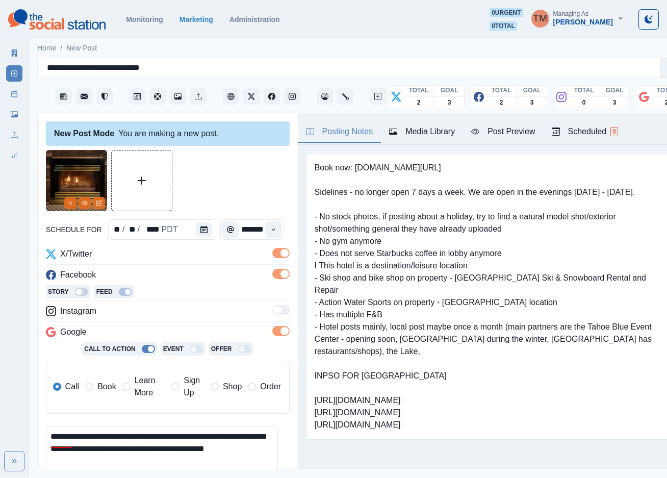
drag, startPoint x: 98, startPoint y: 389, endPoint x: 226, endPoint y: 204, distance: 225.0
click at [99, 389] on span "Book" at bounding box center [106, 386] width 18 height 12
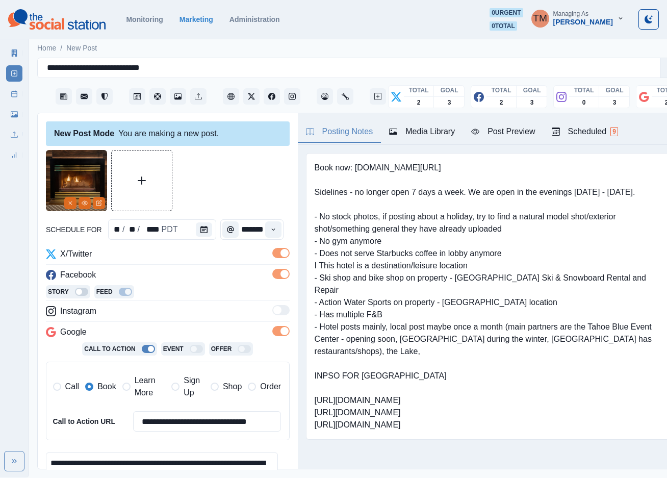
click at [249, 165] on div at bounding box center [168, 180] width 244 height 61
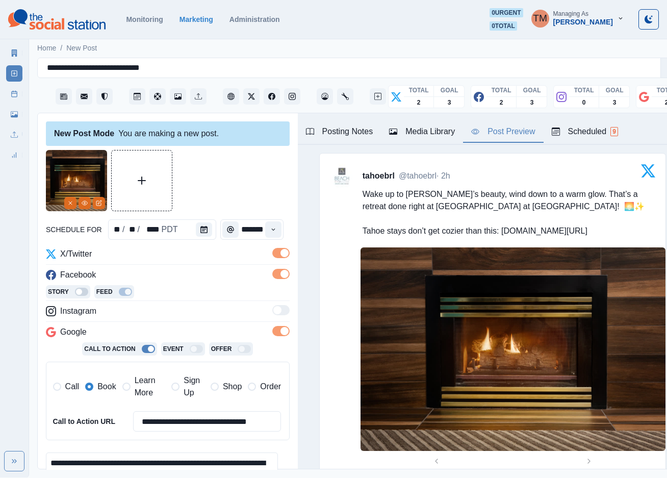
click at [510, 135] on div "Post Preview" at bounding box center [503, 131] width 64 height 12
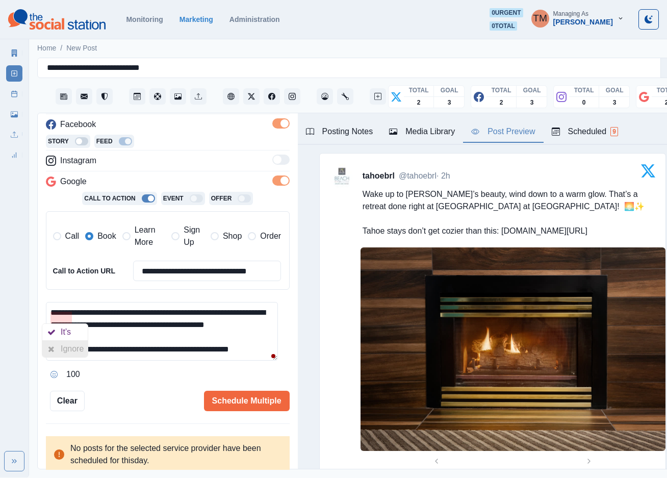
click at [69, 354] on div "Ignore" at bounding box center [74, 349] width 27 height 16
click at [150, 339] on textarea "**********" at bounding box center [162, 331] width 232 height 59
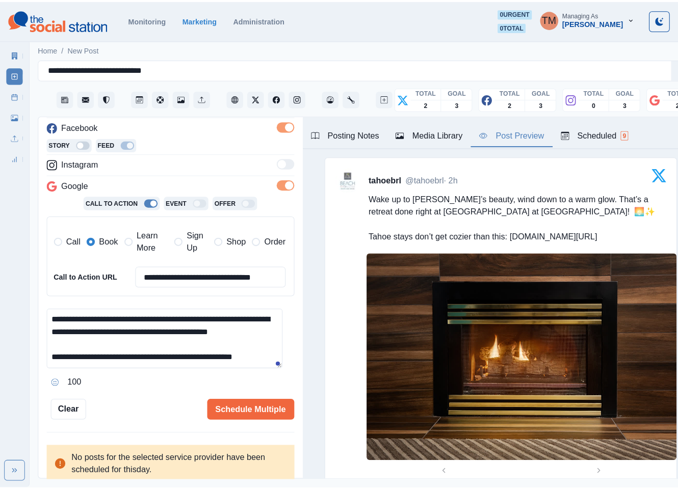
scroll to position [153, 0]
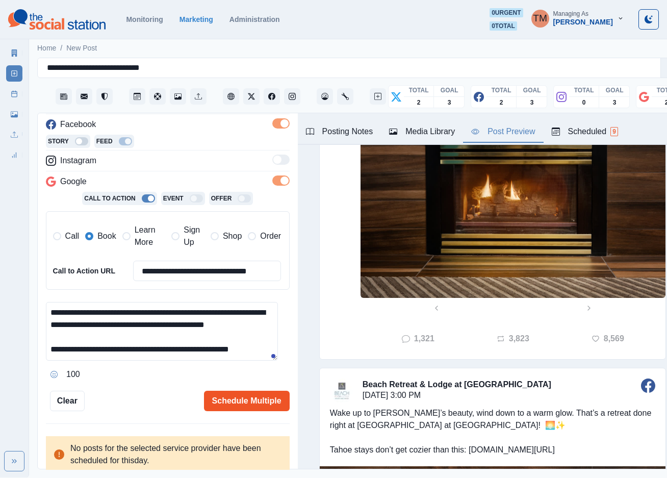
click at [234, 397] on button "Schedule Multiple" at bounding box center [247, 400] width 86 height 20
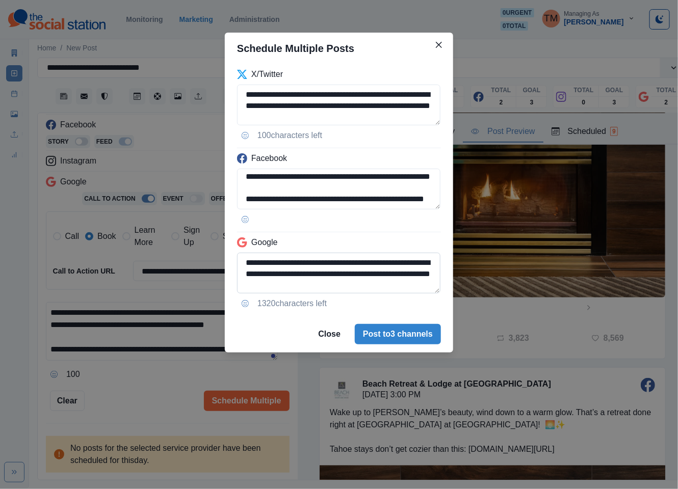
scroll to position [36, 0]
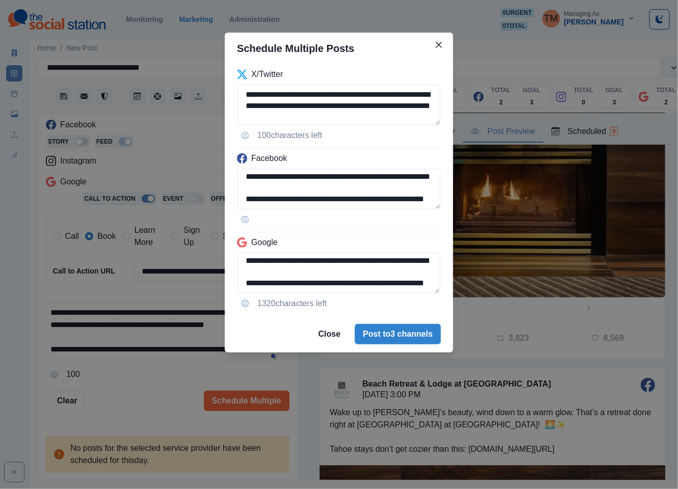
drag, startPoint x: 378, startPoint y: 271, endPoint x: 401, endPoint y: 298, distance: 35.1
click at [401, 298] on div "**********" at bounding box center [339, 190] width 228 height 252
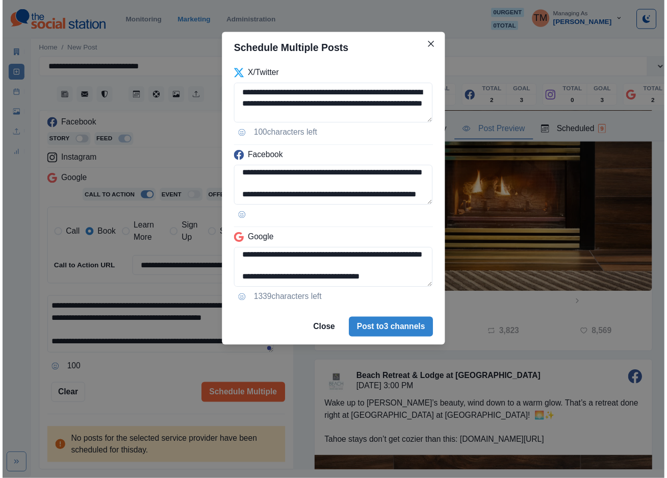
scroll to position [25, 0]
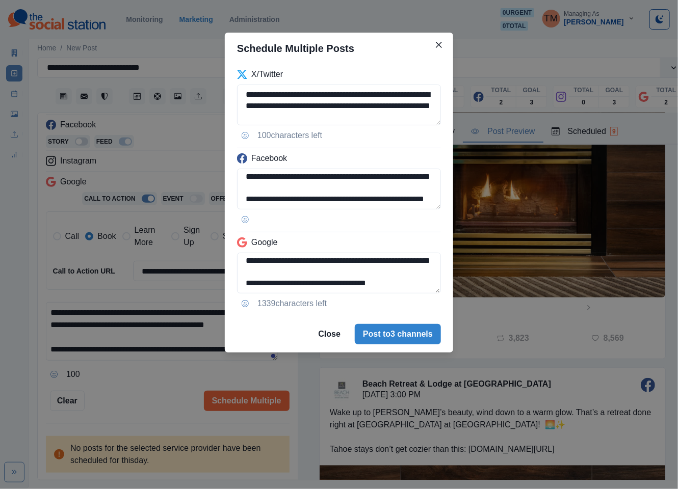
type textarea "**********"
click at [166, 394] on div "**********" at bounding box center [339, 244] width 678 height 489
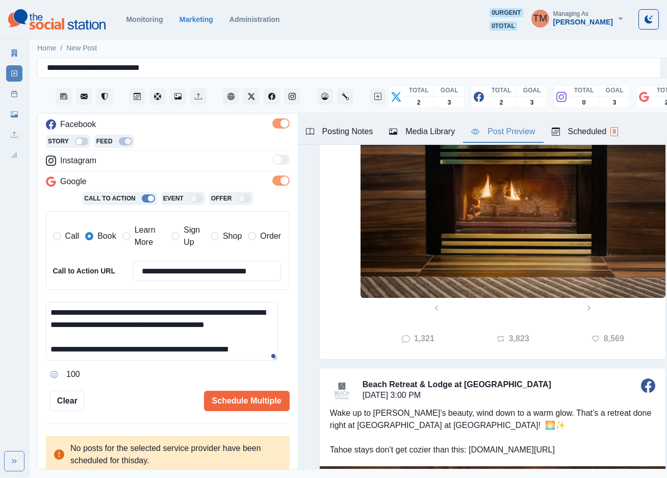
scroll to position [612, 0]
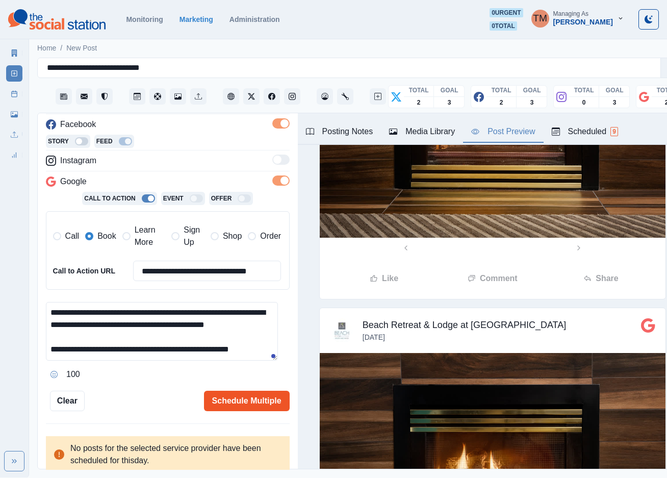
click at [233, 403] on button "Schedule Multiple" at bounding box center [247, 400] width 86 height 20
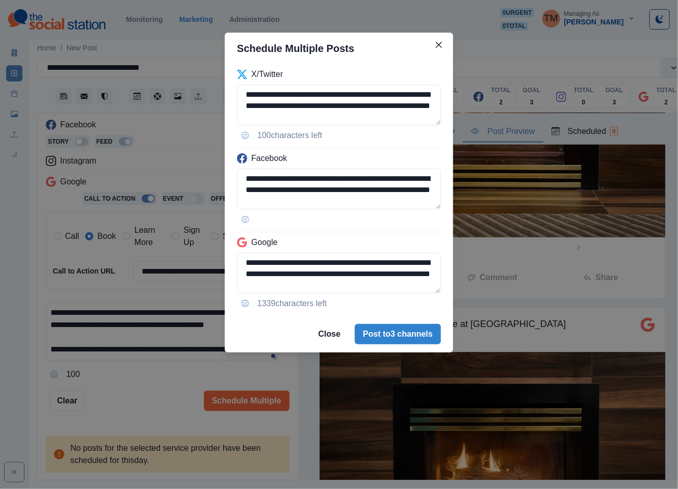
click at [137, 397] on div "**********" at bounding box center [339, 244] width 678 height 489
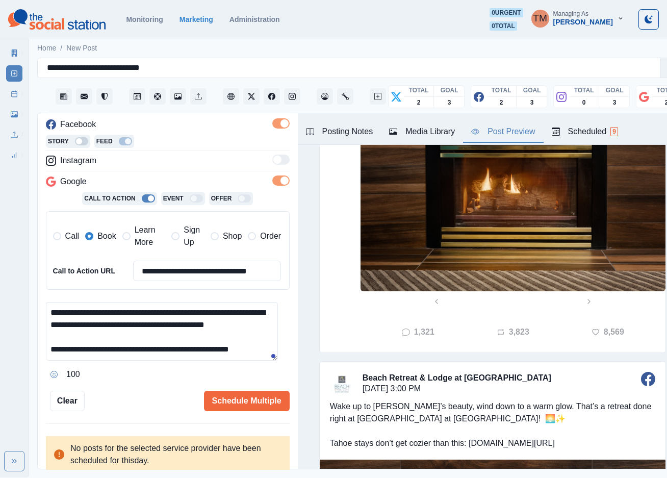
scroll to position [83, 0]
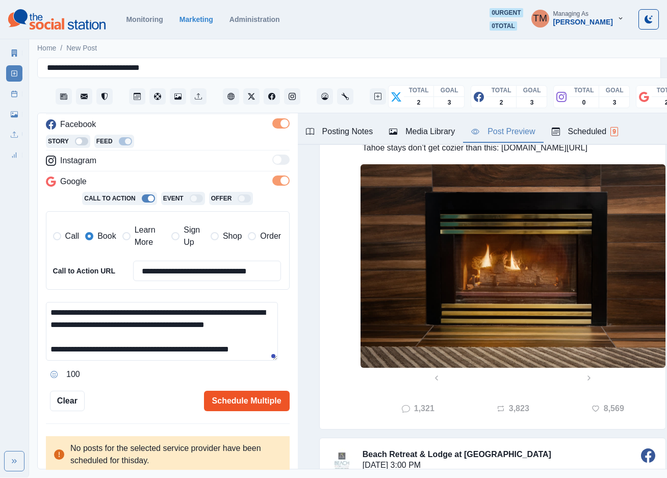
click at [231, 395] on button "Schedule Multiple" at bounding box center [247, 400] width 86 height 20
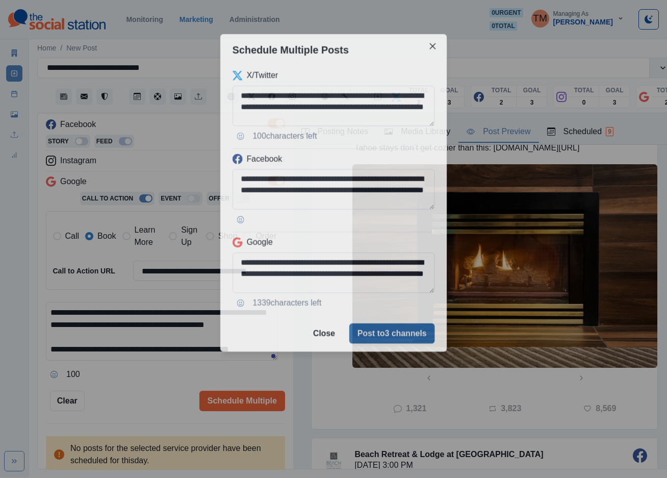
scroll to position [0, 0]
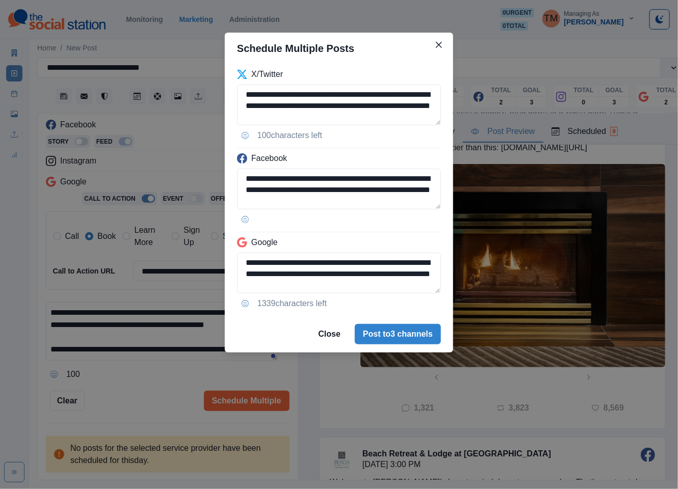
drag, startPoint x: 421, startPoint y: 339, endPoint x: 475, endPoint y: 340, distance: 53.5
click at [421, 340] on button "Post to 3 channels" at bounding box center [398, 334] width 86 height 20
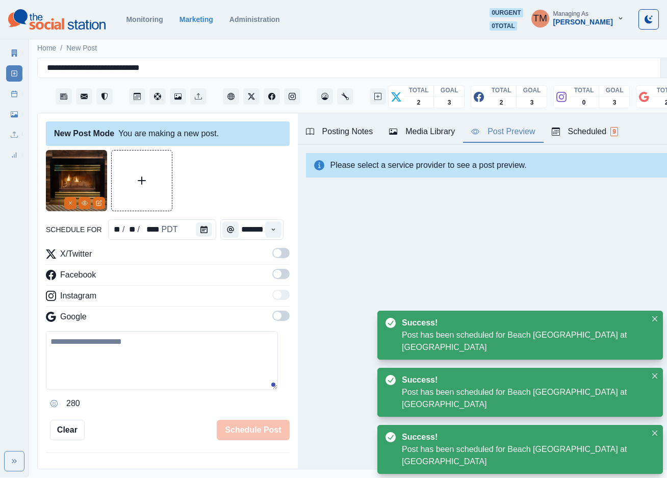
scroll to position [449, 0]
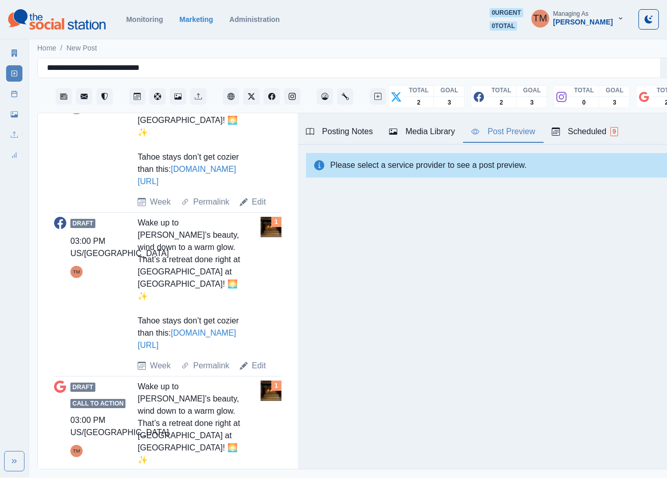
click at [8, 52] on link "Marketing Summary" at bounding box center [14, 53] width 16 height 16
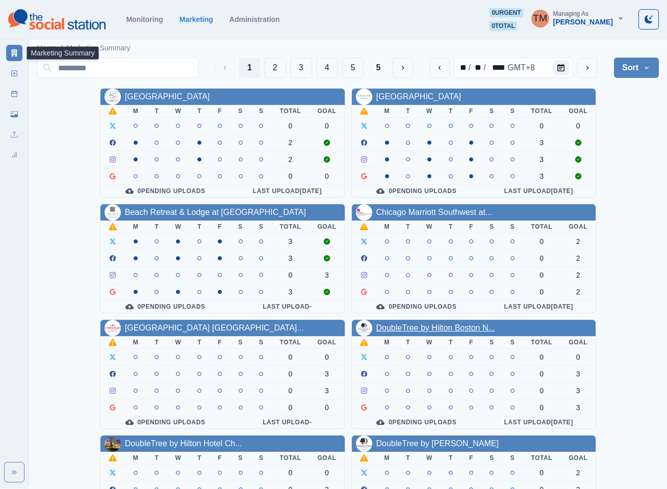
click at [431, 332] on link "DoubleTree by Hilton Boston N..." at bounding box center [435, 328] width 119 height 9
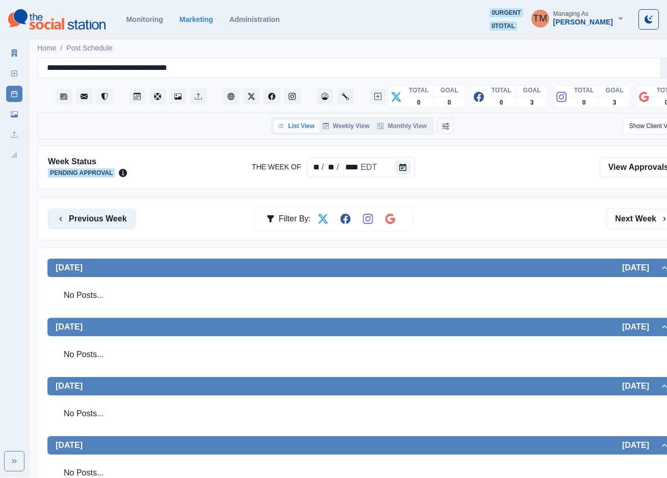
click at [89, 216] on button "Previous Week" at bounding box center [92, 219] width 88 height 20
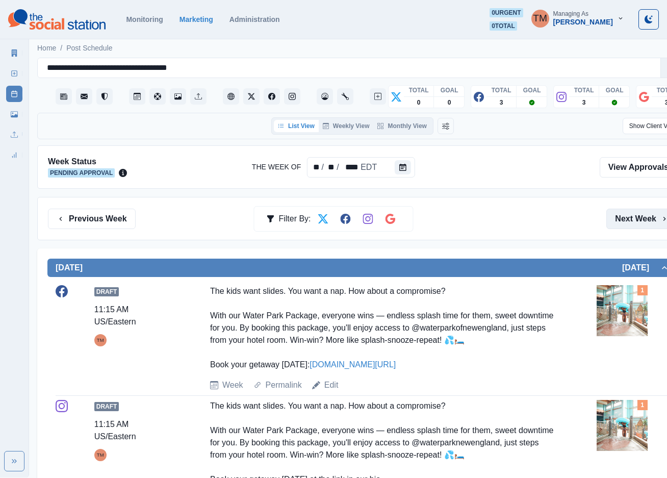
click at [626, 221] on button "Next Week" at bounding box center [641, 219] width 71 height 20
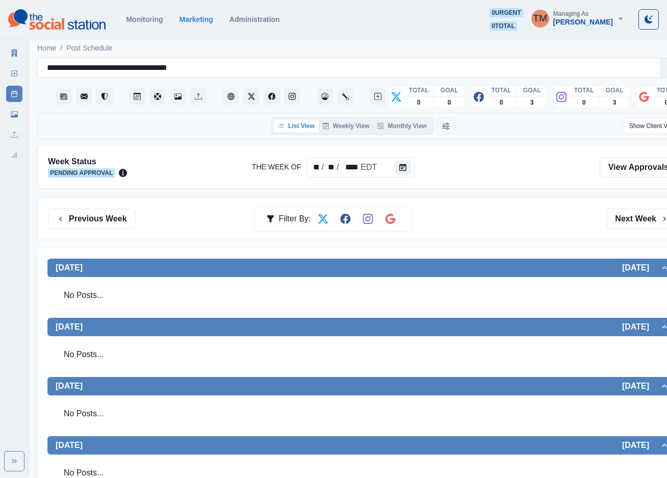
click at [414, 23] on div "Monitoring Marketing Administration" at bounding box center [297, 19] width 343 height 8
click at [8, 119] on link "Media Library" at bounding box center [14, 114] width 16 height 16
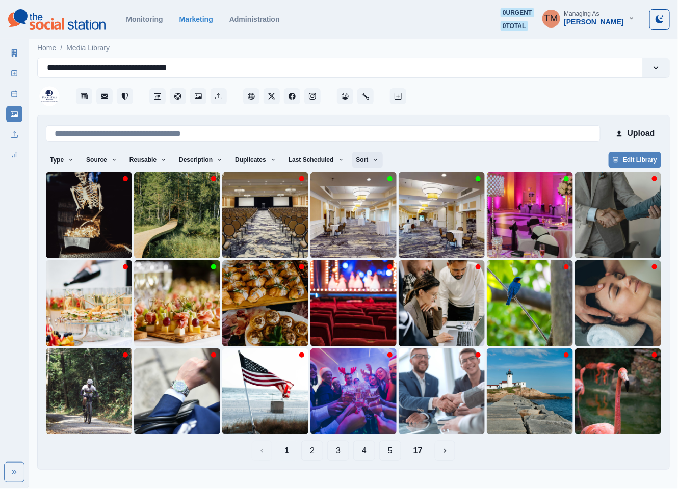
click at [358, 160] on button "Sort" at bounding box center [367, 160] width 31 height 16
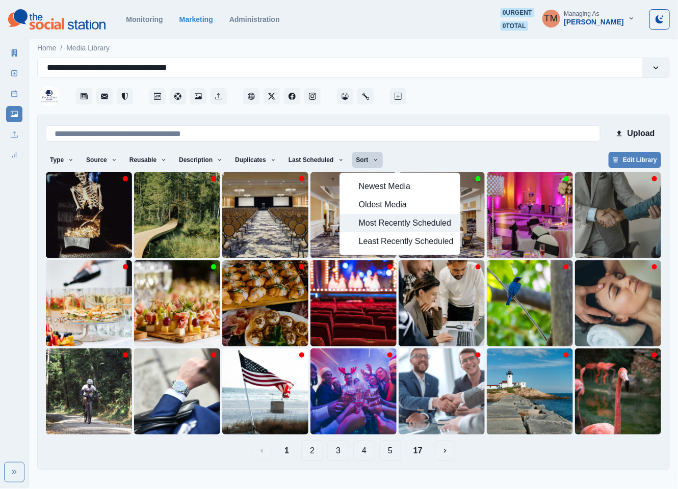
click at [428, 224] on span "Most Recently Scheduled" at bounding box center [406, 223] width 95 height 12
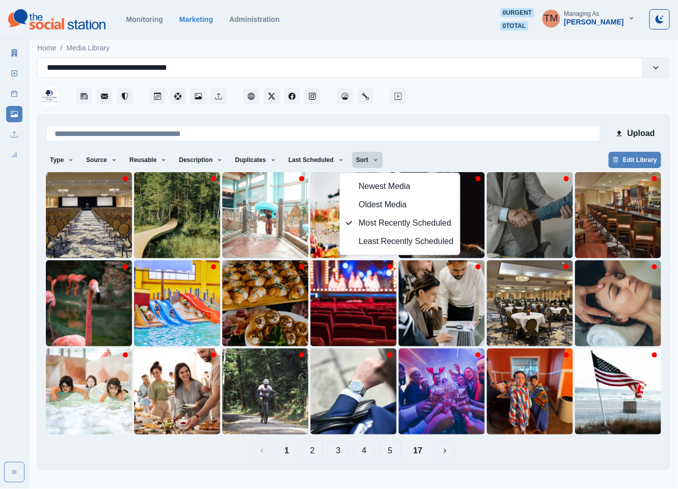
click at [418, 452] on button "17" at bounding box center [417, 451] width 25 height 20
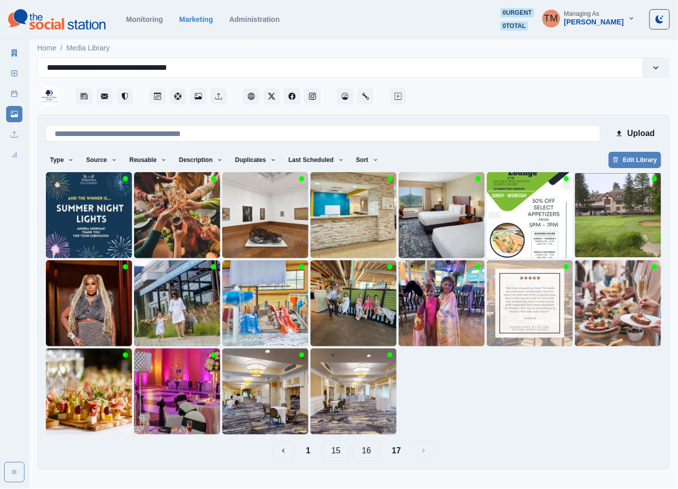
click at [364, 453] on button "16" at bounding box center [366, 451] width 27 height 20
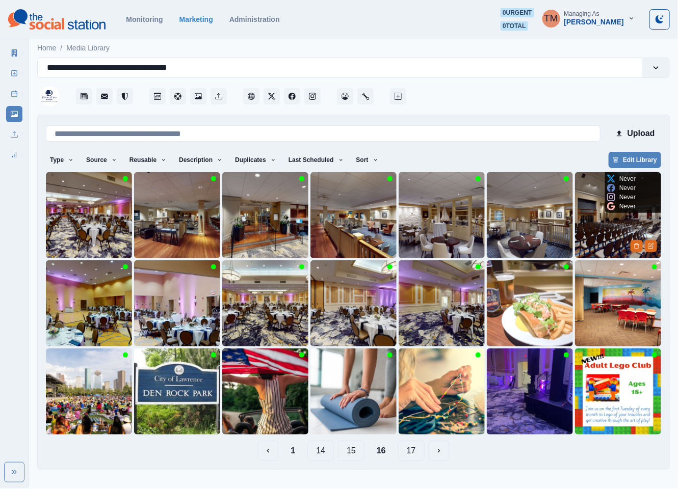
click at [608, 226] on img at bounding box center [618, 215] width 86 height 86
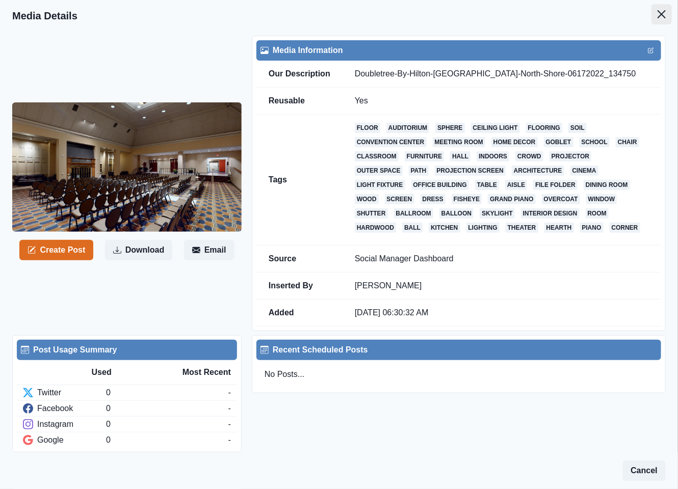
click at [658, 14] on icon "Close" at bounding box center [662, 14] width 8 height 8
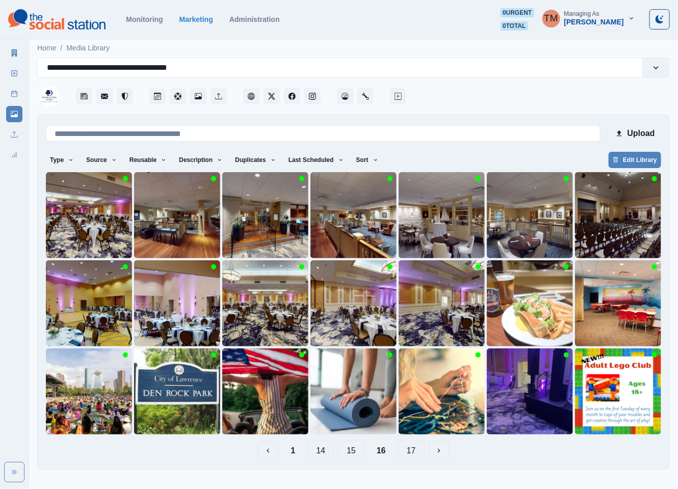
click at [354, 454] on button "15" at bounding box center [351, 451] width 27 height 20
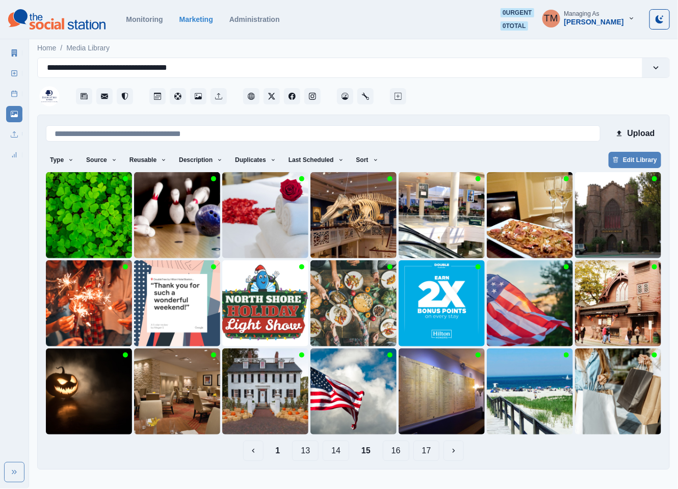
click at [335, 454] on button "14" at bounding box center [336, 451] width 27 height 20
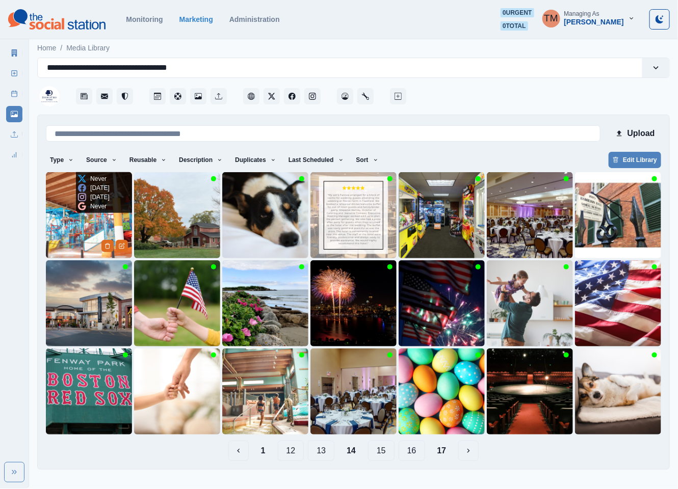
click at [80, 225] on img at bounding box center [89, 215] width 86 height 86
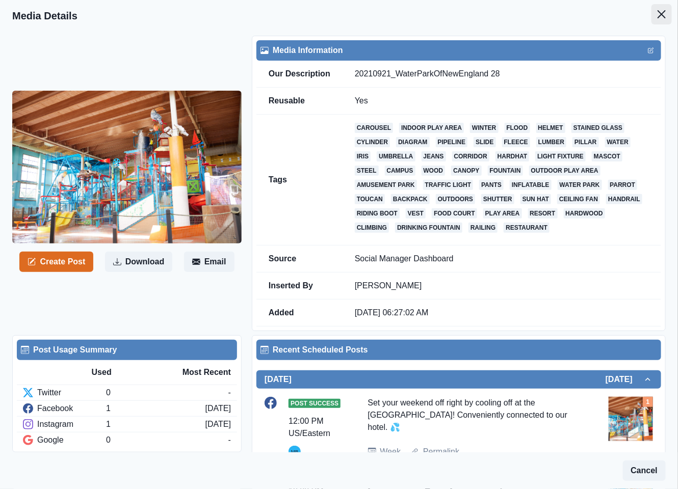
click at [658, 15] on icon "Close" at bounding box center [662, 14] width 8 height 8
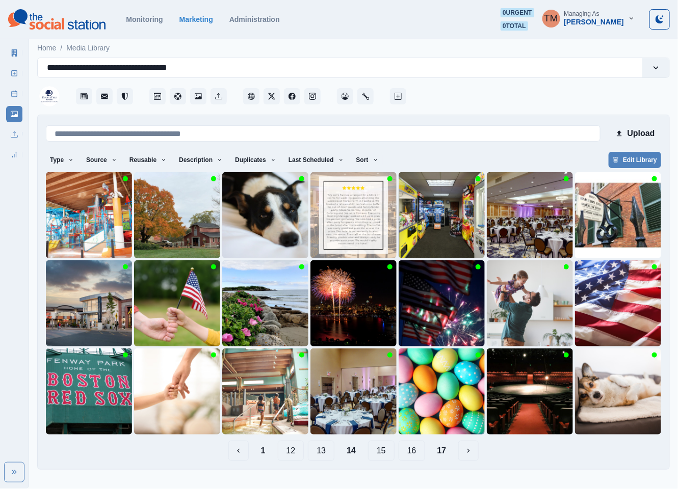
click at [323, 453] on button "13" at bounding box center [321, 451] width 27 height 20
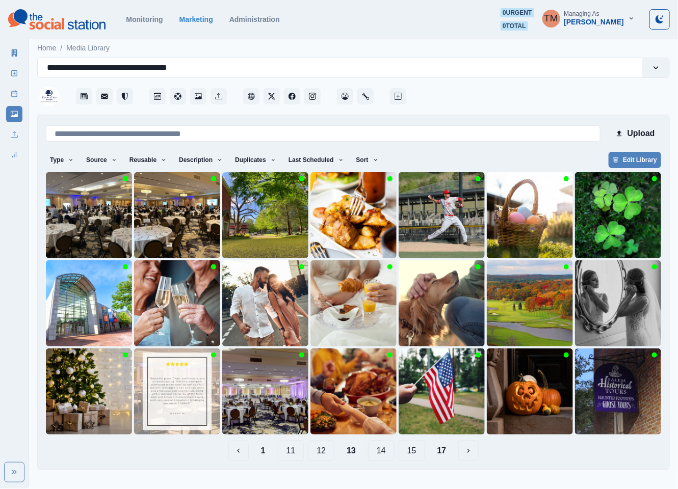
click at [321, 452] on button "12" at bounding box center [321, 451] width 27 height 20
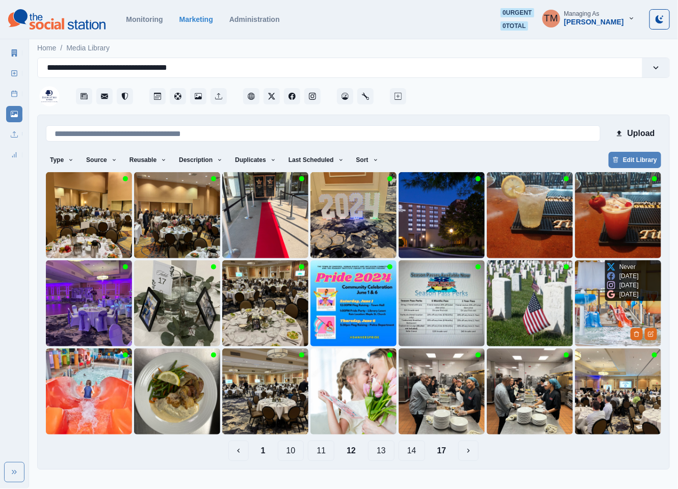
click at [602, 318] on img at bounding box center [618, 304] width 86 height 86
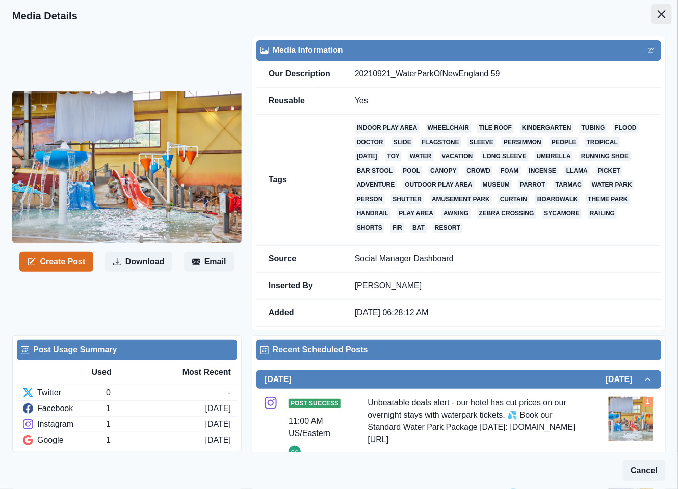
click at [658, 16] on icon "Close" at bounding box center [662, 14] width 8 height 8
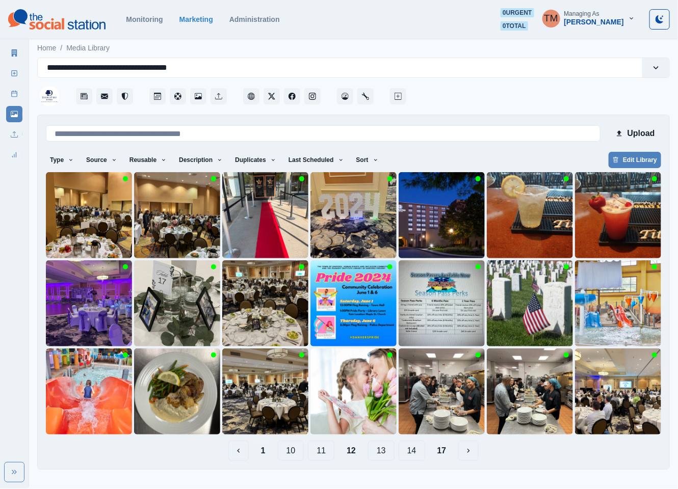
click at [262, 453] on button "1" at bounding box center [263, 451] width 21 height 20
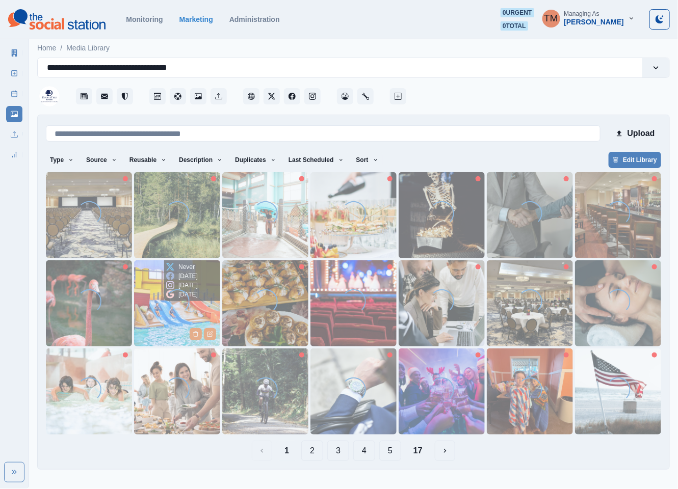
click at [170, 323] on img at bounding box center [177, 304] width 86 height 86
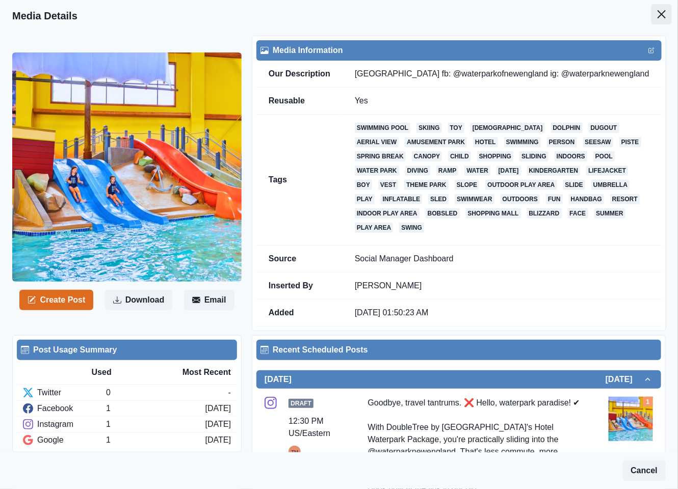
click at [652, 12] on button "Close" at bounding box center [662, 14] width 20 height 20
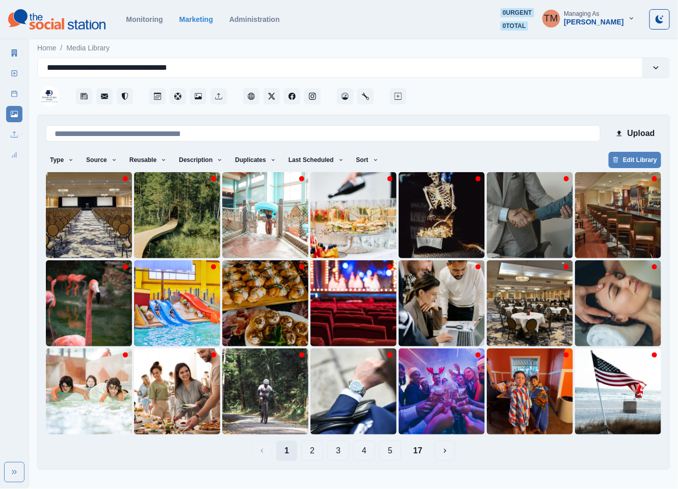
click at [284, 455] on button "1" at bounding box center [286, 451] width 21 height 20
click at [420, 453] on button "17" at bounding box center [417, 451] width 25 height 20
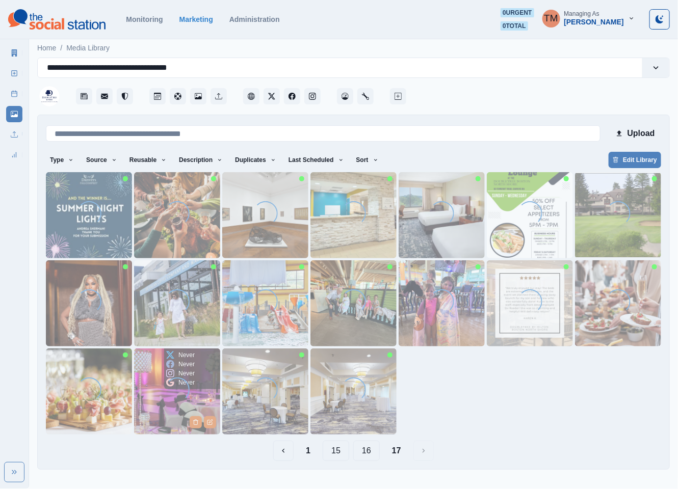
click at [164, 413] on img at bounding box center [177, 392] width 86 height 86
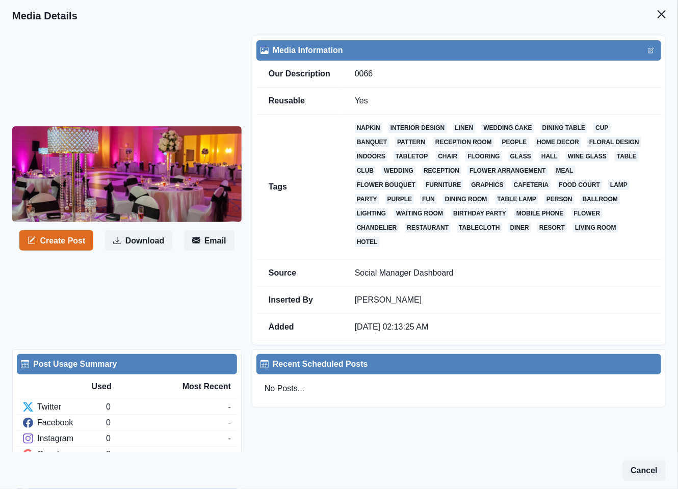
drag, startPoint x: 646, startPoint y: 13, endPoint x: 463, endPoint y: 326, distance: 362.8
click at [652, 20] on button "Close" at bounding box center [662, 14] width 20 height 20
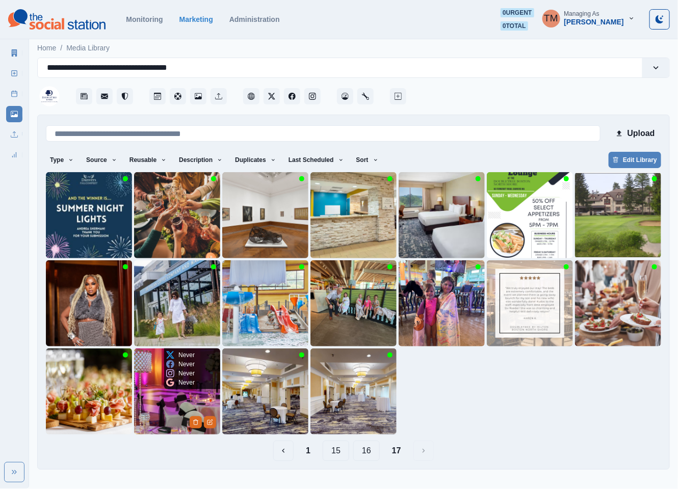
click at [183, 400] on img at bounding box center [177, 392] width 86 height 86
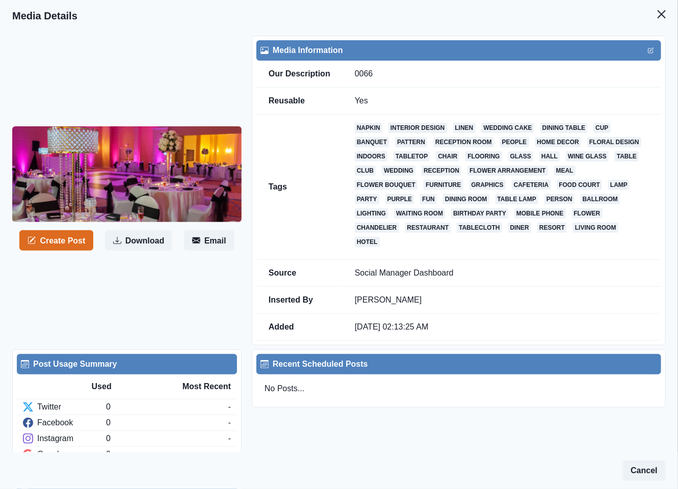
click at [199, 23] on header "Media Details" at bounding box center [339, 16] width 678 height 32
click at [658, 16] on icon "Close" at bounding box center [662, 14] width 8 height 8
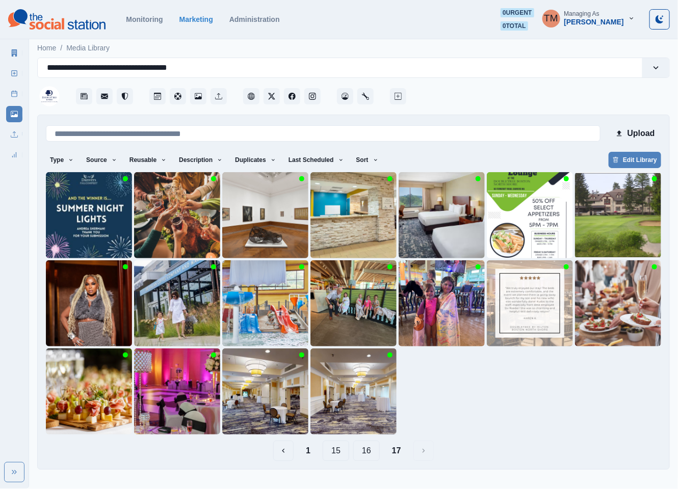
click at [364, 451] on button "16" at bounding box center [366, 451] width 27 height 20
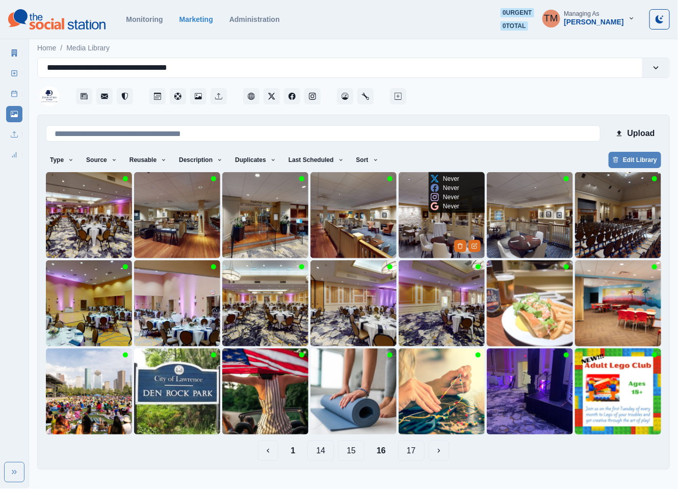
click at [425, 231] on img at bounding box center [442, 215] width 86 height 86
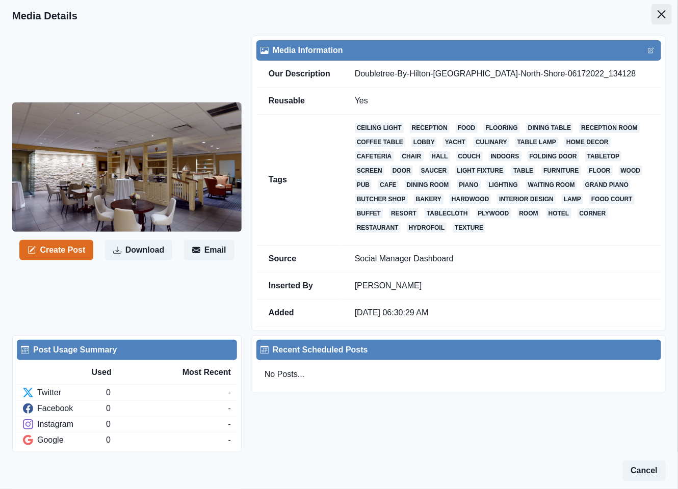
click at [658, 14] on icon "Close" at bounding box center [662, 14] width 8 height 8
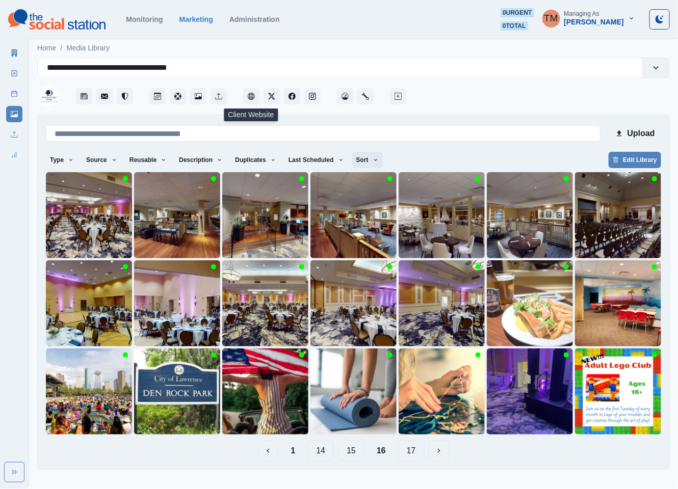
click at [358, 164] on button "Sort" at bounding box center [367, 160] width 31 height 16
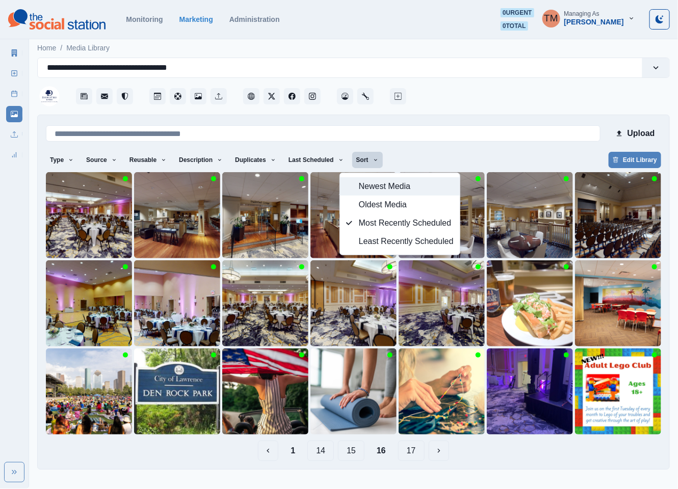
click at [390, 192] on span "Newest Media" at bounding box center [406, 186] width 95 height 12
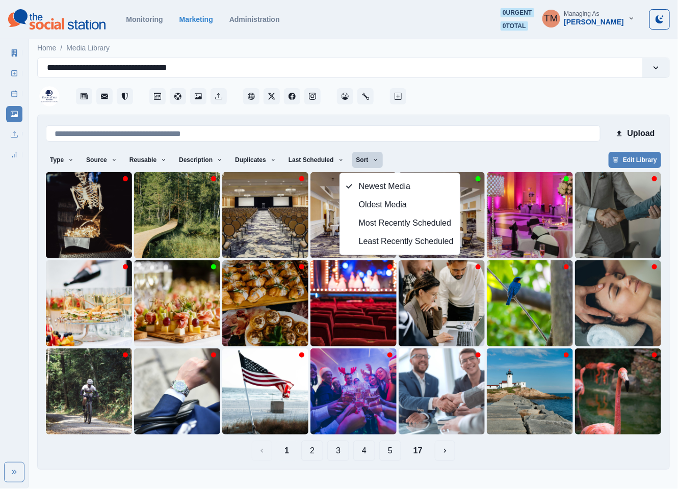
click at [499, 158] on div "Type Any Image Video Source Any Upload Social Manager Found: Instagram Found: G…" at bounding box center [353, 161] width 615 height 18
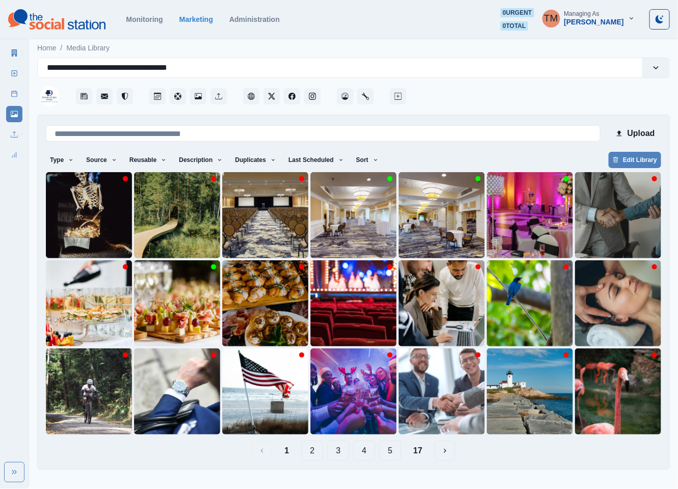
click at [313, 453] on button "2" at bounding box center [312, 451] width 22 height 20
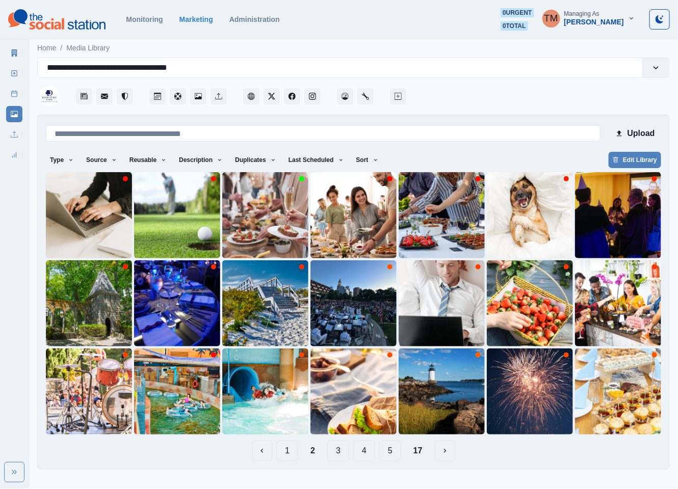
click at [337, 452] on button "3" at bounding box center [338, 451] width 22 height 20
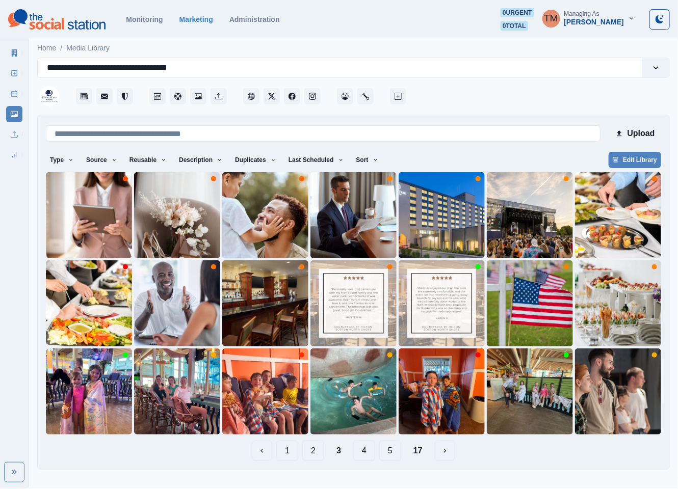
click at [363, 453] on button "4" at bounding box center [364, 451] width 22 height 20
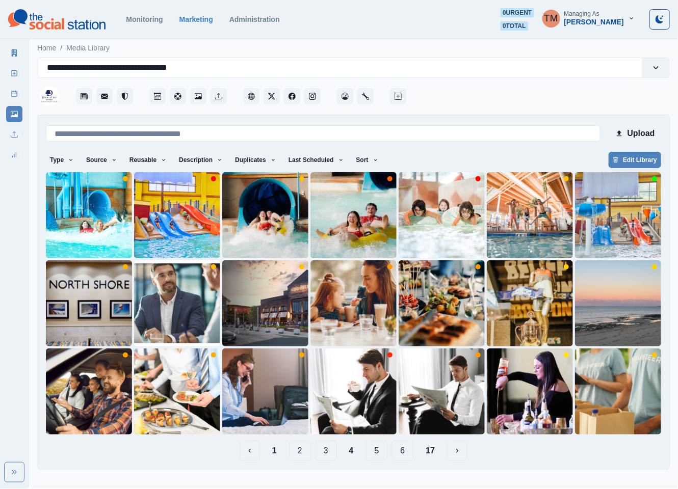
click at [378, 453] on button "5" at bounding box center [377, 451] width 22 height 20
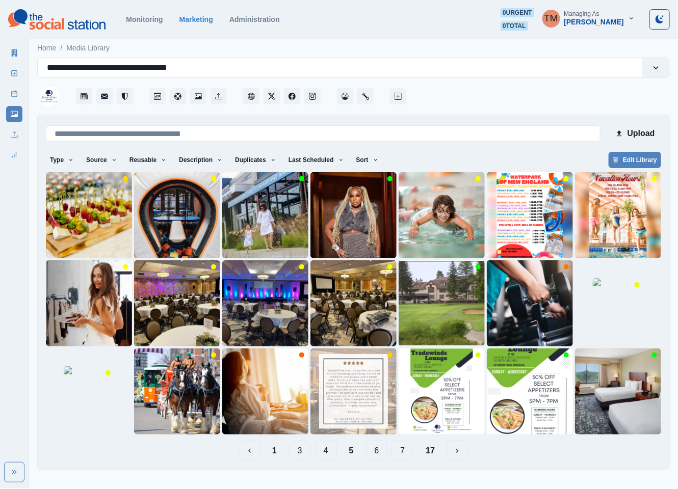
click at [326, 450] on button "4" at bounding box center [326, 451] width 22 height 20
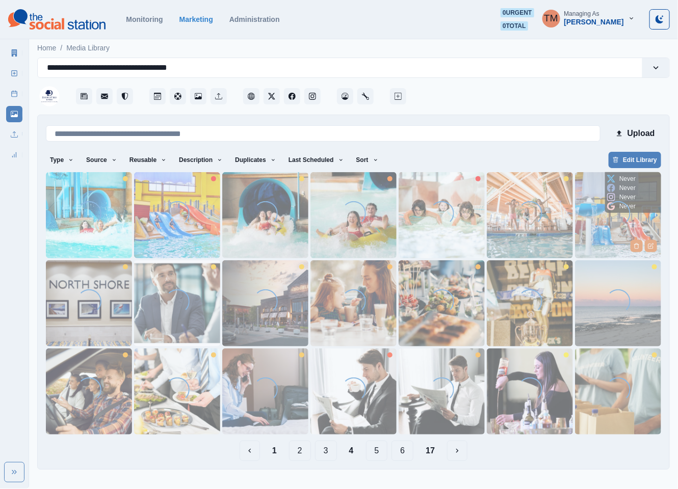
click at [608, 234] on img at bounding box center [618, 215] width 86 height 86
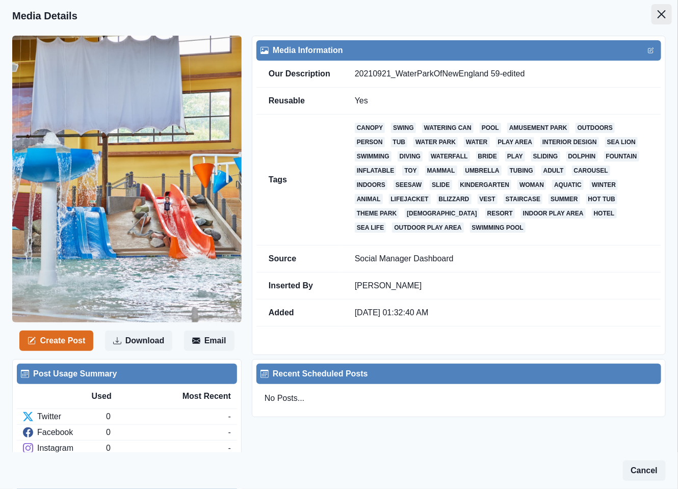
click at [655, 17] on button "Close" at bounding box center [662, 14] width 20 height 20
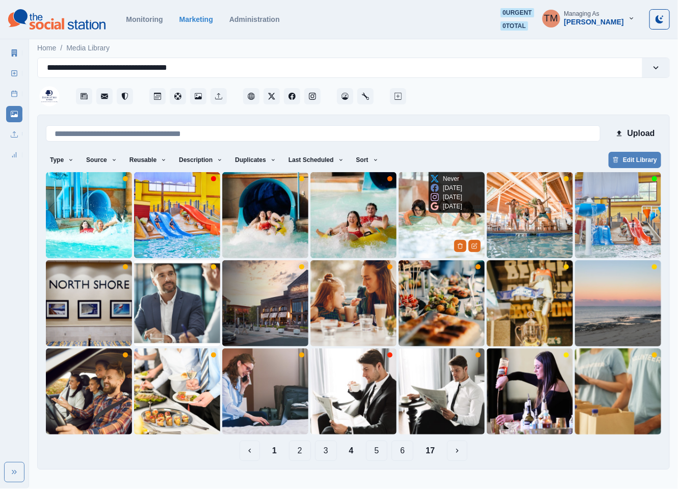
click at [425, 225] on img at bounding box center [442, 215] width 86 height 86
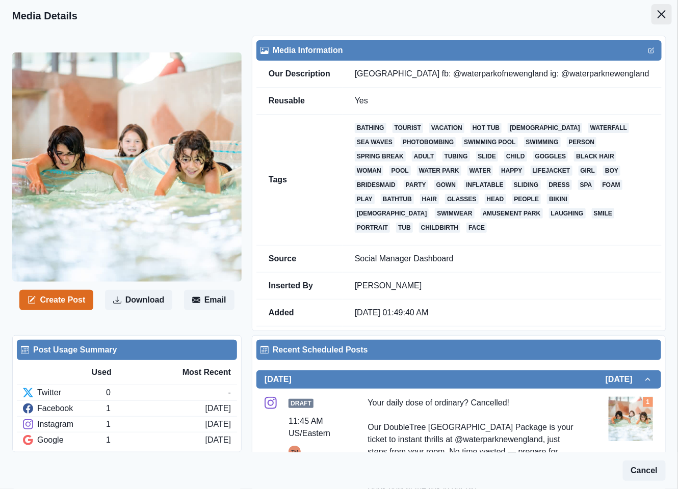
click at [658, 15] on button "Close" at bounding box center [662, 14] width 20 height 20
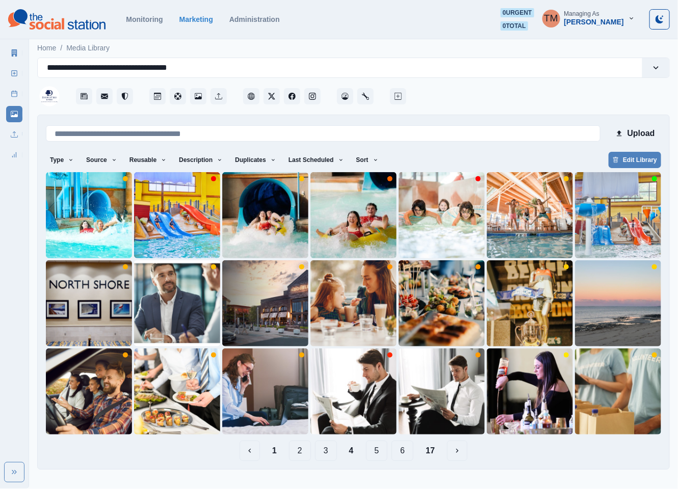
click at [369, 449] on button "5" at bounding box center [377, 451] width 22 height 20
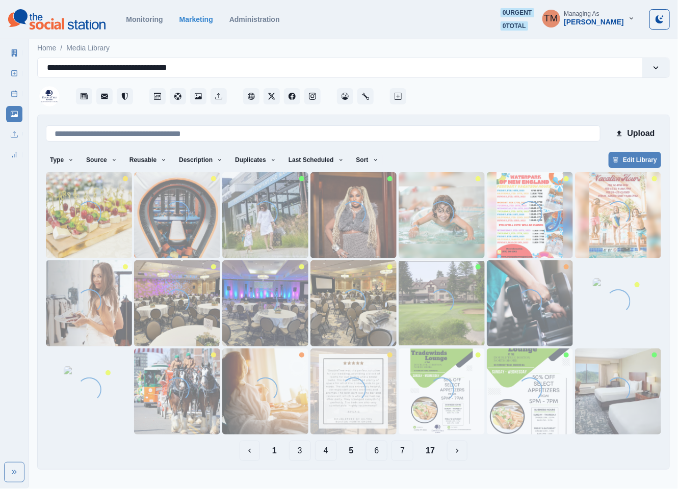
click at [380, 453] on button "6" at bounding box center [377, 451] width 22 height 20
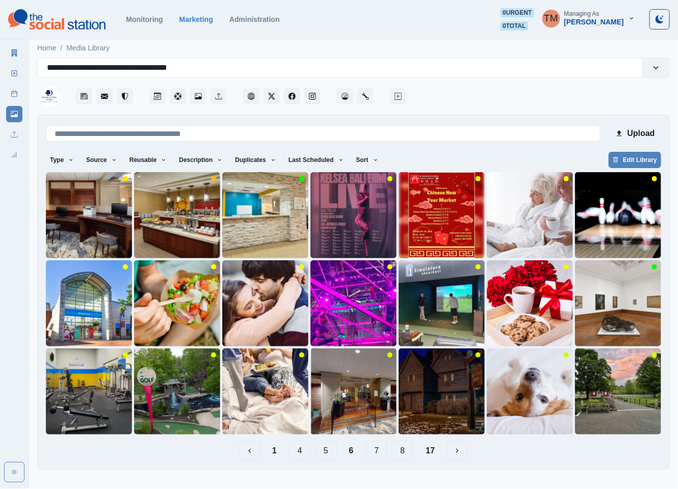
click at [379, 453] on button "7" at bounding box center [377, 451] width 22 height 20
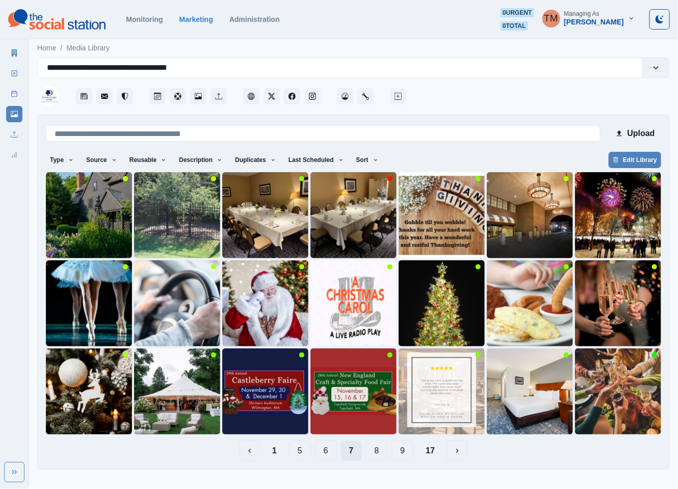
click at [379, 453] on button "8" at bounding box center [377, 451] width 22 height 20
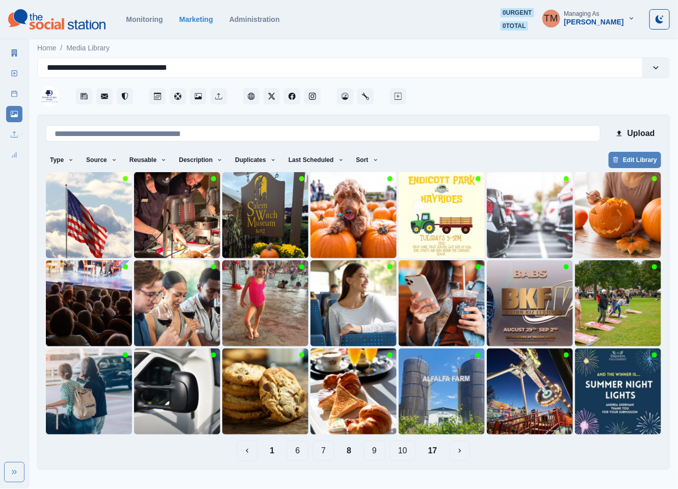
click at [323, 459] on button "7" at bounding box center [324, 451] width 22 height 20
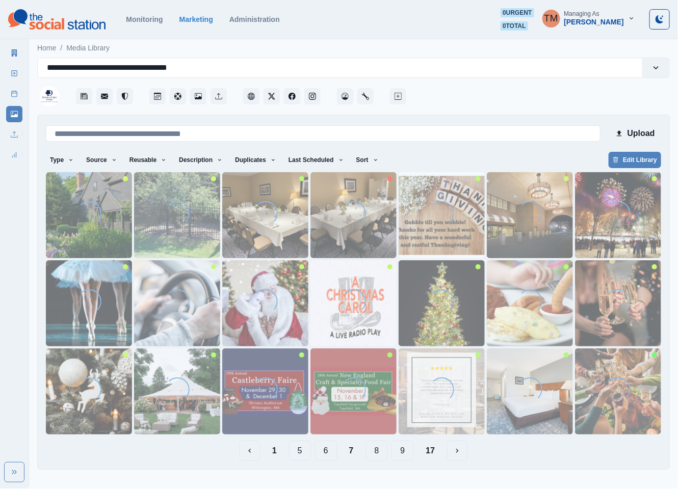
click at [376, 456] on button "8" at bounding box center [377, 451] width 22 height 20
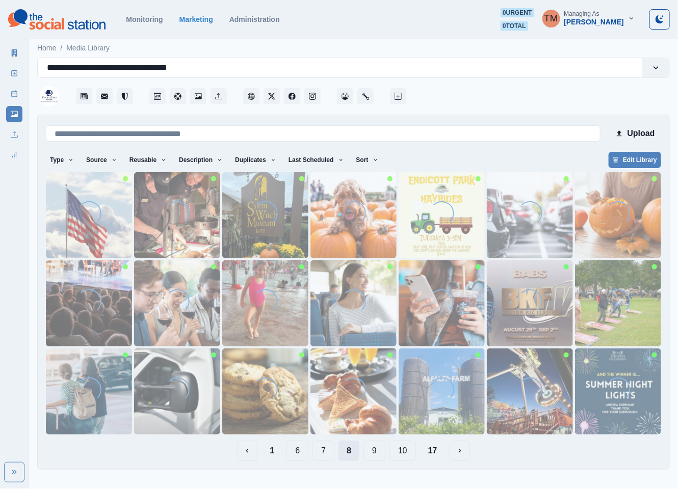
click at [376, 456] on button "9" at bounding box center [374, 451] width 22 height 20
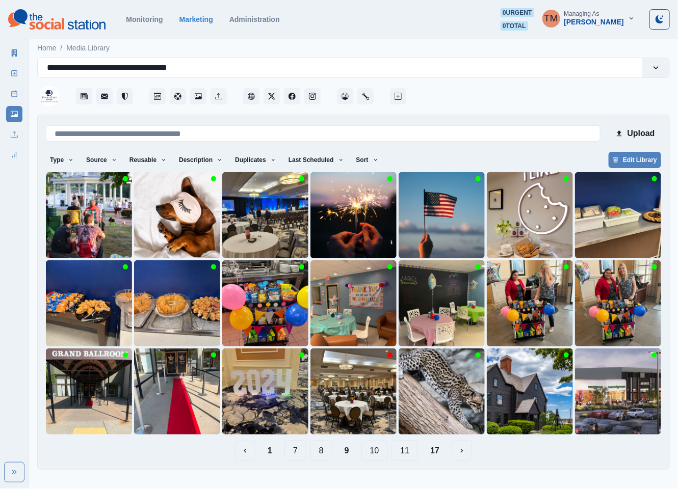
click at [373, 456] on button "10" at bounding box center [374, 451] width 27 height 20
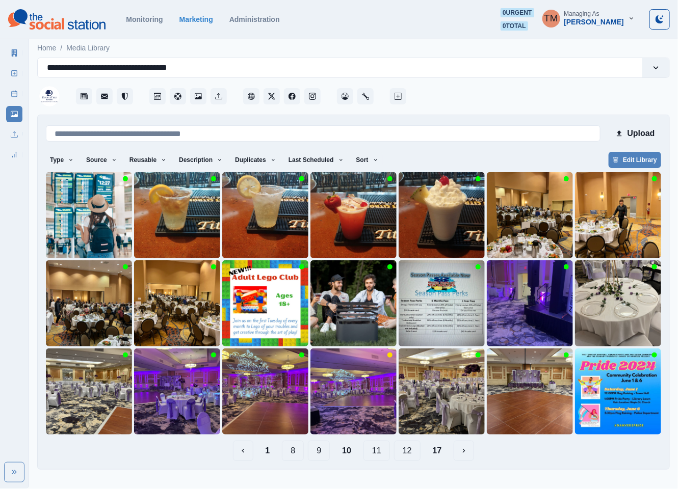
click at [384, 453] on button "11" at bounding box center [376, 451] width 27 height 20
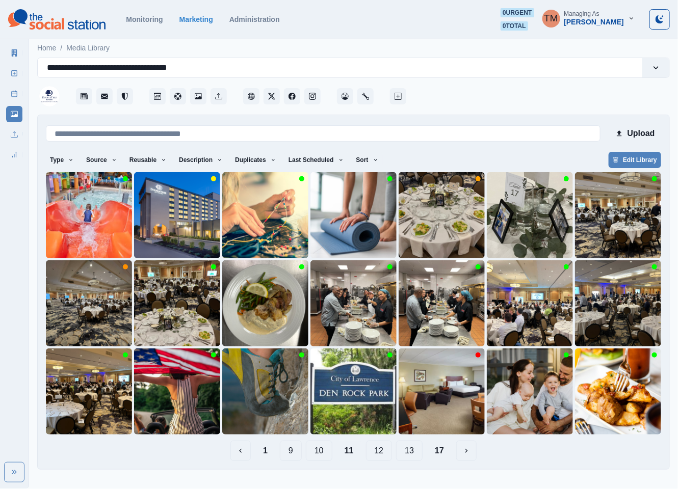
click at [382, 453] on button "12" at bounding box center [379, 451] width 27 height 20
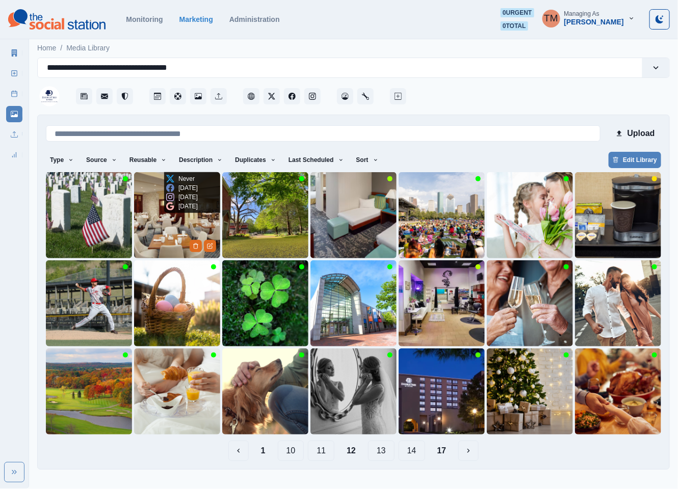
click at [152, 231] on img at bounding box center [177, 215] width 86 height 86
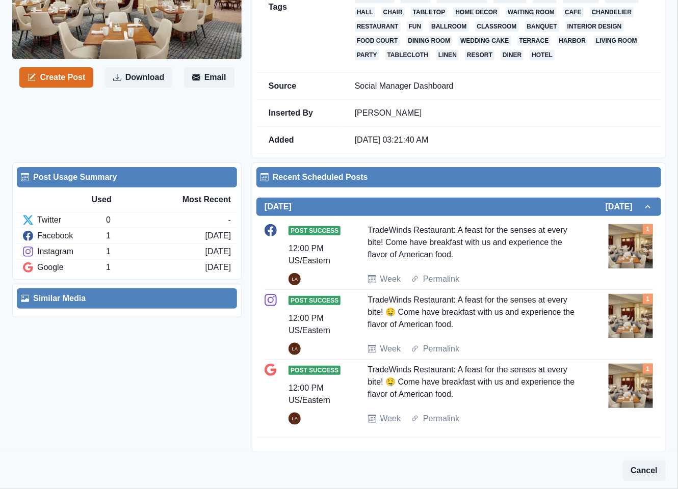
scroll to position [175, 0]
drag, startPoint x: 449, startPoint y: 226, endPoint x: 360, endPoint y: 227, distance: 88.7
click at [360, 227] on div "Post Success 12:00 PM US/Eastern LA TradeWinds Restaurant: A feast for the sens…" at bounding box center [459, 254] width 388 height 61
copy div "TradeWinds Restaurant"
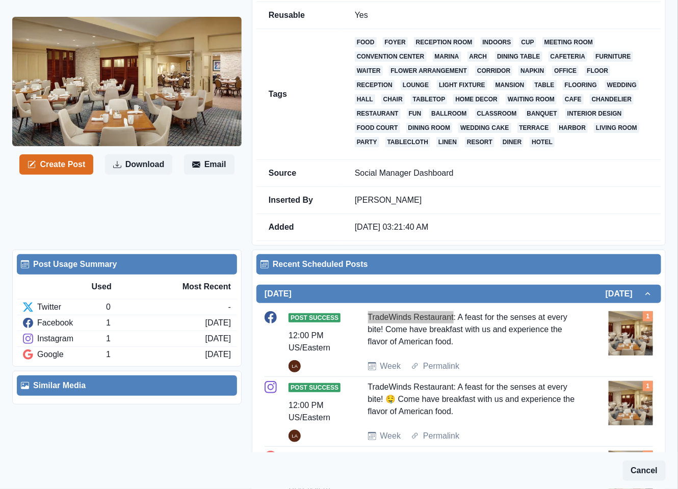
scroll to position [0, 0]
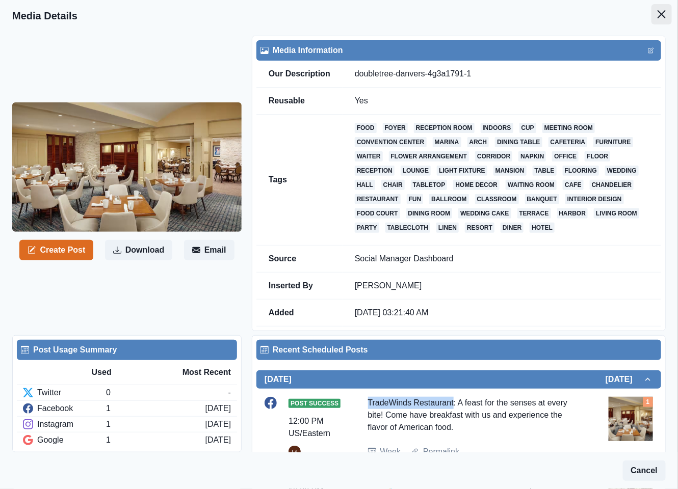
click at [658, 14] on icon "Close" at bounding box center [662, 14] width 8 height 8
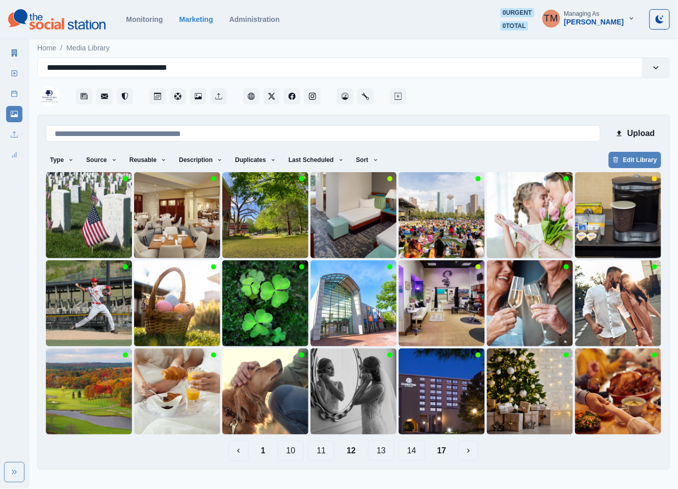
click at [263, 457] on button "1" at bounding box center [263, 451] width 21 height 20
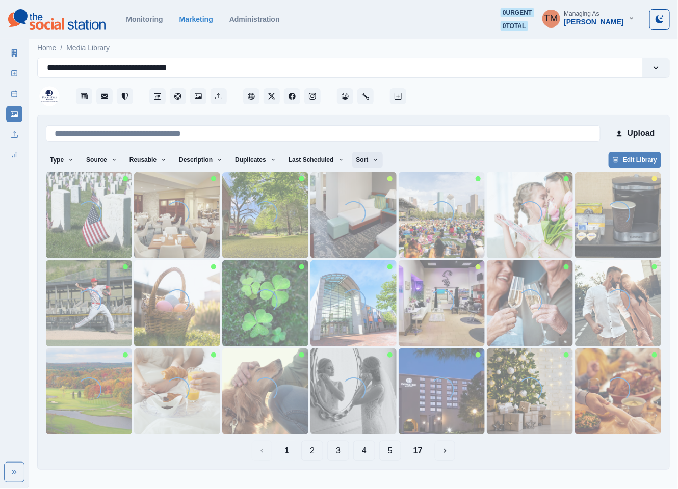
click at [352, 153] on button "Sort" at bounding box center [367, 160] width 31 height 16
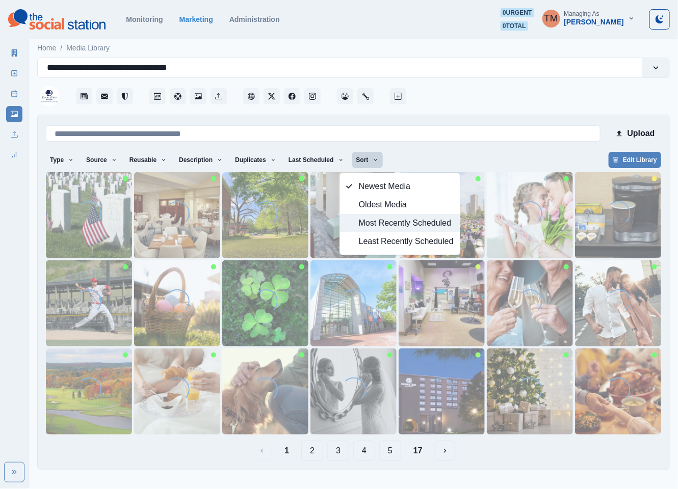
click at [364, 227] on span "Most Recently Scheduled" at bounding box center [406, 223] width 95 height 12
click at [473, 153] on div "Type Any Image Video Source Any Upload Social Manager Found: Instagram Found: G…" at bounding box center [353, 161] width 615 height 18
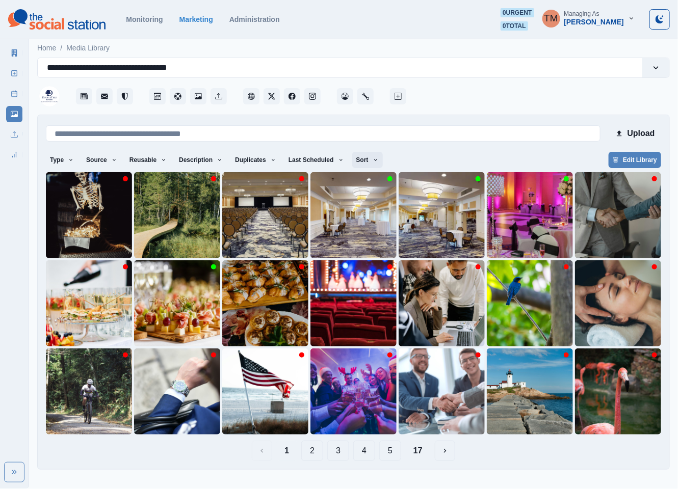
click at [369, 163] on button "Sort" at bounding box center [367, 160] width 31 height 16
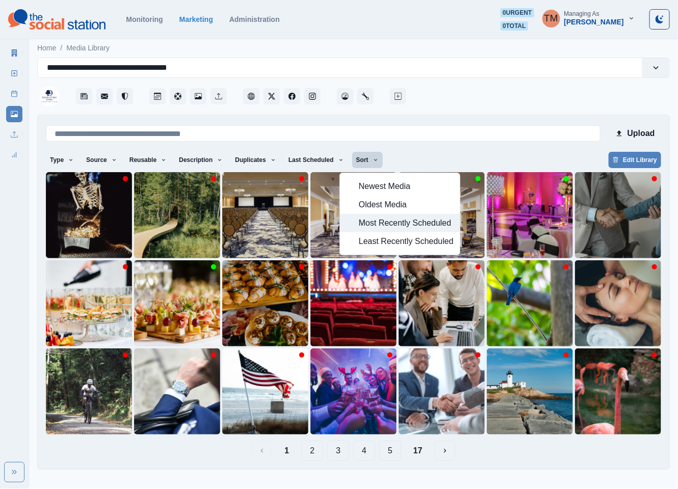
click at [369, 221] on span "Most Recently Scheduled" at bounding box center [406, 223] width 95 height 12
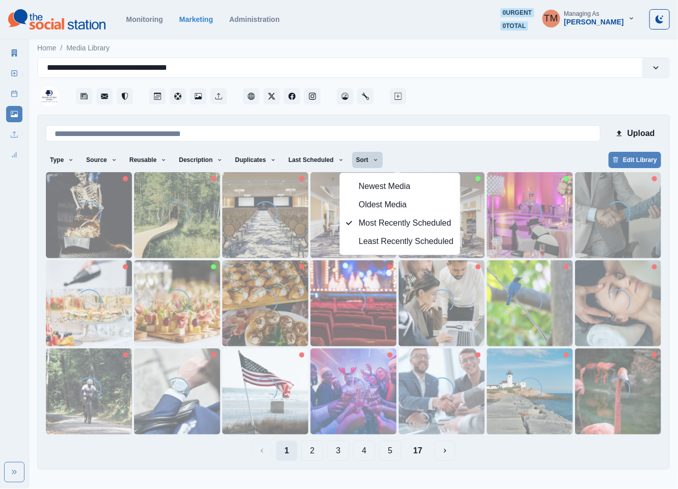
click at [291, 457] on button "1" at bounding box center [286, 451] width 21 height 20
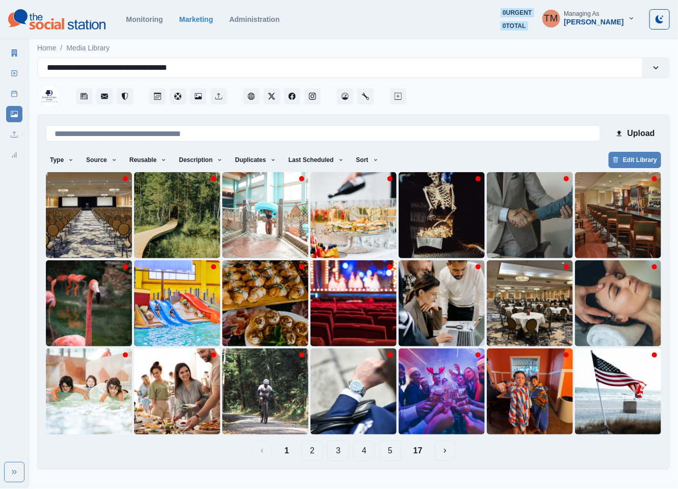
click at [314, 448] on button "2" at bounding box center [312, 451] width 22 height 20
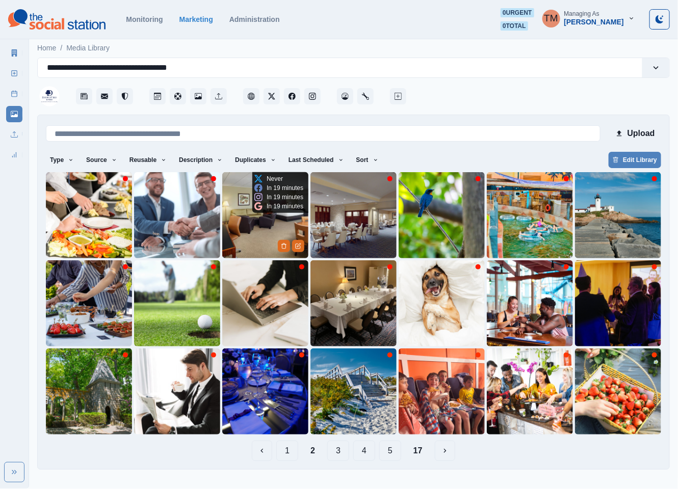
click at [240, 228] on img at bounding box center [265, 215] width 86 height 86
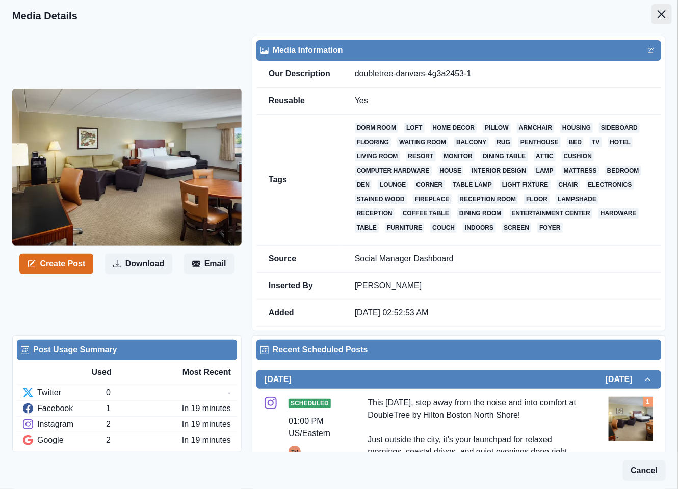
click at [658, 15] on icon "Close" at bounding box center [662, 14] width 8 height 8
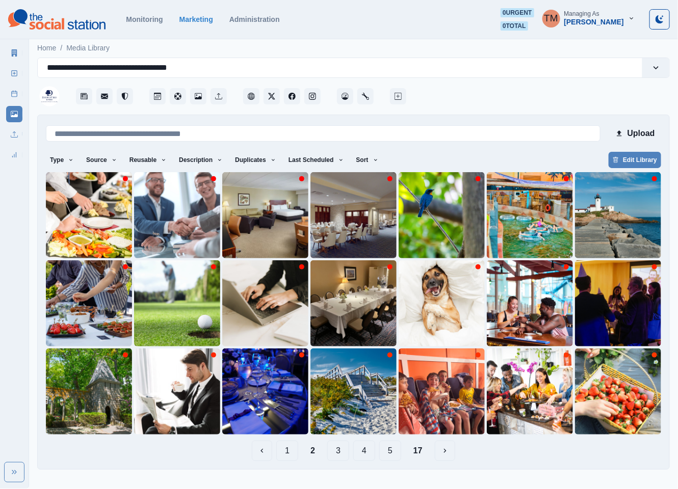
click at [416, 455] on button "17" at bounding box center [417, 451] width 25 height 20
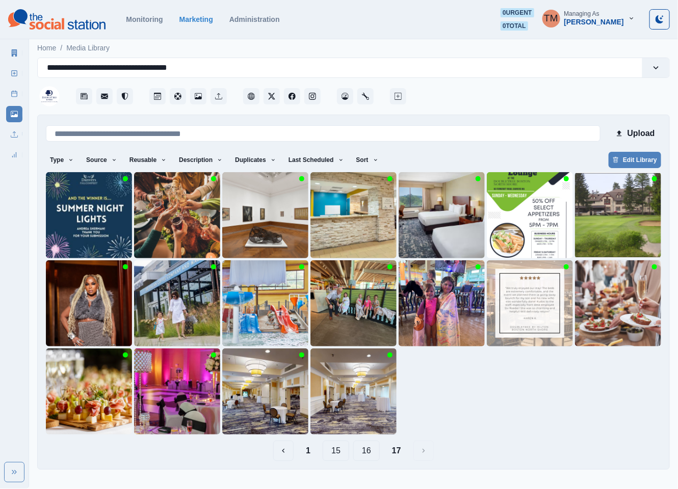
click at [329, 456] on button "15" at bounding box center [336, 451] width 27 height 20
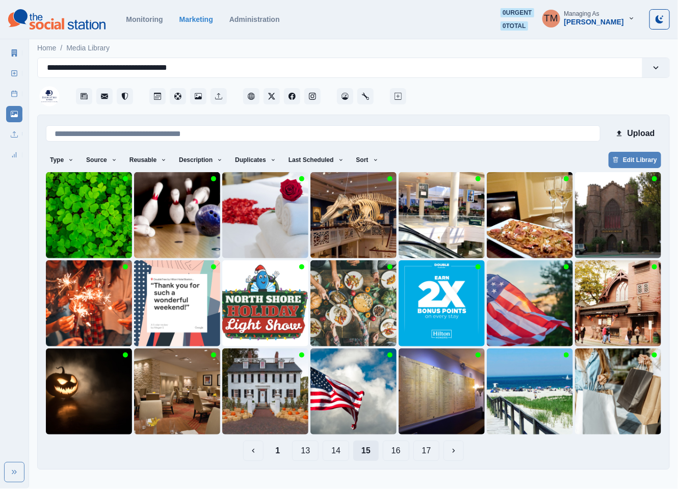
click at [329, 456] on button "14" at bounding box center [336, 451] width 27 height 20
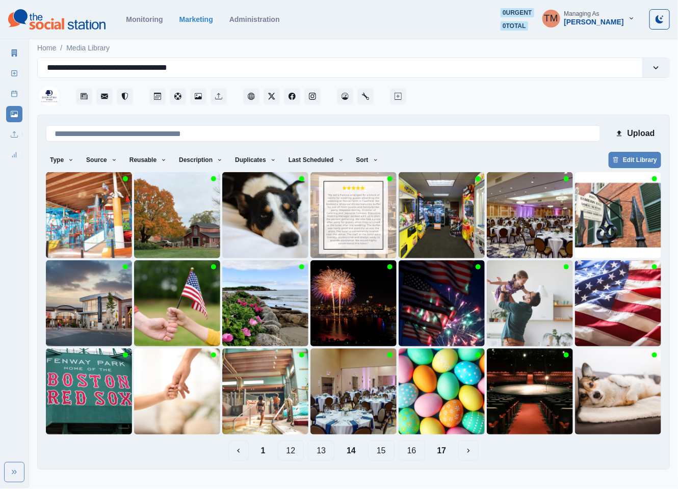
click at [329, 456] on button "13" at bounding box center [321, 451] width 27 height 20
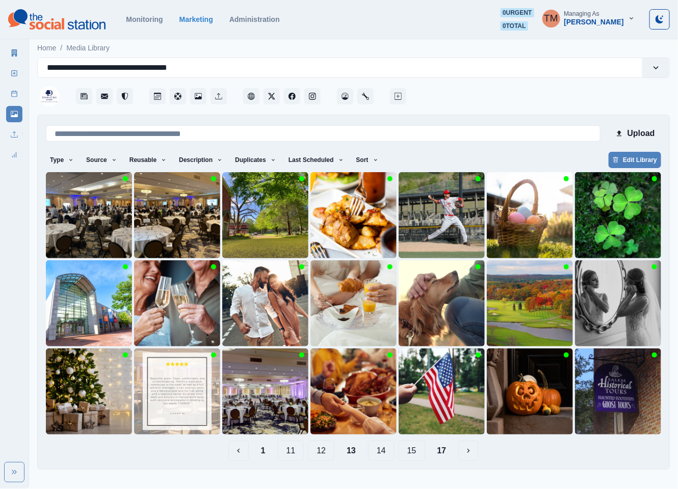
click at [329, 456] on button "12" at bounding box center [321, 451] width 27 height 20
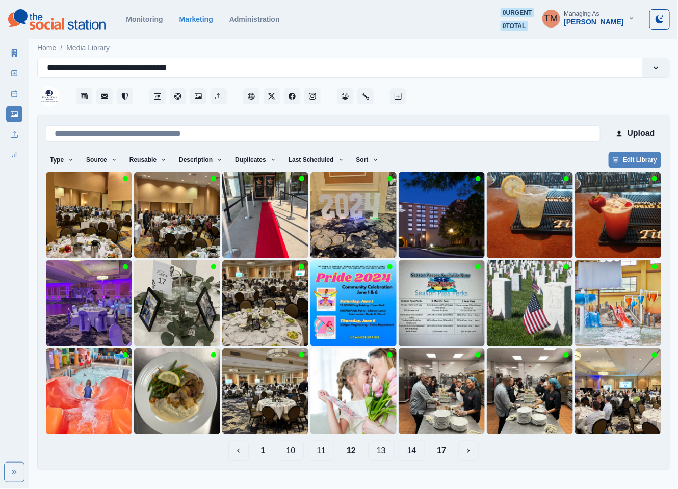
click at [319, 454] on button "11" at bounding box center [321, 451] width 27 height 20
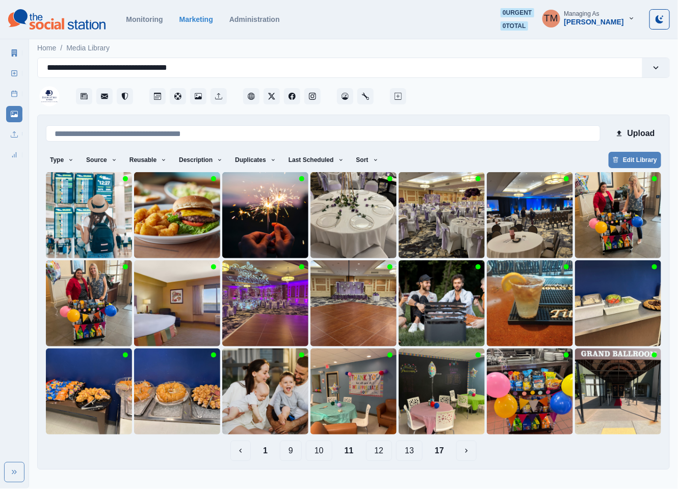
click at [319, 456] on button "10" at bounding box center [319, 451] width 27 height 20
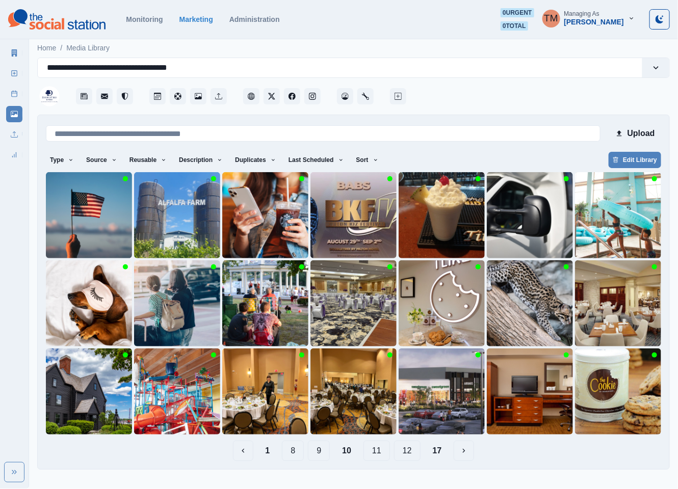
click at [322, 450] on button "9" at bounding box center [319, 451] width 22 height 20
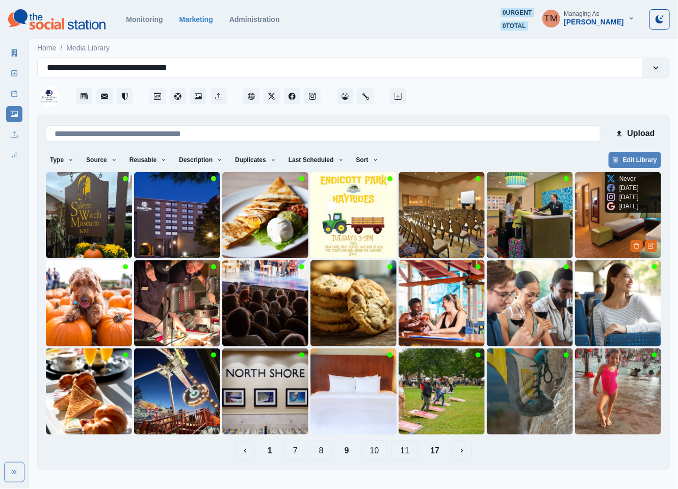
click at [600, 229] on img at bounding box center [618, 215] width 86 height 86
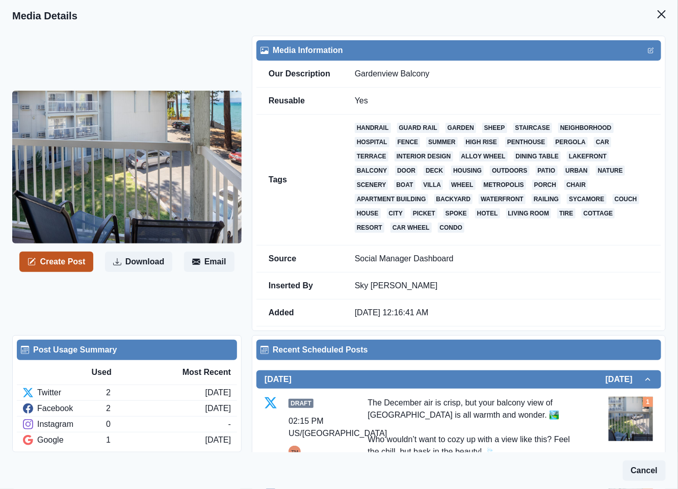
click at [63, 266] on button "Create Post" at bounding box center [56, 262] width 74 height 20
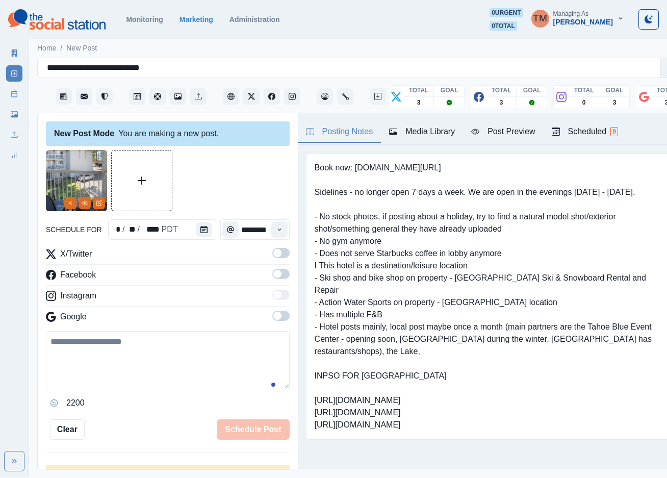
click at [141, 374] on textarea at bounding box center [168, 360] width 244 height 58
paste textarea "**********"
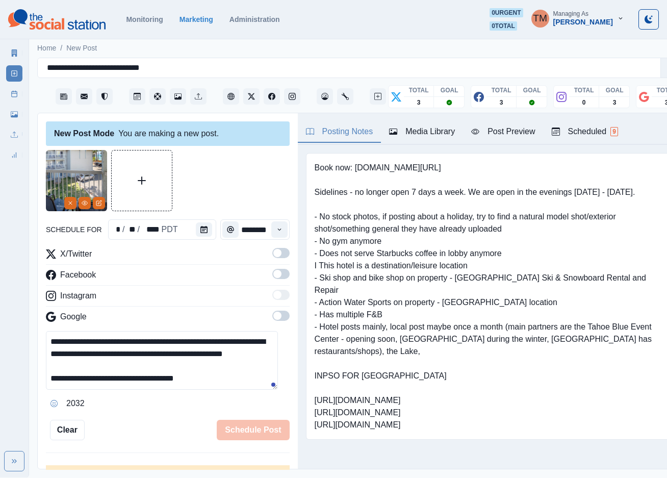
scroll to position [8, 0]
type textarea "**********"
click at [196, 227] on button "Calendar" at bounding box center [204, 229] width 16 height 14
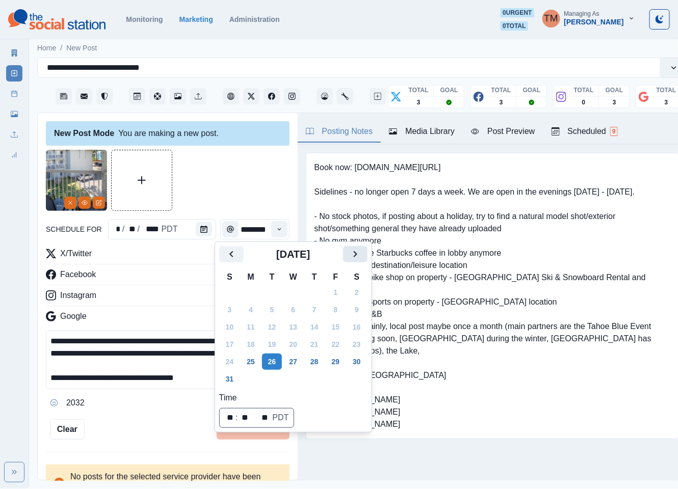
click at [349, 257] on icon "Next" at bounding box center [355, 254] width 12 height 12
click at [350, 257] on icon "Next" at bounding box center [355, 254] width 12 height 12
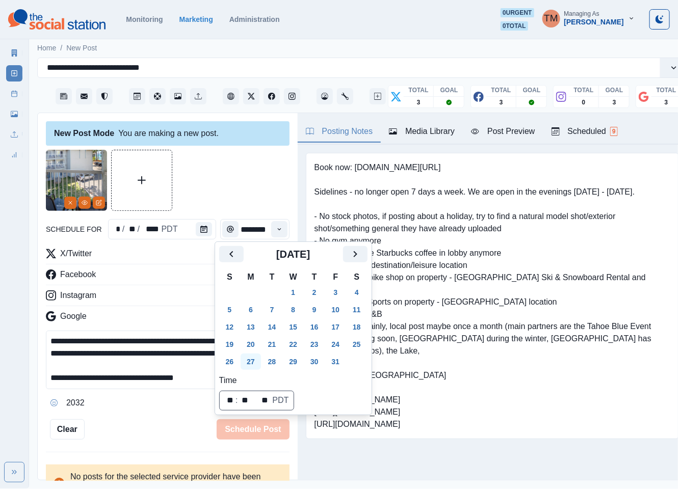
click at [252, 358] on button "27" at bounding box center [251, 362] width 20 height 16
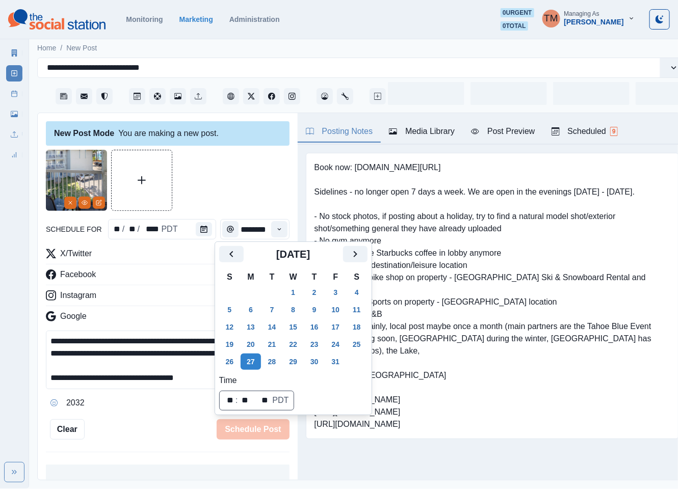
click at [222, 179] on div at bounding box center [168, 180] width 244 height 61
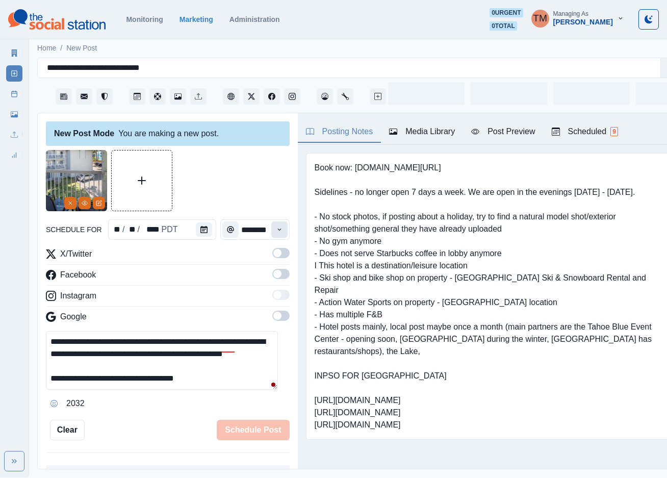
click at [273, 227] on button "Time" at bounding box center [279, 229] width 16 height 16
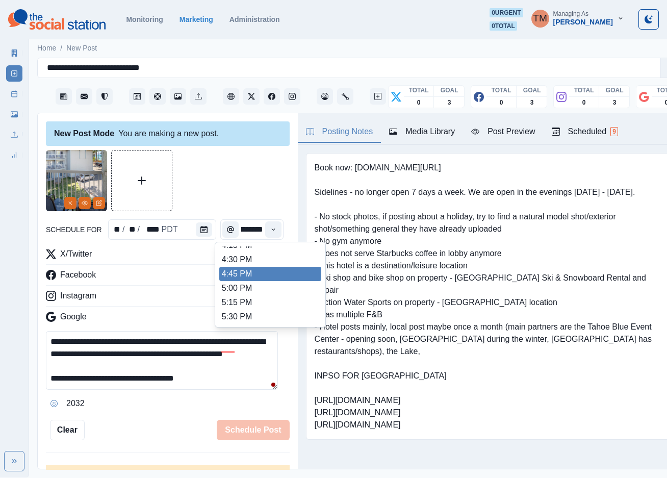
scroll to position [403, 0]
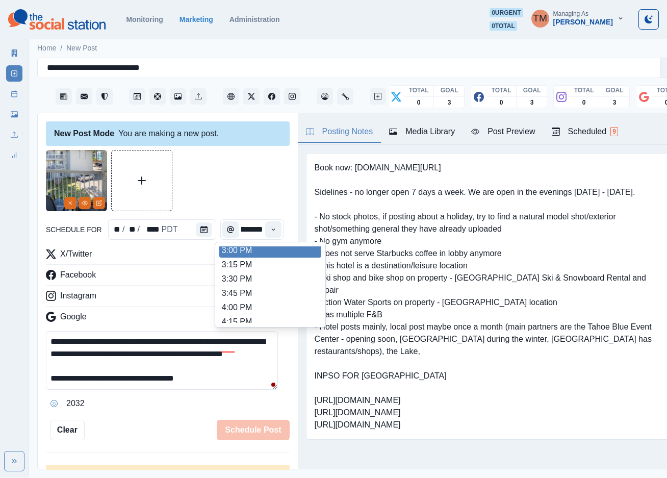
click at [258, 250] on ul "8:00 AM 8:15 AM 8:30 AM 8:45 AM 9:00 AM 9:15 AM 9:30 AM 9:45 AM 10:00 AM 10:15 …" at bounding box center [270, 284] width 102 height 76
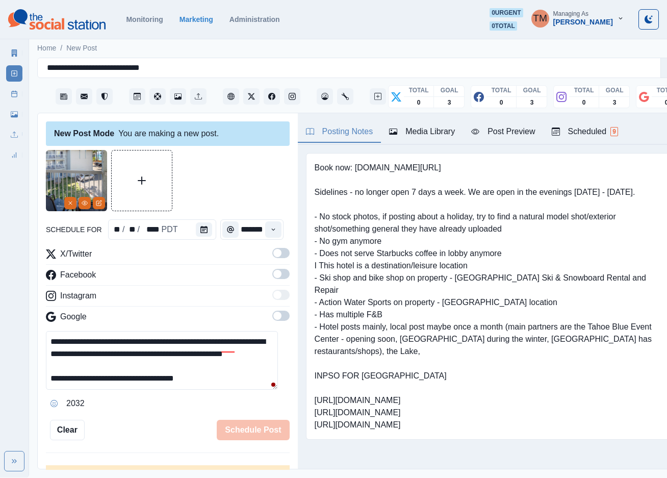
type input "*******"
click at [273, 256] on span at bounding box center [277, 253] width 8 height 8
click at [273, 277] on span at bounding box center [280, 274] width 17 height 10
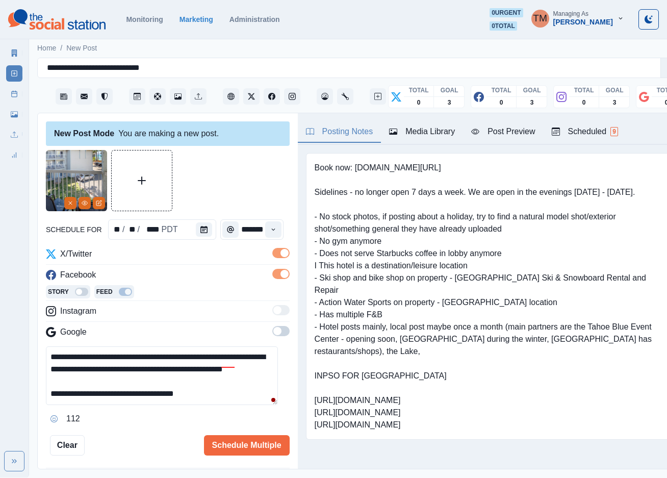
click at [272, 330] on span at bounding box center [280, 331] width 17 height 10
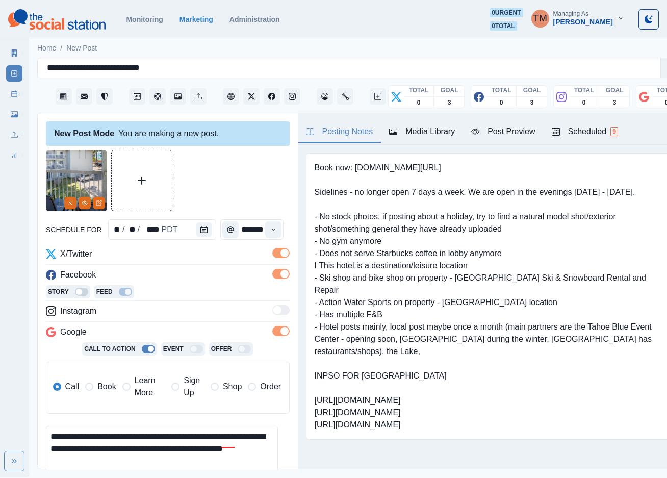
drag, startPoint x: 109, startPoint y: 389, endPoint x: 222, endPoint y: 314, distance: 135.7
click at [108, 389] on span "Book" at bounding box center [106, 386] width 18 height 12
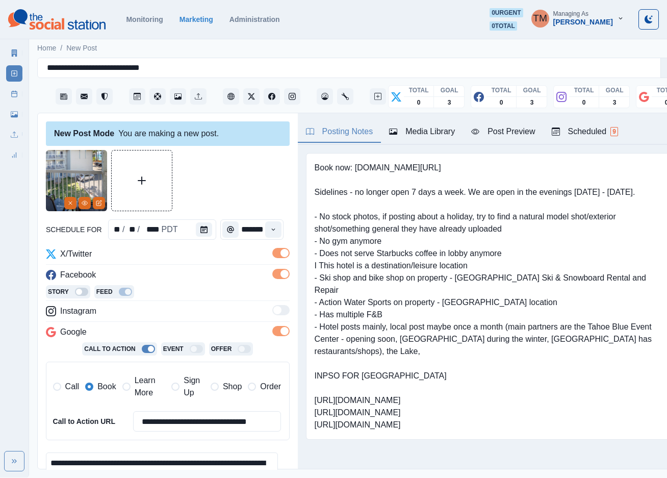
click at [525, 130] on div "Post Preview" at bounding box center [503, 131] width 64 height 12
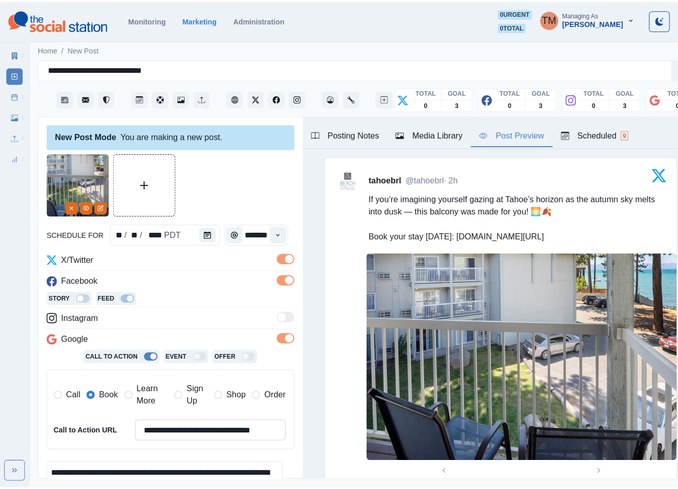
scroll to position [150, 0]
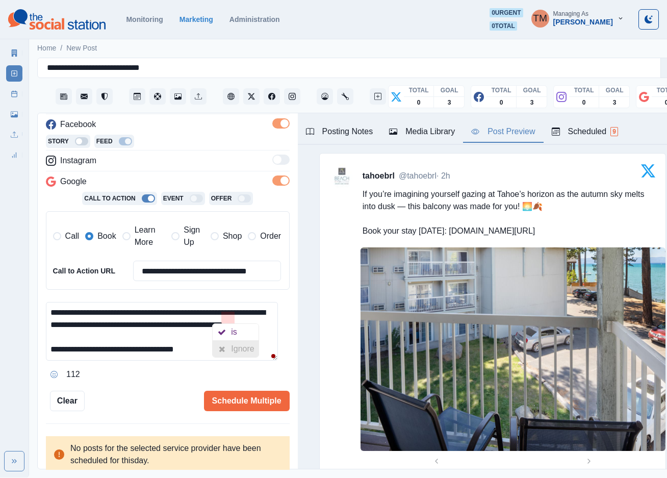
click at [237, 349] on div "Ignore" at bounding box center [244, 349] width 27 height 16
click at [220, 397] on button "Schedule Multiple" at bounding box center [247, 400] width 86 height 20
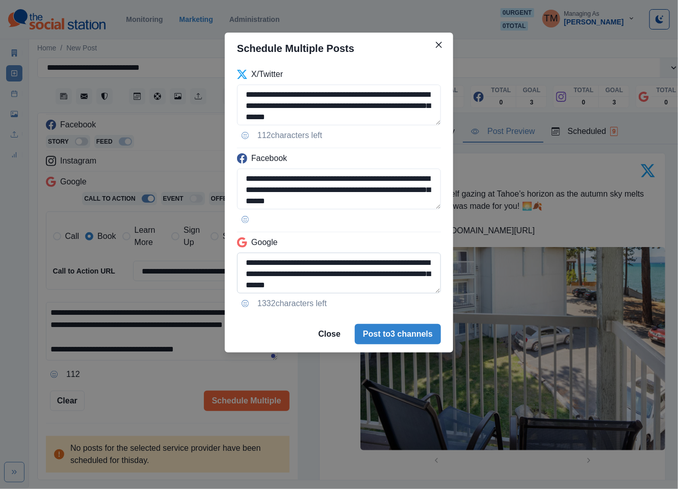
scroll to position [24, 0]
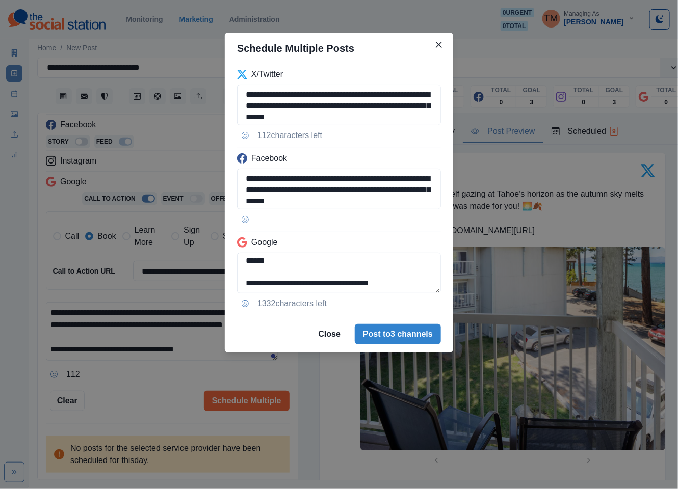
drag, startPoint x: 392, startPoint y: 265, endPoint x: 413, endPoint y: 298, distance: 39.7
click at [413, 298] on div "**********" at bounding box center [339, 190] width 228 height 252
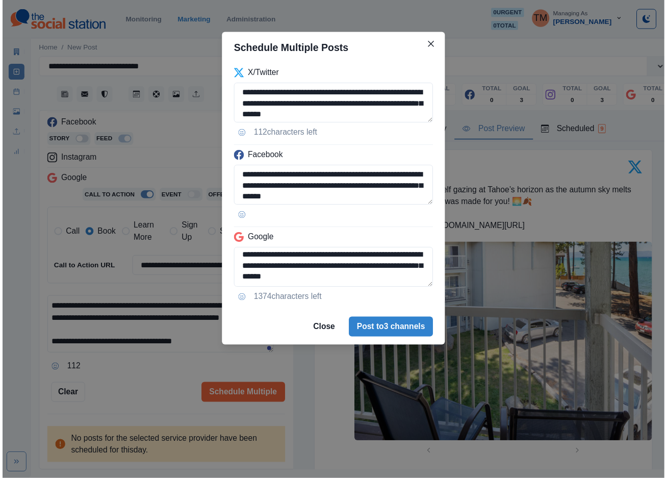
scroll to position [3, 0]
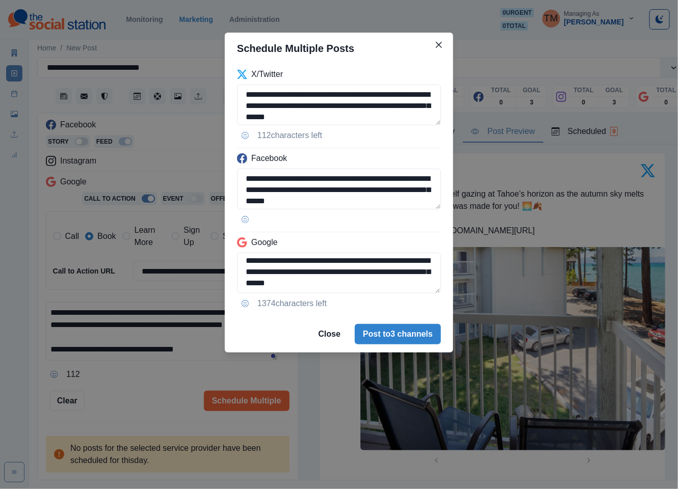
type textarea "**********"
click at [149, 392] on div "**********" at bounding box center [339, 244] width 678 height 489
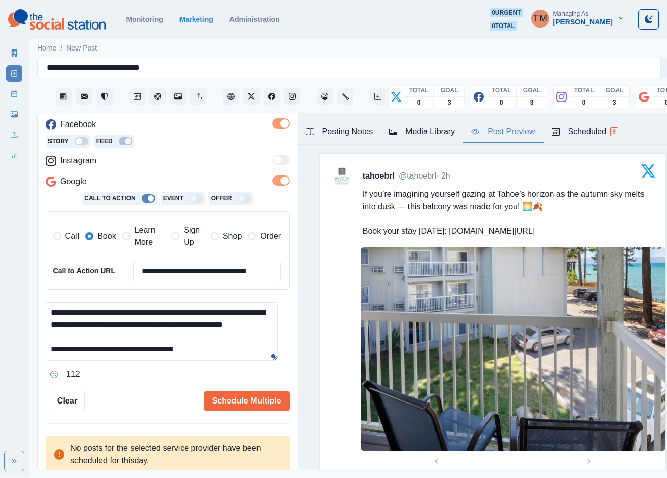
scroll to position [229, 0]
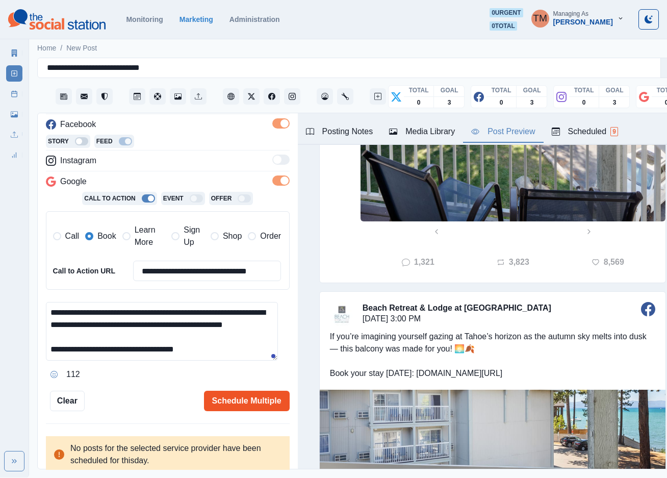
click at [239, 401] on button "Schedule Multiple" at bounding box center [247, 400] width 86 height 20
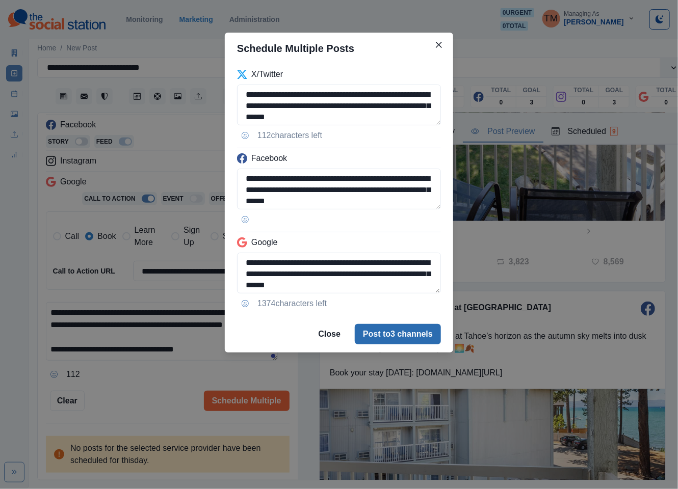
click at [407, 326] on button "Post to 3 channels" at bounding box center [398, 334] width 86 height 20
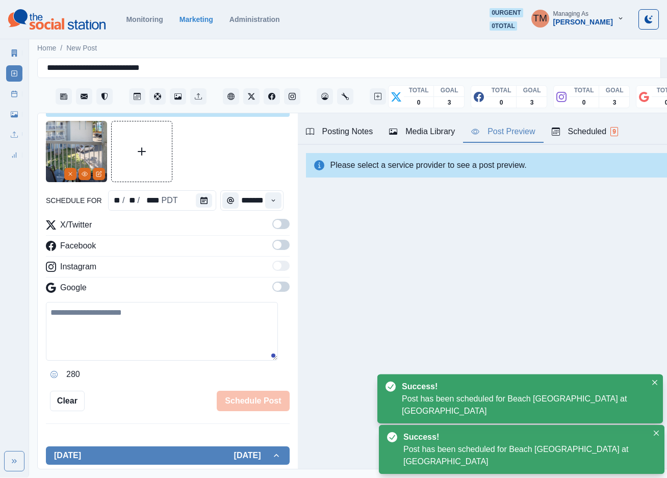
scroll to position [0, 0]
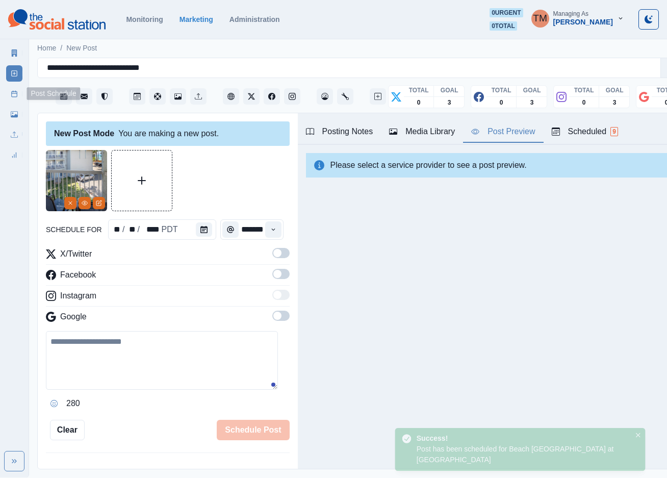
click at [16, 93] on line at bounding box center [15, 93] width 6 height 0
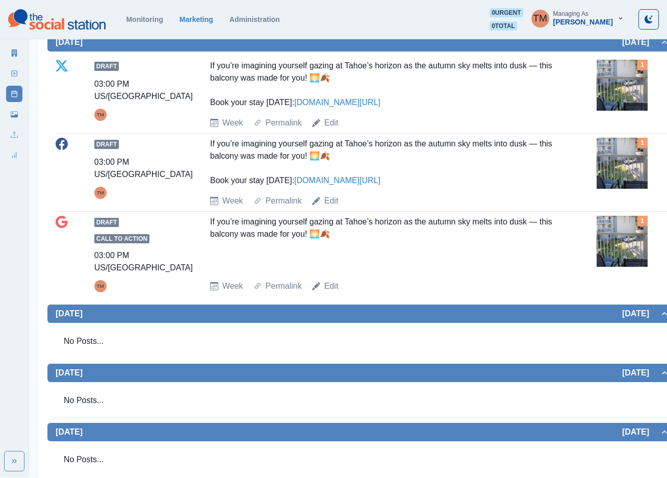
scroll to position [229, 0]
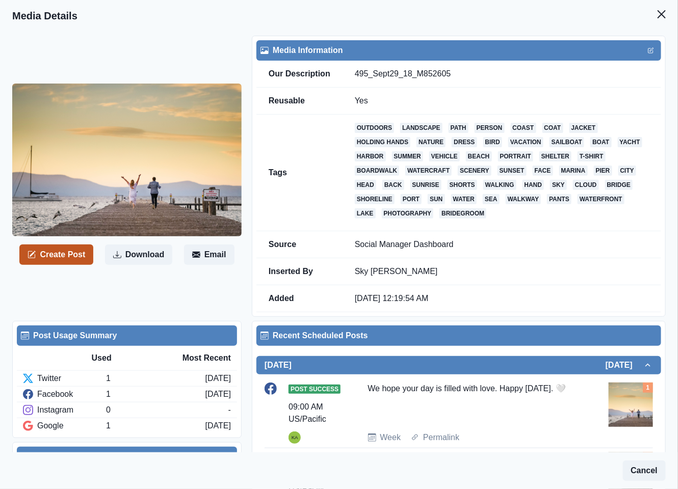
click at [73, 255] on button "Create Post" at bounding box center [56, 255] width 74 height 20
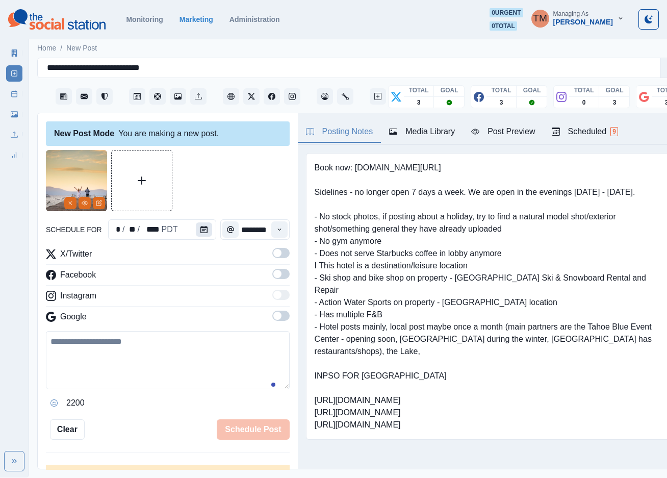
click at [201, 232] on button "Calendar" at bounding box center [204, 229] width 16 height 14
click at [200, 232] on icon "Calendar" at bounding box center [203, 229] width 7 height 7
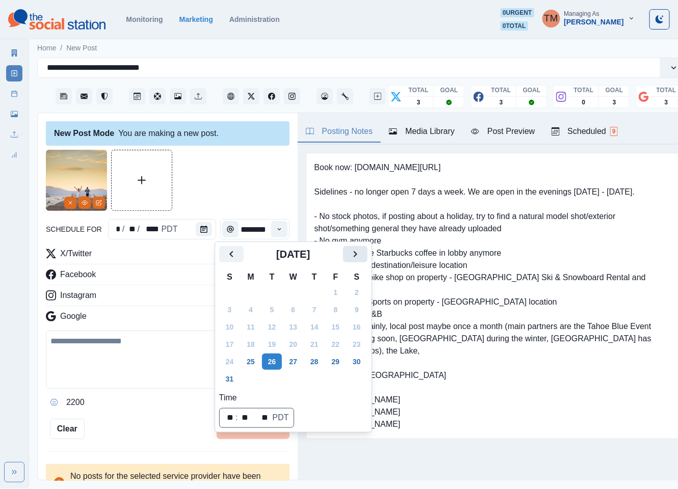
click at [348, 257] on button "Next" at bounding box center [355, 254] width 24 height 16
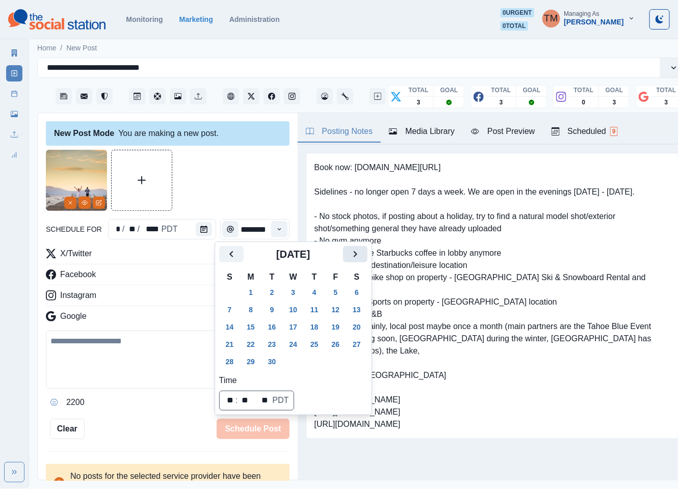
click at [348, 257] on button "Next" at bounding box center [355, 254] width 24 height 16
click at [286, 367] on button "29" at bounding box center [293, 362] width 20 height 16
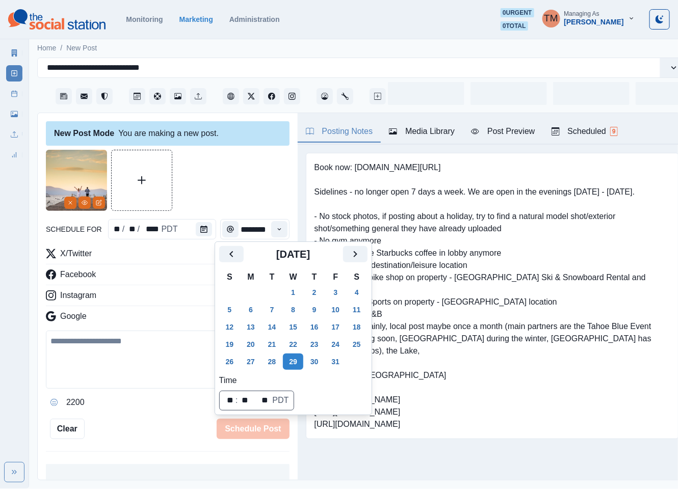
click at [244, 196] on div at bounding box center [168, 180] width 244 height 61
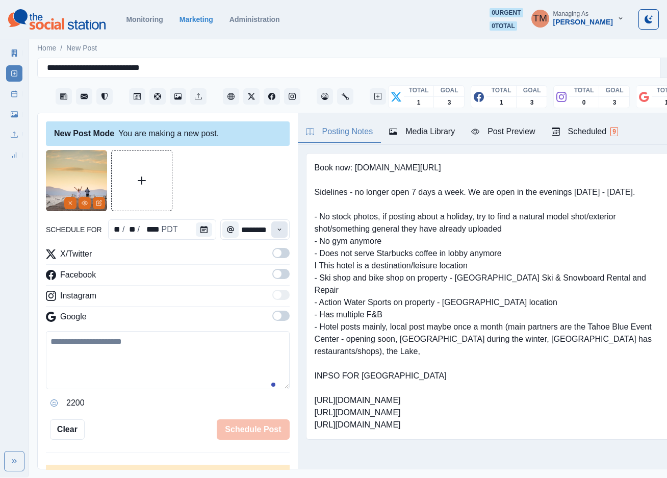
click at [272, 229] on button "Time" at bounding box center [279, 229] width 16 height 16
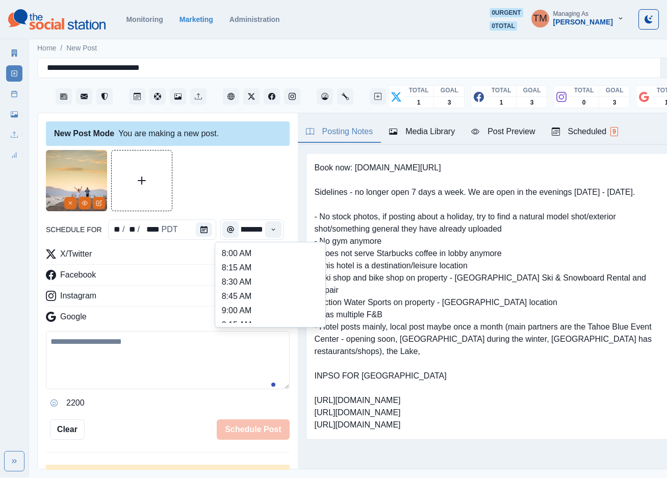
scroll to position [306, 0]
click at [269, 282] on li "1:45 PM" at bounding box center [270, 276] width 102 height 14
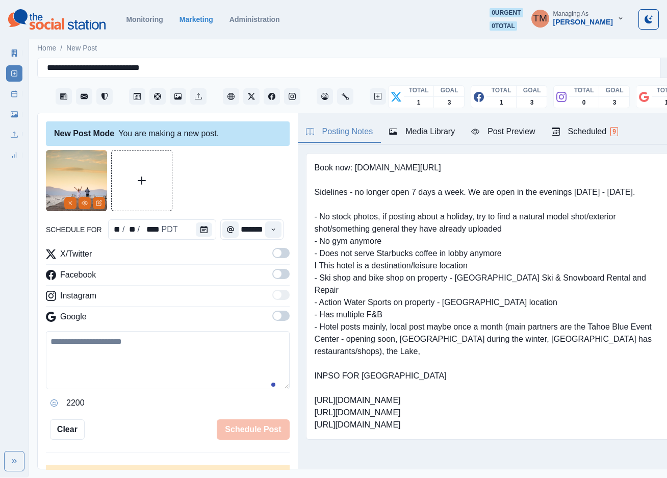
type input "*******"
click at [272, 260] on label at bounding box center [280, 256] width 17 height 16
click at [272, 276] on span at bounding box center [280, 274] width 17 height 10
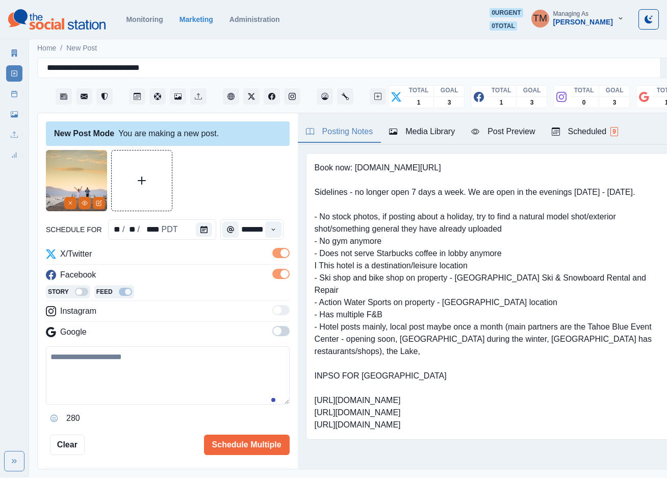
click at [272, 338] on label at bounding box center [280, 334] width 17 height 16
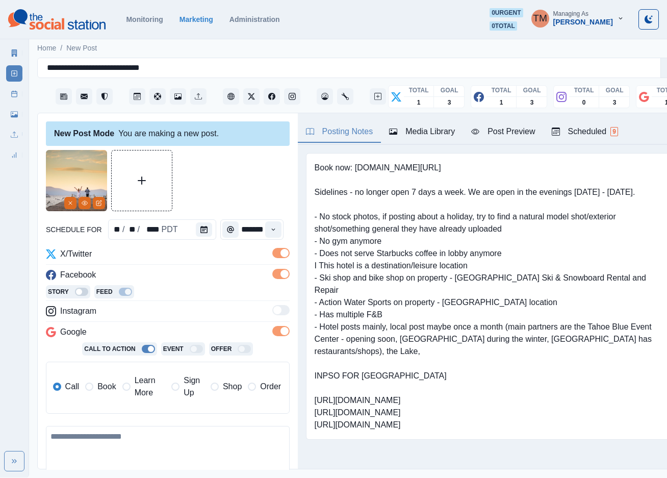
click at [106, 388] on span "Book" at bounding box center [106, 386] width 18 height 12
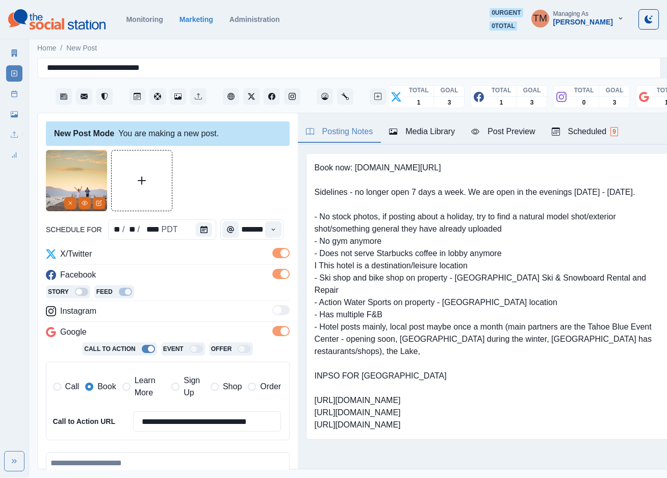
click at [113, 468] on textarea at bounding box center [168, 481] width 244 height 58
paste textarea "**********"
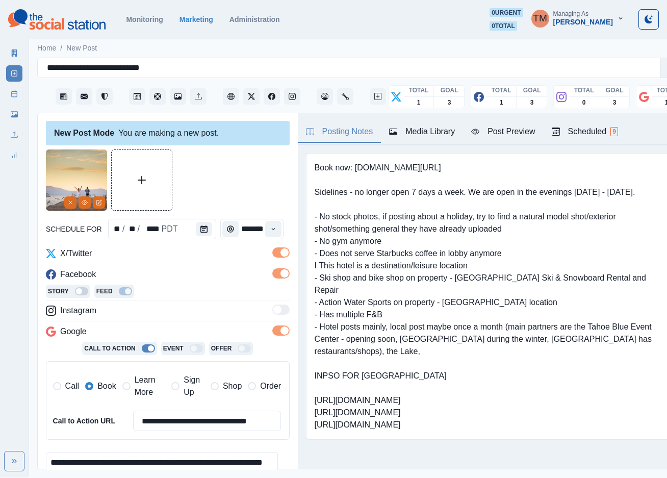
click at [501, 129] on div "Post Preview" at bounding box center [503, 131] width 64 height 12
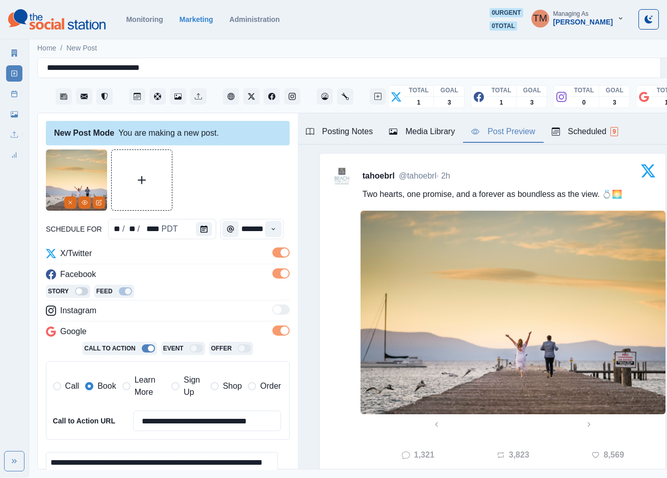
scroll to position [150, 0]
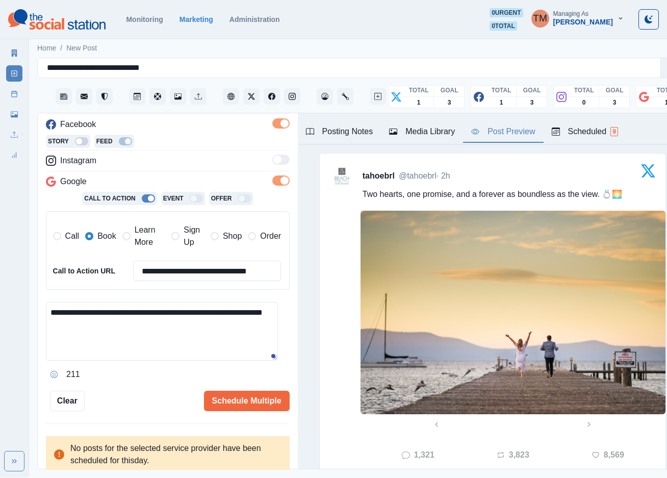
click at [147, 334] on textarea "**********" at bounding box center [162, 331] width 232 height 59
paste textarea "**********"
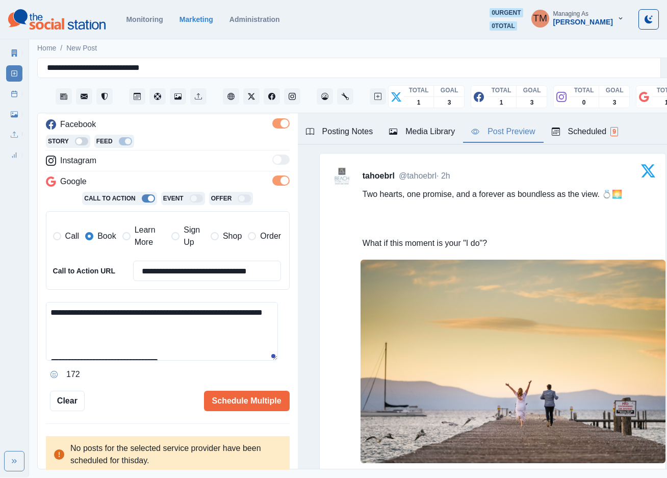
scroll to position [20, 0]
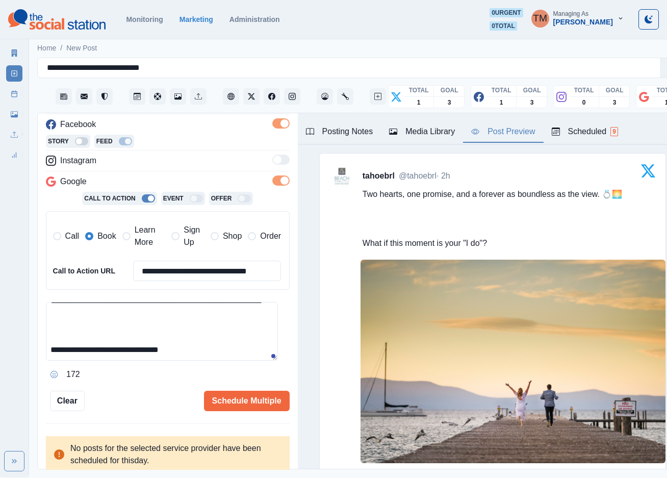
click at [140, 329] on textarea "**********" at bounding box center [162, 331] width 232 height 59
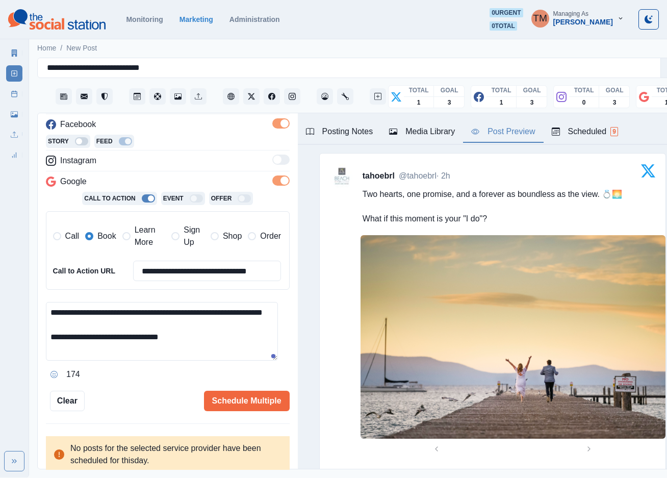
scroll to position [0, 0]
click at [219, 328] on textarea "**********" at bounding box center [162, 331] width 232 height 59
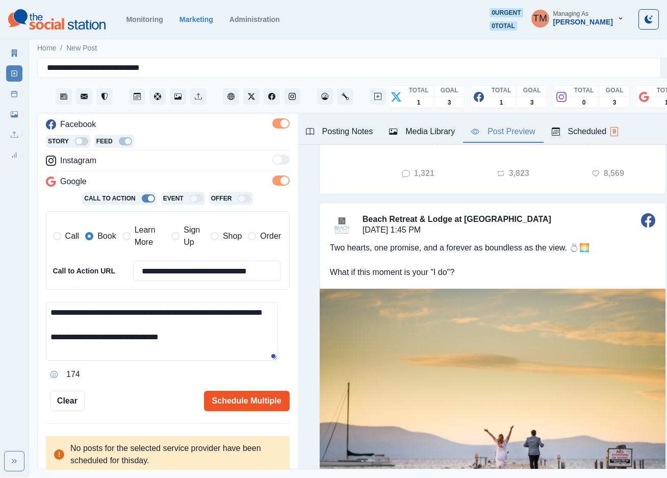
type textarea "**********"
click at [238, 399] on button "Schedule Multiple" at bounding box center [247, 400] width 86 height 20
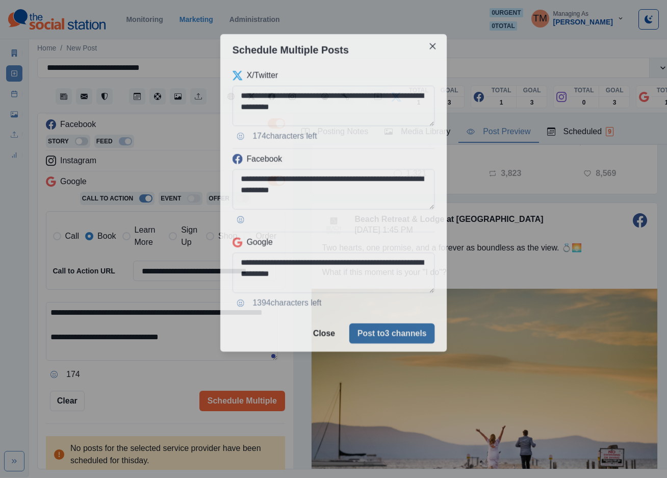
scroll to position [0, 0]
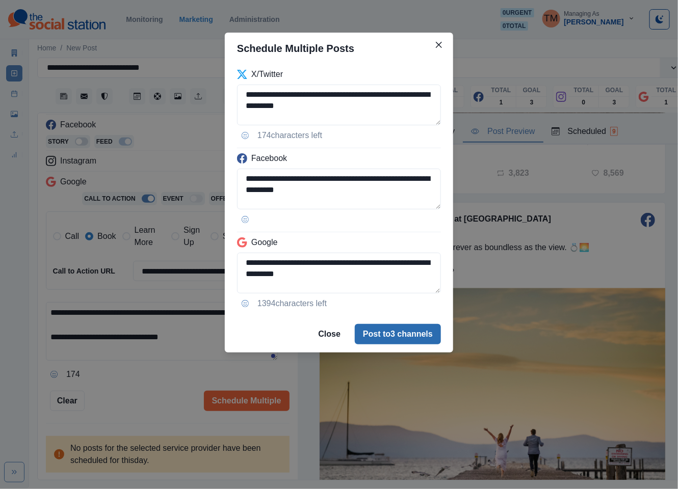
click at [379, 338] on button "Post to 3 channels" at bounding box center [398, 334] width 86 height 20
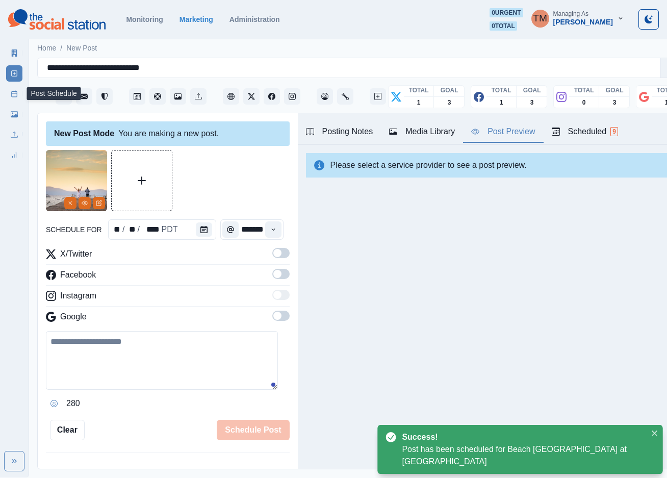
click at [14, 96] on icon at bounding box center [14, 93] width 7 height 7
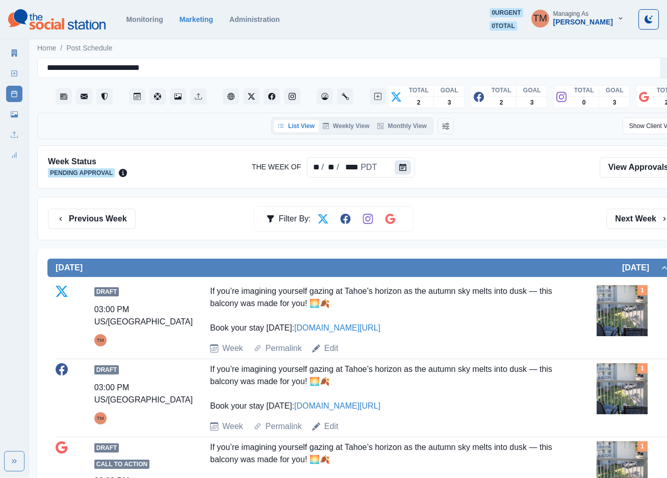
click at [406, 170] on button "Calendar" at bounding box center [403, 167] width 16 height 14
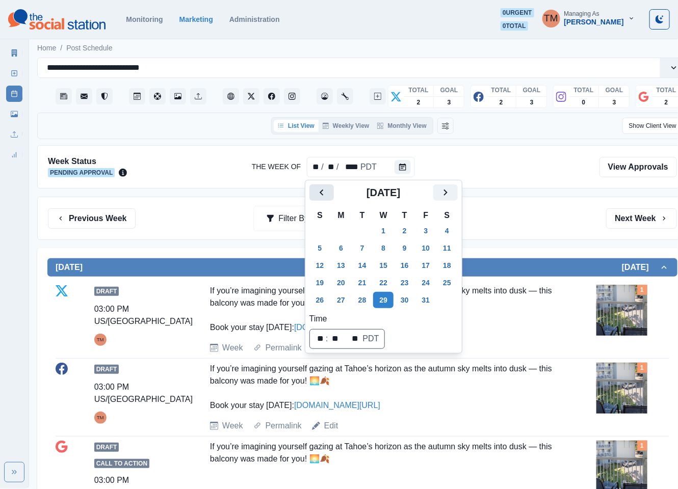
click at [321, 193] on icon "Previous" at bounding box center [322, 193] width 4 height 6
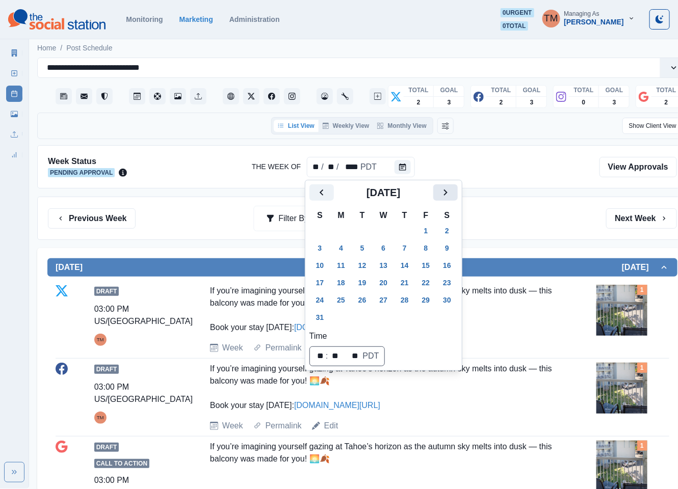
click at [451, 190] on icon "Next" at bounding box center [445, 193] width 12 height 12
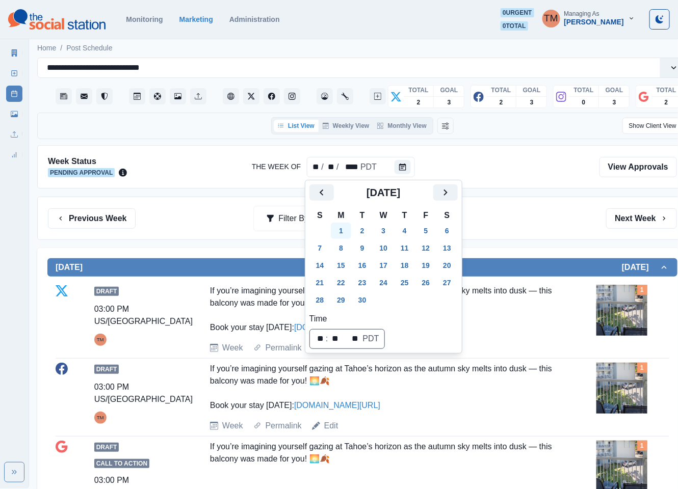
click at [344, 234] on button "1" at bounding box center [341, 231] width 20 height 16
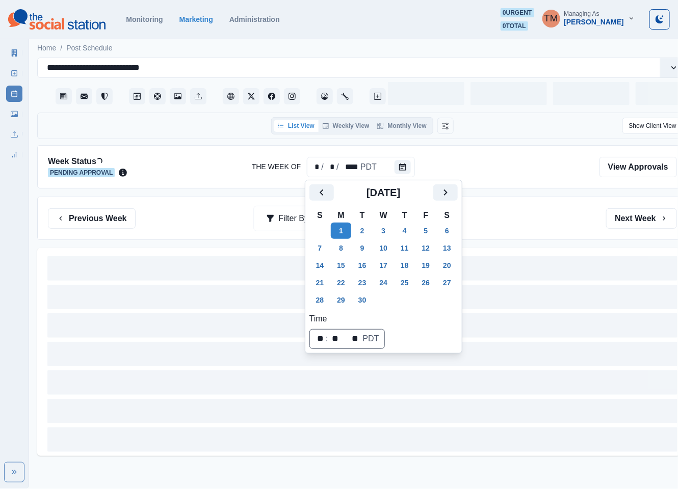
click at [504, 229] on div "Previous Week Filter By: Next Week" at bounding box center [362, 219] width 629 height 20
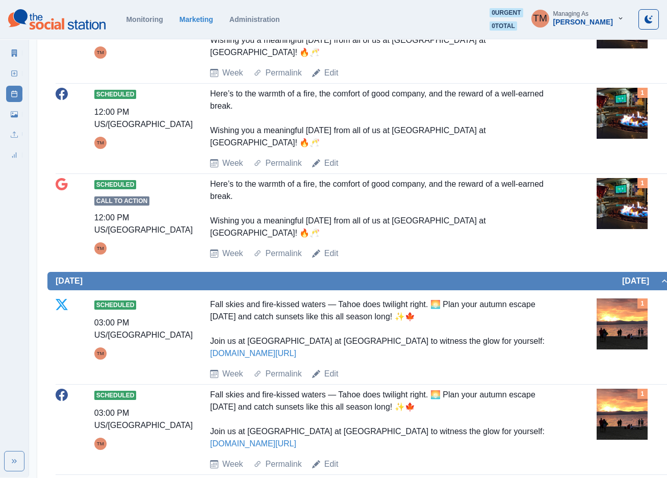
scroll to position [382, 0]
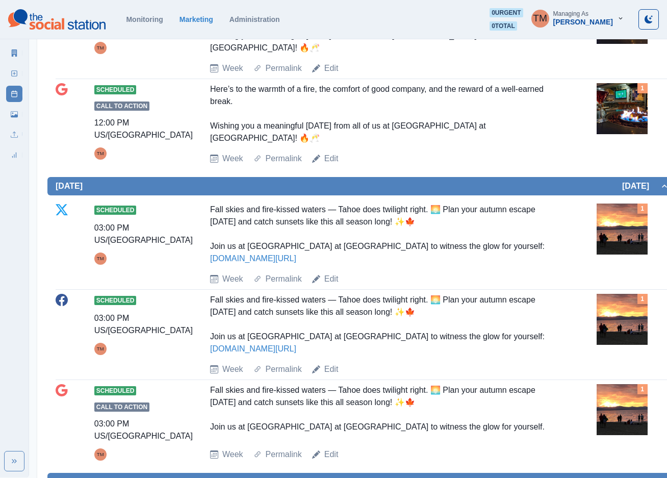
click at [629, 203] on img at bounding box center [621, 228] width 51 height 51
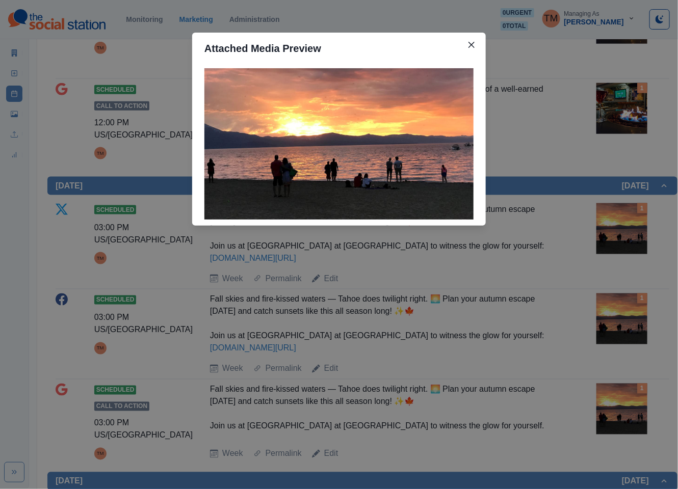
click at [619, 198] on div "Attached Media Preview" at bounding box center [339, 244] width 678 height 489
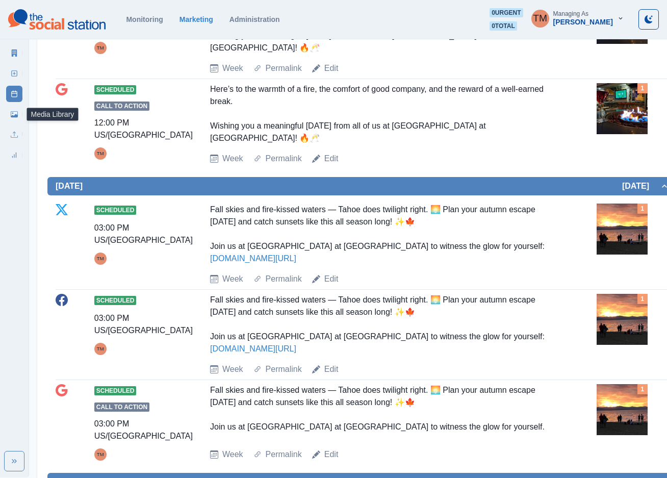
click at [17, 116] on icon at bounding box center [14, 114] width 7 height 6
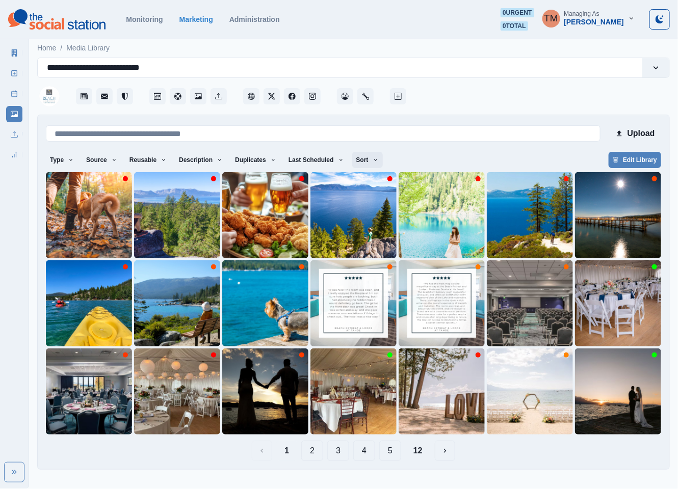
click at [355, 159] on button "Sort" at bounding box center [367, 160] width 31 height 16
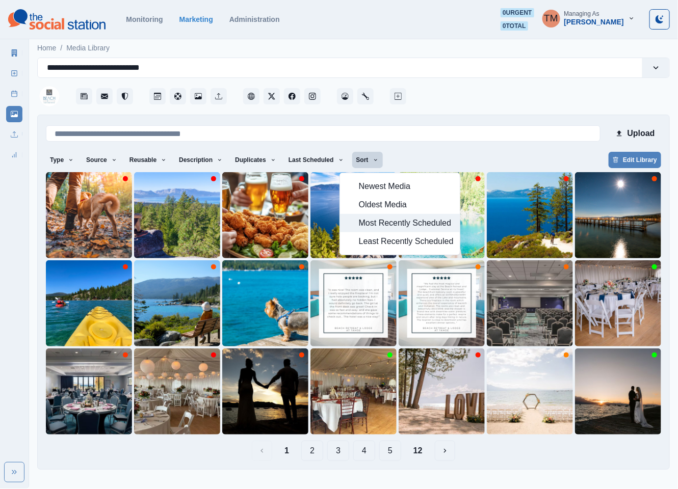
click at [378, 224] on span "Most Recently Scheduled" at bounding box center [406, 223] width 95 height 12
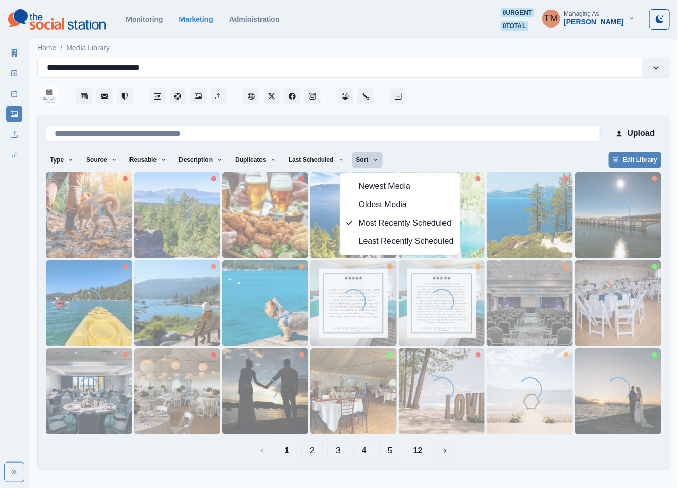
click at [438, 161] on div "Type Any Image Video Source Any Upload Social Manager Found: Instagram Found: G…" at bounding box center [353, 161] width 615 height 18
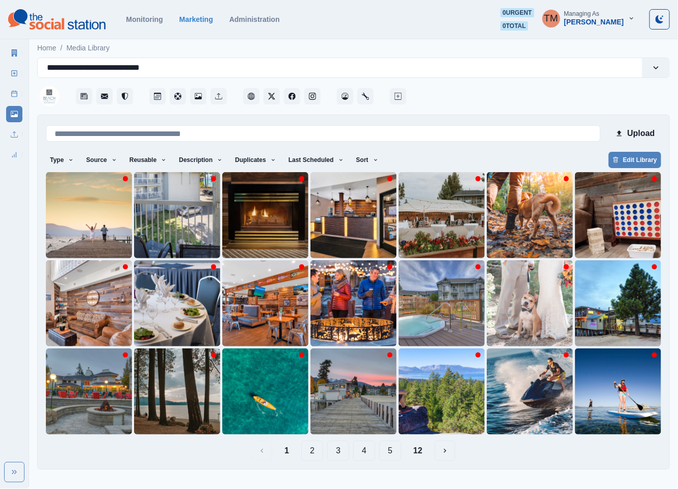
click at [309, 451] on button "2" at bounding box center [312, 451] width 22 height 20
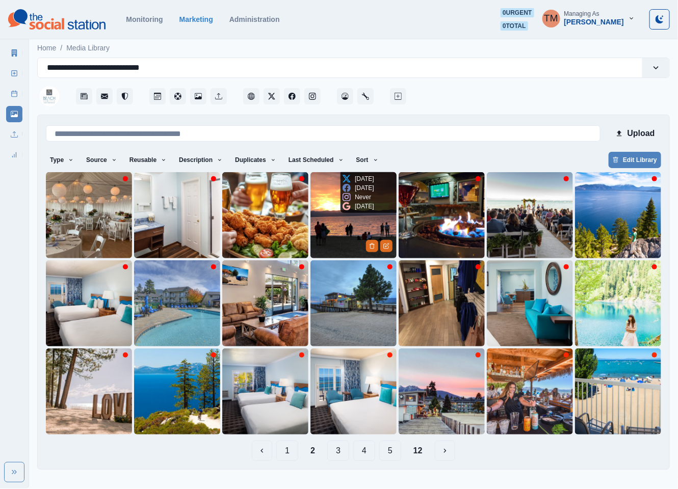
click at [325, 239] on img at bounding box center [353, 215] width 86 height 86
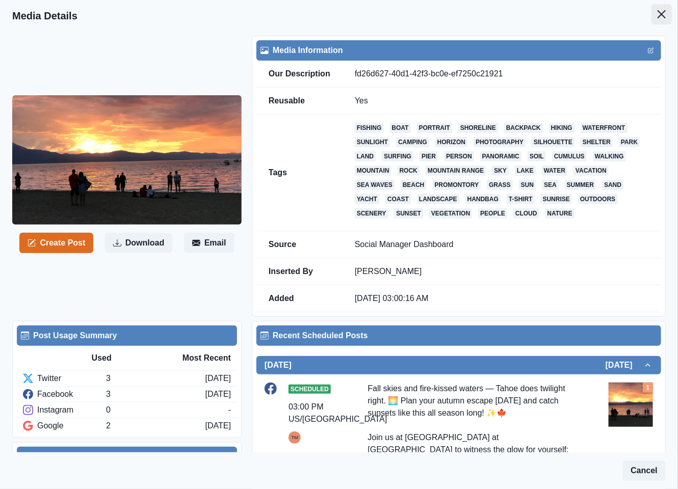
click at [658, 12] on icon "Close" at bounding box center [662, 14] width 8 height 8
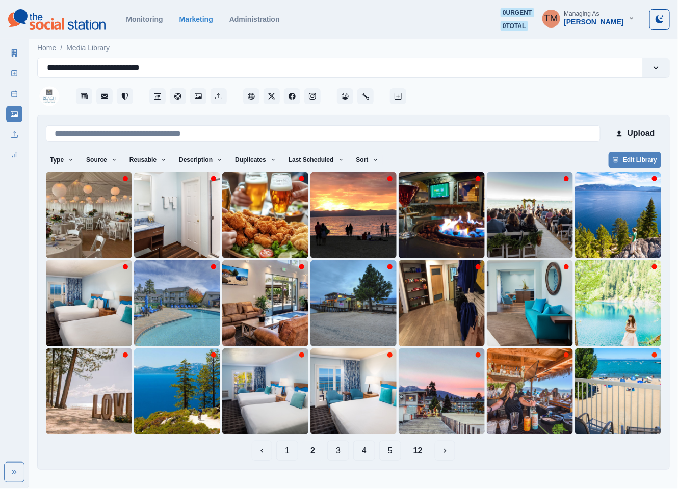
click at [288, 456] on button "1" at bounding box center [287, 451] width 22 height 20
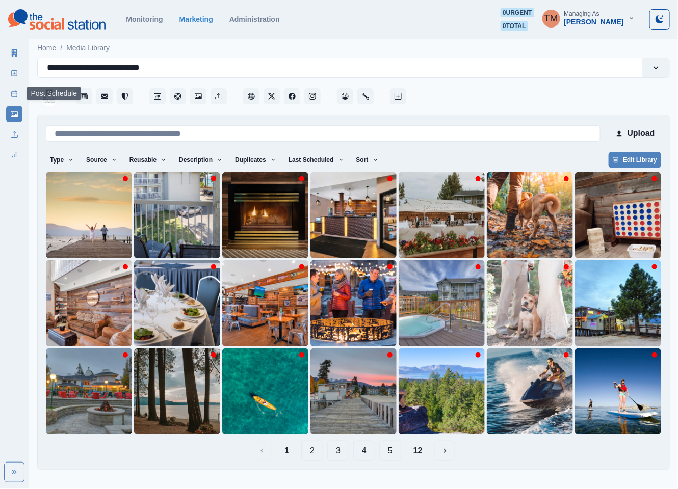
click at [20, 98] on link "Post Schedule" at bounding box center [14, 94] width 16 height 16
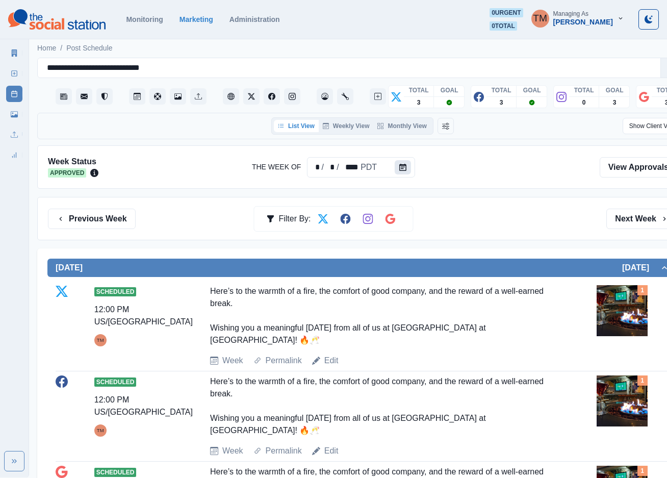
click at [401, 171] on icon "Calendar" at bounding box center [402, 167] width 7 height 7
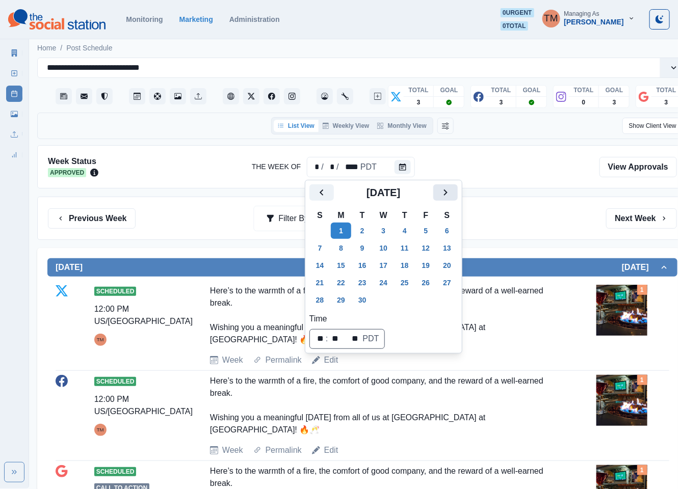
click at [439, 190] on icon "Next" at bounding box center [445, 193] width 12 height 12
click at [340, 283] on button "20" at bounding box center [341, 283] width 20 height 16
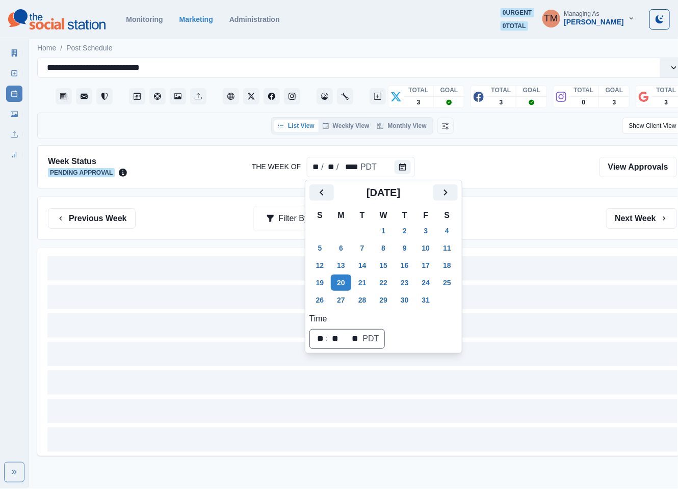
click at [534, 225] on div "Previous Week Filter By: Next Week" at bounding box center [362, 219] width 629 height 20
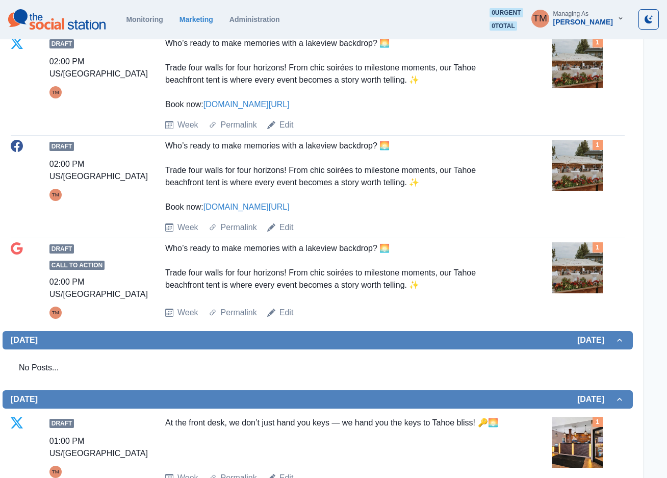
scroll to position [0, 45]
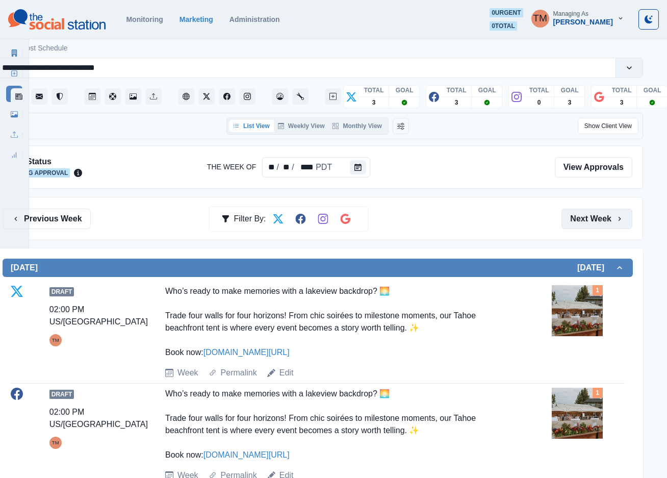
click at [597, 222] on button "Next Week" at bounding box center [596, 219] width 71 height 20
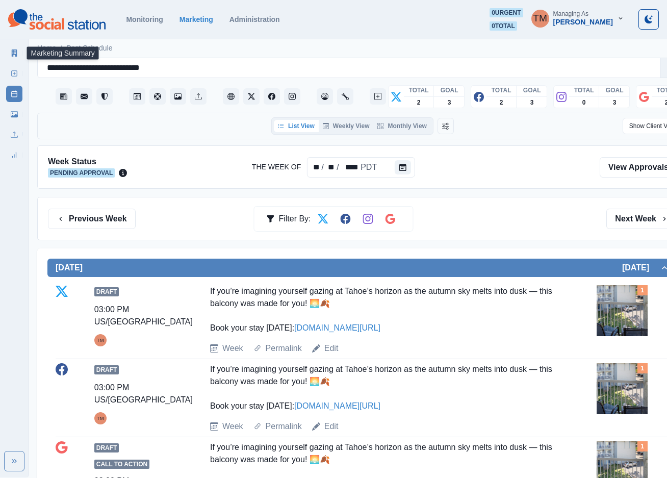
drag, startPoint x: 14, startPoint y: 57, endPoint x: 85, endPoint y: 4, distance: 88.1
click at [14, 54] on link "Marketing Summary" at bounding box center [14, 53] width 16 height 16
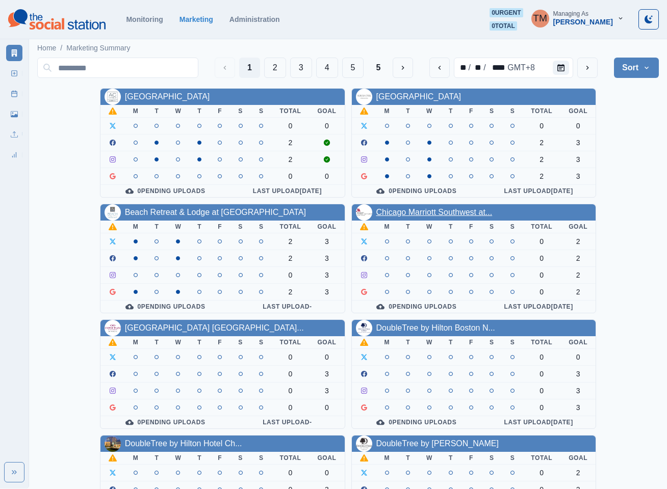
drag, startPoint x: 428, startPoint y: 217, endPoint x: 392, endPoint y: 210, distance: 37.5
click at [392, 210] on link "Chicago Marriott Southwest at..." at bounding box center [434, 212] width 116 height 9
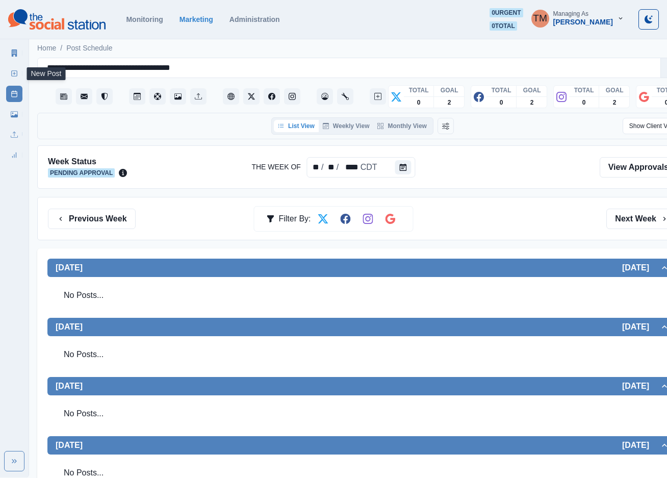
click at [14, 75] on icon at bounding box center [14, 73] width 7 height 7
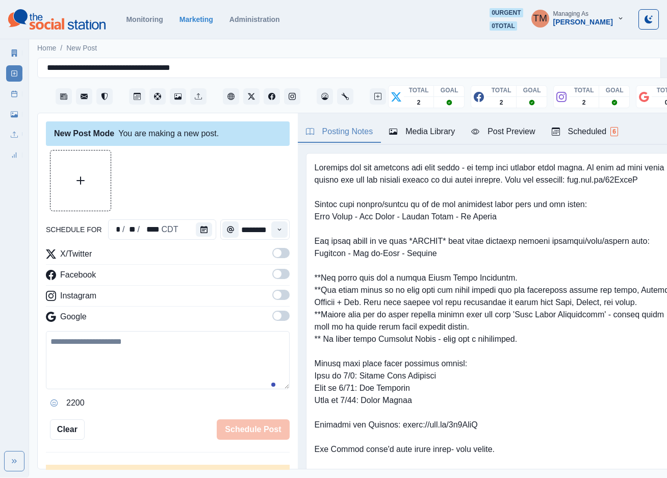
drag, startPoint x: 95, startPoint y: 354, endPoint x: 104, endPoint y: 355, distance: 9.3
click at [101, 354] on textarea at bounding box center [168, 360] width 244 height 58
paste textarea "**********"
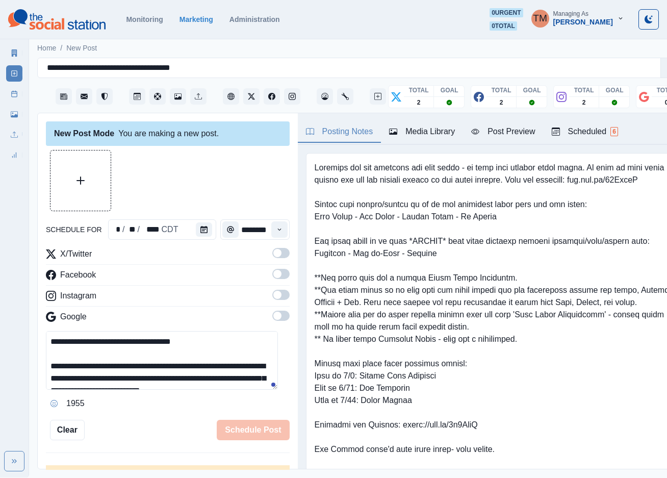
scroll to position [45, 0]
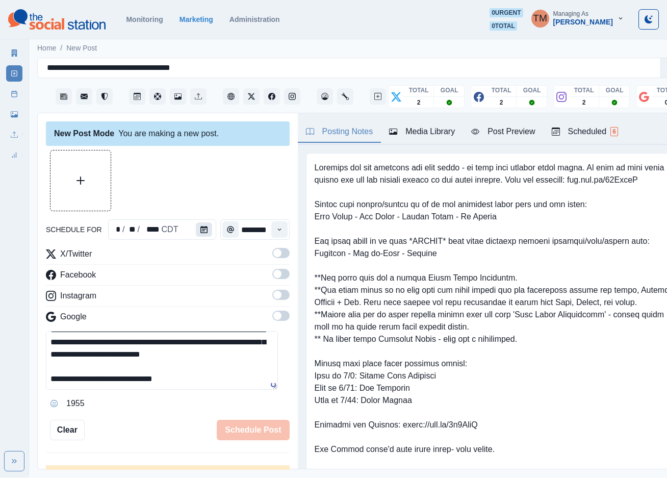
type textarea "**********"
click at [200, 228] on icon "Calendar" at bounding box center [203, 229] width 7 height 7
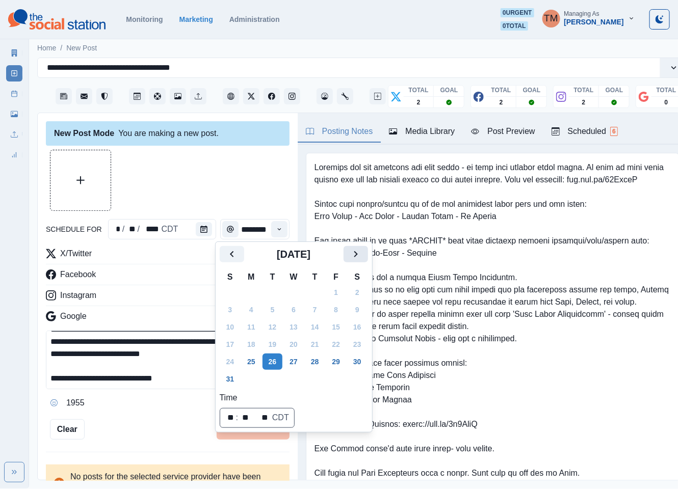
click at [361, 256] on icon "Next" at bounding box center [356, 254] width 12 height 12
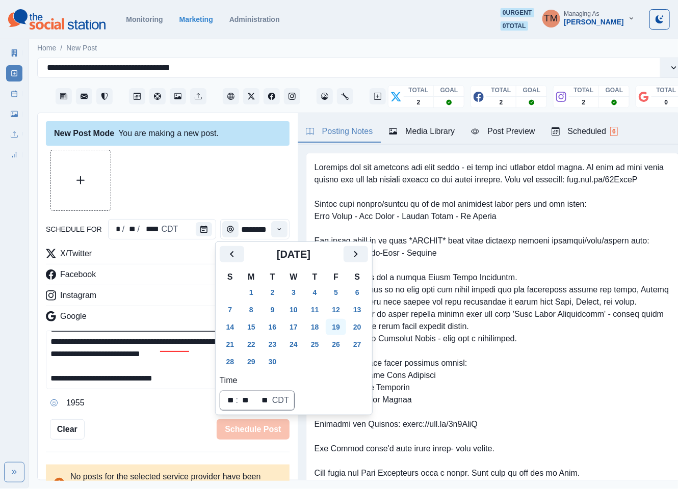
click at [339, 329] on button "19" at bounding box center [336, 327] width 20 height 16
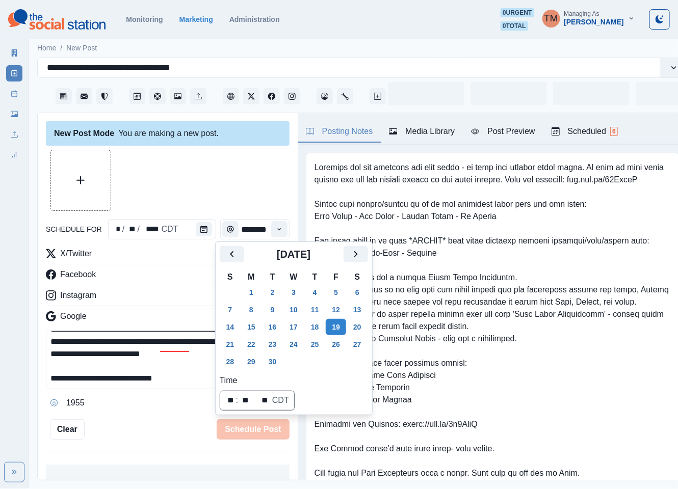
click at [219, 184] on div at bounding box center [168, 180] width 244 height 61
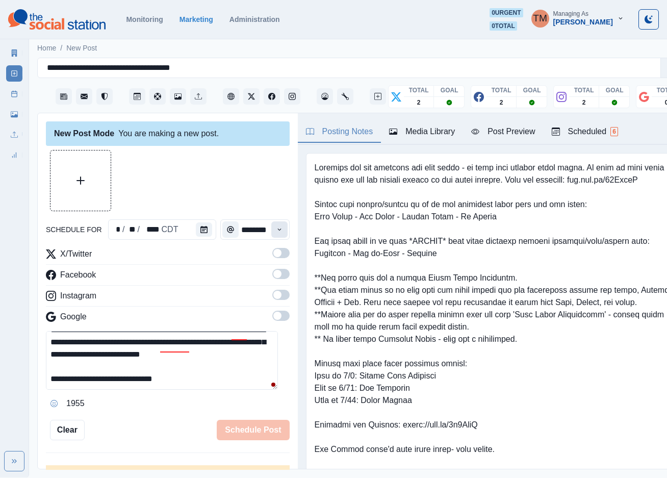
click at [271, 228] on button "Time" at bounding box center [279, 229] width 16 height 16
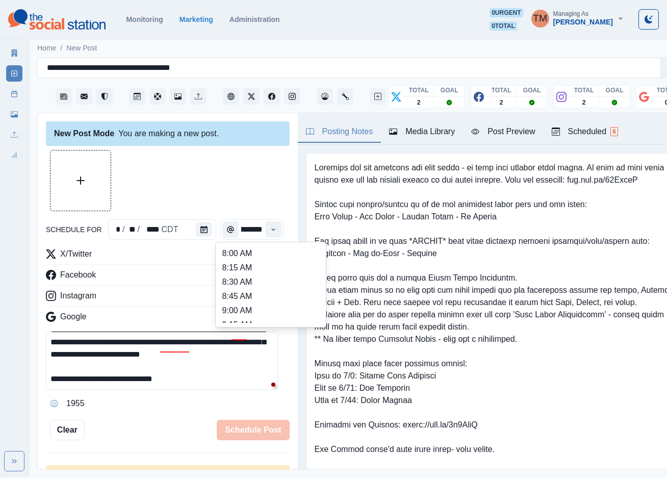
scroll to position [229, 0]
click at [255, 281] on li "12:30 PM" at bounding box center [271, 281] width 102 height 14
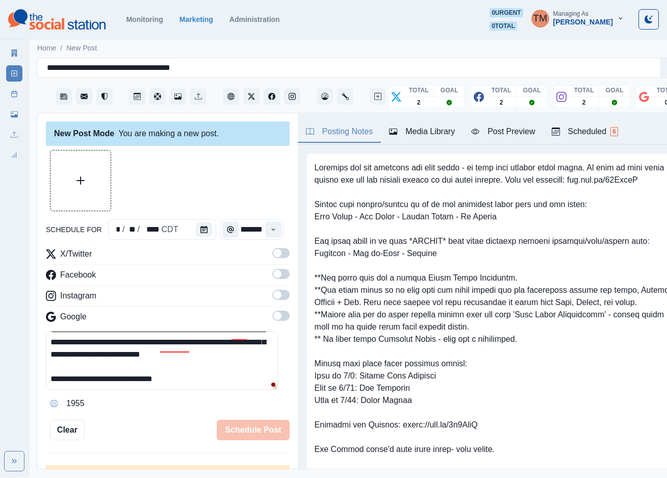
type input "********"
click at [273, 255] on span at bounding box center [277, 253] width 8 height 8
click at [272, 274] on span at bounding box center [280, 274] width 17 height 10
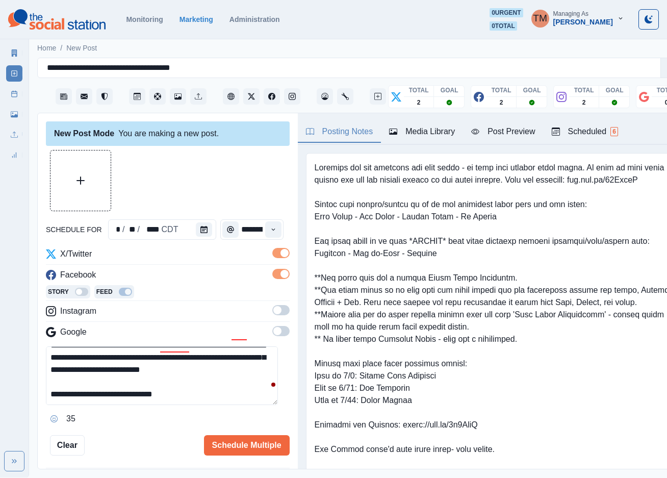
click at [272, 309] on span at bounding box center [280, 310] width 17 height 10
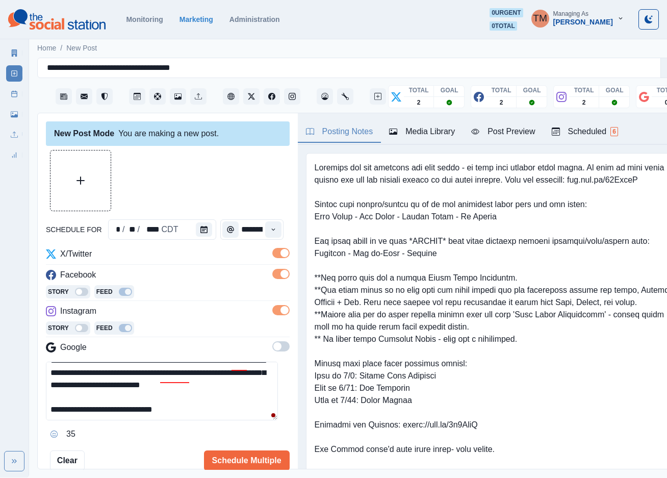
click at [135, 404] on textarea "**********" at bounding box center [162, 390] width 232 height 59
paste textarea "**********"
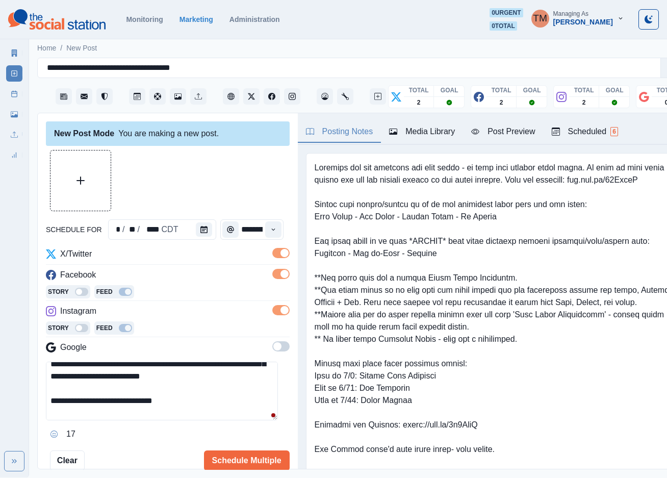
scroll to position [69, 0]
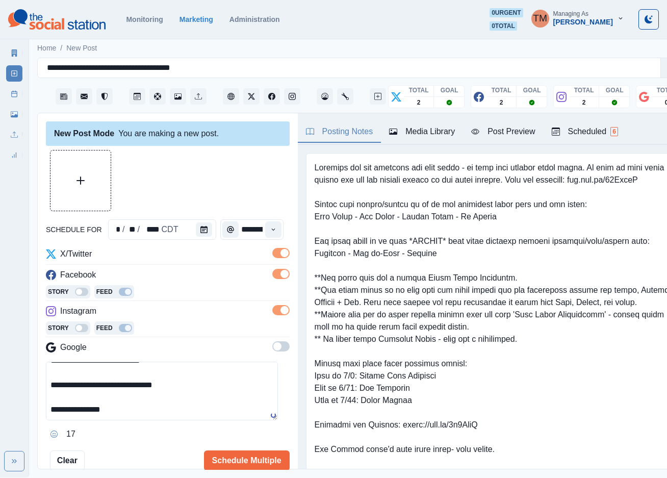
click at [182, 413] on textarea "**********" at bounding box center [162, 390] width 232 height 59
type textarea "**********"
click at [70, 183] on button "Upload Media" at bounding box center [80, 180] width 60 height 60
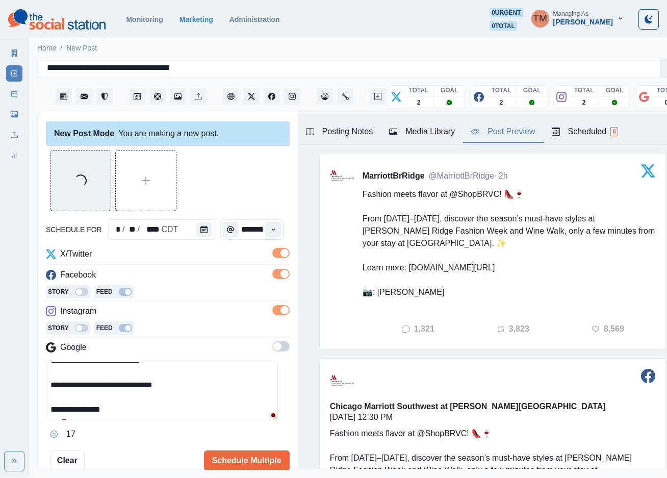
click at [504, 129] on div "Post Preview" at bounding box center [503, 131] width 64 height 12
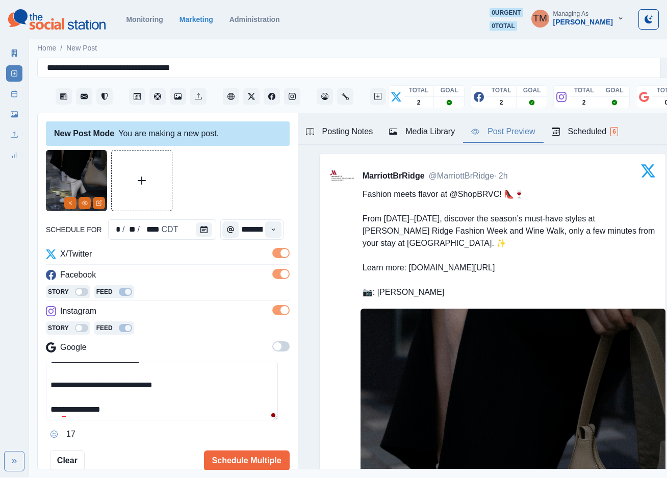
scroll to position [72, 0]
click at [69, 442] on div at bounding box center [63, 441] width 18 height 16
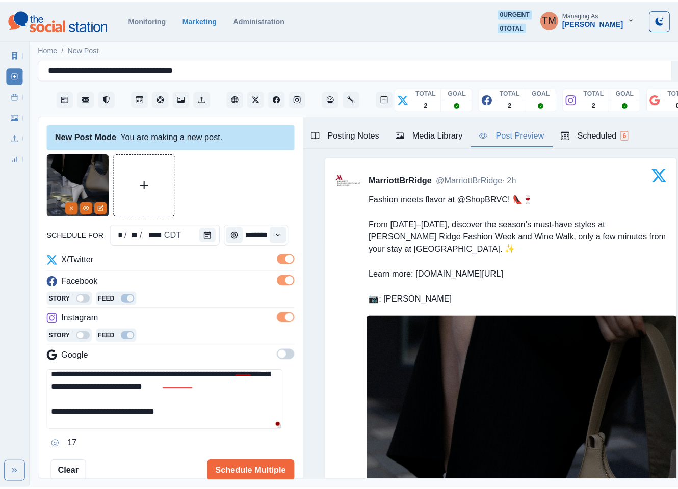
scroll to position [43, 0]
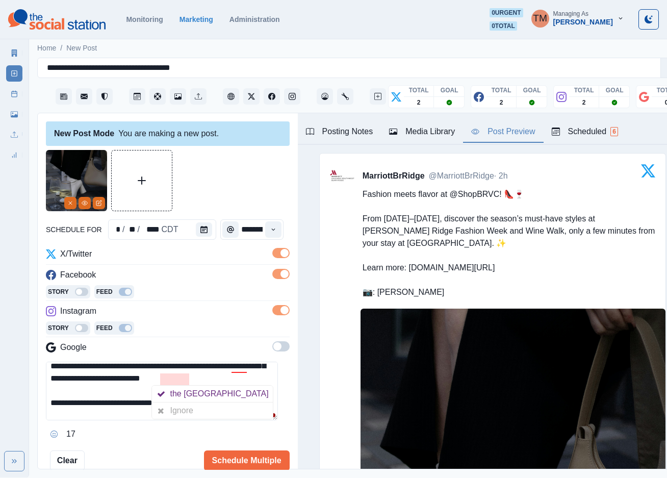
click at [186, 419] on div "the Chicago Ignore Hide Advanced Edits Your trial ends in 1 day" at bounding box center [212, 402] width 122 height 34
drag, startPoint x: 240, startPoint y: 398, endPoint x: 196, endPoint y: 389, distance: 45.3
click at [234, 398] on div at bounding box center [232, 398] width 18 height 16
click at [180, 410] on div "Ignore" at bounding box center [183, 410] width 27 height 16
drag, startPoint x: 199, startPoint y: 400, endPoint x: 236, endPoint y: 395, distance: 37.1
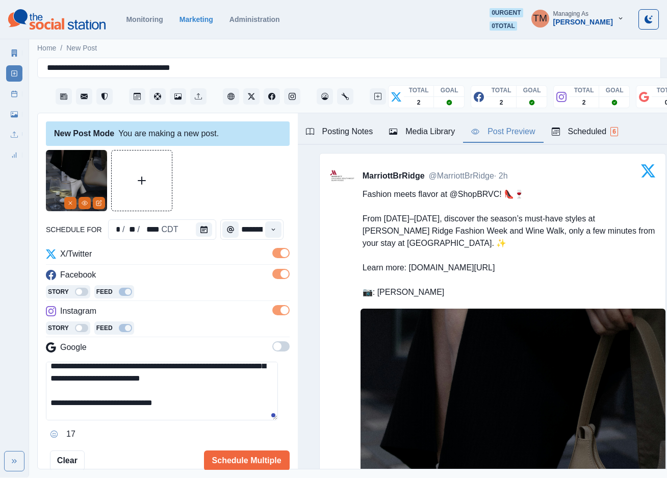
click at [205, 398] on textarea "**********" at bounding box center [162, 390] width 232 height 59
click at [239, 461] on button "Schedule Multiple" at bounding box center [247, 460] width 86 height 20
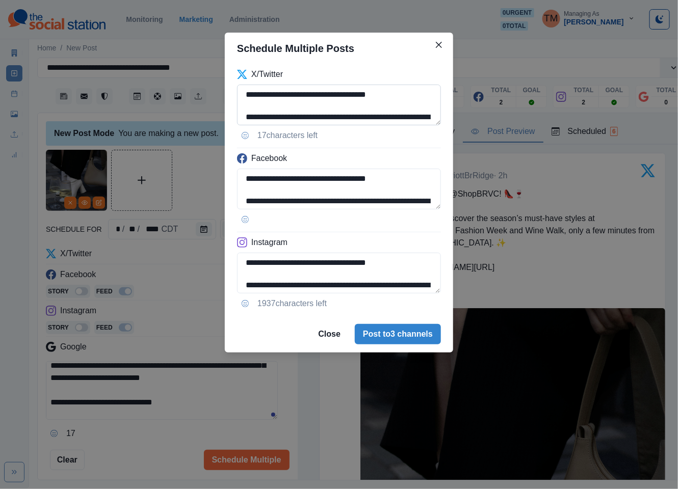
click at [348, 95] on textarea "**********" at bounding box center [339, 105] width 204 height 41
type textarea "**********"
click at [355, 180] on textarea "**********" at bounding box center [339, 189] width 204 height 41
click at [355, 179] on textarea "**********" at bounding box center [339, 189] width 204 height 41
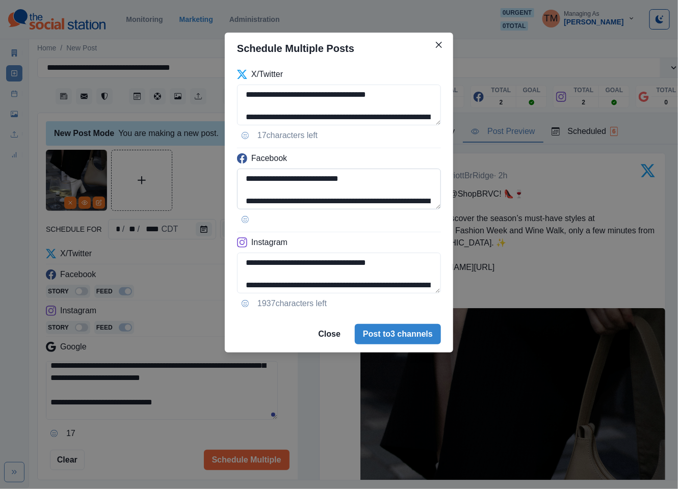
paste textarea "**********"
type textarea "**********"
drag, startPoint x: 330, startPoint y: 268, endPoint x: 376, endPoint y: 268, distance: 45.9
click at [376, 268] on textarea "**********" at bounding box center [339, 273] width 204 height 41
paste textarea "*****"
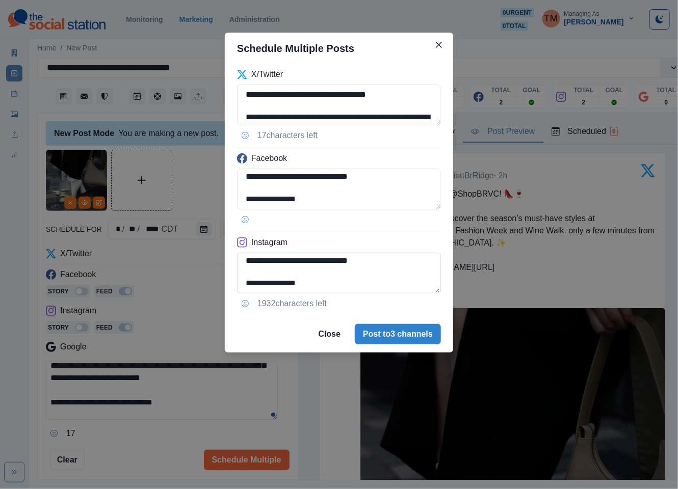
scroll to position [12, 0]
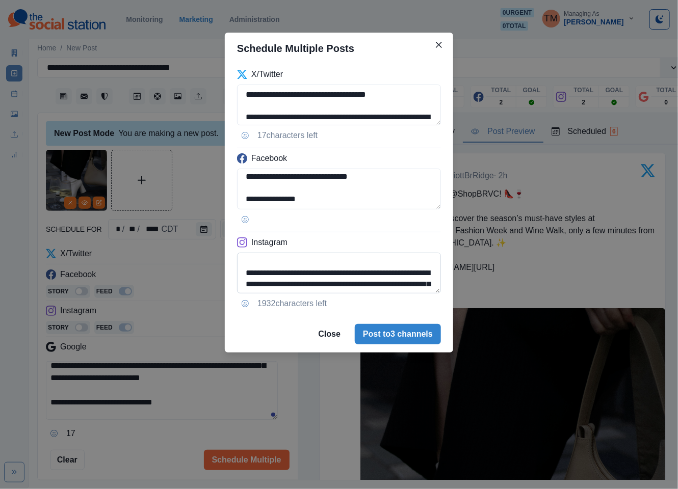
drag, startPoint x: 293, startPoint y: 265, endPoint x: 387, endPoint y: 265, distance: 94.8
click at [387, 265] on textarea "**********" at bounding box center [339, 273] width 204 height 41
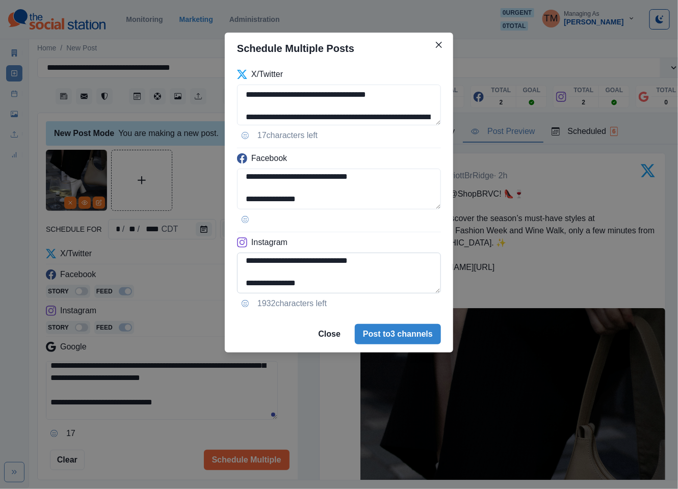
scroll to position [81, 0]
drag, startPoint x: 345, startPoint y: 262, endPoint x: 295, endPoint y: 262, distance: 49.4
click at [344, 262] on textarea "**********" at bounding box center [339, 273] width 204 height 41
click at [293, 263] on textarea "**********" at bounding box center [339, 273] width 204 height 41
type textarea "**********"
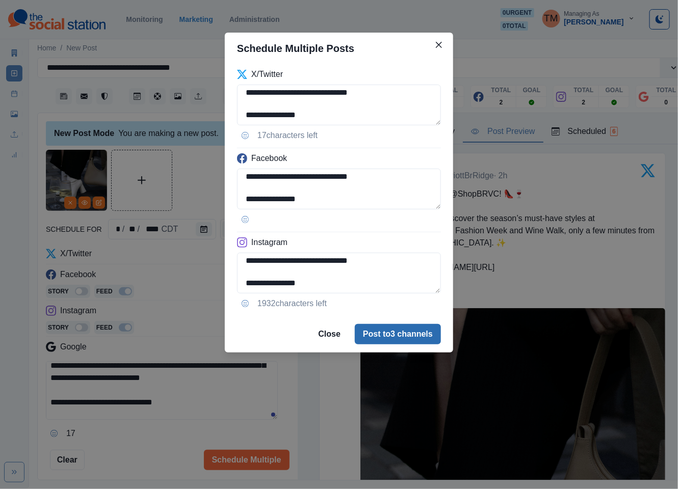
click at [383, 330] on button "Post to 3 channels" at bounding box center [398, 334] width 86 height 20
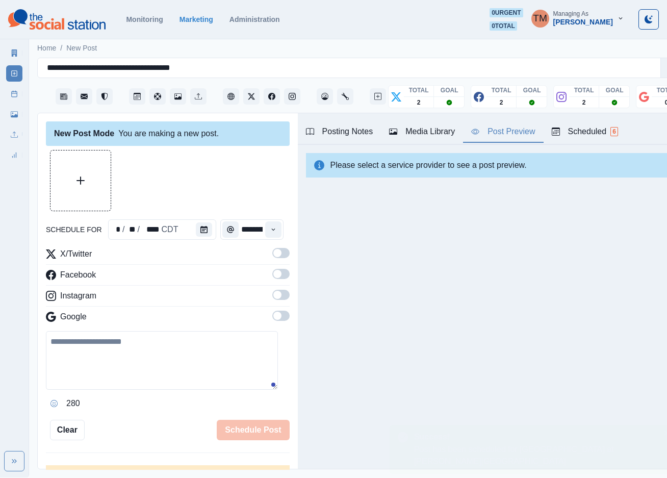
scroll to position [0, 0]
click at [15, 93] on line at bounding box center [15, 93] width 6 height 0
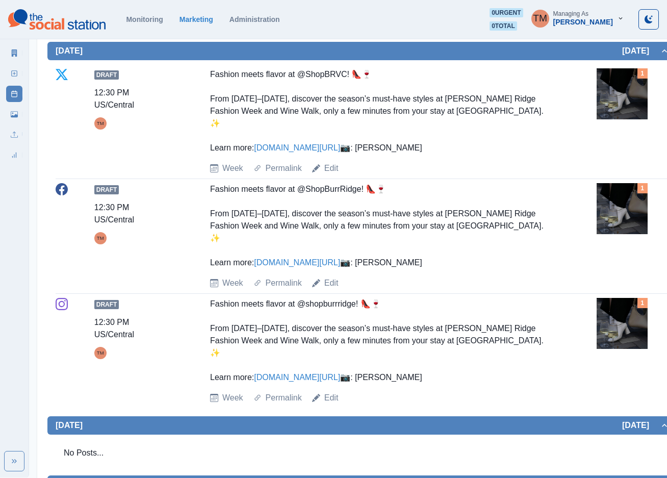
scroll to position [1071, 0]
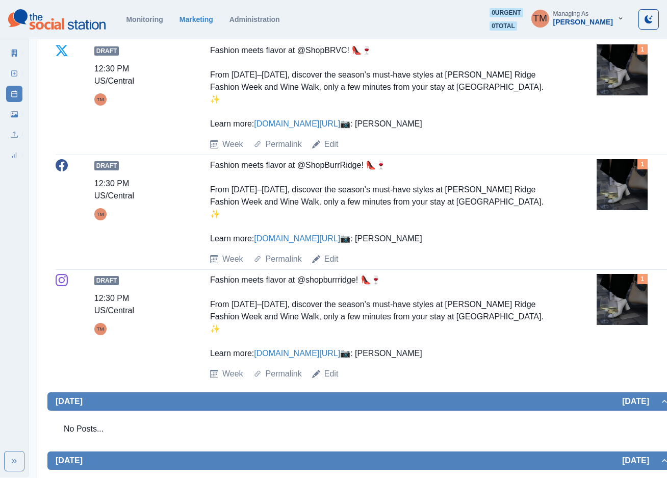
click at [600, 210] on img at bounding box center [621, 184] width 51 height 51
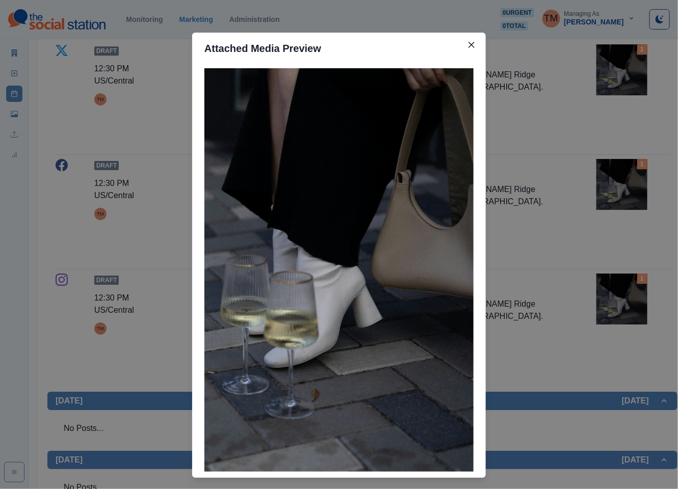
click at [611, 340] on div "Attached Media Preview" at bounding box center [339, 244] width 678 height 489
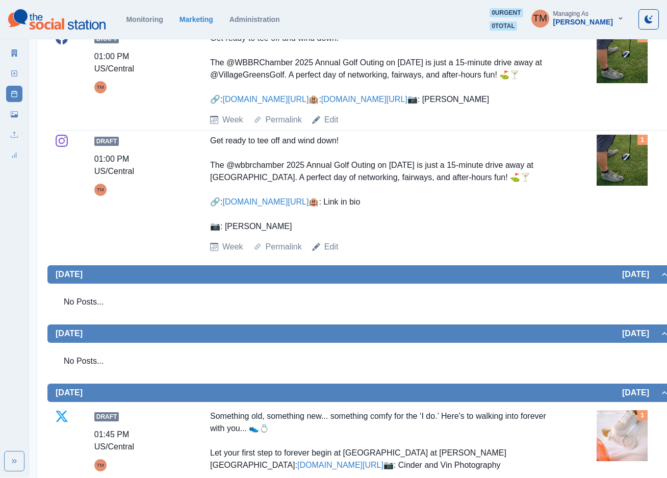
scroll to position [382, 0]
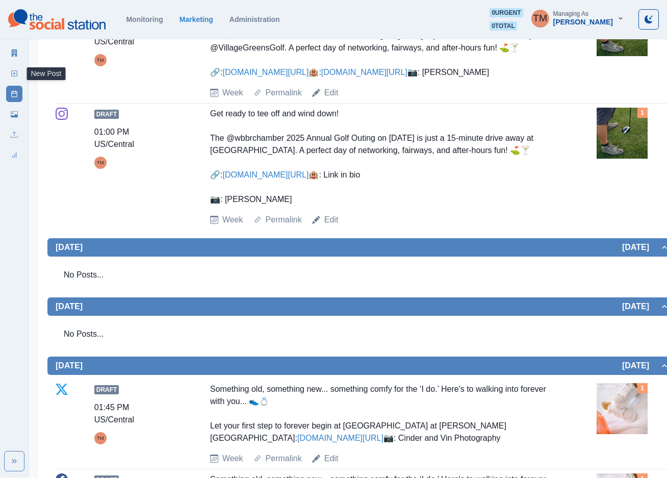
click at [14, 73] on line at bounding box center [14, 73] width 3 height 0
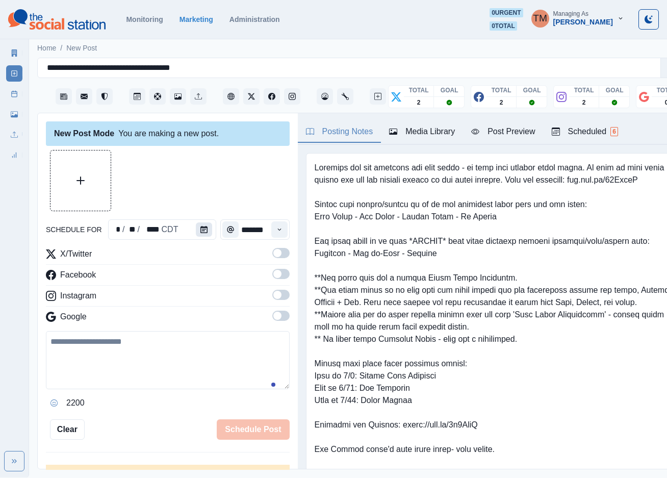
click at [202, 226] on icon "Calendar" at bounding box center [203, 229] width 7 height 7
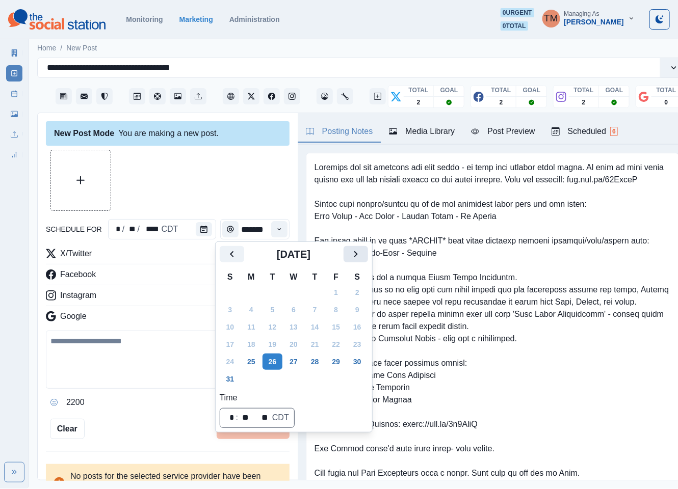
click at [361, 256] on icon "Next" at bounding box center [356, 254] width 12 height 12
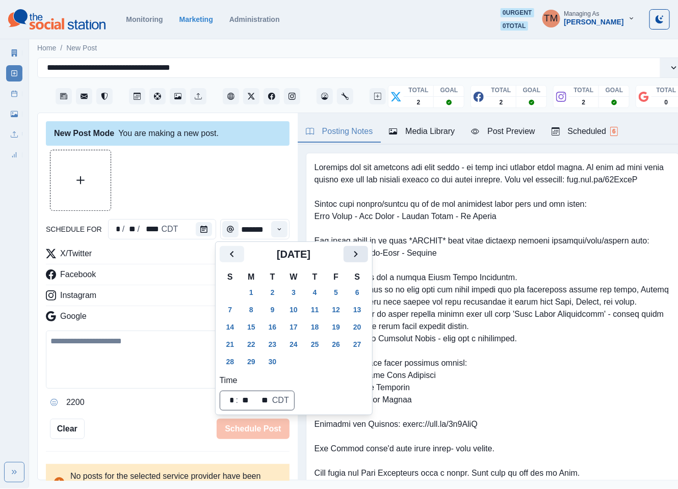
click at [361, 256] on icon "Next" at bounding box center [356, 254] width 12 height 12
click at [314, 330] on button "16" at bounding box center [315, 327] width 20 height 16
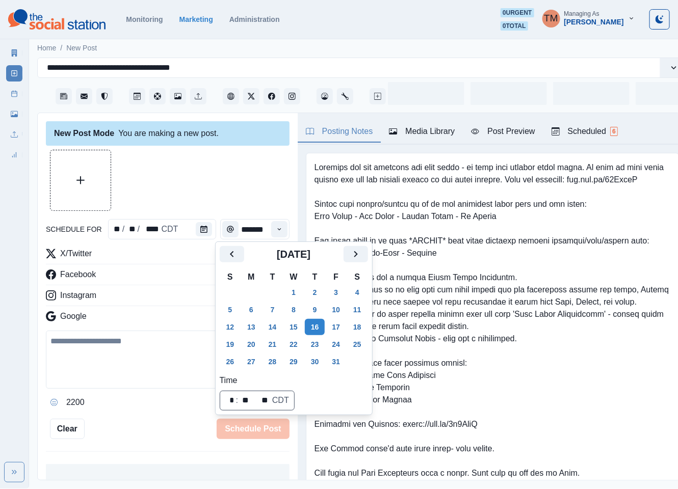
click at [254, 179] on div at bounding box center [168, 180] width 244 height 61
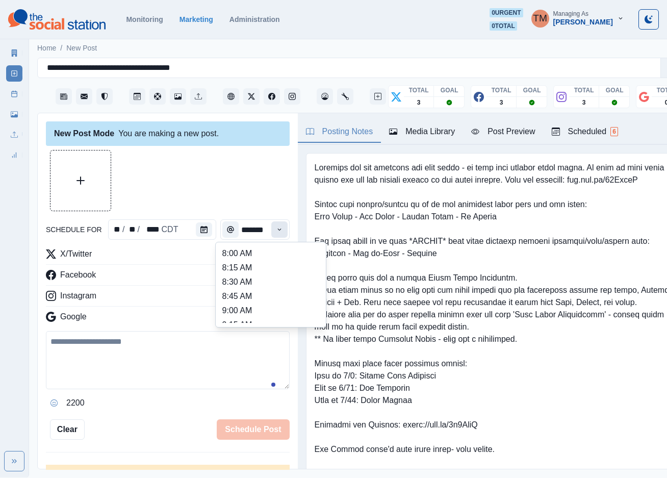
click at [276, 231] on icon "Time" at bounding box center [279, 229] width 7 height 7
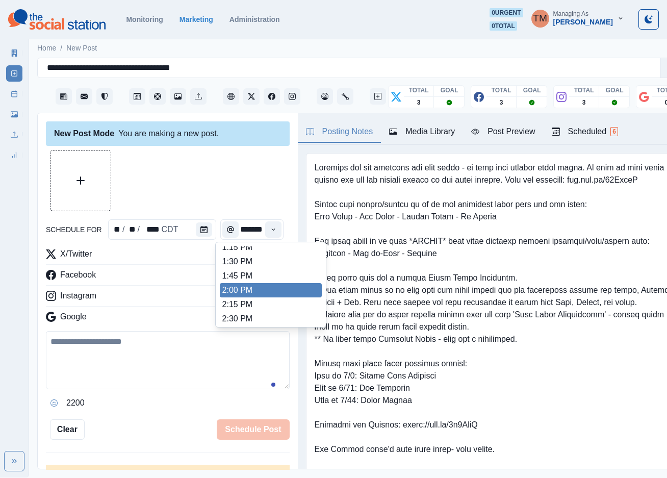
click at [256, 288] on li "2:00 PM" at bounding box center [271, 290] width 102 height 14
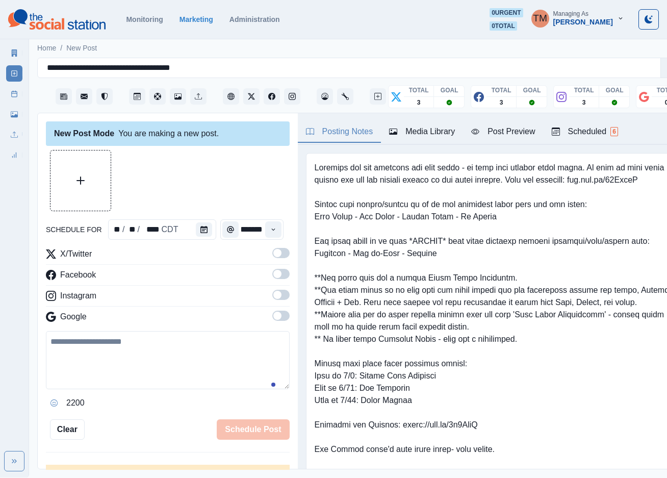
type input "*******"
drag, startPoint x: 272, startPoint y: 255, endPoint x: 280, endPoint y: 278, distance: 24.3
click at [272, 256] on span at bounding box center [280, 253] width 17 height 10
click at [273, 277] on span at bounding box center [277, 274] width 8 height 8
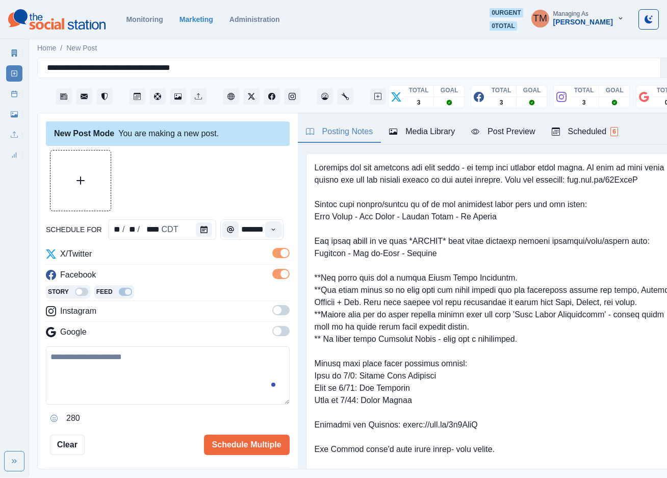
click at [272, 309] on span at bounding box center [280, 310] width 17 height 10
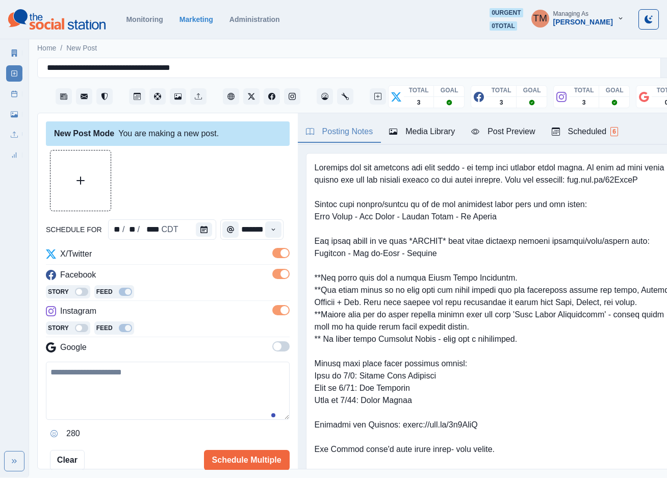
drag, startPoint x: 118, startPoint y: 380, endPoint x: 130, endPoint y: 384, distance: 12.9
click at [123, 382] on textarea at bounding box center [168, 390] width 244 height 58
paste textarea "**********"
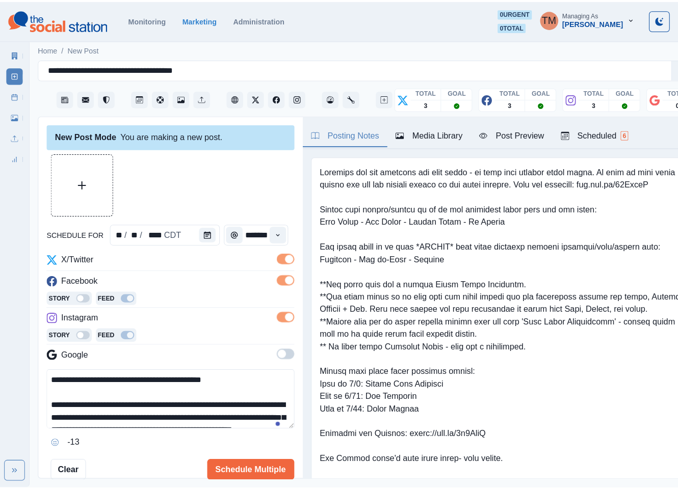
scroll to position [45, 0]
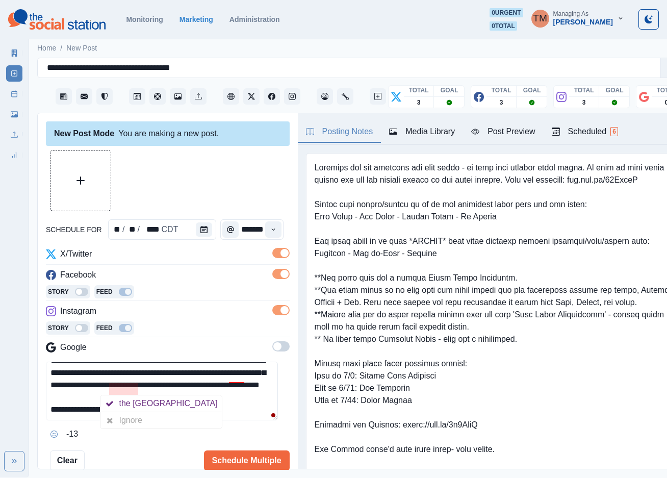
drag, startPoint x: 126, startPoint y: 421, endPoint x: 215, endPoint y: 394, distance: 92.9
click at [127, 421] on div "Ignore" at bounding box center [132, 420] width 27 height 16
click at [240, 410] on div "Ignore" at bounding box center [252, 408] width 27 height 16
type textarea "**********"
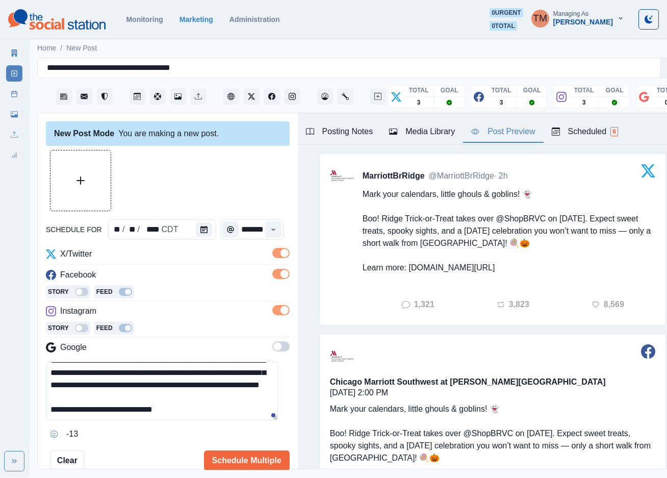
click at [510, 138] on button "Post Preview" at bounding box center [503, 131] width 80 height 21
click at [79, 193] on button "Upload Media" at bounding box center [80, 180] width 60 height 60
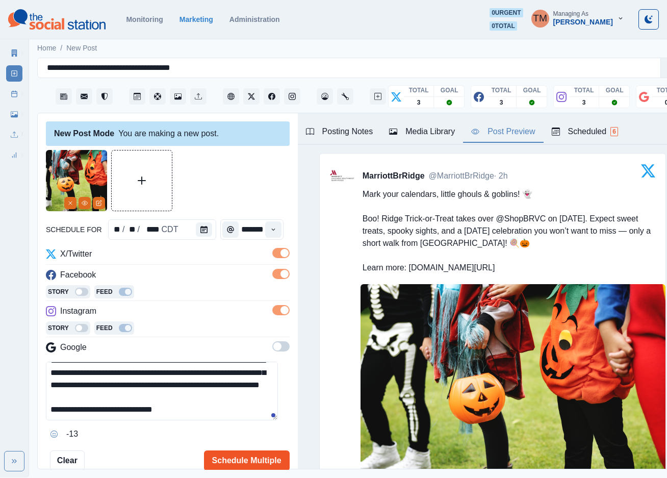
click at [241, 461] on button "Schedule Multiple" at bounding box center [247, 460] width 86 height 20
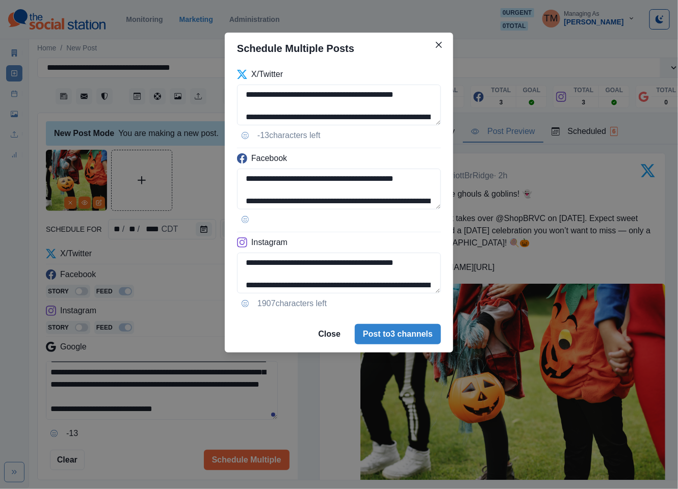
click at [441, 189] on div "**********" at bounding box center [339, 190] width 228 height 252
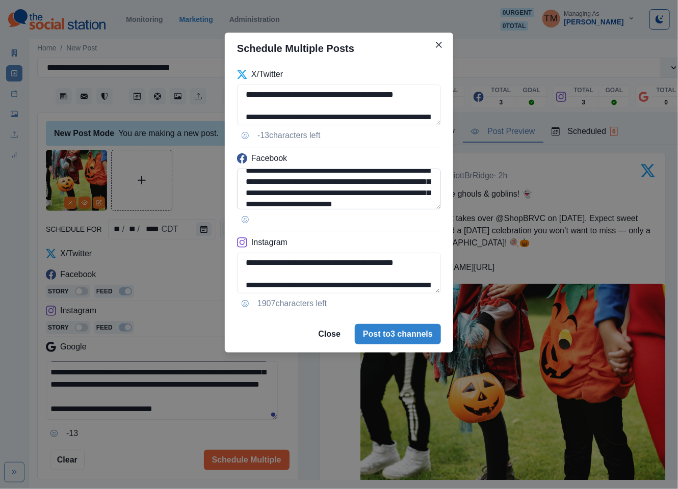
click at [264, 180] on textarea "**********" at bounding box center [339, 189] width 204 height 41
paste textarea "****"
type textarea "**********"
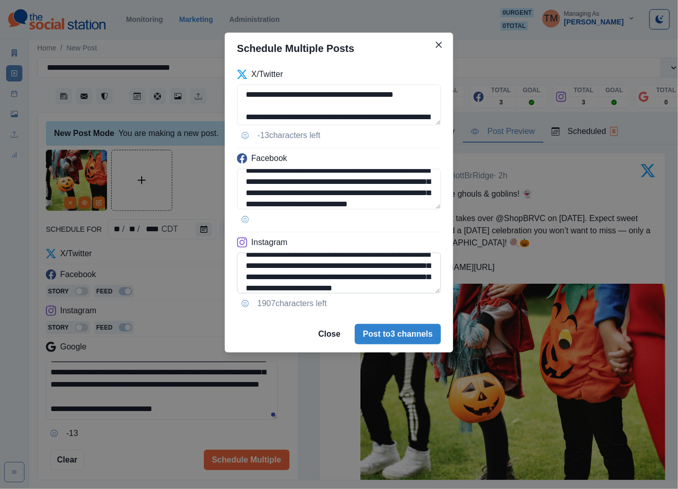
click at [262, 271] on textarea "**********" at bounding box center [339, 273] width 204 height 41
click at [263, 271] on textarea "**********" at bounding box center [339, 273] width 204 height 41
paste textarea "****"
click at [418, 281] on textarea "**********" at bounding box center [339, 273] width 204 height 41
type textarea "**********"
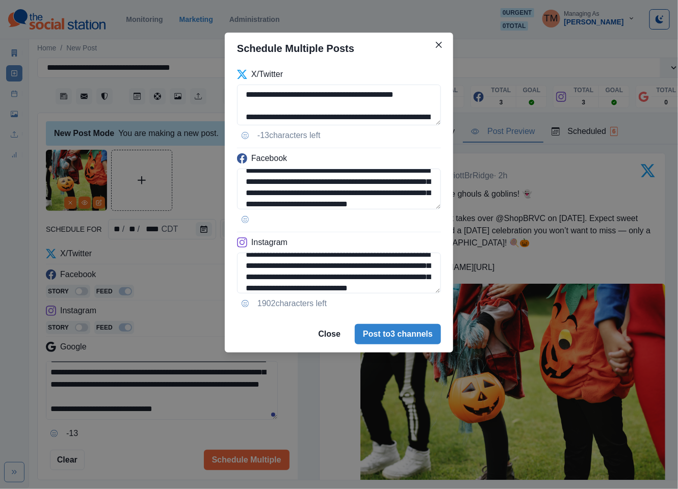
click at [139, 439] on div "**********" at bounding box center [339, 244] width 678 height 489
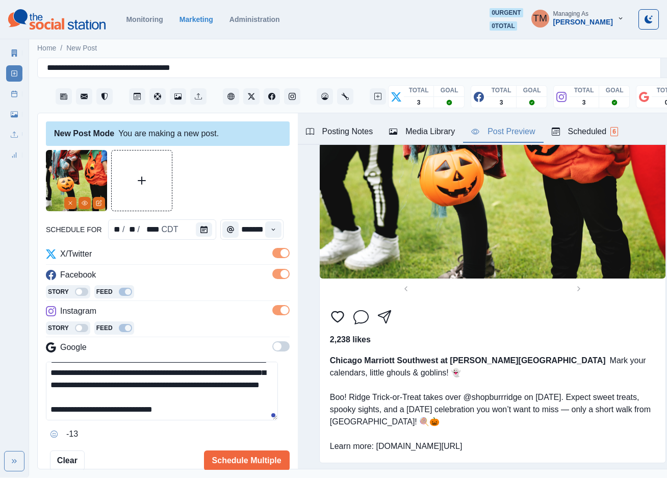
scroll to position [59, 0]
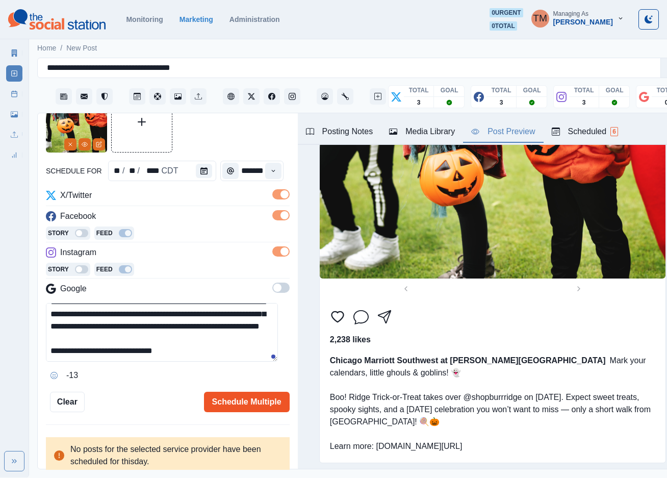
click at [239, 392] on button "Schedule Multiple" at bounding box center [247, 402] width 86 height 20
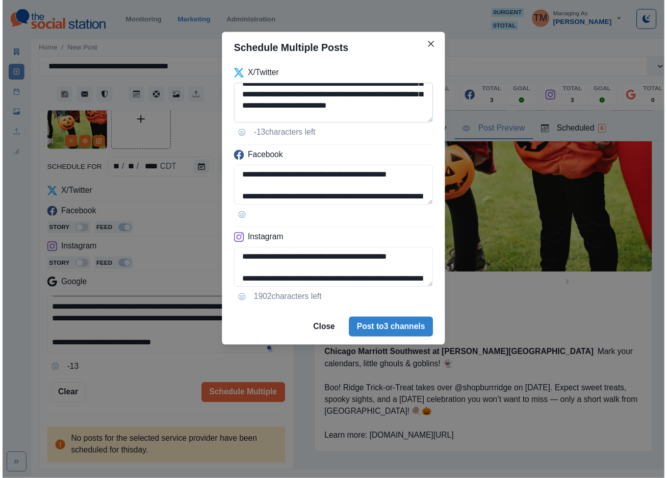
scroll to position [61, 0]
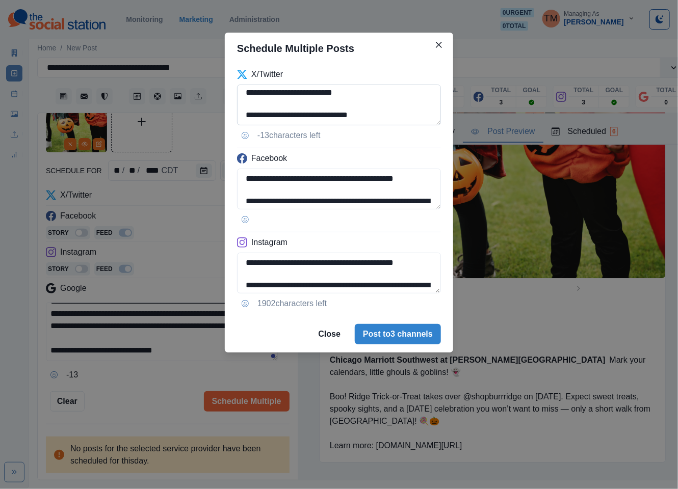
click at [306, 104] on textarea "**********" at bounding box center [339, 105] width 204 height 41
click at [371, 106] on textarea "**********" at bounding box center [339, 105] width 204 height 41
click at [377, 121] on textarea "**********" at bounding box center [339, 105] width 204 height 41
type textarea "**********"
click at [201, 135] on div "**********" at bounding box center [339, 244] width 678 height 489
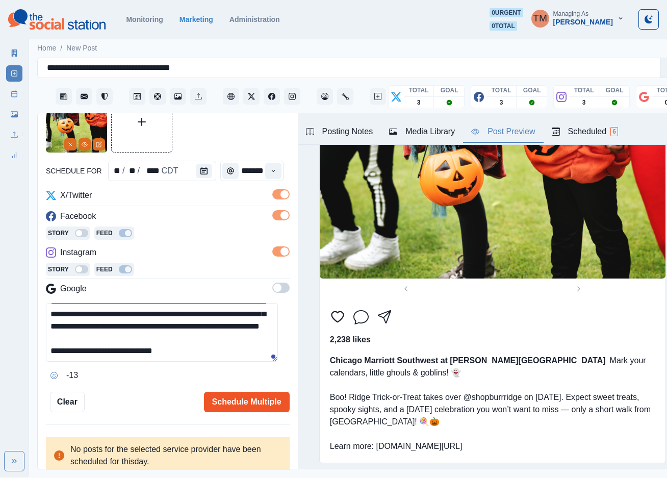
click at [241, 407] on button "Schedule Multiple" at bounding box center [247, 402] width 86 height 20
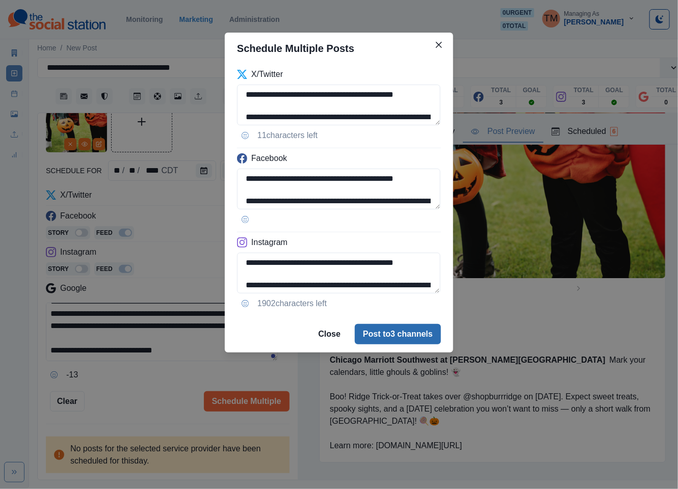
click at [425, 342] on button "Post to 3 channels" at bounding box center [398, 334] width 86 height 20
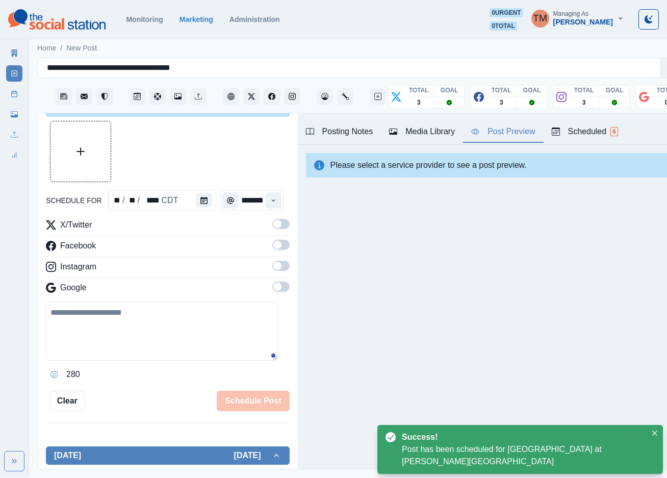
scroll to position [59, 0]
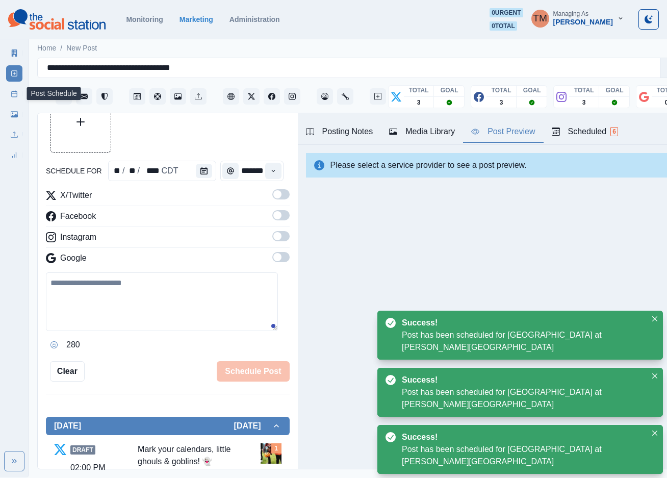
click at [10, 95] on link "Post Schedule" at bounding box center [14, 94] width 16 height 16
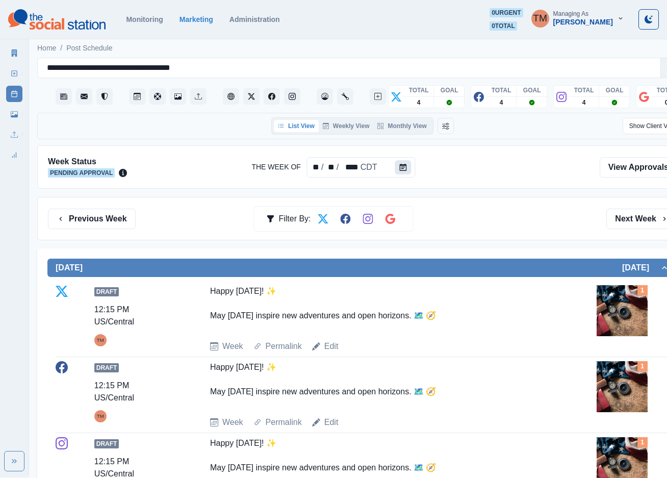
click at [406, 172] on button "Calendar" at bounding box center [403, 167] width 16 height 14
click at [412, 169] on div at bounding box center [405, 167] width 20 height 20
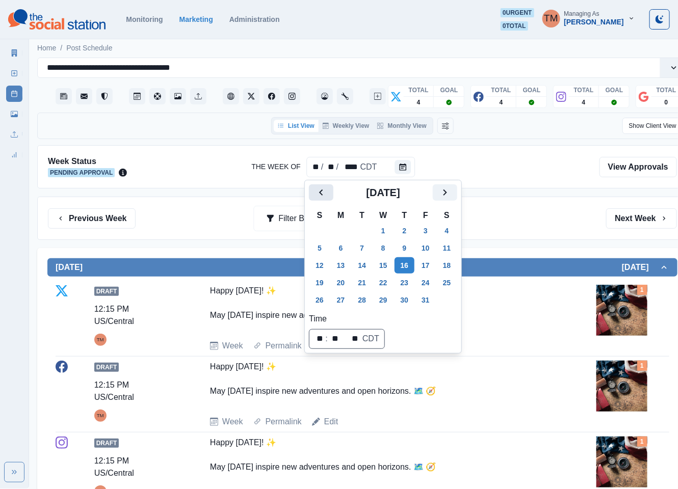
click at [318, 187] on icon "Previous" at bounding box center [321, 193] width 12 height 12
click at [429, 262] on button "19" at bounding box center [425, 265] width 20 height 16
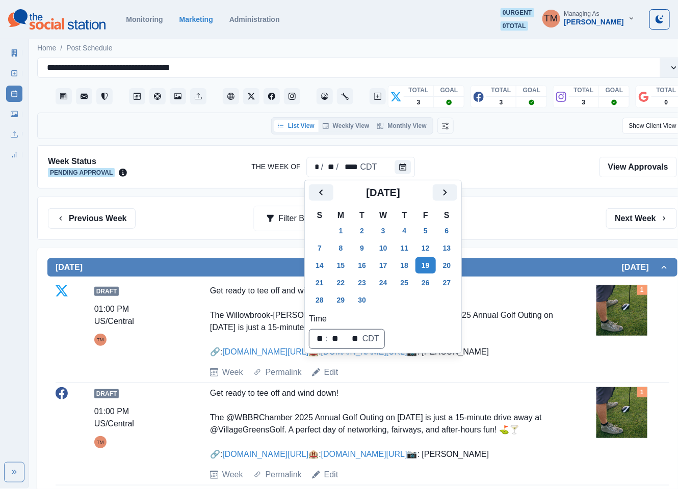
click at [505, 218] on div "Previous Week Filter By: Next Week" at bounding box center [362, 219] width 629 height 20
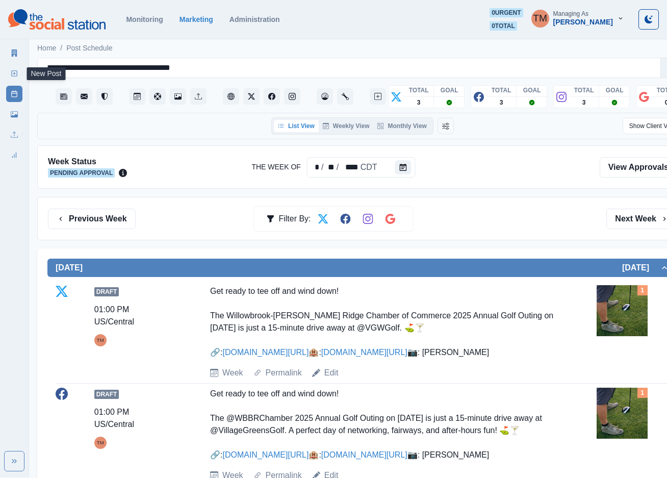
click at [11, 71] on icon at bounding box center [14, 73] width 7 height 7
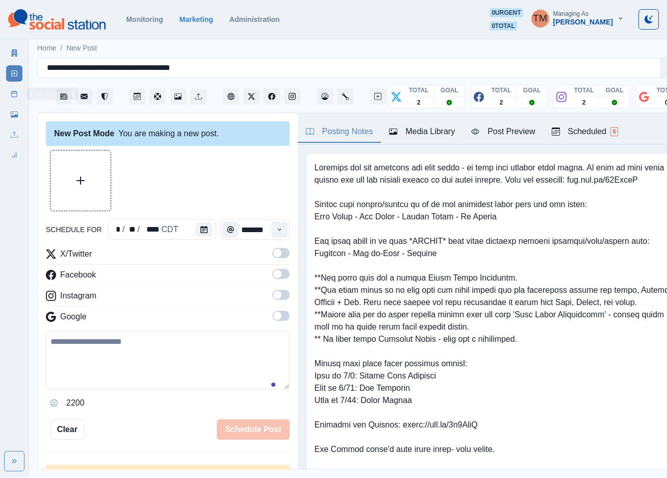
click at [15, 91] on icon at bounding box center [14, 93] width 7 height 7
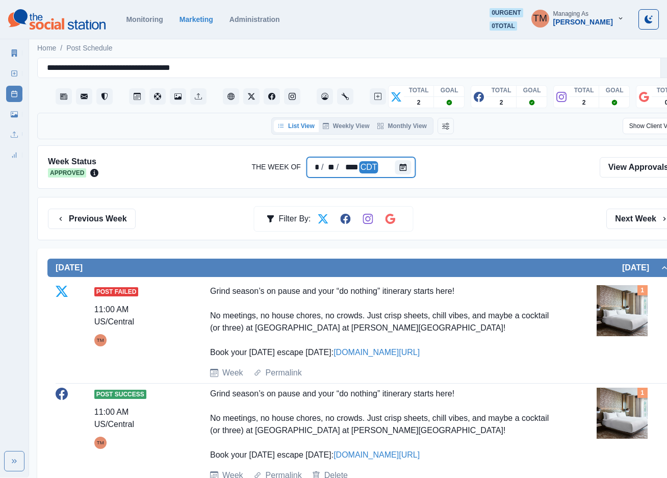
click at [411, 167] on div at bounding box center [405, 167] width 20 height 20
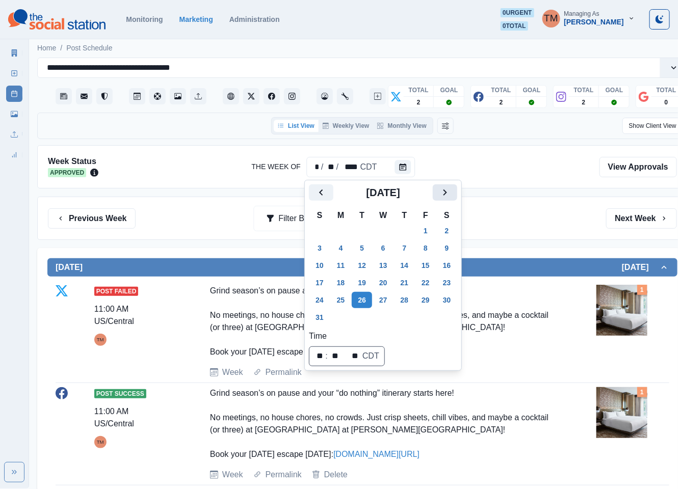
click at [448, 193] on icon "Next" at bounding box center [445, 193] width 12 height 12
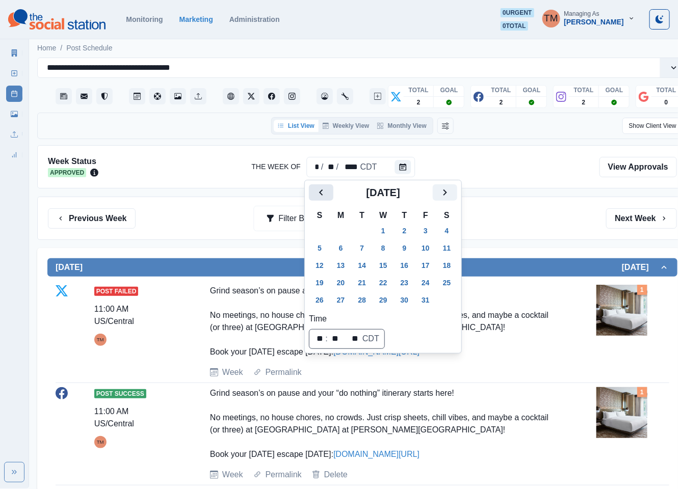
click at [321, 195] on icon "Previous" at bounding box center [321, 193] width 12 height 12
click at [445, 194] on icon "Next" at bounding box center [446, 193] width 4 height 6
click at [406, 265] on button "16" at bounding box center [405, 265] width 20 height 16
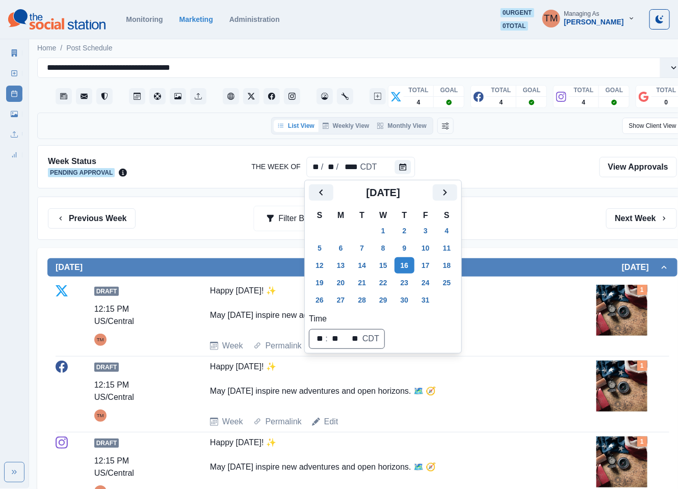
click at [496, 230] on div "Previous Week Filter By: Next Week" at bounding box center [362, 218] width 650 height 43
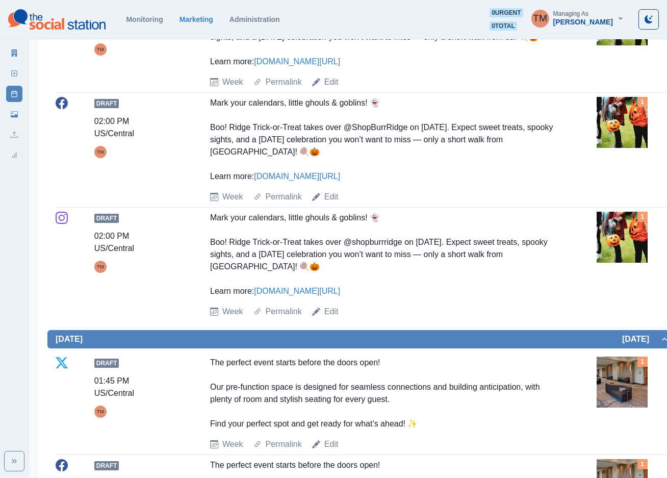
scroll to position [162, 0]
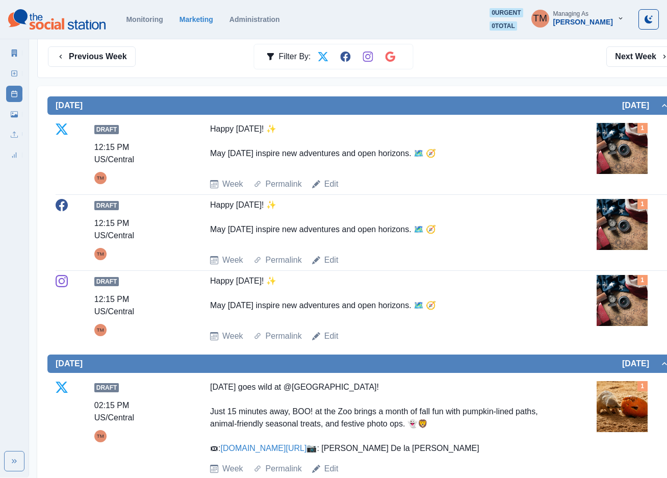
drag, startPoint x: 329, startPoint y: 138, endPoint x: 179, endPoint y: 200, distance: 162.7
click at [179, 199] on div "Draft 12:15 PM US/Central TM Happy Columbus Day! ✨ May today inspire new advent…" at bounding box center [363, 232] width 614 height 67
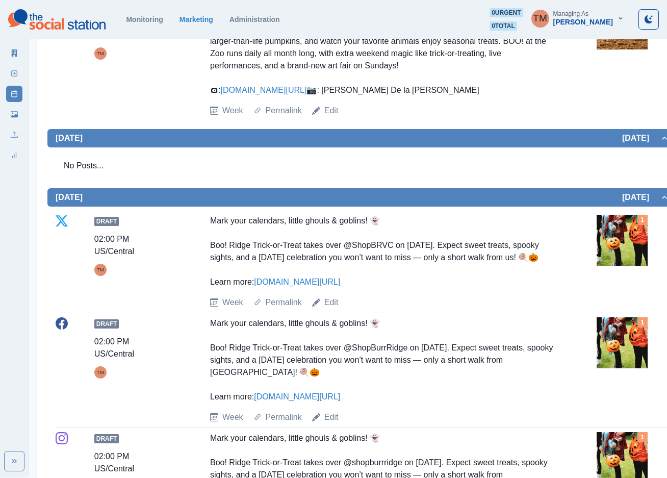
scroll to position [697, 0]
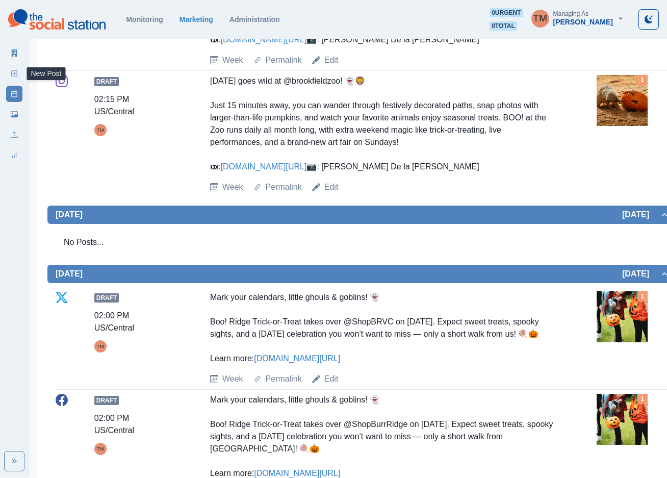
click at [11, 72] on icon at bounding box center [14, 73] width 7 height 7
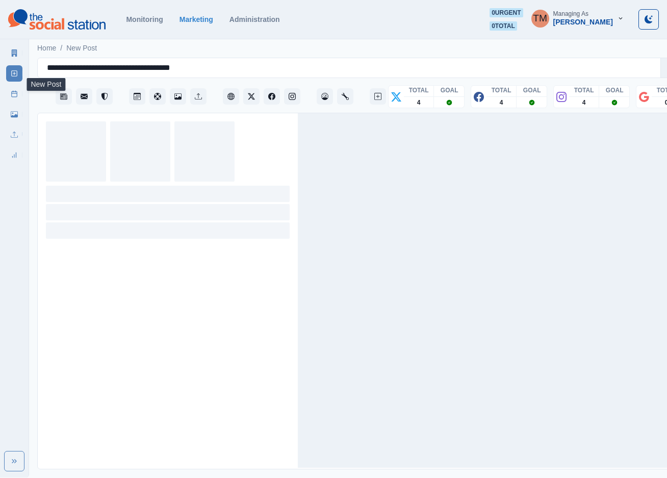
scroll to position [11, 0]
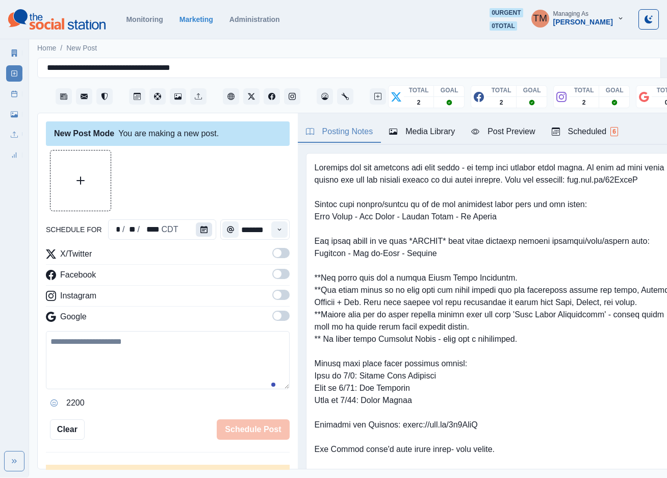
click at [201, 226] on icon "Calendar" at bounding box center [203, 229] width 7 height 7
click at [200, 231] on icon "Calendar" at bounding box center [203, 229] width 7 height 7
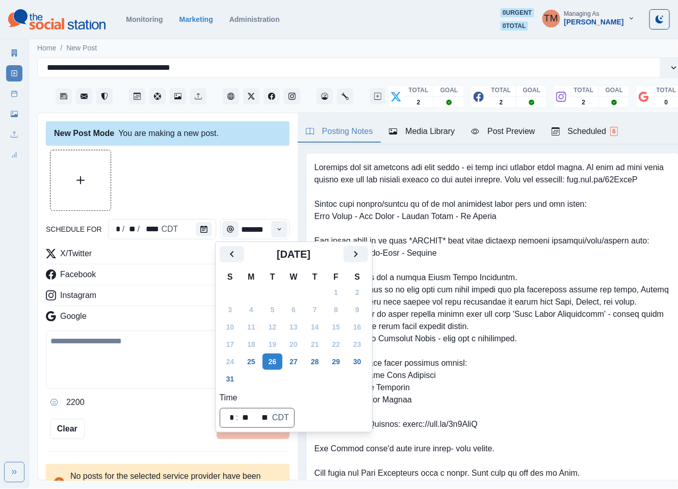
click at [208, 171] on div at bounding box center [168, 180] width 244 height 61
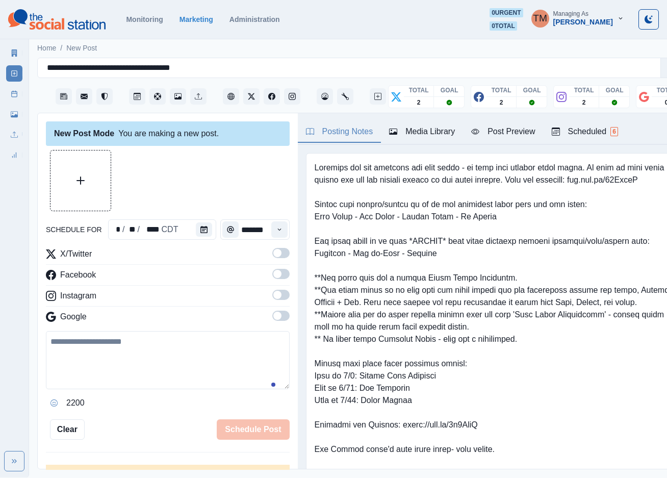
scroll to position [28, 0]
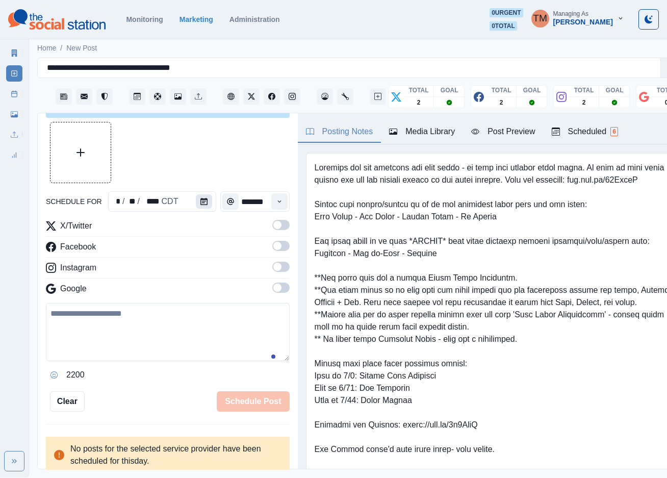
click at [202, 200] on icon "Calendar" at bounding box center [203, 201] width 7 height 7
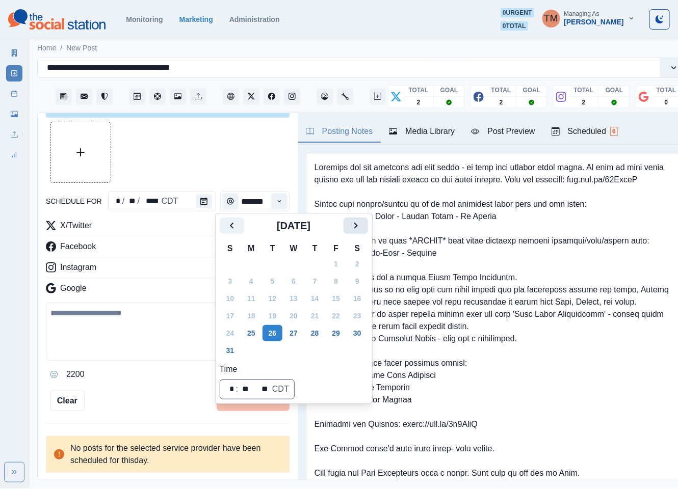
click at [355, 231] on icon "Next" at bounding box center [356, 226] width 12 height 12
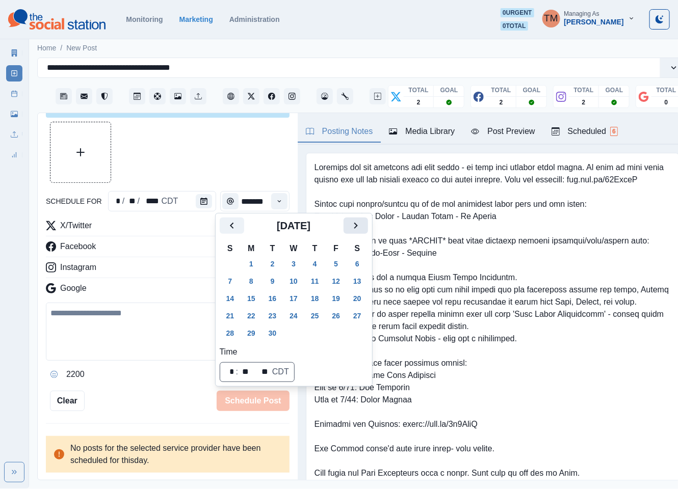
click at [355, 231] on icon "Next" at bounding box center [356, 226] width 12 height 12
click at [222, 225] on button "Previous" at bounding box center [232, 226] width 24 height 16
click at [355, 225] on icon "Next" at bounding box center [356, 226] width 4 height 6
click at [251, 316] on button "20" at bounding box center [251, 316] width 20 height 16
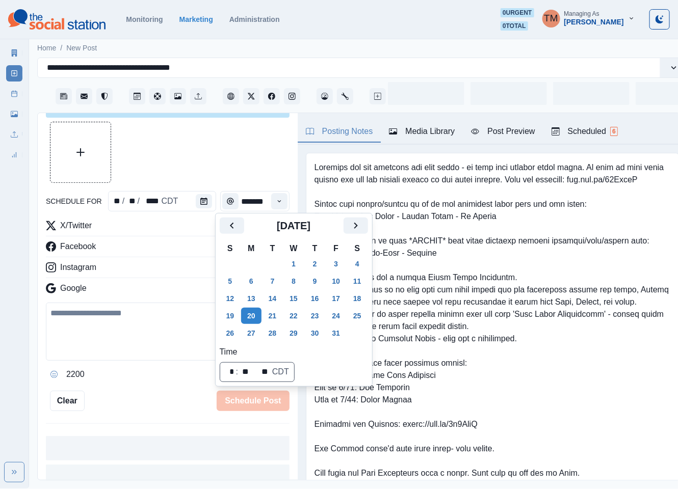
click at [216, 160] on div at bounding box center [168, 152] width 244 height 61
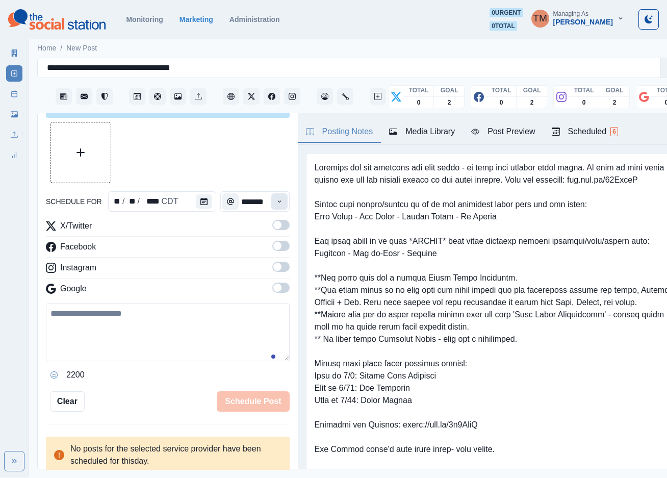
click at [276, 202] on icon "Time" at bounding box center [279, 201] width 7 height 7
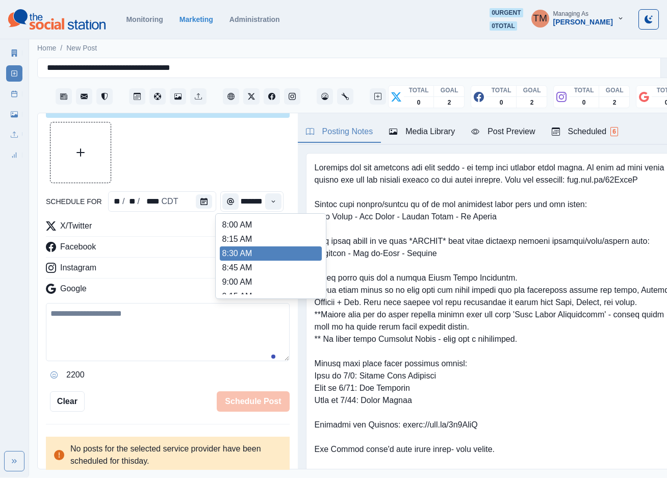
scroll to position [229, 0]
click at [242, 256] on li "12:30 PM" at bounding box center [271, 252] width 102 height 14
type input "********"
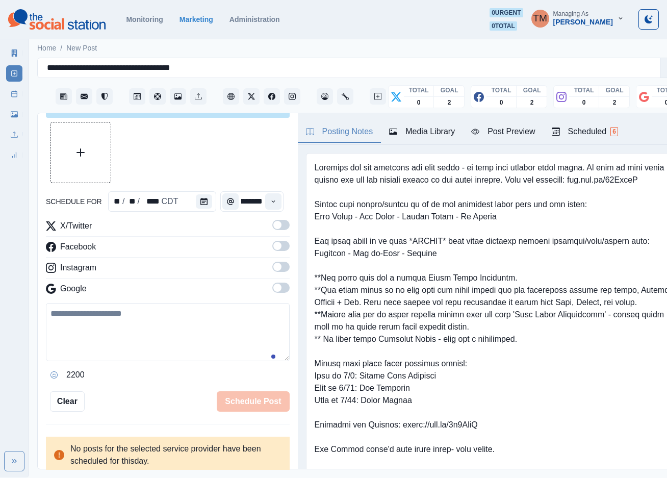
click at [273, 232] on label at bounding box center [280, 228] width 17 height 16
drag, startPoint x: 268, startPoint y: 247, endPoint x: 284, endPoint y: 278, distance: 35.6
click at [272, 250] on span at bounding box center [280, 246] width 17 height 10
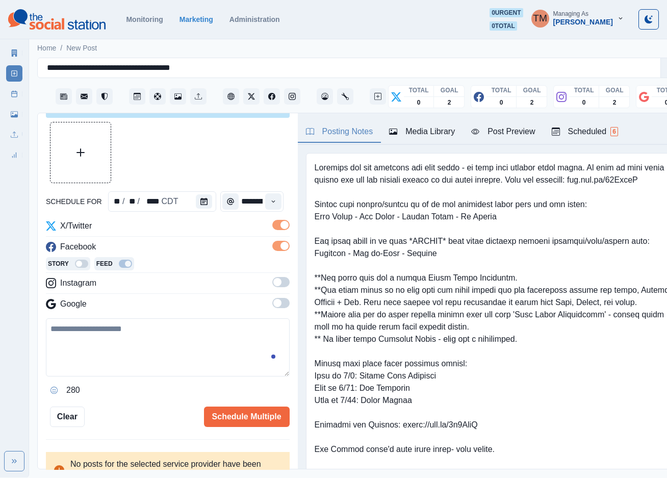
click at [272, 280] on span at bounding box center [280, 282] width 17 height 10
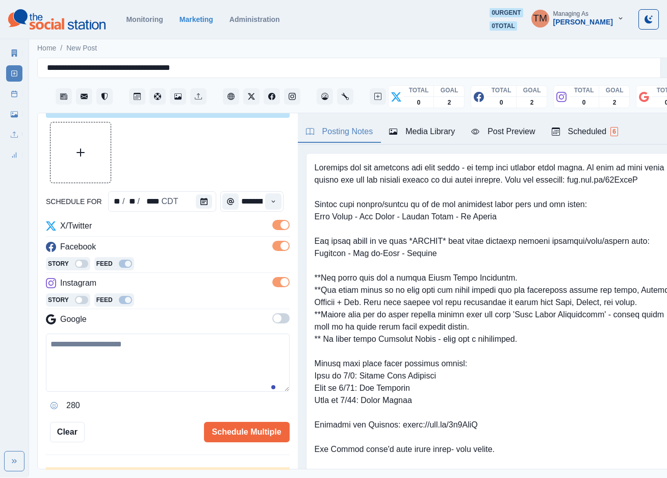
click at [247, 141] on div at bounding box center [168, 152] width 244 height 61
click at [179, 381] on textarea at bounding box center [168, 362] width 244 height 58
paste textarea "**********"
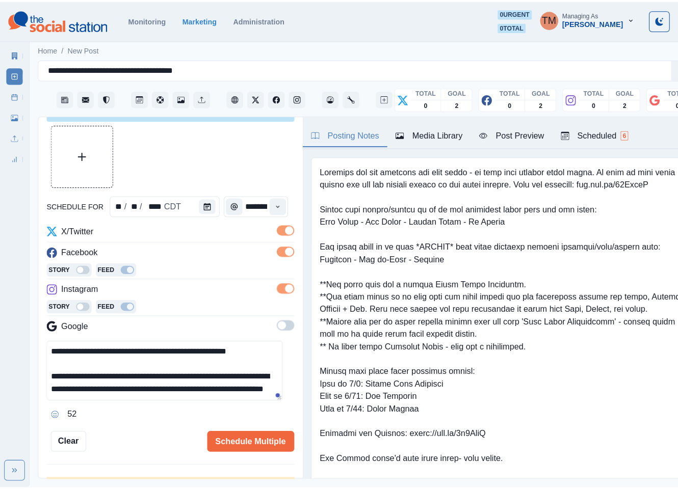
scroll to position [33, 0]
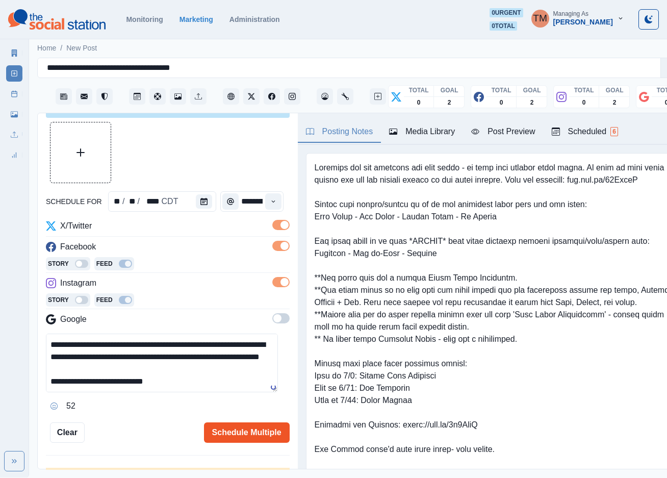
type textarea "**********"
click at [227, 433] on button "Schedule Multiple" at bounding box center [247, 432] width 86 height 20
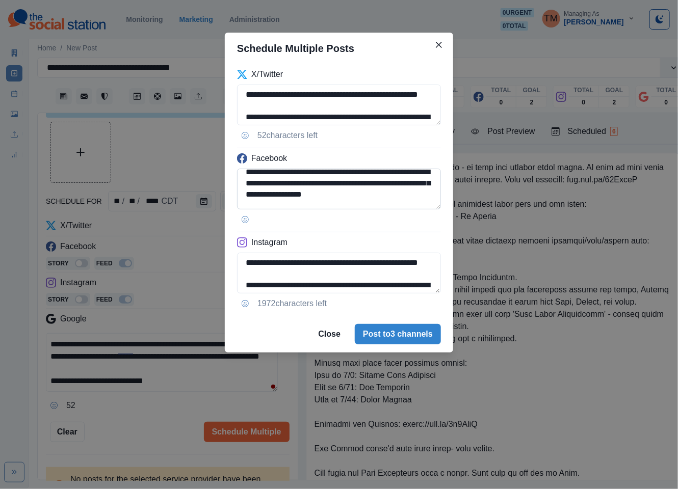
scroll to position [31, 0]
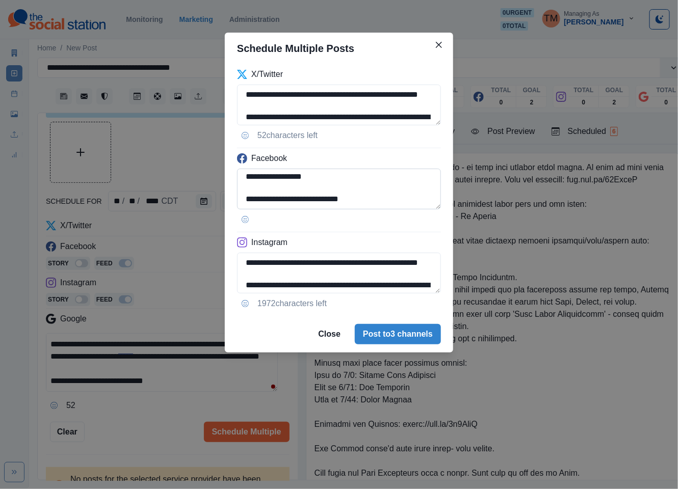
drag, startPoint x: 309, startPoint y: 196, endPoint x: 345, endPoint y: 193, distance: 35.3
click at [345, 194] on textarea "**********" at bounding box center [339, 189] width 204 height 41
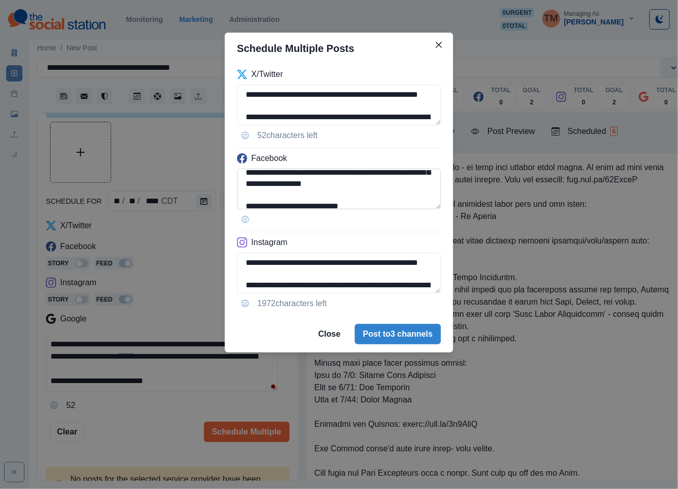
click at [317, 182] on textarea "**********" at bounding box center [339, 189] width 204 height 41
paste textarea "**********"
type textarea "**********"
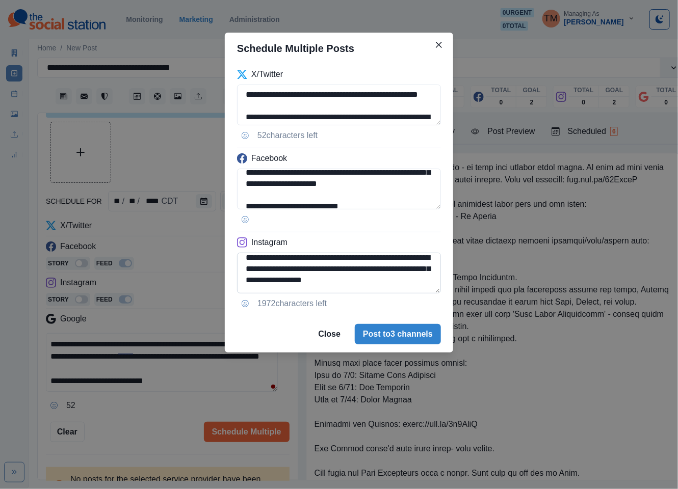
scroll to position [31, 0]
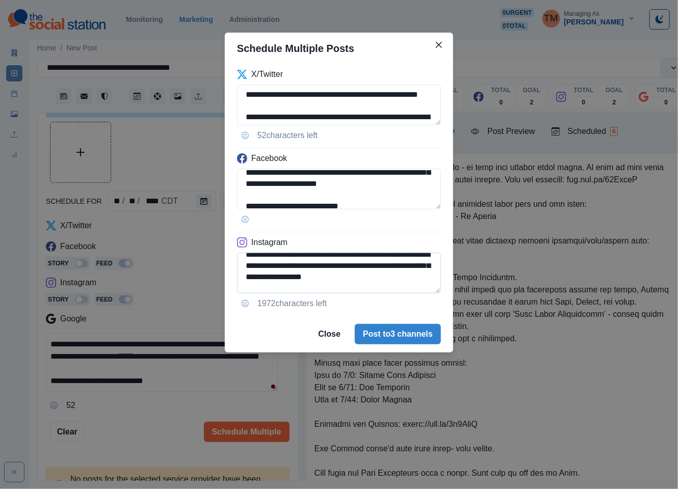
click at [314, 280] on textarea "**********" at bounding box center [339, 273] width 204 height 41
paste textarea "**********"
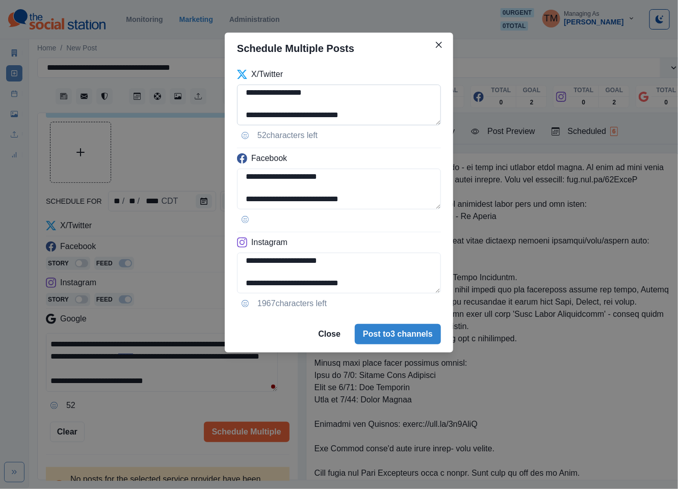
scroll to position [69, 0]
type textarea "**********"
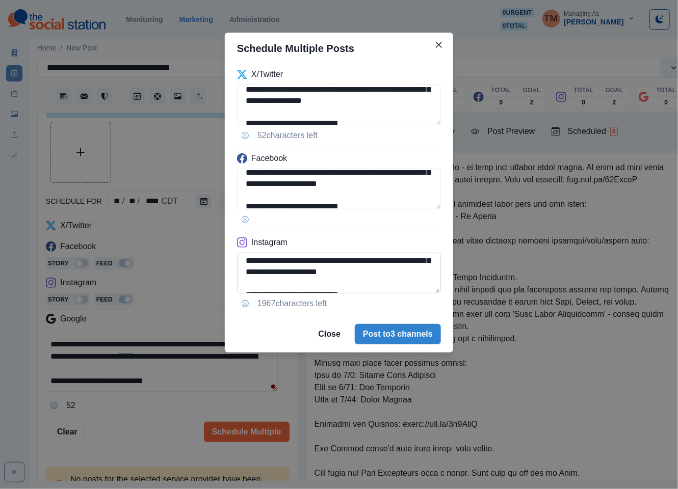
scroll to position [39, 0]
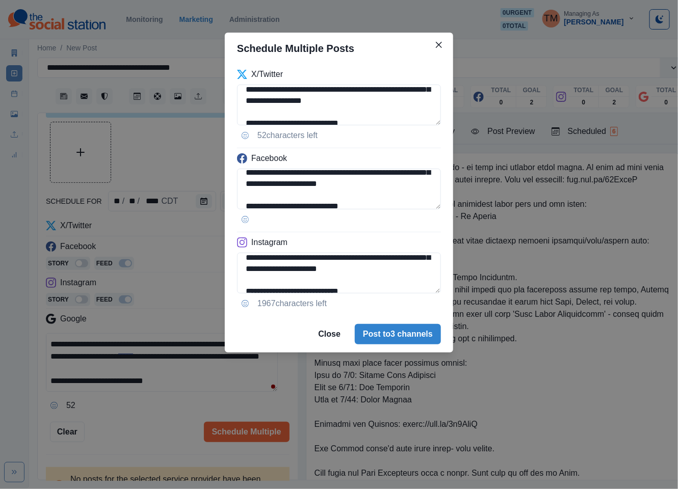
click at [159, 161] on div "**********" at bounding box center [339, 244] width 678 height 489
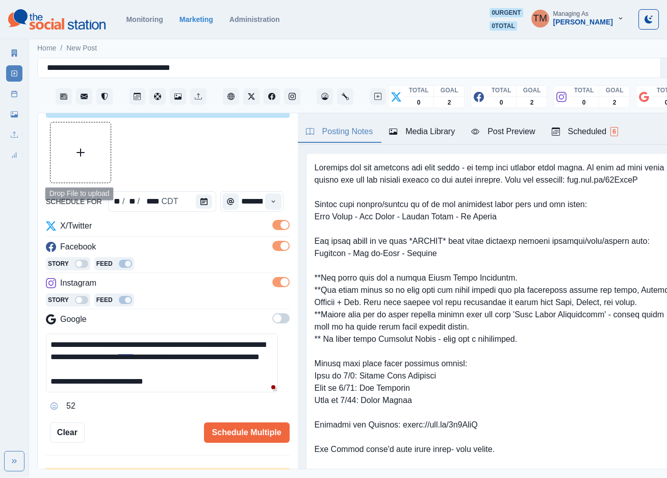
click at [89, 159] on button "Upload Media" at bounding box center [80, 152] width 60 height 60
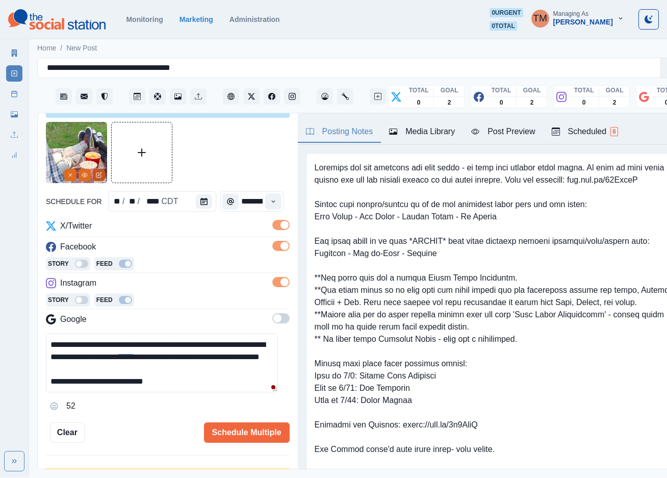
click at [98, 175] on icon "Edit Media" at bounding box center [99, 175] width 6 height 6
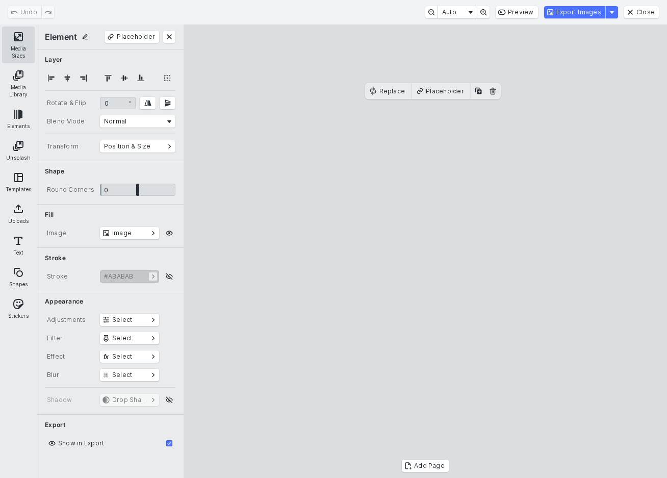
click at [15, 46] on button "Media Sizes" at bounding box center [18, 45] width 33 height 37
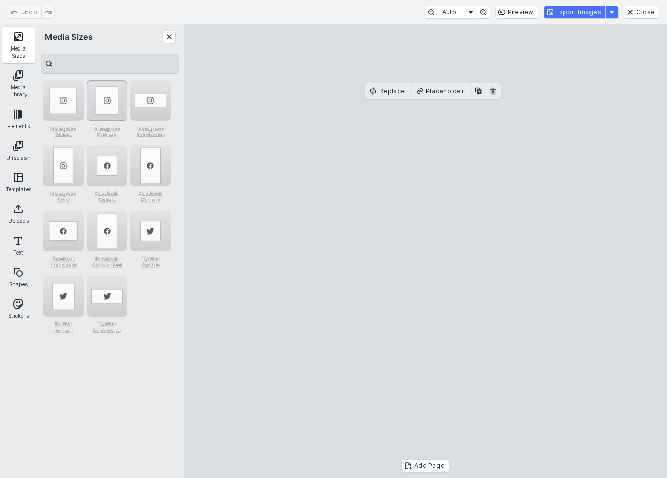
click at [103, 106] on div "Instagram Portrait" at bounding box center [107, 100] width 41 height 41
click at [425, 251] on cesdk-canvas "Editor canvas" at bounding box center [425, 251] width 0 height 0
drag, startPoint x: 506, startPoint y: 268, endPoint x: 470, endPoint y: 268, distance: 36.7
click at [425, 251] on cesdk-canvas "Editor canvas" at bounding box center [425, 251] width 0 height 0
drag, startPoint x: 531, startPoint y: 271, endPoint x: 569, endPoint y: 271, distance: 38.2
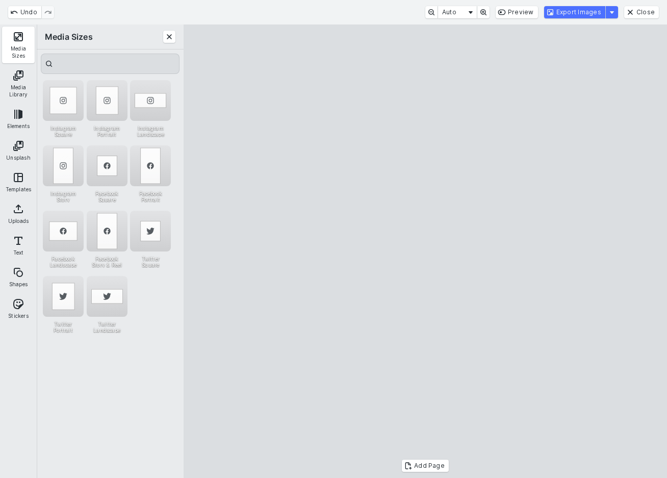
click at [425, 251] on cesdk-canvas "Editor canvas" at bounding box center [425, 251] width 0 height 0
drag, startPoint x: 522, startPoint y: 271, endPoint x: 505, endPoint y: 271, distance: 16.8
click at [425, 251] on cesdk-canvas "Editor canvas" at bounding box center [425, 251] width 0 height 0
drag, startPoint x: 552, startPoint y: 269, endPoint x: 568, endPoint y: 269, distance: 15.8
click at [425, 251] on cesdk-canvas "Editor canvas" at bounding box center [425, 251] width 0 height 0
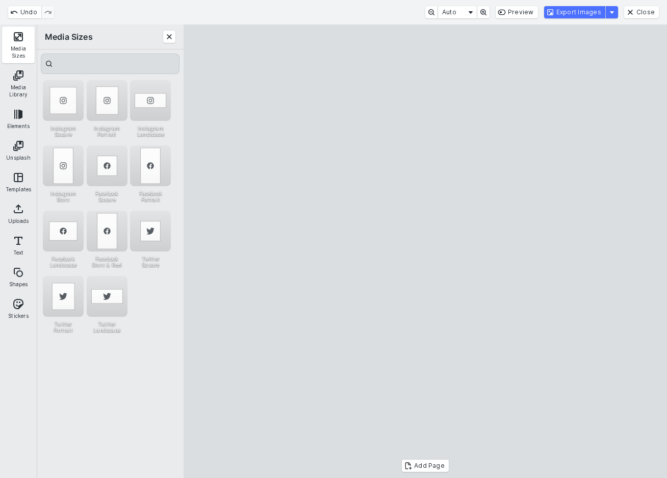
drag, startPoint x: 239, startPoint y: 268, endPoint x: 293, endPoint y: 271, distance: 54.1
click at [425, 251] on cesdk-canvas "Editor canvas" at bounding box center [425, 251] width 0 height 0
click at [589, 11] on button "Export Images" at bounding box center [574, 12] width 61 height 12
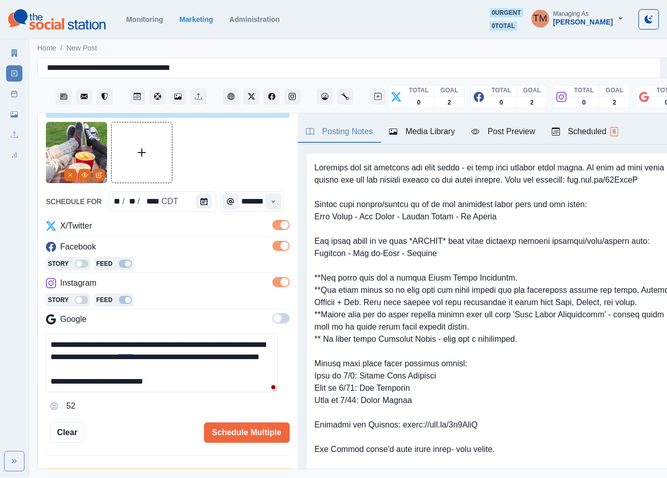
click at [447, 132] on div "Media Library" at bounding box center [422, 131] width 66 height 12
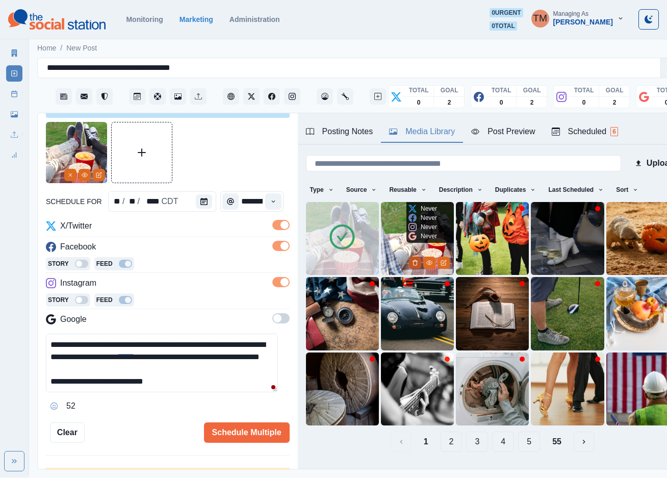
click at [409, 258] on button "Delete Media" at bounding box center [415, 262] width 12 height 12
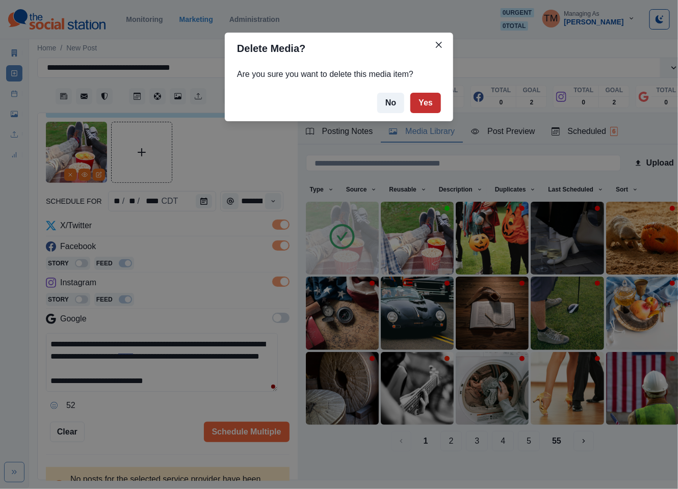
click at [415, 103] on button "Yes" at bounding box center [425, 103] width 31 height 20
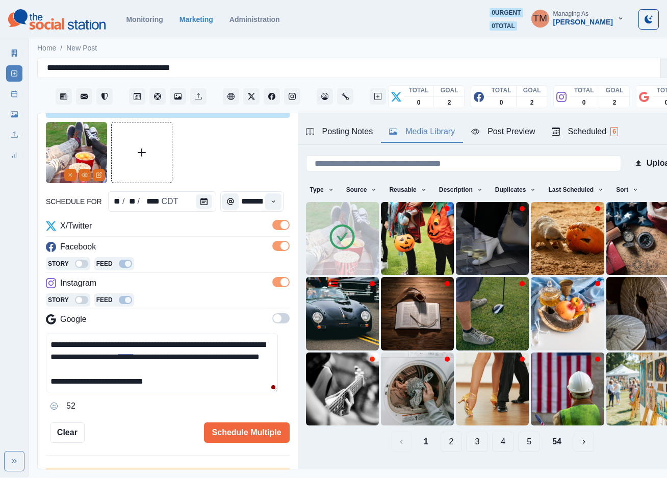
click at [508, 131] on div "Post Preview" at bounding box center [503, 131] width 64 height 12
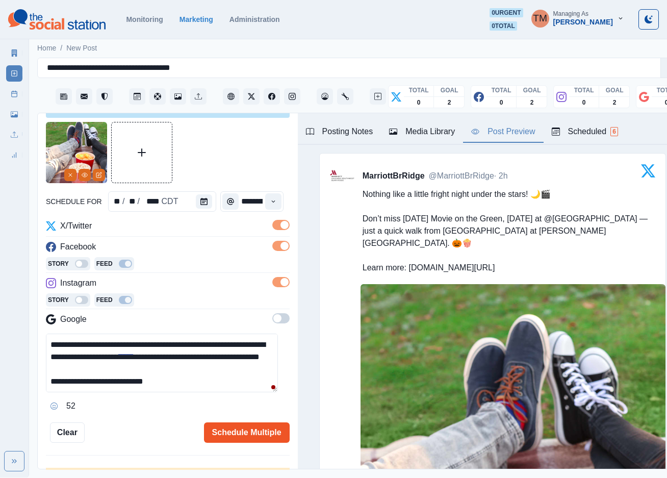
click at [239, 432] on button "Schedule Multiple" at bounding box center [247, 432] width 86 height 20
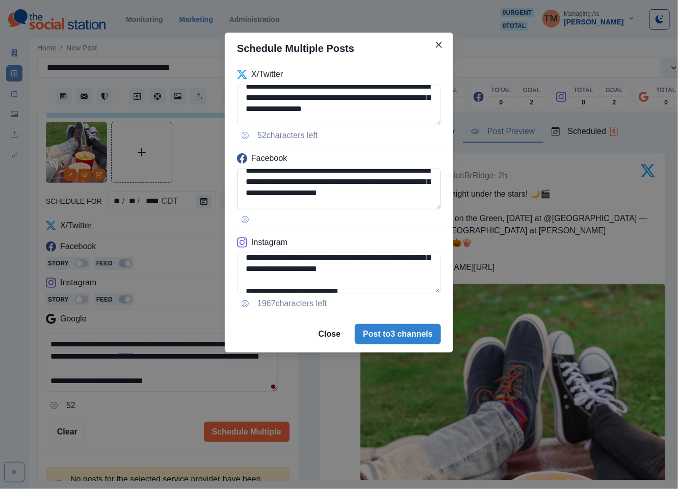
click at [440, 190] on textarea "**********" at bounding box center [339, 189] width 204 height 41
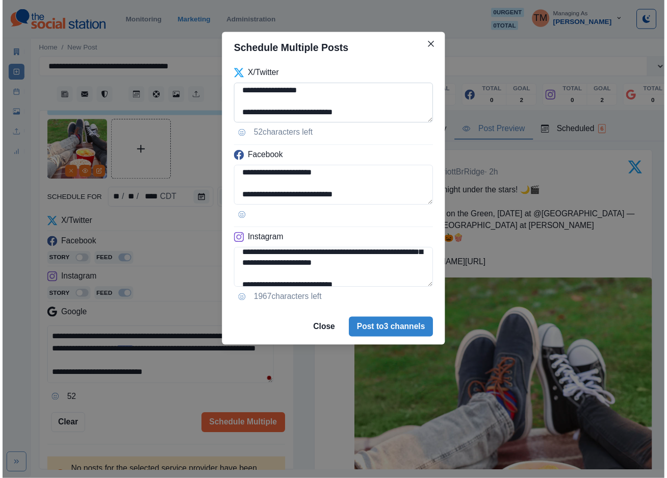
scroll to position [69, 0]
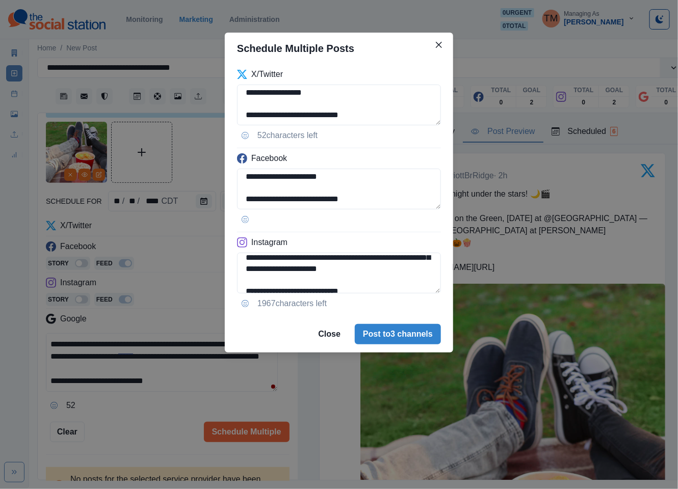
click at [195, 147] on div "**********" at bounding box center [339, 244] width 678 height 489
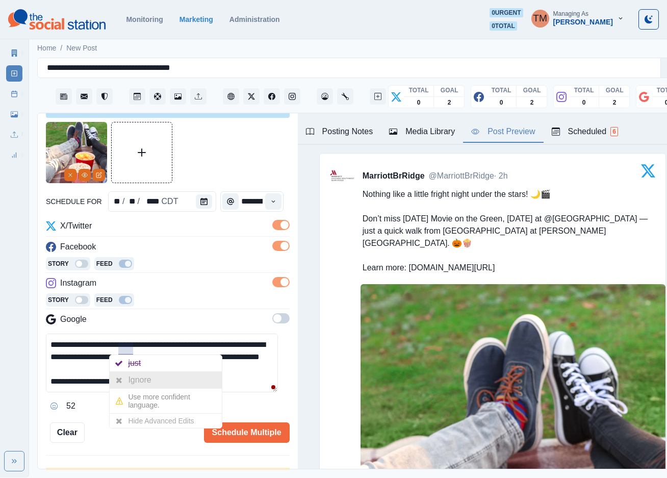
click at [130, 378] on div "Ignore" at bounding box center [141, 380] width 27 height 16
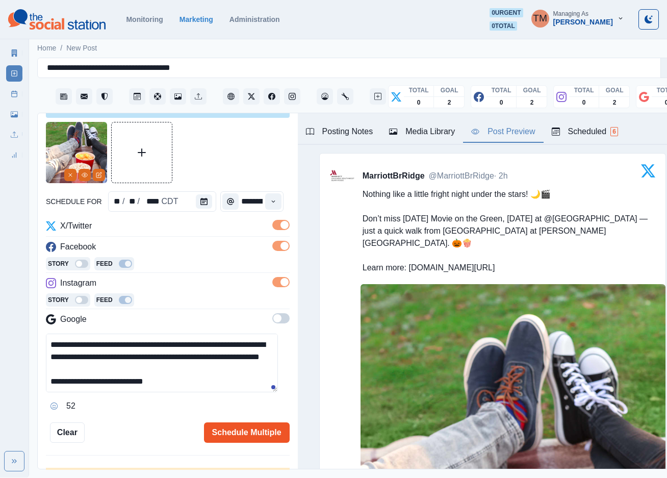
click at [225, 430] on button "Schedule Multiple" at bounding box center [247, 432] width 86 height 20
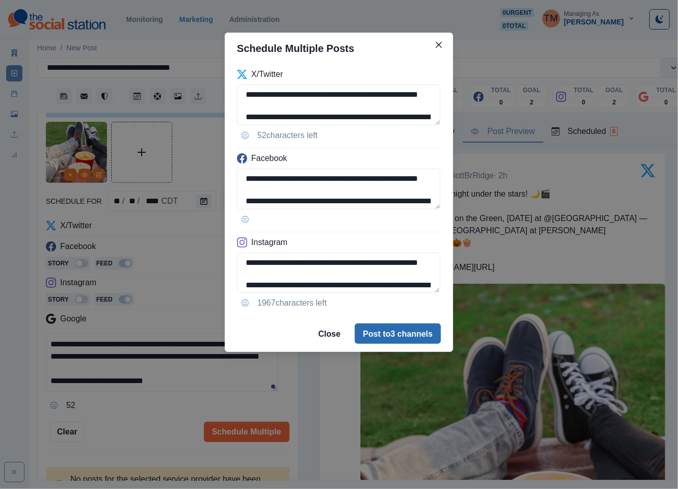
click at [389, 336] on button "Post to 3 channels" at bounding box center [398, 334] width 86 height 20
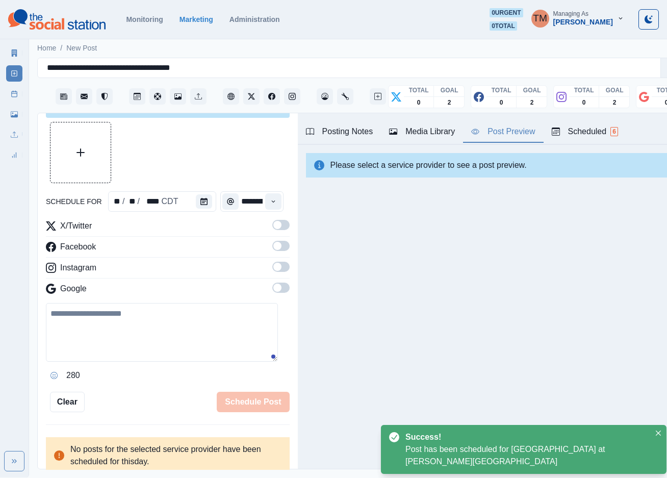
scroll to position [0, 0]
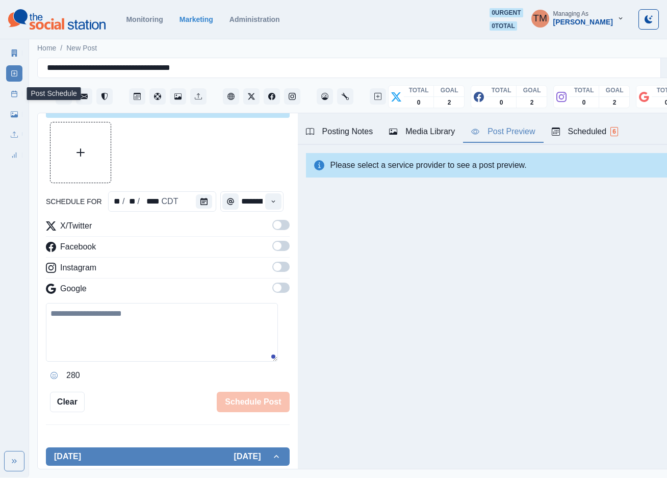
click at [14, 91] on icon at bounding box center [14, 93] width 7 height 7
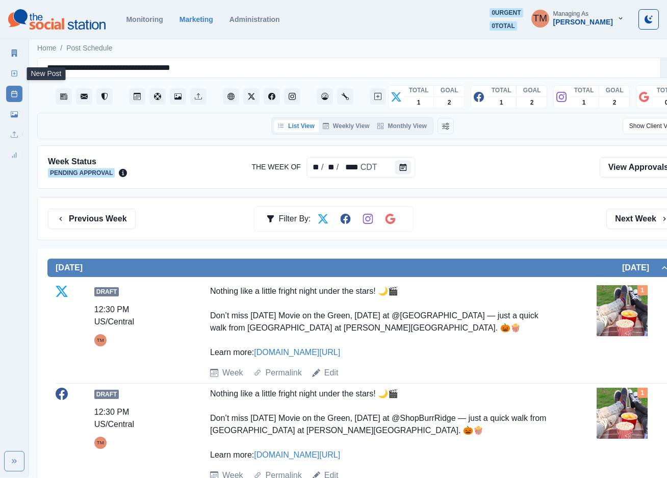
click at [20, 73] on link "New Post" at bounding box center [14, 73] width 16 height 16
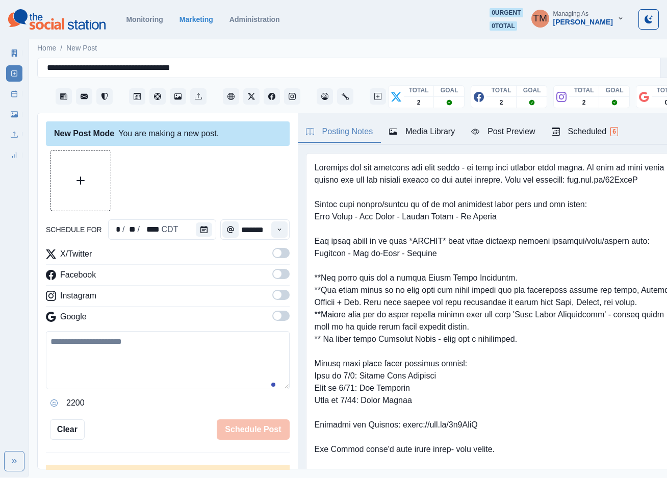
click at [134, 362] on textarea at bounding box center [168, 360] width 244 height 58
paste textarea "**********"
type textarea "**********"
click at [203, 231] on button "Calendar" at bounding box center [204, 229] width 16 height 14
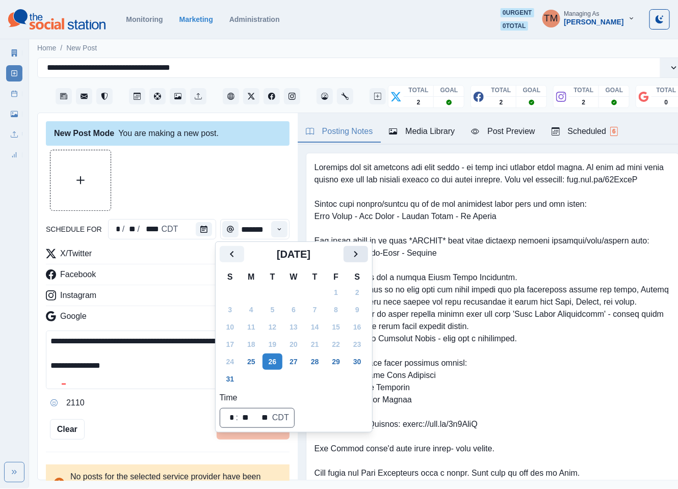
click at [361, 254] on icon "Next" at bounding box center [356, 254] width 12 height 12
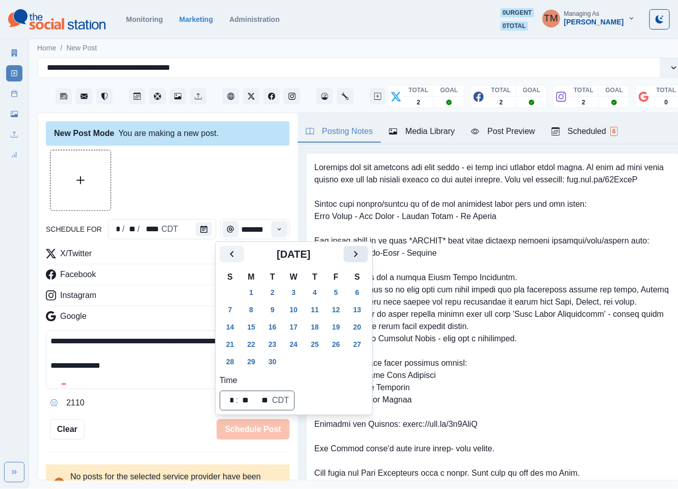
click at [361, 254] on icon "Next" at bounding box center [356, 254] width 12 height 12
click at [275, 344] on button "21" at bounding box center [273, 344] width 20 height 16
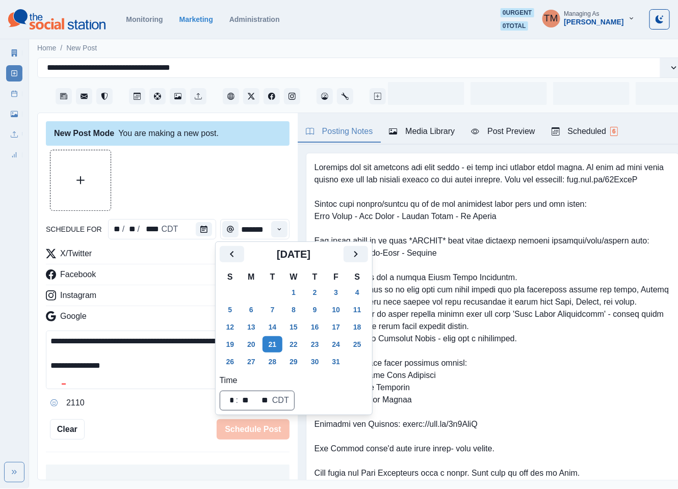
click at [242, 165] on div at bounding box center [168, 180] width 244 height 61
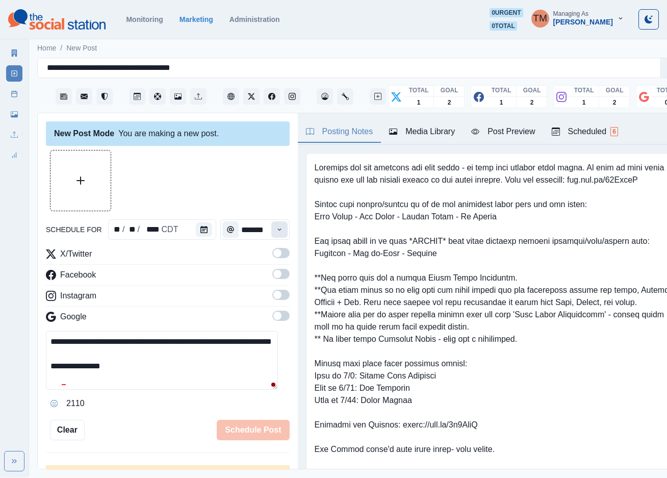
click at [276, 230] on icon "Time" at bounding box center [279, 229] width 7 height 7
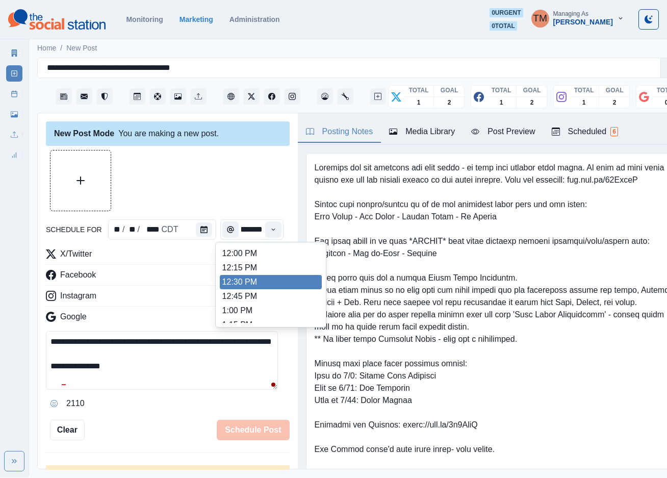
scroll to position [236, 0]
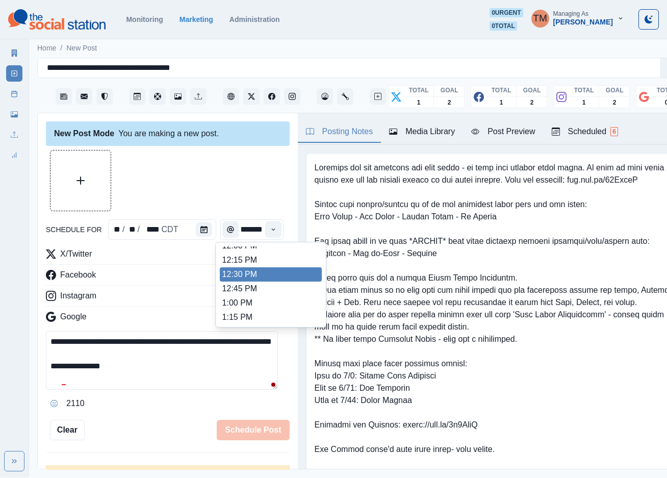
click at [245, 279] on li "12:30 PM" at bounding box center [271, 274] width 102 height 14
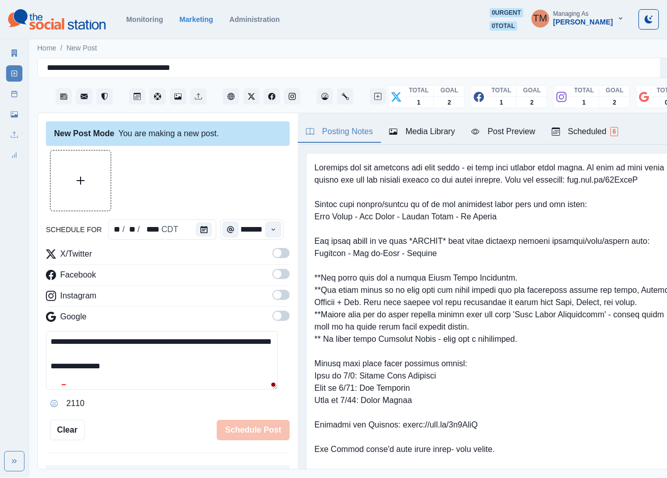
click at [277, 256] on label at bounding box center [280, 256] width 17 height 16
click at [272, 279] on span at bounding box center [280, 274] width 17 height 10
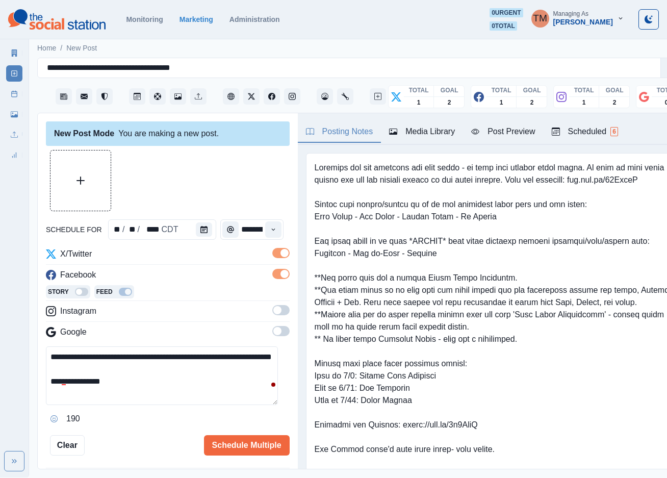
click at [277, 312] on span at bounding box center [280, 310] width 17 height 10
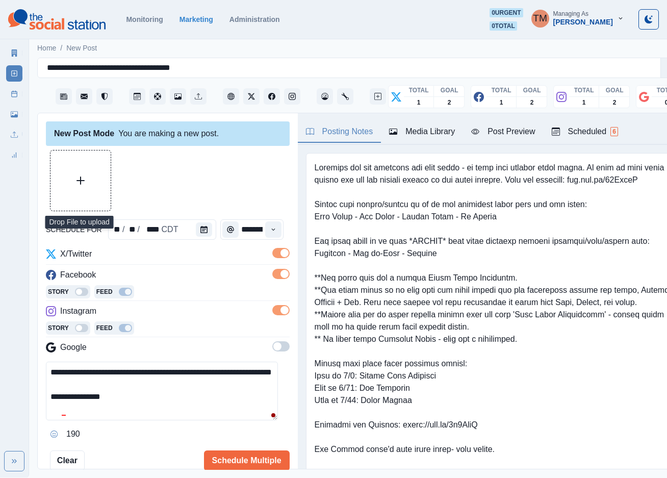
click at [86, 190] on button "Upload Media" at bounding box center [80, 180] width 60 height 60
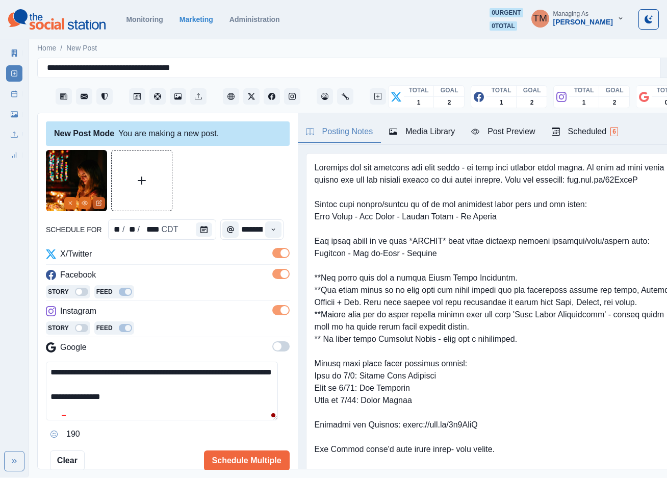
click at [101, 203] on icon "Edit Media" at bounding box center [99, 203] width 6 height 6
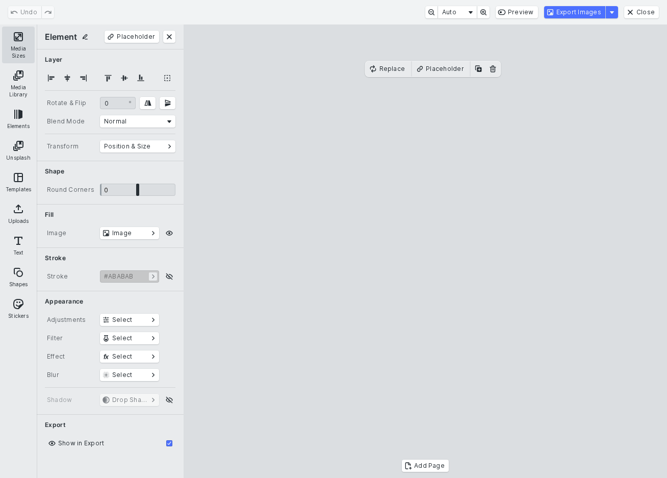
click at [19, 49] on button "Media Sizes" at bounding box center [18, 45] width 33 height 37
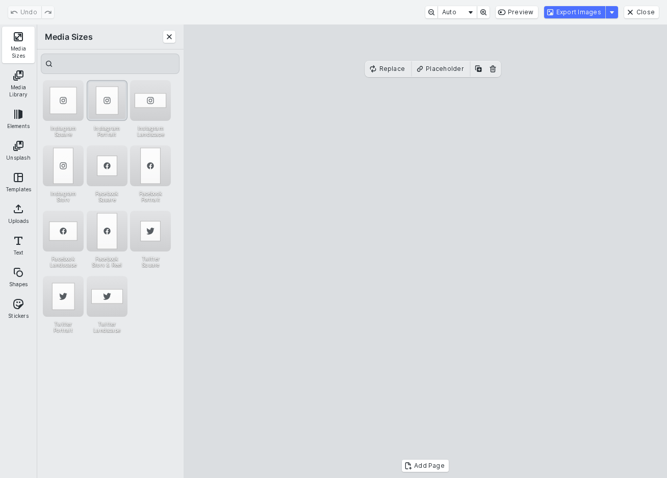
click at [105, 98] on div "Instagram Portrait" at bounding box center [107, 100] width 41 height 41
click at [425, 251] on cesdk-canvas "Editor canvas" at bounding box center [425, 251] width 0 height 0
drag, startPoint x: 434, startPoint y: 244, endPoint x: 434, endPoint y: 228, distance: 15.8
click at [425, 251] on cesdk-canvas "Editor canvas" at bounding box center [425, 251] width 0 height 0
drag, startPoint x: 433, startPoint y: 428, endPoint x: 433, endPoint y: 451, distance: 22.9
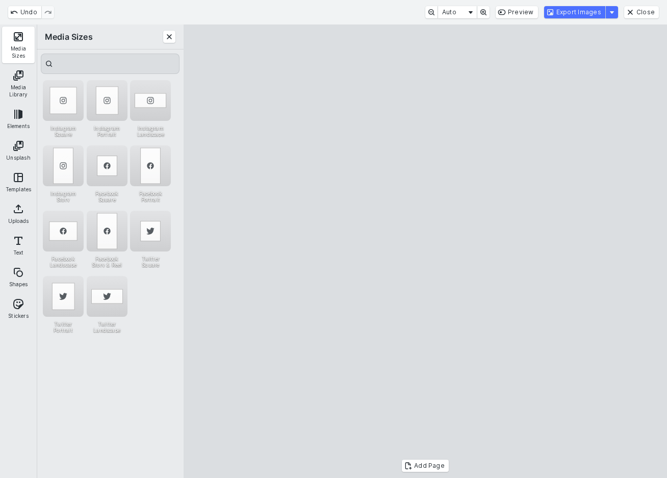
click at [425, 251] on cesdk-canvas "Editor canvas" at bounding box center [425, 251] width 0 height 0
drag, startPoint x: 433, startPoint y: 423, endPoint x: 434, endPoint y: 418, distance: 5.2
click at [425, 251] on cesdk-canvas "Editor canvas" at bounding box center [425, 251] width 0 height 0
drag, startPoint x: 428, startPoint y: 75, endPoint x: 429, endPoint y: 98, distance: 22.4
click at [425, 251] on cesdk-canvas "Editor canvas" at bounding box center [425, 251] width 0 height 0
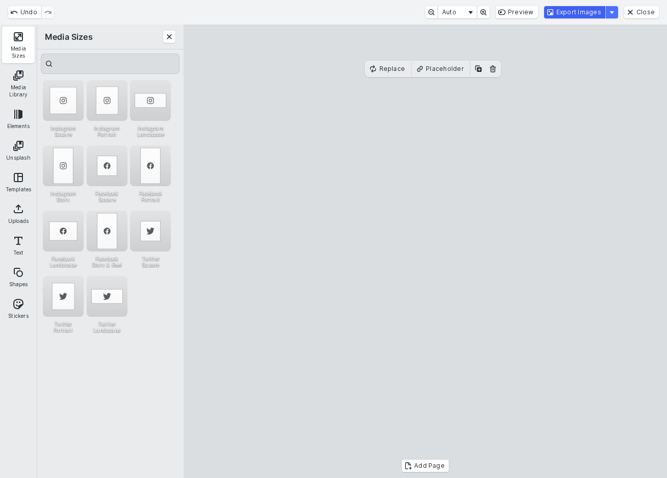
click at [596, 15] on button "Export Images" at bounding box center [574, 12] width 61 height 12
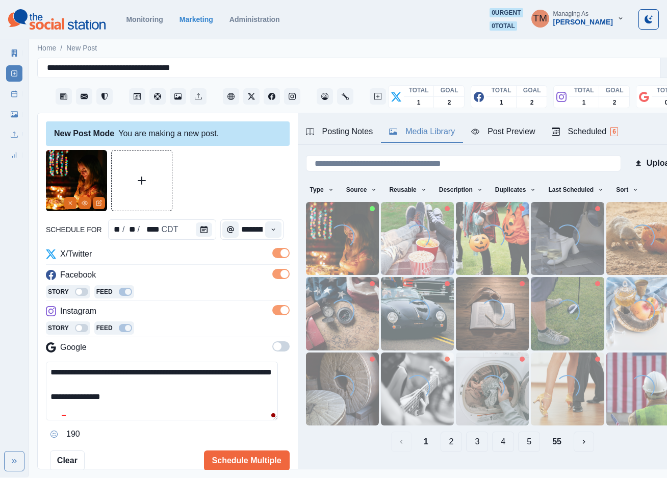
click at [429, 130] on div "Media Library" at bounding box center [422, 131] width 66 height 12
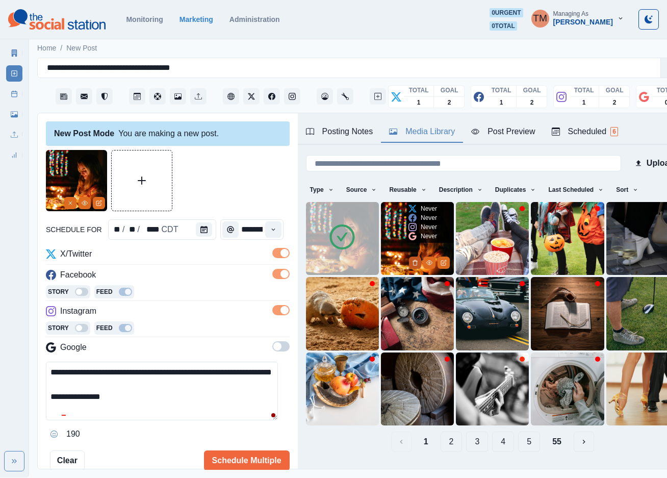
click at [409, 257] on button "Delete Media" at bounding box center [415, 262] width 12 height 12
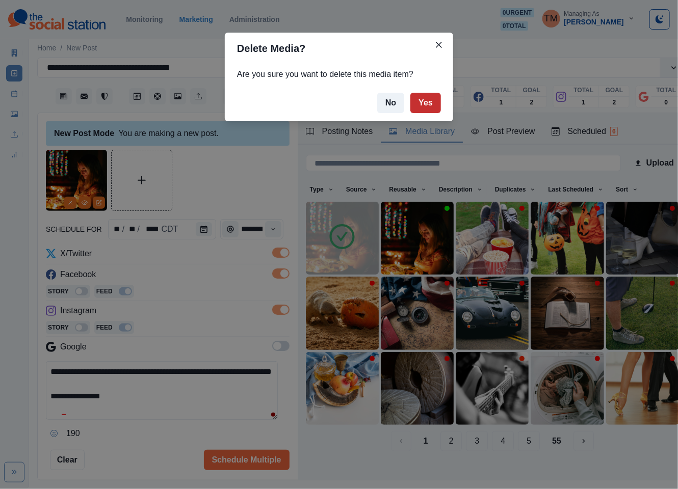
click at [430, 107] on button "Yes" at bounding box center [425, 103] width 31 height 20
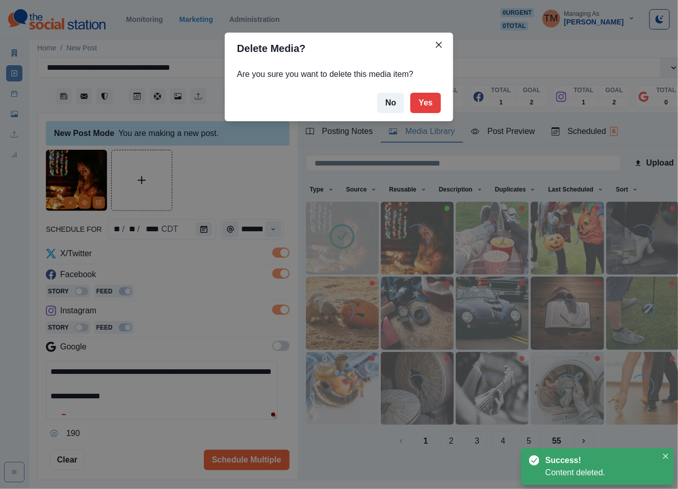
click at [511, 135] on div "Delete Media? Are you sure you want to delete this media item? No Yes" at bounding box center [339, 244] width 678 height 489
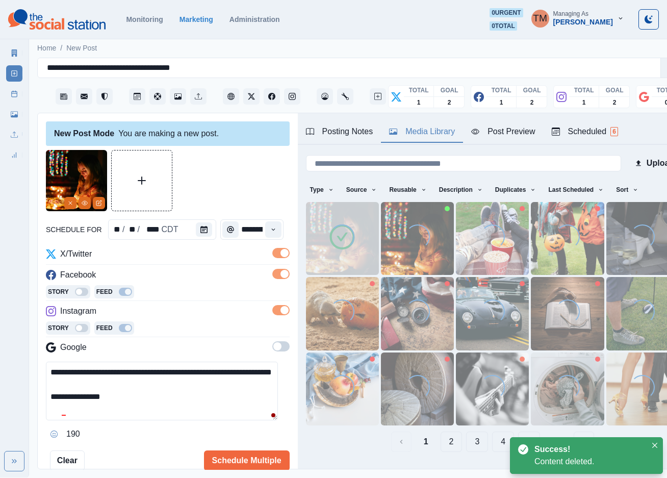
click at [511, 135] on div "Post Preview" at bounding box center [503, 131] width 64 height 12
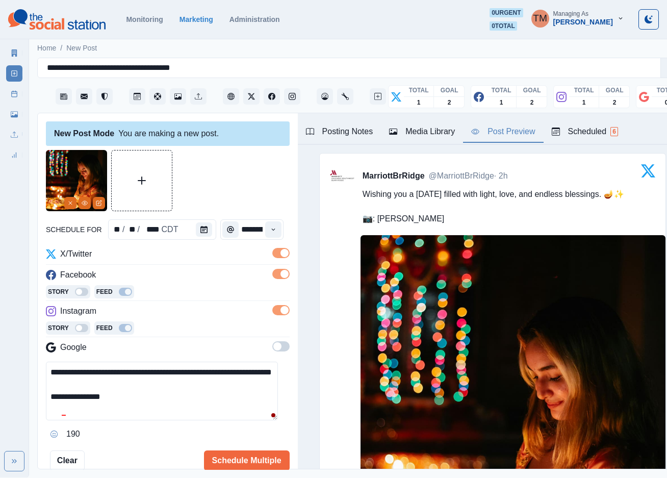
scroll to position [306, 0]
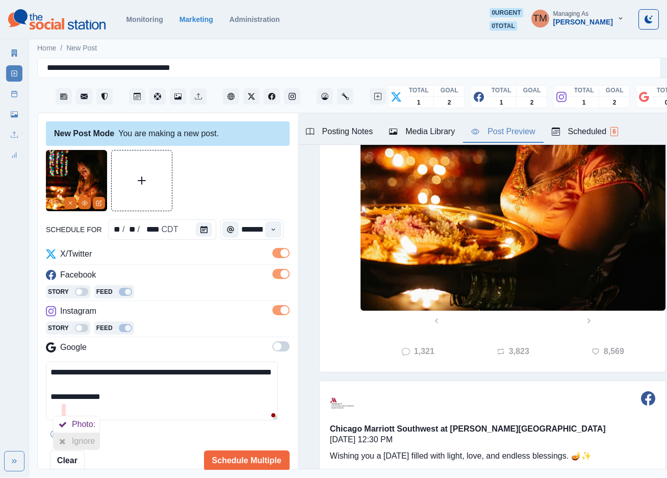
click at [63, 439] on icon at bounding box center [62, 441] width 7 height 8
click at [270, 227] on button "Time" at bounding box center [273, 229] width 16 height 16
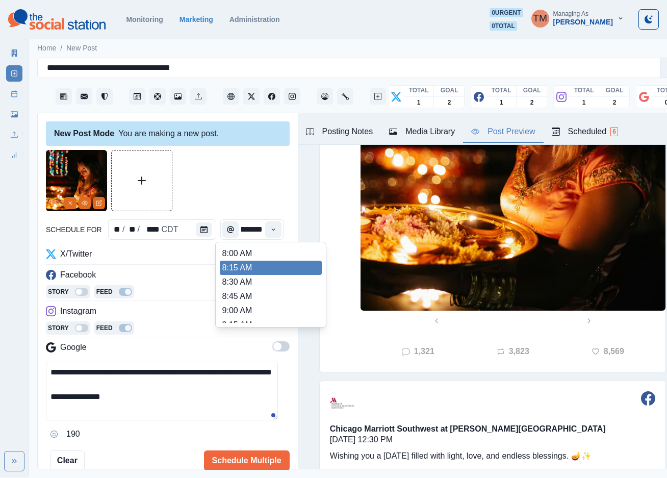
scroll to position [153, 0]
click at [254, 268] on li "11:00 AM" at bounding box center [271, 272] width 102 height 14
type input "********"
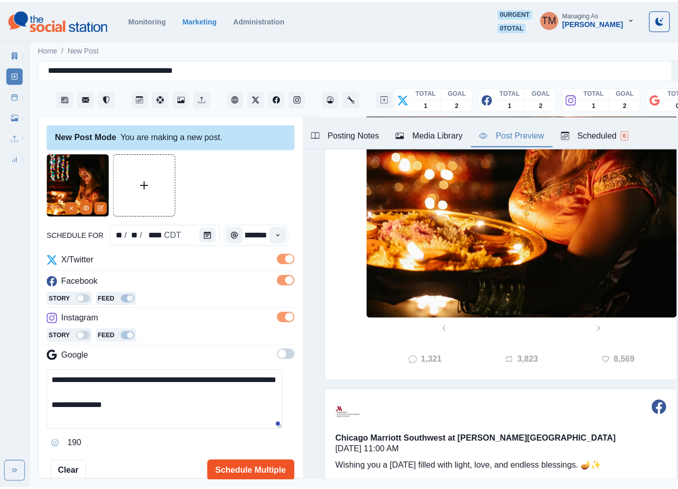
scroll to position [0, 0]
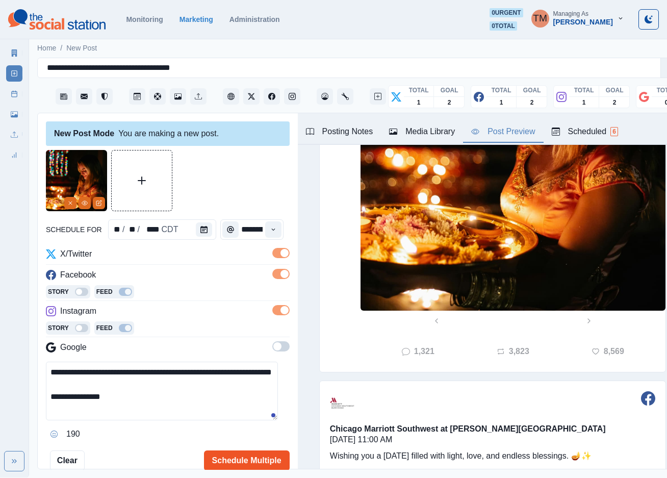
drag, startPoint x: 239, startPoint y: 462, endPoint x: 242, endPoint y: 456, distance: 7.5
click at [242, 456] on button "Schedule Multiple" at bounding box center [247, 460] width 86 height 20
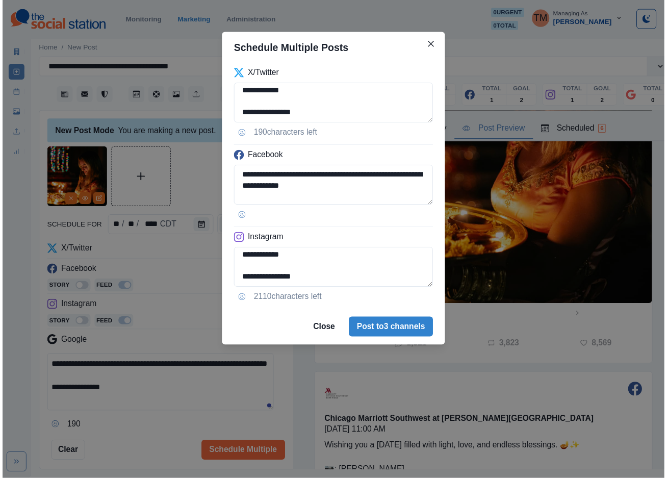
scroll to position [14, 0]
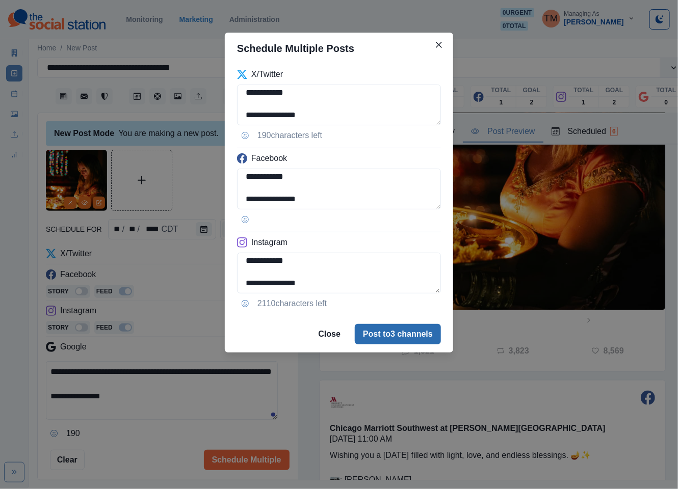
click at [399, 338] on button "Post to 3 channels" at bounding box center [398, 334] width 86 height 20
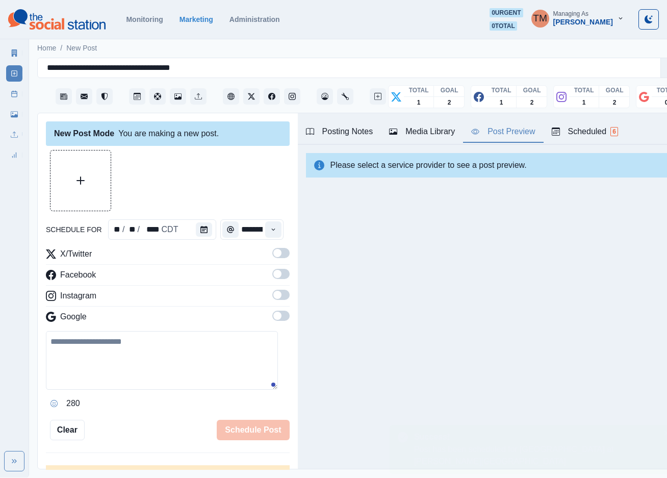
scroll to position [0, 0]
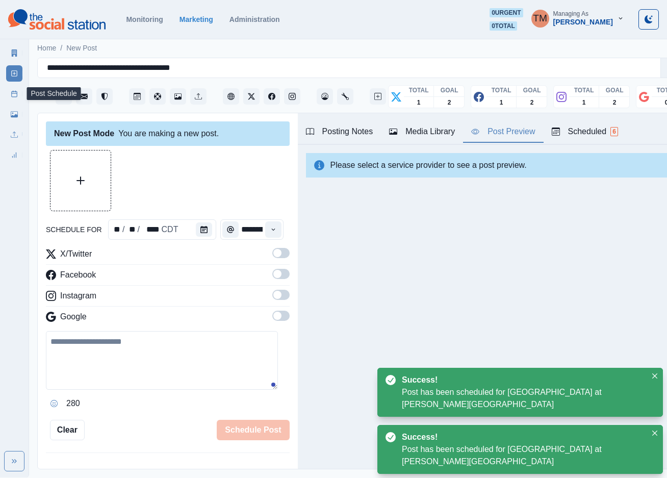
click at [12, 96] on icon at bounding box center [14, 93] width 7 height 7
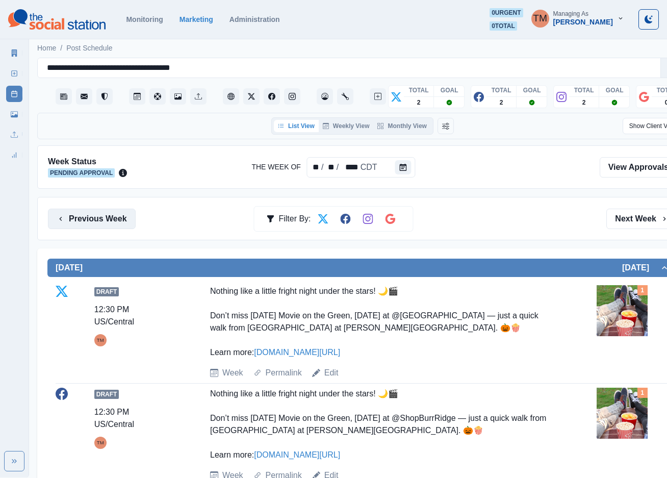
drag, startPoint x: 89, startPoint y: 217, endPoint x: 81, endPoint y: 216, distance: 8.2
click at [89, 217] on button "Previous Week" at bounding box center [92, 219] width 88 height 20
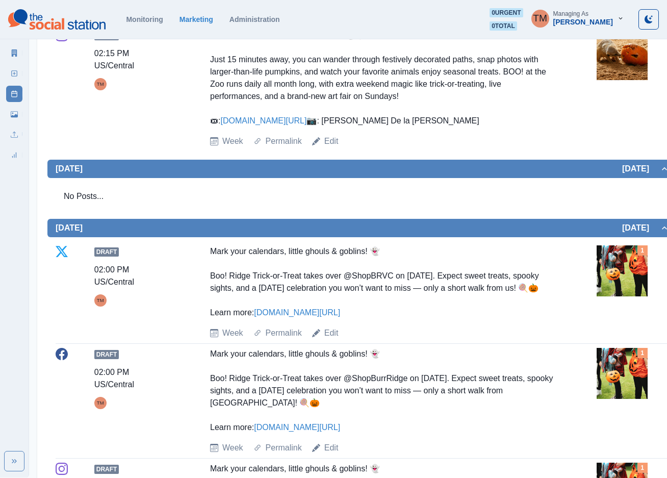
scroll to position [918, 0]
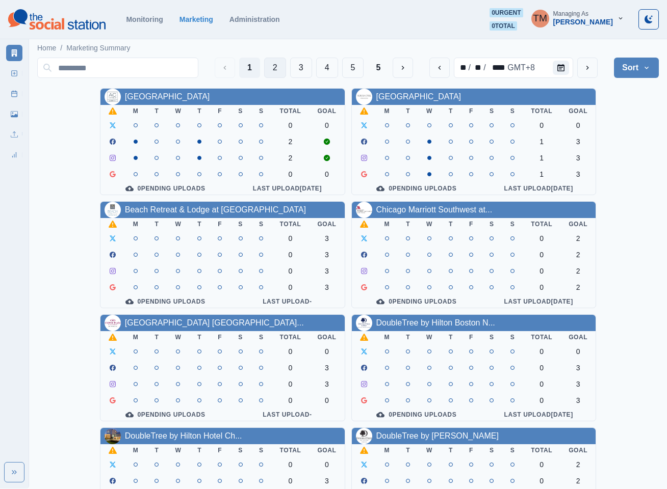
click at [267, 69] on button "2" at bounding box center [275, 68] width 22 height 20
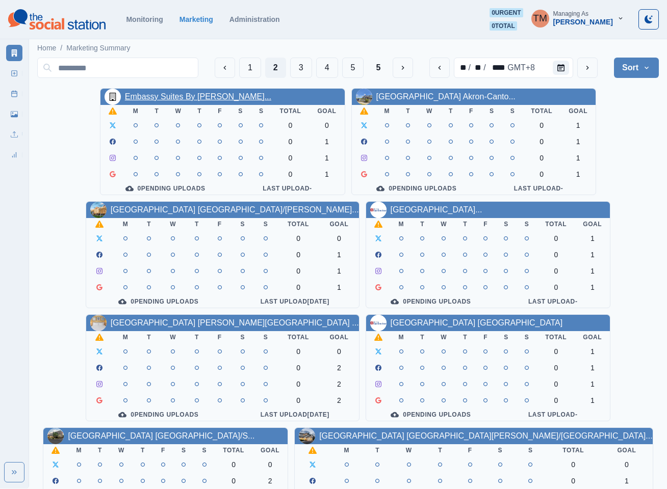
click at [192, 101] on link "Embassy Suites By [PERSON_NAME]..." at bounding box center [198, 96] width 146 height 9
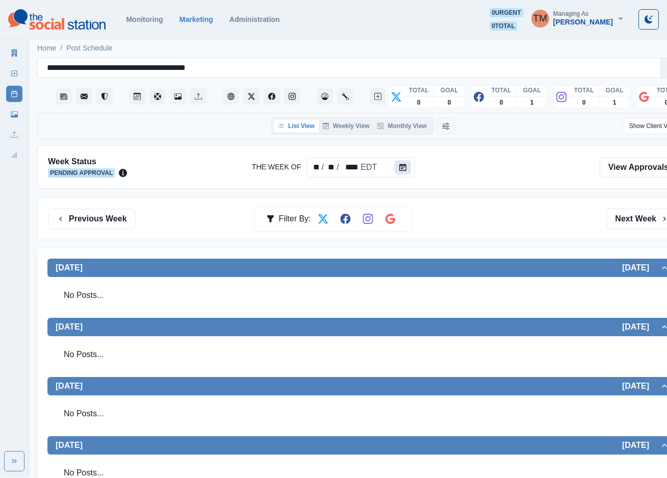
click at [404, 171] on button "Calendar" at bounding box center [403, 167] width 16 height 14
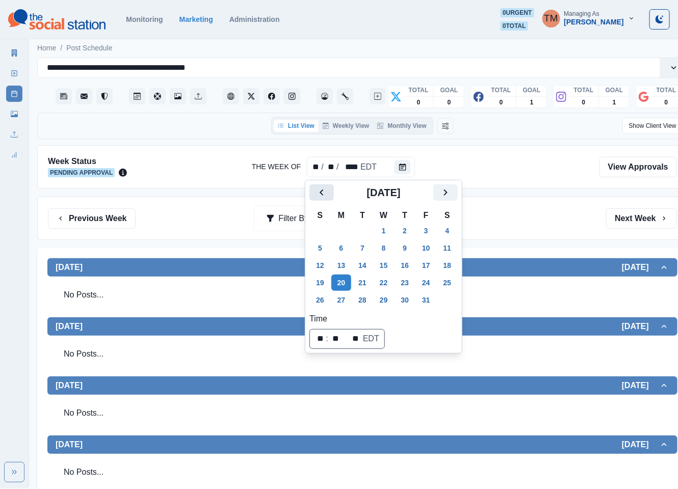
click at [326, 194] on icon "Previous" at bounding box center [322, 193] width 12 height 12
click at [340, 231] on button "1" at bounding box center [341, 231] width 20 height 16
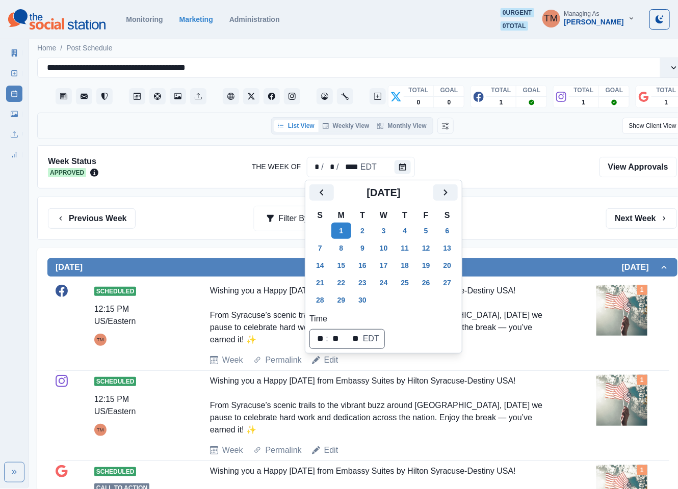
click at [529, 230] on div "Previous Week Filter By: Next Week" at bounding box center [362, 218] width 650 height 43
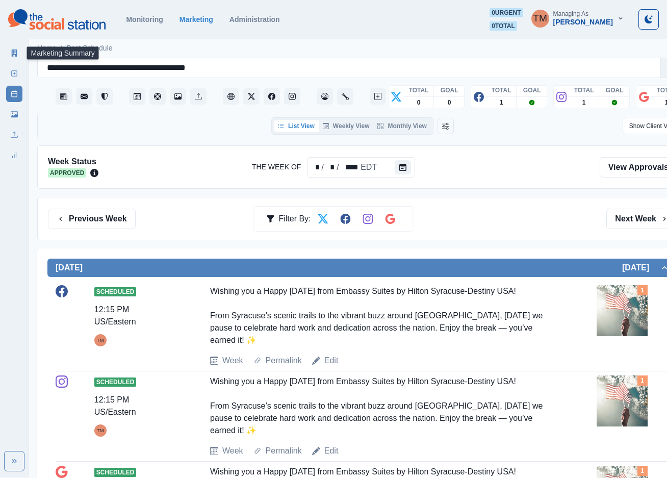
click at [16, 57] on link "Marketing Summary" at bounding box center [14, 53] width 16 height 16
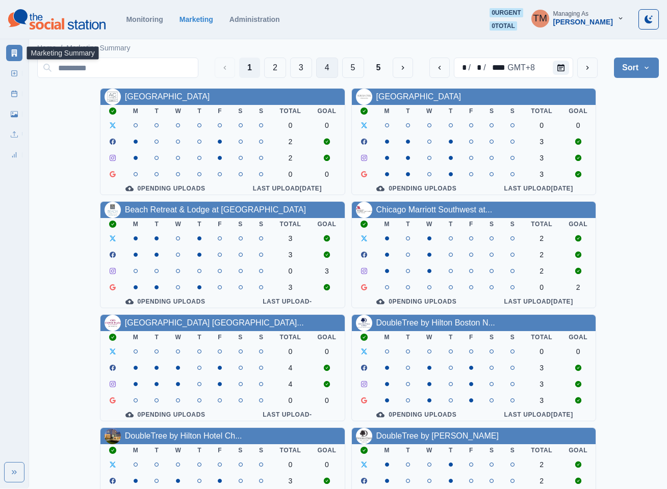
click at [323, 68] on button "4" at bounding box center [327, 68] width 22 height 20
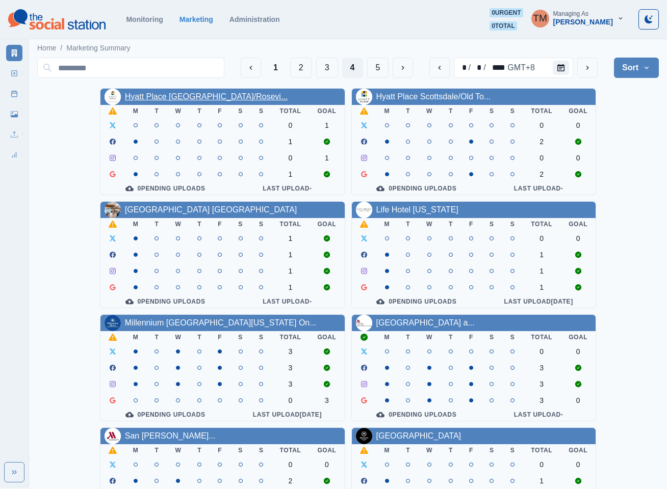
click at [205, 98] on link "Hyatt Place [GEOGRAPHIC_DATA]/Rosevi..." at bounding box center [206, 96] width 163 height 9
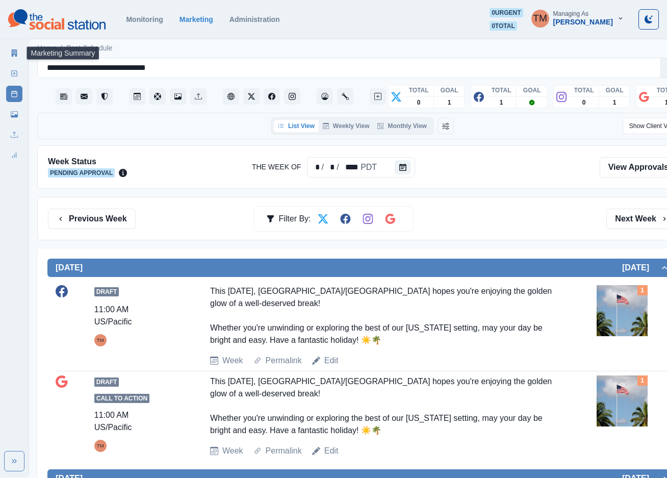
drag, startPoint x: 9, startPoint y: 52, endPoint x: 7, endPoint y: 58, distance: 6.6
click at [8, 52] on link "Marketing Summary" at bounding box center [14, 53] width 16 height 16
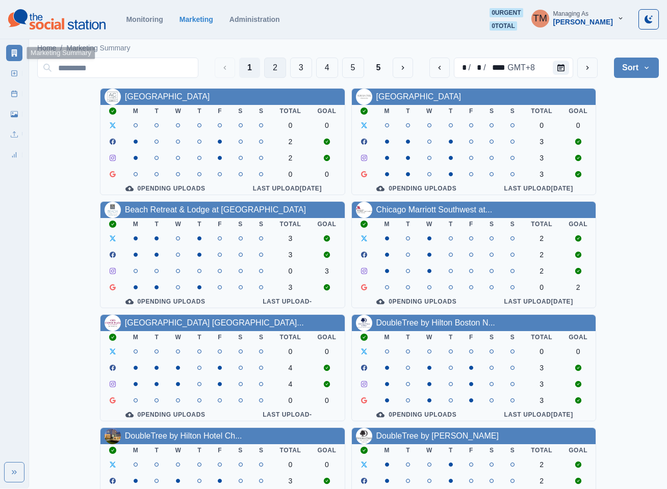
click at [274, 68] on button "2" at bounding box center [275, 68] width 22 height 20
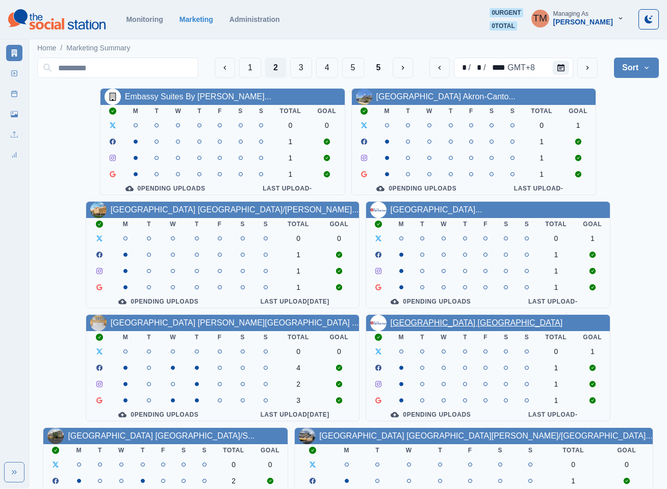
click at [440, 327] on link "[GEOGRAPHIC_DATA] [GEOGRAPHIC_DATA]" at bounding box center [476, 323] width 172 height 9
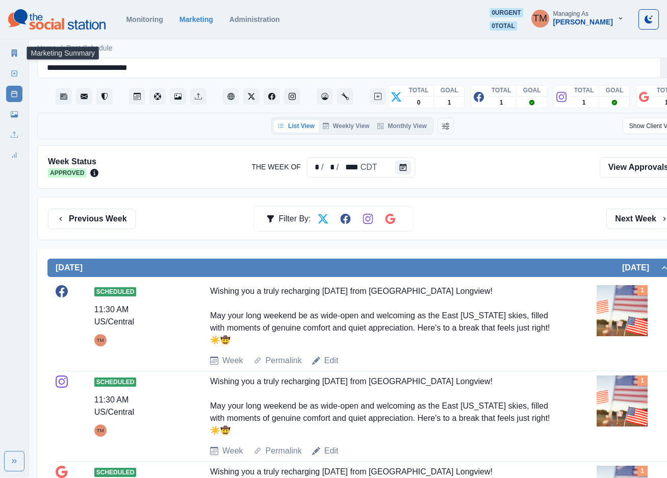
click at [13, 48] on link "Marketing Summary" at bounding box center [14, 53] width 16 height 16
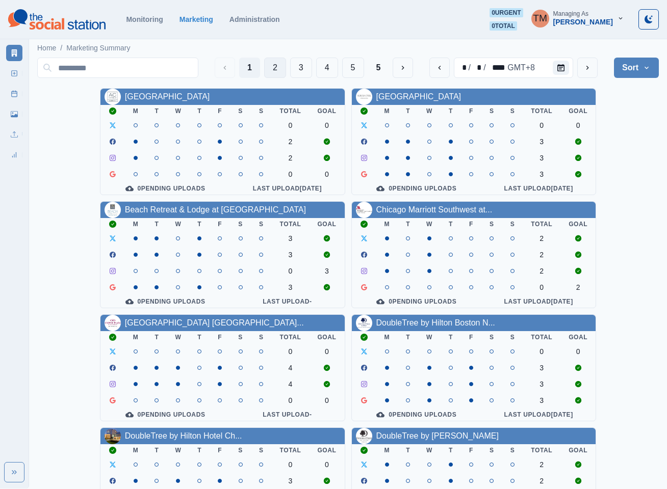
click at [275, 69] on button "2" at bounding box center [275, 68] width 22 height 20
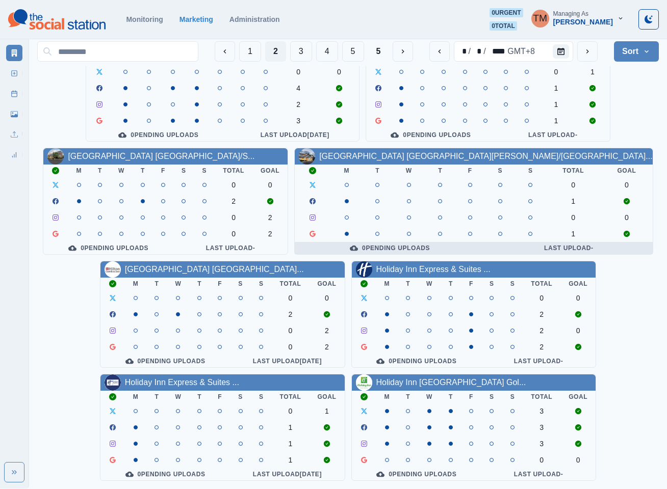
scroll to position [306, 0]
click at [430, 379] on link "Holiday Inn San Francisco Gol..." at bounding box center [451, 382] width 150 height 9
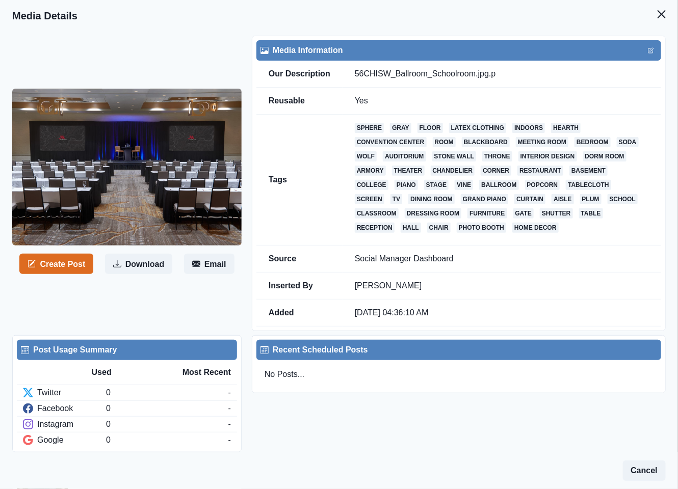
click at [49, 267] on button "Create Post" at bounding box center [56, 264] width 74 height 20
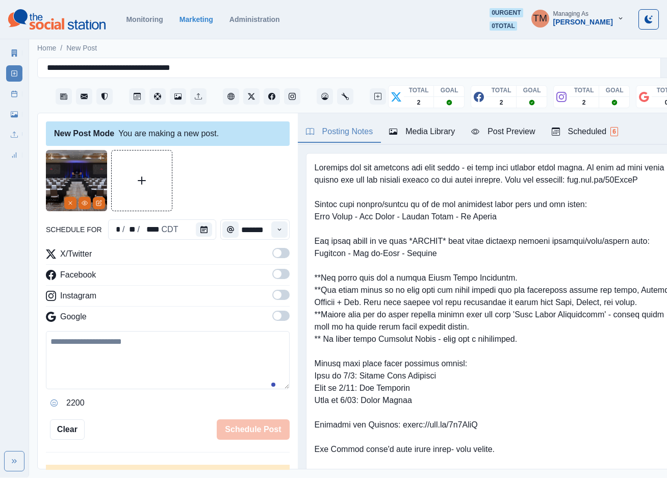
click at [163, 364] on textarea at bounding box center [168, 360] width 244 height 58
paste textarea "**********"
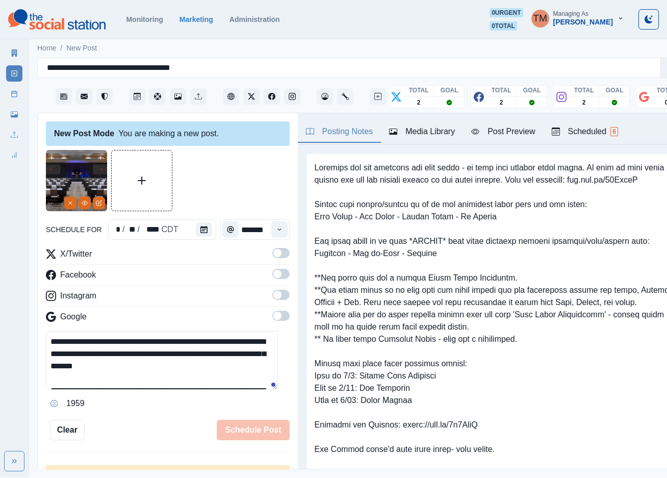
scroll to position [20, 0]
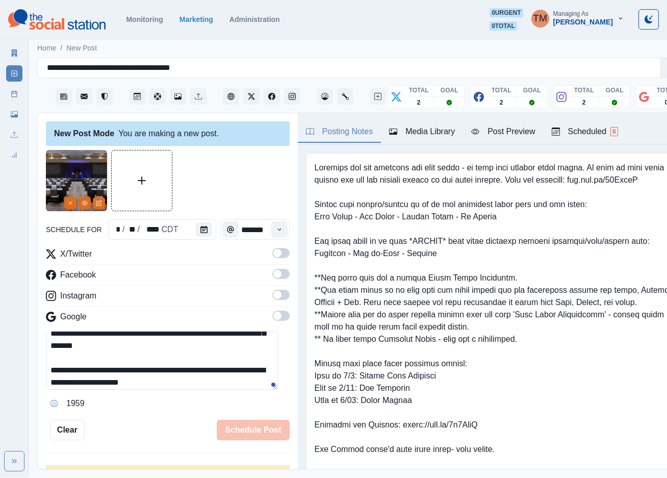
type textarea "**********"
click at [278, 253] on div "**********" at bounding box center [168, 291] width 260 height 356
drag, startPoint x: 270, startPoint y: 254, endPoint x: 281, endPoint y: 288, distance: 35.6
click at [272, 255] on span at bounding box center [280, 253] width 17 height 10
click at [272, 273] on span at bounding box center [280, 274] width 17 height 10
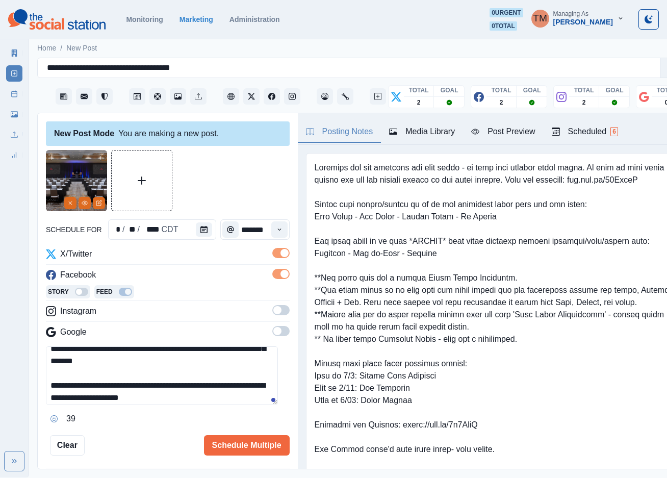
click at [273, 314] on span at bounding box center [280, 310] width 17 height 10
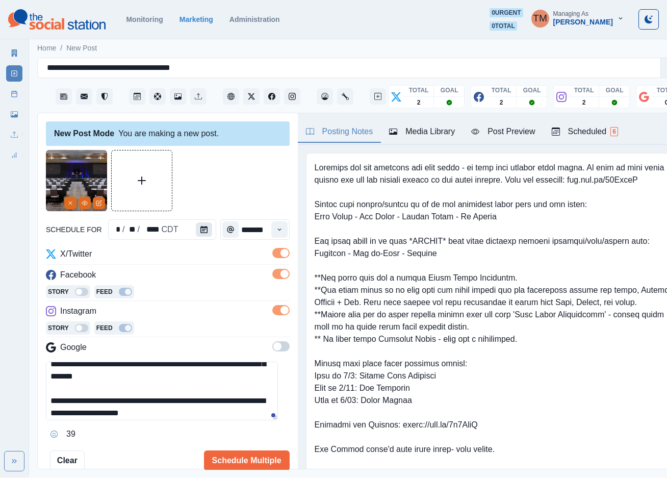
click at [203, 230] on button "Calendar" at bounding box center [204, 229] width 16 height 14
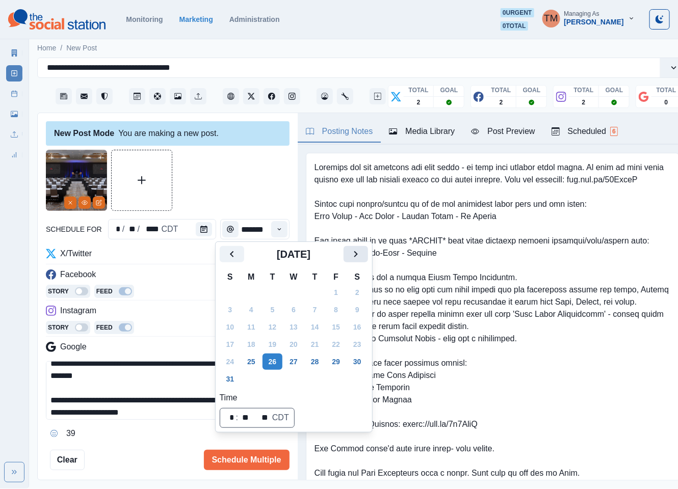
click at [361, 256] on icon "Next" at bounding box center [356, 254] width 12 height 12
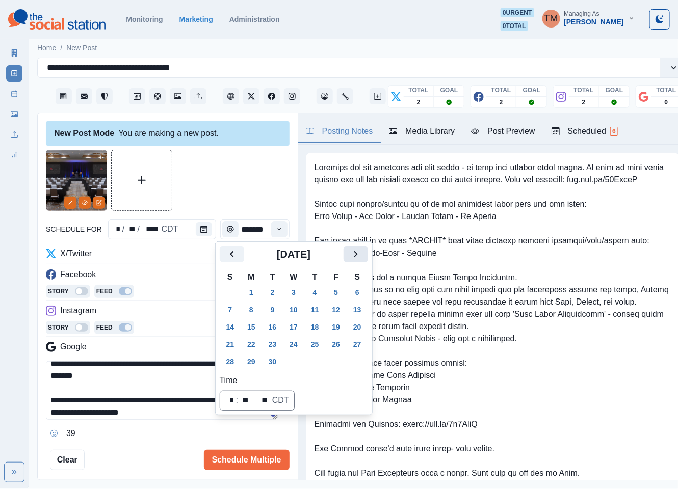
click at [361, 256] on icon "Next" at bounding box center [356, 254] width 12 height 12
click at [313, 345] on button "23" at bounding box center [315, 344] width 20 height 16
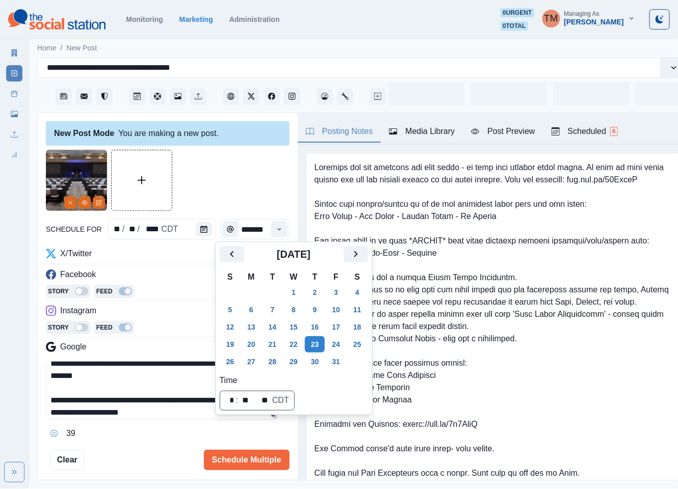
click at [193, 169] on div at bounding box center [168, 180] width 244 height 61
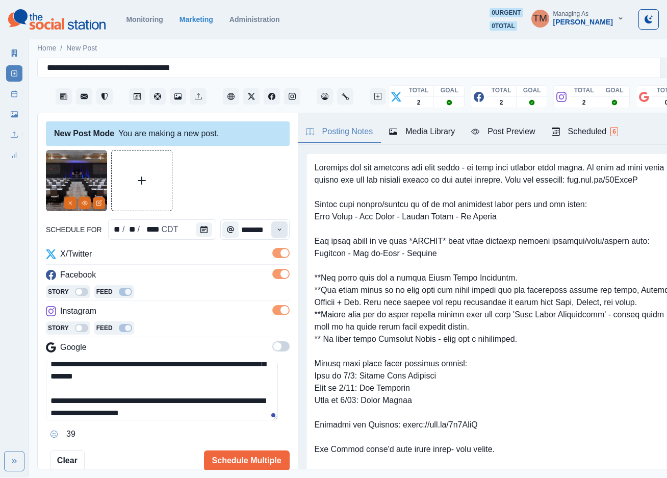
click at [276, 229] on icon "Time" at bounding box center [279, 229] width 7 height 7
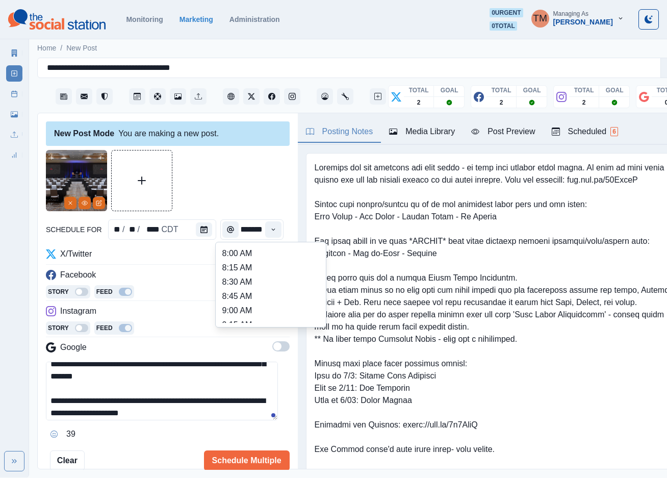
scroll to position [382, 0]
click at [257, 274] on li "3:00 PM" at bounding box center [271, 271] width 102 height 14
type input "*******"
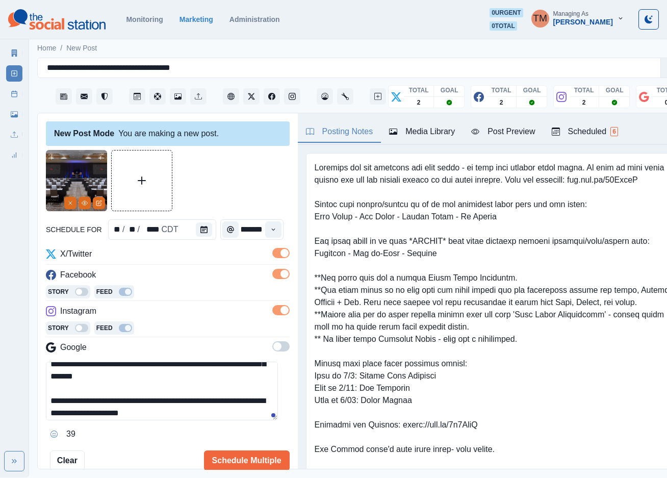
click at [240, 176] on div at bounding box center [168, 180] width 244 height 61
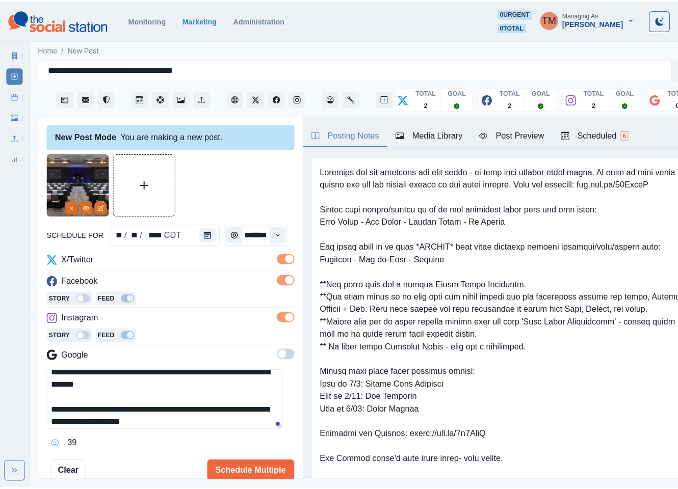
scroll to position [0, 0]
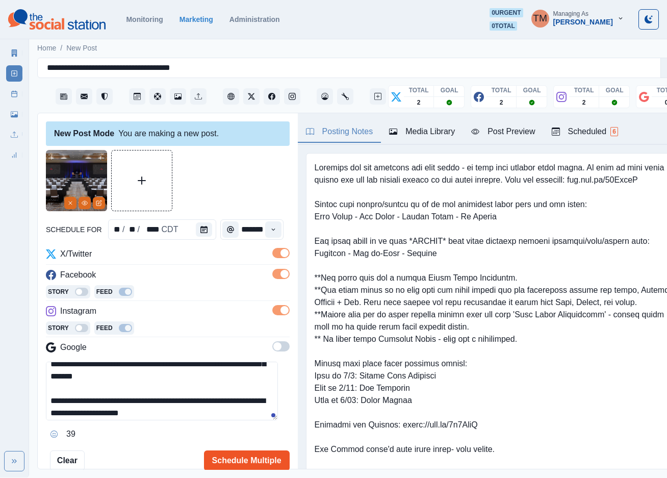
click at [250, 462] on button "Schedule Multiple" at bounding box center [247, 460] width 86 height 20
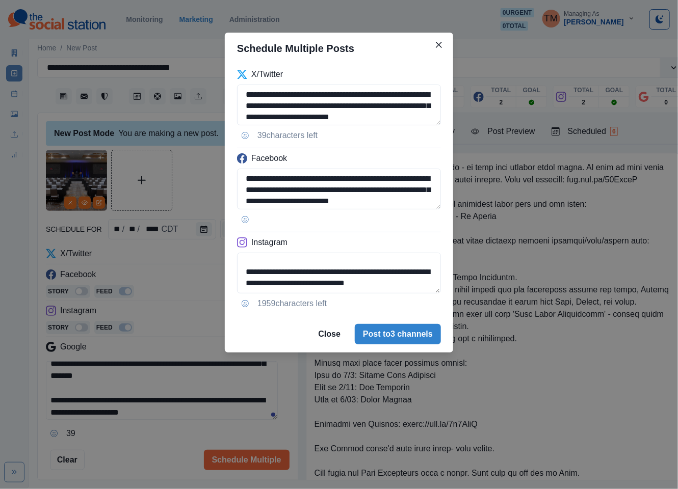
scroll to position [47, 0]
drag, startPoint x: 245, startPoint y: 284, endPoint x: 313, endPoint y: 284, distance: 67.3
click at [313, 284] on textarea "**********" at bounding box center [339, 273] width 204 height 41
paste textarea "*"
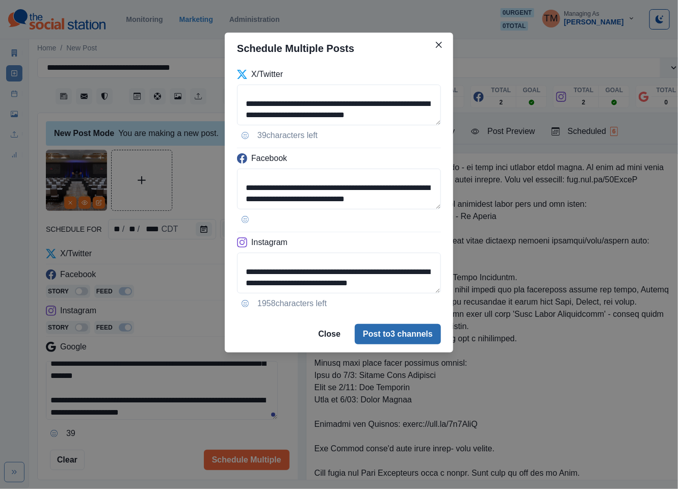
type textarea "**********"
drag, startPoint x: 405, startPoint y: 340, endPoint x: 135, endPoint y: 449, distance: 291.2
click at [138, 449] on div "**********" at bounding box center [339, 244] width 678 height 489
click at [401, 341] on button "Post to 3 channels" at bounding box center [398, 334] width 86 height 20
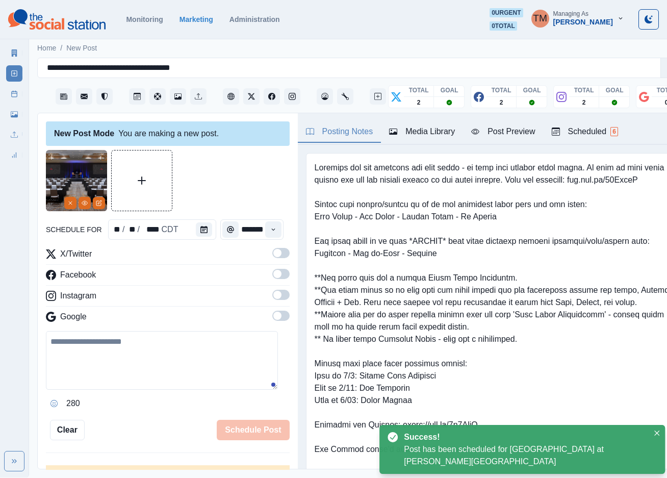
scroll to position [0, 0]
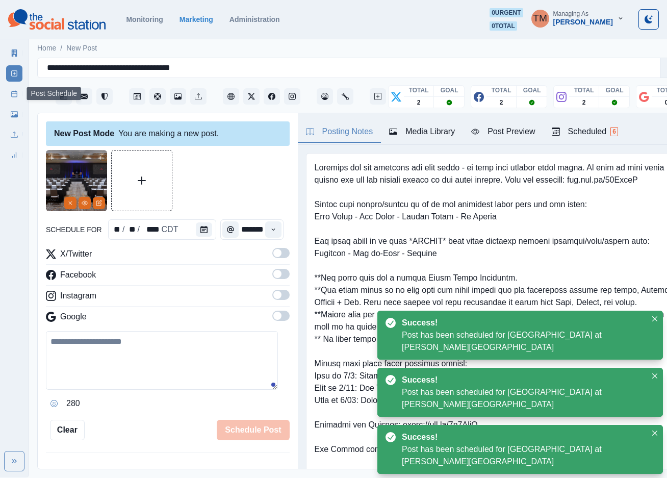
click at [17, 92] on rect at bounding box center [15, 94] width 6 height 6
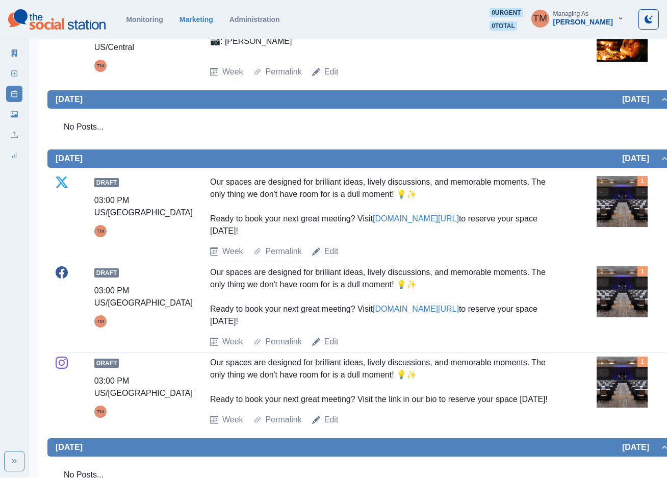
scroll to position [821, 0]
